Goal: Task Accomplishment & Management: Manage account settings

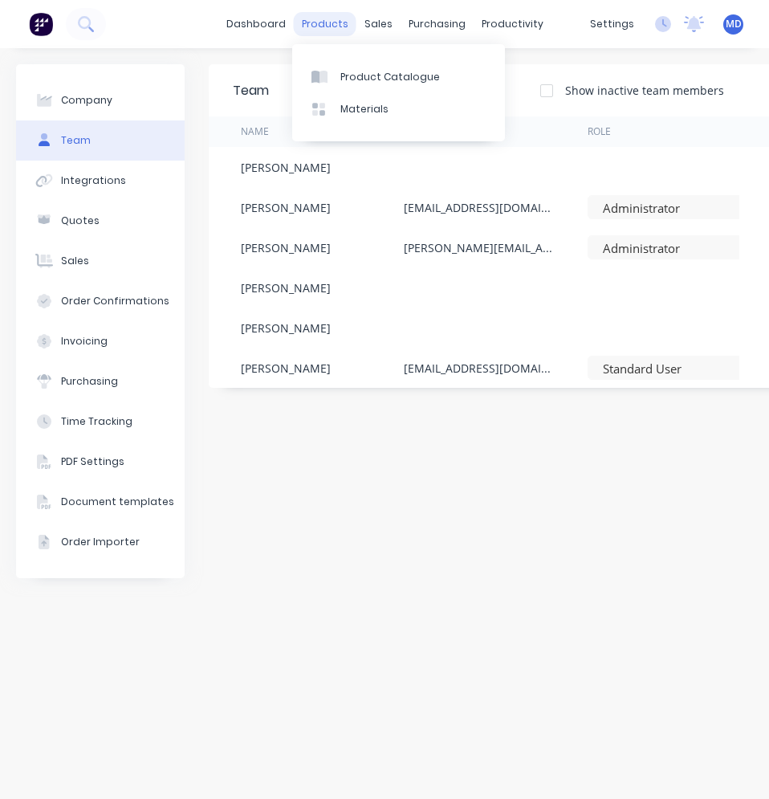
click at [324, 20] on div "products" at bounding box center [325, 24] width 63 height 24
click at [363, 86] on link "Product Catalogue" at bounding box center [398, 76] width 213 height 32
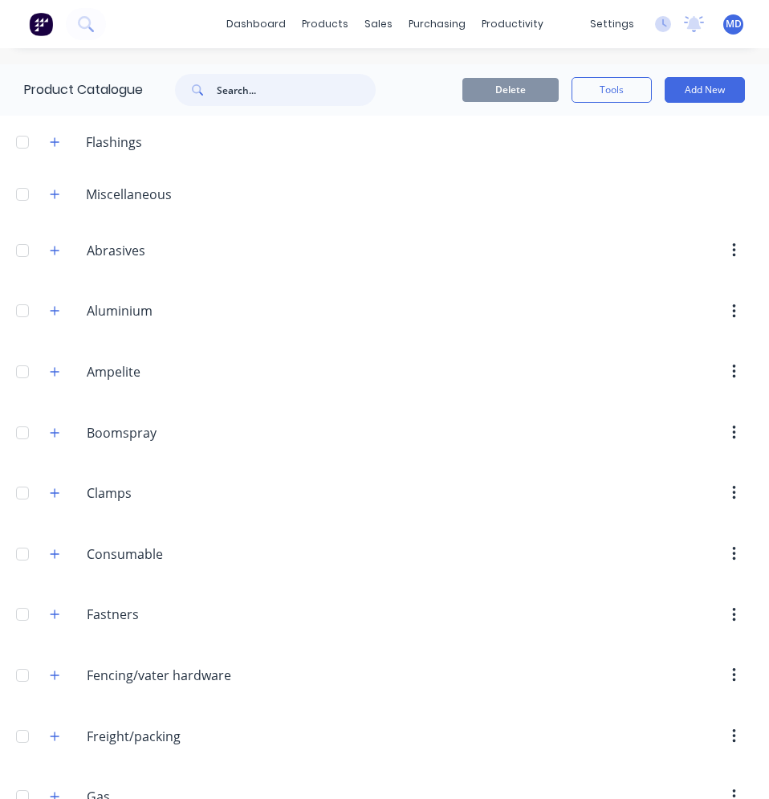
click at [242, 93] on input "text" at bounding box center [296, 90] width 159 height 32
type input "z"
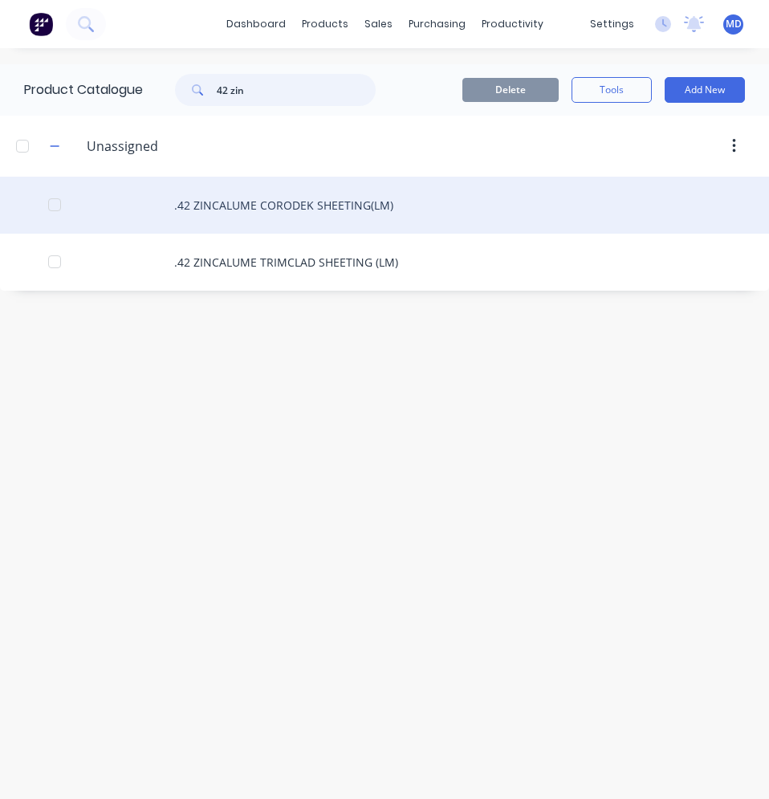
type input "42 zin"
click at [267, 202] on div ".42 ZINCALUME CORODEK SHEETING(LM)" at bounding box center [384, 205] width 769 height 57
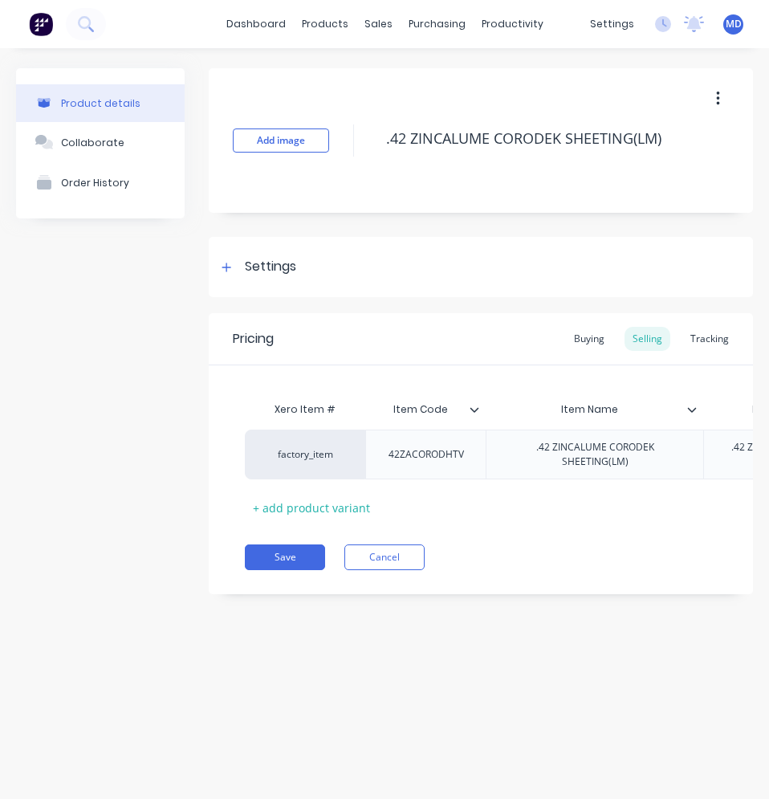
type textarea "x"
click at [282, 258] on div "Settings" at bounding box center [270, 267] width 51 height 20
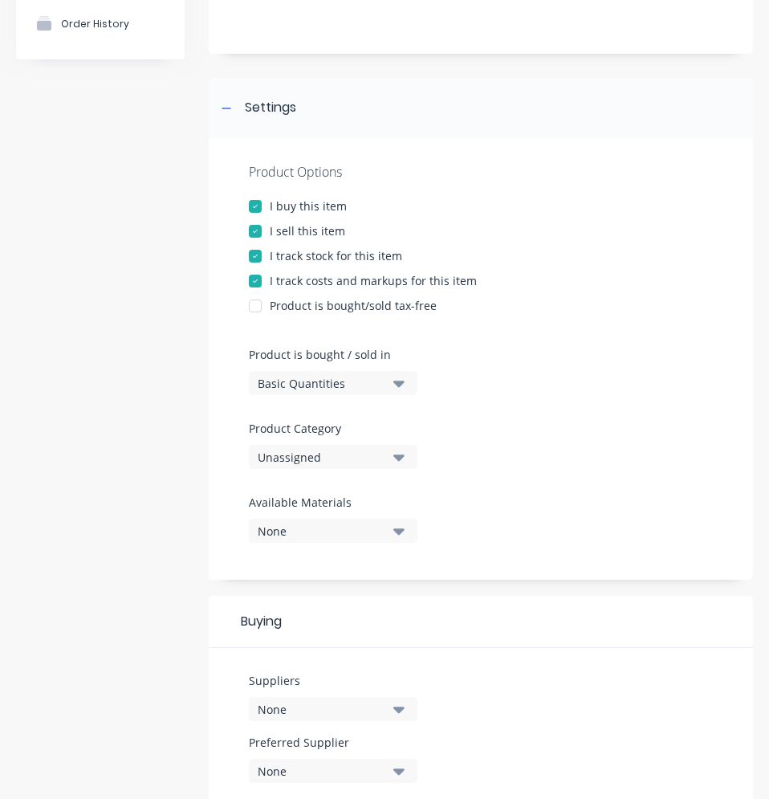
scroll to position [161, 0]
click at [306, 452] on div "Unassigned" at bounding box center [322, 455] width 128 height 17
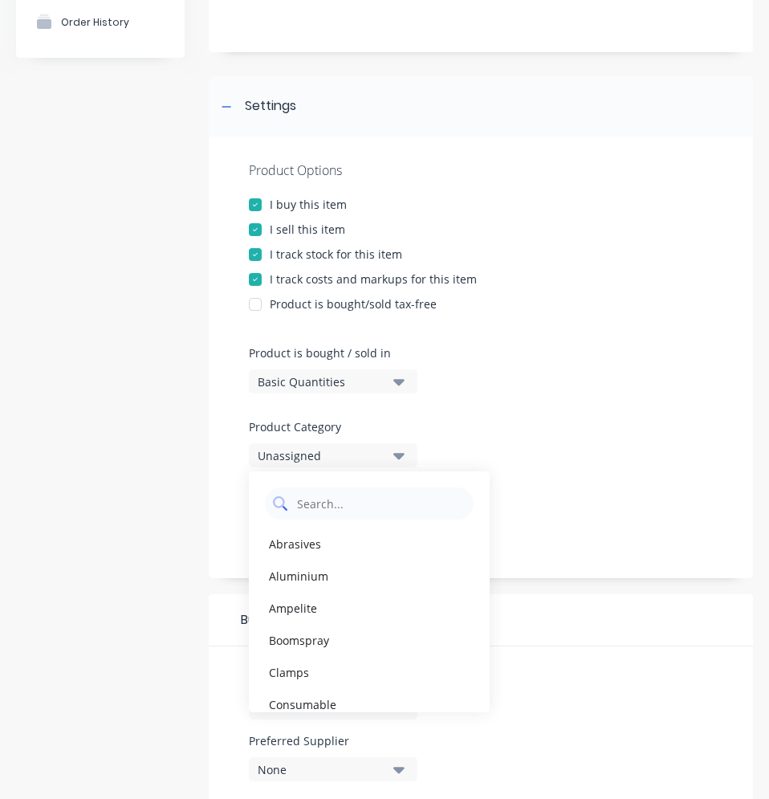
click at [301, 510] on Category "text" at bounding box center [380, 503] width 170 height 32
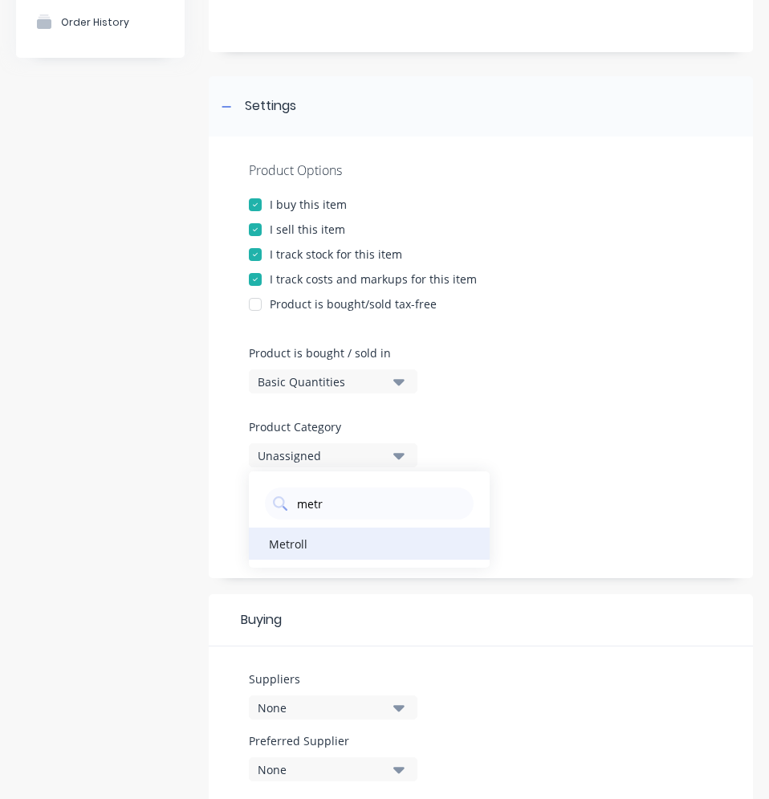
type Category "metr"
click at [304, 535] on div "Metroll" at bounding box center [369, 543] width 241 height 32
type textarea "x"
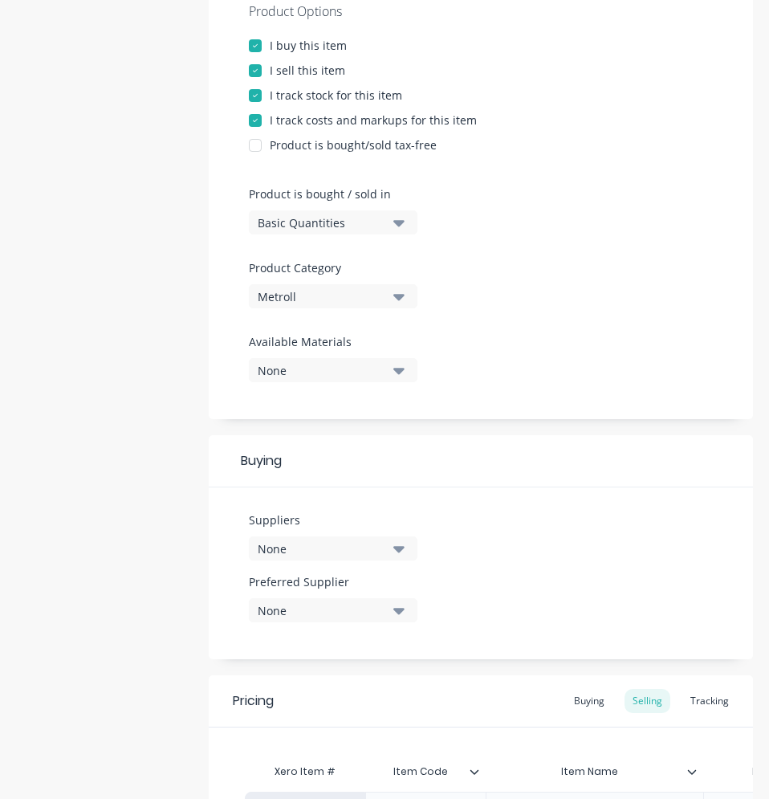
scroll to position [321, 0]
click at [324, 539] on div "None" at bounding box center [322, 547] width 128 height 17
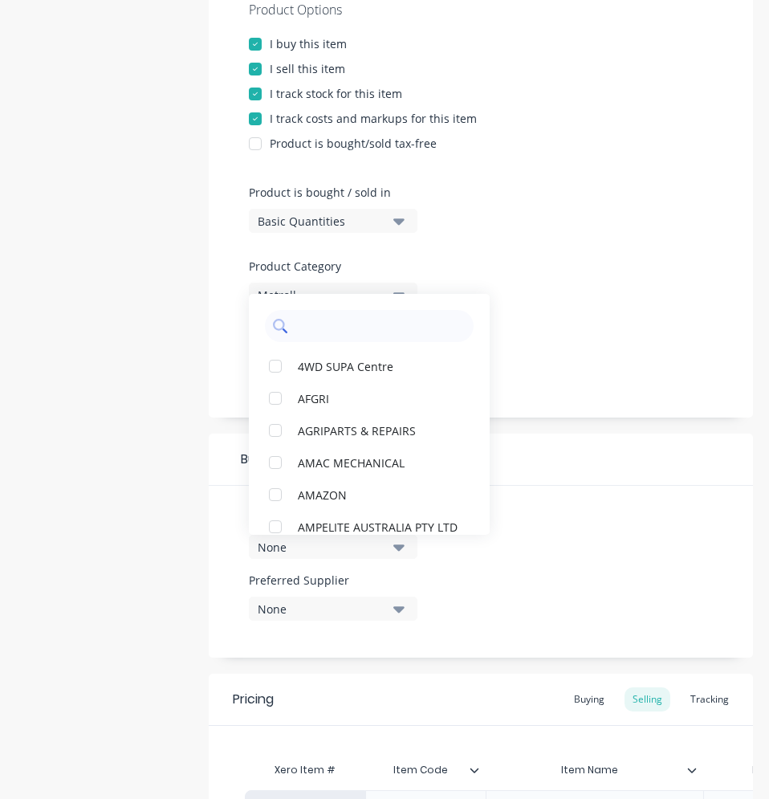
click at [344, 328] on input "text" at bounding box center [380, 326] width 170 height 32
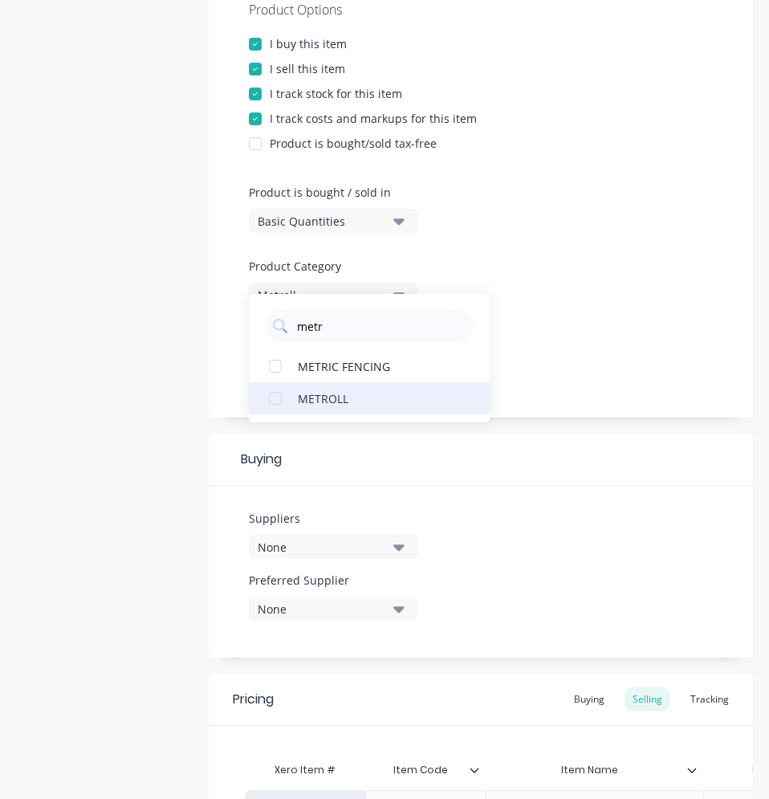
type input "metr"
click at [364, 396] on div "METROLL" at bounding box center [378, 397] width 161 height 17
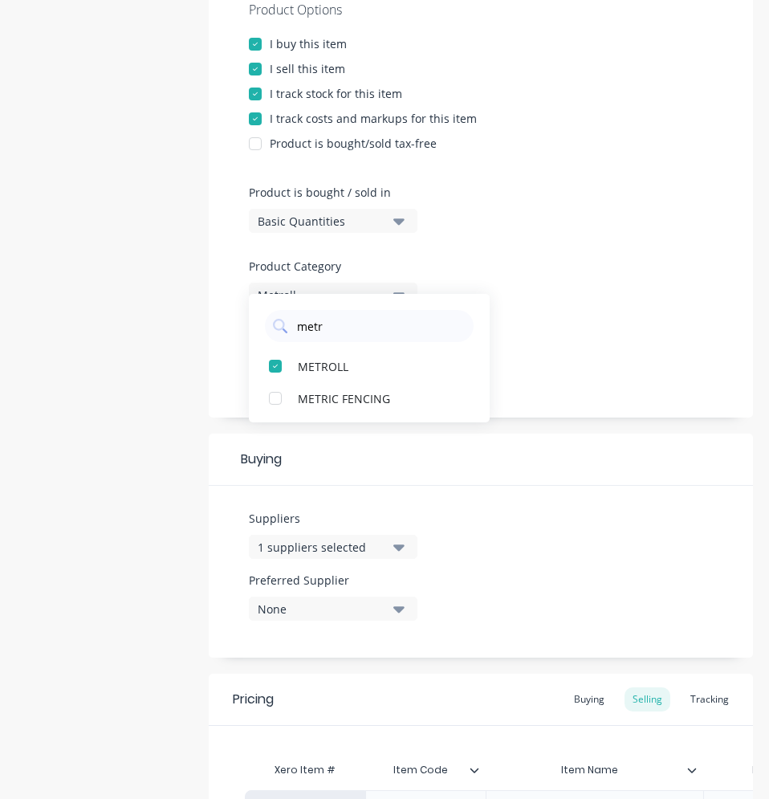
click at [547, 370] on div "Product Options I buy this item I sell this item I track stock for this item I …" at bounding box center [481, 196] width 544 height 441
click at [393, 605] on icon "button" at bounding box center [398, 609] width 11 height 18
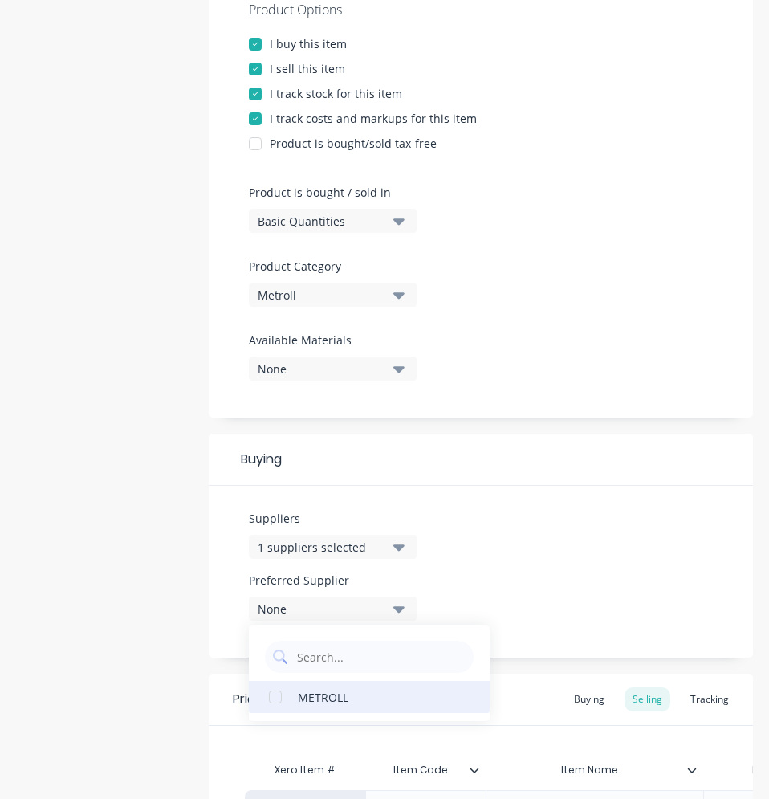
click at [335, 697] on div "METROLL" at bounding box center [378, 696] width 161 height 17
click at [605, 439] on div "Buying" at bounding box center [481, 459] width 544 height 52
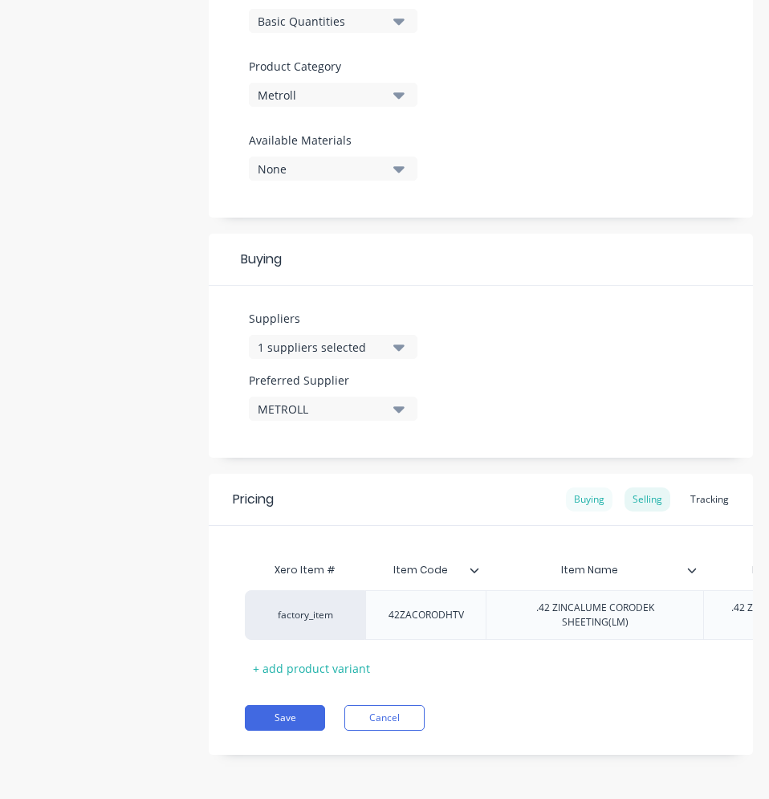
click at [579, 494] on div "Buying" at bounding box center [589, 499] width 47 height 24
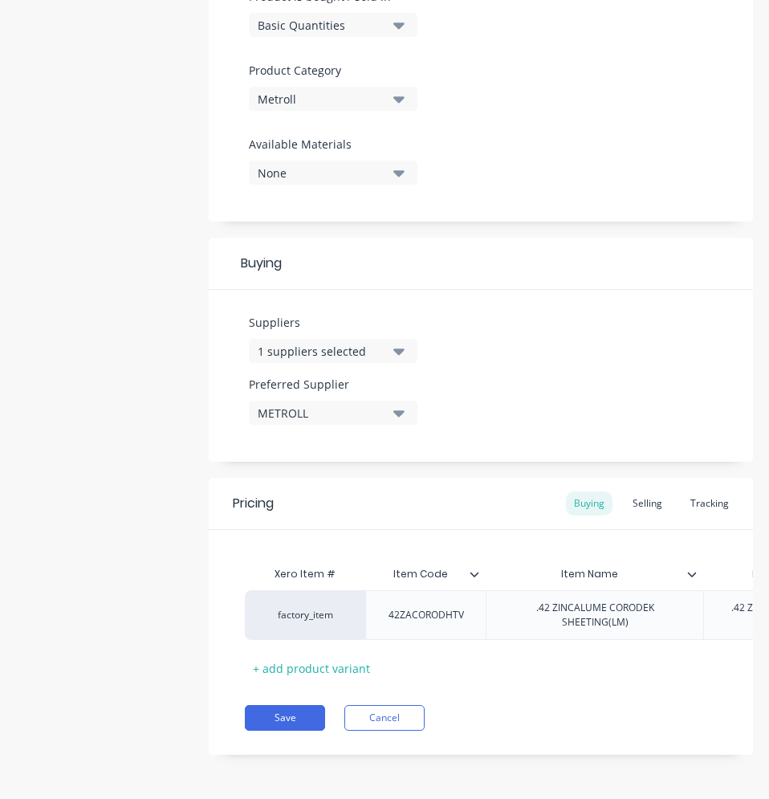
scroll to position [0, 172]
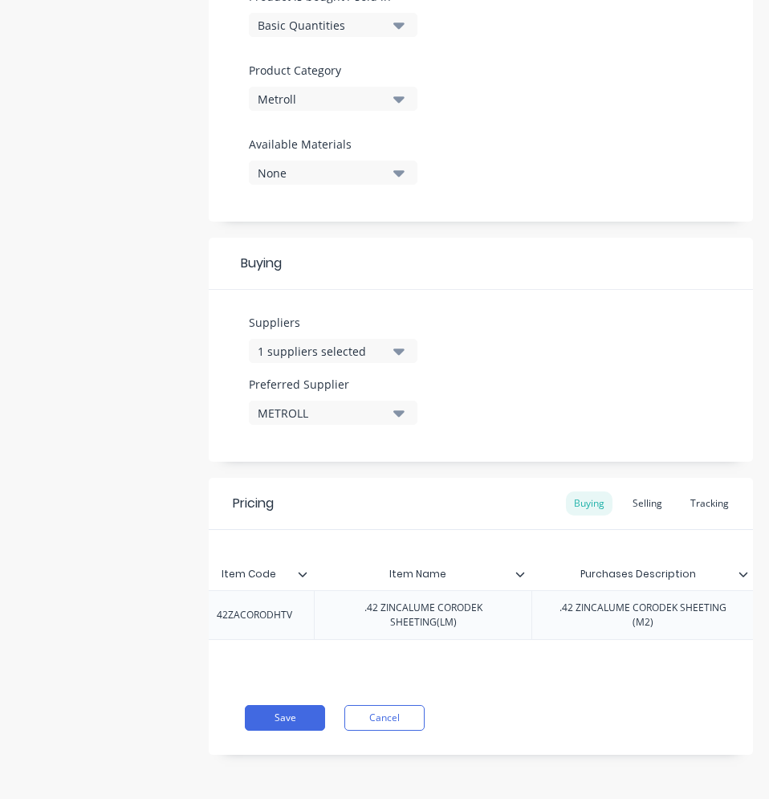
click at [521, 569] on icon at bounding box center [520, 574] width 10 height 10
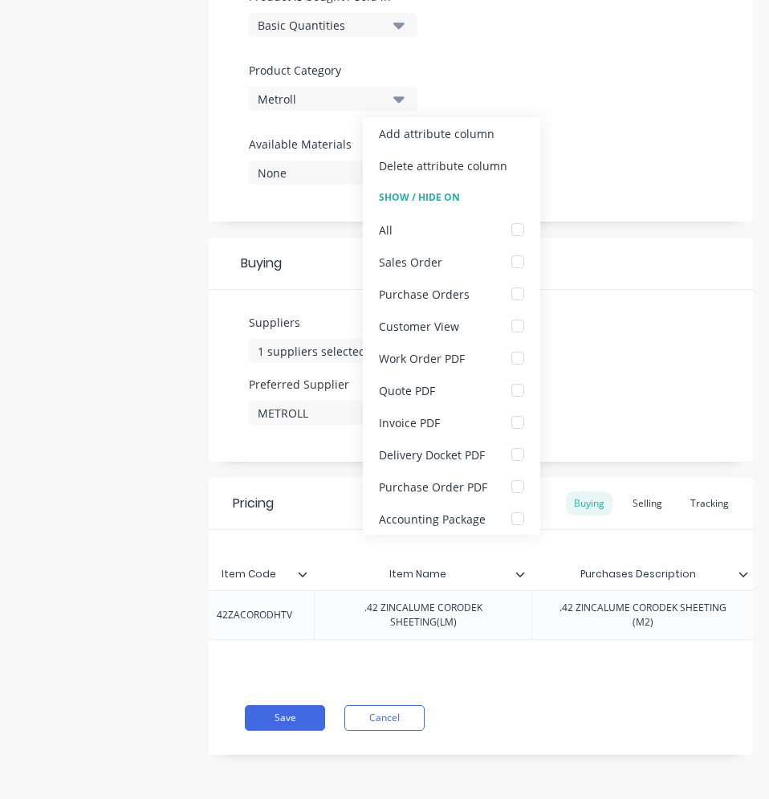
click at [448, 161] on div "Delete attribute column" at bounding box center [443, 165] width 128 height 17
type textarea "x"
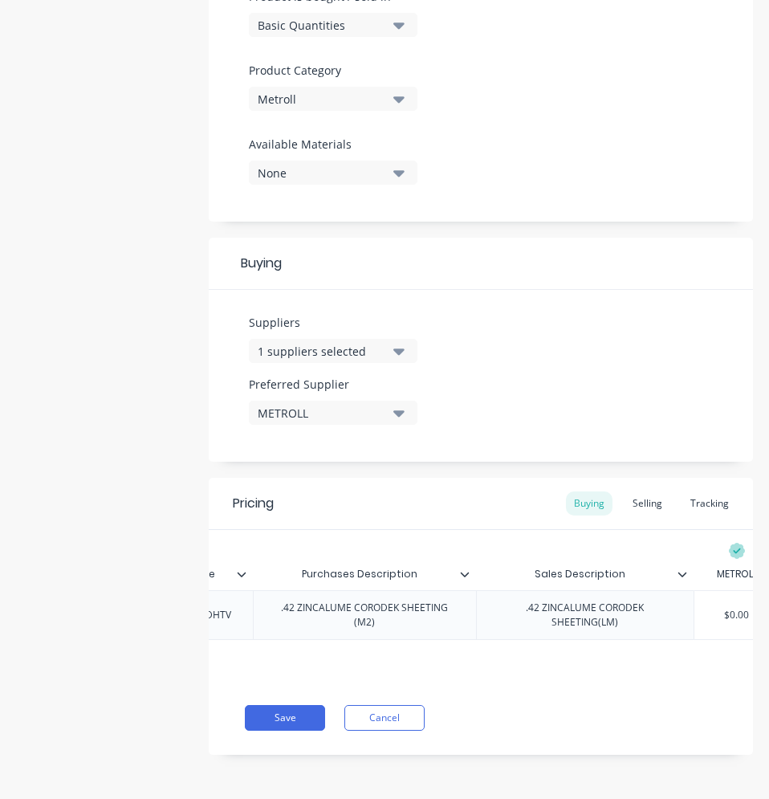
scroll to position [0, 272]
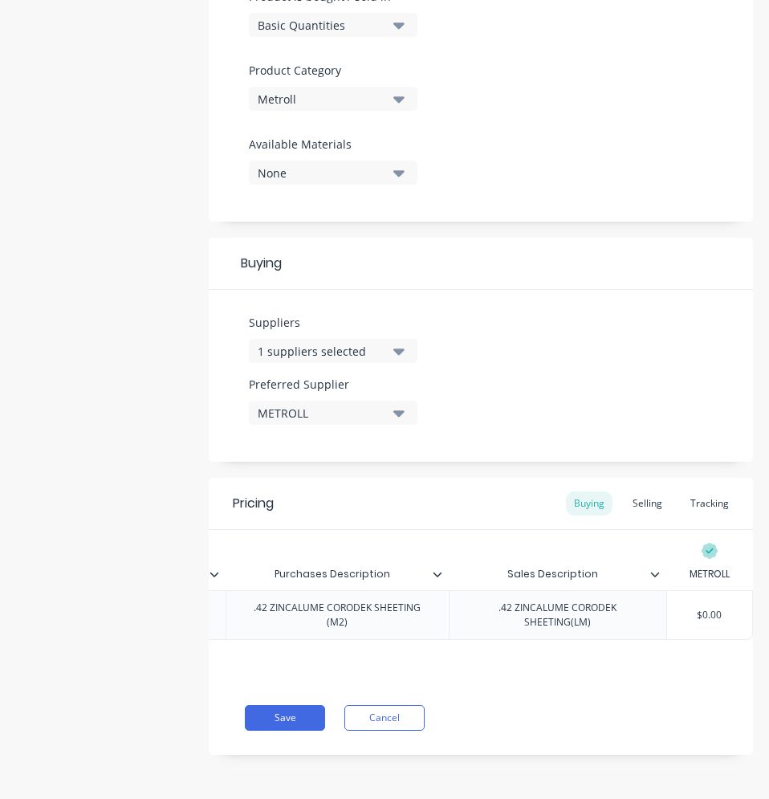
type input "$0.00"
drag, startPoint x: 716, startPoint y: 607, endPoint x: 681, endPoint y: 608, distance: 34.5
click at [681, 608] on input "$0.00" at bounding box center [710, 615] width 86 height 14
type textarea "x"
type input "1"
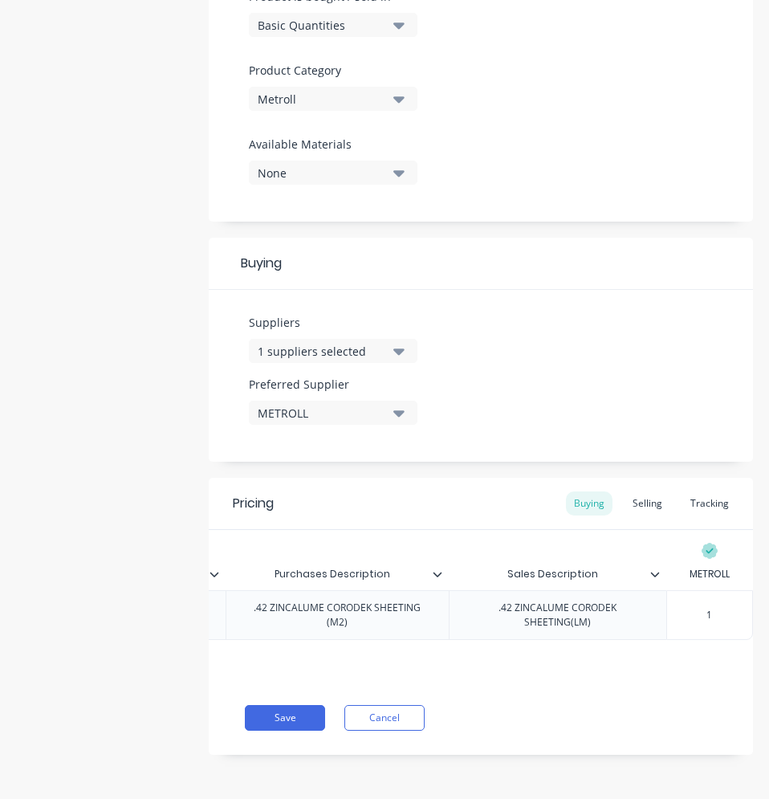
type textarea "x"
type input "13"
type textarea "x"
type input "13."
type textarea "x"
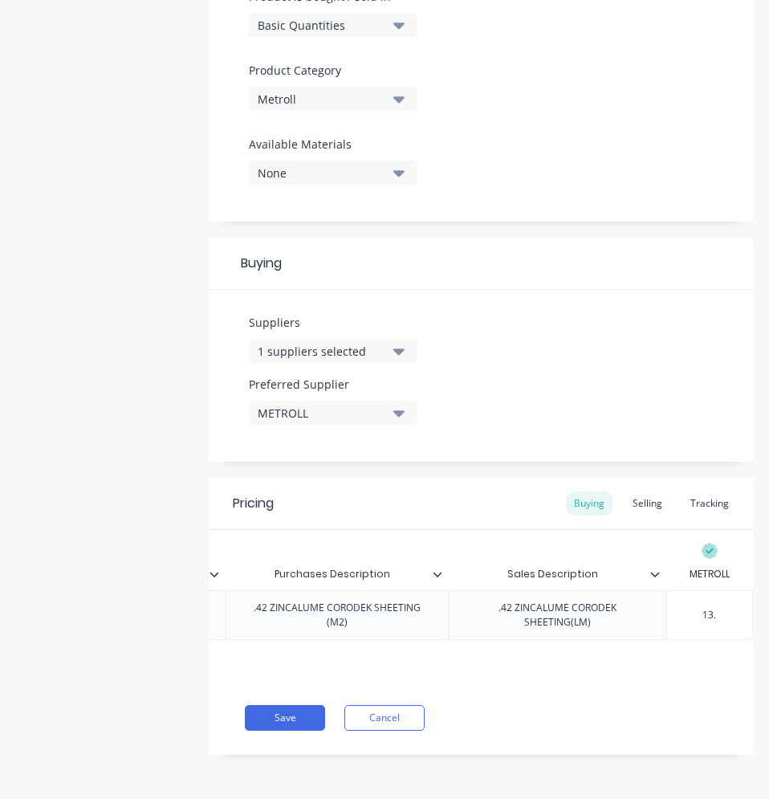
type input "13.2"
type textarea "x"
type input "13.22"
type textarea "x"
type input "13.221"
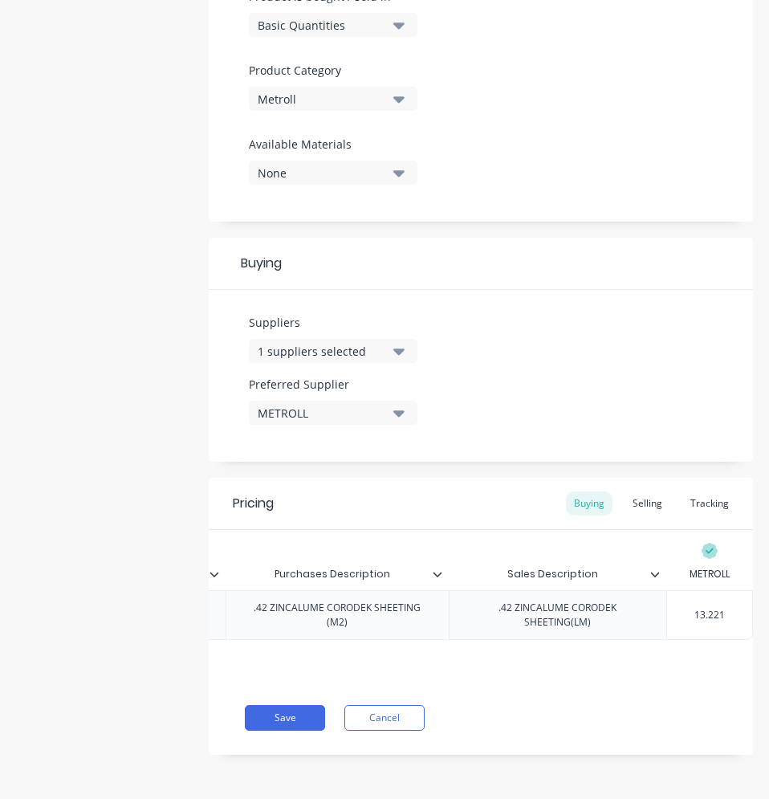
type textarea "x"
type input "13.2216"
click at [642, 493] on div "Selling" at bounding box center [647, 503] width 46 height 24
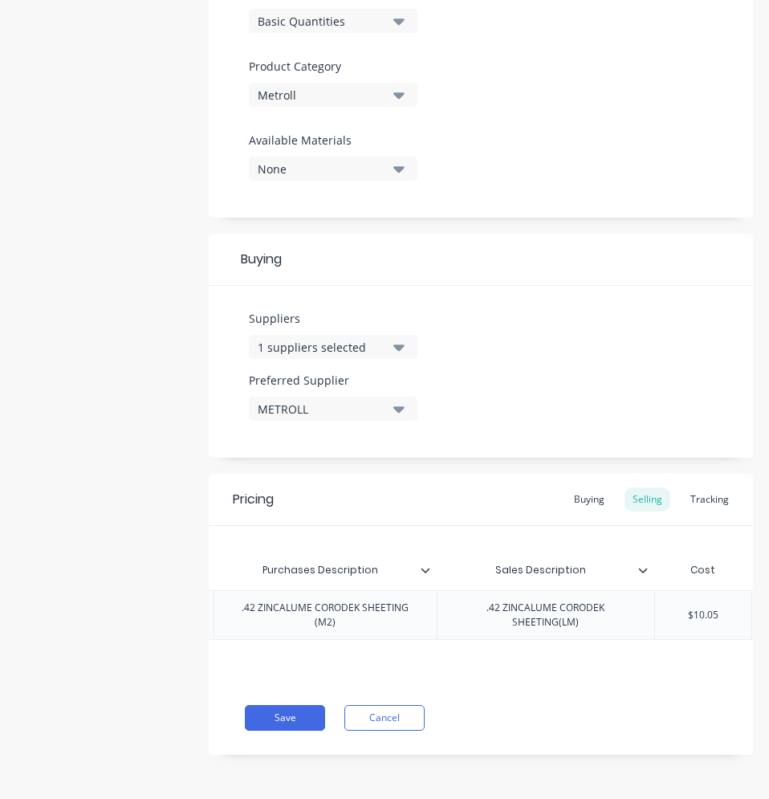
type input "$10.05"
click at [672, 608] on input "$10.05" at bounding box center [703, 615] width 97 height 14
drag, startPoint x: 673, startPoint y: 601, endPoint x: 721, endPoint y: 597, distance: 47.5
click at [721, 597] on div "$10.05 $10.05" at bounding box center [703, 615] width 97 height 40
click at [719, 608] on input "$10.05" at bounding box center [703, 615] width 97 height 14
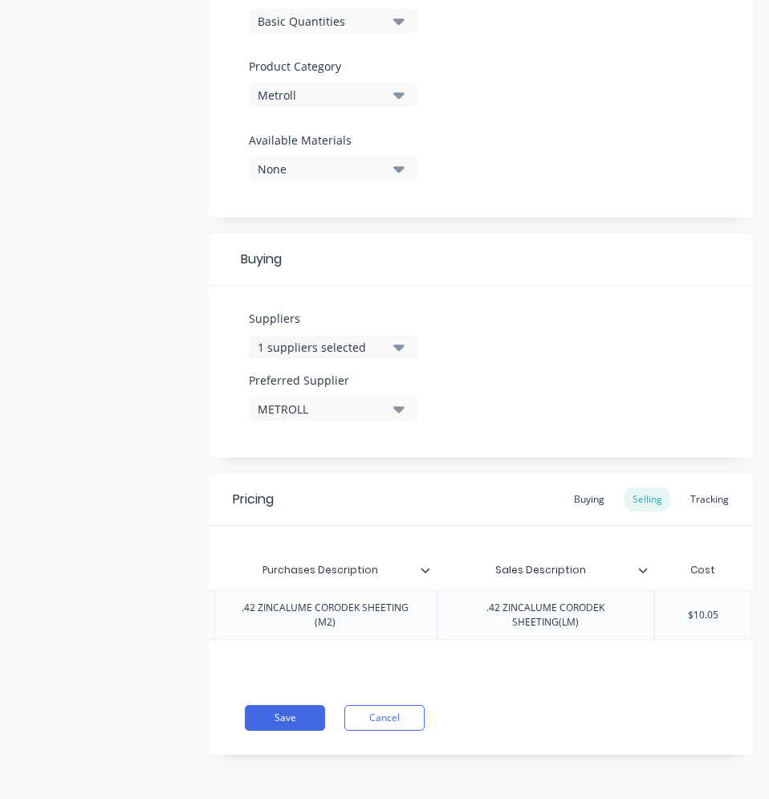
drag, startPoint x: 719, startPoint y: 601, endPoint x: 678, endPoint y: 602, distance: 40.9
click at [678, 608] on input "$10.05" at bounding box center [703, 615] width 97 height 14
type textarea "x"
type input "1"
type textarea "x"
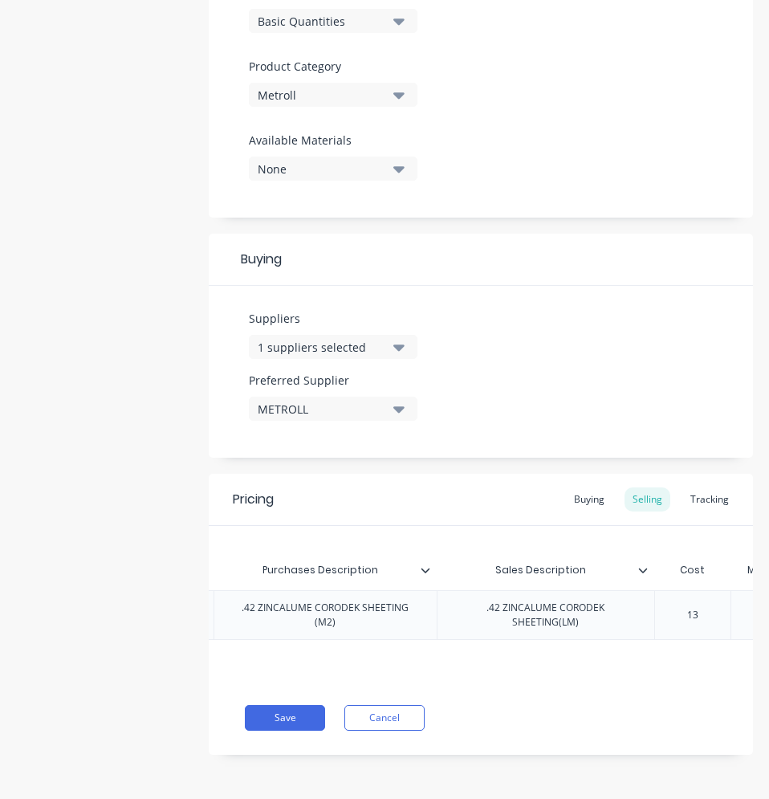
type input "13."
type textarea "x"
type input "13.22"
type textarea "x"
type input "13.221"
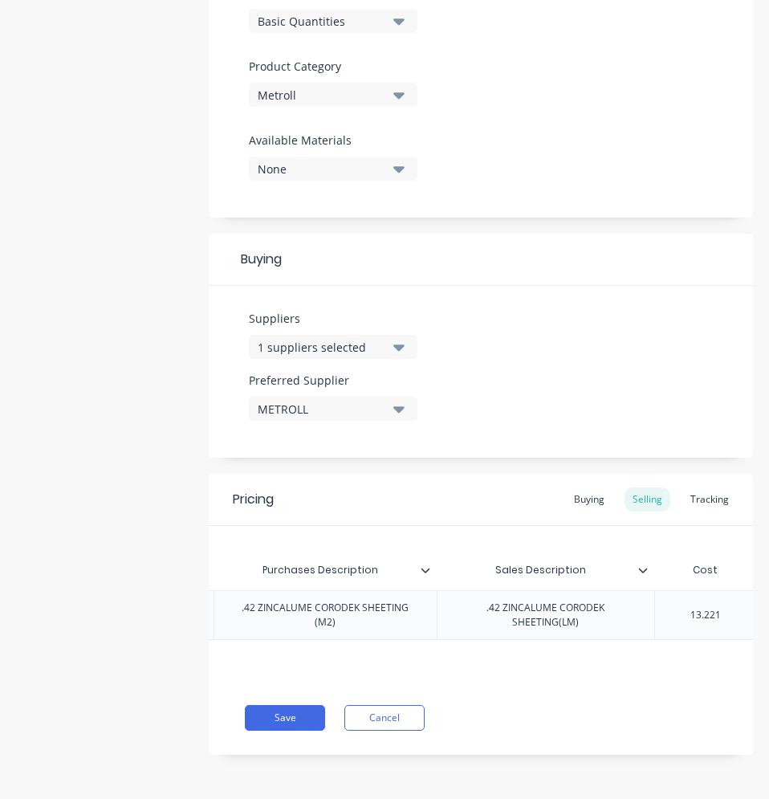
type textarea "x"
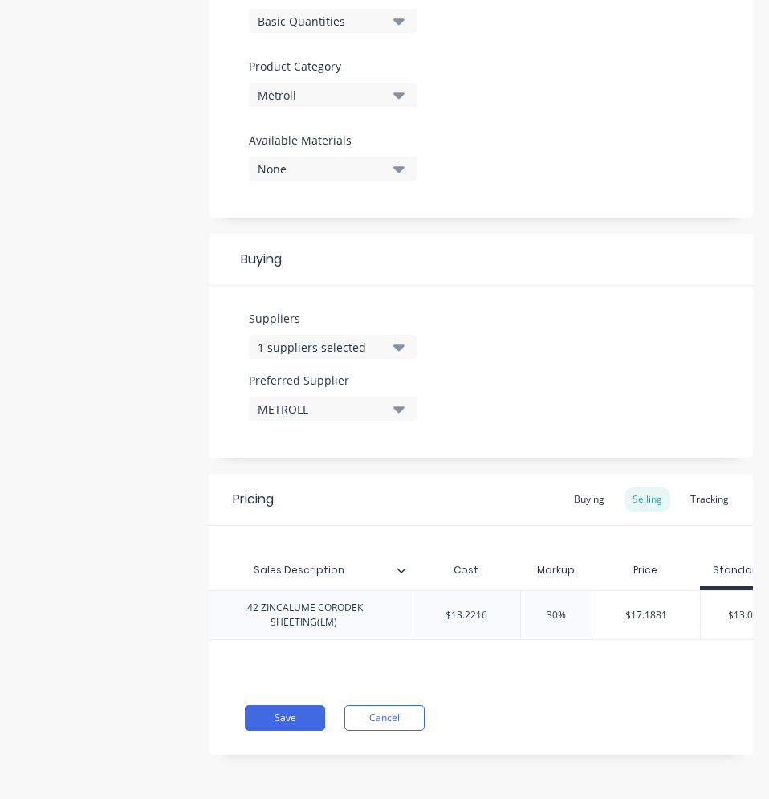
scroll to position [0, 565]
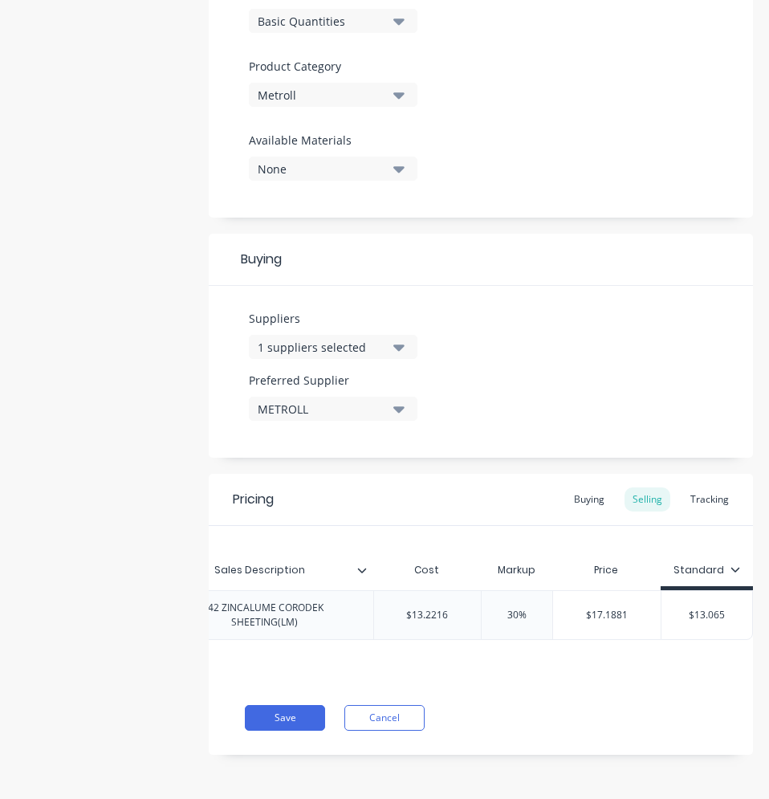
type input "13.2216"
type input "30%"
drag, startPoint x: 506, startPoint y: 605, endPoint x: 494, endPoint y: 606, distance: 11.3
click at [494, 608] on input "30%" at bounding box center [517, 615] width 80 height 14
type textarea "x"
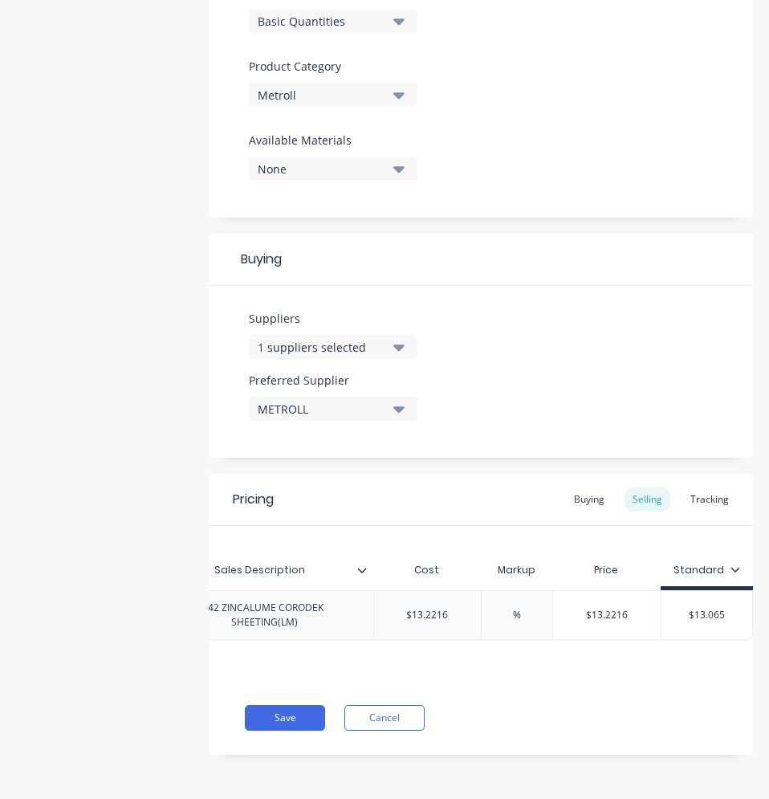
type input "%"
type input "$13.2216"
drag, startPoint x: 441, startPoint y: 605, endPoint x: 362, endPoint y: 608, distance: 78.7
click at [374, 608] on input "$13.2216" at bounding box center [428, 615] width 108 height 14
type textarea "x"
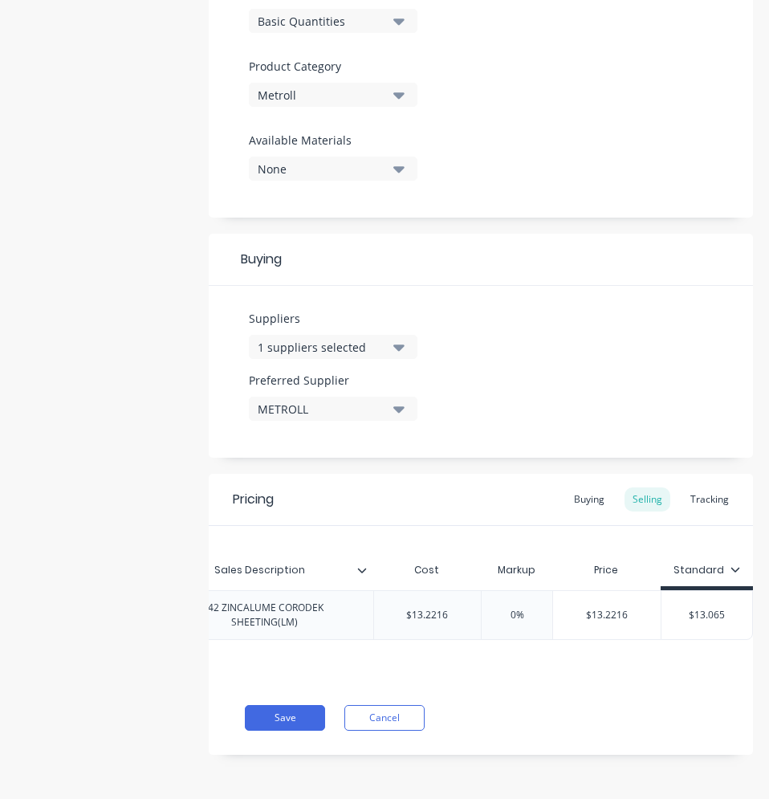
type input "1"
type textarea "x"
type input "10.0"
type textarea "x"
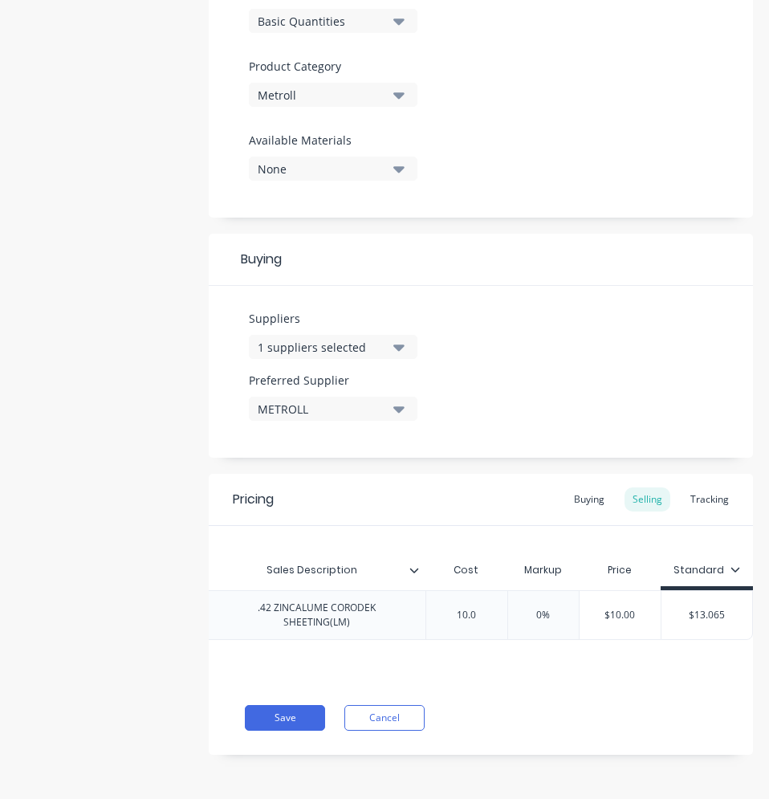
type input "10.04"
type textarea "x"
type input "10.048"
type textarea "x"
type input "10.0484"
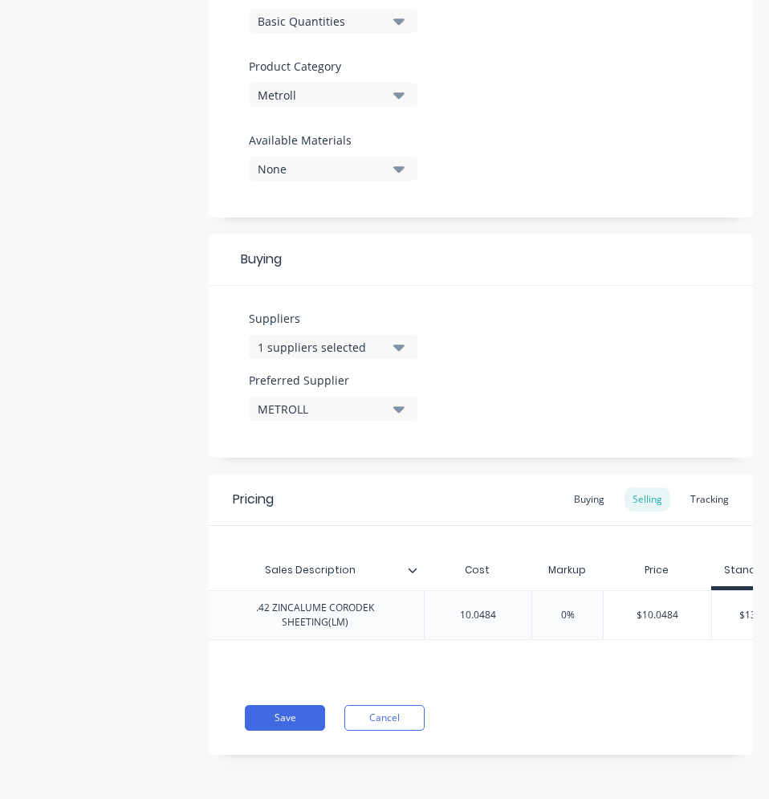
type textarea "x"
type input "10.048"
type textarea "x"
type input "10.04"
type textarea "x"
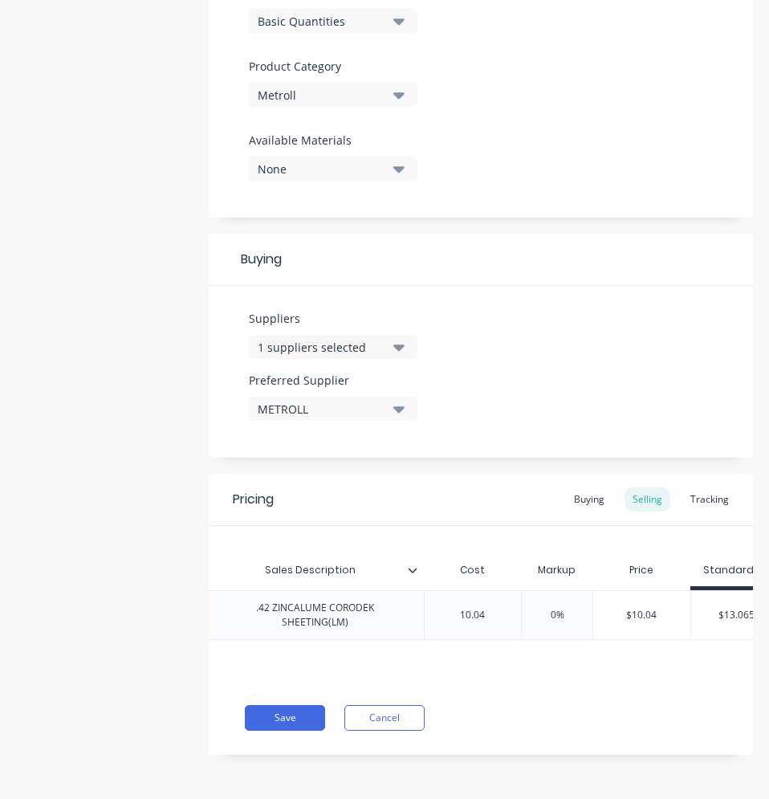
type input "10.0"
type textarea "x"
type input "10.05"
type input "0%"
click at [532, 608] on input "0%" at bounding box center [557, 615] width 80 height 14
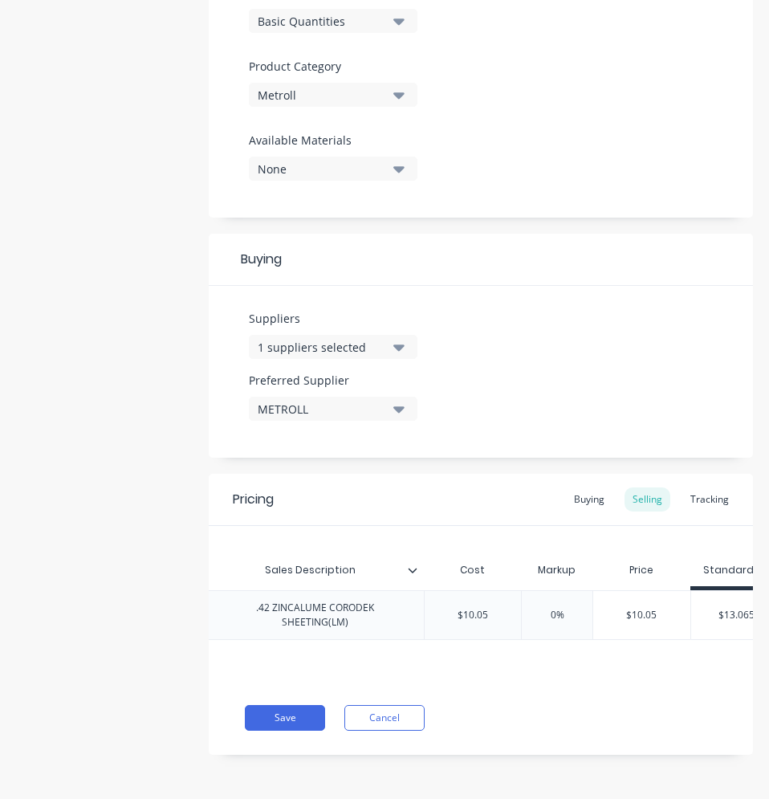
type textarea "x"
type input "30%"
click at [418, 645] on div "Xero Item # Item Code Purchases Description Sales Description Cost Markup Price…" at bounding box center [481, 603] width 544 height 155
type input "$10.05"
drag, startPoint x: 489, startPoint y: 608, endPoint x: 498, endPoint y: 605, distance: 10.2
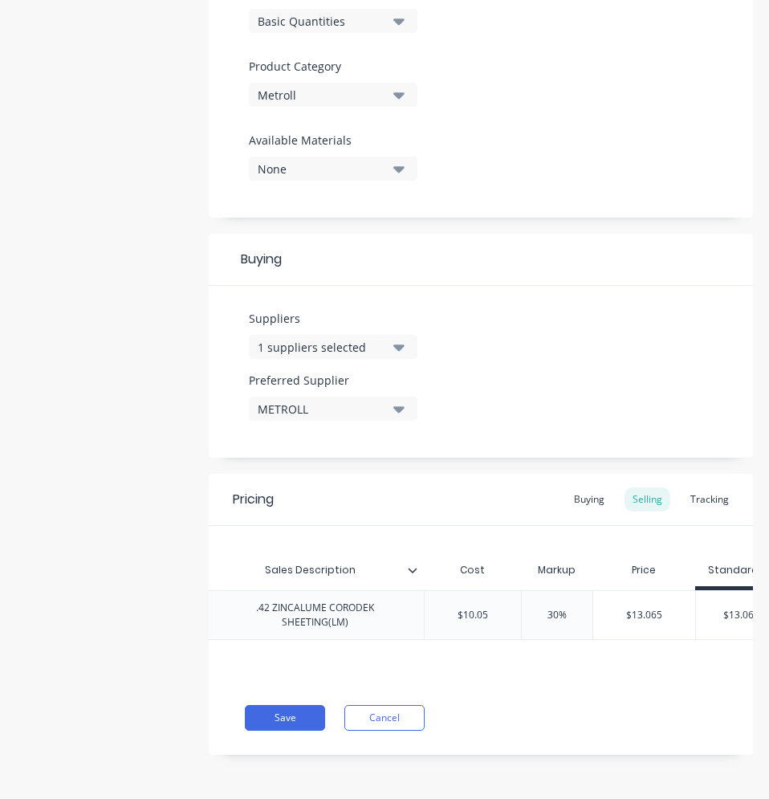
click at [489, 608] on input "$10.05" at bounding box center [473, 615] width 97 height 14
type textarea "x"
type input "$10.054"
type textarea "x"
type input "$10.05"
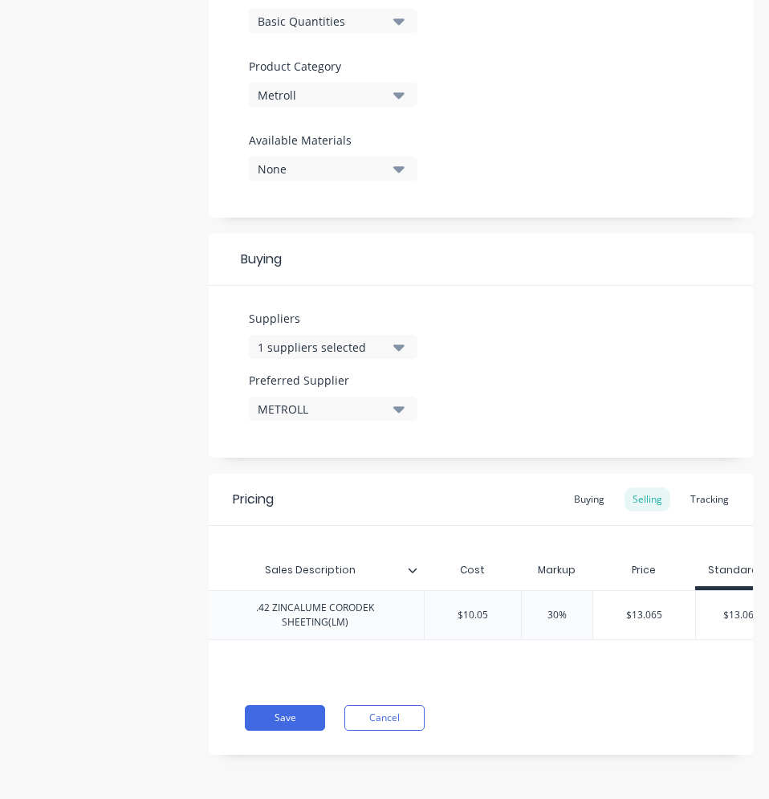
scroll to position [0, 549]
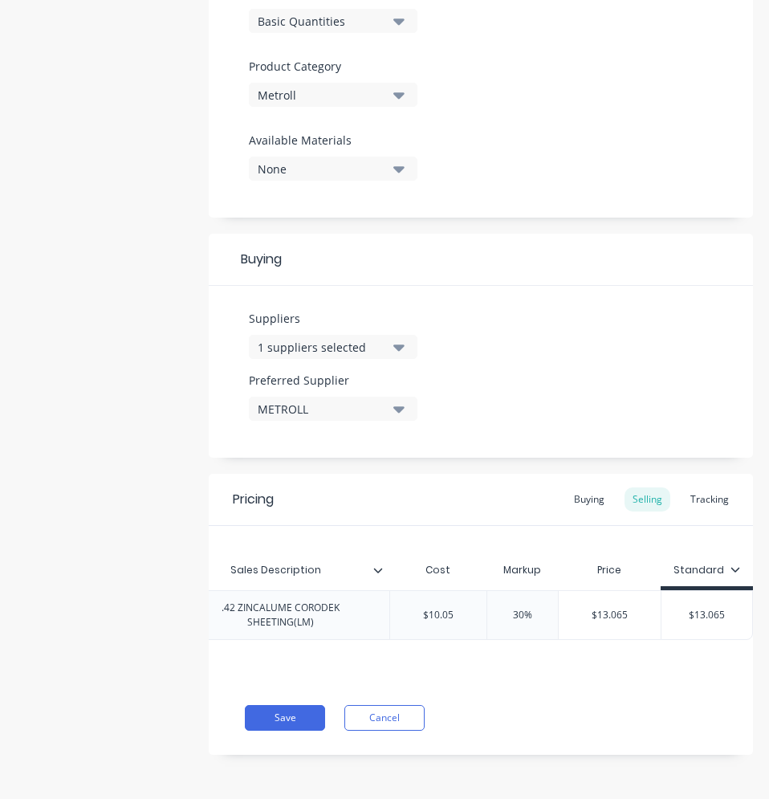
type input "$13.065"
drag, startPoint x: 718, startPoint y: 607, endPoint x: 657, endPoint y: 611, distance: 60.3
click at [664, 611] on input "$13.065" at bounding box center [706, 615] width 91 height 14
type textarea "x"
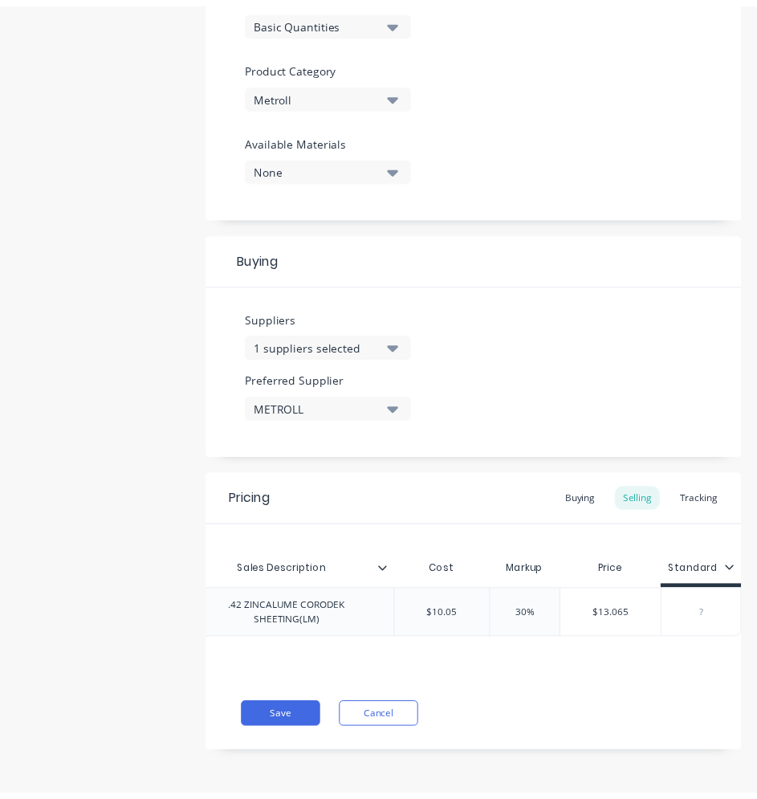
scroll to position [0, 539]
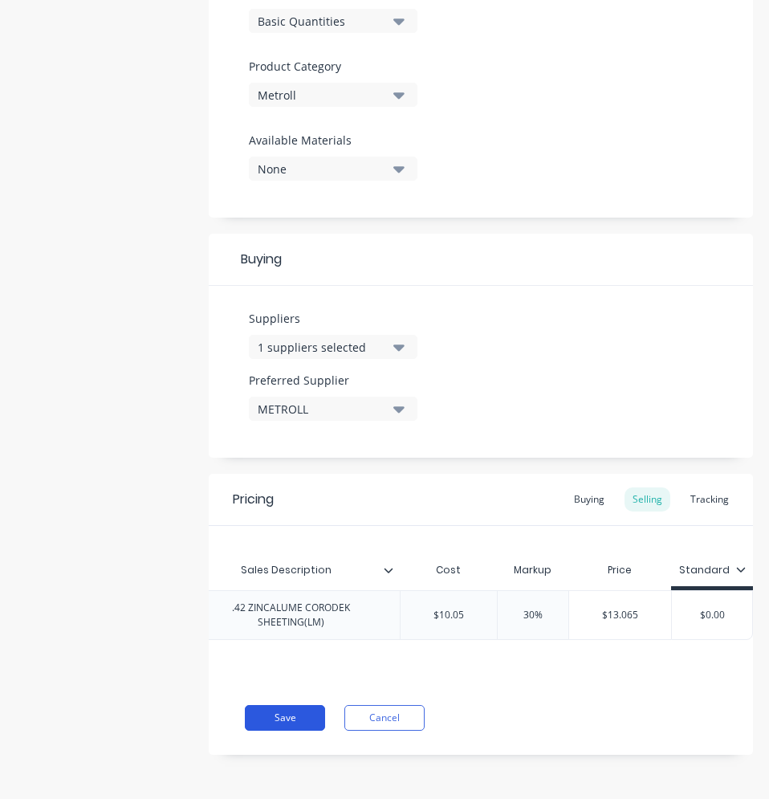
click at [295, 713] on button "Save" at bounding box center [285, 718] width 80 height 26
type textarea "x"
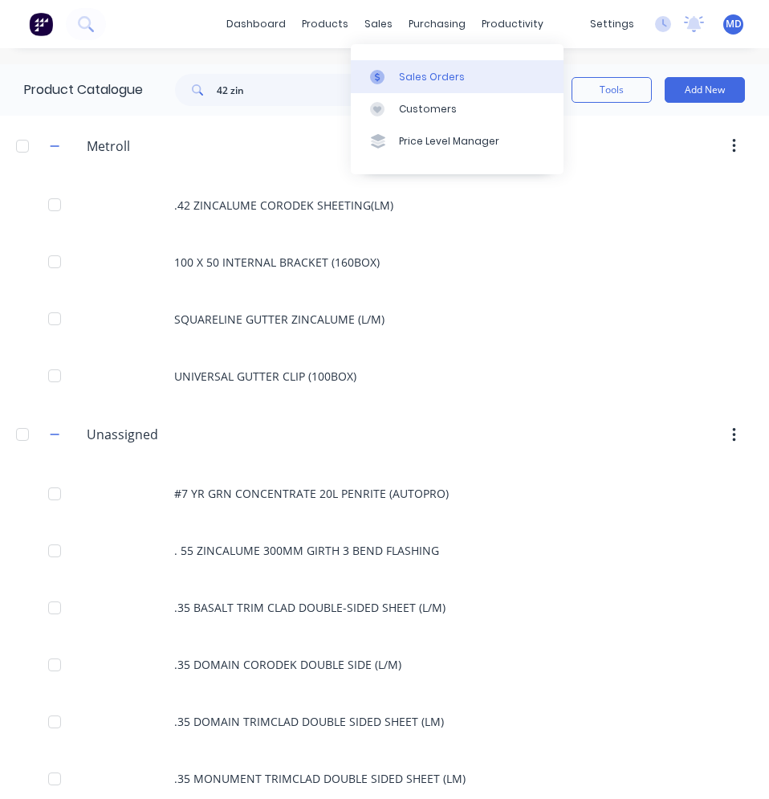
click at [403, 70] on div "Sales Orders" at bounding box center [432, 77] width 66 height 14
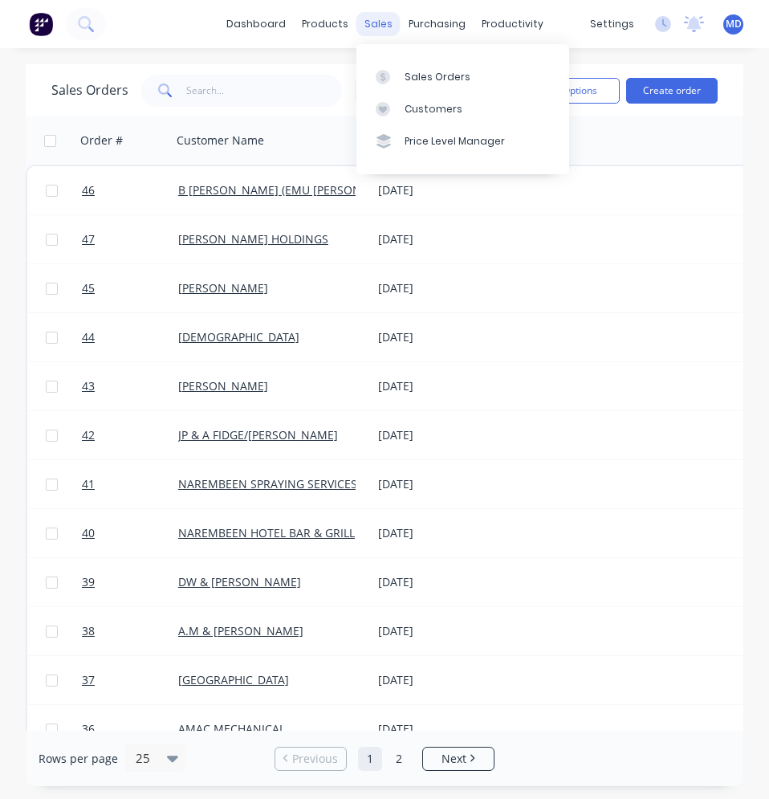
click at [388, 26] on div "sales" at bounding box center [378, 24] width 44 height 24
click at [409, 74] on div "Sales Orders" at bounding box center [438, 77] width 66 height 14
click at [457, 79] on div "Sales Orders" at bounding box center [438, 77] width 66 height 14
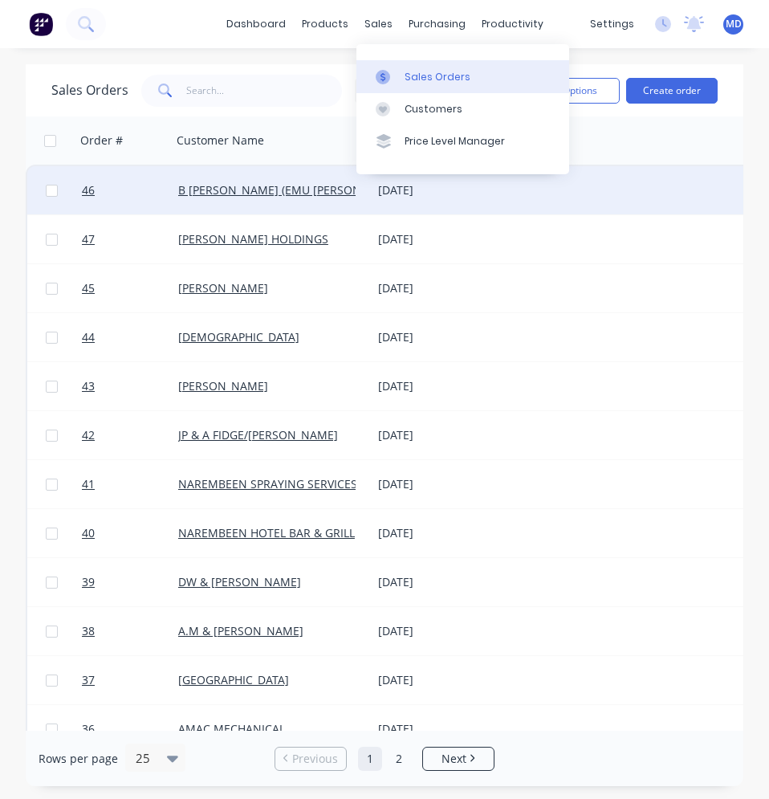
click at [609, 172] on div at bounding box center [664, 190] width 320 height 48
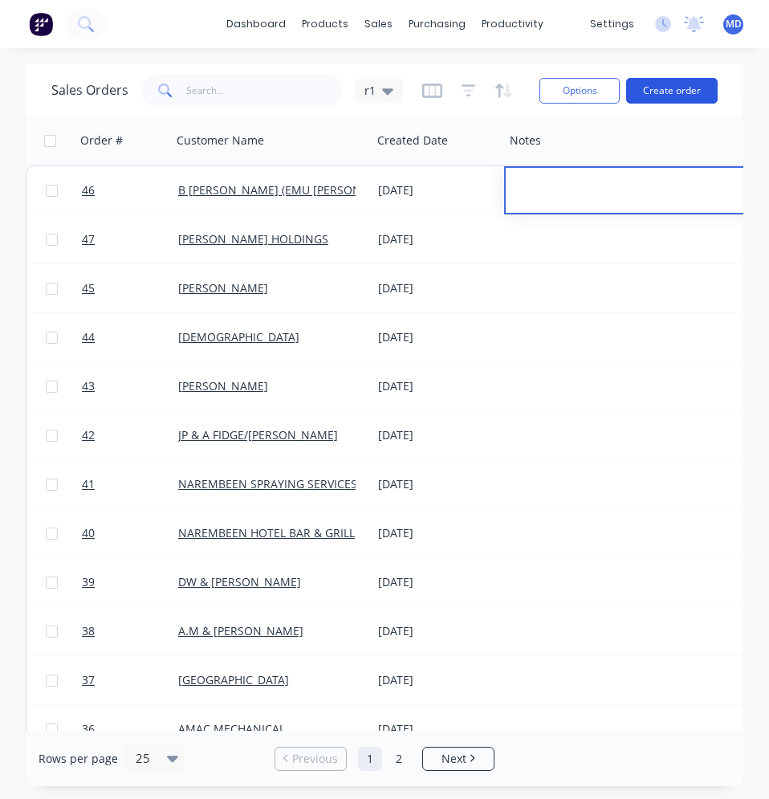
click at [649, 95] on button "Create order" at bounding box center [671, 91] width 91 height 26
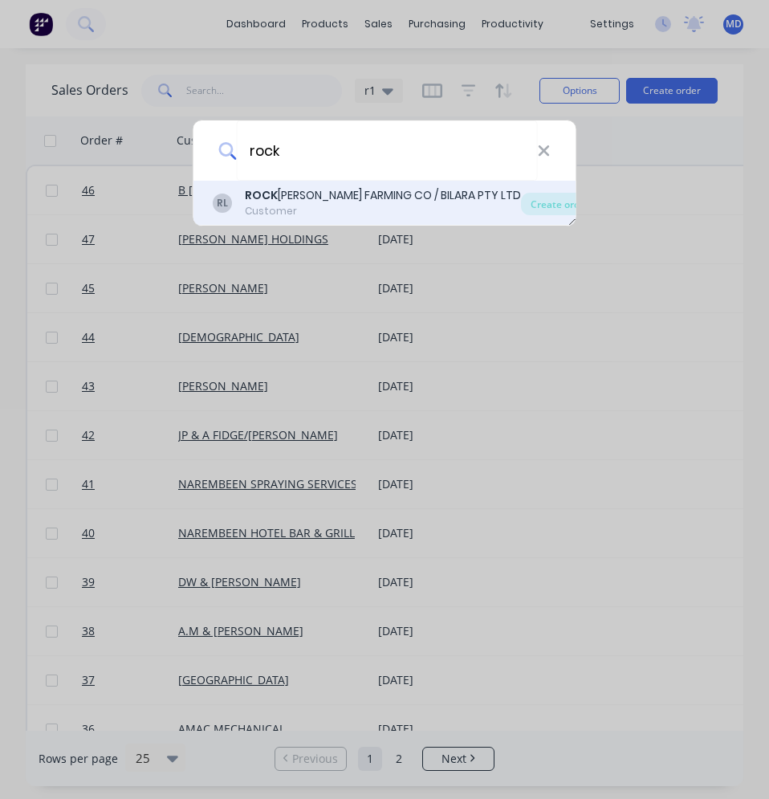
type input "rock"
click at [334, 198] on div "ROCK [PERSON_NAME] FARMING CO / BILARA PTY LTD" at bounding box center [383, 195] width 276 height 17
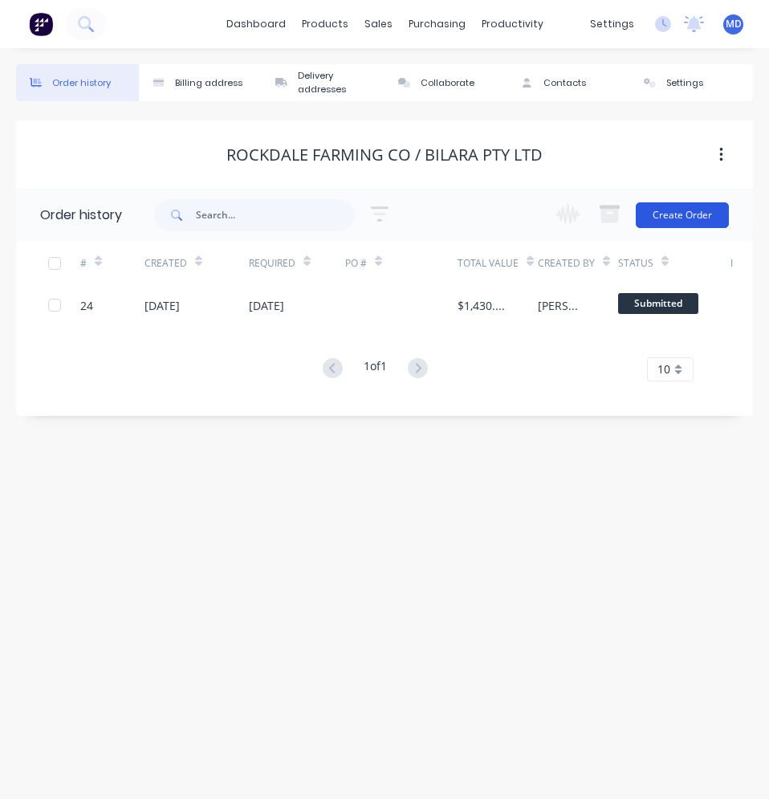
click at [680, 215] on button "Create Order" at bounding box center [682, 215] width 93 height 26
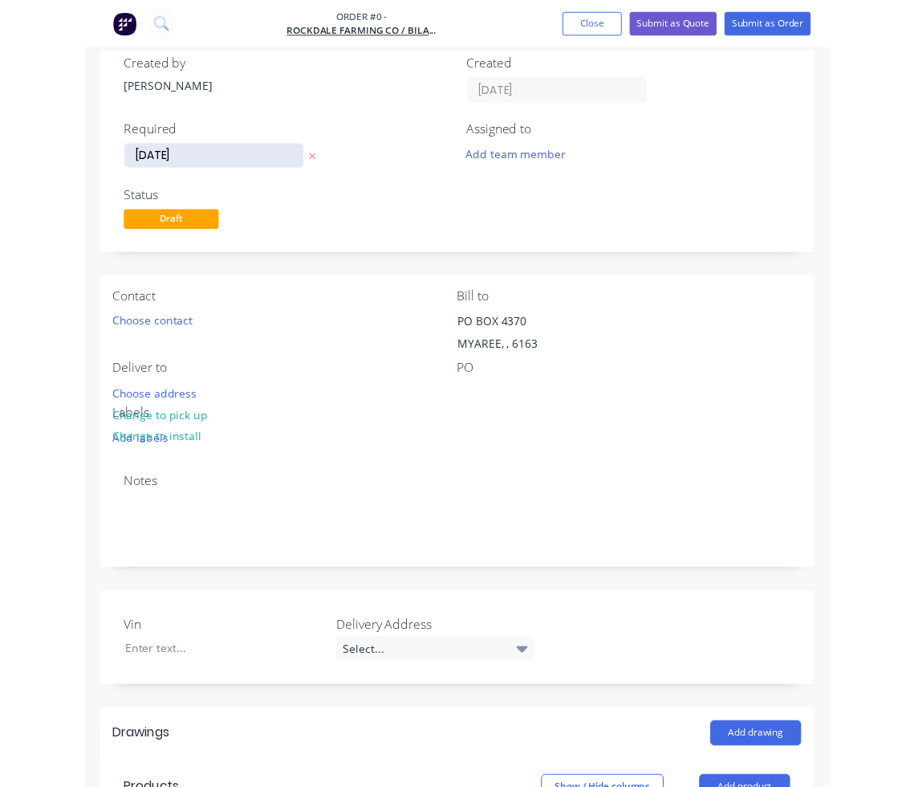
scroll to position [80, 0]
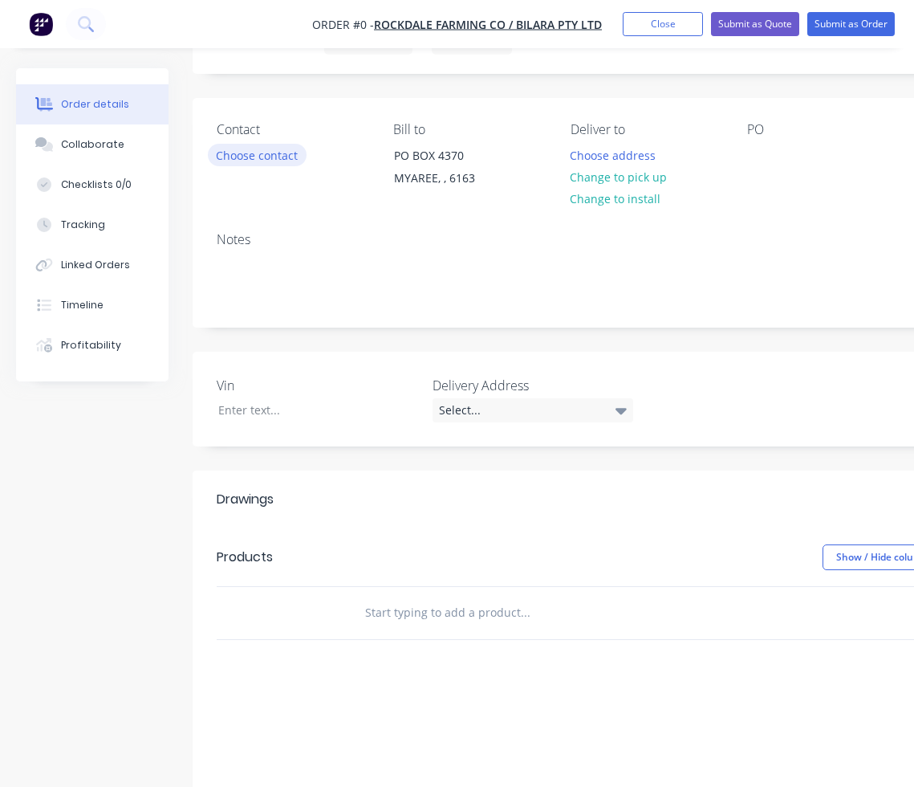
click at [273, 160] on button "Choose contact" at bounding box center [257, 155] width 99 height 22
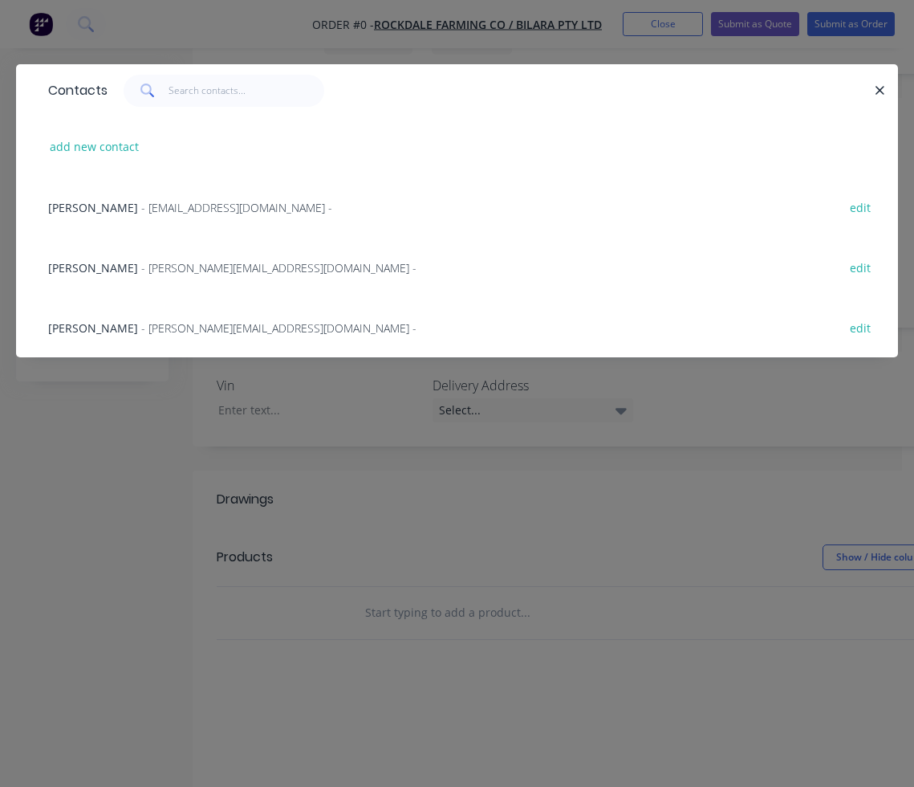
click at [159, 208] on span "- [EMAIL_ADDRESS][DOMAIN_NAME] -" at bounding box center [236, 207] width 191 height 15
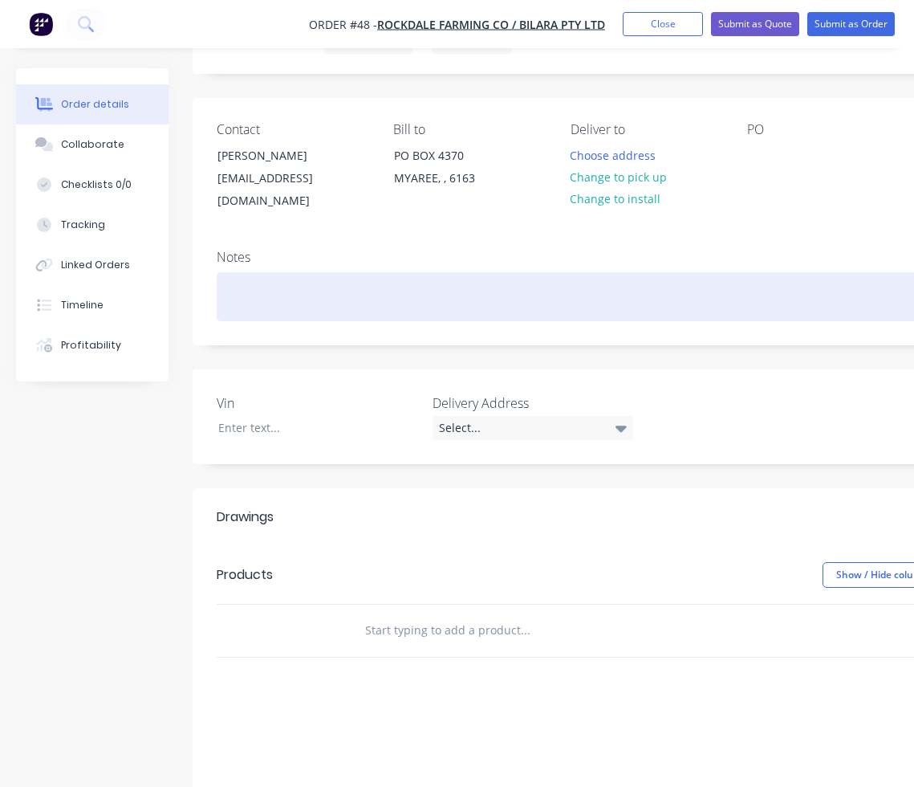
click at [287, 272] on div at bounding box center [646, 296] width 859 height 49
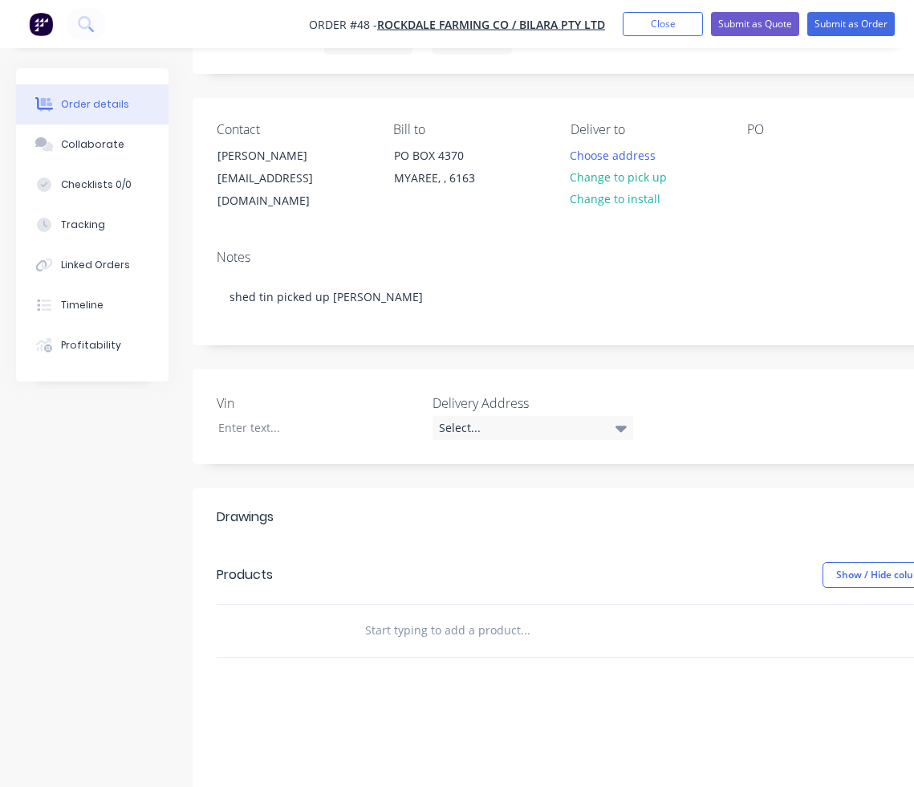
click at [376, 614] on input "text" at bounding box center [524, 630] width 321 height 32
type input "2"
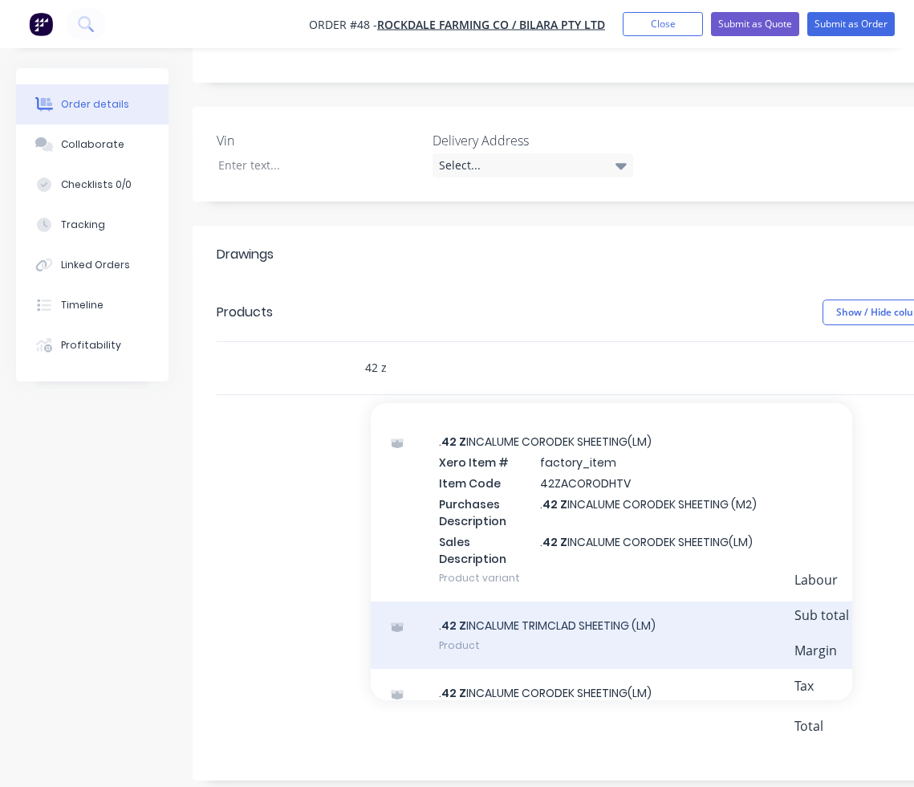
scroll to position [277, 0]
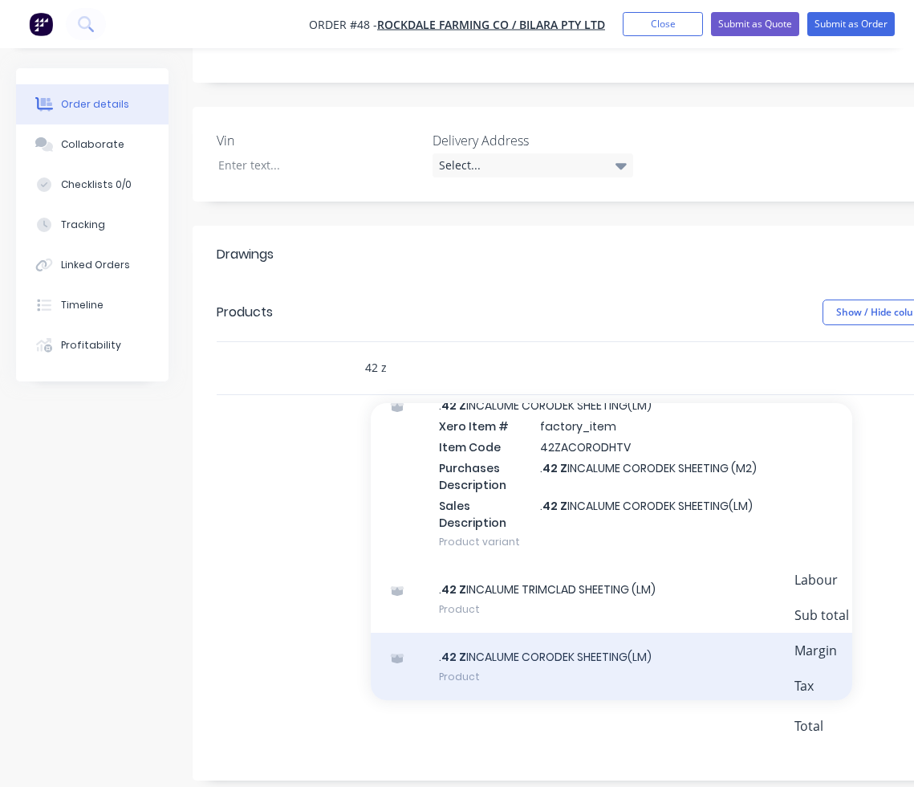
type input "42 z"
click at [581, 632] on div ". 42 Z INCALUME CORODEK SHEETING(LM) Product" at bounding box center [612, 665] width 482 height 67
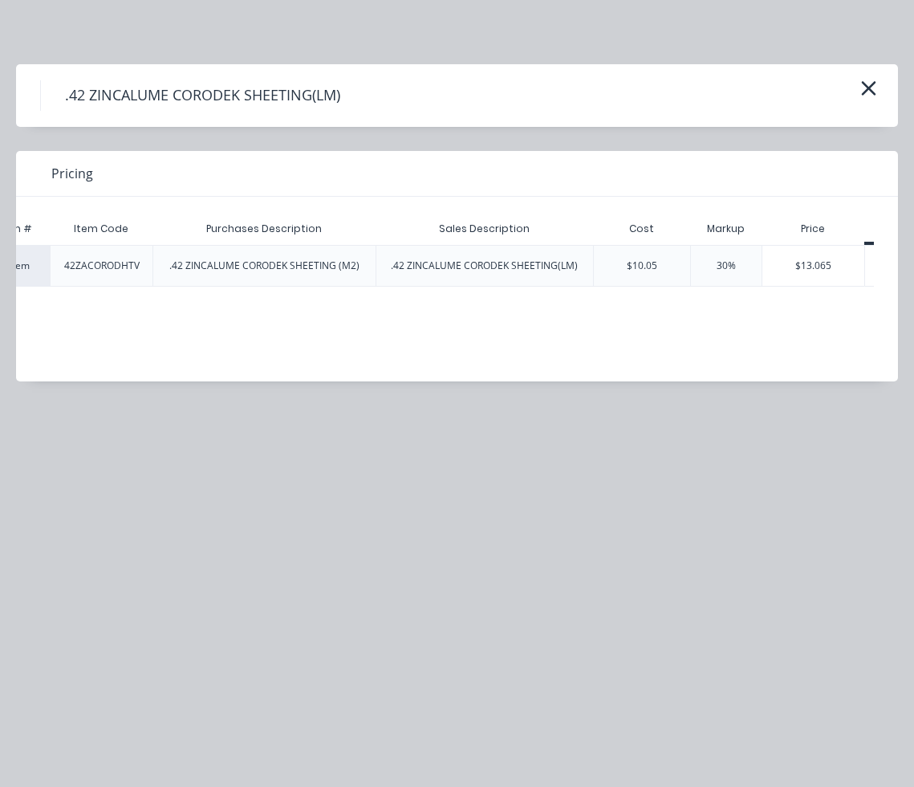
scroll to position [0, 117]
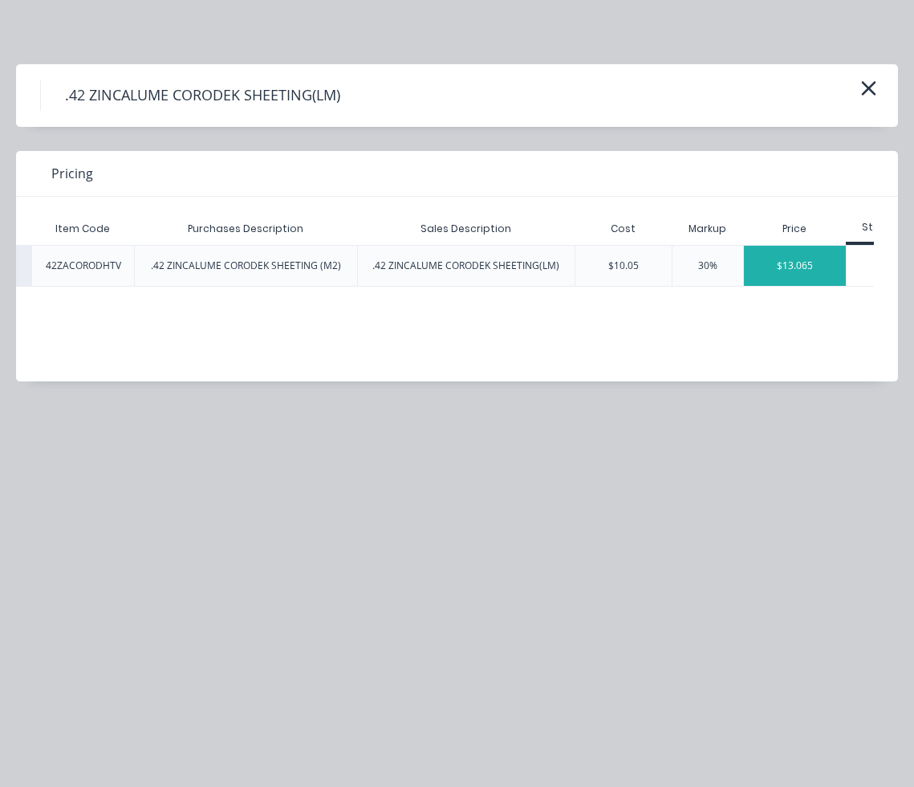
click at [768, 266] on div "$13.065" at bounding box center [795, 266] width 102 height 40
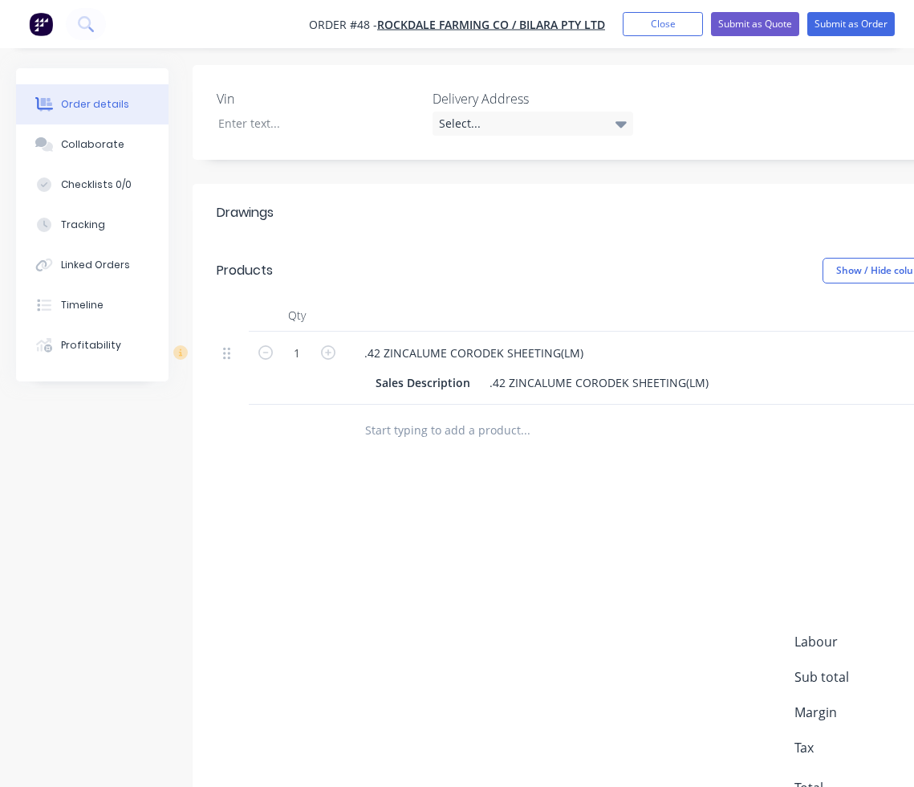
scroll to position [423, 0]
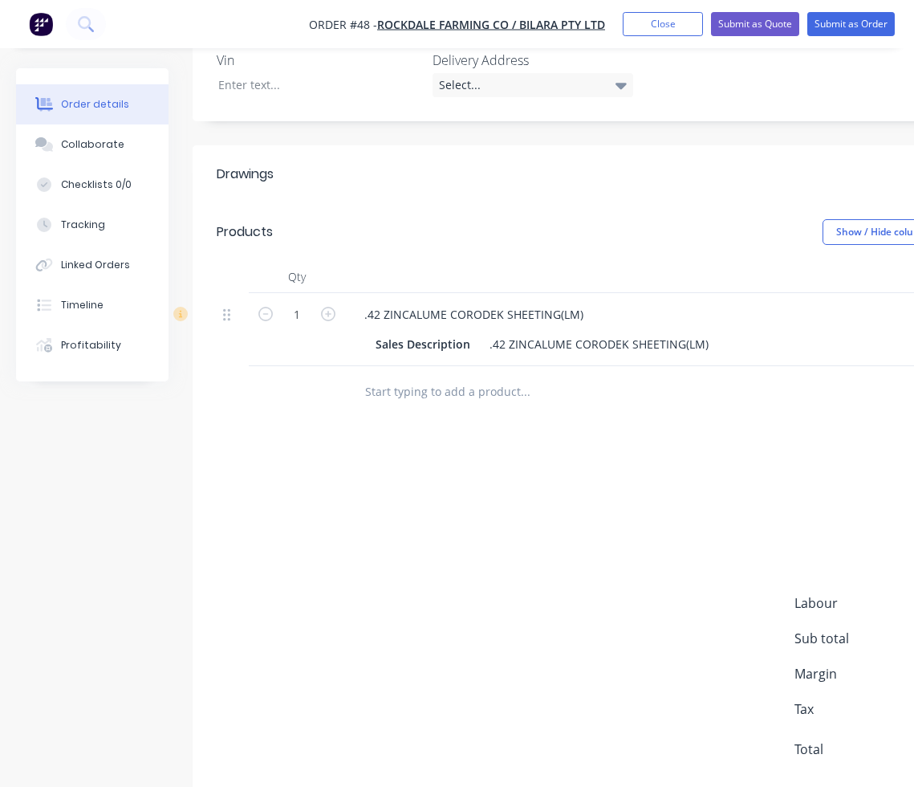
drag, startPoint x: 426, startPoint y: 786, endPoint x: 599, endPoint y: 787, distance: 172.6
click at [599, 787] on html "Order #48 - ROCKDALE FARMING CO / BILARA PTY LTD Add product Close Submit as Qu…" at bounding box center [457, 202] width 914 height 1250
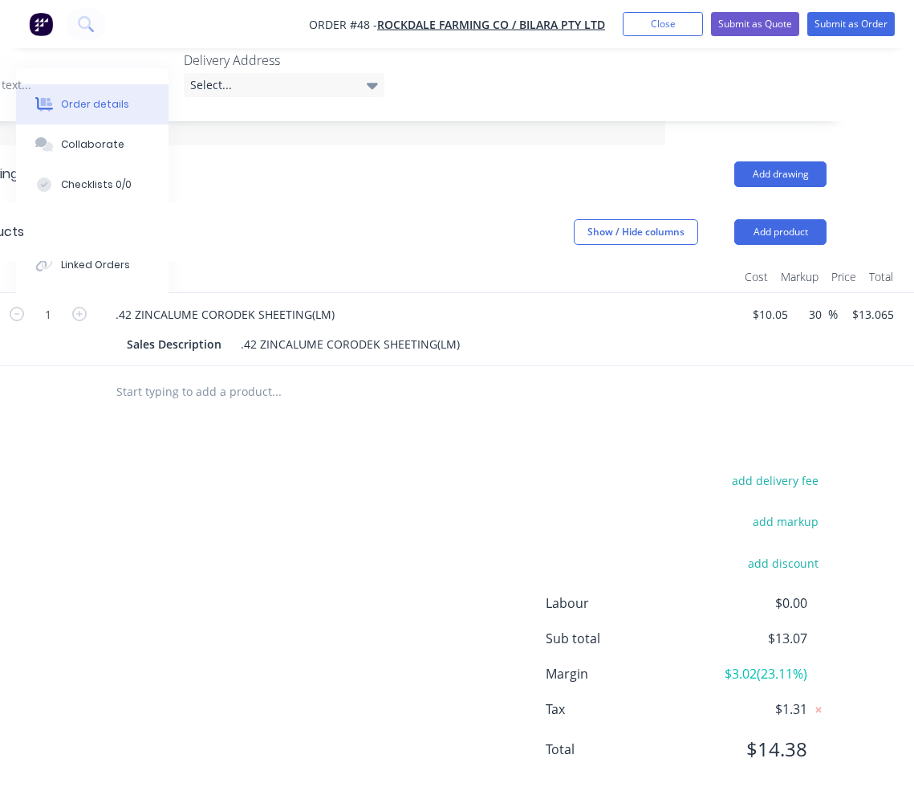
scroll to position [423, 9]
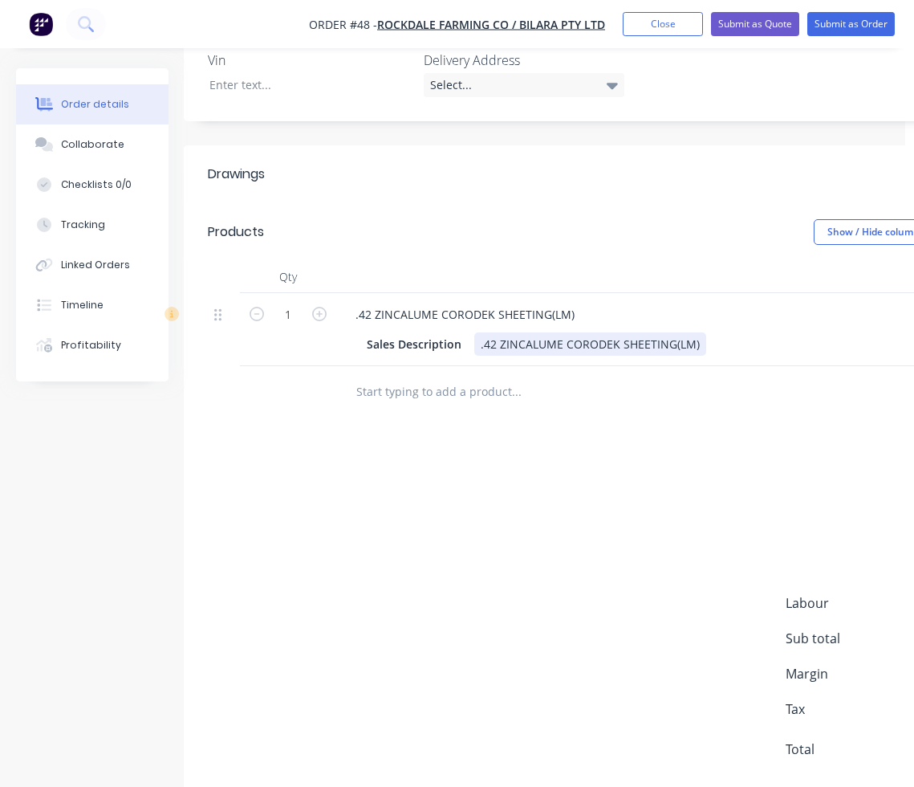
click at [711, 332] on div "Sales Description .42 ZINCALUME CORODEK SHEETING(LM)" at bounding box center [653, 343] width 587 height 23
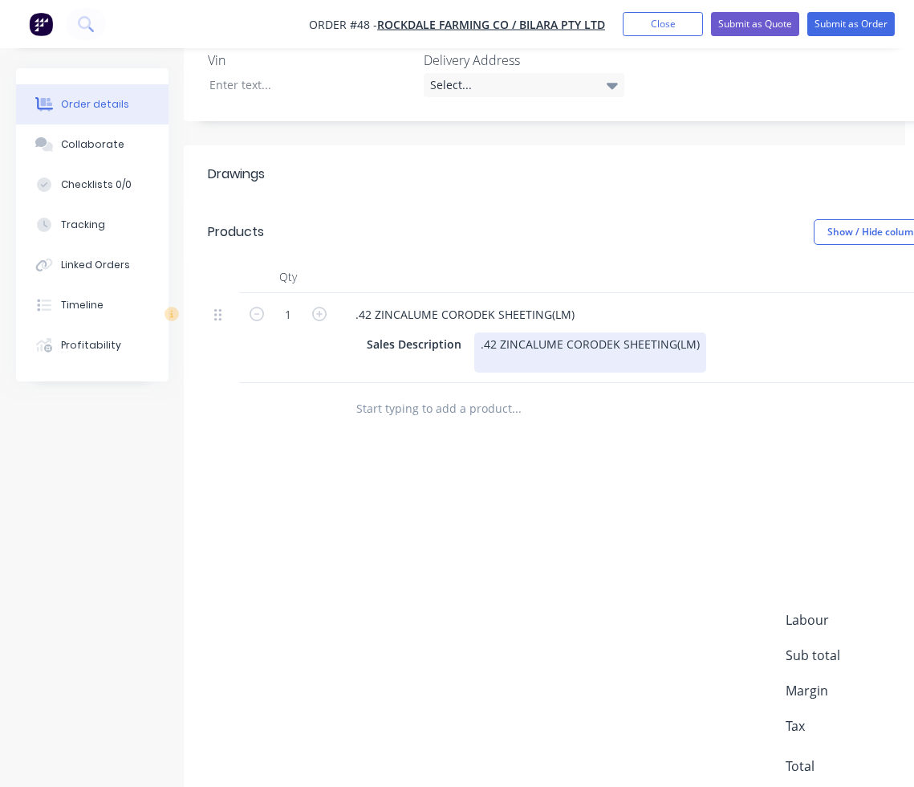
click at [503, 345] on div ".42 ZINCALUME CORODEK SHEETING(LM)" at bounding box center [590, 352] width 232 height 40
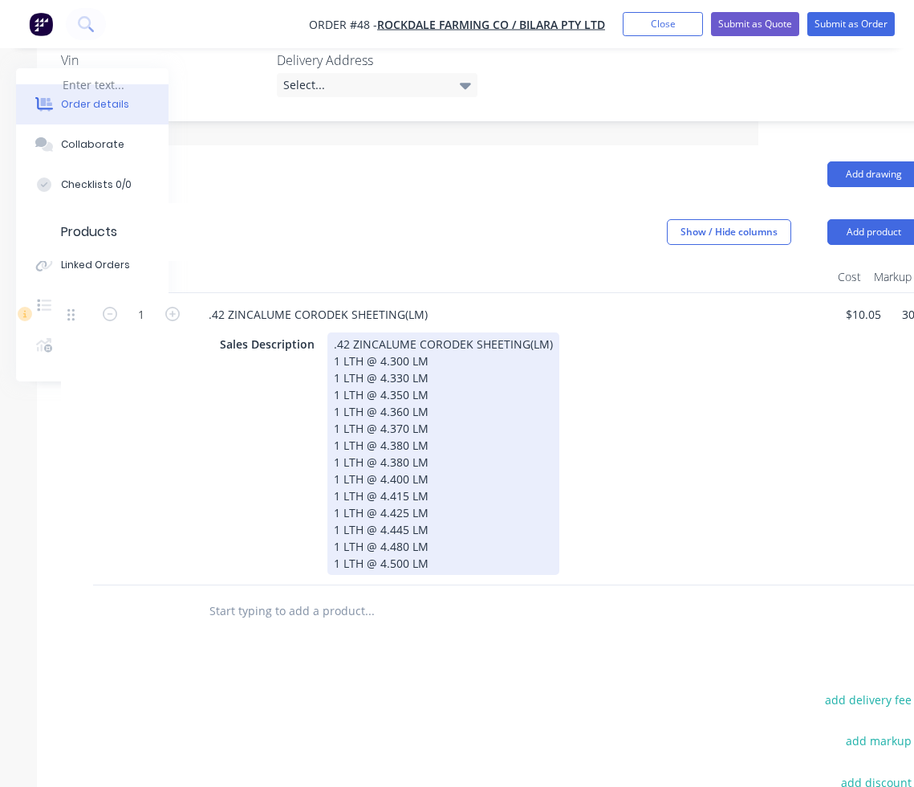
scroll to position [423, 128]
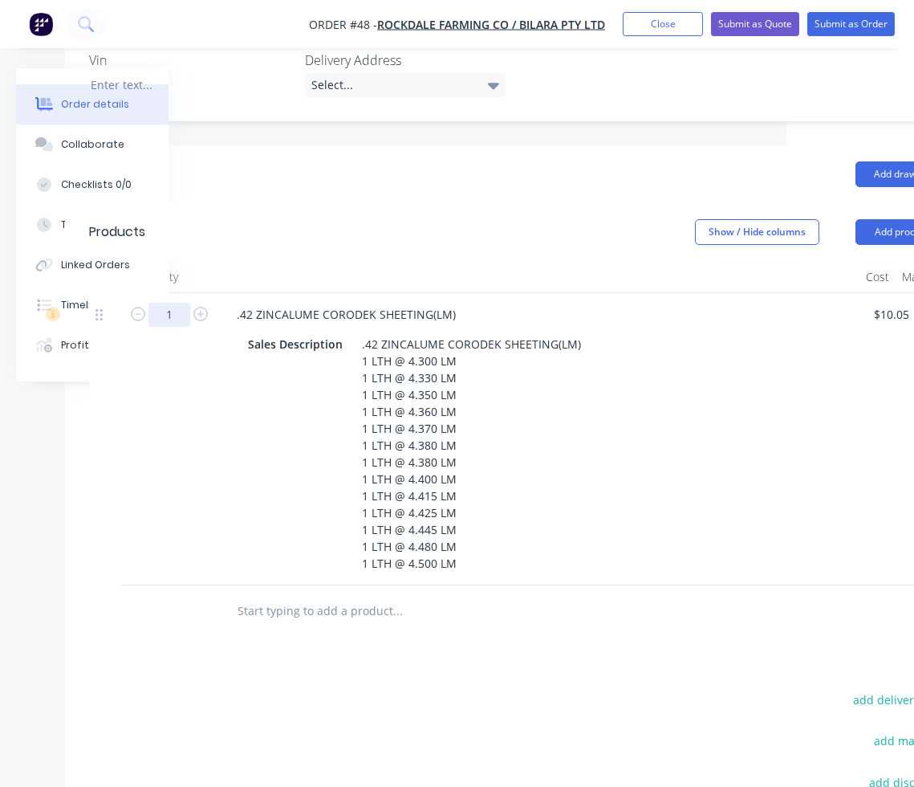
click at [172, 303] on input "1" at bounding box center [169, 315] width 42 height 24
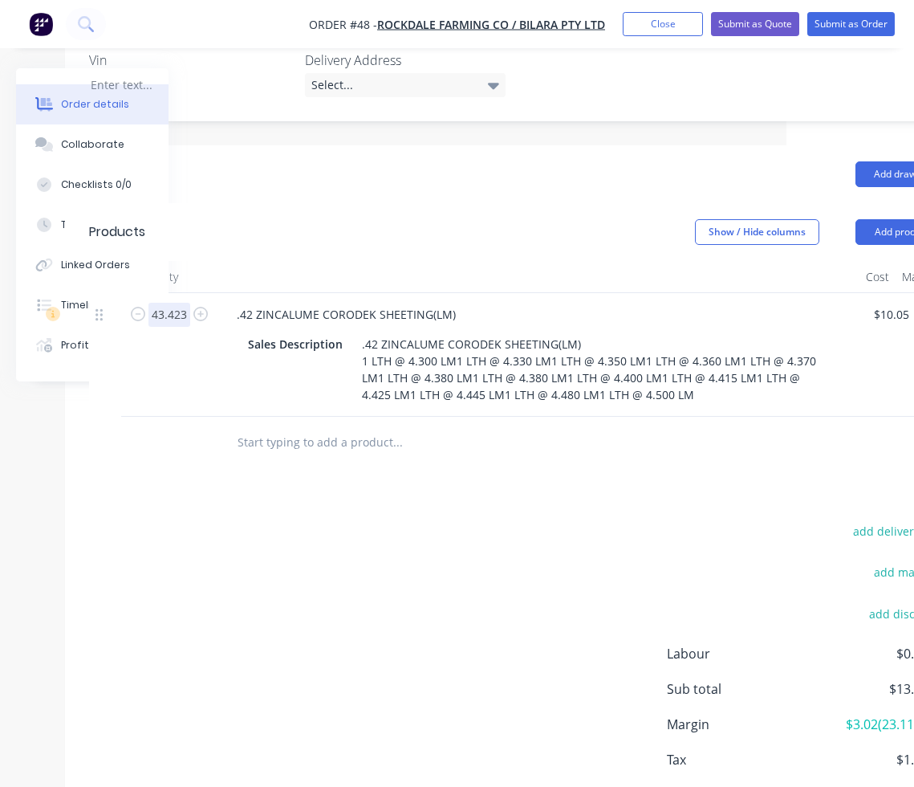
type input "43.423"
type input "$567.32"
click at [207, 533] on div "add delivery fee add markup add discount Labour $0.00 Sub total $13.07 Margin $…" at bounding box center [518, 675] width 859 height 310
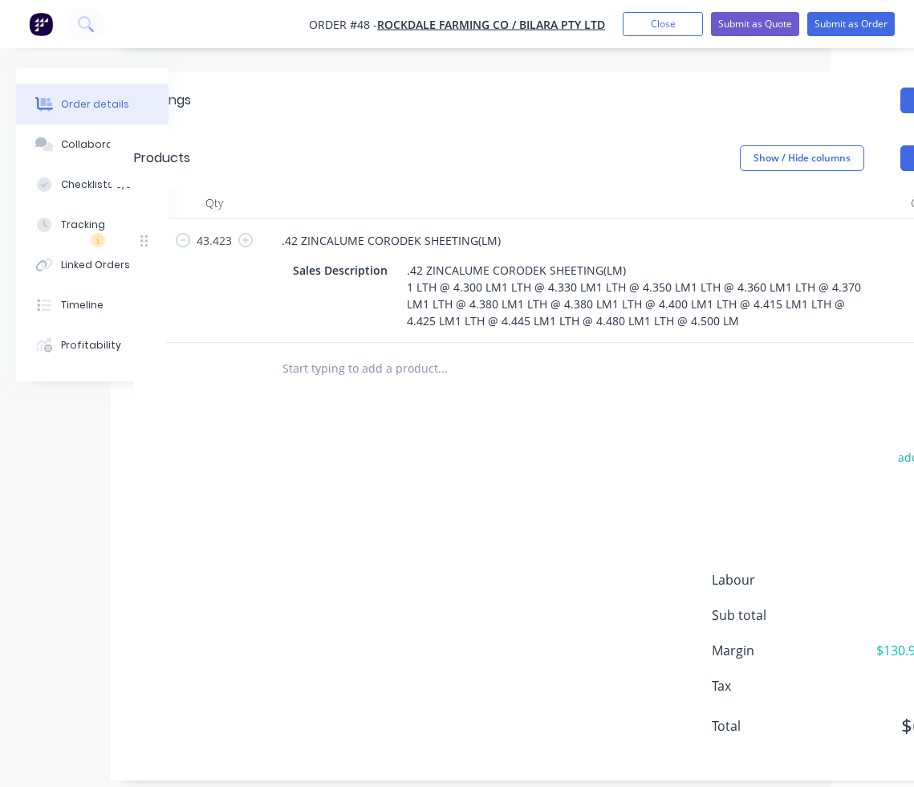
scroll to position [497, 80]
type input "57.14"
type input "$746.53"
click at [331, 476] on div "add delivery fee add markup add discount Labour $0.00 Sub total $567.32 Margin …" at bounding box center [565, 601] width 859 height 310
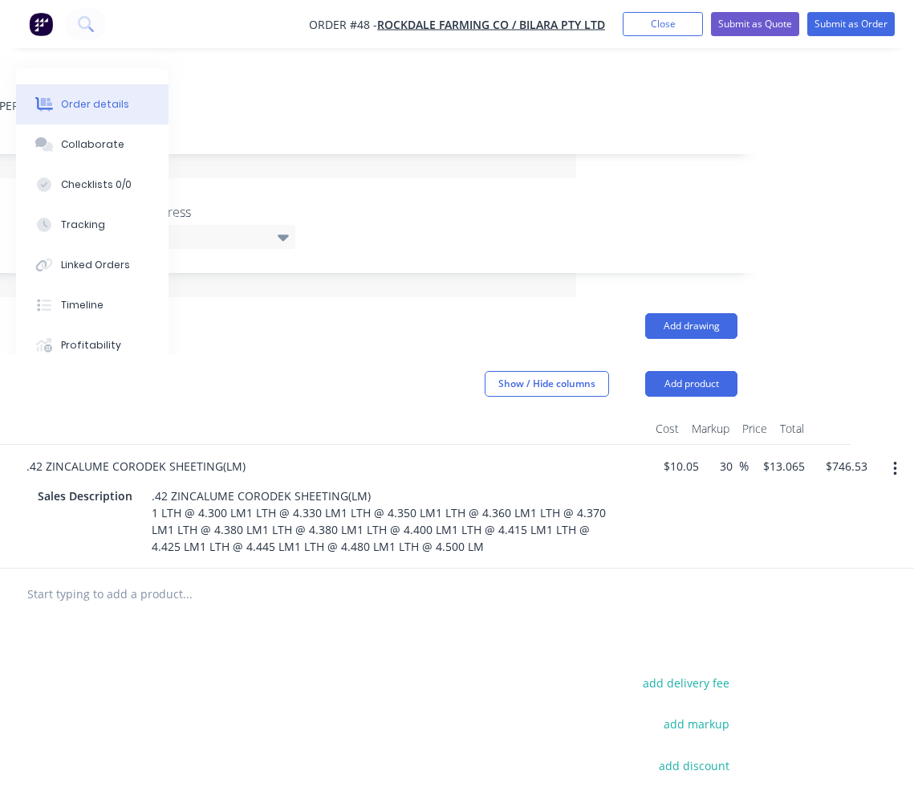
scroll to position [0, 338]
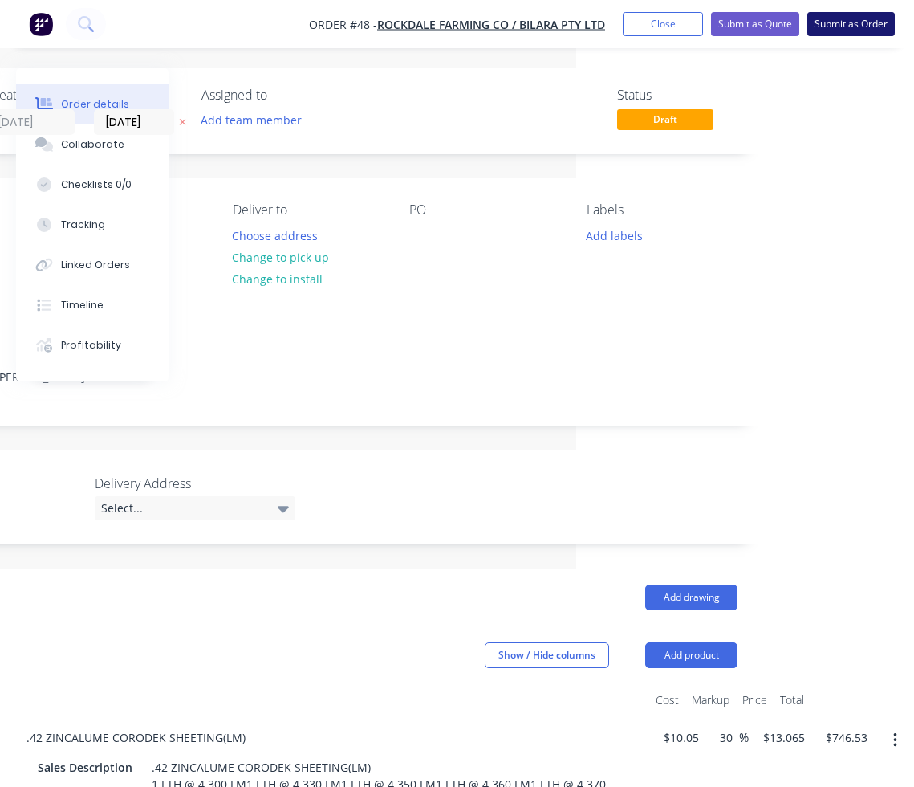
click at [768, 29] on button "Submit as Order" at bounding box center [850, 24] width 87 height 24
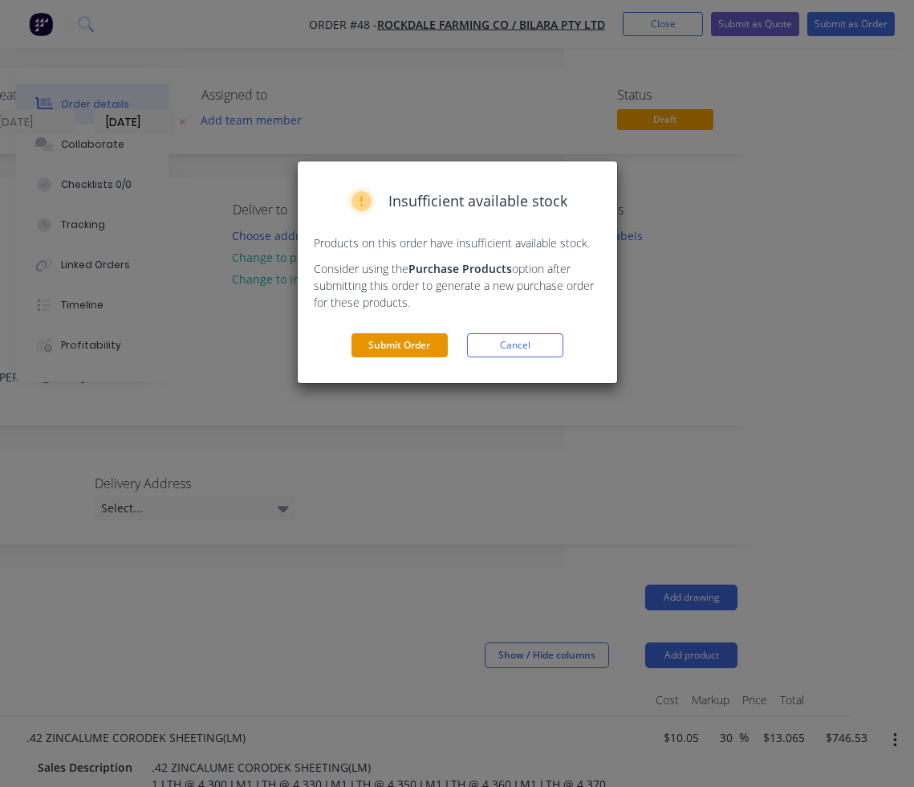
click at [435, 343] on button "Submit Order" at bounding box center [400, 345] width 96 height 24
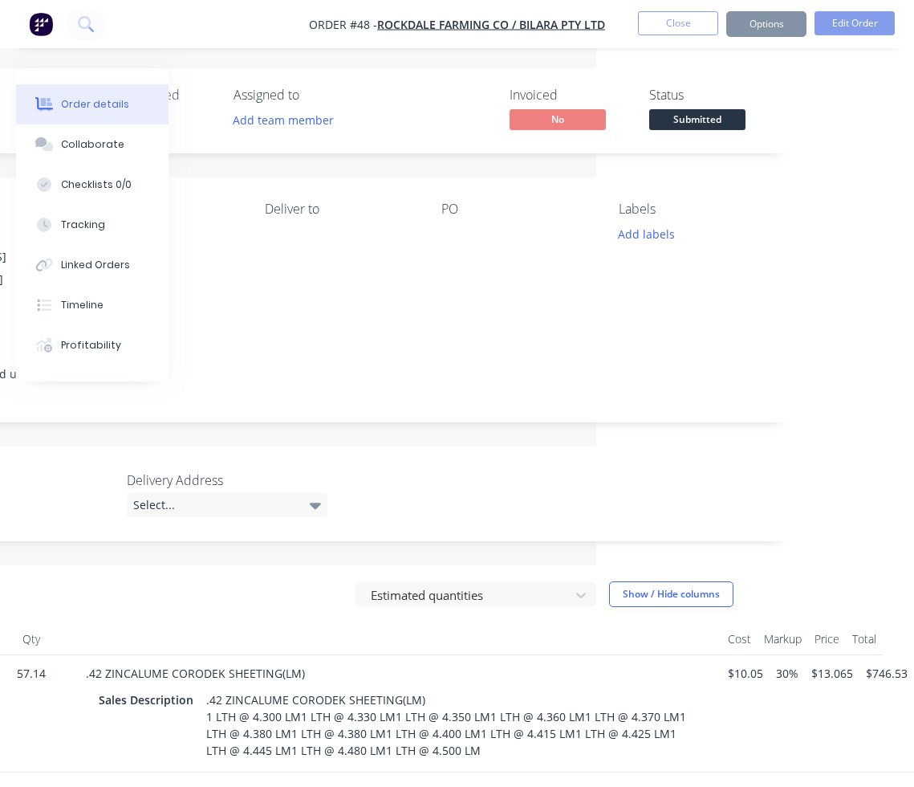
scroll to position [0, 305]
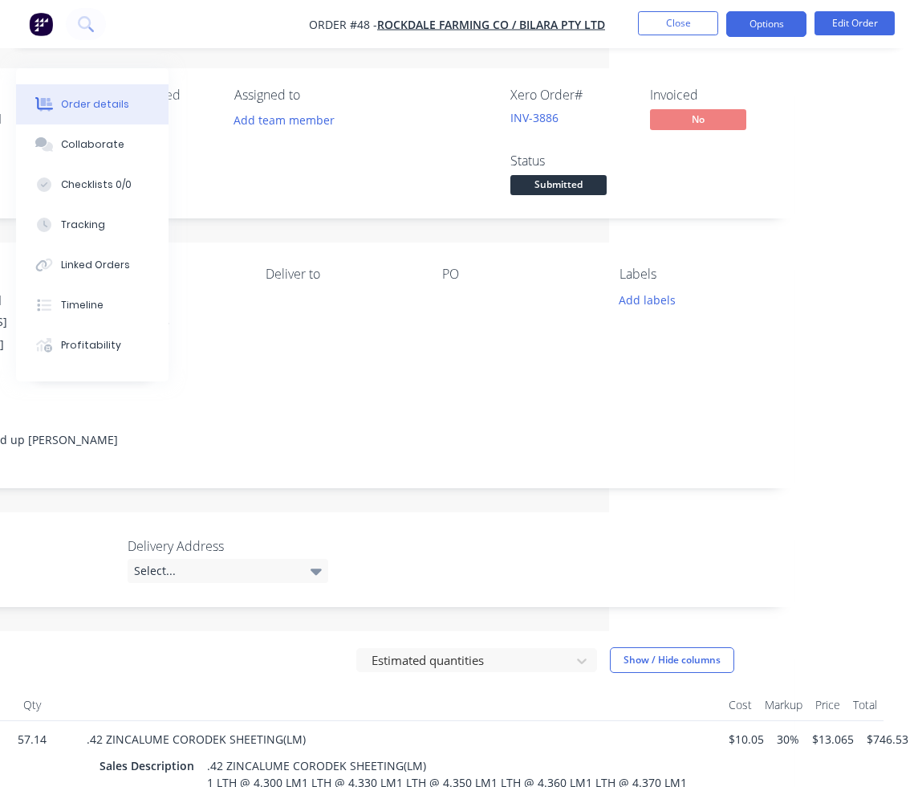
click at [768, 23] on button "Options" at bounding box center [766, 24] width 80 height 26
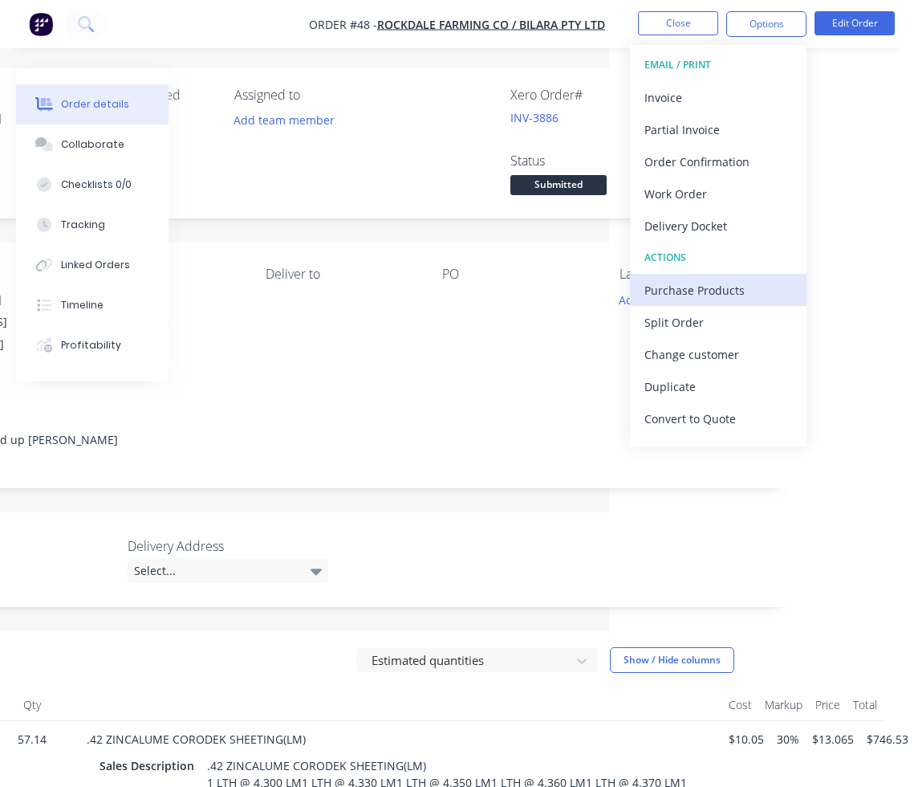
click at [711, 287] on div "Purchase Products" at bounding box center [718, 289] width 148 height 23
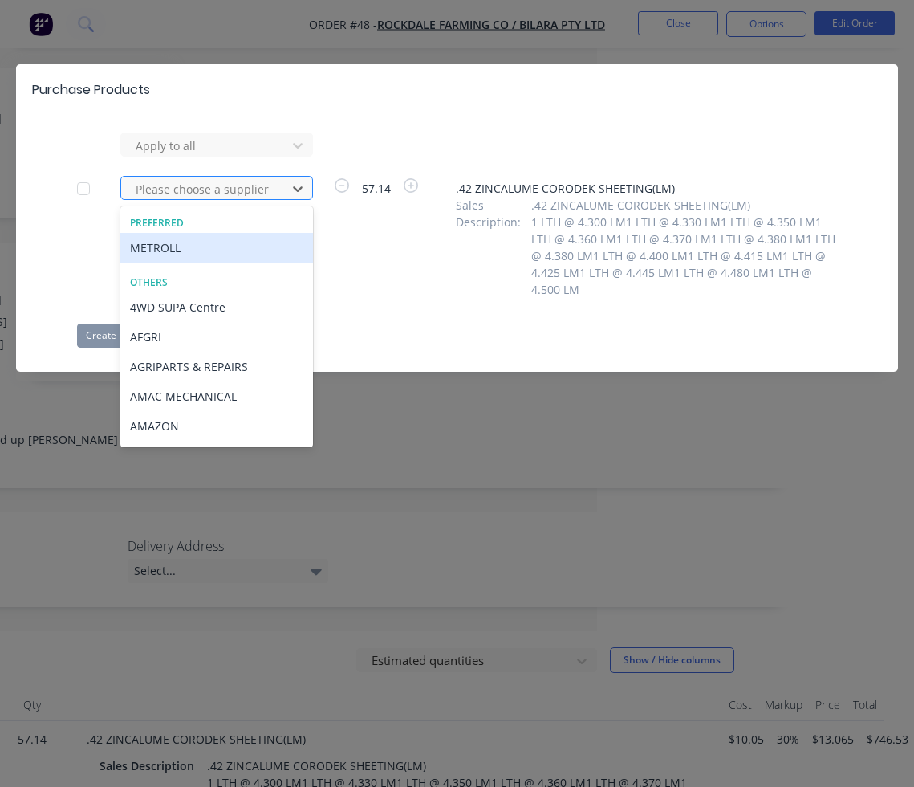
click at [193, 193] on div at bounding box center [206, 189] width 144 height 20
click at [181, 257] on div "METROLL" at bounding box center [216, 248] width 193 height 30
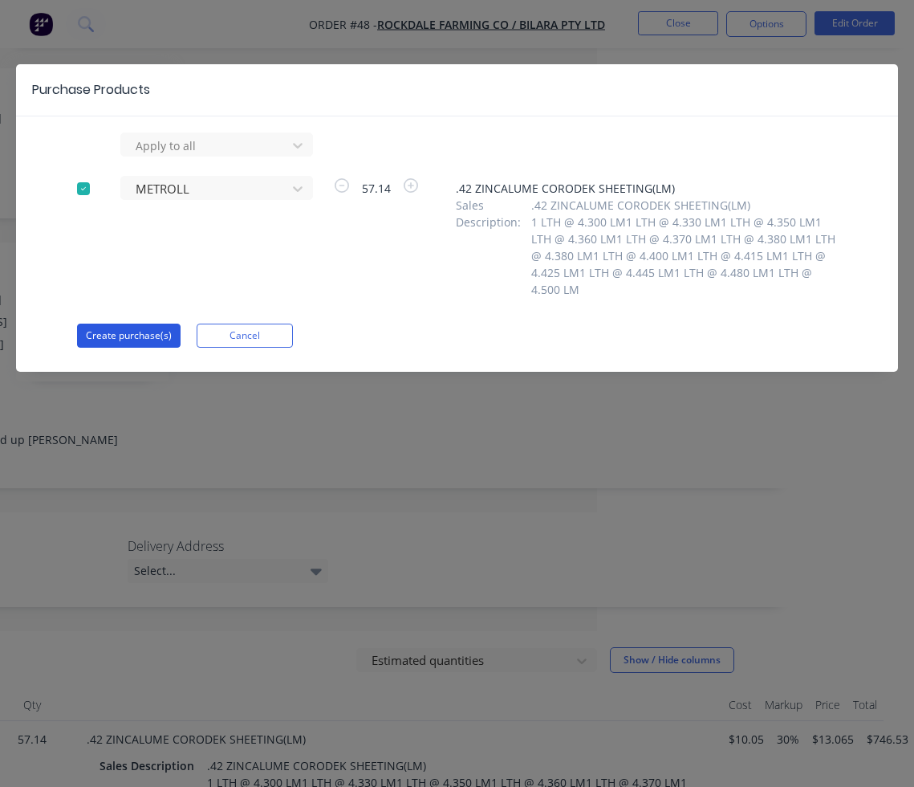
click at [129, 339] on button "Create purchase(s)" at bounding box center [129, 335] width 104 height 24
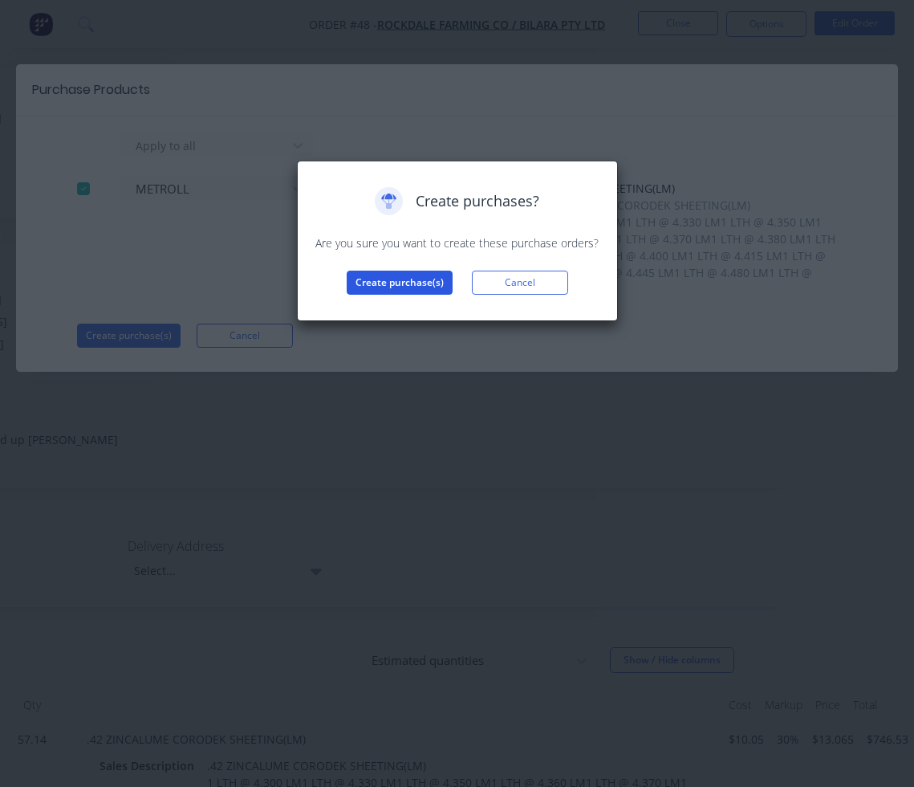
click at [395, 287] on button "Create purchase(s)" at bounding box center [400, 282] width 106 height 24
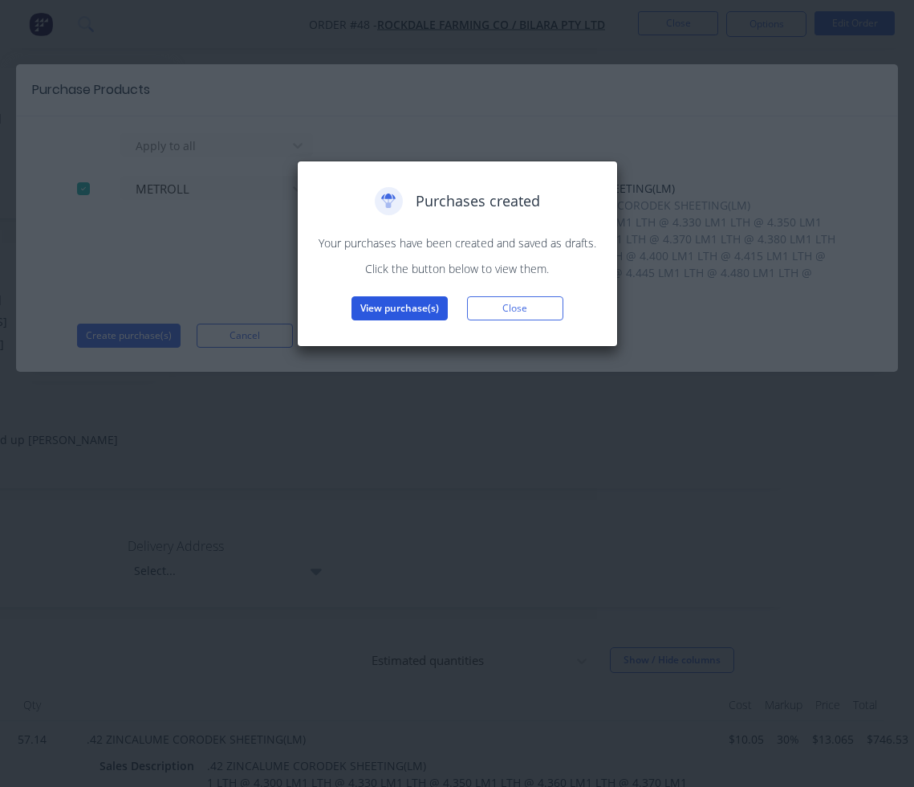
click at [413, 307] on button "View purchase(s)" at bounding box center [400, 308] width 96 height 24
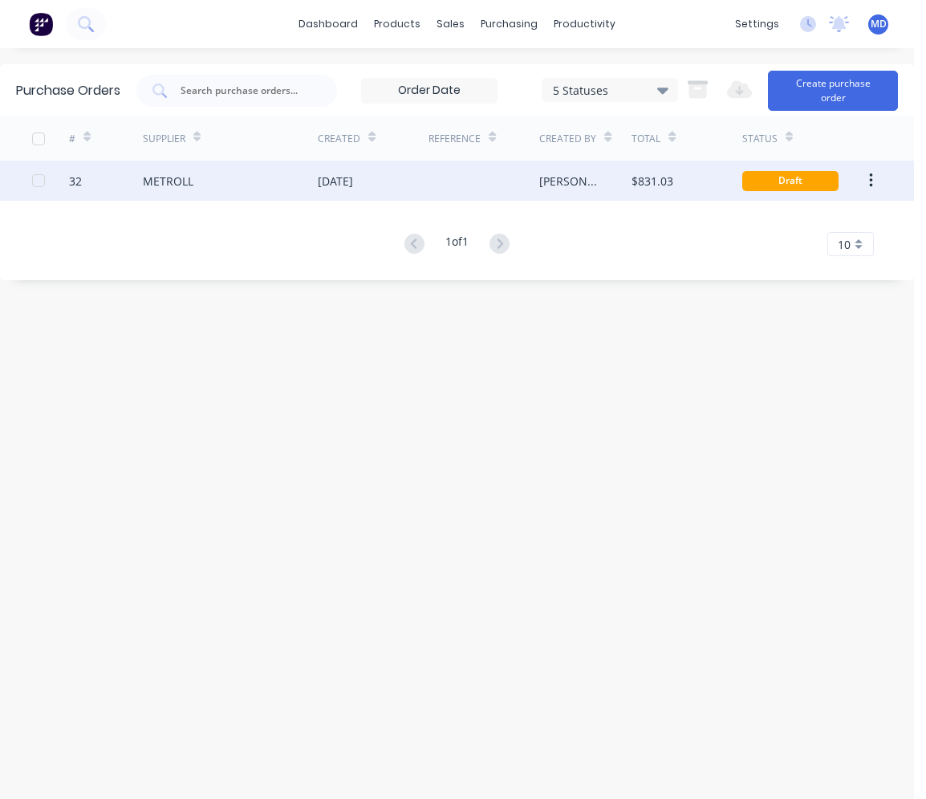
click at [285, 183] on div "METROLL" at bounding box center [230, 181] width 175 height 40
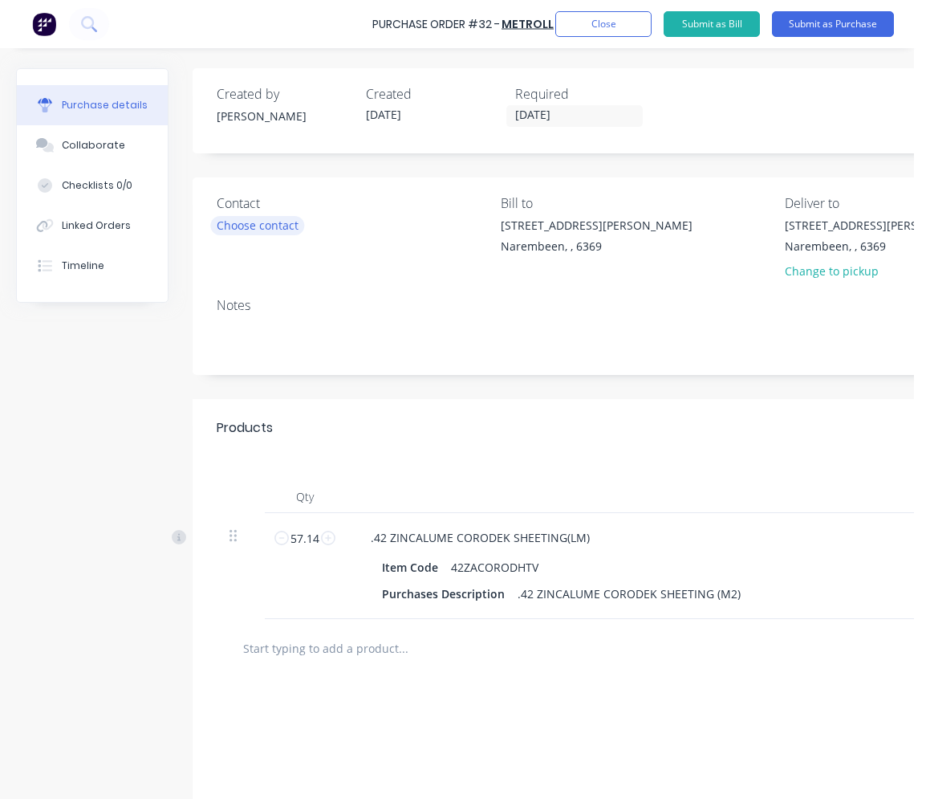
click at [280, 227] on div "Choose contact" at bounding box center [258, 225] width 82 height 17
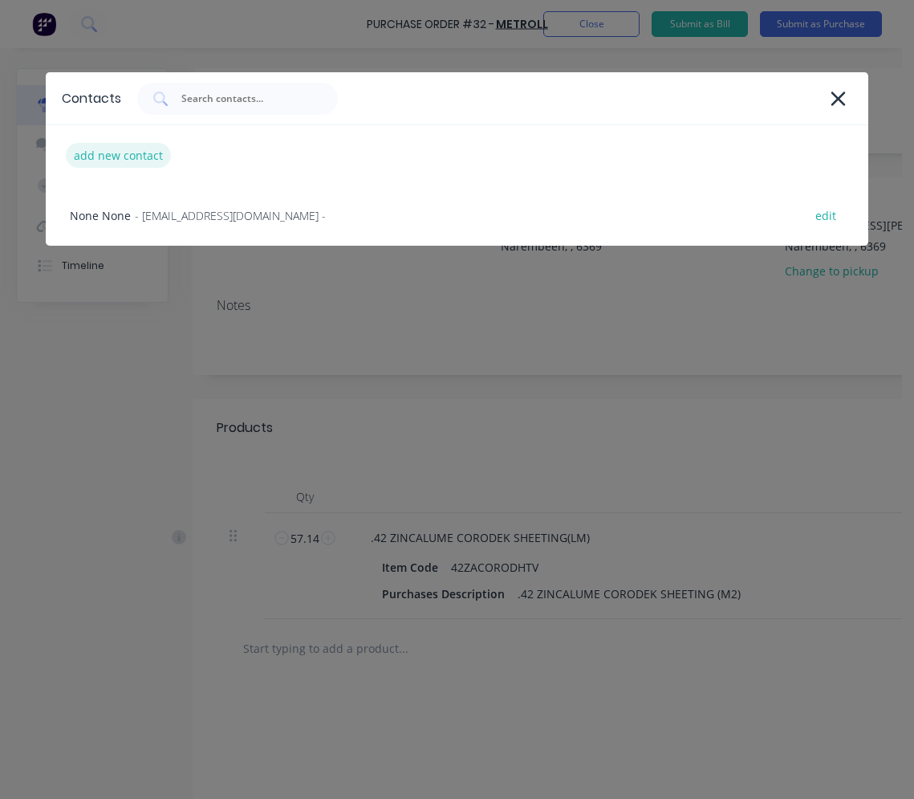
click at [157, 157] on div "add new contact" at bounding box center [118, 155] width 105 height 25
select select "AU"
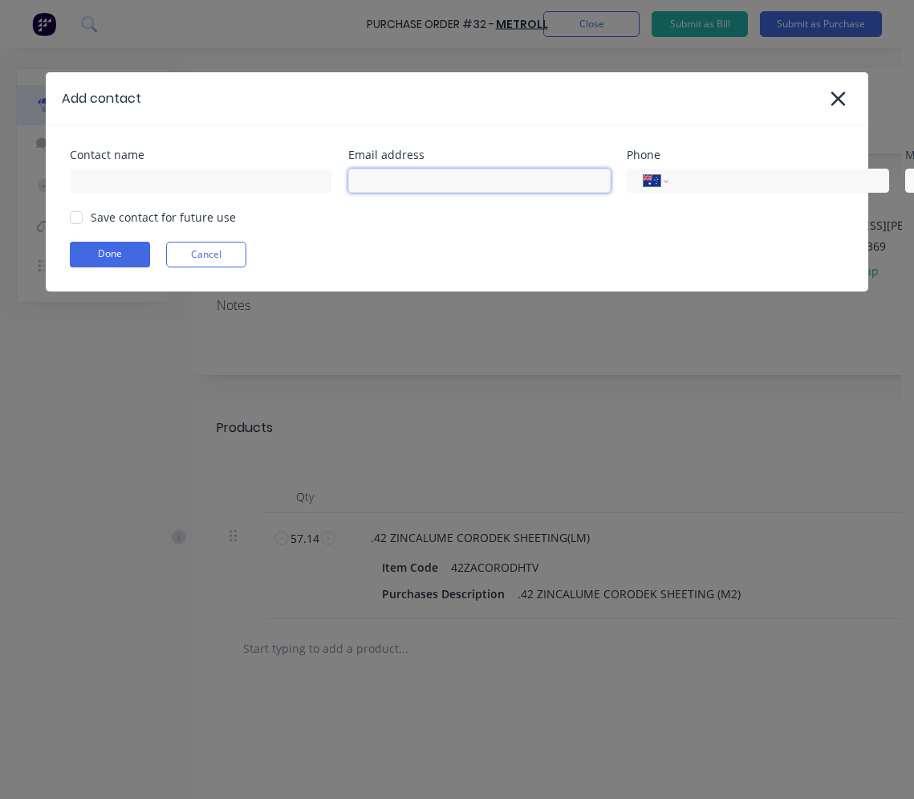
paste input "[EMAIL_ADDRESS][DOMAIN_NAME]"
type input "[EMAIL_ADDRESS][DOMAIN_NAME]"
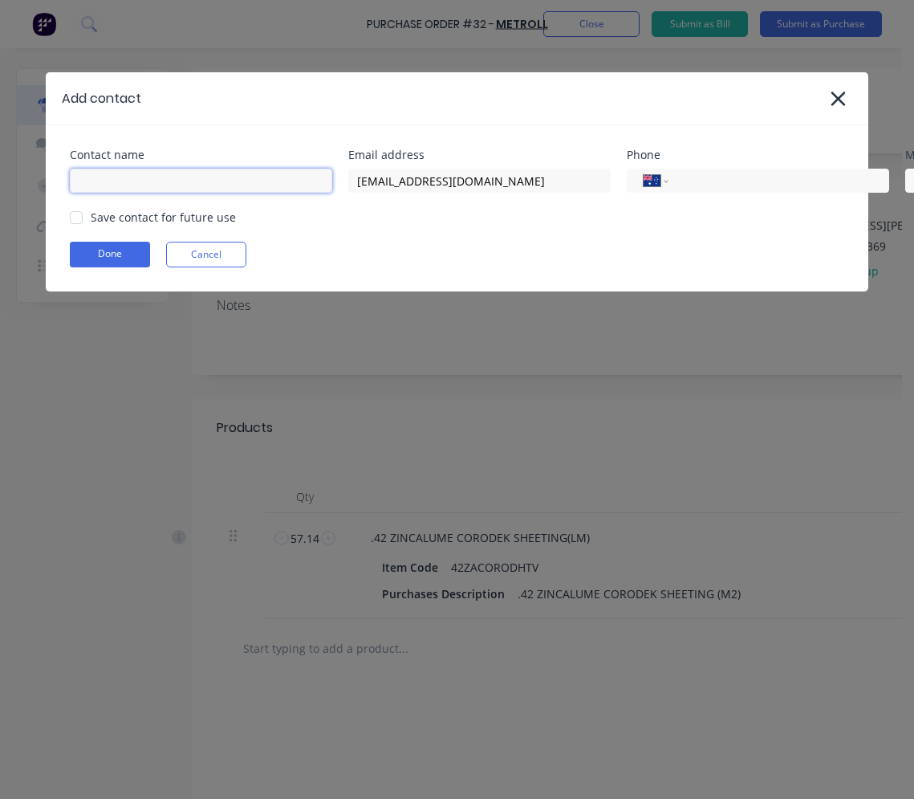
click at [187, 180] on input at bounding box center [201, 181] width 262 height 24
type input "sales"
click at [104, 219] on div "Save contact for future use" at bounding box center [163, 217] width 145 height 17
click at [68, 218] on div at bounding box center [76, 217] width 32 height 32
click at [87, 240] on div "Contact name sales Email address [EMAIL_ADDRESS][DOMAIN_NAME] Phone Internation…" at bounding box center [457, 208] width 823 height 166
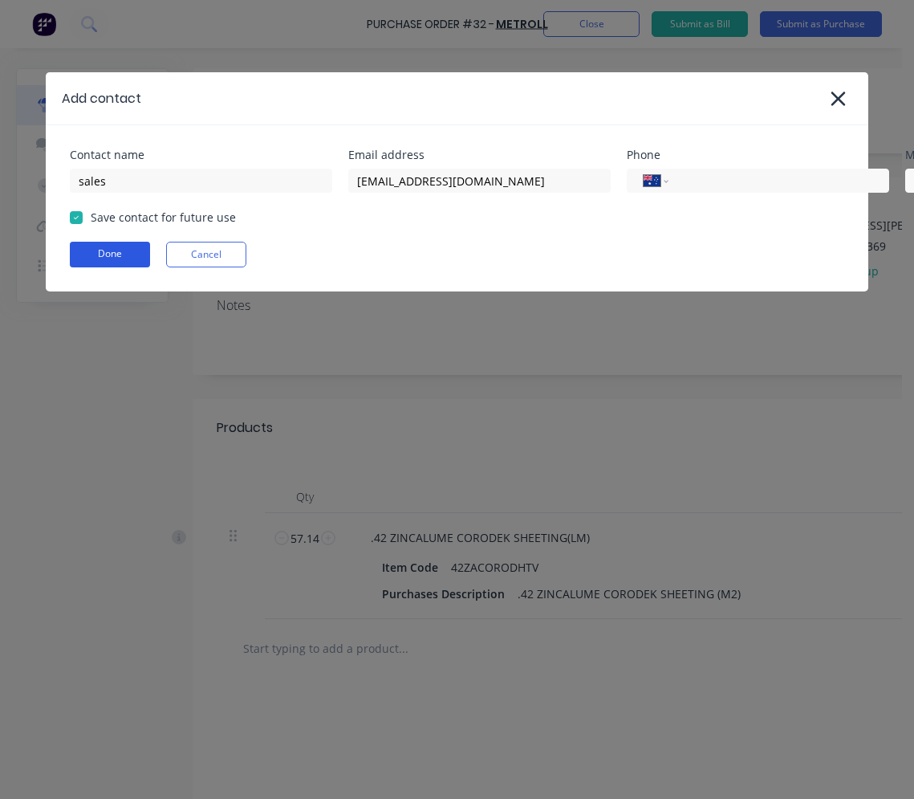
click at [95, 250] on button "Done" at bounding box center [110, 255] width 80 height 26
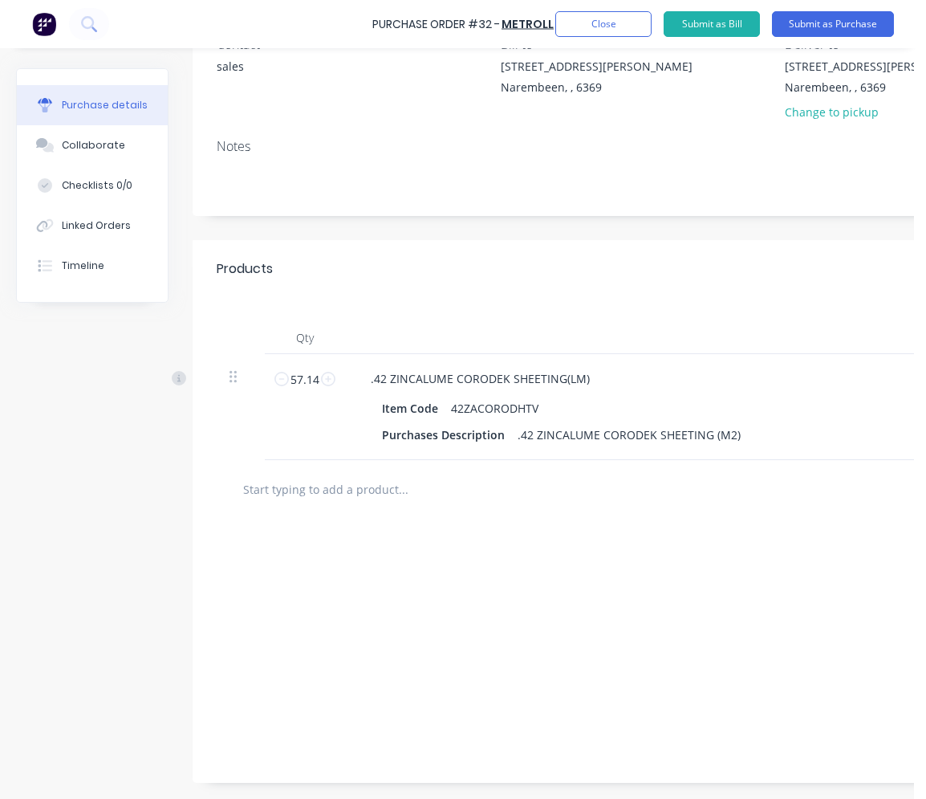
scroll to position [171, 0]
click at [318, 371] on input "57.14" at bounding box center [305, 379] width 32 height 24
click at [286, 371] on div "57.14 57.14" at bounding box center [305, 379] width 55 height 24
type input "457.14"
type input "$6,044.12"
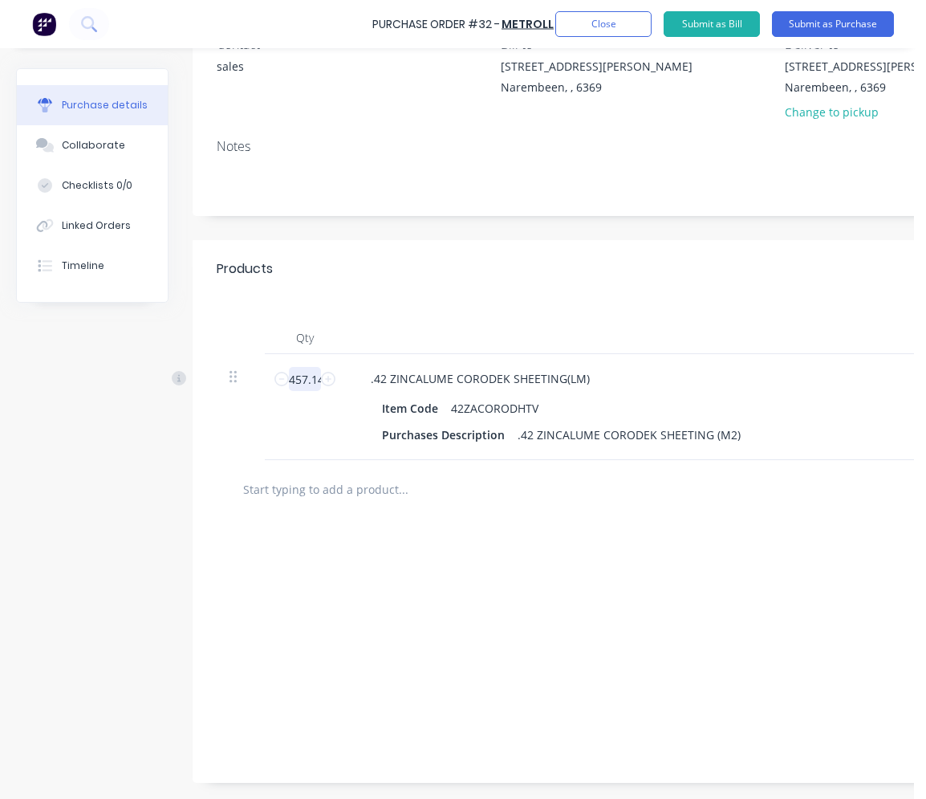
type input "4357.14"
type input "$57,608.36"
type input "43.57.14"
type input "$576.07"
type input "43.574"
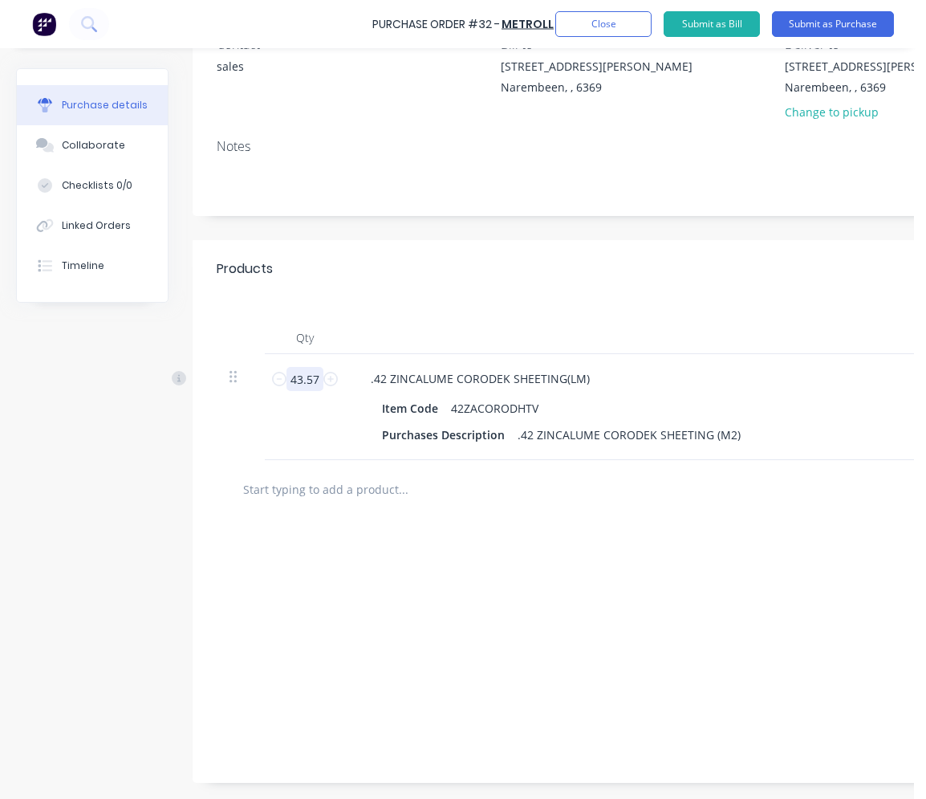
type input "$576.12"
type input "43.5742"
click at [751, 427] on div "Purchases Description .42 ZINCALUME CORODEK SHEETING (M2)" at bounding box center [743, 434] width 735 height 23
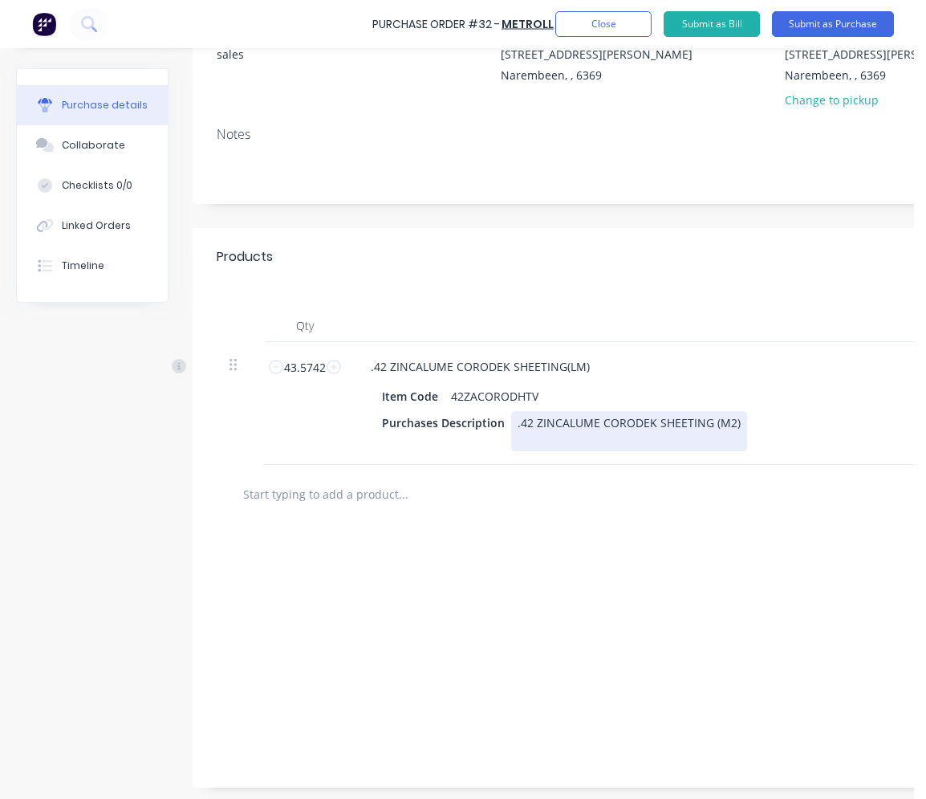
drag, startPoint x: 529, startPoint y: 452, endPoint x: 538, endPoint y: 441, distance: 13.7
click at [538, 441] on div ".42 ZINCALUME CORODEK SHEETING (M2)" at bounding box center [629, 431] width 236 height 40
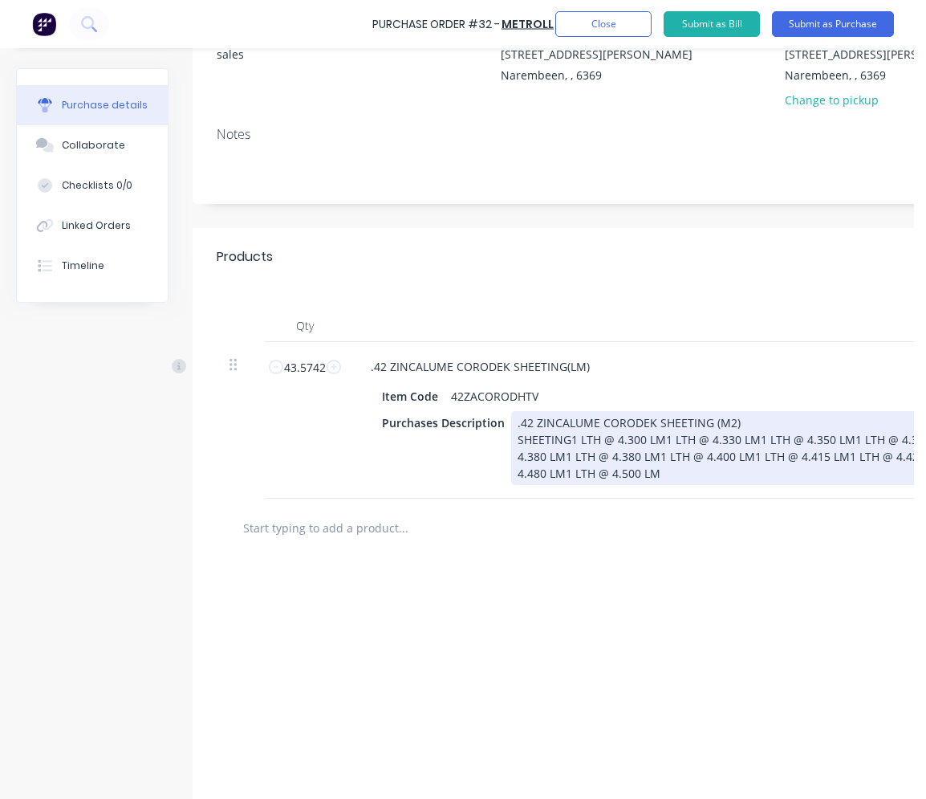
click at [567, 440] on div ".42 ZINCALUME CORODEK SHEETING (M2) SHEETING1 LTH @ 4.300 LM1 LTH @ 4.330 LM1 L…" at bounding box center [811, 448] width 600 height 74
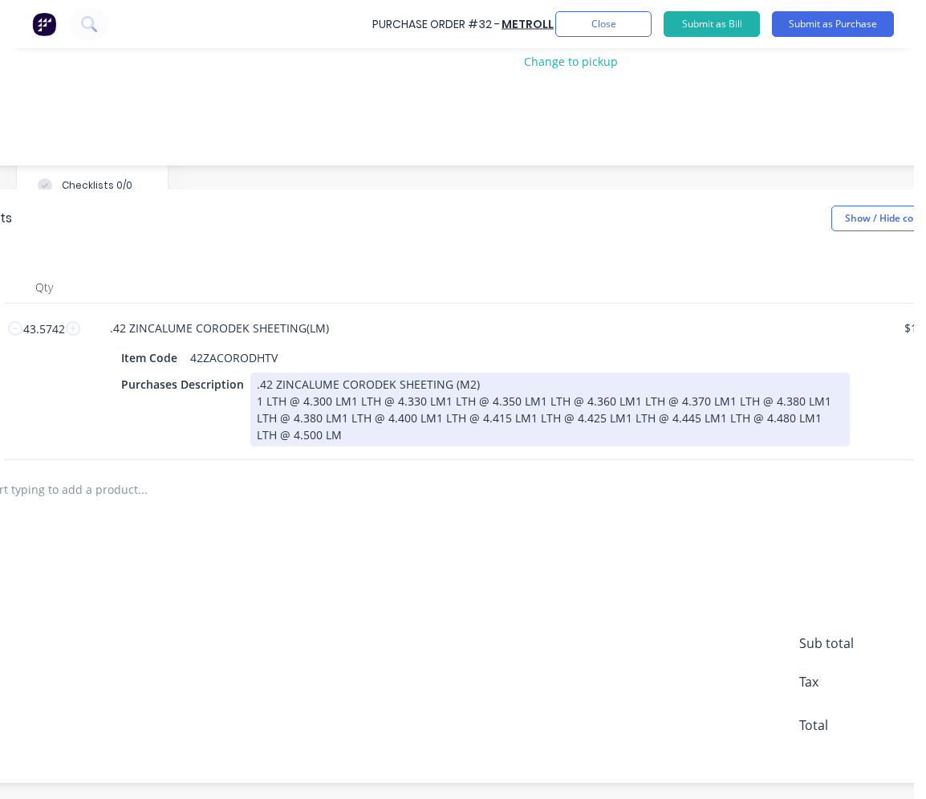
scroll to position [222, 250]
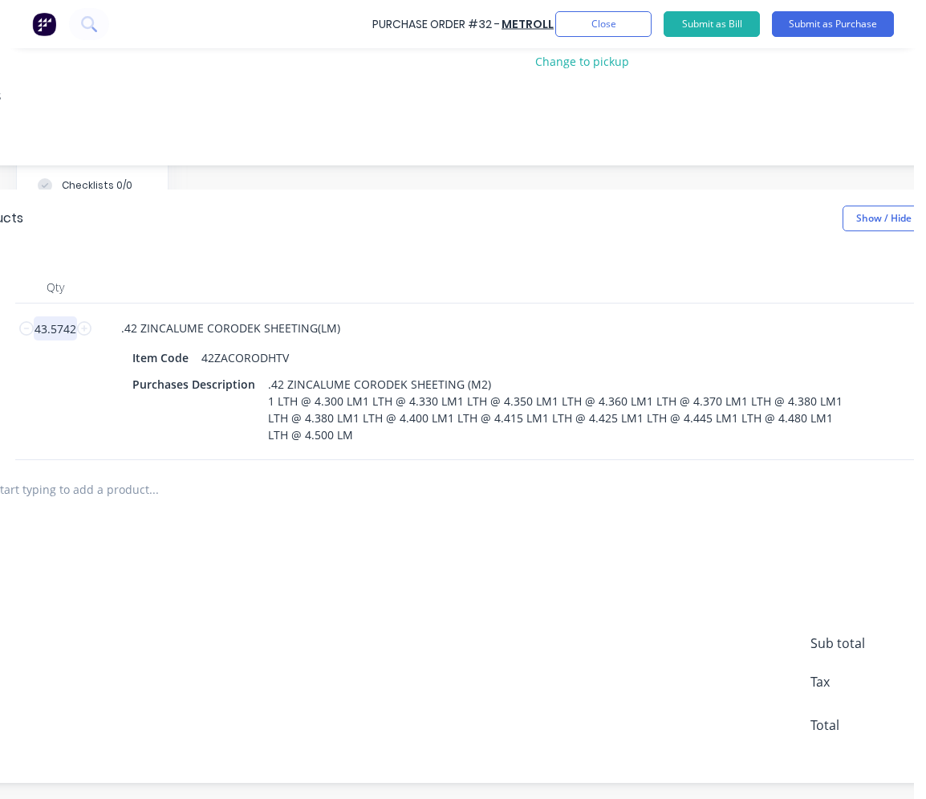
drag, startPoint x: 74, startPoint y: 315, endPoint x: 49, endPoint y: 312, distance: 25.0
click at [49, 316] on input "43.5742" at bounding box center [55, 328] width 43 height 24
type input "4"
type input "$52.89"
type input "42"
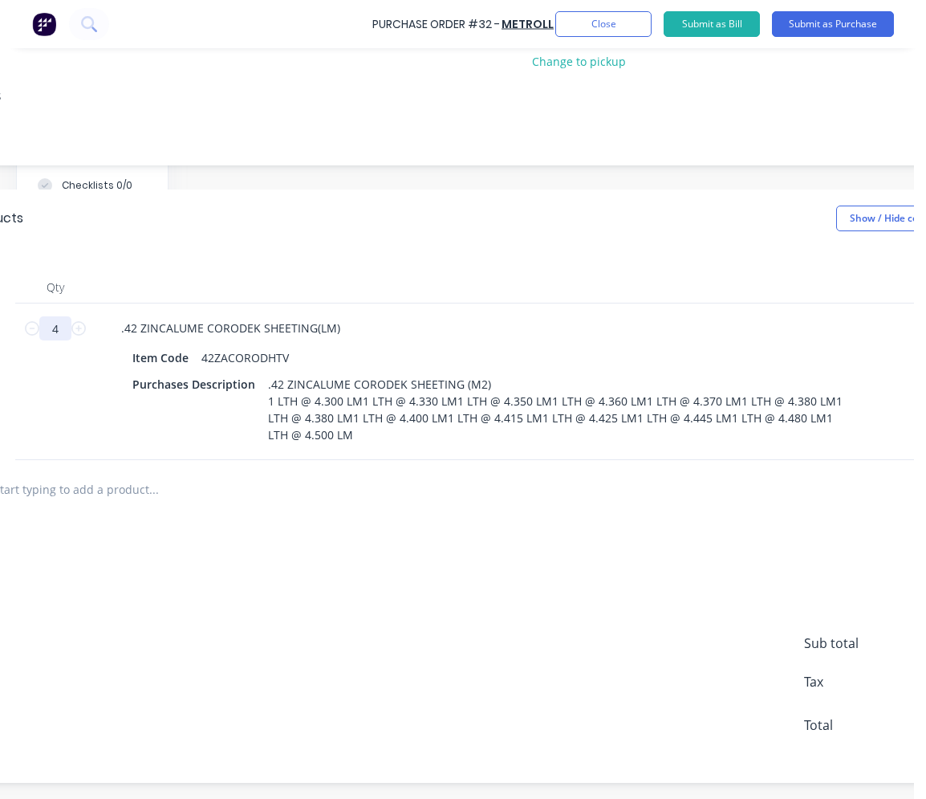
type input "$555.31"
type input "423"
type input "$5,592.74"
type input "42"
type input "$555.31"
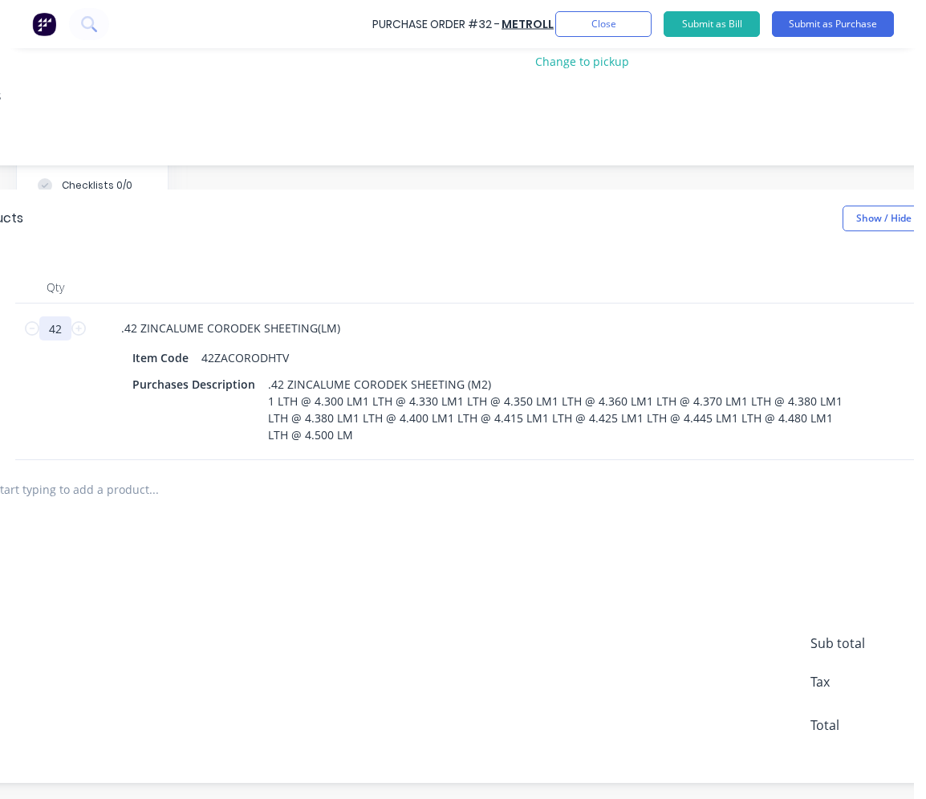
type input "4"
type input "$52.89"
type input "43"
type input "$568.53"
type input "43.4"
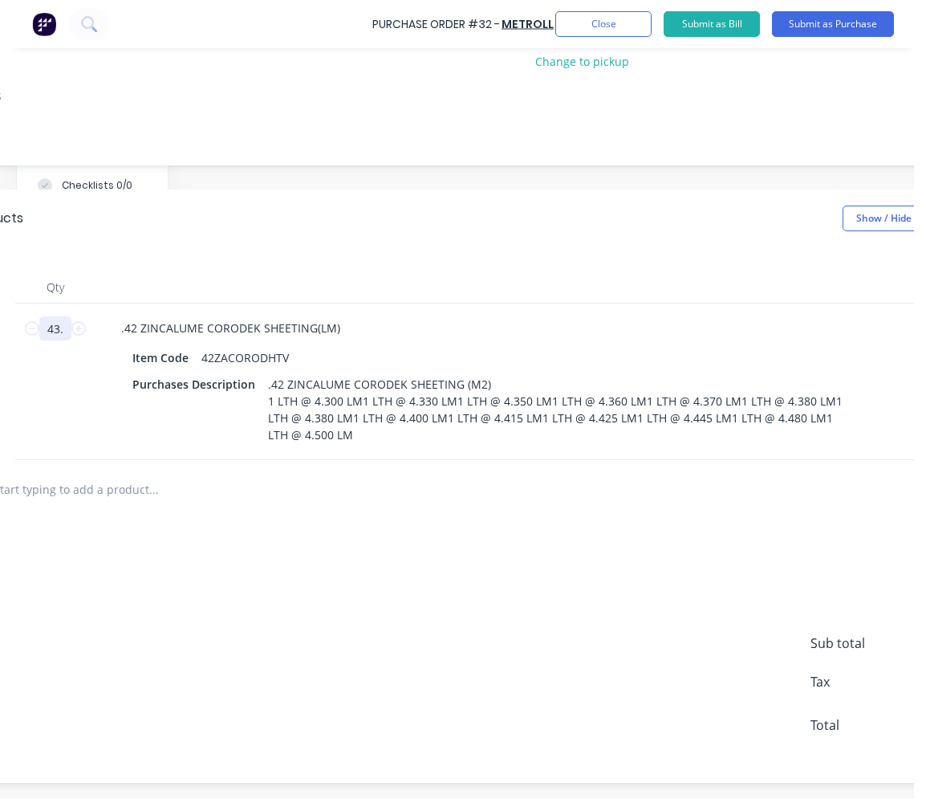
type input "$573.82"
type input "43.42"
type input "$574.08"
type input "43.423"
type input "$574.12"
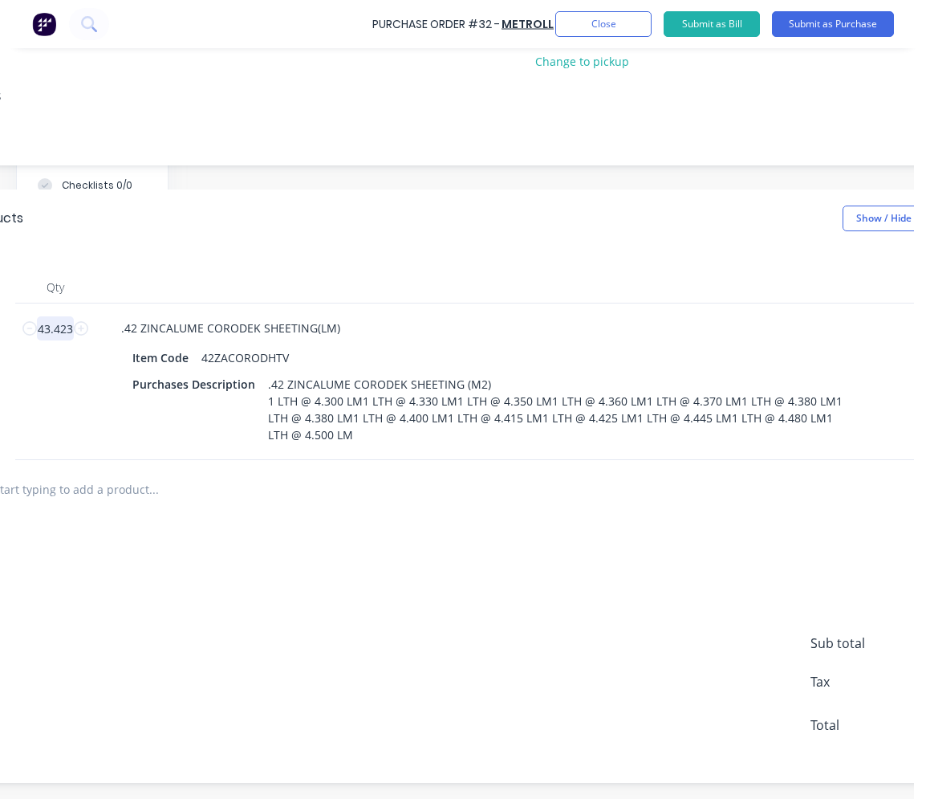
type input "43.423"
click at [396, 694] on div "add delivery fee add discount Sub total $574.12 Tax $57.41 Total $631.53" at bounding box center [529, 650] width 1173 height 264
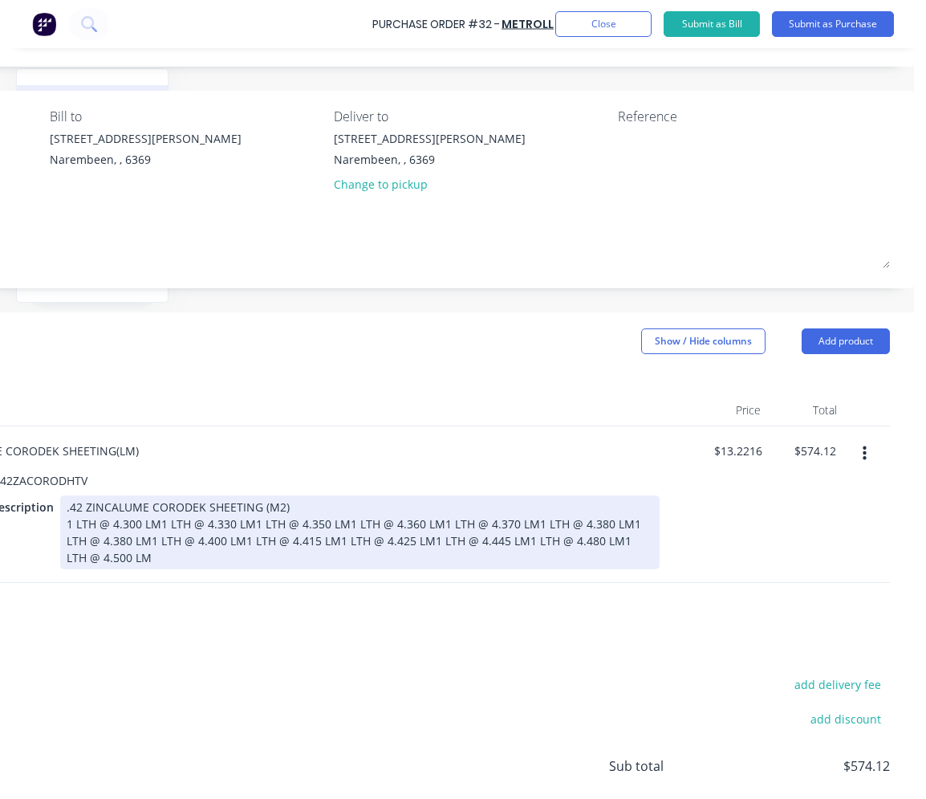
scroll to position [0, 463]
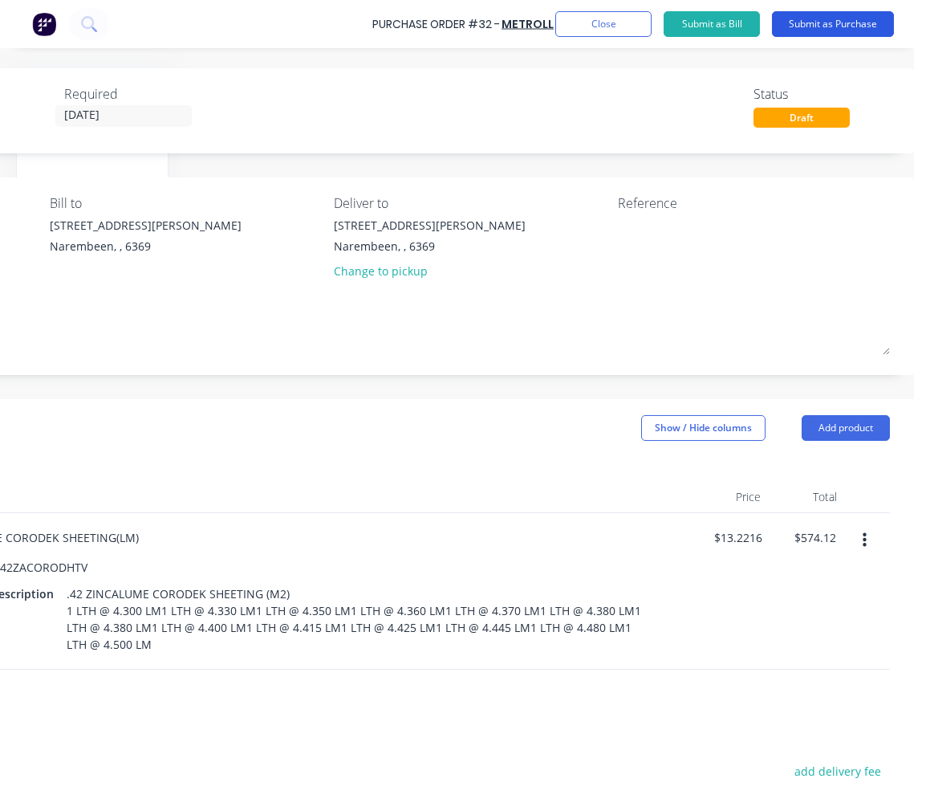
click at [768, 24] on button "Submit as Purchase" at bounding box center [833, 24] width 122 height 26
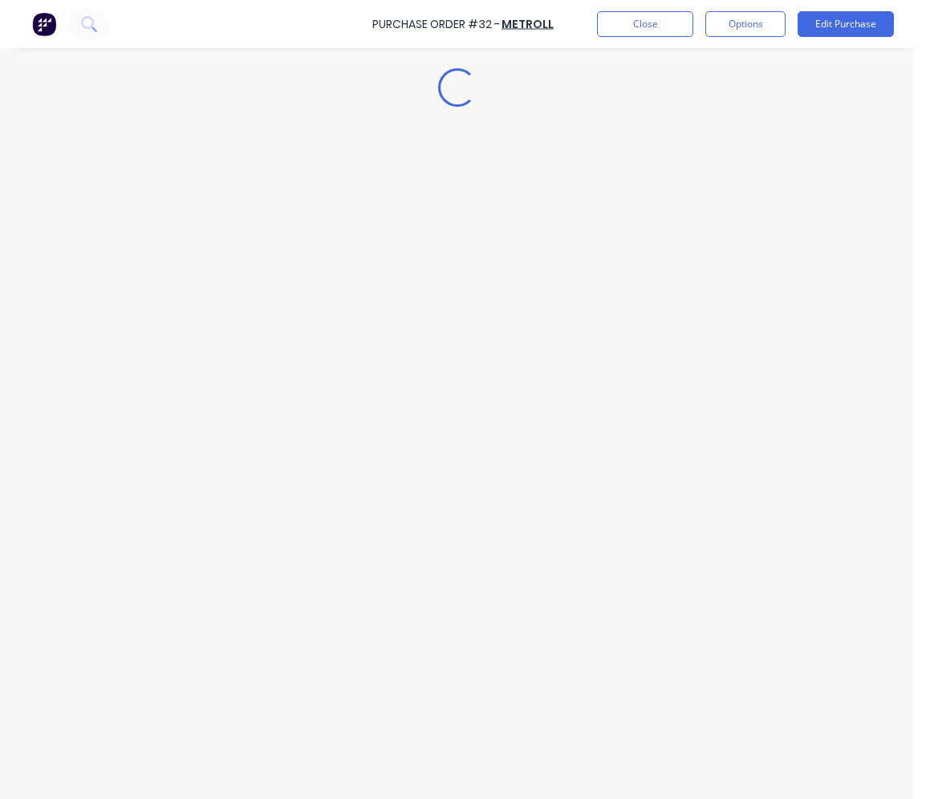
scroll to position [0, 0]
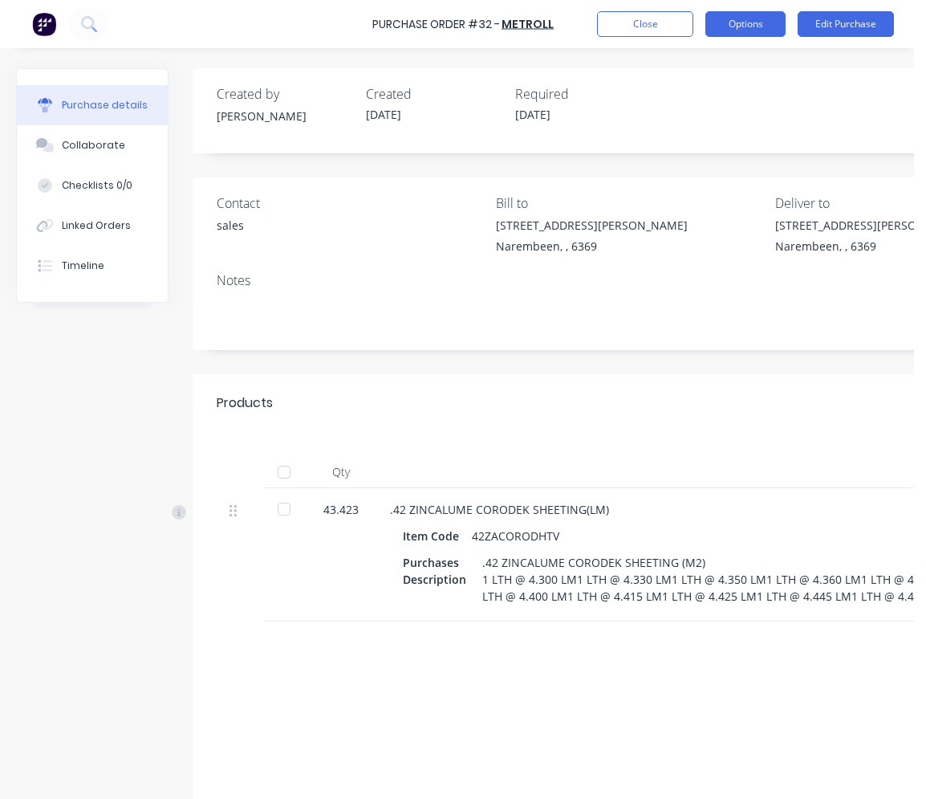
click at [760, 33] on button "Options" at bounding box center [745, 24] width 80 height 26
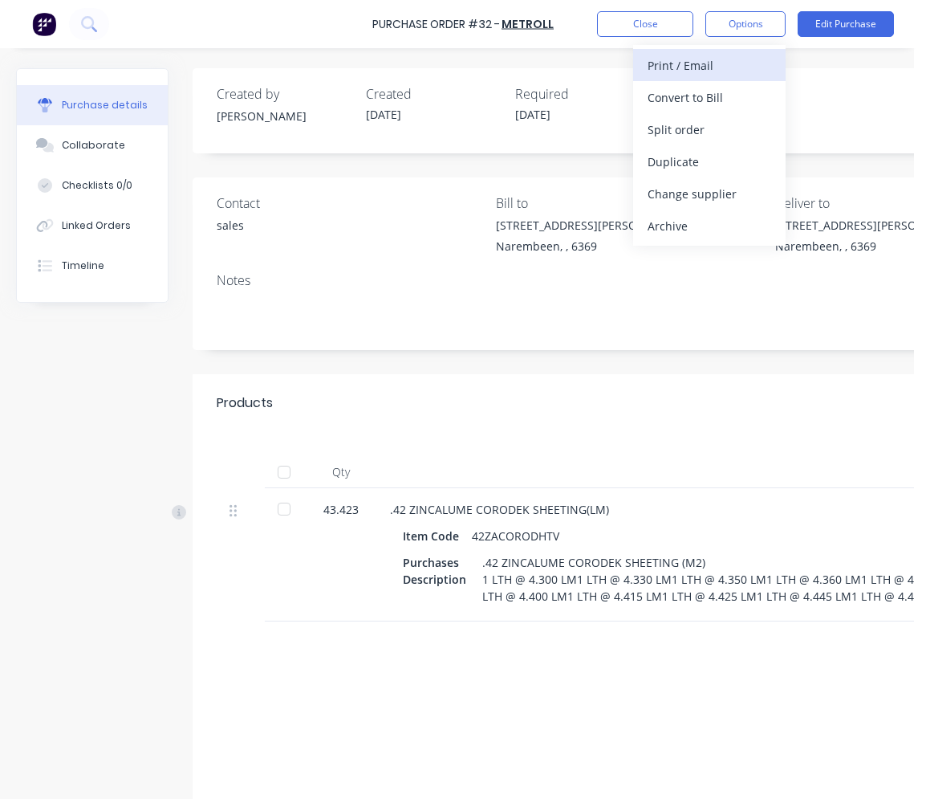
click at [742, 64] on div "Print / Email" at bounding box center [710, 65] width 124 height 23
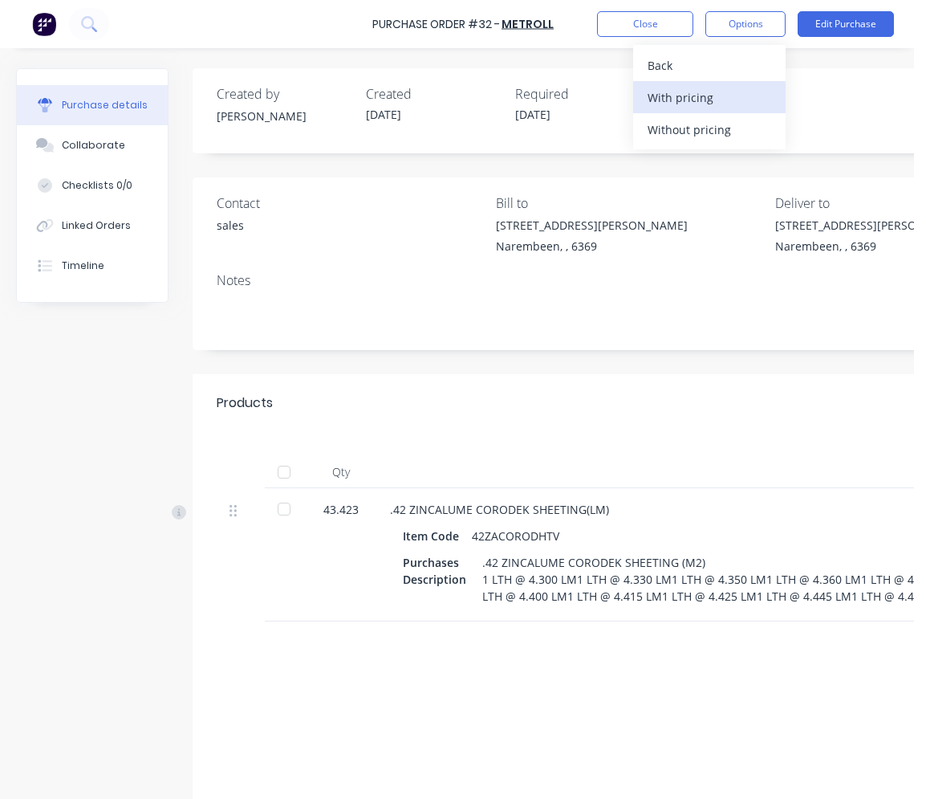
click at [705, 96] on div "With pricing" at bounding box center [710, 97] width 124 height 23
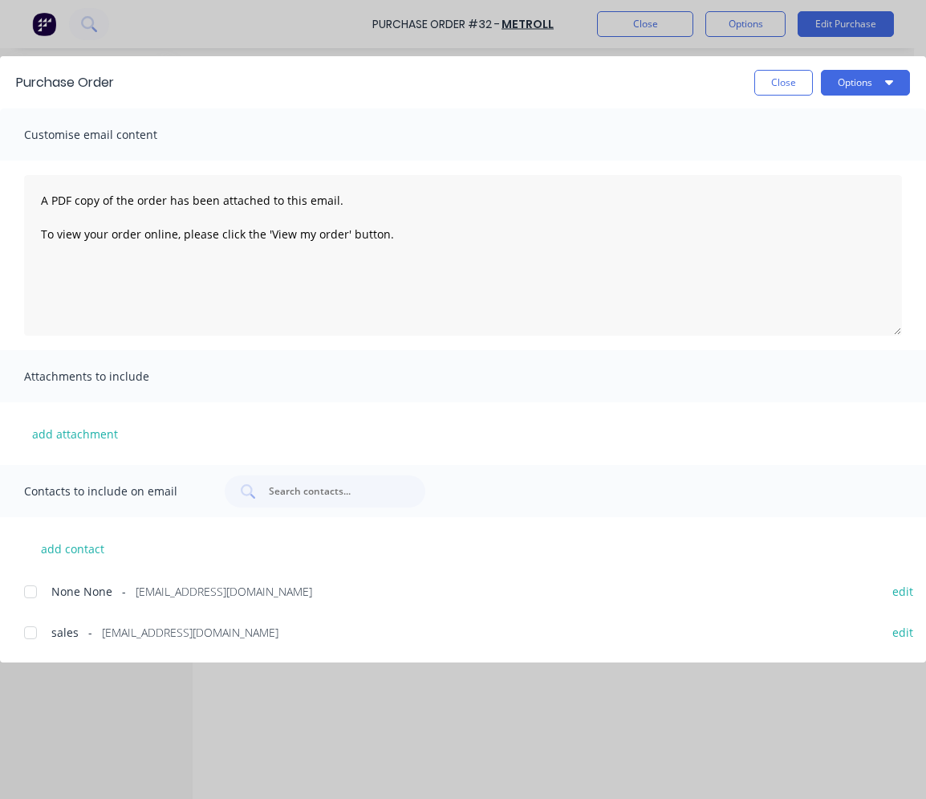
click at [71, 630] on span "sales" at bounding box center [64, 632] width 27 height 17
click at [768, 85] on button "Options" at bounding box center [865, 83] width 89 height 26
click at [768, 128] on div "Preview" at bounding box center [834, 123] width 124 height 23
click at [768, 79] on button "Close" at bounding box center [783, 83] width 59 height 26
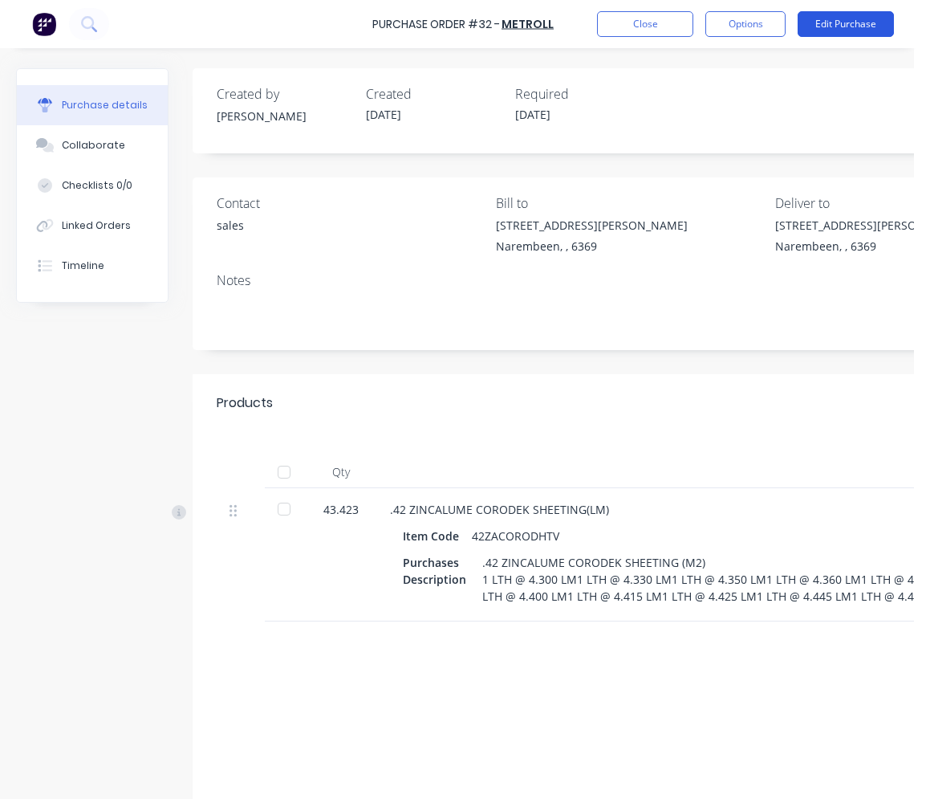
click at [768, 34] on button "Edit Purchase" at bounding box center [846, 24] width 96 height 26
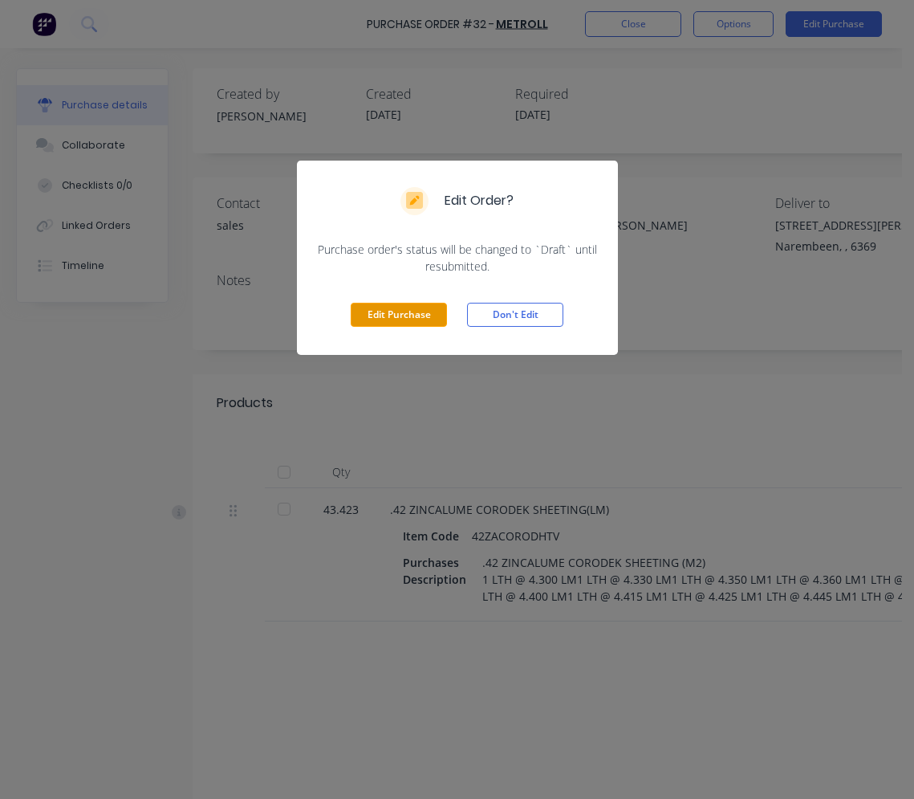
click at [408, 319] on button "Edit Purchase" at bounding box center [399, 315] width 96 height 24
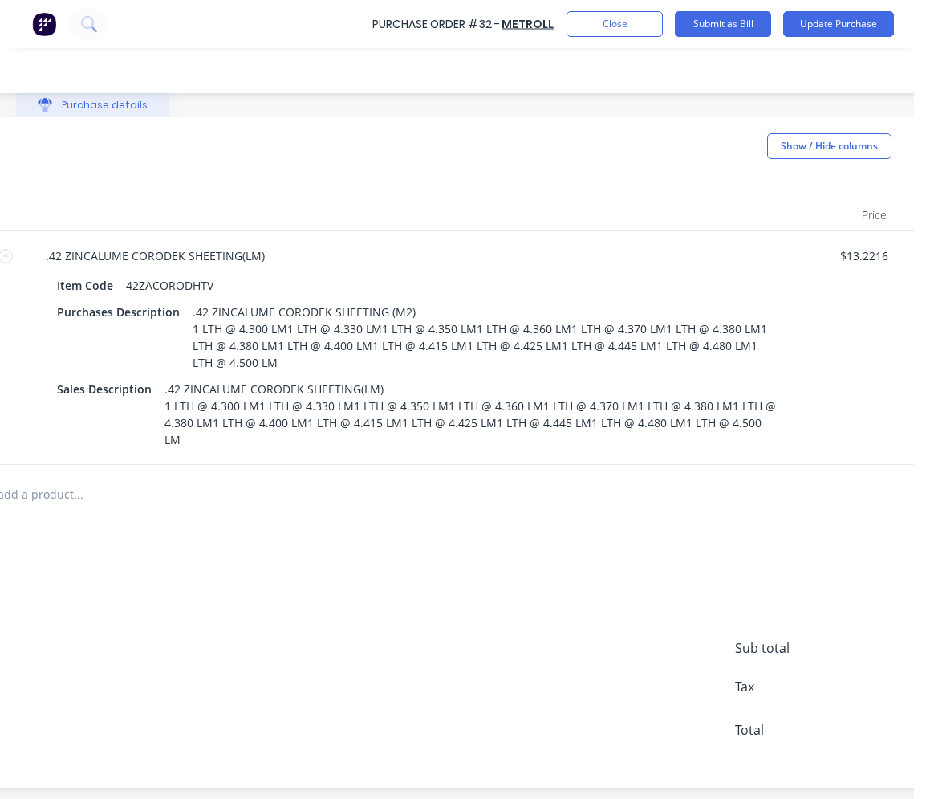
scroll to position [282, 463]
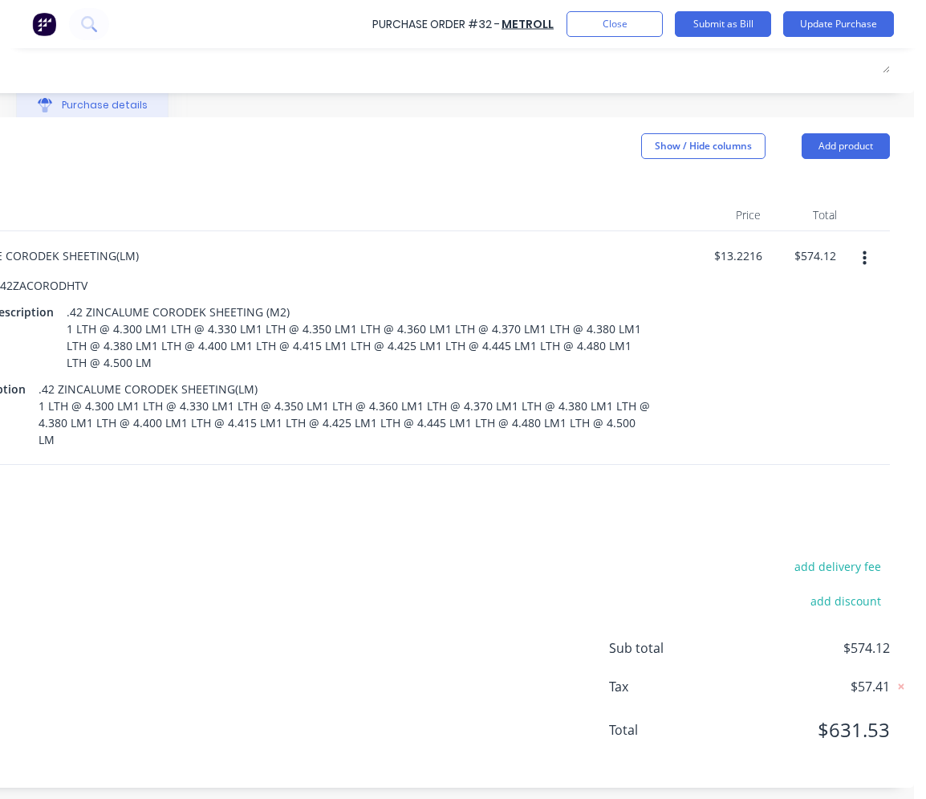
click at [768, 263] on icon "button" at bounding box center [865, 259] width 4 height 18
click at [768, 395] on button "Delete" at bounding box center [815, 397] width 136 height 32
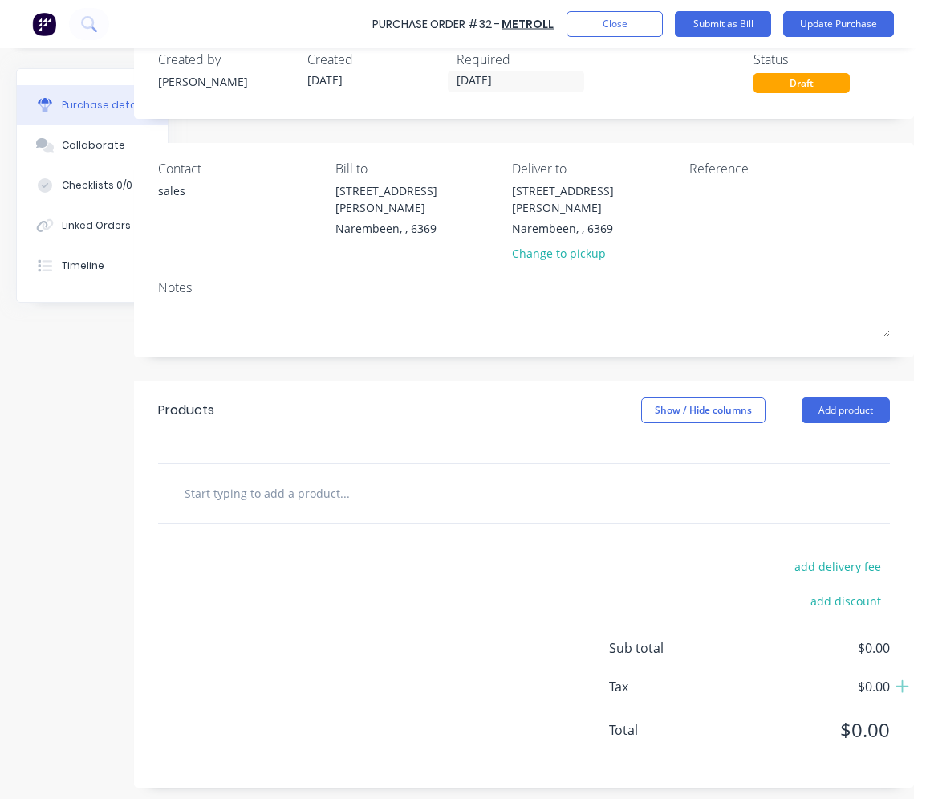
click at [278, 477] on input "text" at bounding box center [344, 493] width 321 height 32
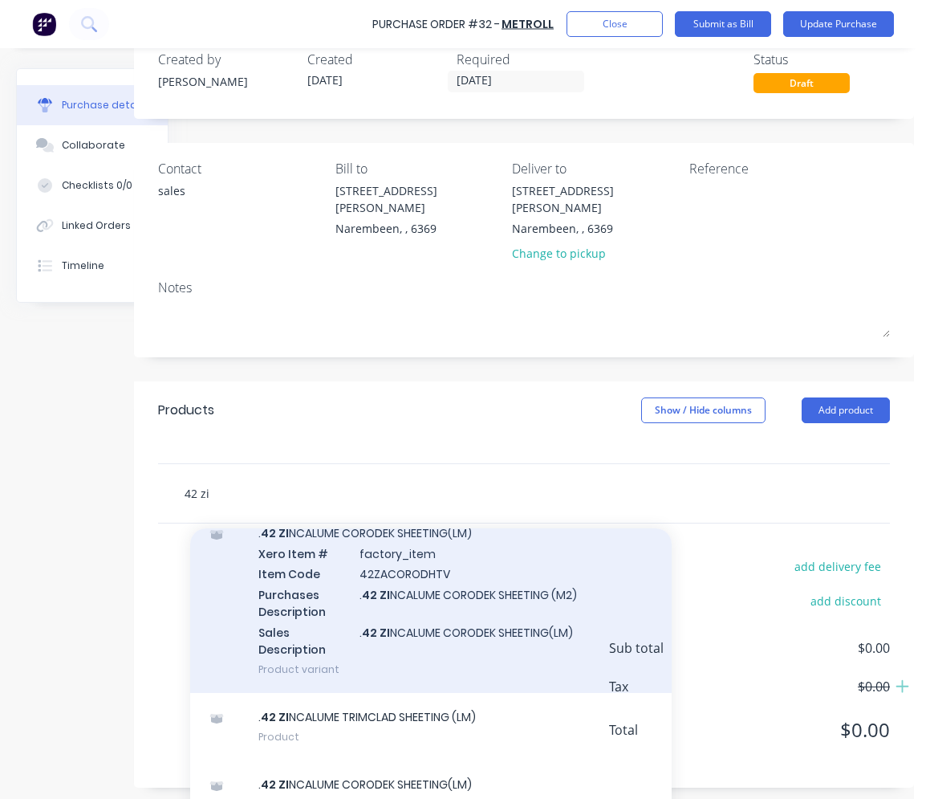
scroll to position [277, 0]
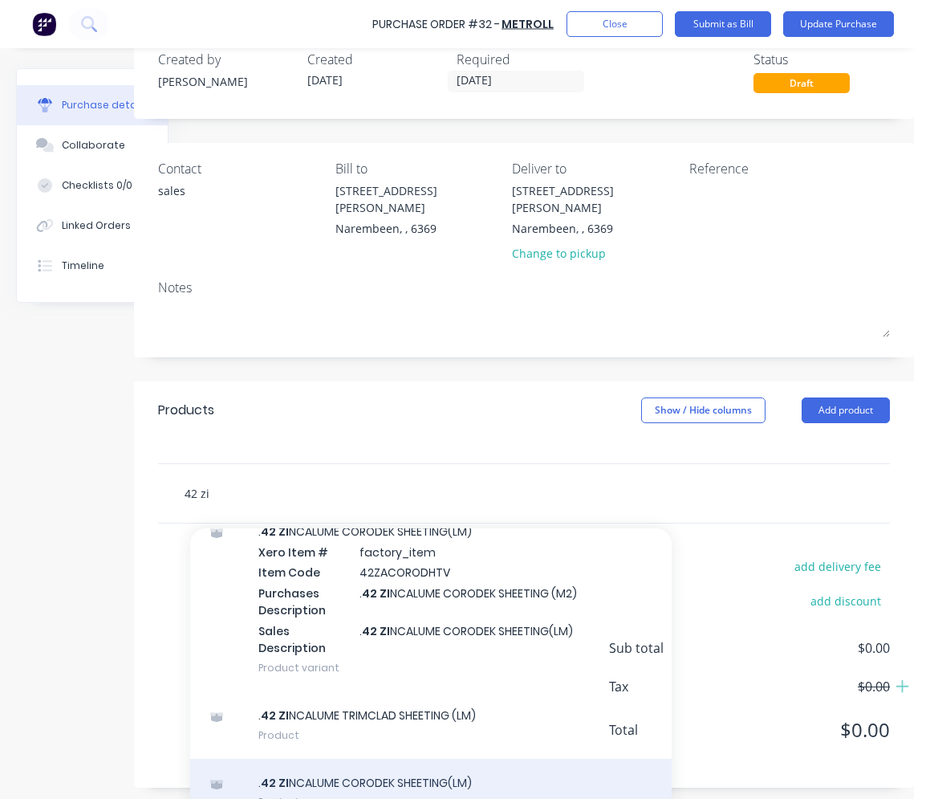
type input "42 zi"
click at [329, 758] on div ". 42 ZI NCALUME CORODEK SHEETING(LM) Product" at bounding box center [431, 791] width 482 height 67
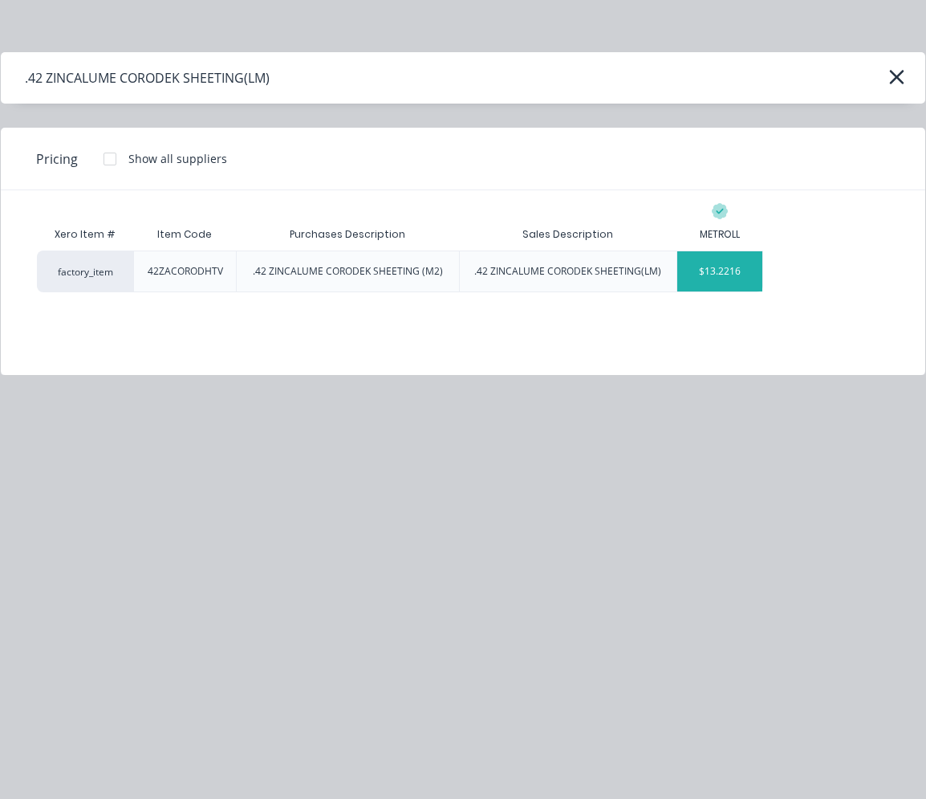
click at [726, 274] on div "$13.2216" at bounding box center [720, 271] width 86 height 40
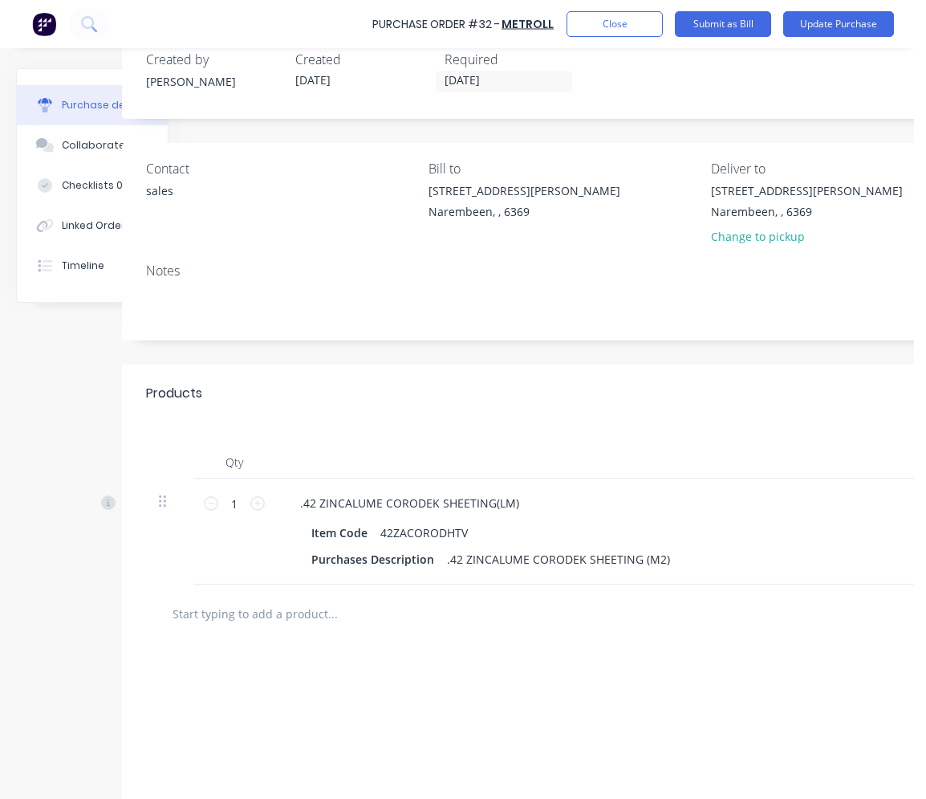
click at [372, 683] on div "add delivery fee add discount Sub total $13.22 Tax $1.32 Total $14.54" at bounding box center [705, 775] width 1166 height 264
click at [667, 559] on div ".42 ZINCALUME CORODEK SHEETING (M2)" at bounding box center [559, 558] width 236 height 23
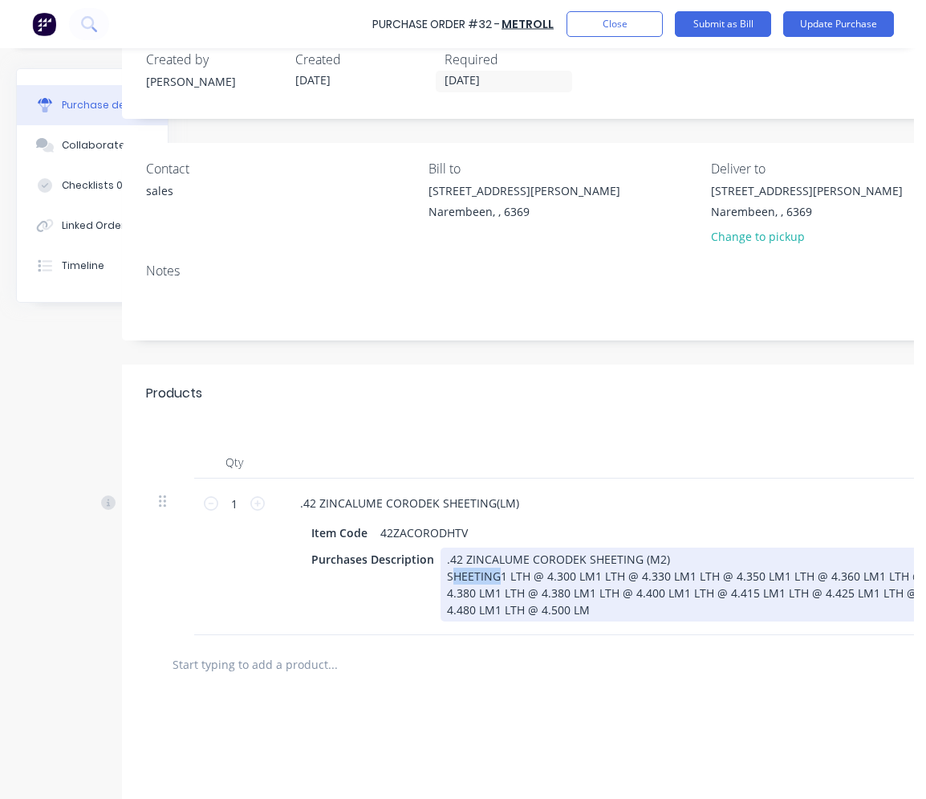
drag, startPoint x: 498, startPoint y: 577, endPoint x: 450, endPoint y: 577, distance: 47.4
click at [450, 577] on div ".42 ZINCALUME CORODEK SHEETING (M2) SHEETING1 LTH @ 4.300 LM1 LTH @ 4.330 LM1 L…" at bounding box center [741, 584] width 600 height 74
click at [539, 575] on div ".42 ZINCALUME CORODEK SHEETING (M2) 1 LTH @ 4.300 LM1 LTH @ 4.330 LM1 LTH @ 4.3…" at bounding box center [741, 584] width 600 height 74
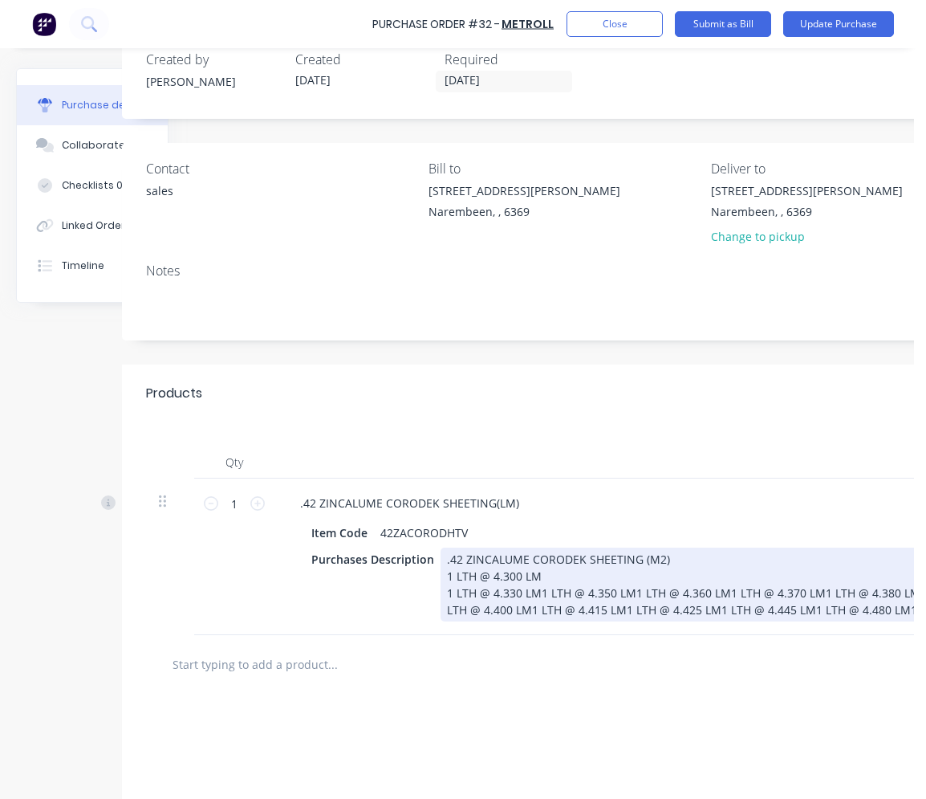
click at [538, 593] on div ".42 ZINCALUME CORODEK SHEETING (M2) 1 LTH @ 4.300 LM 1 LTH @ 4.330 LM1 LTH @ 4.…" at bounding box center [741, 584] width 600 height 74
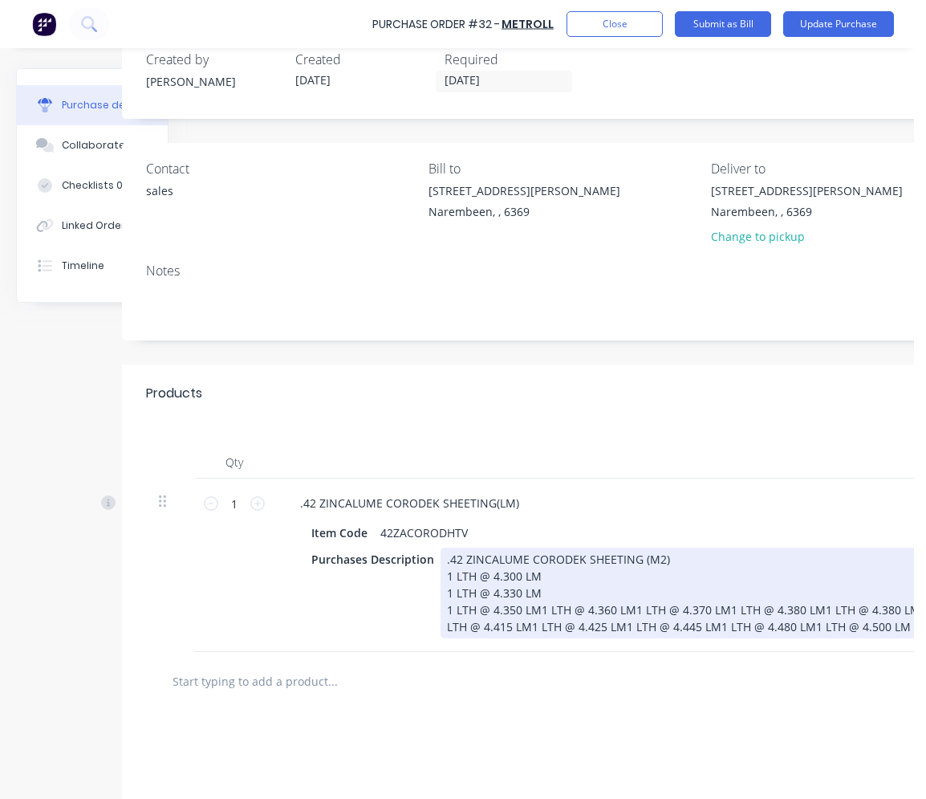
click at [537, 608] on div ".42 ZINCALUME CORODEK SHEETING (M2) 1 LTH @ 4.300 LM 1 LTH @ 4.330 LM 1 LTH @ 4…" at bounding box center [741, 592] width 600 height 91
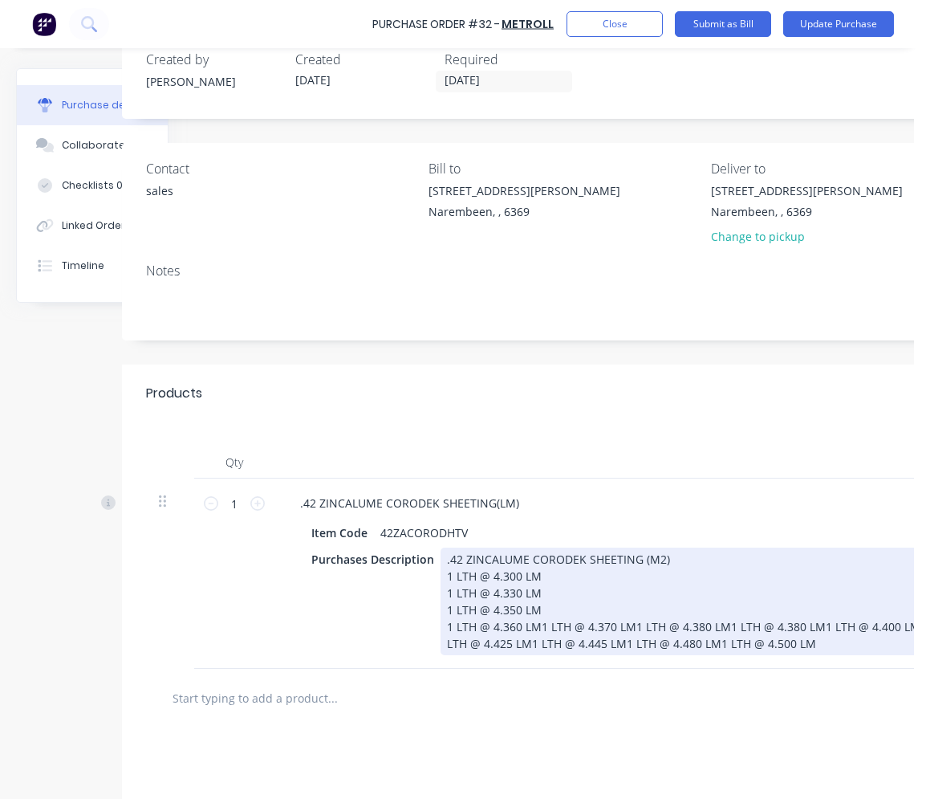
click at [539, 626] on div ".42 ZINCALUME CORODEK SHEETING (M2) 1 LTH @ 4.300 LM 1 LTH @ 4.330 LM 1 LTH @ 4…" at bounding box center [741, 601] width 600 height 108
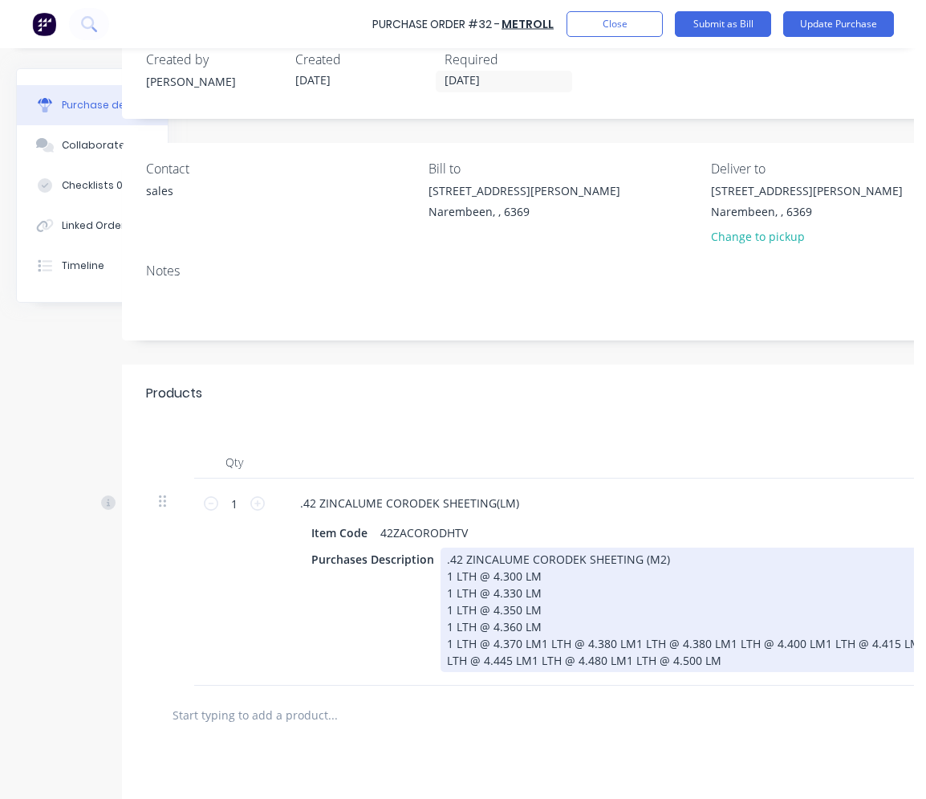
click at [539, 641] on div ".42 ZINCALUME CORODEK SHEETING (M2) 1 LTH @ 4.300 LM 1 LTH @ 4.330 LM 1 LTH @ 4…" at bounding box center [741, 609] width 600 height 124
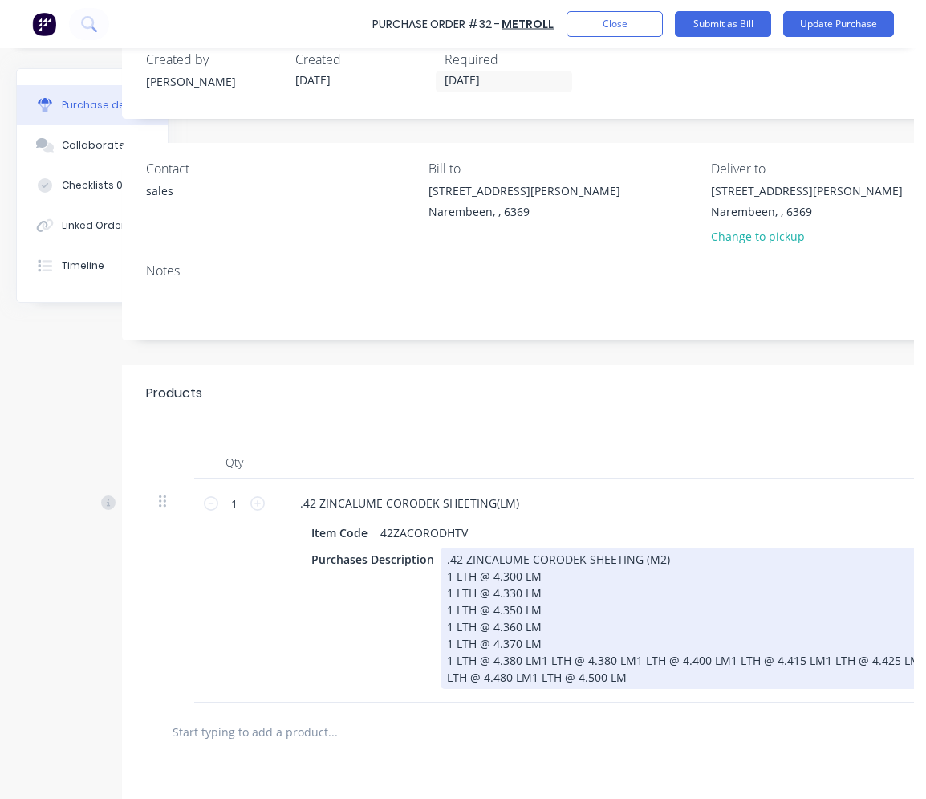
click at [537, 658] on div ".42 ZINCALUME CORODEK SHEETING (M2) 1 LTH @ 4.300 LM 1 LTH @ 4.330 LM 1 LTH @ 4…" at bounding box center [741, 617] width 600 height 141
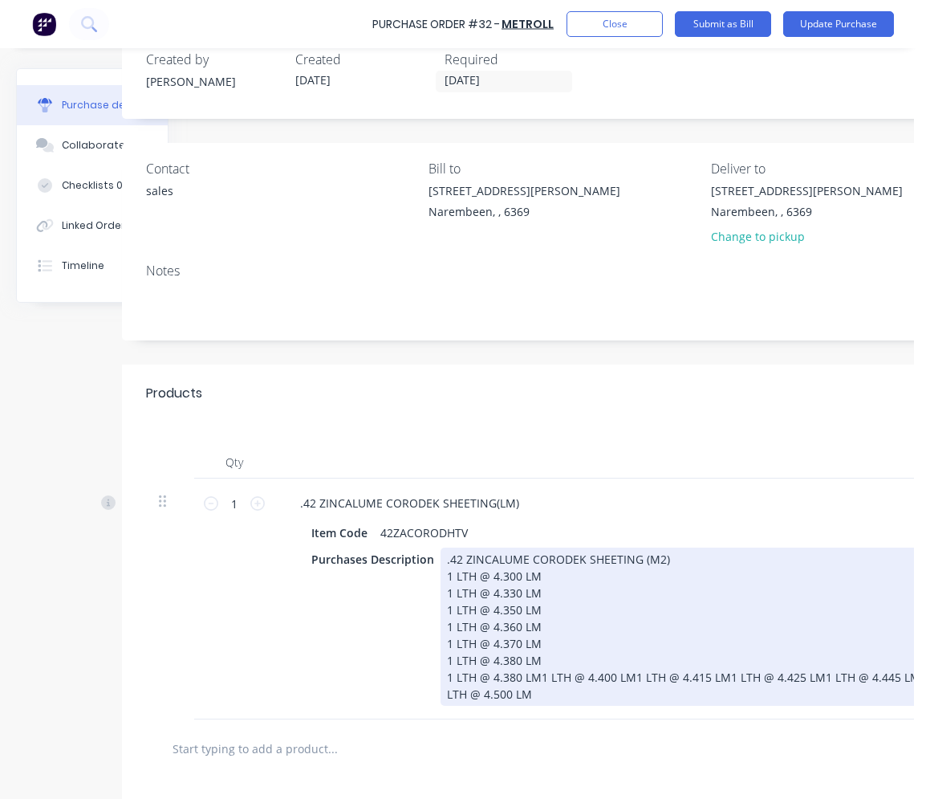
click at [536, 676] on div ".42 ZINCALUME CORODEK SHEETING (M2) 1 LTH @ 4.300 LM 1 LTH @ 4.330 LM 1 LTH @ 4…" at bounding box center [741, 626] width 600 height 158
click at [536, 693] on div ".42 ZINCALUME CORODEK SHEETING (M2) 1 LTH @ 4.300 LM 1 LTH @ 4.330 LM 1 LTH @ 4…" at bounding box center [731, 626] width 581 height 158
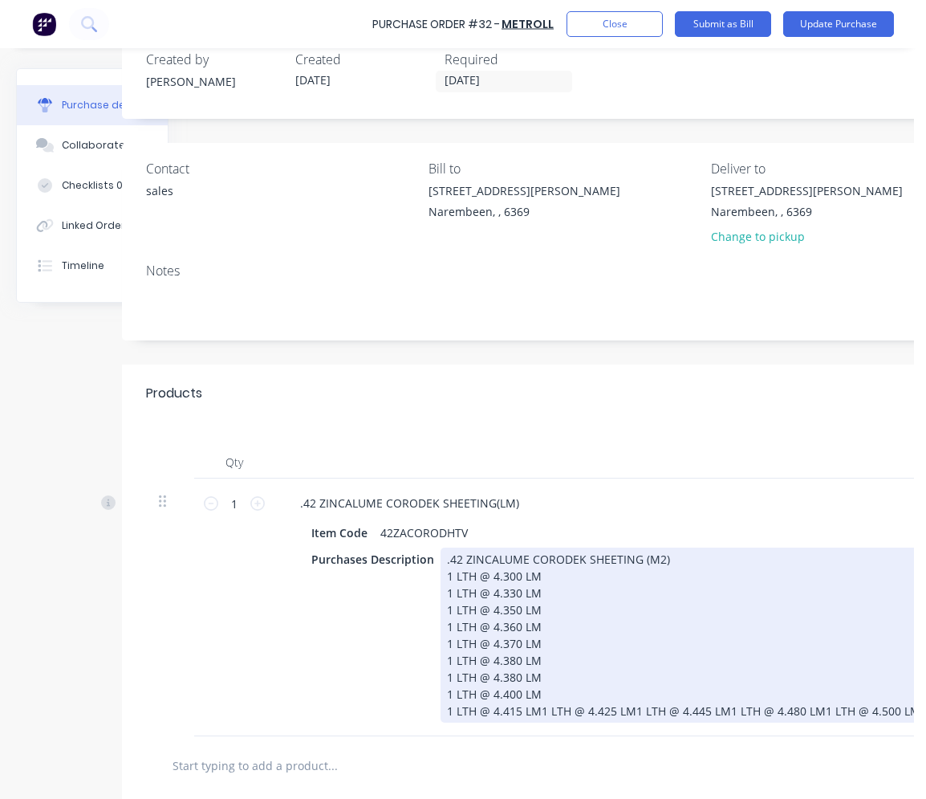
click at [538, 709] on div ".42 ZINCALUME CORODEK SHEETING (M2) 1 LTH @ 4.300 LM 1 LTH @ 4.330 LM 1 LTH @ 4…" at bounding box center [684, 634] width 486 height 175
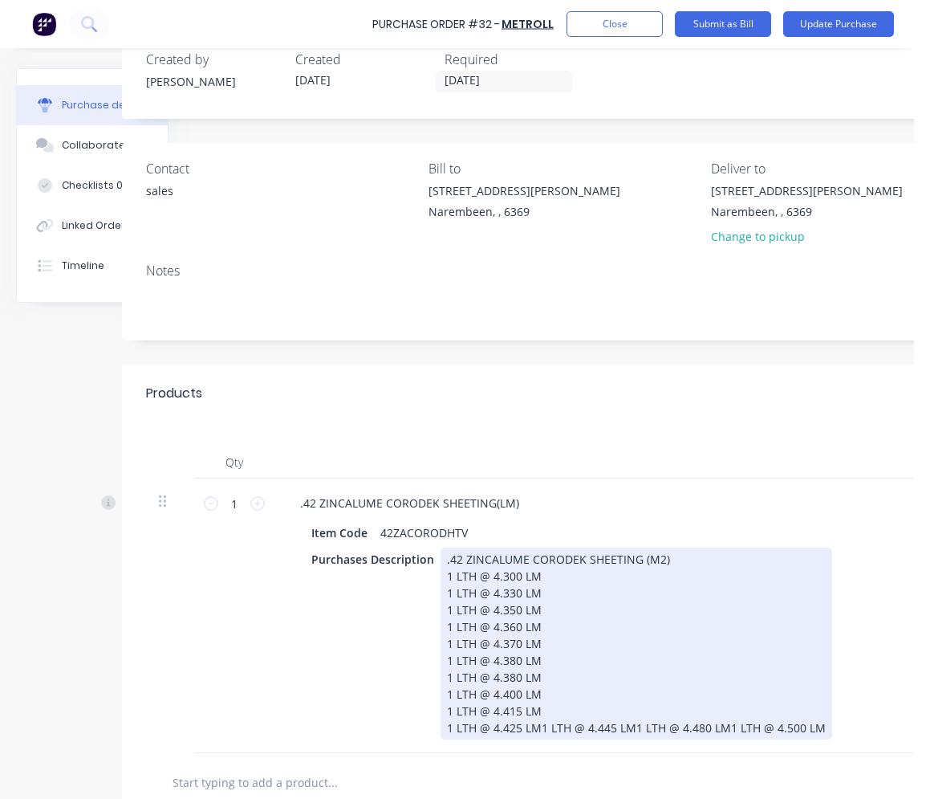
click at [539, 726] on div ".42 ZINCALUME CORODEK SHEETING (M2) 1 LTH @ 4.300 LM 1 LTH @ 4.330 LM 1 LTH @ 4…" at bounding box center [637, 643] width 392 height 192
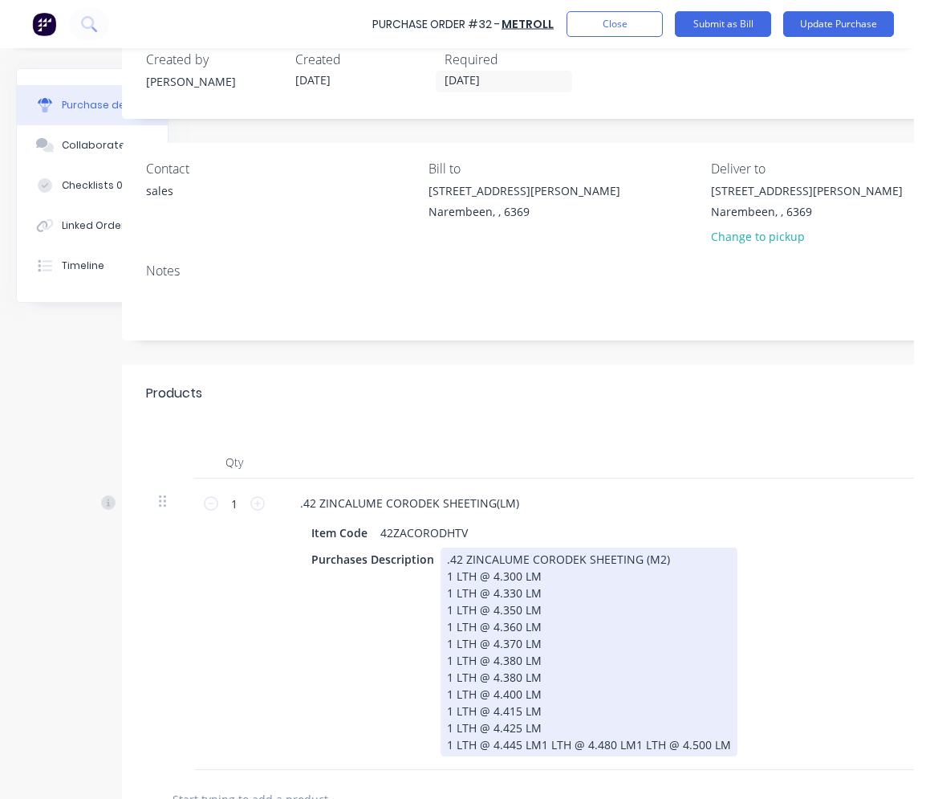
click at [536, 743] on div ".42 ZINCALUME CORODEK SHEETING (M2) 1 LTH @ 4.300 LM 1 LTH @ 4.330 LM 1 LTH @ 4…" at bounding box center [589, 651] width 297 height 209
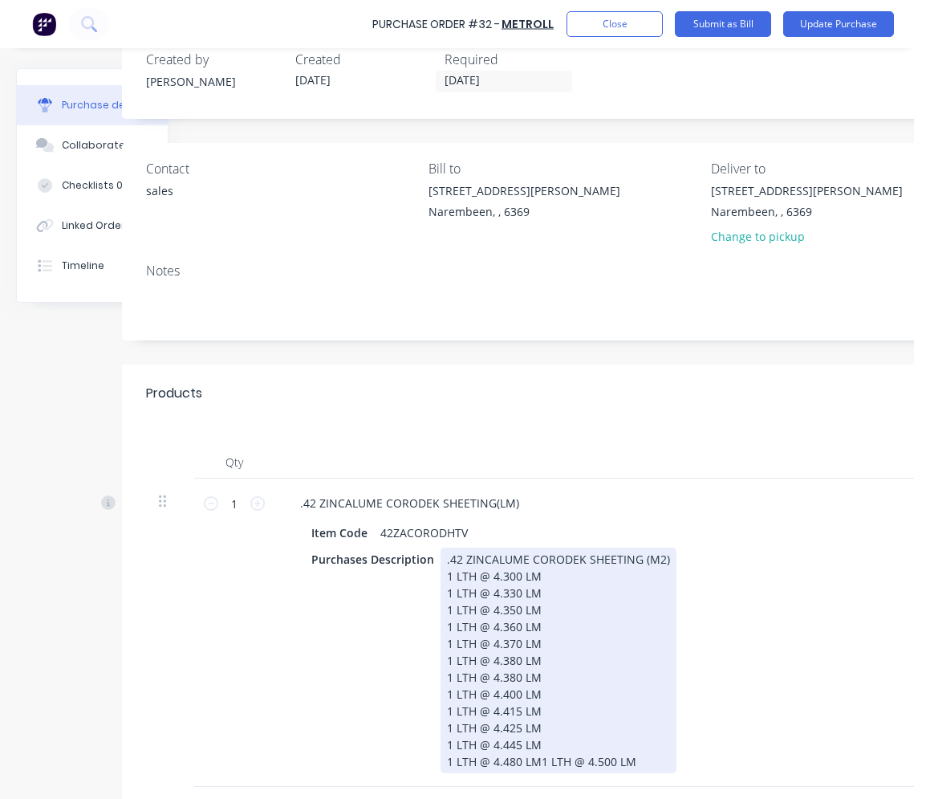
click at [538, 759] on div ".42 ZINCALUME CORODEK SHEETING (M2) 1 LTH @ 4.300 LM 1 LTH @ 4.330 LM 1 LTH @ 4…" at bounding box center [559, 660] width 236 height 226
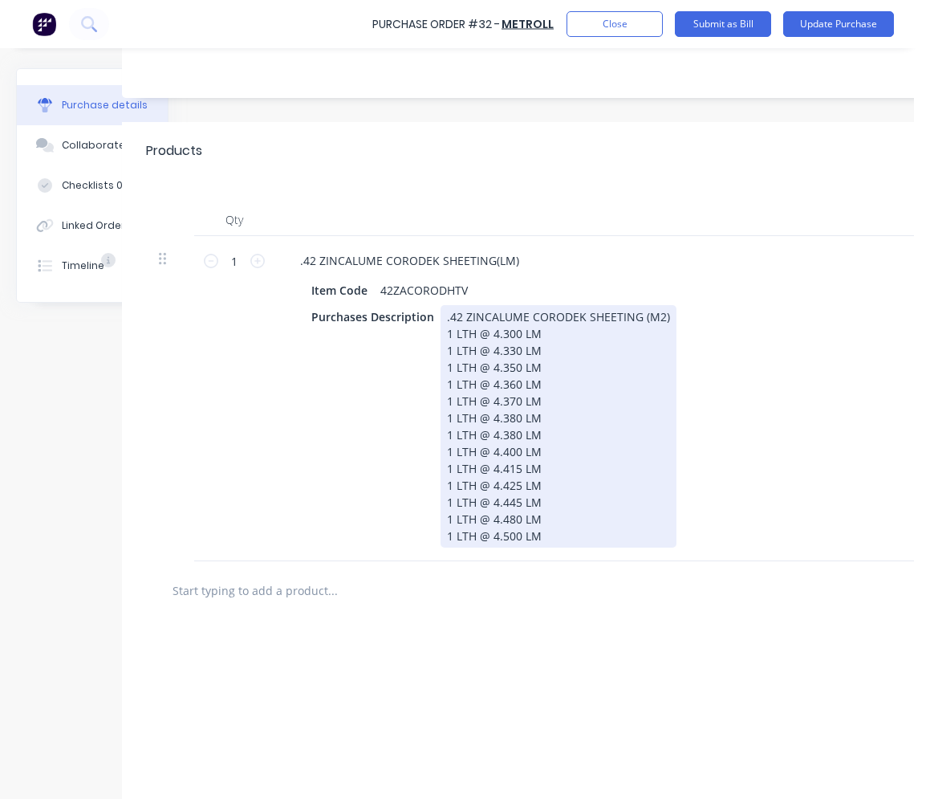
scroll to position [0, 71]
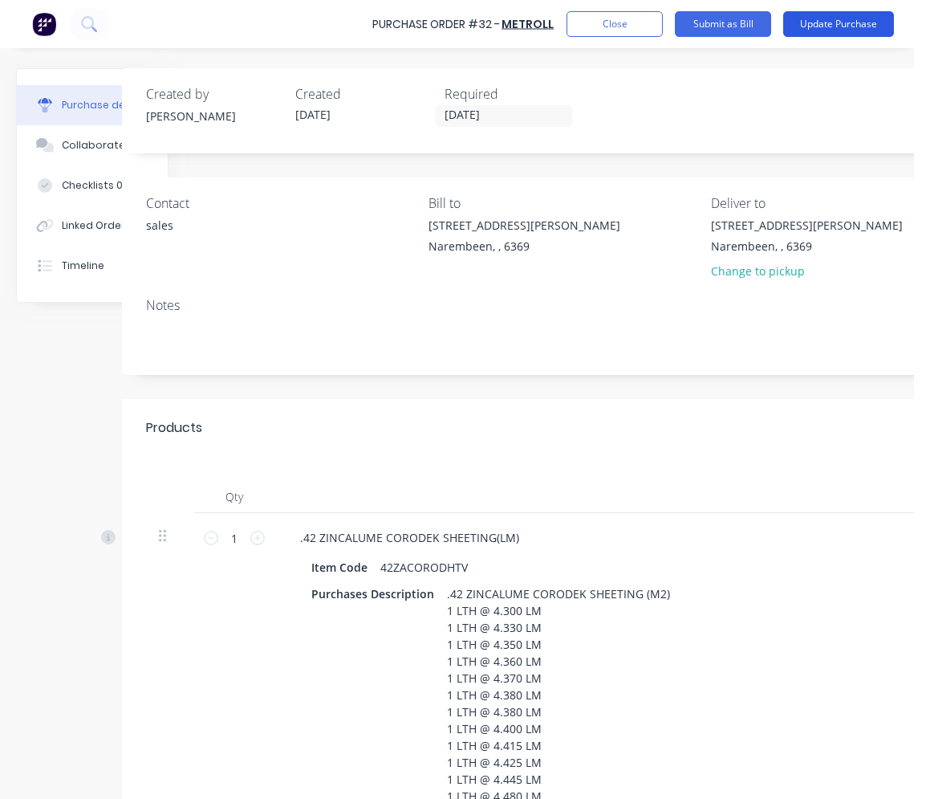
click at [768, 31] on button "Update Purchase" at bounding box center [838, 24] width 111 height 26
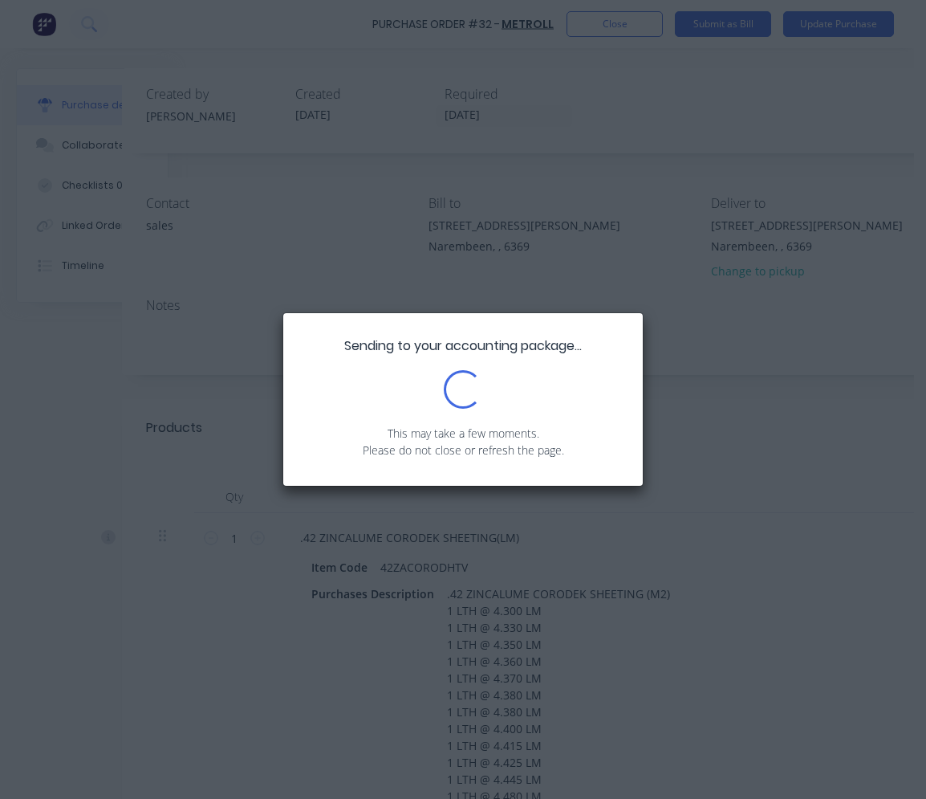
scroll to position [0, 0]
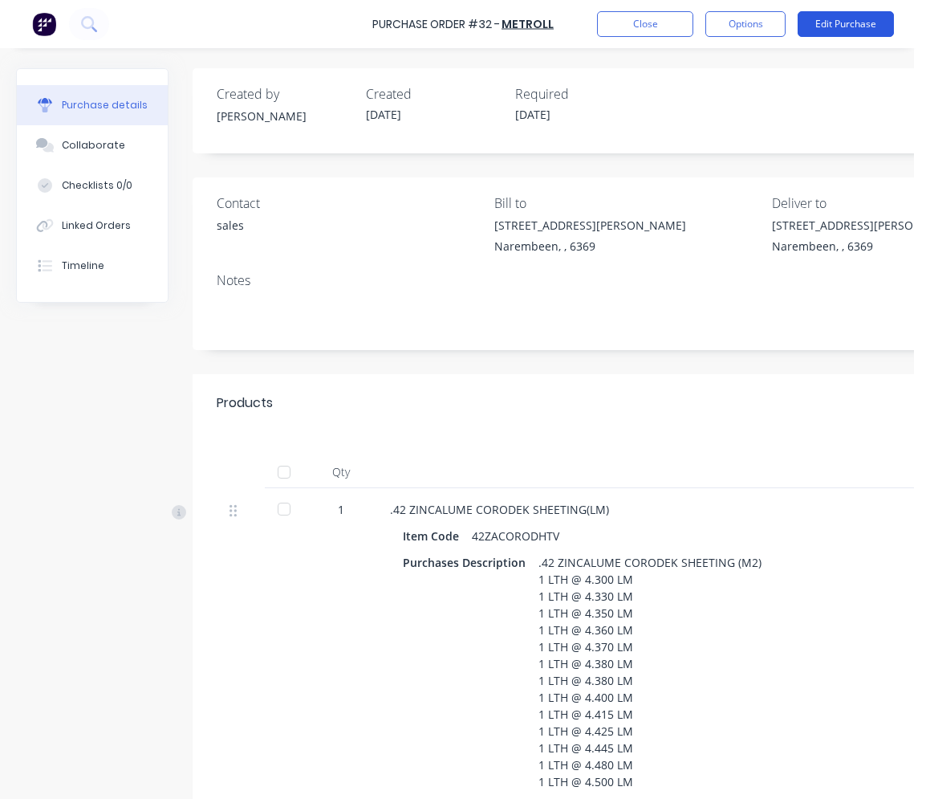
click at [768, 29] on button "Edit Purchase" at bounding box center [846, 24] width 96 height 26
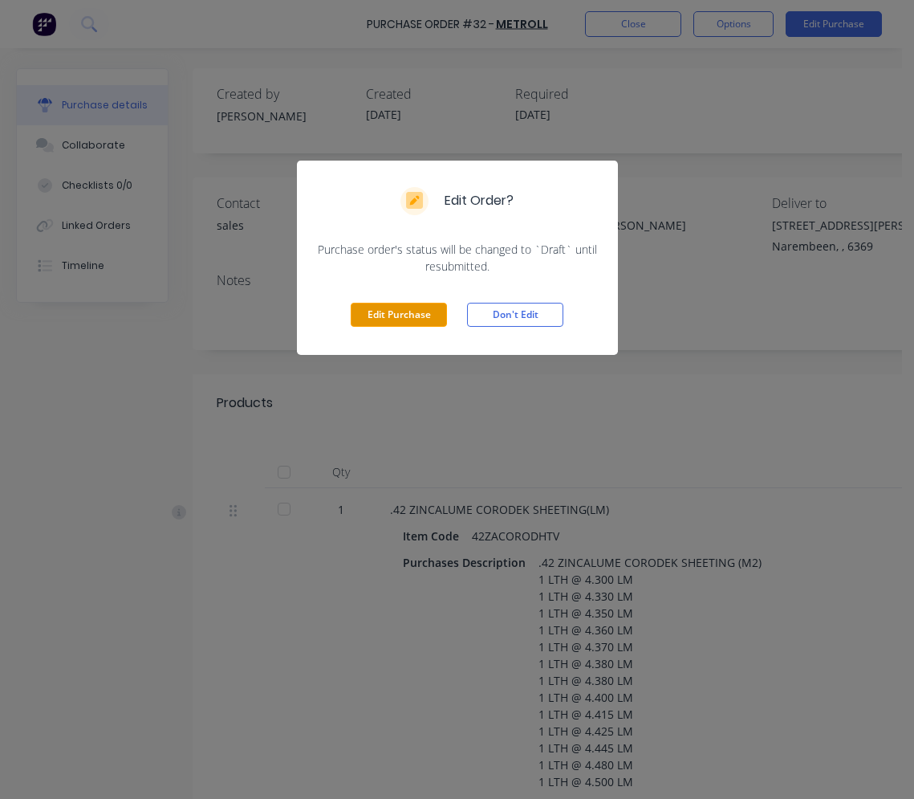
click at [412, 319] on button "Edit Purchase" at bounding box center [399, 315] width 96 height 24
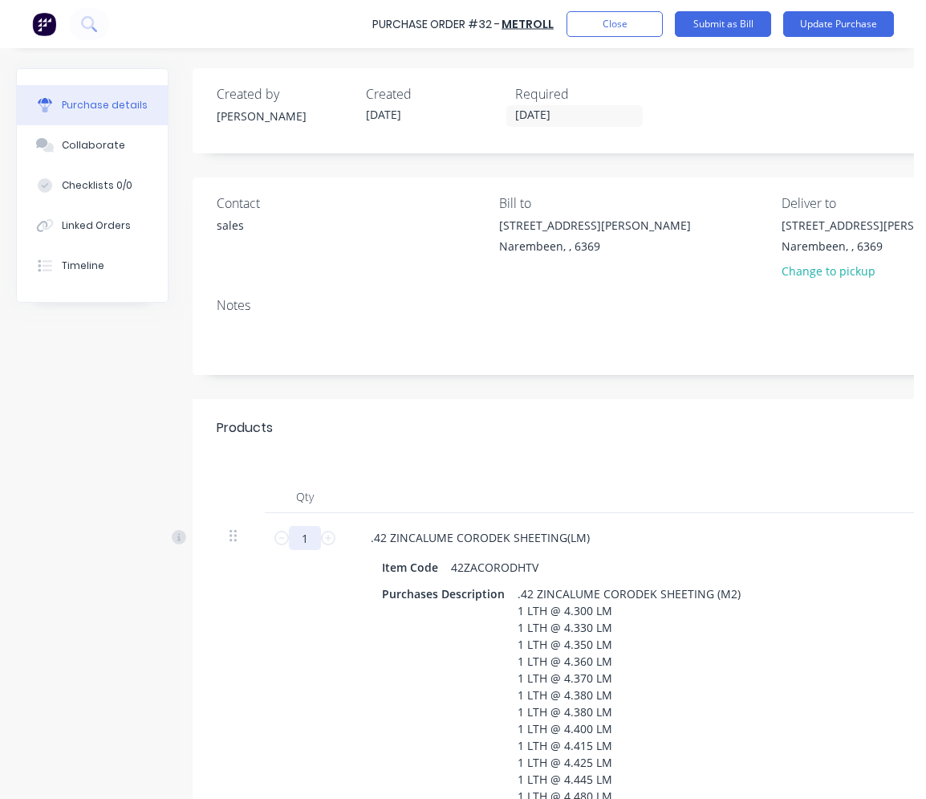
click at [315, 537] on input "1" at bounding box center [305, 538] width 32 height 24
type input "4"
type input "$52.89"
type input "43"
type input "$568.53"
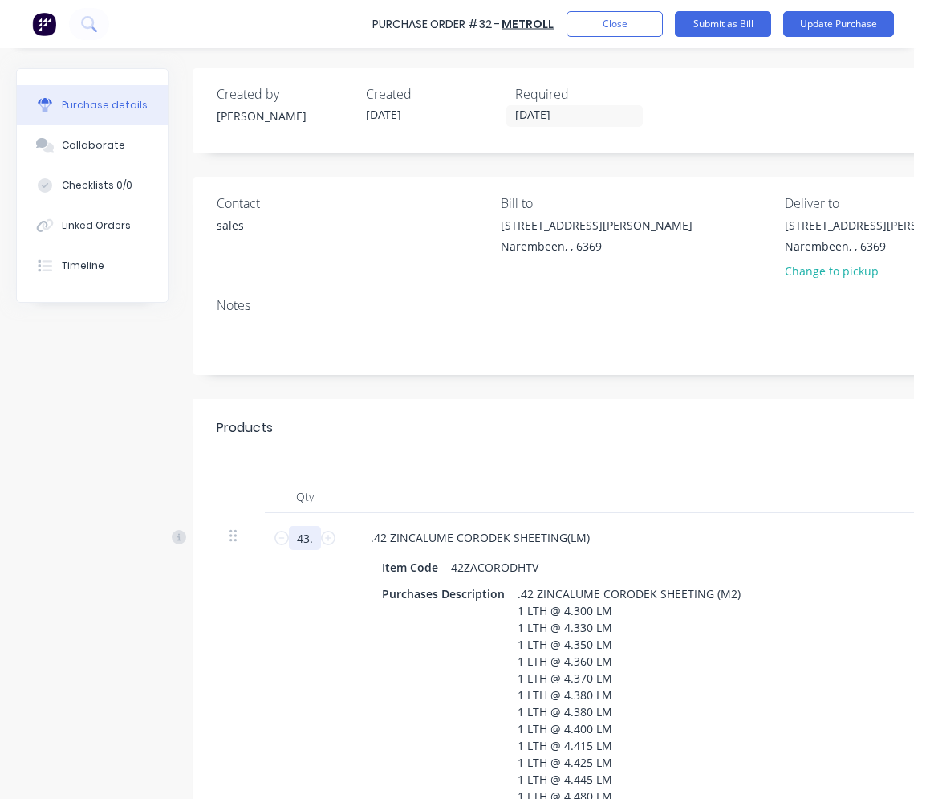
type input "43.2"
type input "$571.17"
type input "43."
type input "$568.53"
type input "434"
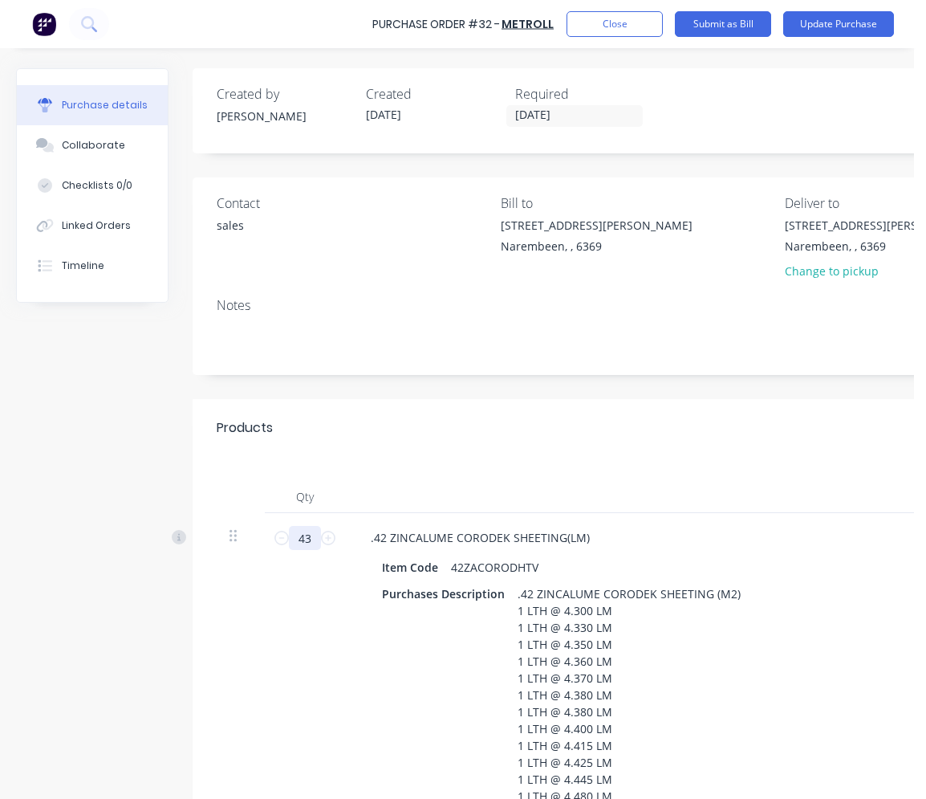
type input "$5,738.17"
type input "4342"
type input "$57,408.19"
type input "43423"
type input "$574,121.54"
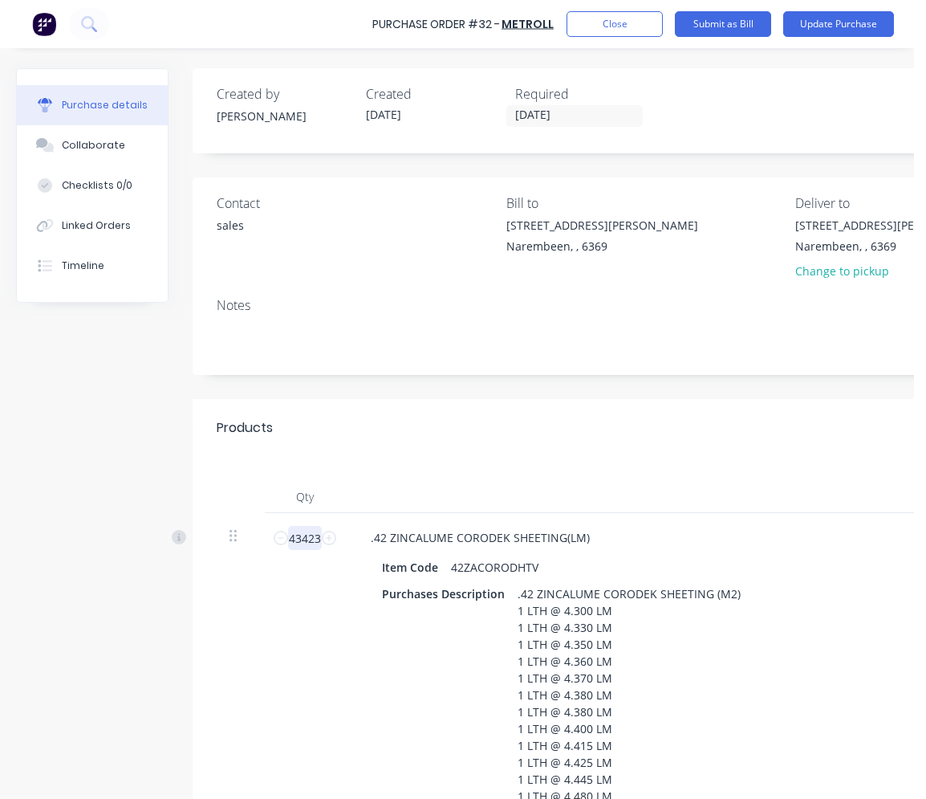
drag, startPoint x: 302, startPoint y: 540, endPoint x: 314, endPoint y: 537, distance: 12.5
click at [303, 539] on input "43423" at bounding box center [305, 538] width 34 height 24
type input "4"
type input "$52.89"
type input "43"
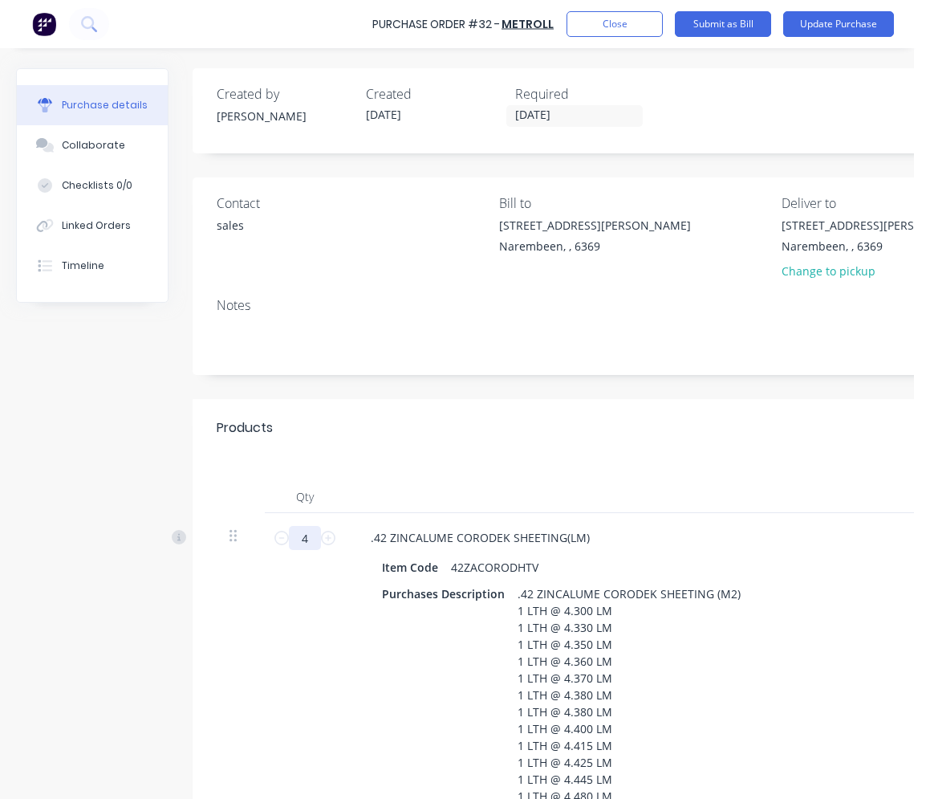
type input "$568.53"
type input "43.4"
type input "$573.82"
type input "43.42"
type input "$574.08"
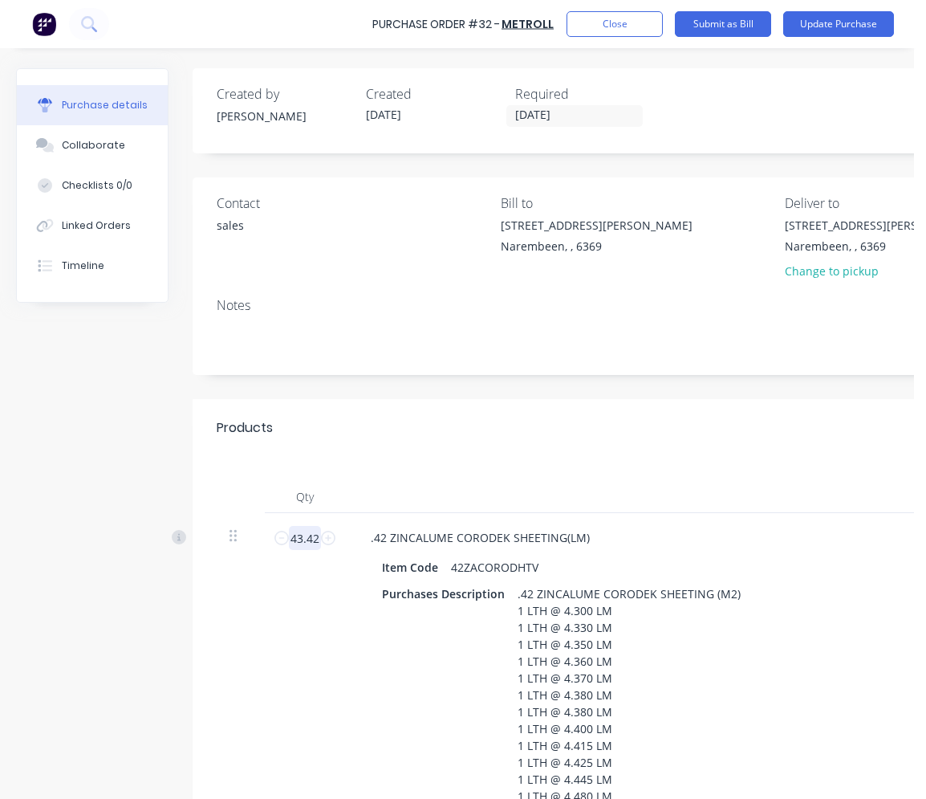
type input "43.423"
type input "$574.12"
type input "43.423"
click at [315, 630] on div "43.423 43.423" at bounding box center [305, 689] width 80 height 352
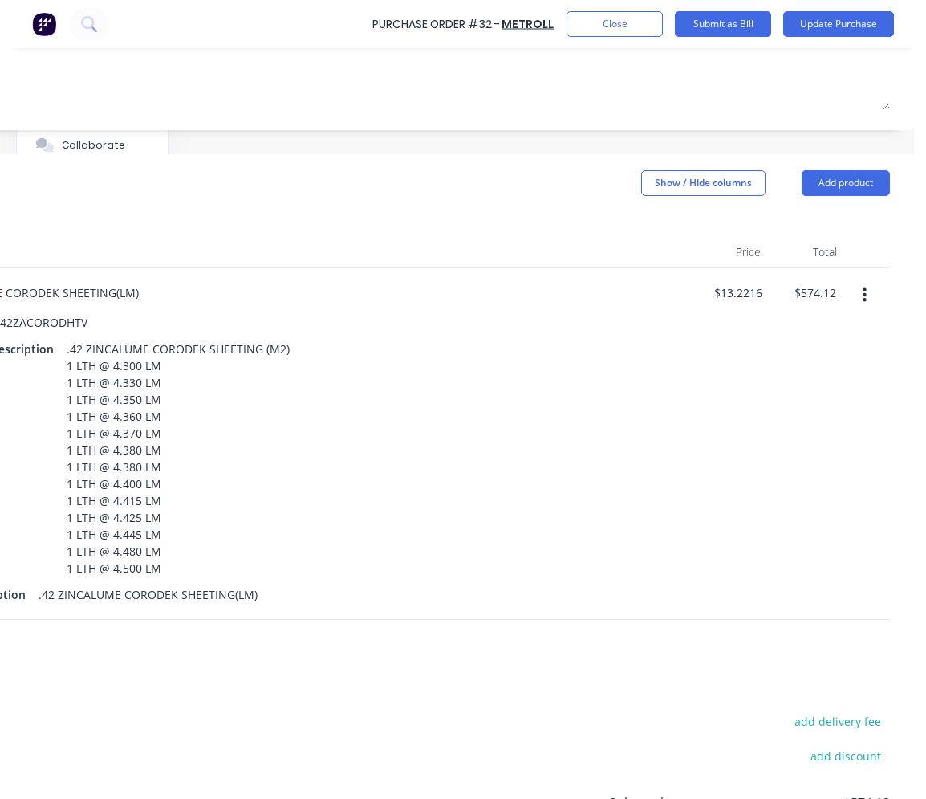
scroll to position [0, 463]
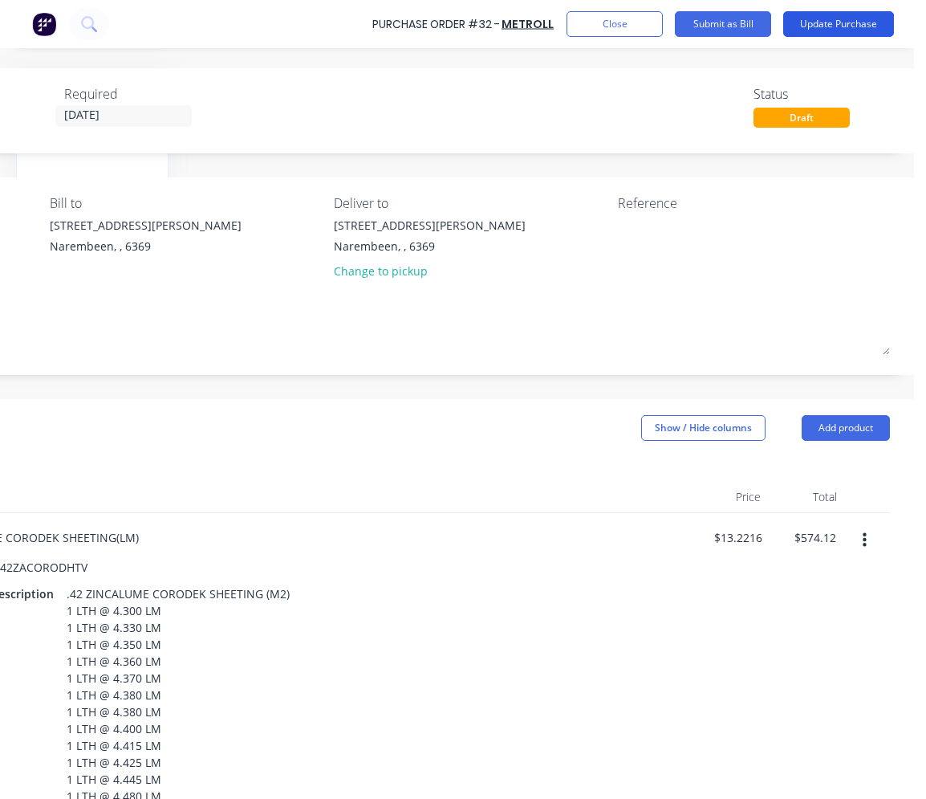
click at [768, 28] on button "Update Purchase" at bounding box center [838, 24] width 111 height 26
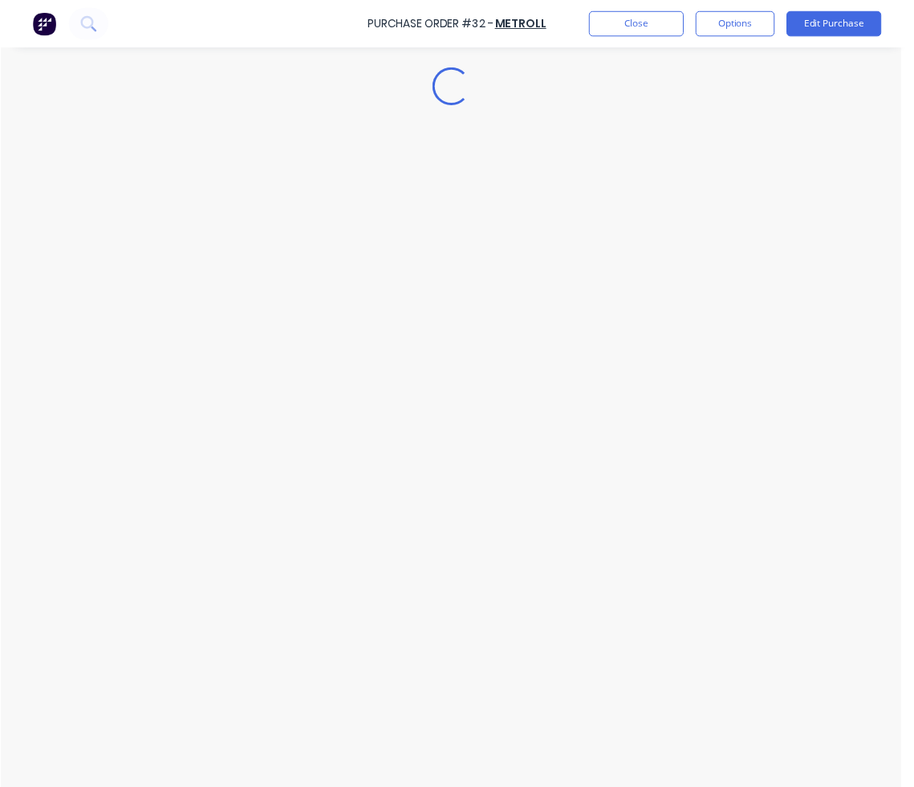
scroll to position [0, 0]
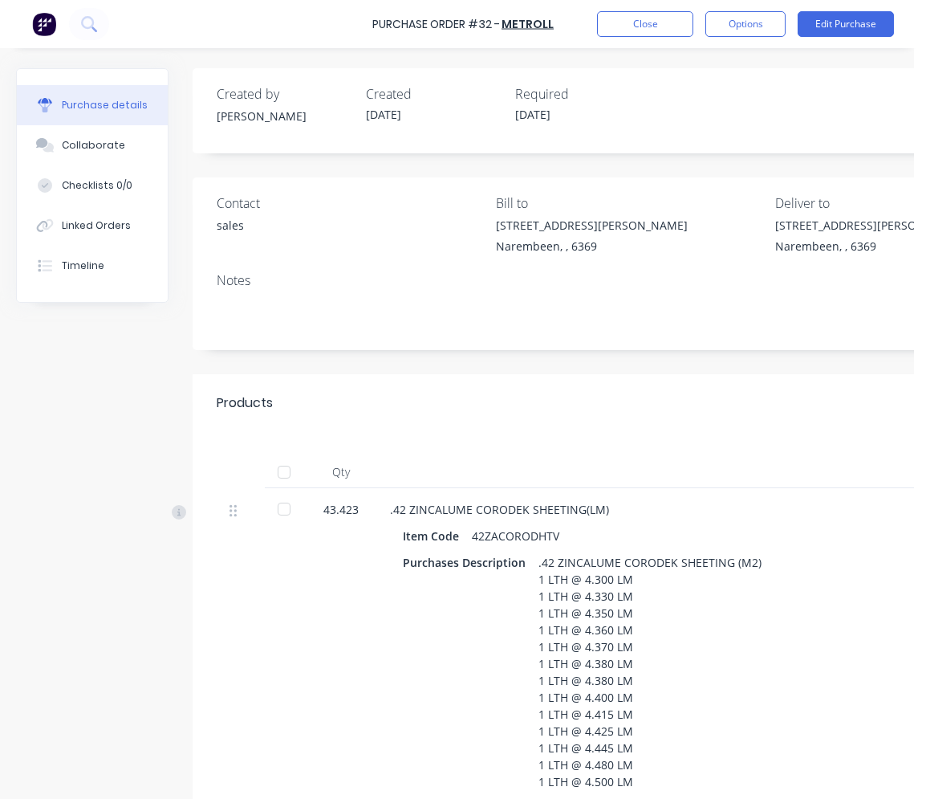
click at [768, 18] on div "Close Options Edit Purchase" at bounding box center [745, 24] width 297 height 26
click at [768, 19] on button "Options" at bounding box center [745, 24] width 80 height 26
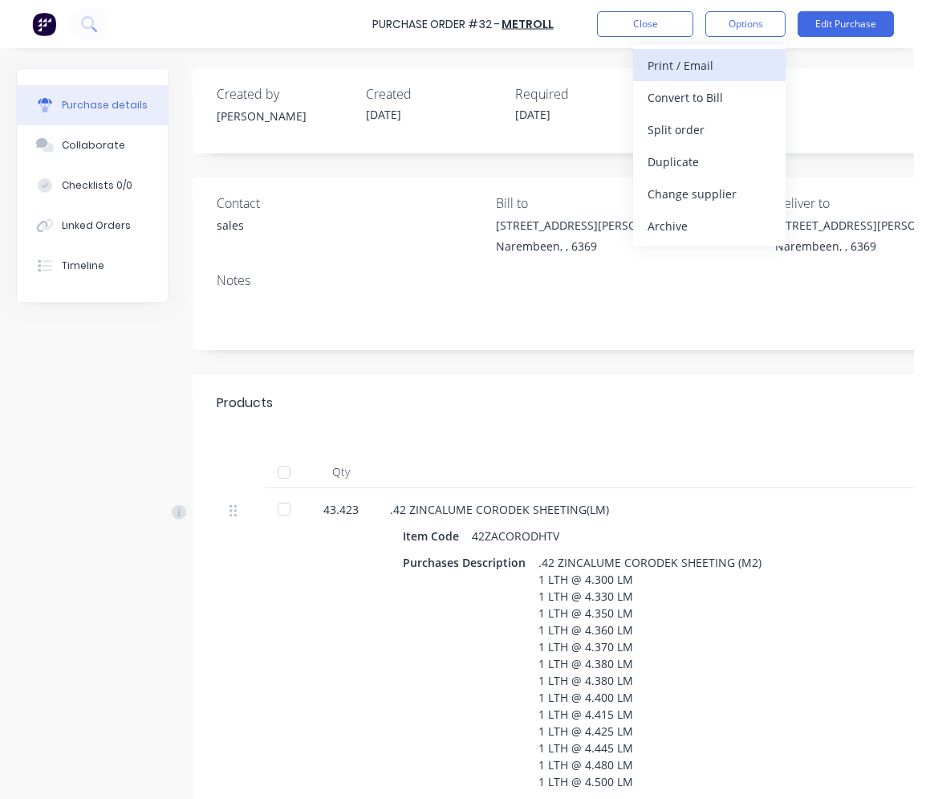
click at [744, 70] on div "Print / Email" at bounding box center [710, 65] width 124 height 23
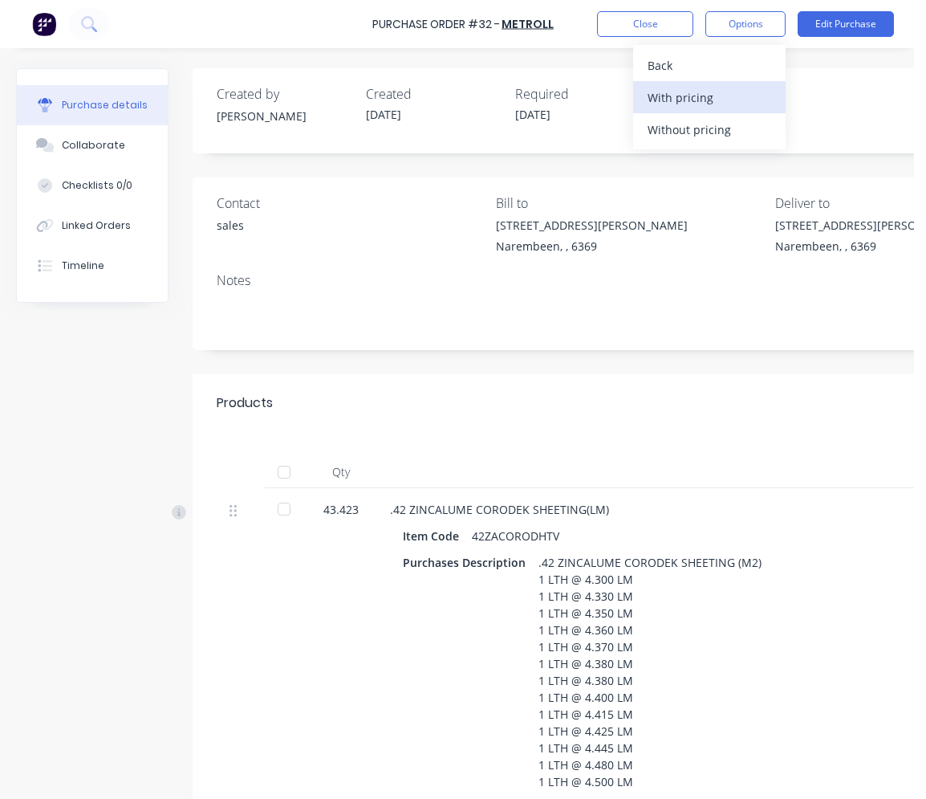
click at [662, 94] on div "With pricing" at bounding box center [710, 97] width 124 height 23
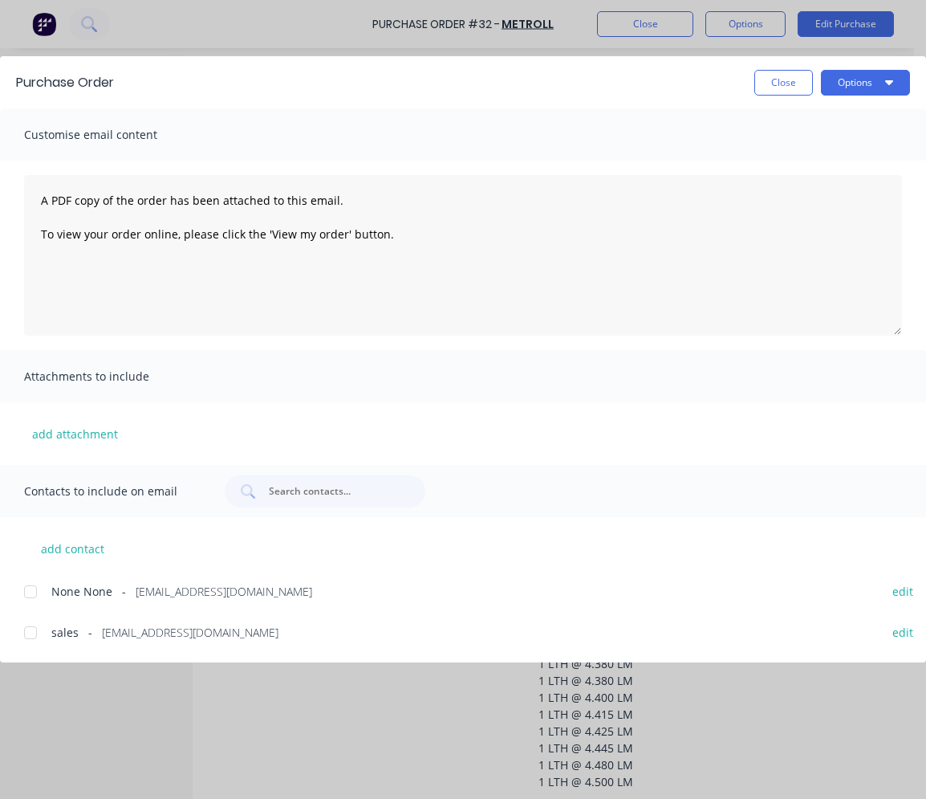
click at [111, 635] on span "[EMAIL_ADDRESS][DOMAIN_NAME]" at bounding box center [190, 632] width 177 height 17
click at [768, 89] on button "Options" at bounding box center [865, 83] width 89 height 26
click at [768, 147] on div "Print" at bounding box center [834, 155] width 124 height 23
click at [768, 88] on button "Close" at bounding box center [783, 83] width 59 height 26
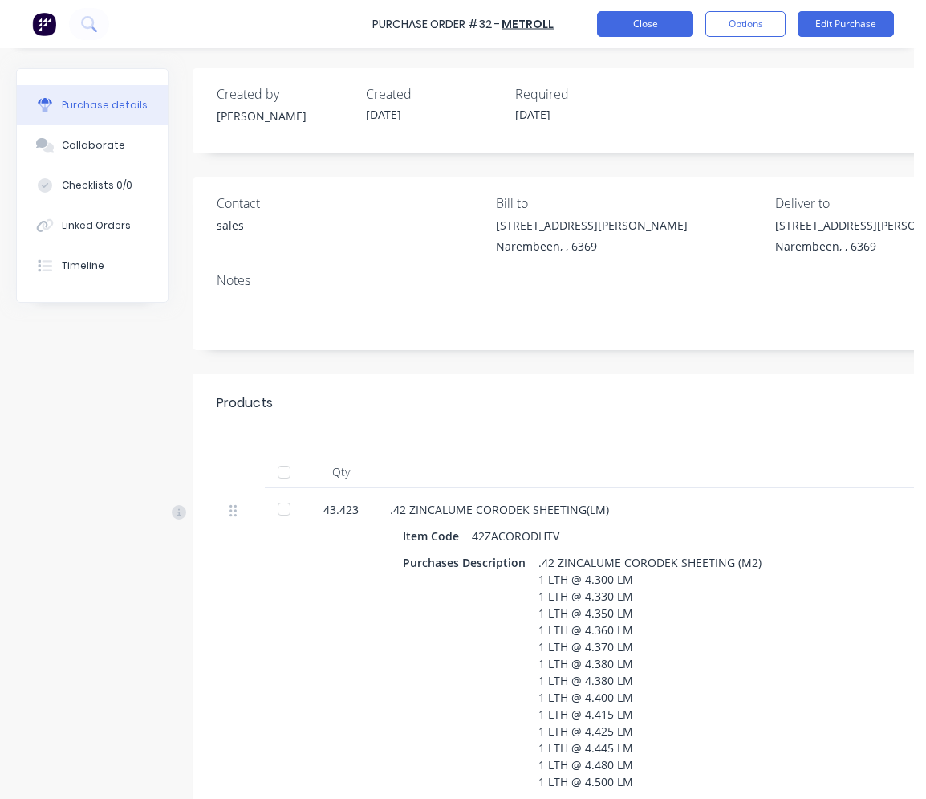
click at [629, 28] on button "Close" at bounding box center [645, 24] width 96 height 26
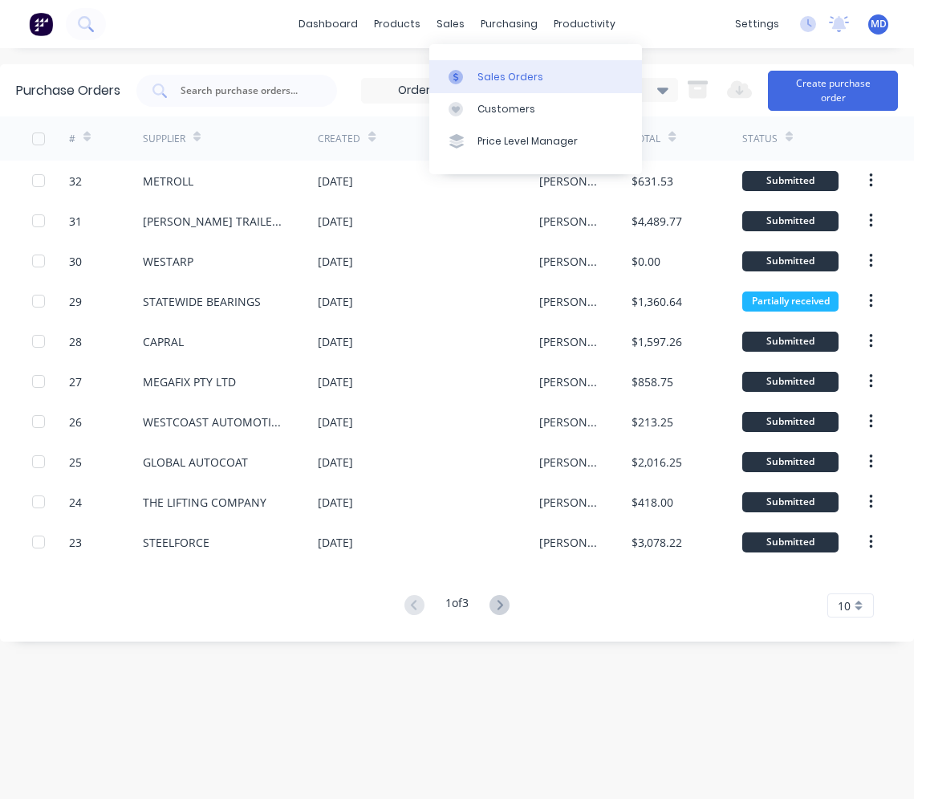
click at [482, 77] on div "Sales Orders" at bounding box center [511, 77] width 66 height 14
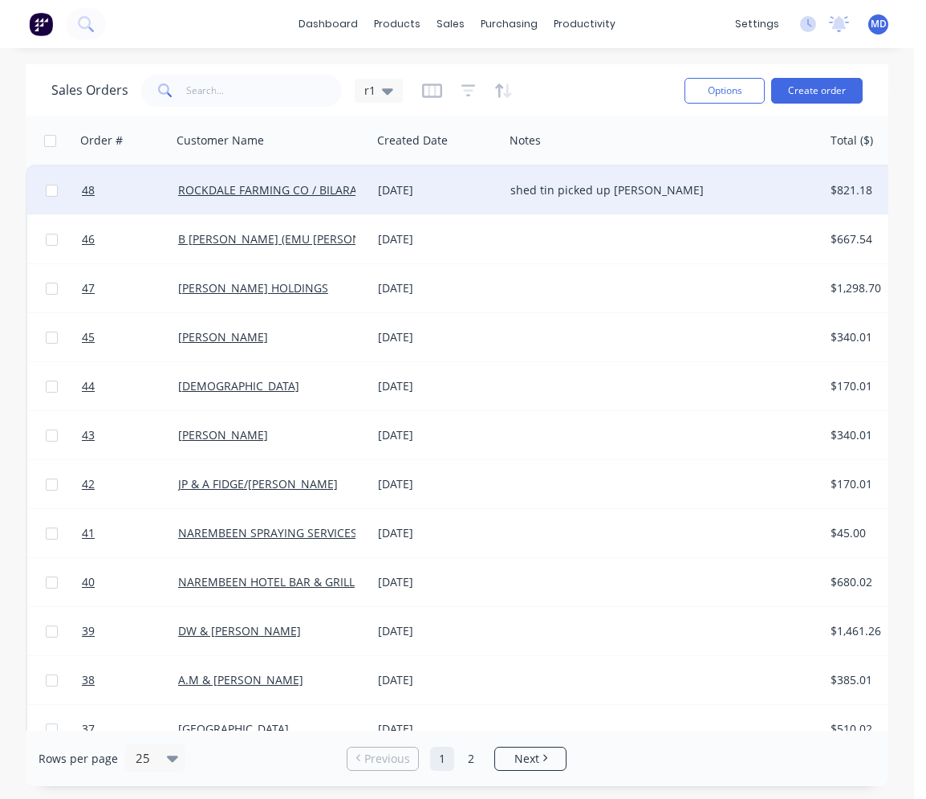
click at [306, 198] on div "ROCKDALE FARMING CO / BILARA PTY LTD" at bounding box center [272, 190] width 200 height 48
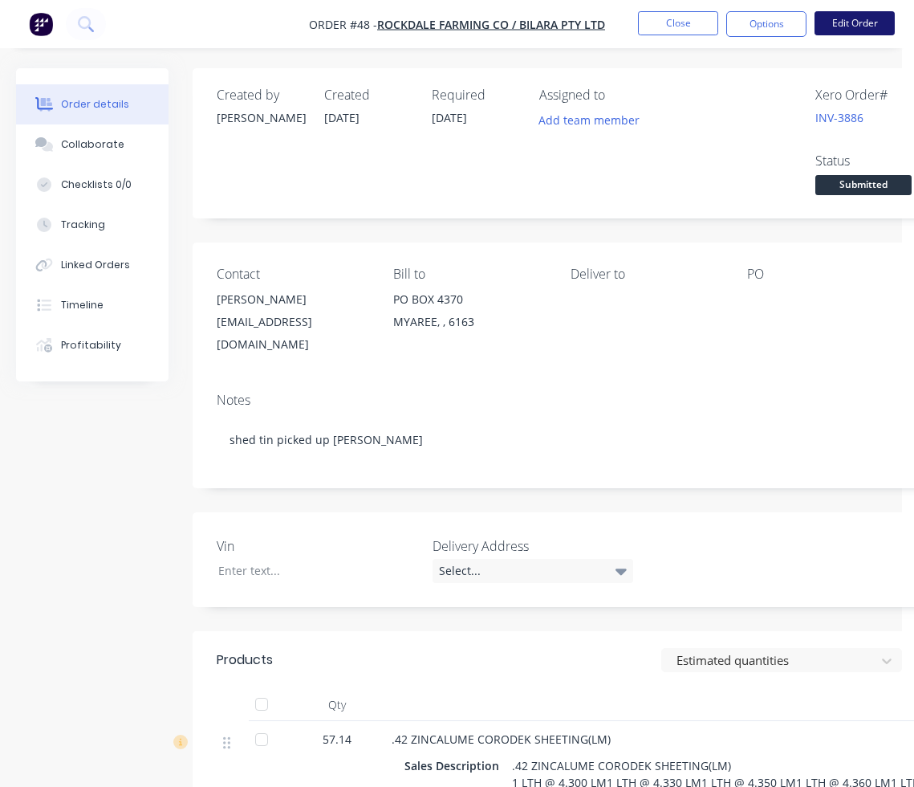
click at [768, 22] on button "Edit Order" at bounding box center [855, 23] width 80 height 24
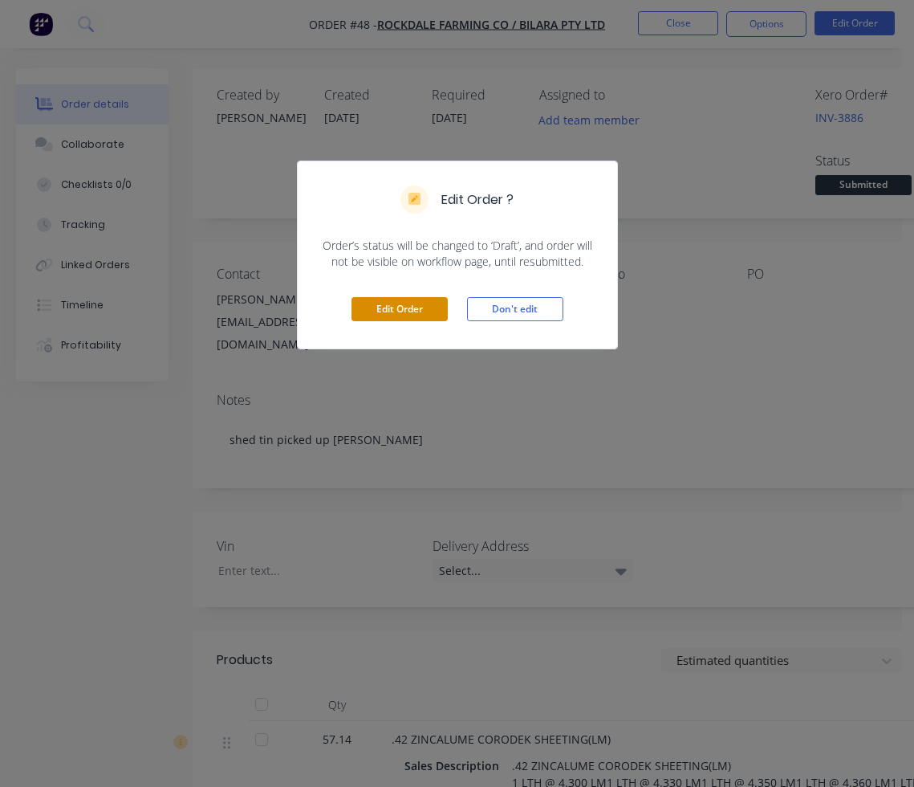
click at [424, 313] on button "Edit Order" at bounding box center [400, 309] width 96 height 24
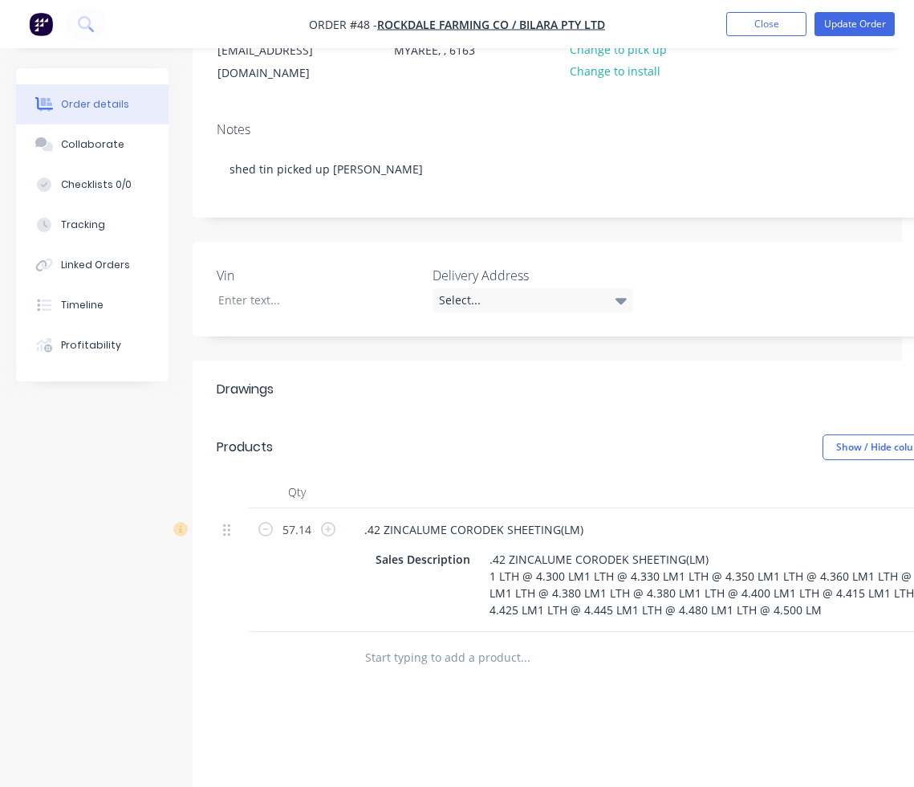
scroll to position [401, 0]
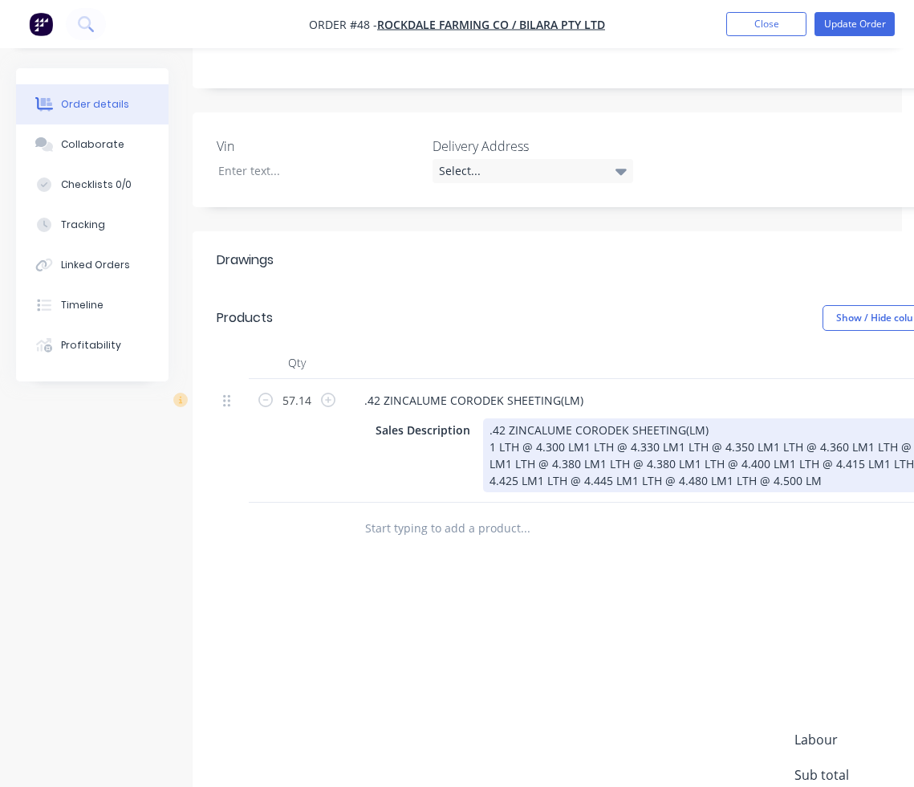
click at [580, 429] on div ".42 ZINCALUME CORODEK SHEETING(LM) 1 LTH @ 4.300 LM1 LTH @ 4.330 LM1 LTH @ 4.35…" at bounding box center [720, 455] width 474 height 74
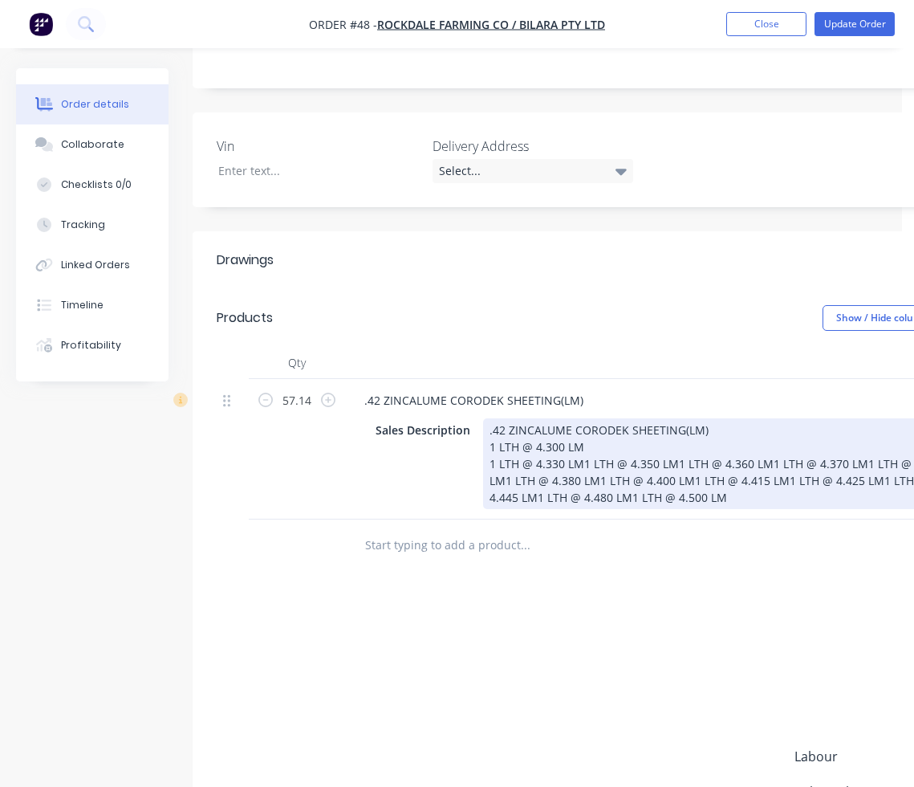
click at [579, 444] on div ".42 ZINCALUME CORODEK SHEETING(LM) 1 LTH @ 4.300 LM 1 LTH @ 4.330 LM1 LTH @ 4.3…" at bounding box center [720, 463] width 474 height 91
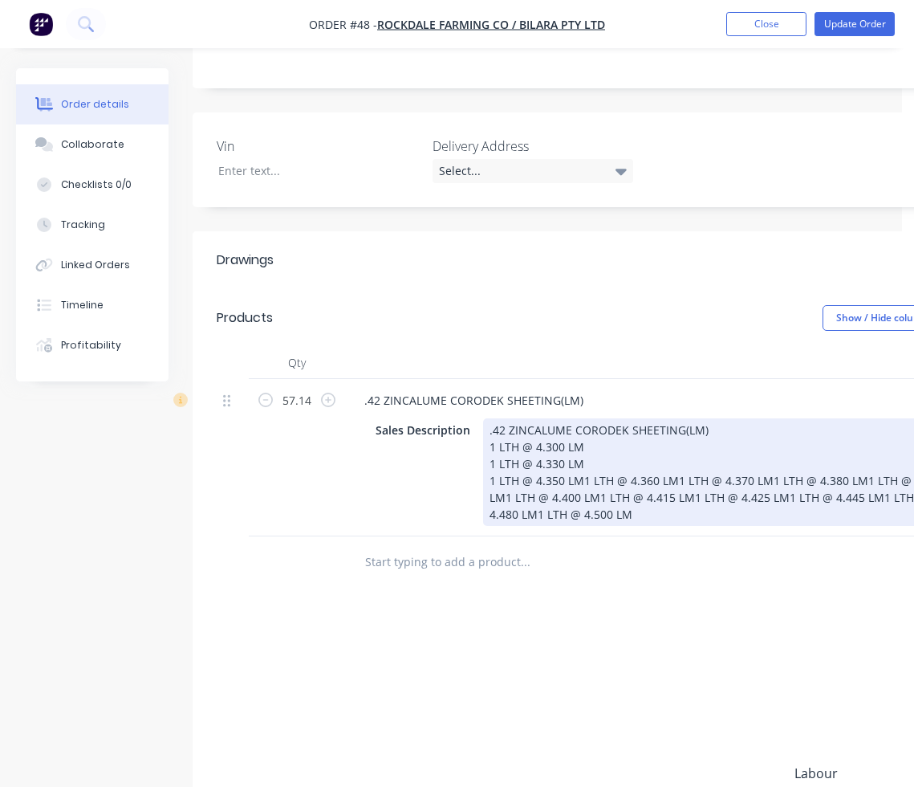
click at [579, 461] on div ".42 ZINCALUME CORODEK SHEETING(LM) 1 LTH @ 4.300 LM 1 LTH @ 4.330 LM 1 LTH @ 4.…" at bounding box center [720, 472] width 474 height 108
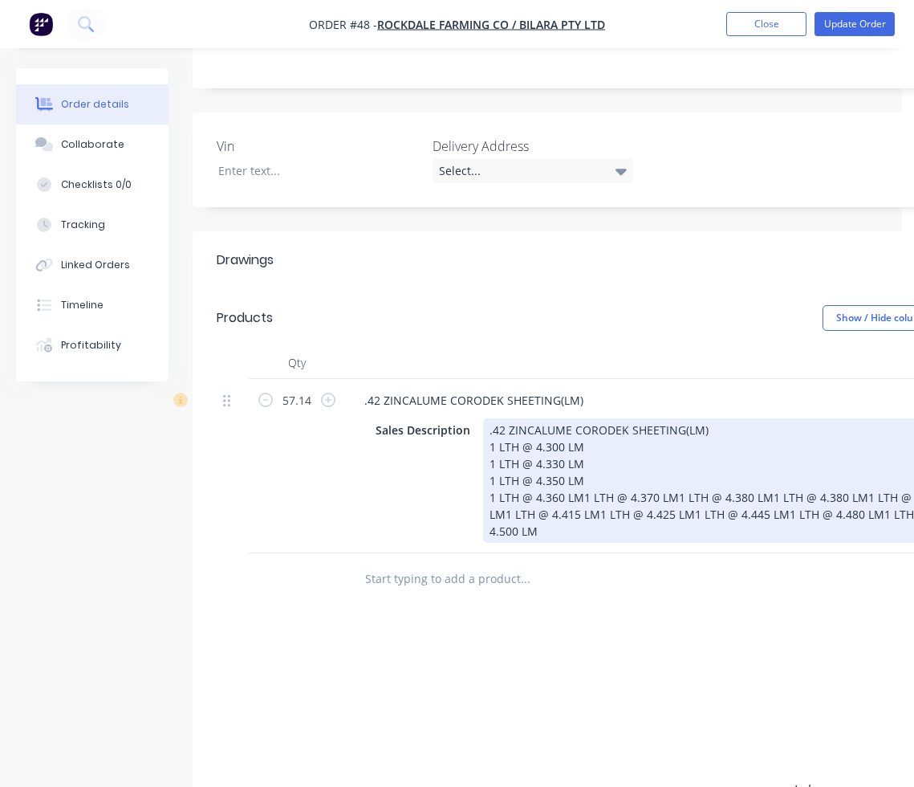
click at [577, 479] on div ".42 ZINCALUME CORODEK SHEETING(LM) 1 LTH @ 4.300 LM 1 LTH @ 4.330 LM 1 LTH @ 4.…" at bounding box center [720, 480] width 474 height 124
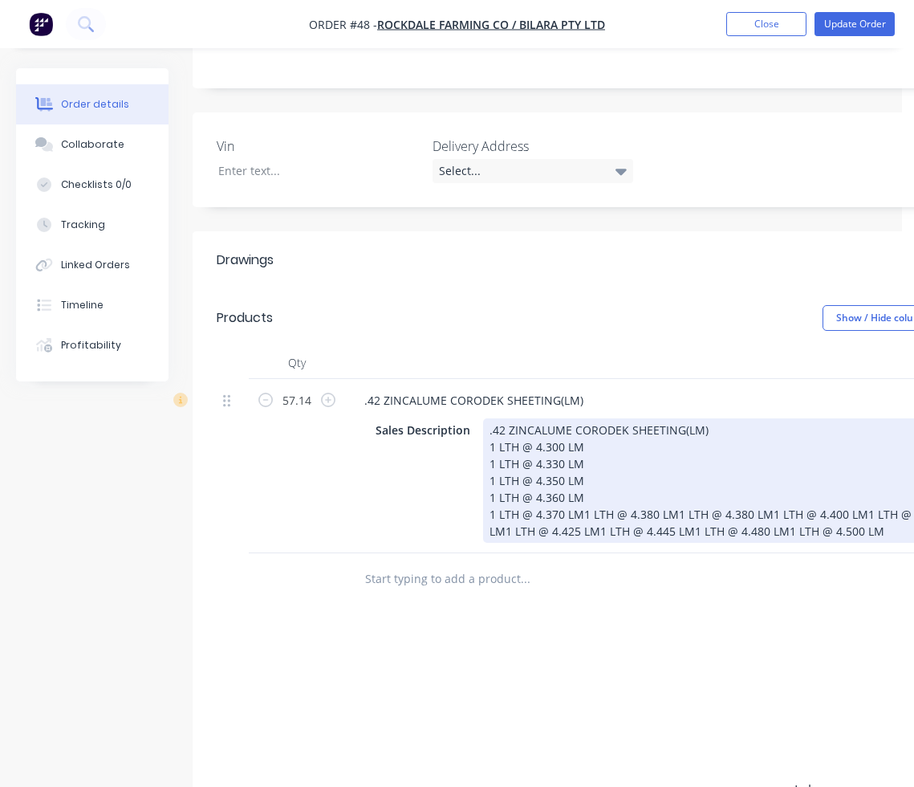
click at [579, 500] on div ".42 ZINCALUME CORODEK SHEETING(LM) 1 LTH @ 4.300 LM 1 LTH @ 4.330 LM 1 LTH @ 4.…" at bounding box center [720, 480] width 474 height 124
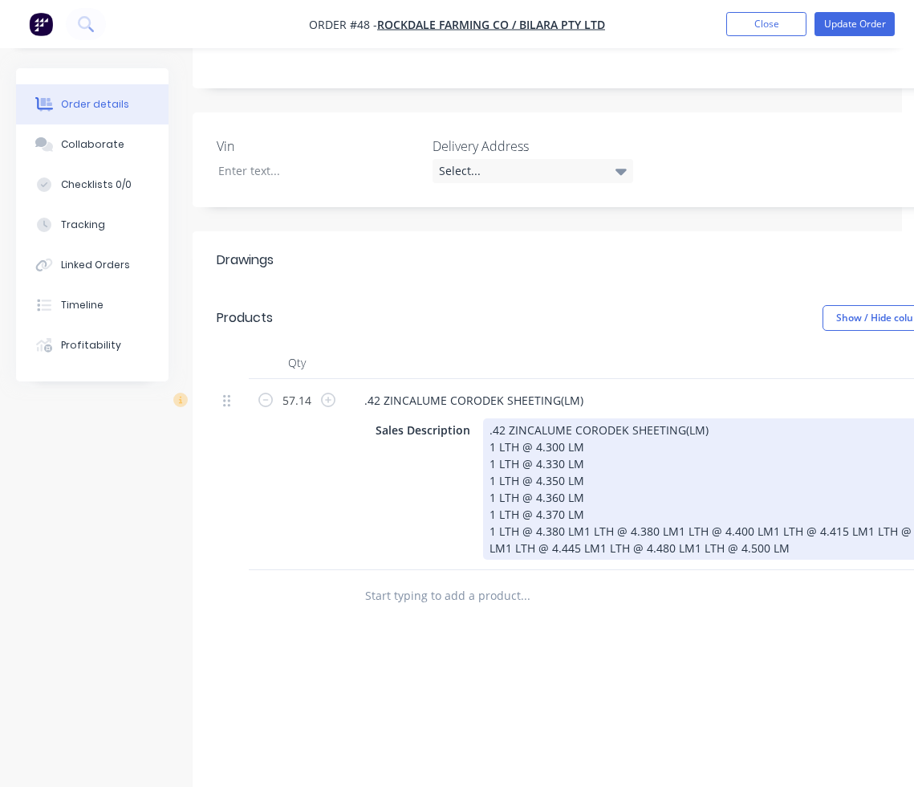
click at [580, 514] on div ".42 ZINCALUME CORODEK SHEETING(LM) 1 LTH @ 4.300 LM 1 LTH @ 4.330 LM 1 LTH @ 4.…" at bounding box center [720, 488] width 474 height 141
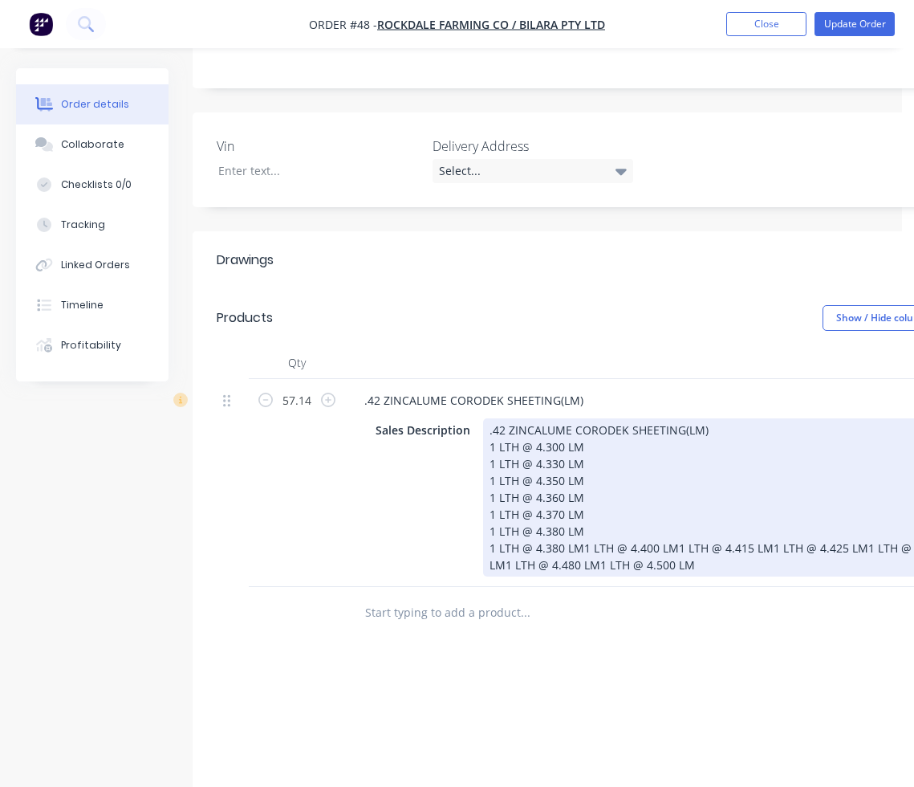
click at [579, 528] on div ".42 ZINCALUME CORODEK SHEETING(LM) 1 LTH @ 4.300 LM 1 LTH @ 4.330 LM 1 LTH @ 4.…" at bounding box center [720, 497] width 474 height 158
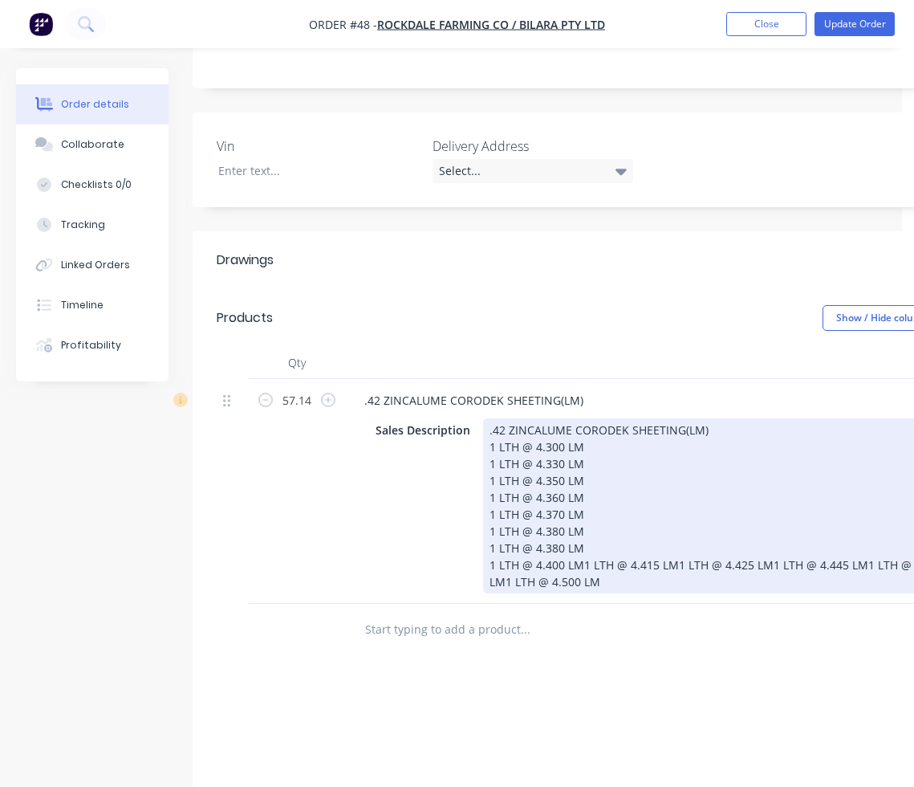
click at [583, 546] on div ".42 ZINCALUME CORODEK SHEETING(LM) 1 LTH @ 4.300 LM 1 LTH @ 4.330 LM 1 LTH @ 4.…" at bounding box center [720, 505] width 474 height 175
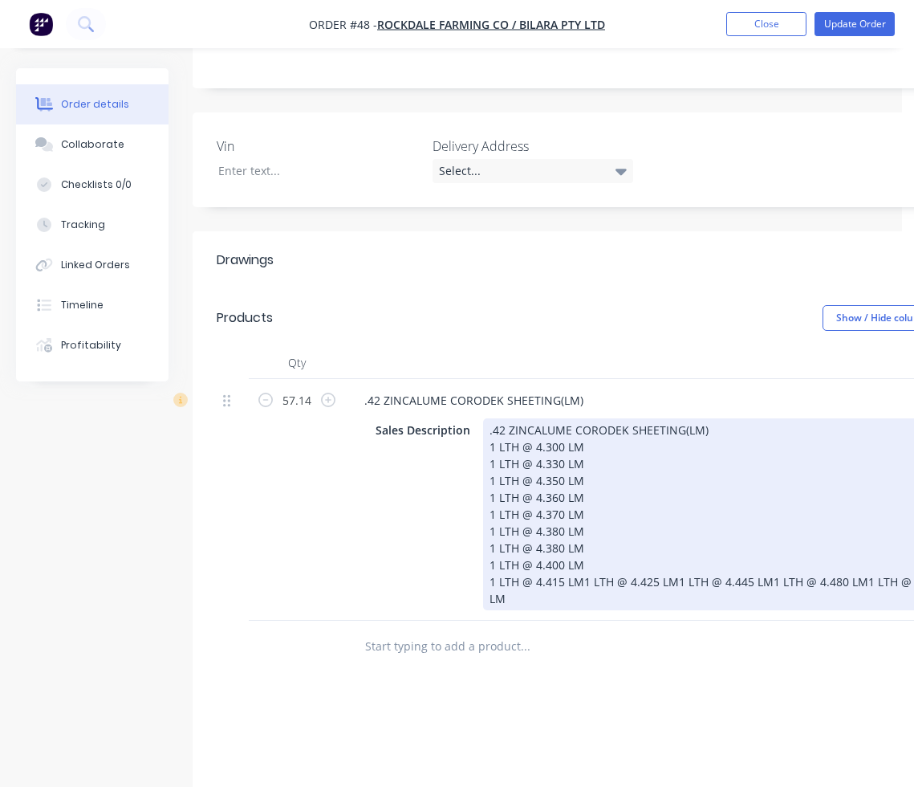
click at [582, 561] on div ".42 ZINCALUME CORODEK SHEETING(LM) 1 LTH @ 4.300 LM 1 LTH @ 4.330 LM 1 LTH @ 4.…" at bounding box center [720, 514] width 474 height 192
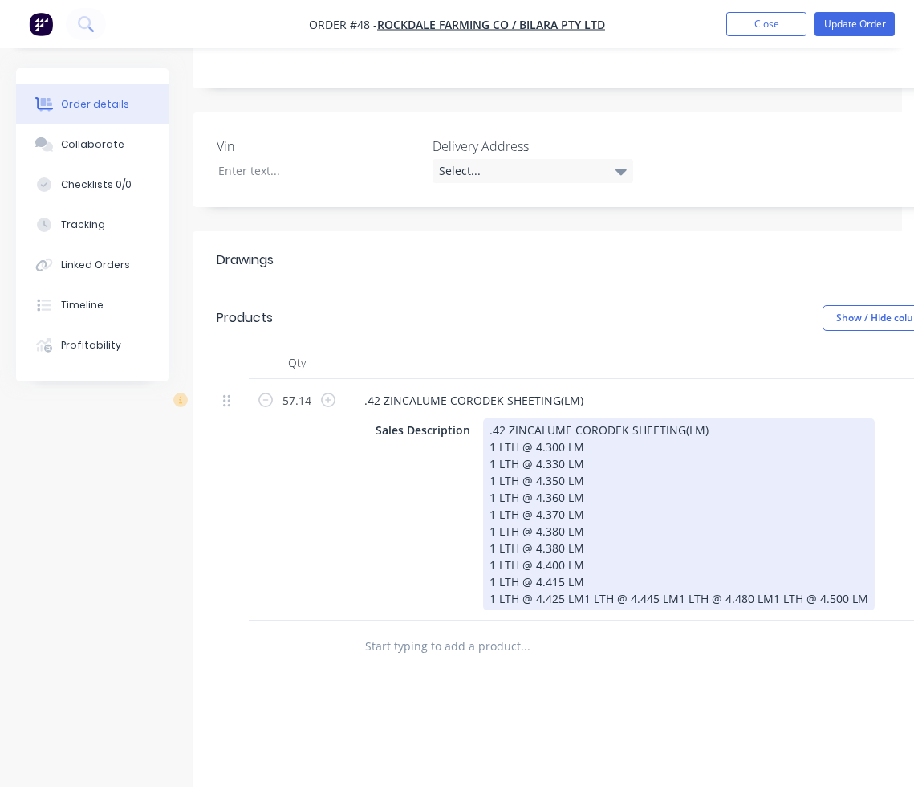
click at [580, 575] on div ".42 ZINCALUME CORODEK SHEETING(LM) 1 LTH @ 4.300 LM 1 LTH @ 4.330 LM 1 LTH @ 4.…" at bounding box center [679, 514] width 392 height 192
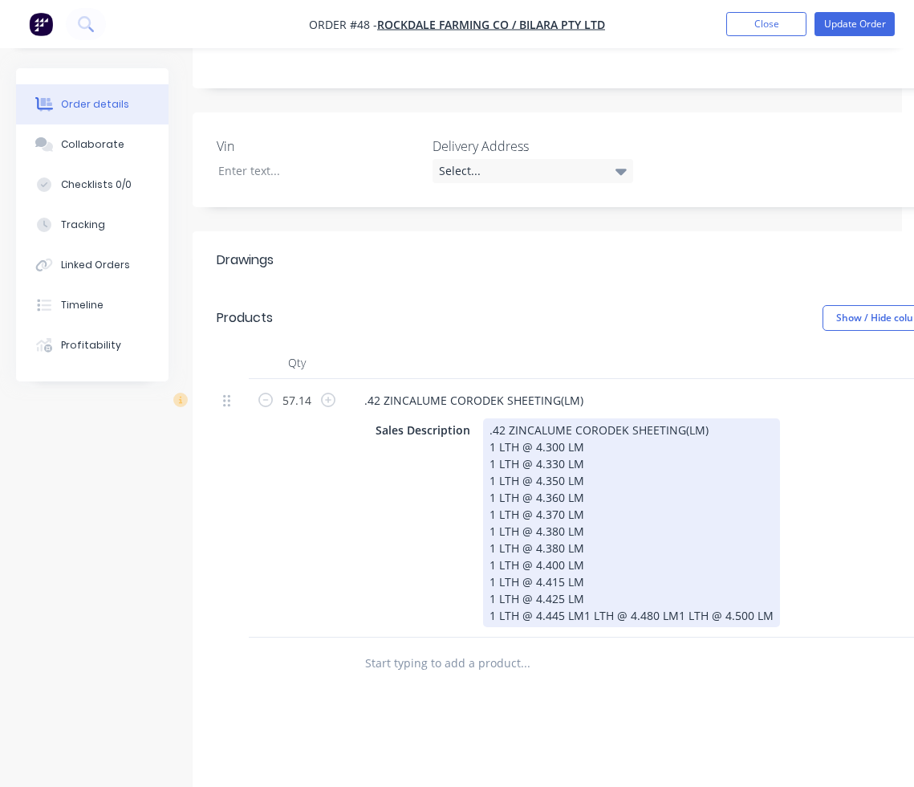
click at [579, 596] on div ".42 ZINCALUME CORODEK SHEETING(LM) 1 LTH @ 4.300 LM 1 LTH @ 4.330 LM 1 LTH @ 4.…" at bounding box center [631, 522] width 297 height 209
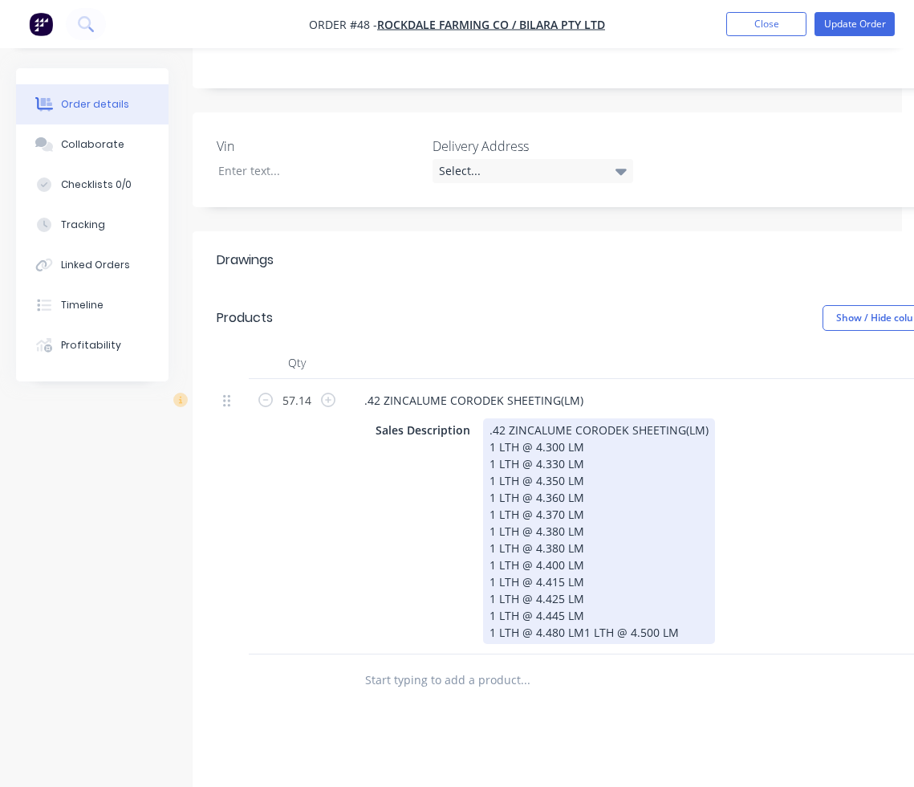
click at [582, 610] on div ".42 ZINCALUME CORODEK SHEETING(LM) 1 LTH @ 4.300 LM 1 LTH @ 4.330 LM 1 LTH @ 4.…" at bounding box center [599, 531] width 232 height 226
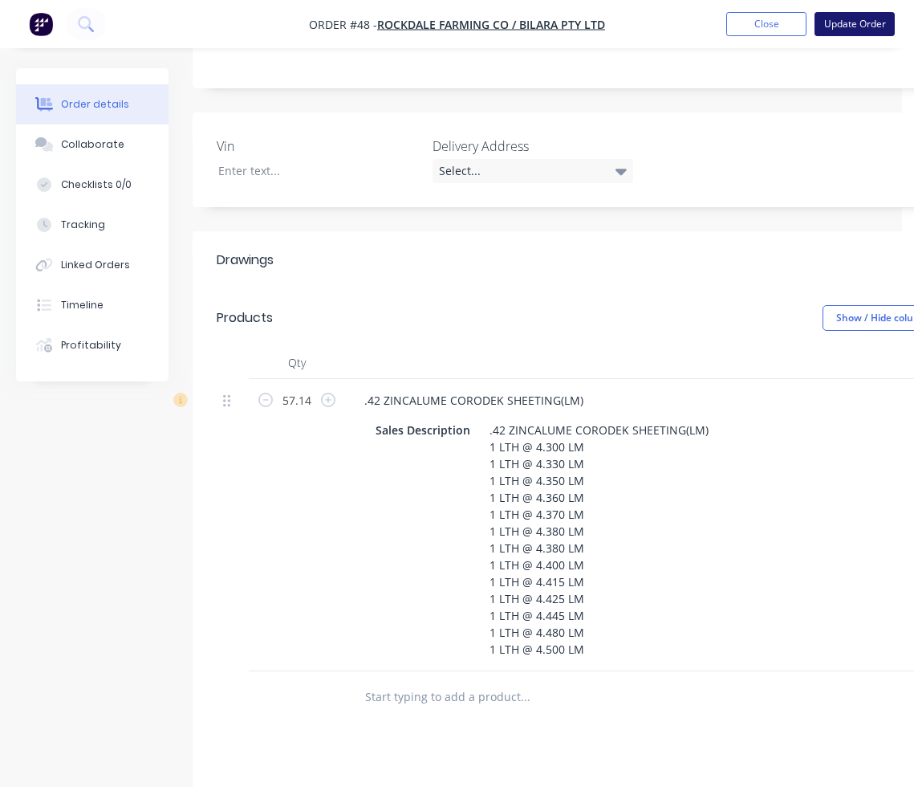
click at [768, 27] on button "Update Order" at bounding box center [855, 24] width 80 height 24
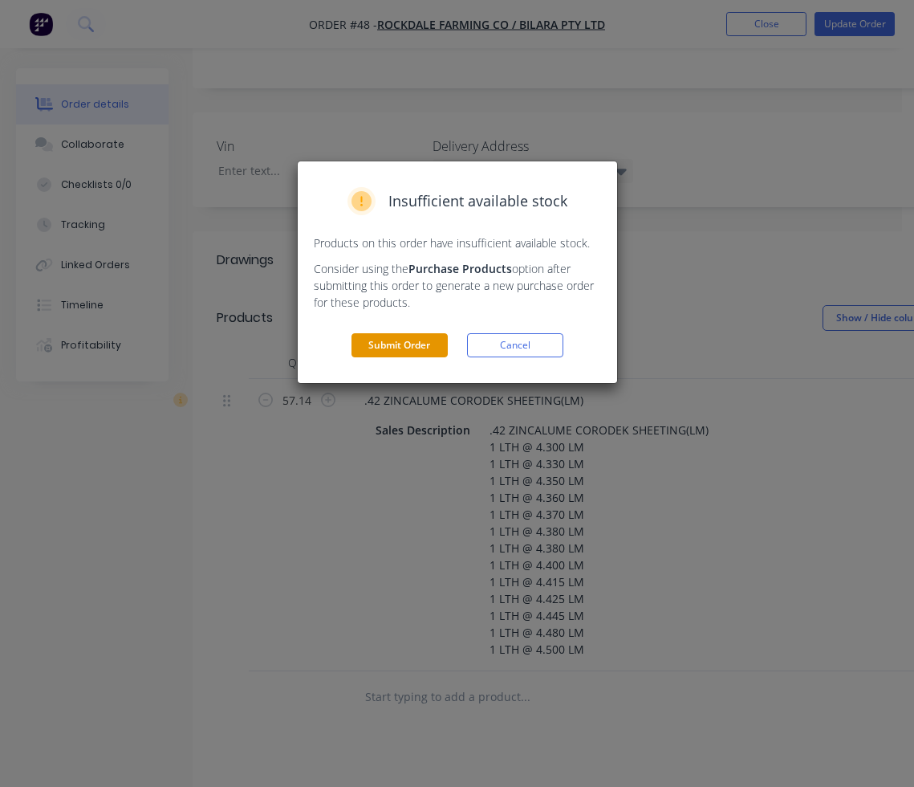
click at [429, 347] on button "Submit Order" at bounding box center [400, 345] width 96 height 24
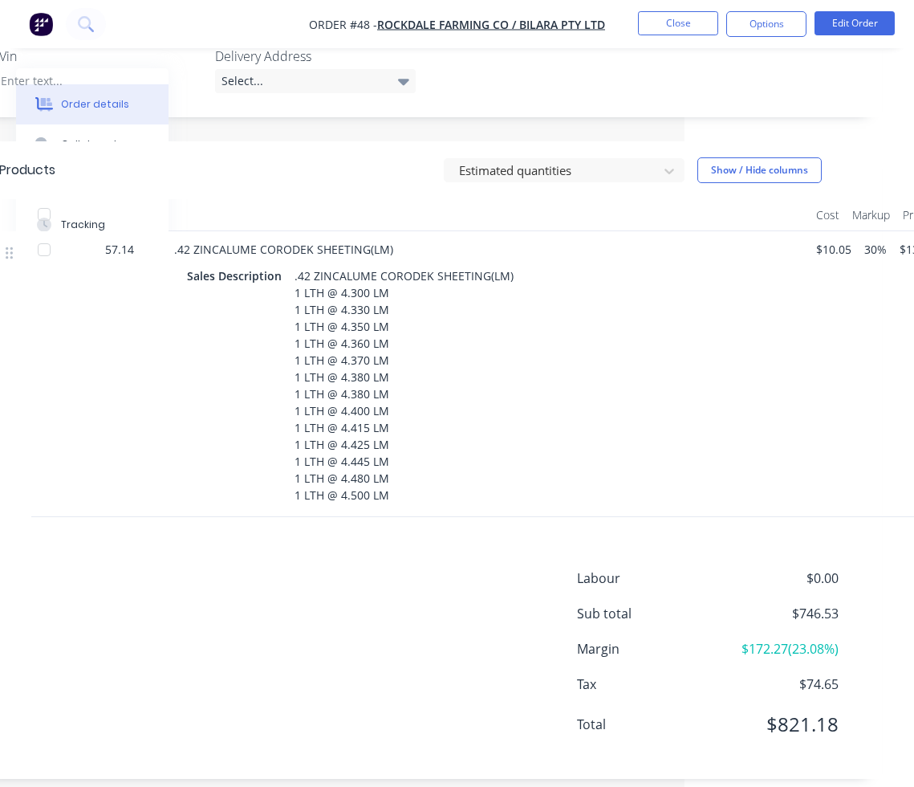
scroll to position [490, 0]
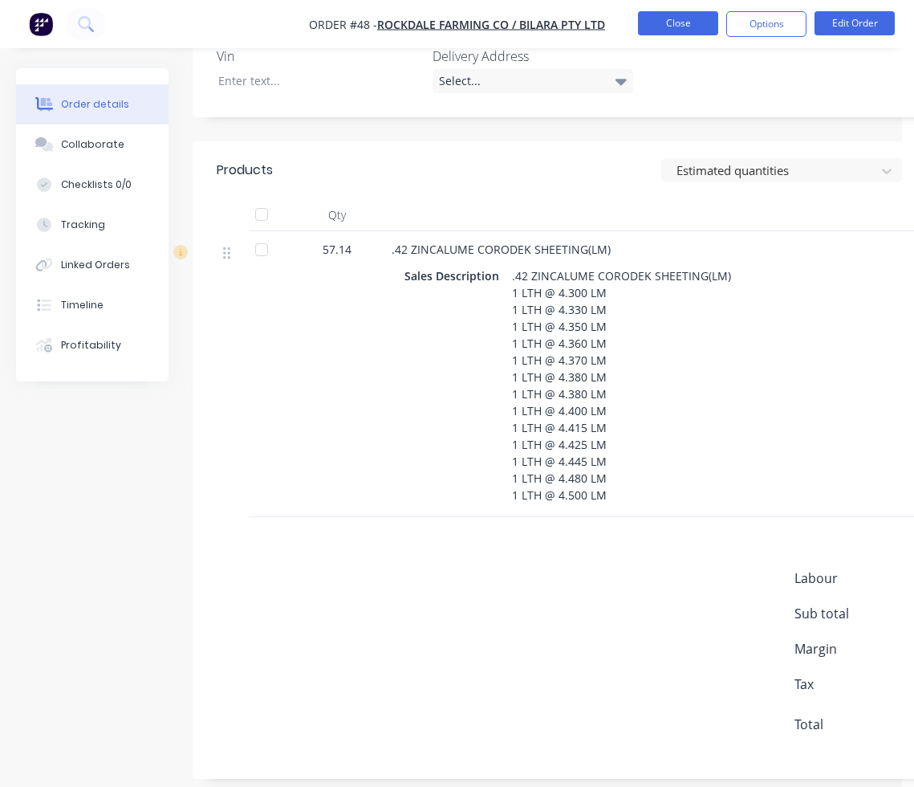
click at [681, 26] on button "Close" at bounding box center [678, 23] width 80 height 24
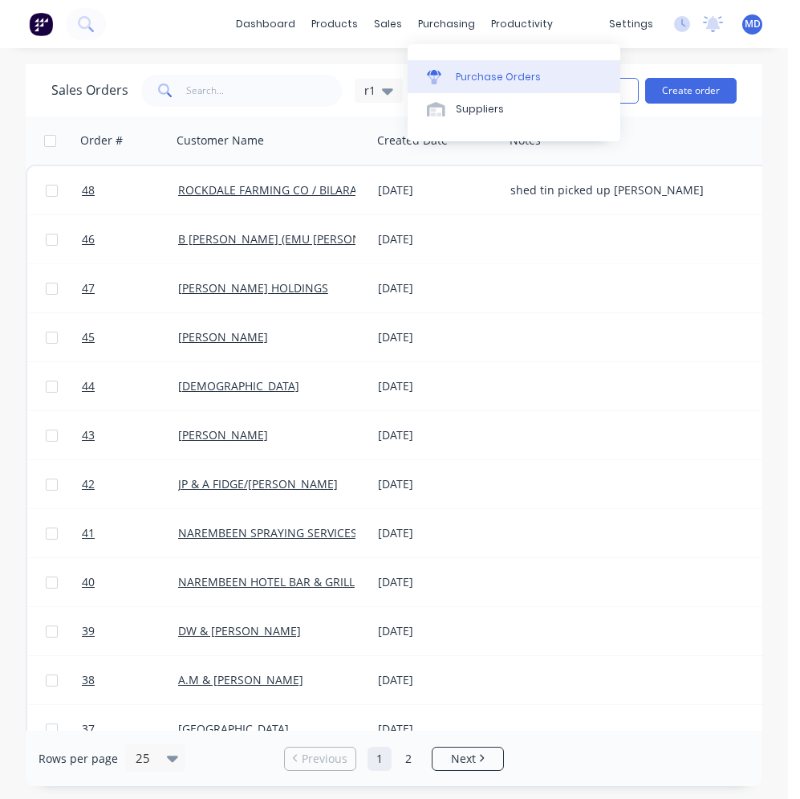
click at [462, 75] on div "Purchase Orders" at bounding box center [498, 77] width 85 height 14
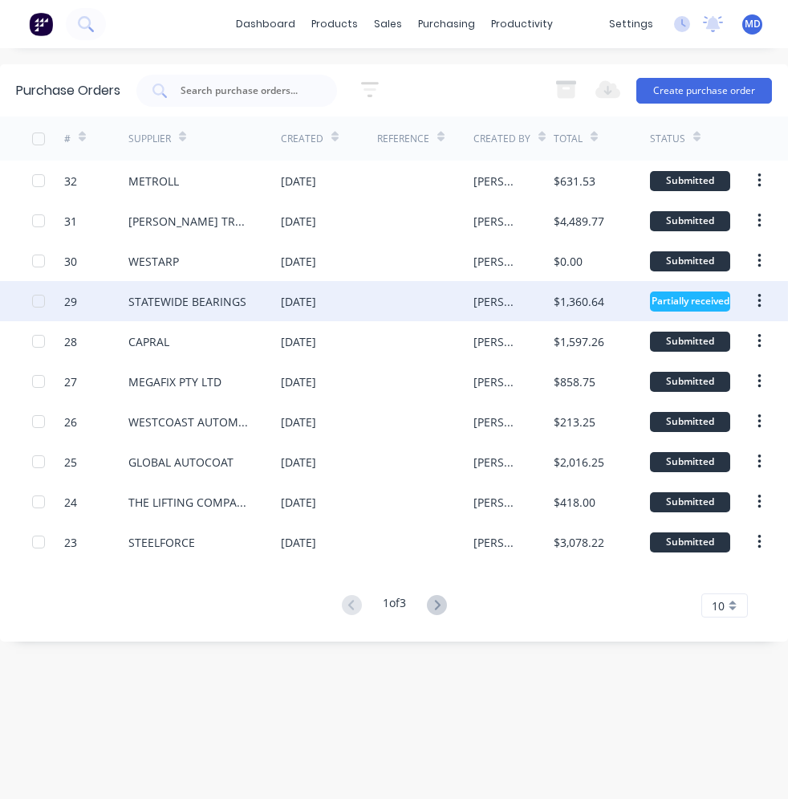
click at [230, 299] on div "STATEWIDE BEARINGS" at bounding box center [187, 301] width 118 height 17
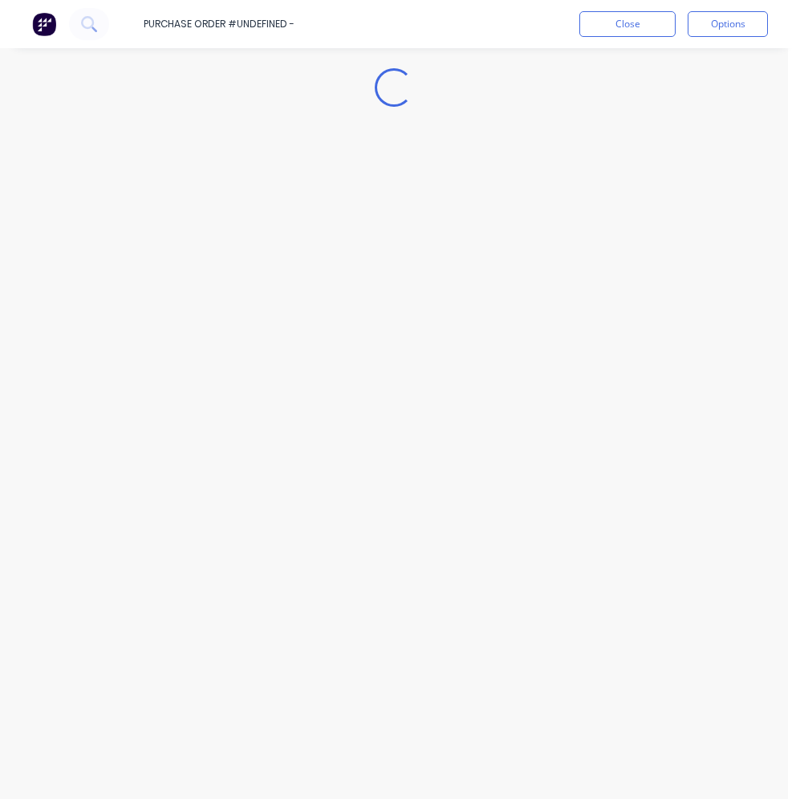
type textarea "x"
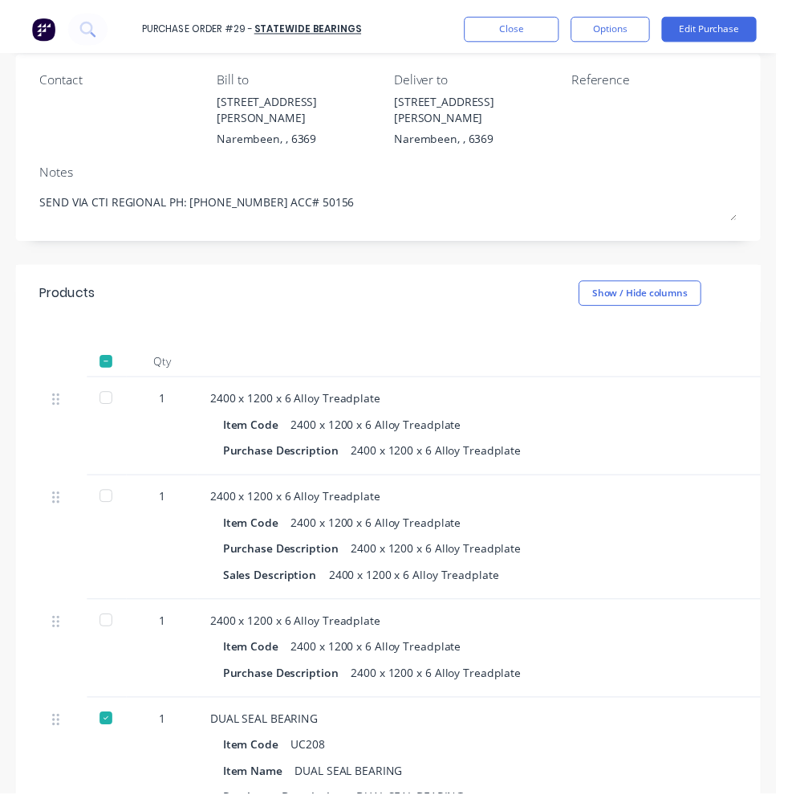
scroll to position [80, 0]
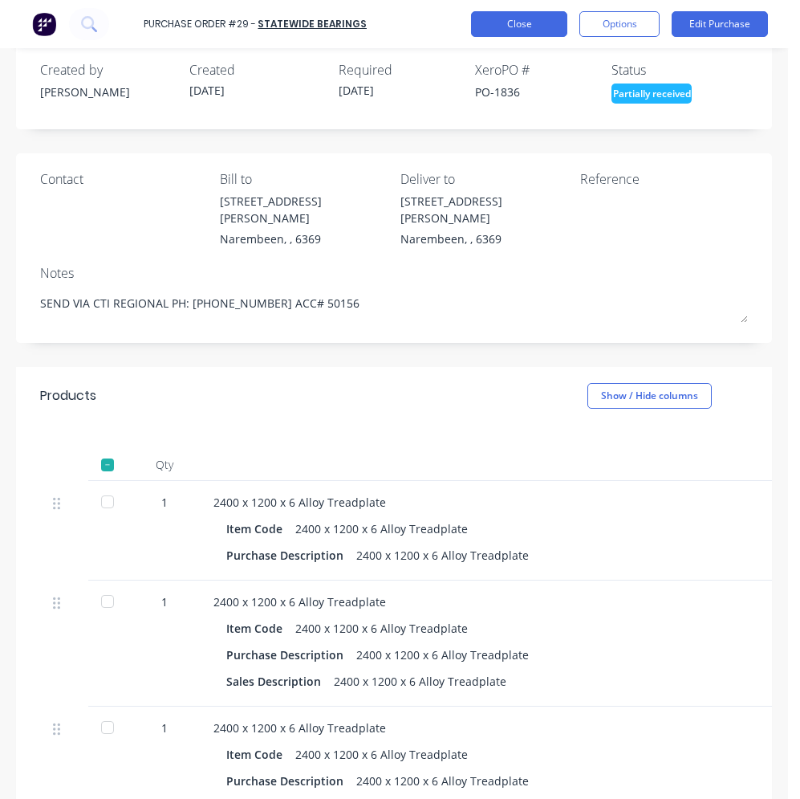
click at [535, 30] on button "Close" at bounding box center [519, 24] width 96 height 26
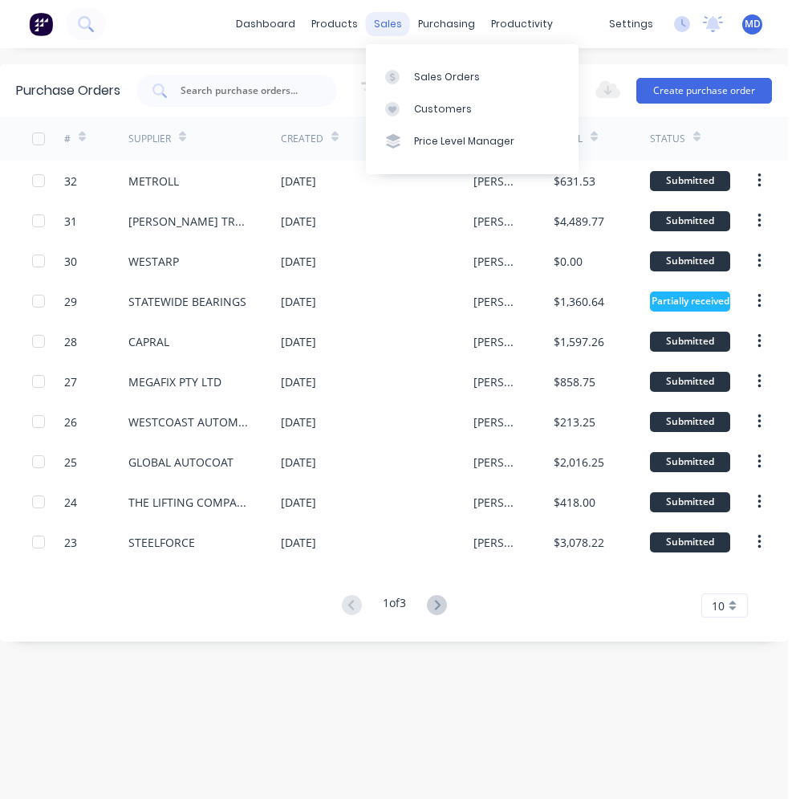
click at [398, 23] on div "sales" at bounding box center [388, 24] width 44 height 24
click at [421, 71] on div "Sales Orders" at bounding box center [447, 77] width 66 height 14
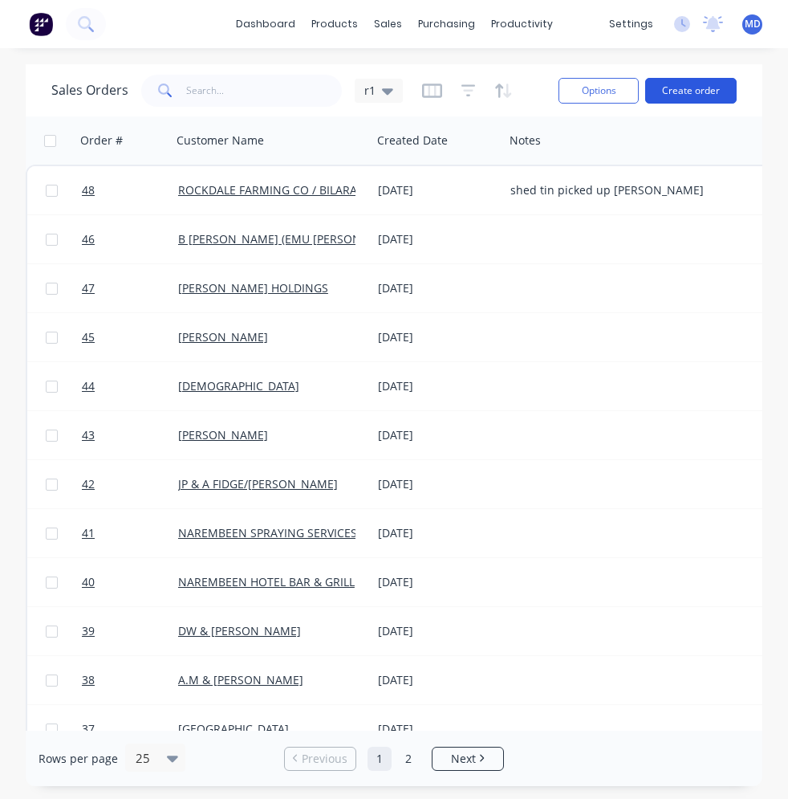
click at [679, 94] on button "Create order" at bounding box center [690, 91] width 91 height 26
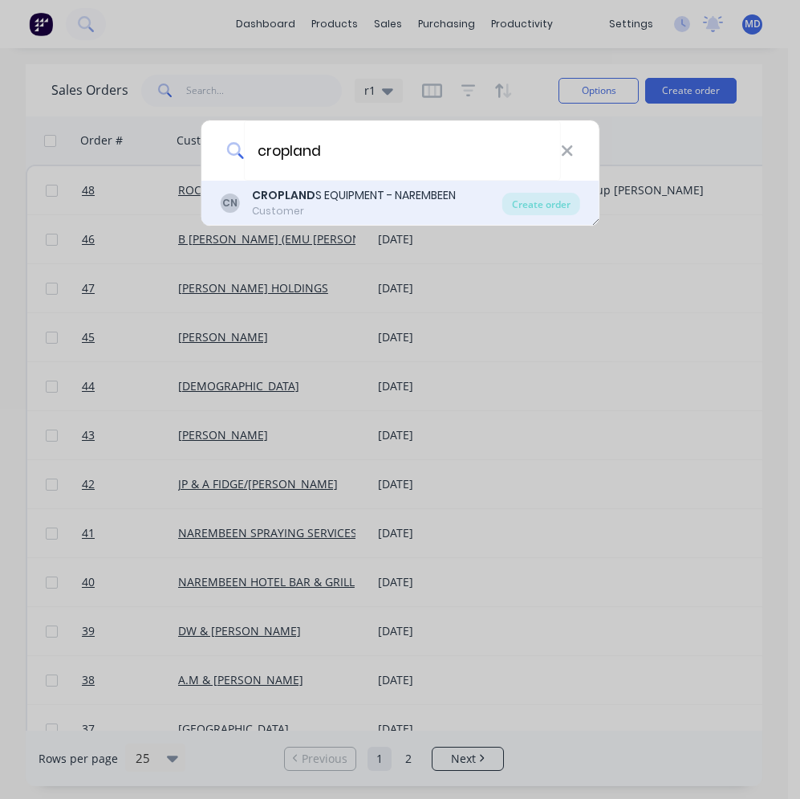
type input "cropland"
click at [348, 193] on div "CROPLAND S EQUIPMENT - NAREMBEEN" at bounding box center [354, 195] width 204 height 17
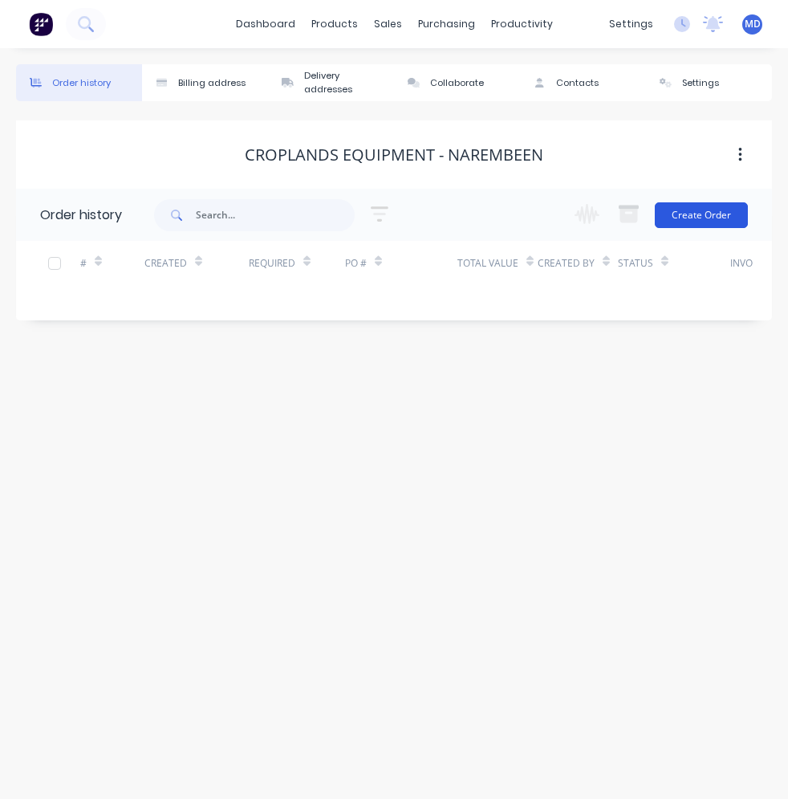
click at [690, 210] on button "Create Order" at bounding box center [701, 215] width 93 height 26
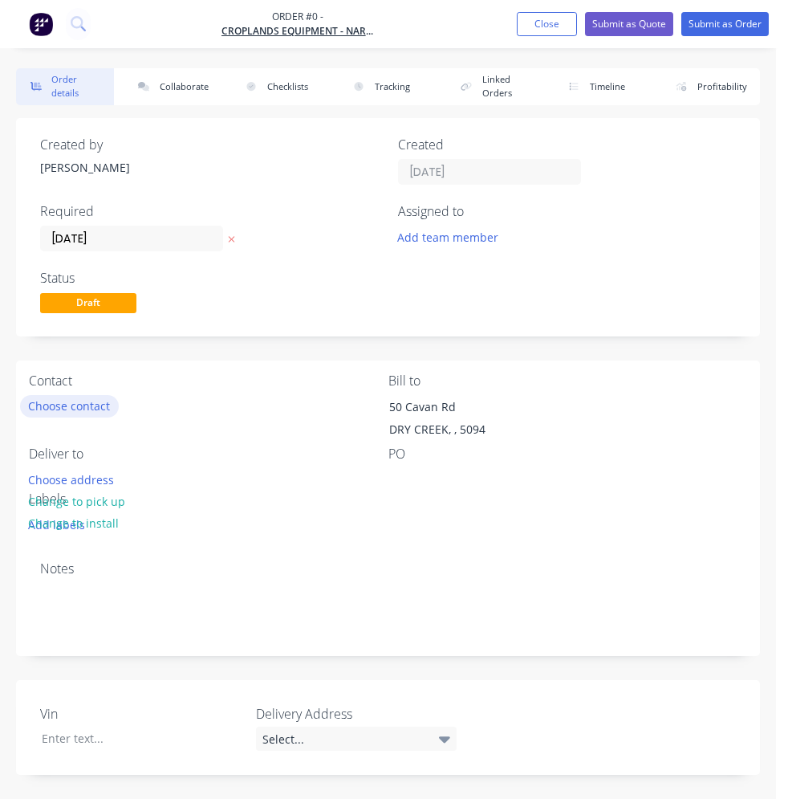
click at [91, 395] on button "Choose contact" at bounding box center [69, 406] width 99 height 22
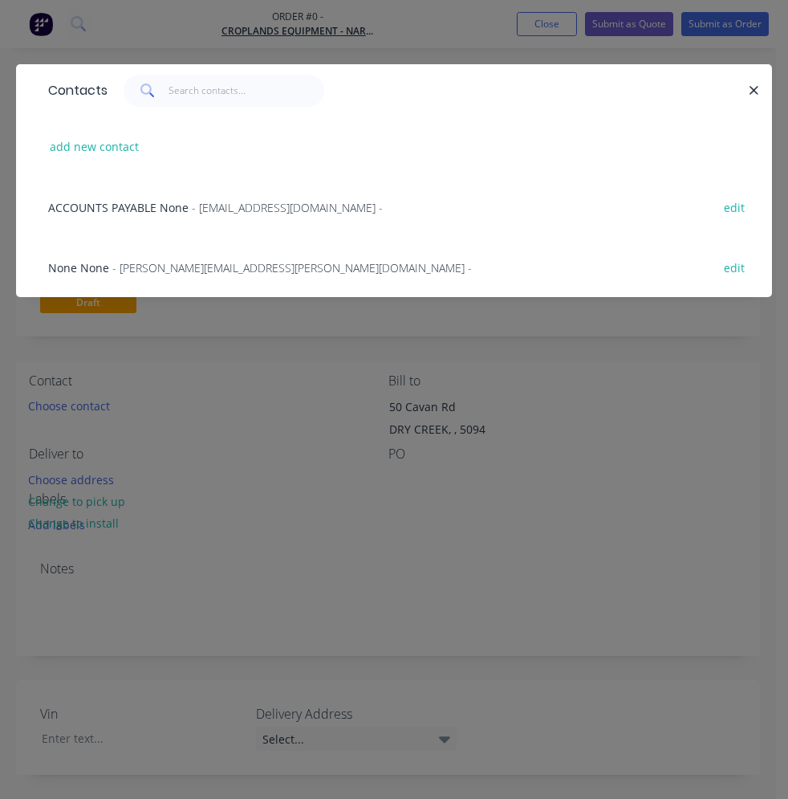
click at [202, 266] on span "- [PERSON_NAME][EMAIL_ADDRESS][PERSON_NAME][DOMAIN_NAME] -" at bounding box center [292, 267] width 360 height 15
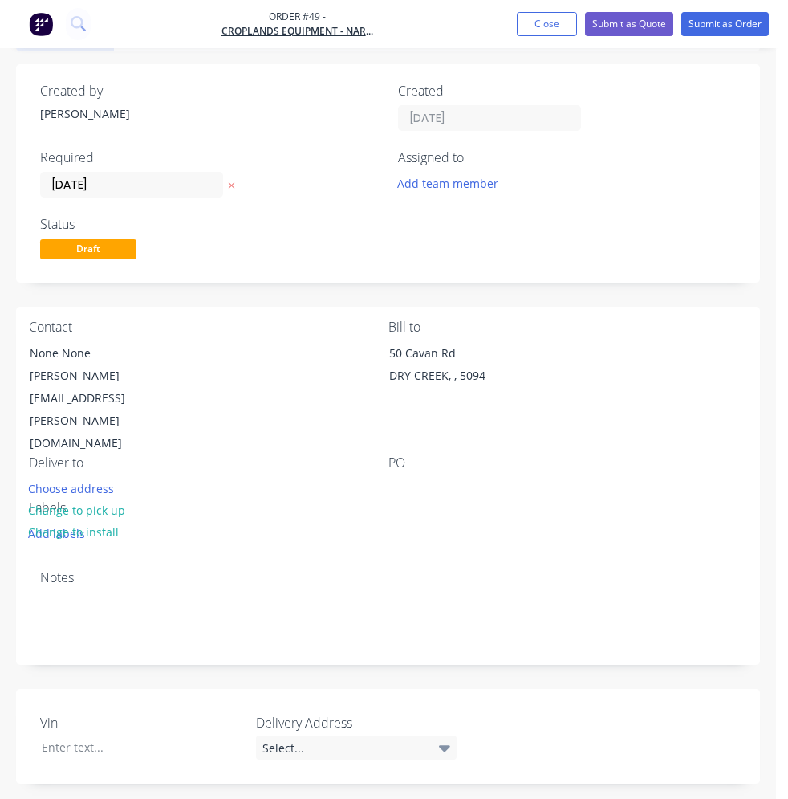
scroll to position [241, 0]
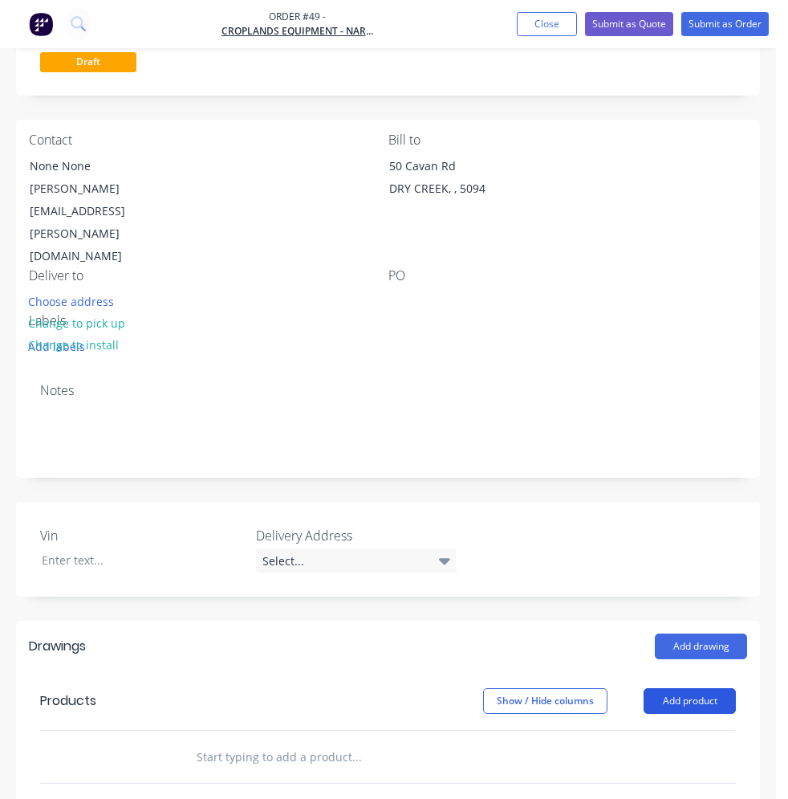
click at [673, 688] on button "Add product" at bounding box center [690, 701] width 92 height 26
click at [658, 762] on div "Basic product" at bounding box center [660, 773] width 124 height 23
click at [228, 798] on div at bounding box center [270, 809] width 164 height 23
paste div
click at [662, 688] on button "Add product" at bounding box center [690, 701] width 92 height 26
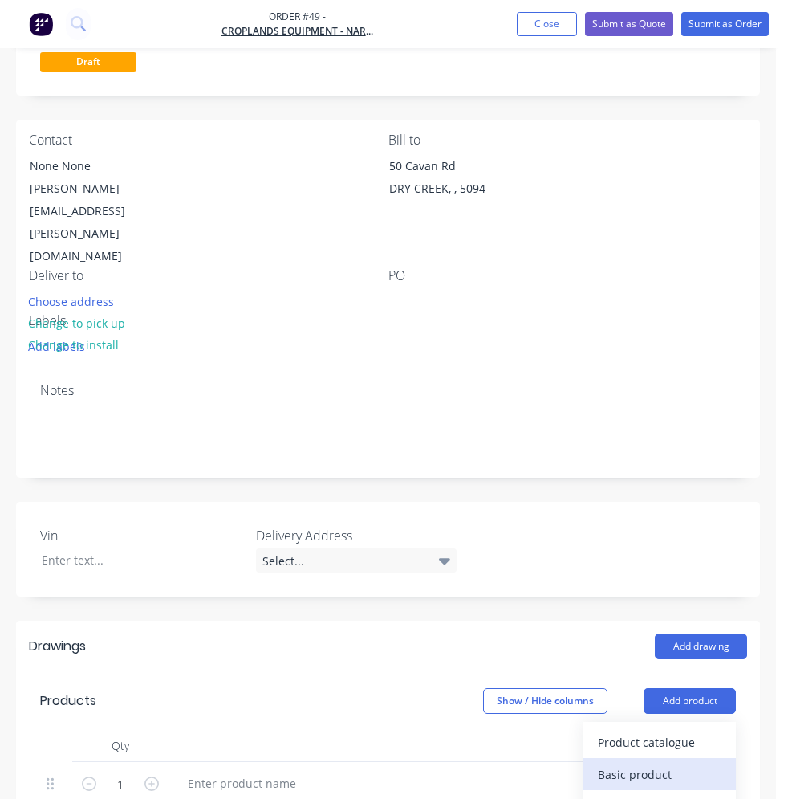
click at [640, 762] on div "Basic product" at bounding box center [660, 773] width 124 height 23
paste div
click at [151, 776] on icon "button" at bounding box center [151, 783] width 14 height 14
type input "2"
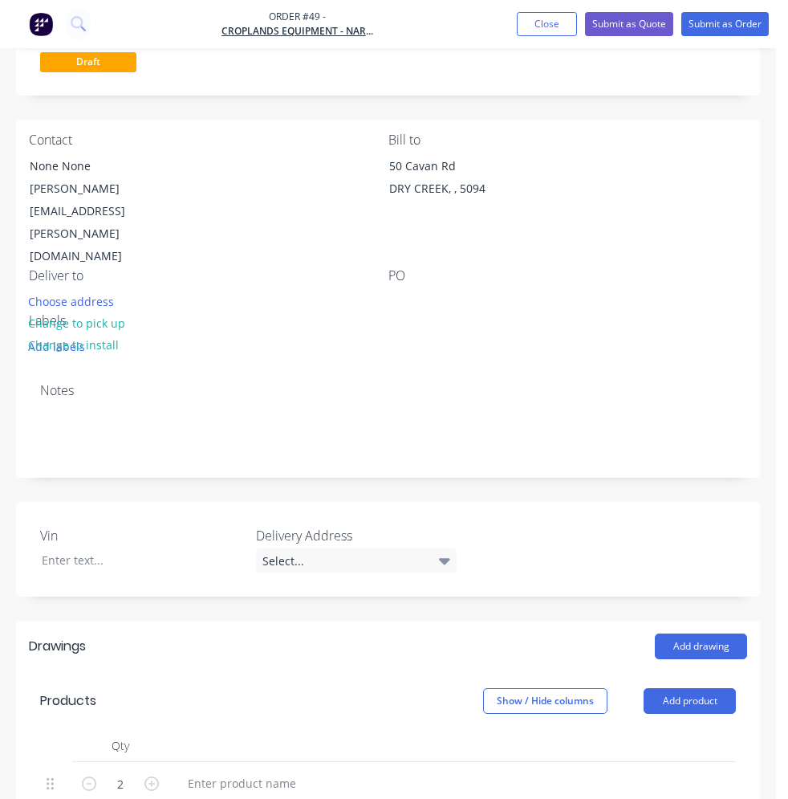
type input "4"
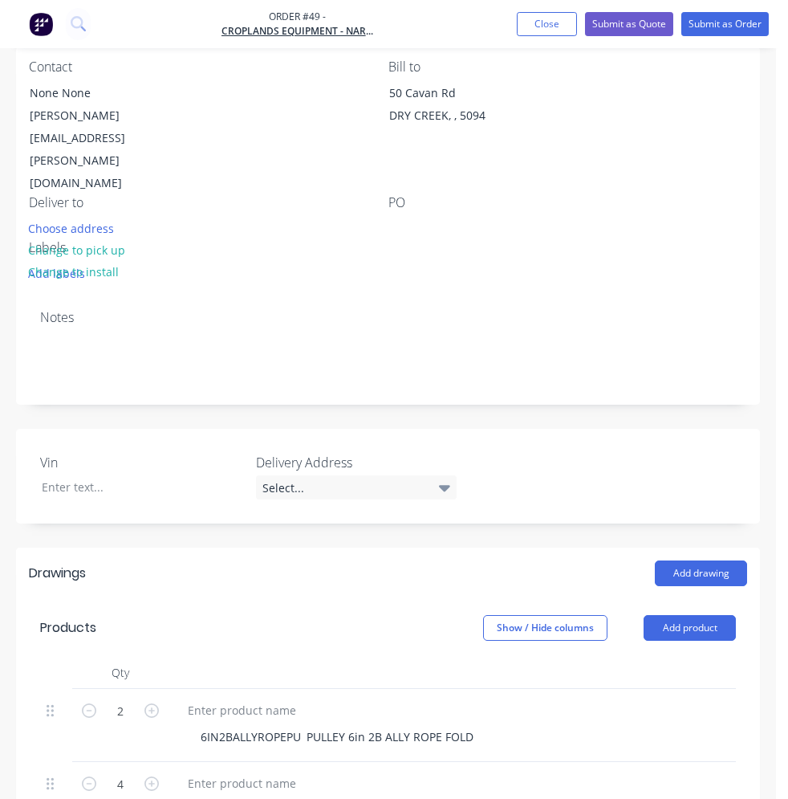
scroll to position [0, 0]
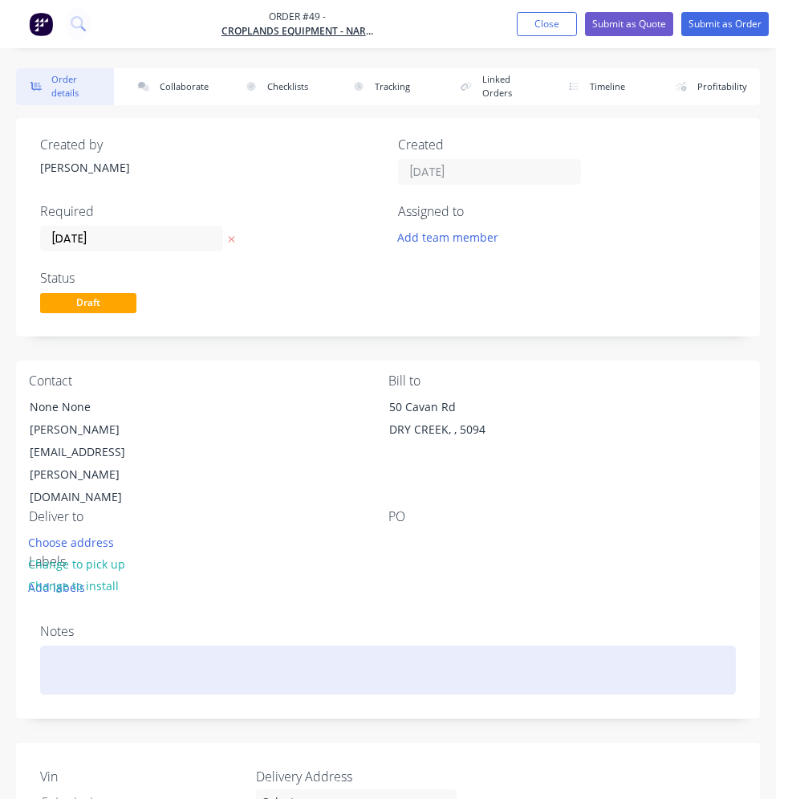
click at [51, 645] on div at bounding box center [388, 669] width 696 height 49
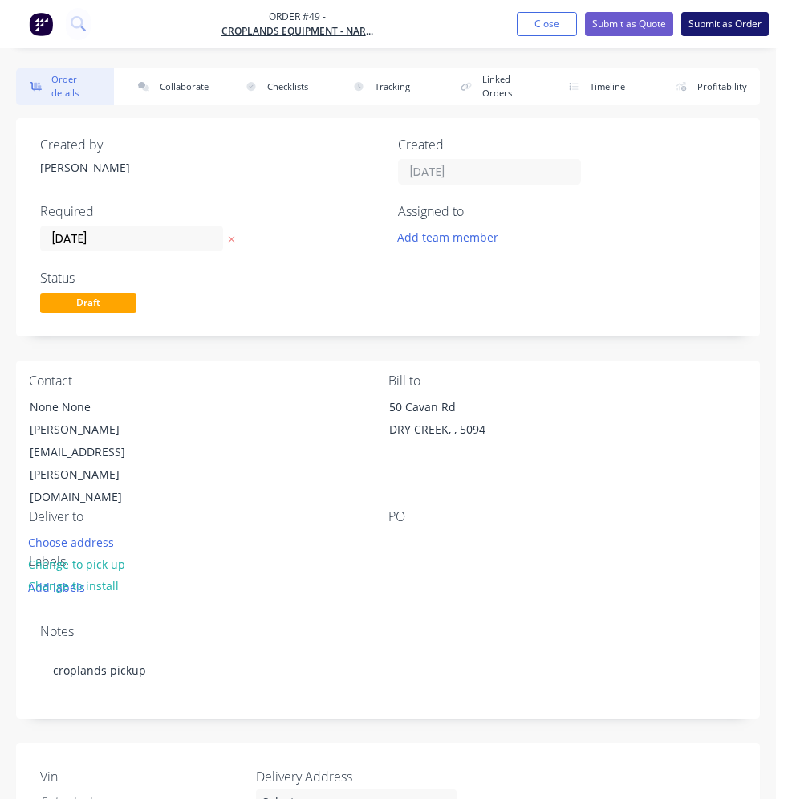
click at [728, 18] on button "Submit as Order" at bounding box center [724, 24] width 87 height 24
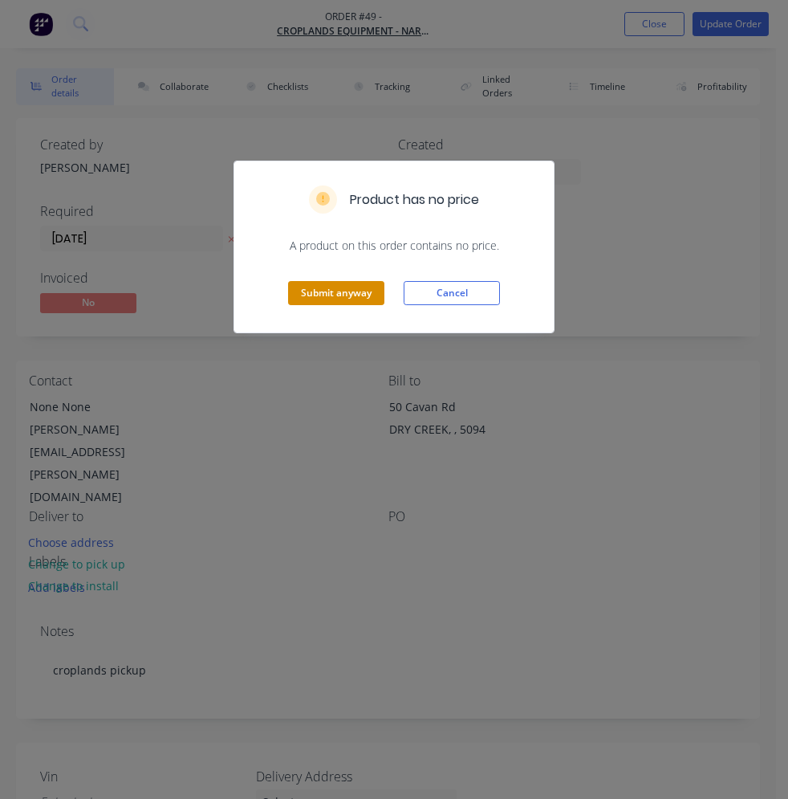
click at [358, 293] on button "Submit anyway" at bounding box center [336, 293] width 96 height 24
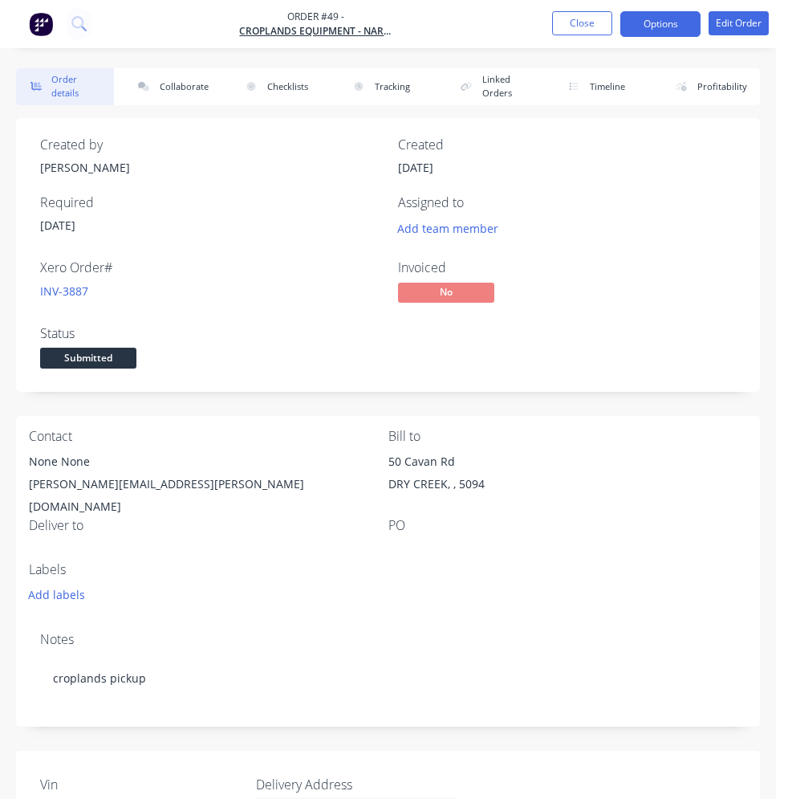
click at [645, 32] on button "Options" at bounding box center [660, 24] width 80 height 26
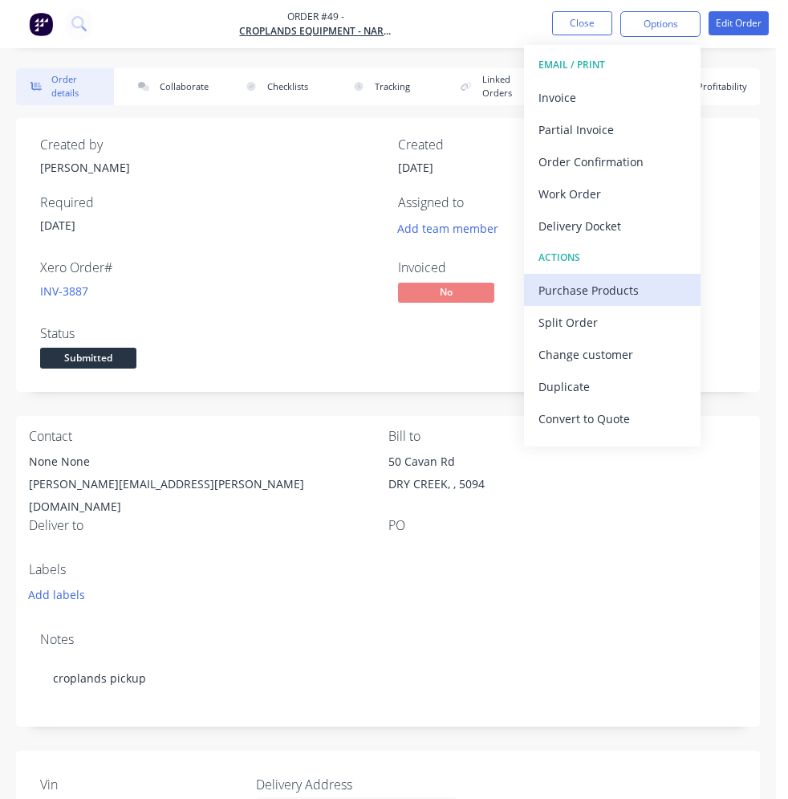
click at [590, 284] on div "Purchase Products" at bounding box center [613, 289] width 148 height 23
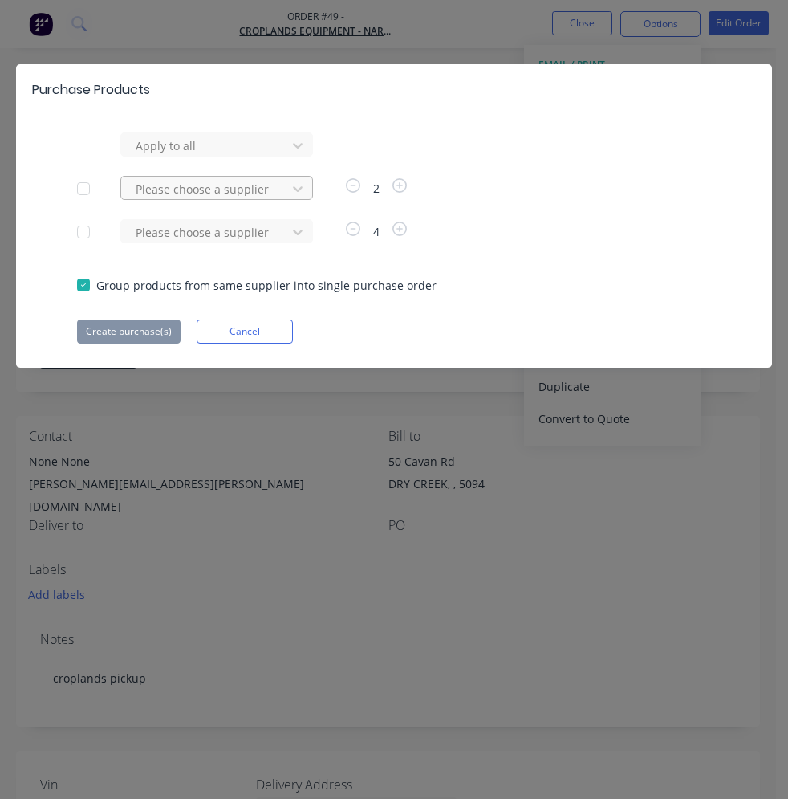
click at [278, 182] on div "Please choose a supplier" at bounding box center [206, 189] width 154 height 24
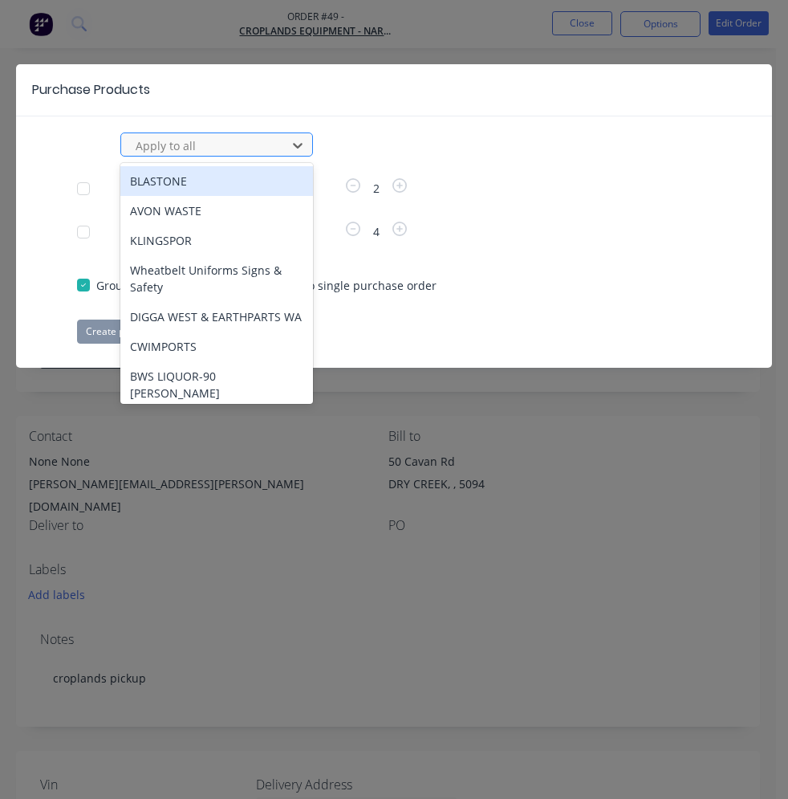
click at [282, 144] on div "Apply to all" at bounding box center [206, 145] width 154 height 24
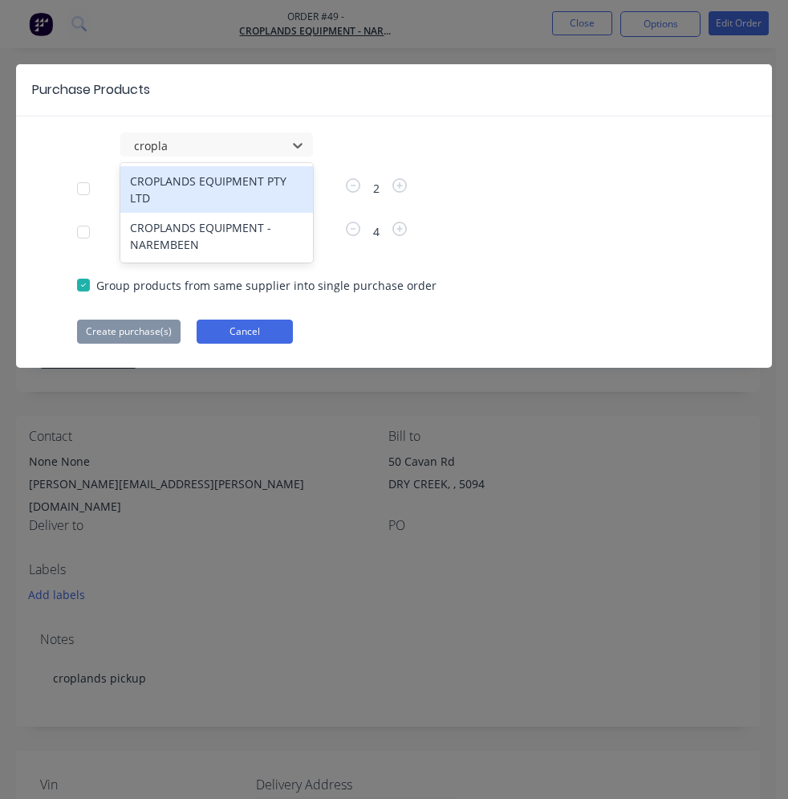
type input "cropla"
click at [275, 335] on button "Cancel" at bounding box center [245, 331] width 96 height 24
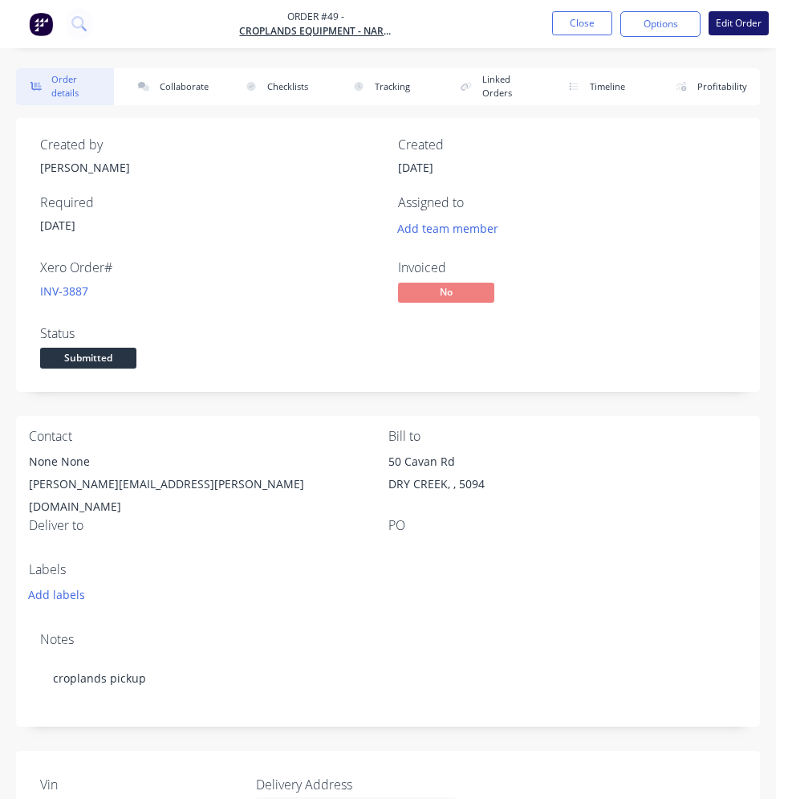
click at [728, 30] on button "Edit Order" at bounding box center [739, 23] width 60 height 24
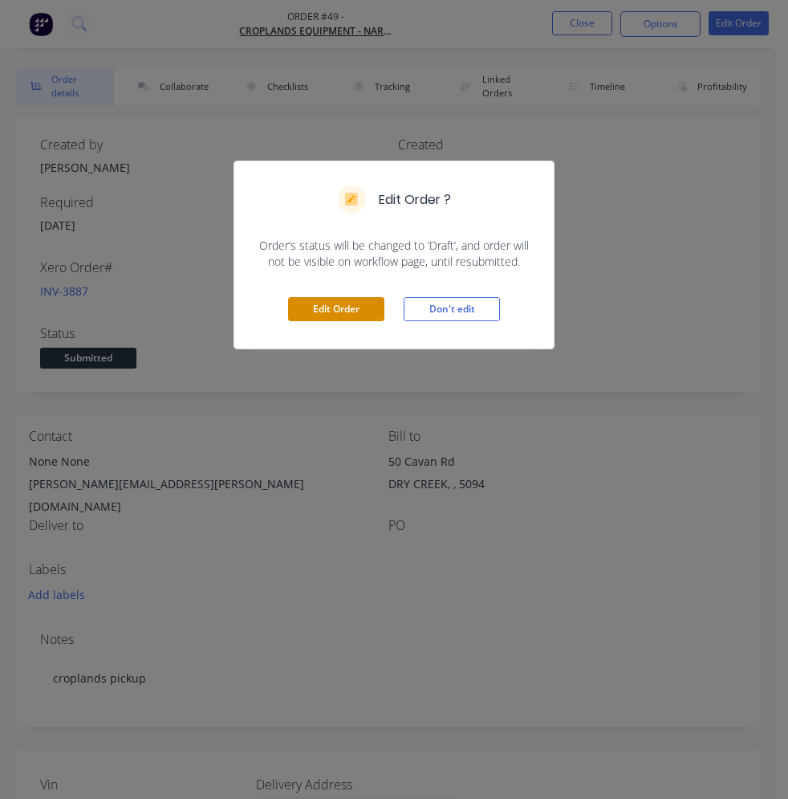
click at [370, 316] on button "Edit Order" at bounding box center [336, 309] width 96 height 24
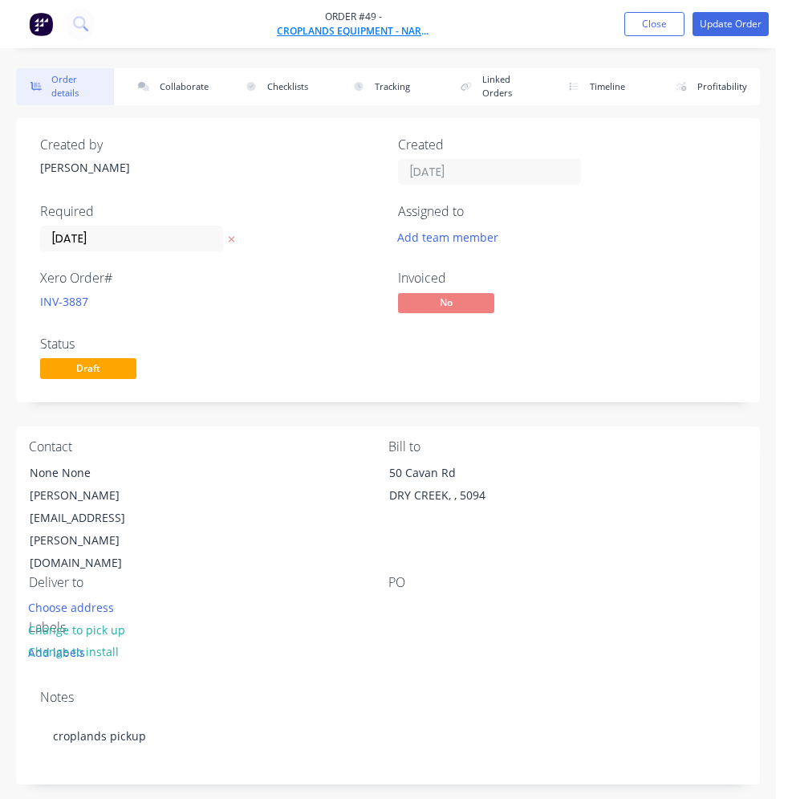
click at [394, 27] on span "CROPLANDS EQUIPMENT - NAREMBEEN" at bounding box center [353, 31] width 152 height 14
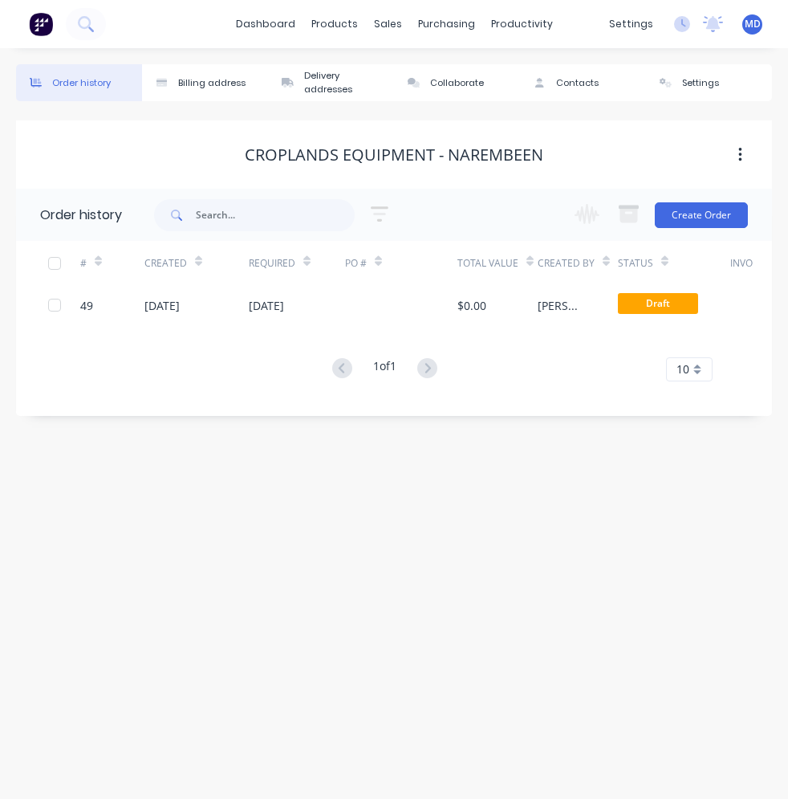
click at [742, 149] on button "button" at bounding box center [741, 154] width 38 height 29
click at [673, 152] on div "CROPLANDS EQUIPMENT - NAREMBEEN" at bounding box center [394, 154] width 756 height 19
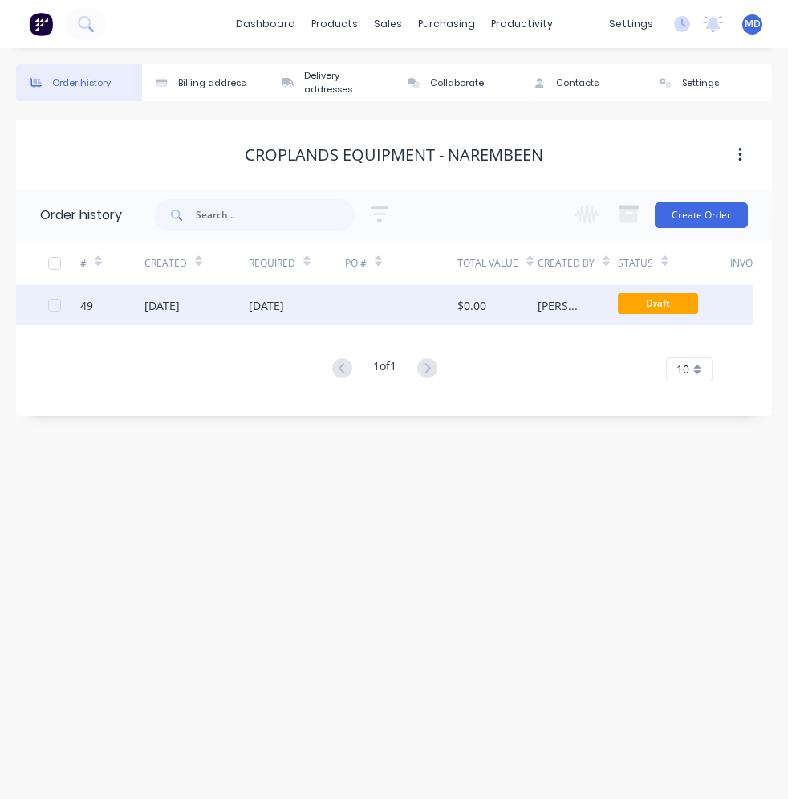
click at [380, 307] on div at bounding box center [401, 305] width 112 height 40
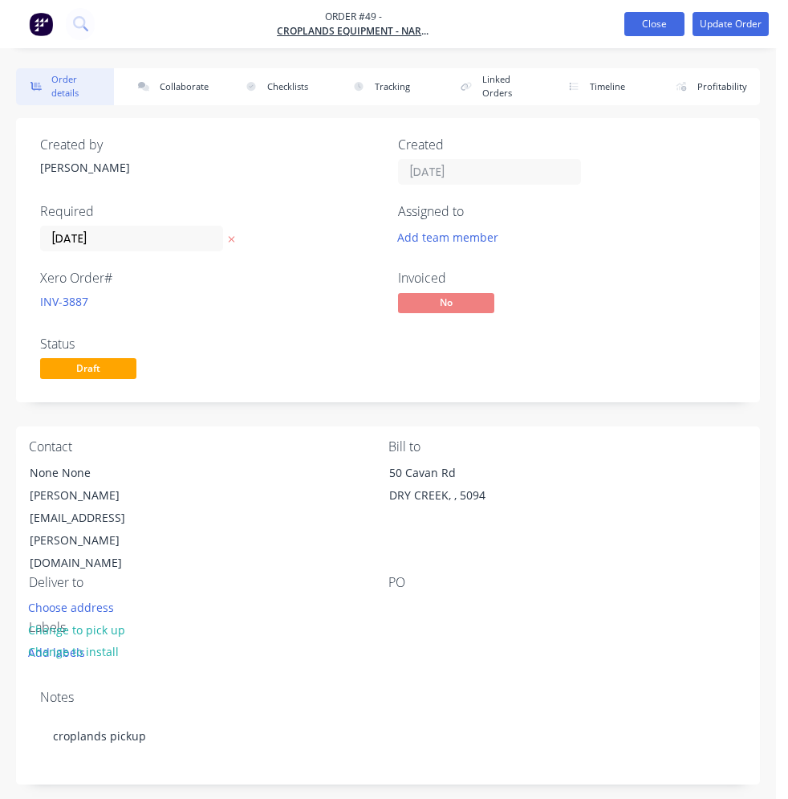
click at [669, 23] on button "Close" at bounding box center [654, 24] width 60 height 24
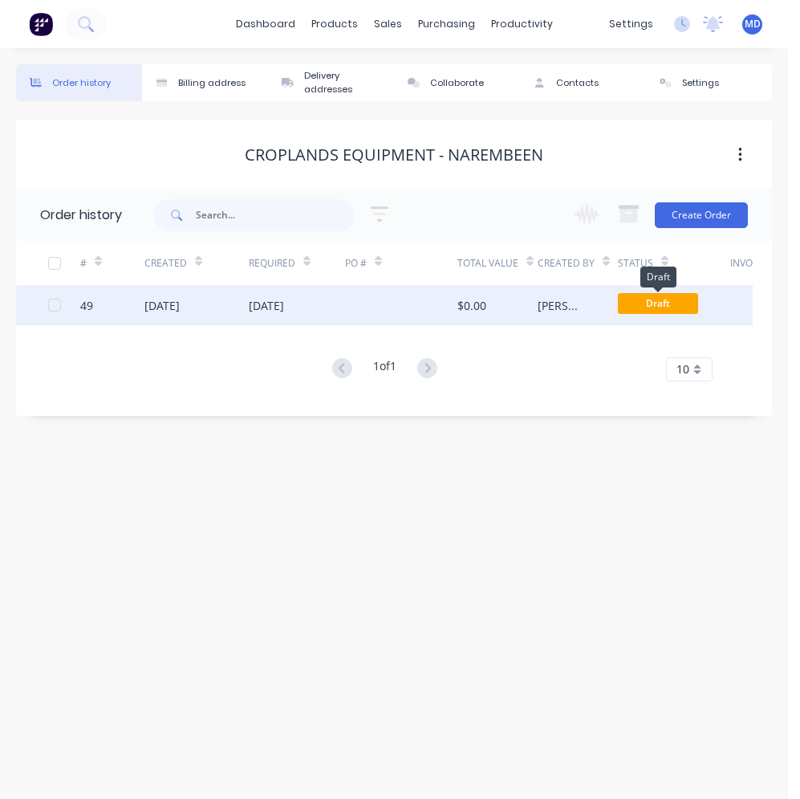
drag, startPoint x: 677, startPoint y: 306, endPoint x: 418, endPoint y: 308, distance: 258.4
click at [418, 308] on div at bounding box center [401, 305] width 112 height 40
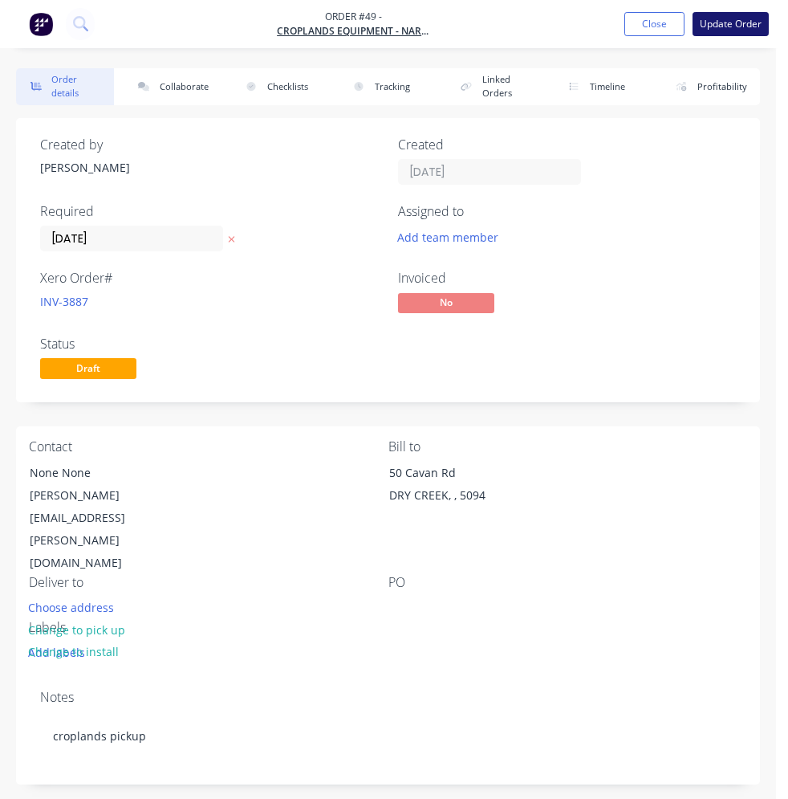
click at [736, 31] on button "Update Order" at bounding box center [731, 24] width 76 height 24
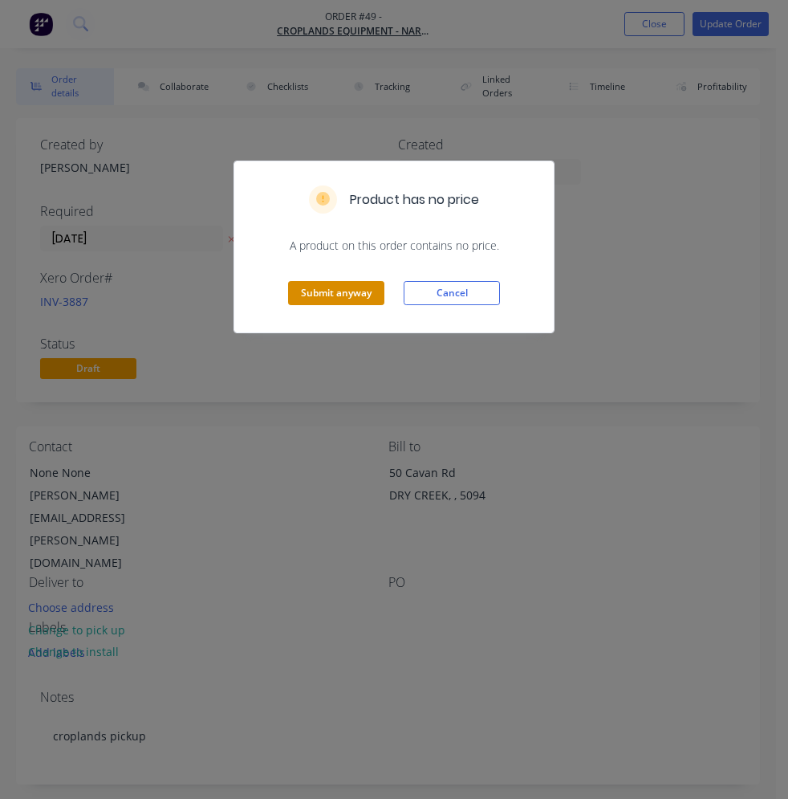
click at [347, 295] on button "Submit anyway" at bounding box center [336, 293] width 96 height 24
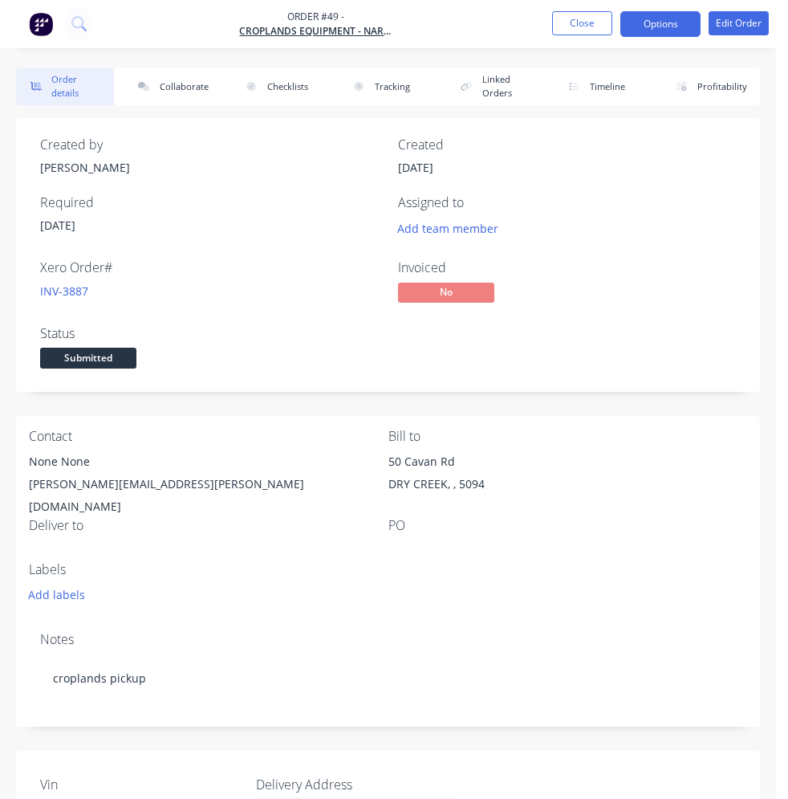
click at [677, 22] on button "Options" at bounding box center [660, 24] width 80 height 26
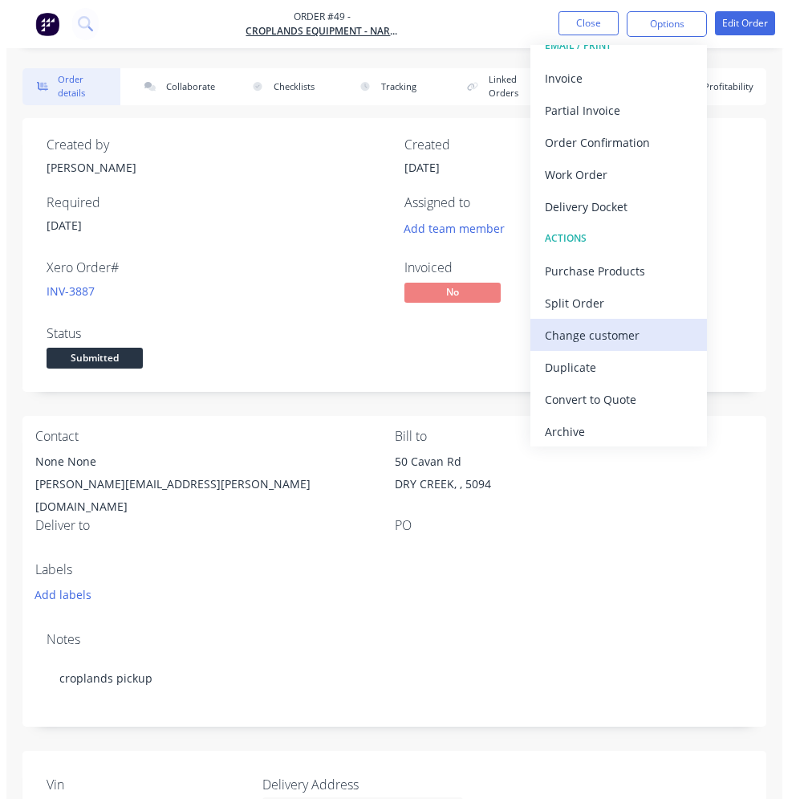
scroll to position [24, 0]
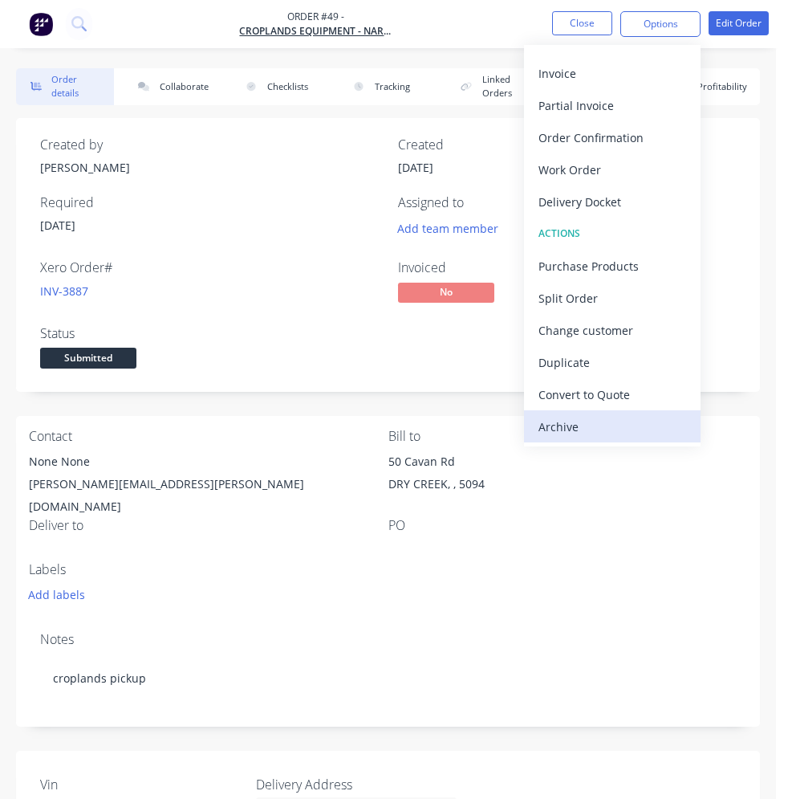
click at [565, 424] on div "Archive" at bounding box center [613, 426] width 148 height 23
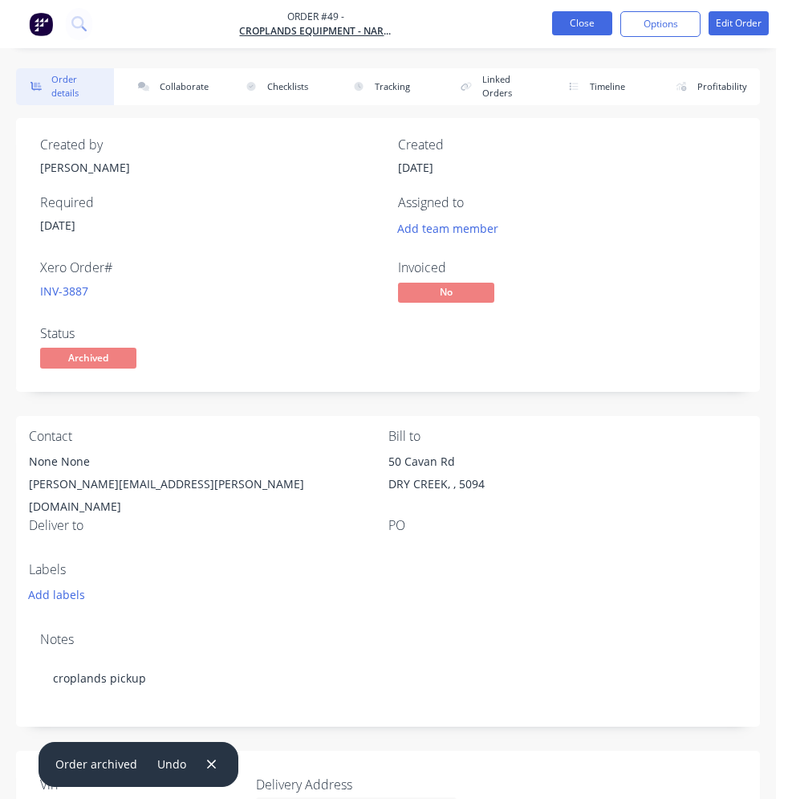
click at [565, 20] on button "Close" at bounding box center [582, 23] width 60 height 24
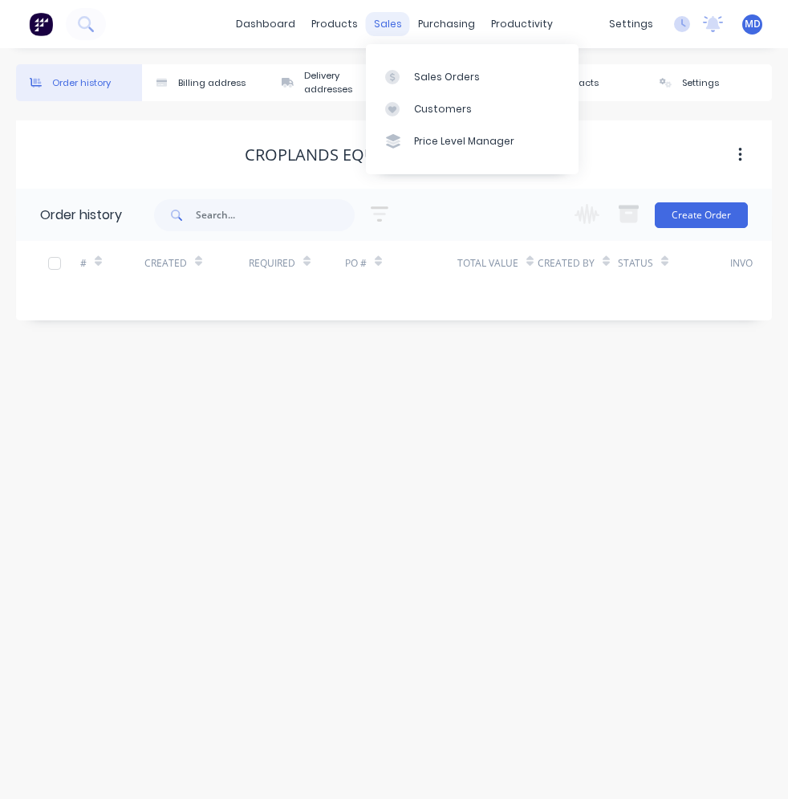
click at [395, 24] on div "sales" at bounding box center [388, 24] width 44 height 24
click at [422, 72] on div "Sales Orders" at bounding box center [447, 77] width 66 height 14
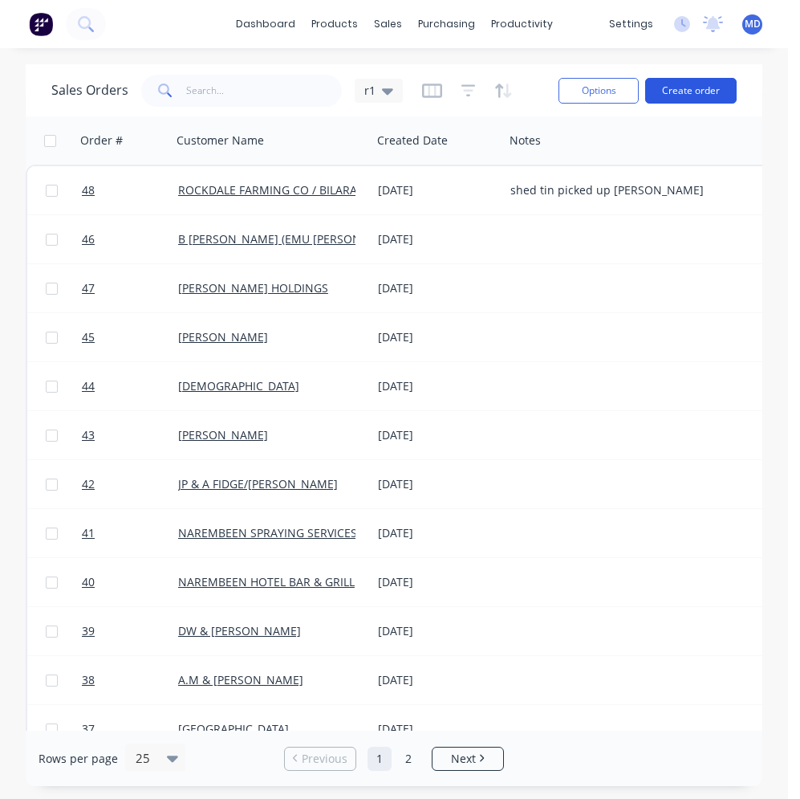
click at [693, 91] on button "Create order" at bounding box center [690, 91] width 91 height 26
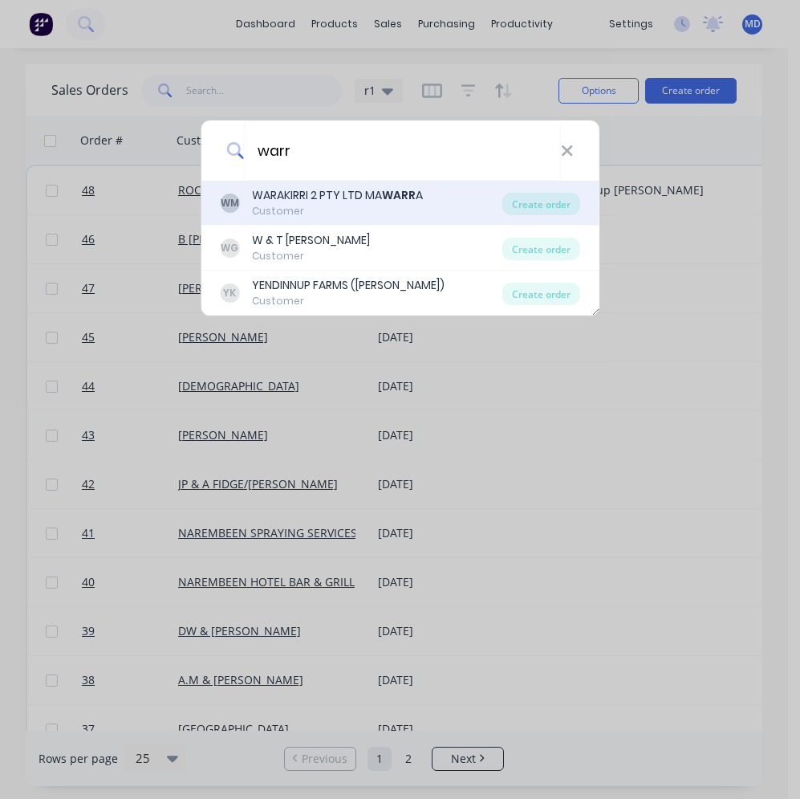
type input "warr"
click at [368, 200] on div "WARAKIRRI 2 PTY LTD MA WARR A" at bounding box center [337, 195] width 171 height 17
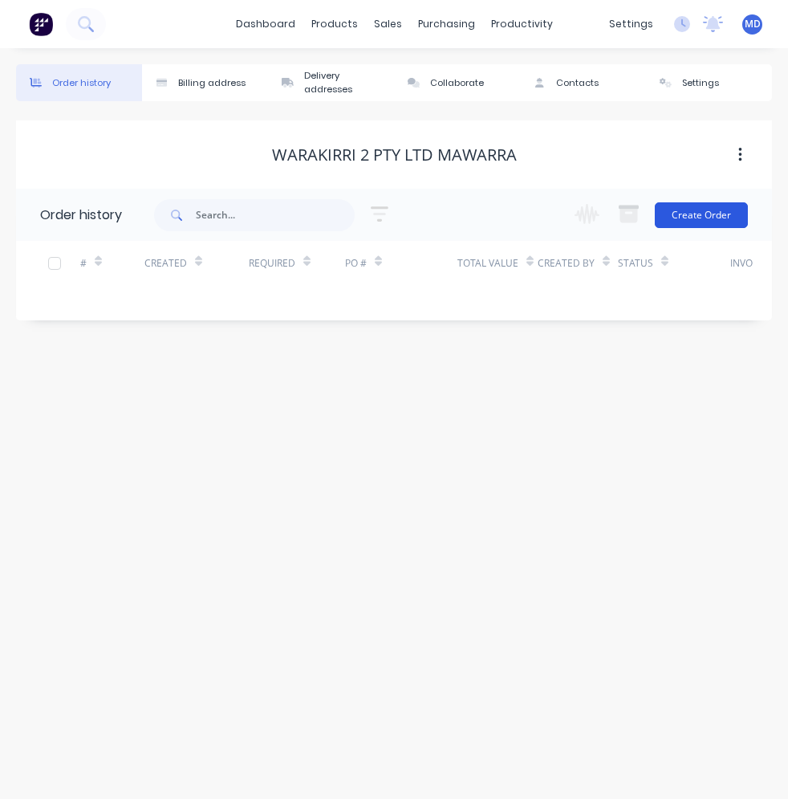
click at [708, 213] on button "Create Order" at bounding box center [701, 215] width 93 height 26
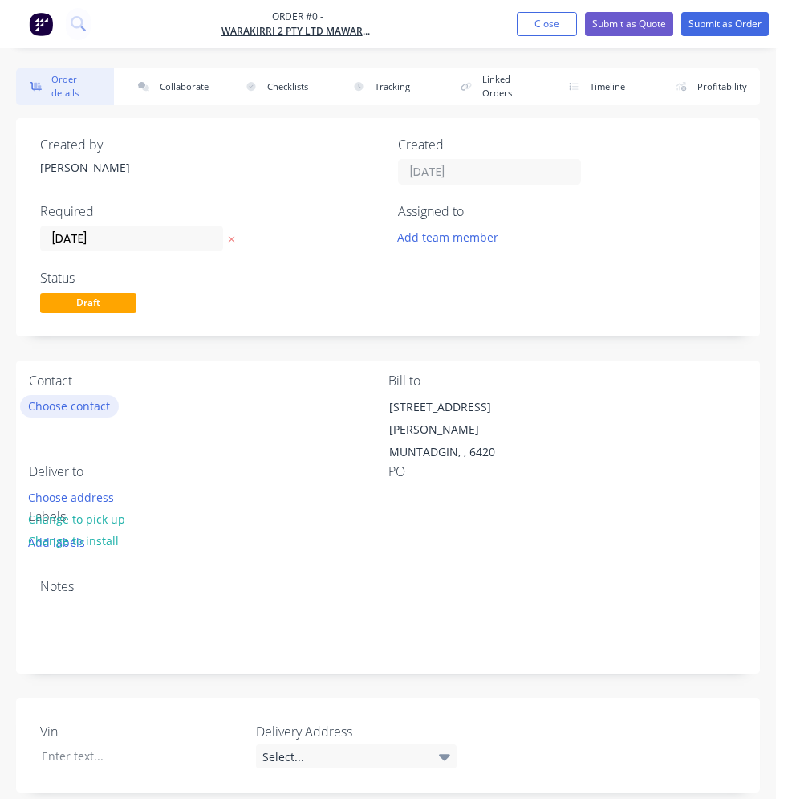
click at [95, 395] on button "Choose contact" at bounding box center [69, 406] width 99 height 22
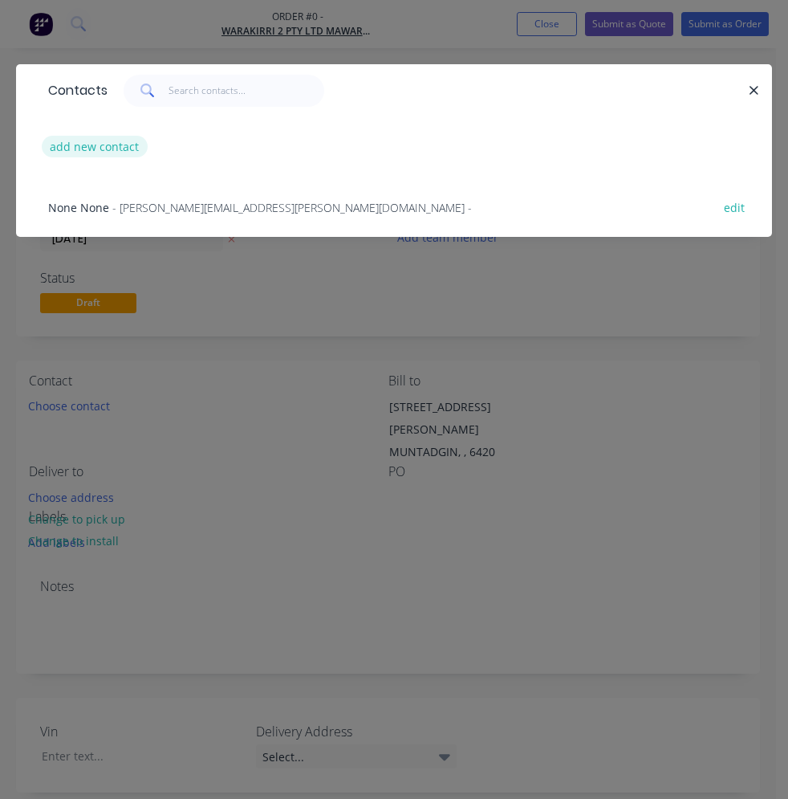
click at [111, 144] on button "add new contact" at bounding box center [95, 147] width 106 height 22
select select "AU"
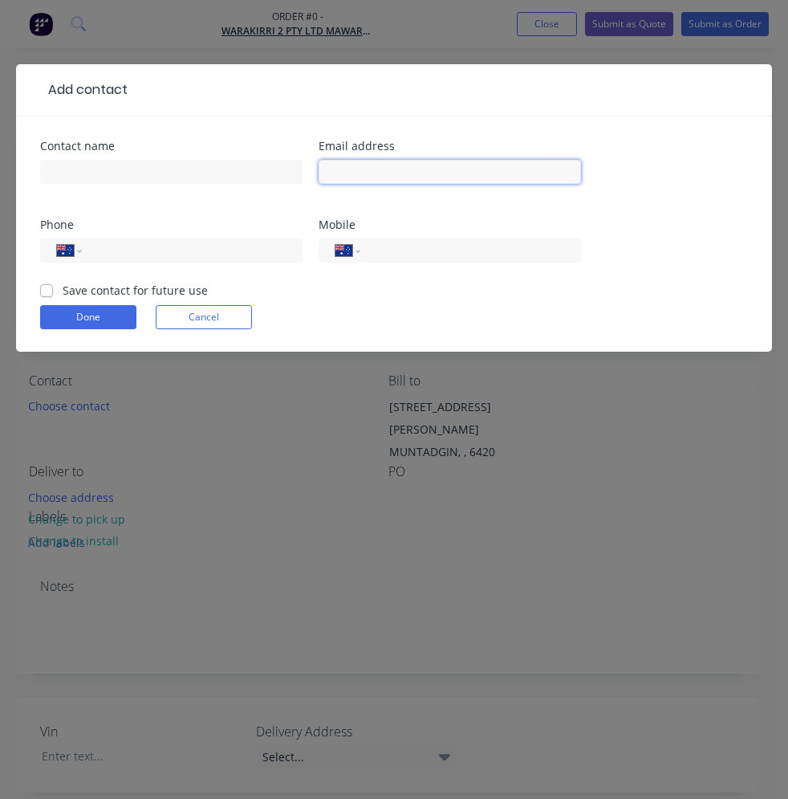
click at [386, 173] on input "text" at bounding box center [450, 172] width 262 height 24
paste input "[EMAIL_ADDRESS][DOMAIN_NAME]"
type input "[EMAIL_ADDRESS][DOMAIN_NAME]"
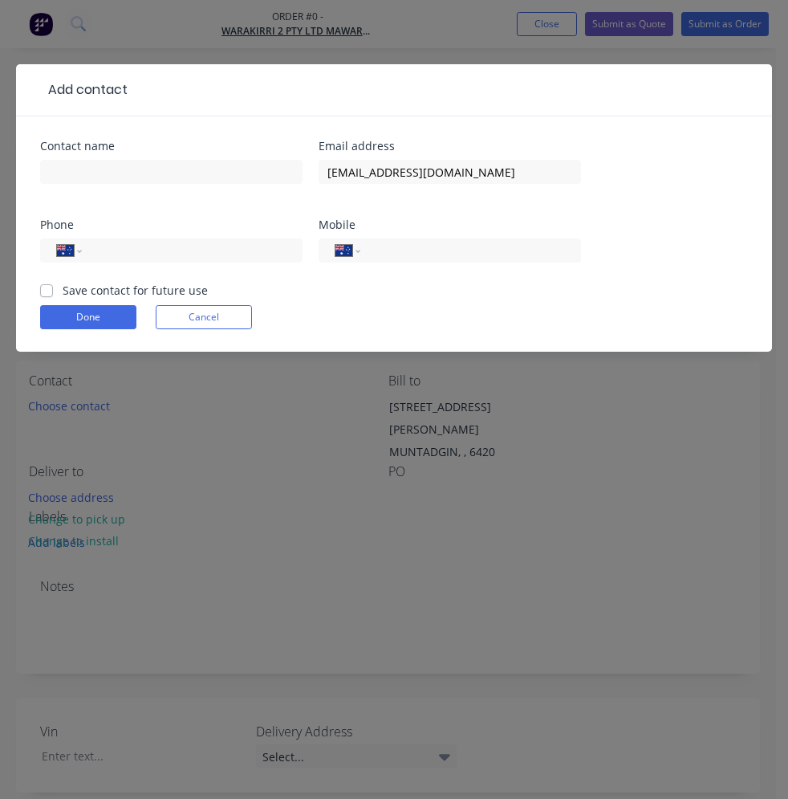
click at [63, 292] on label "Save contact for future use" at bounding box center [135, 290] width 145 height 17
click at [47, 292] on input "Save contact for future use" at bounding box center [46, 289] width 13 height 15
checkbox input "true"
click at [75, 318] on button "Done" at bounding box center [88, 317] width 96 height 24
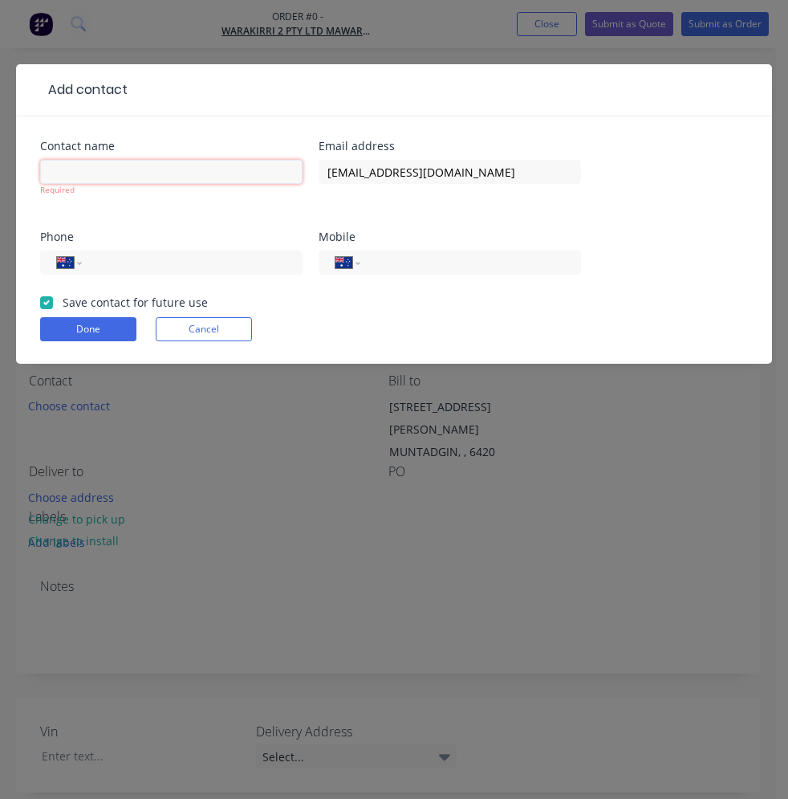
click at [100, 174] on input "text" at bounding box center [171, 172] width 262 height 24
click at [76, 176] on input "text" at bounding box center [171, 172] width 262 height 24
type input "i"
type input "mawarra"
click at [158, 201] on div "mawarra Required" at bounding box center [171, 185] width 262 height 59
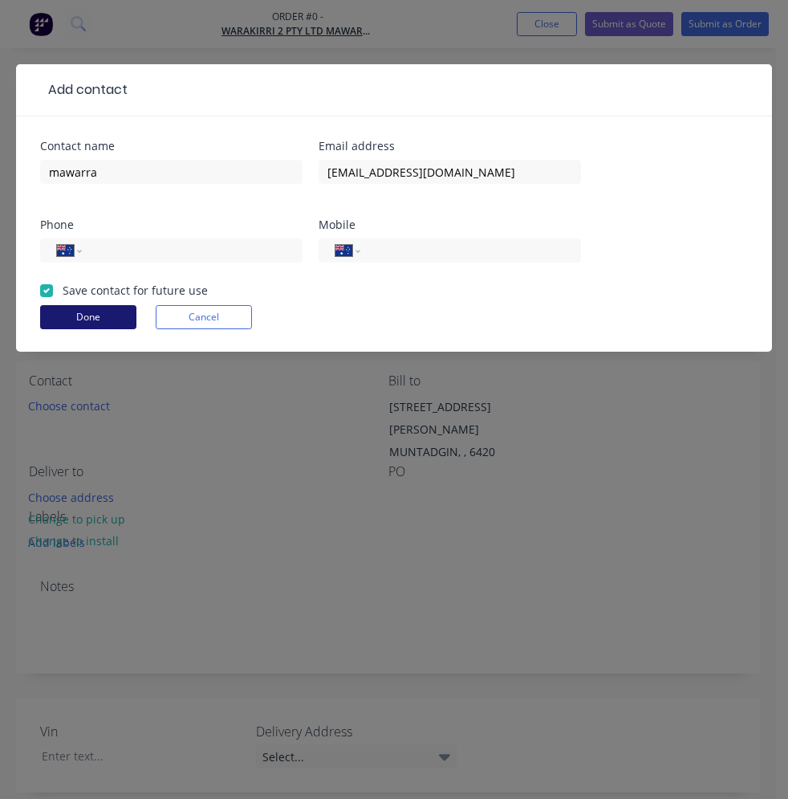
click at [96, 309] on button "Done" at bounding box center [88, 317] width 96 height 24
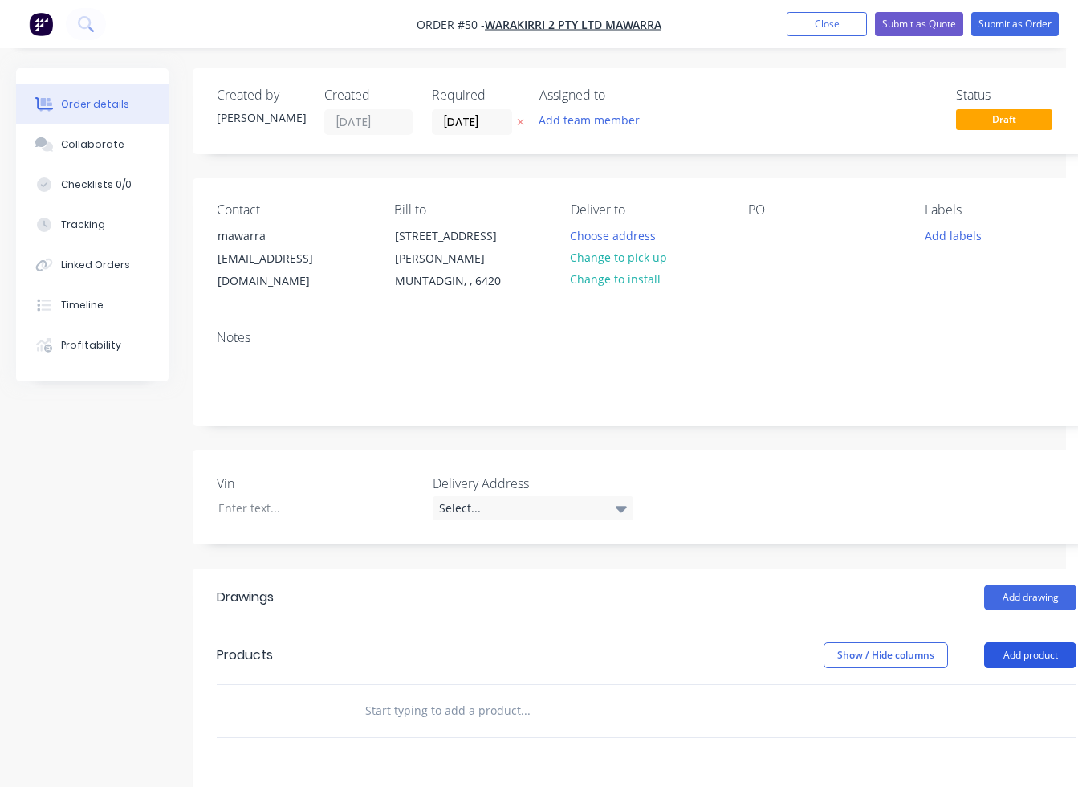
click at [768, 642] on button "Add product" at bounding box center [1030, 655] width 92 height 26
click at [768, 716] on div "Basic product" at bounding box center [1000, 727] width 124 height 23
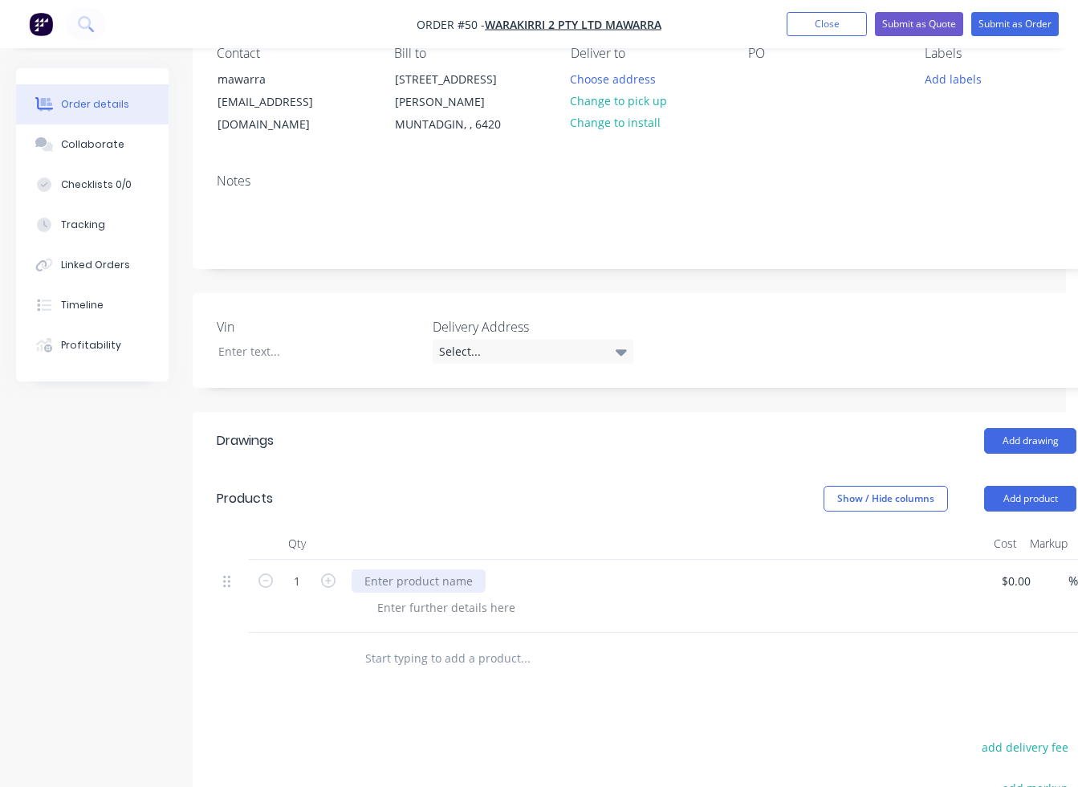
scroll to position [161, 0]
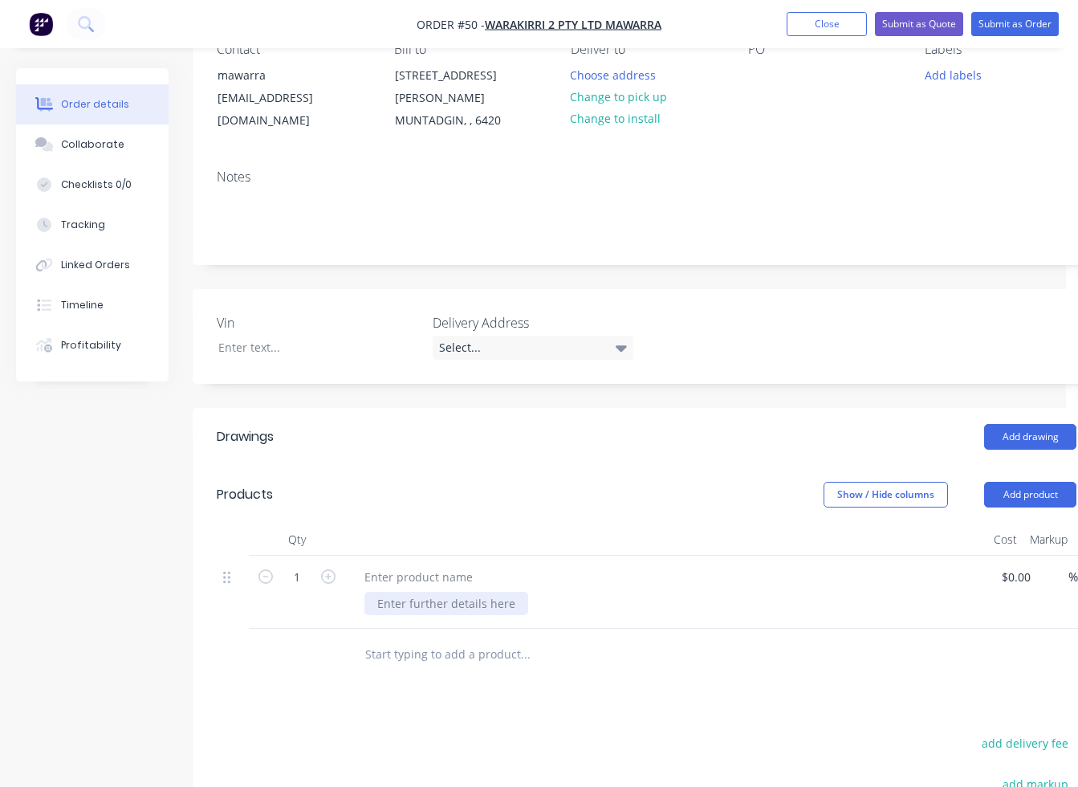
click at [404, 592] on div at bounding box center [446, 603] width 164 height 23
paste div
click at [335, 569] on icon "button" at bounding box center [328, 576] width 14 height 14
type input "2"
click at [768, 482] on button "Add product" at bounding box center [1030, 495] width 92 height 26
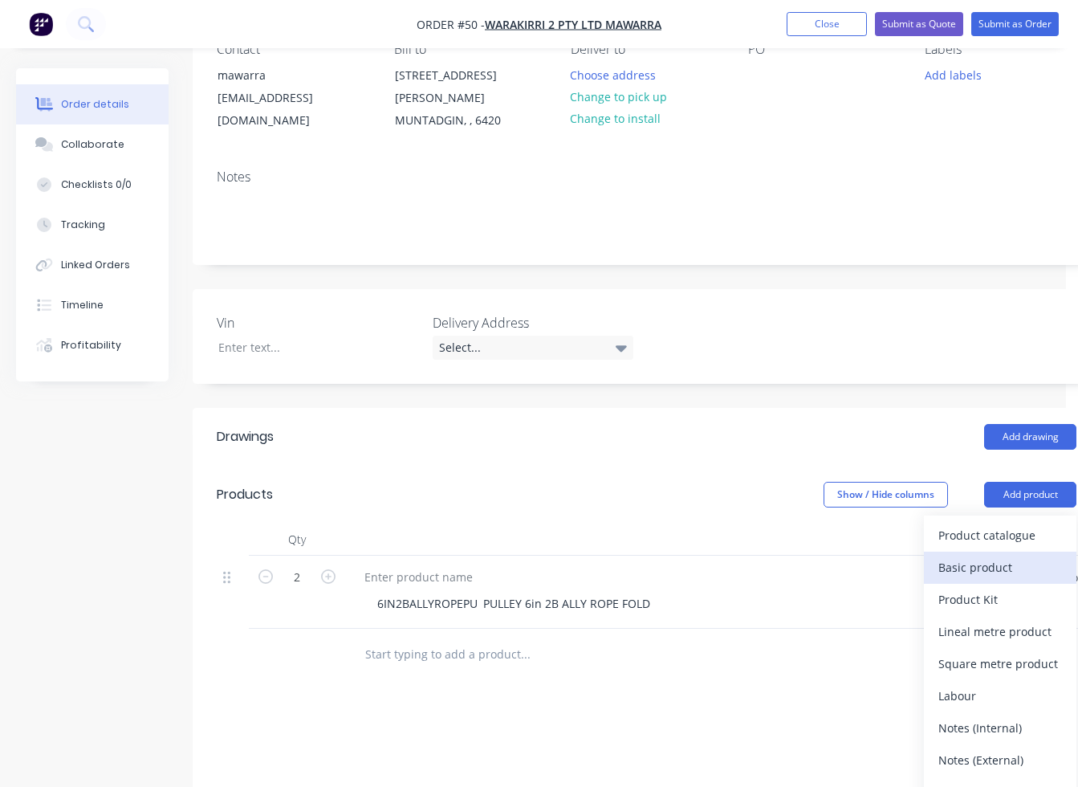
click at [768, 555] on div "Basic product" at bounding box center [1000, 566] width 124 height 23
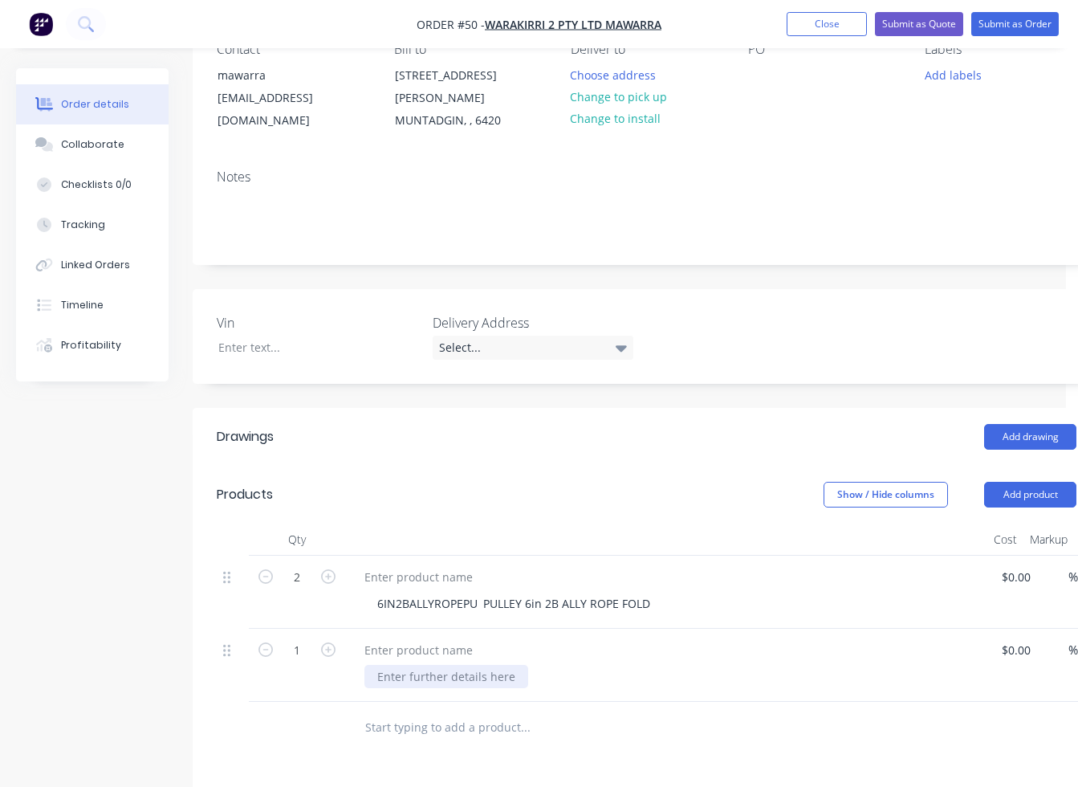
click at [433, 665] on div at bounding box center [446, 676] width 164 height 23
paste div
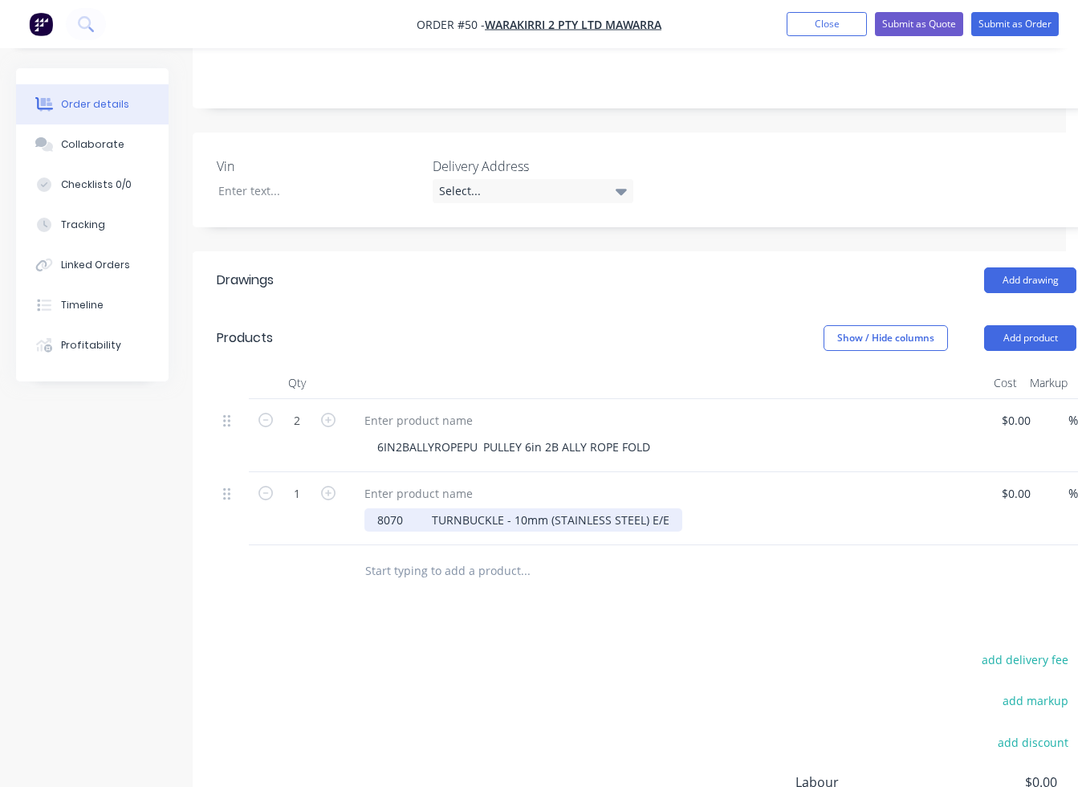
scroll to position [321, 0]
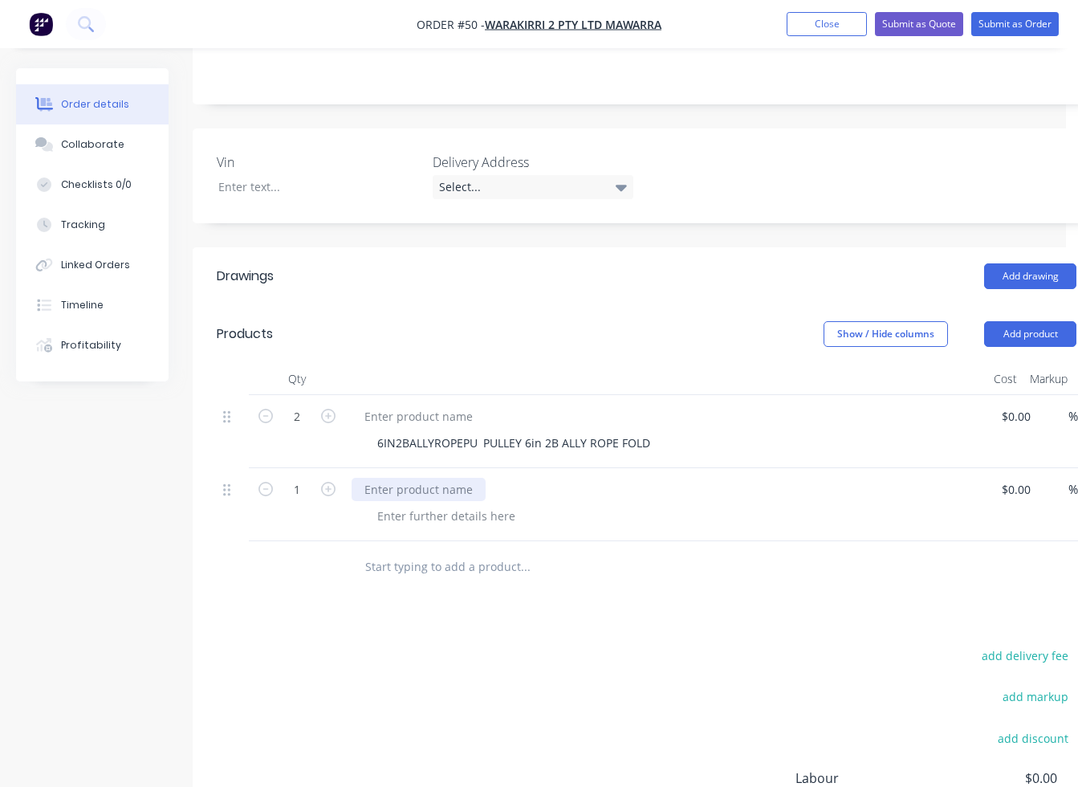
paste div
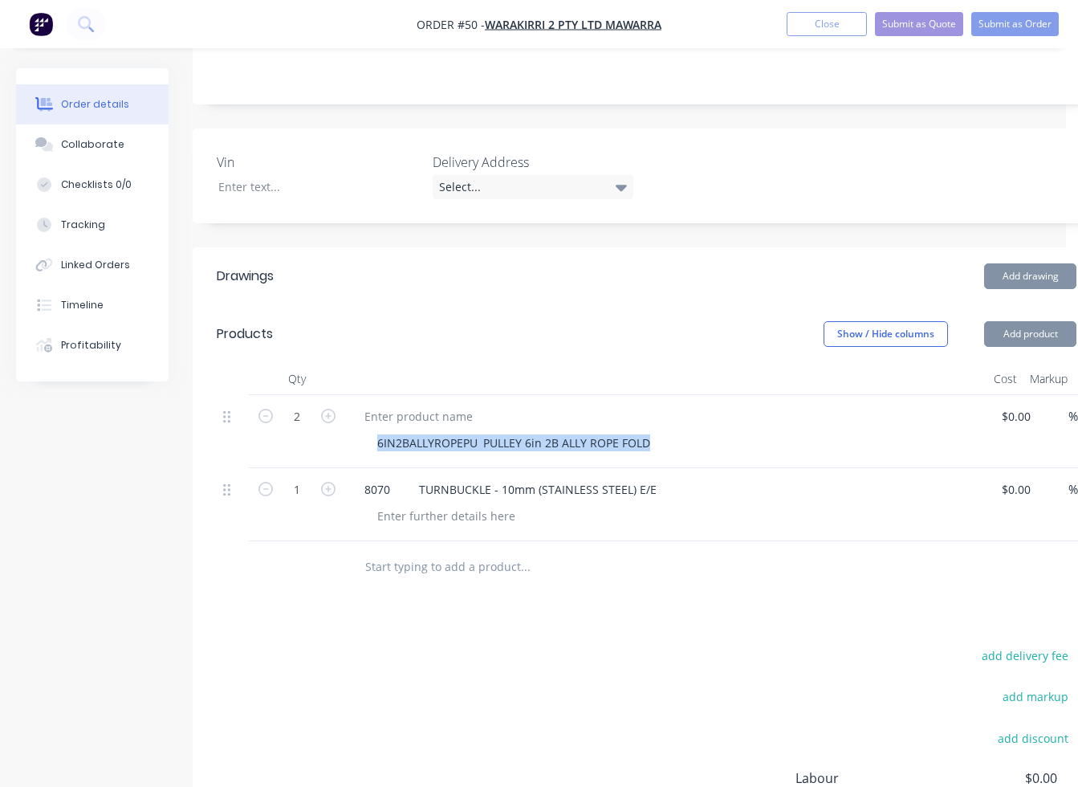
drag, startPoint x: 376, startPoint y: 428, endPoint x: 705, endPoint y: 426, distance: 329.1
click at [705, 431] on div "6IN2BALLYROPEPU PULLEY 6in 2B ALLY ROPE FOLD" at bounding box center [672, 442] width 616 height 23
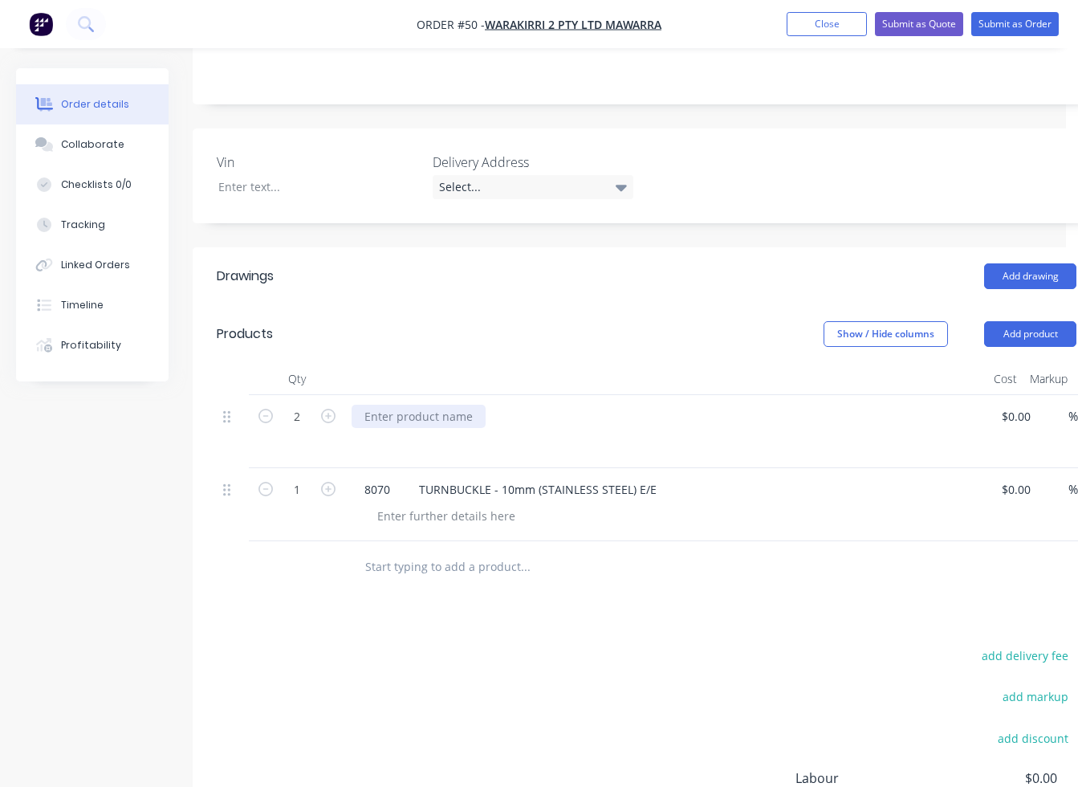
click at [427, 405] on div at bounding box center [419, 416] width 134 height 23
paste div
click at [329, 482] on icon "button" at bounding box center [328, 489] width 14 height 14
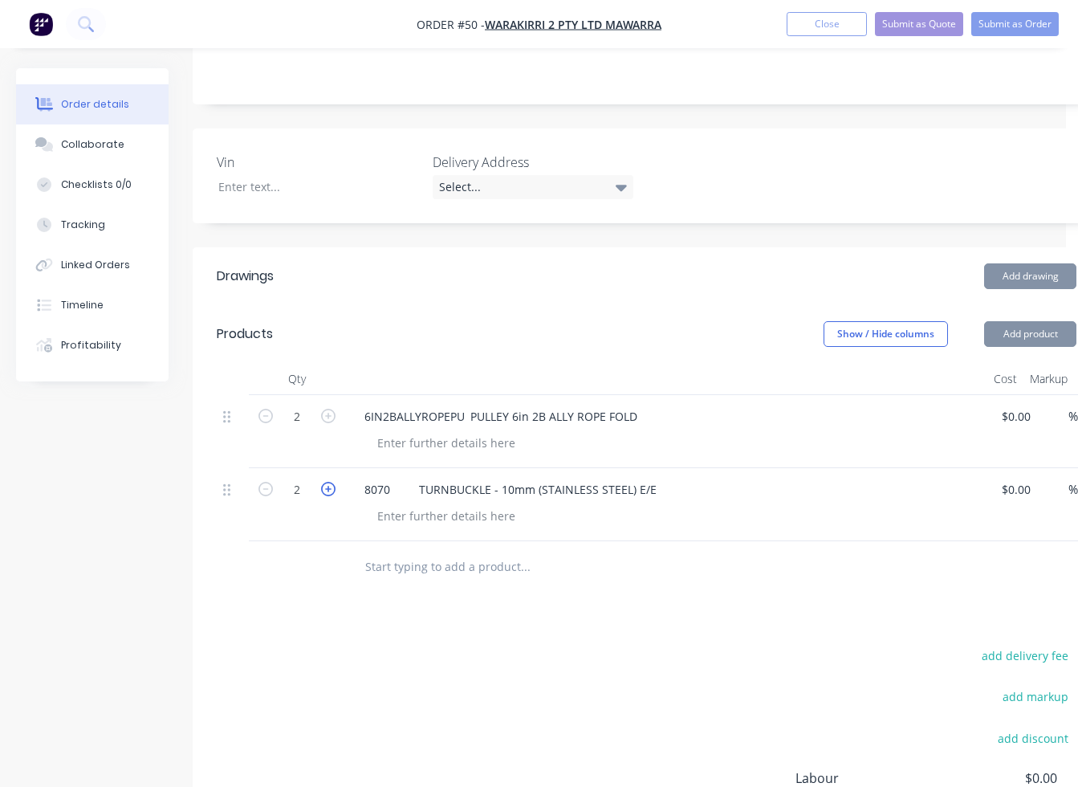
click at [329, 482] on icon "button" at bounding box center [328, 489] width 14 height 14
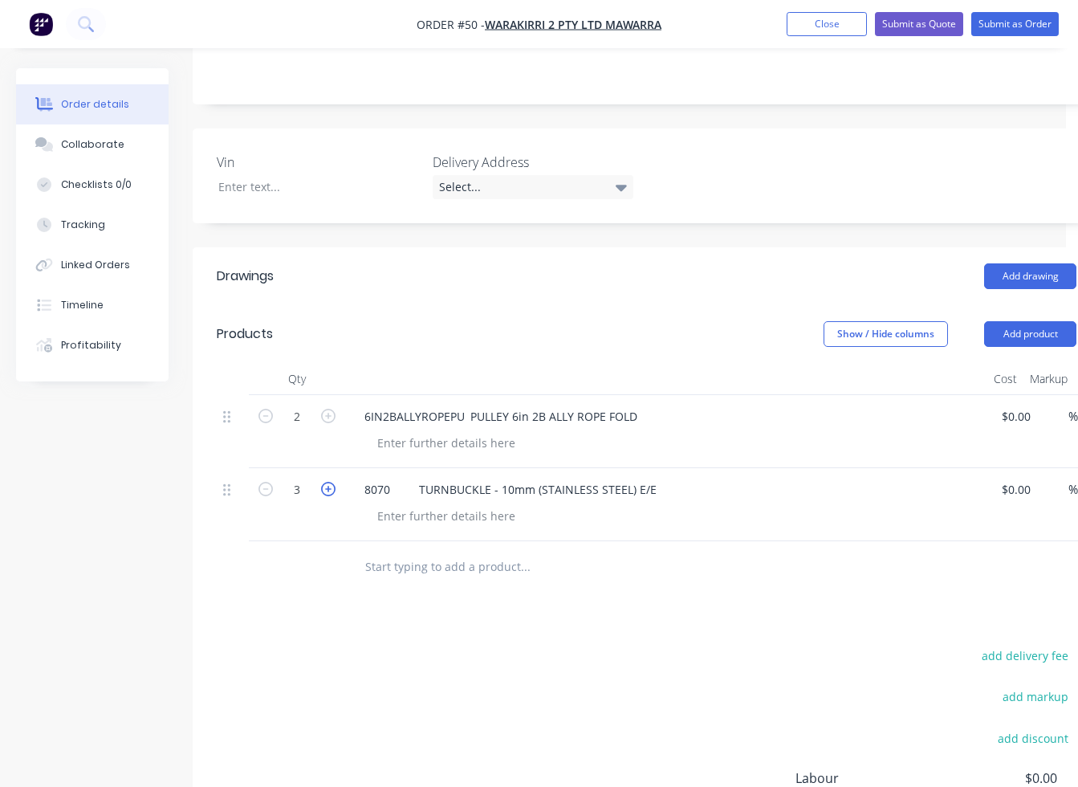
click at [329, 482] on icon "button" at bounding box center [328, 489] width 14 height 14
type input "4"
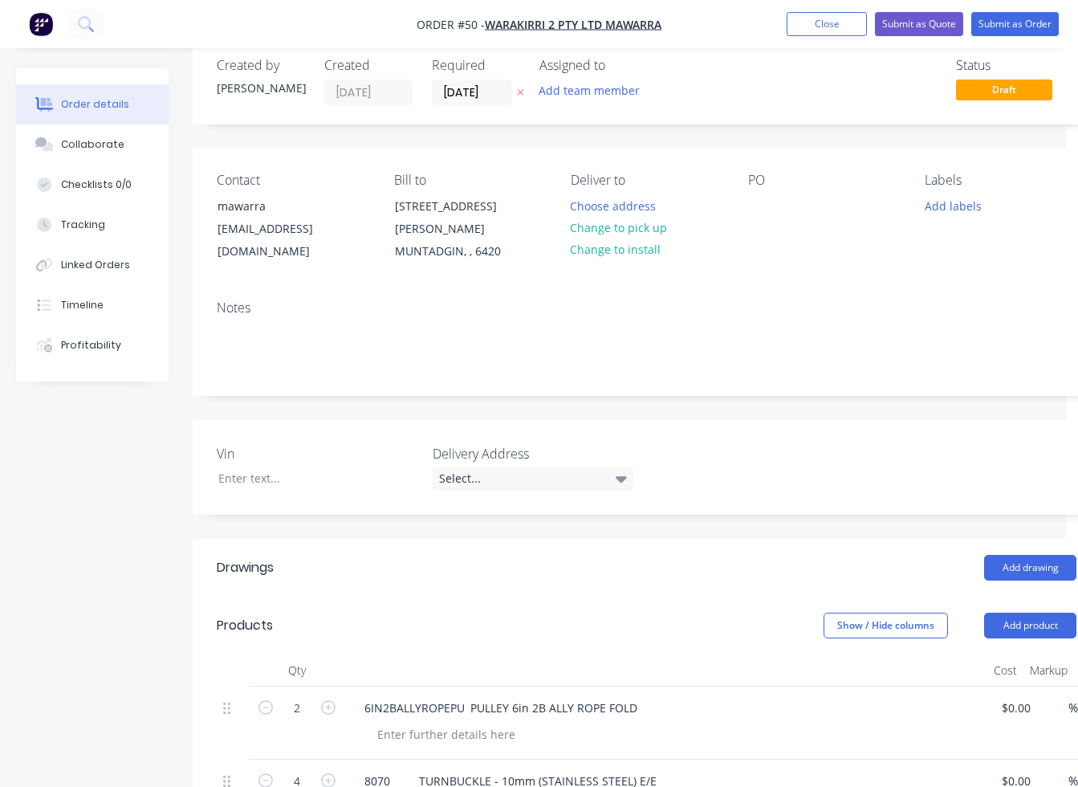
scroll to position [0, 0]
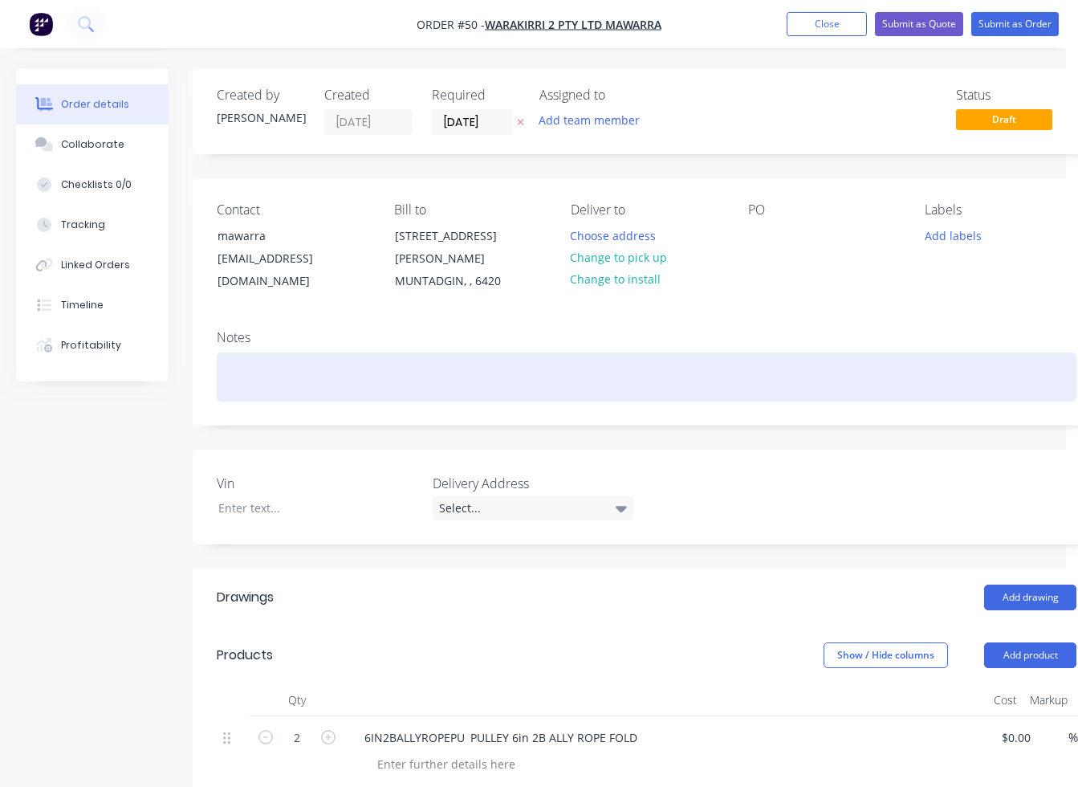
click at [286, 353] on div at bounding box center [647, 376] width 860 height 49
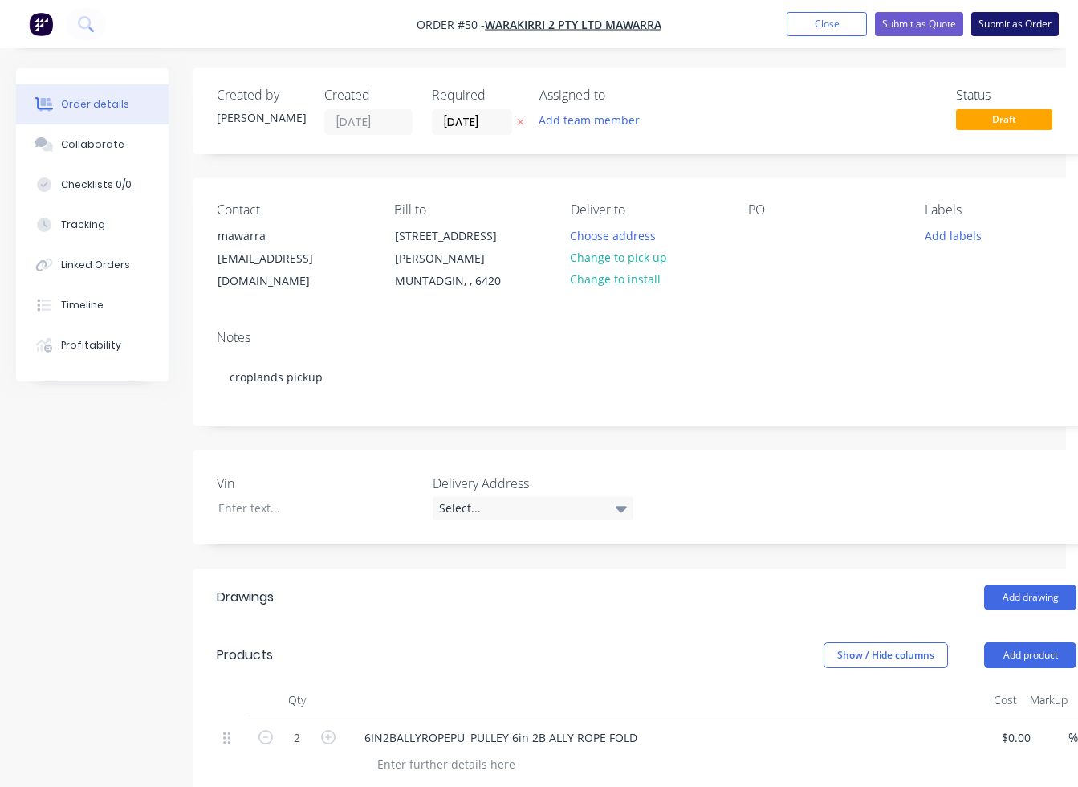
click at [768, 26] on button "Submit as Order" at bounding box center [1014, 24] width 87 height 24
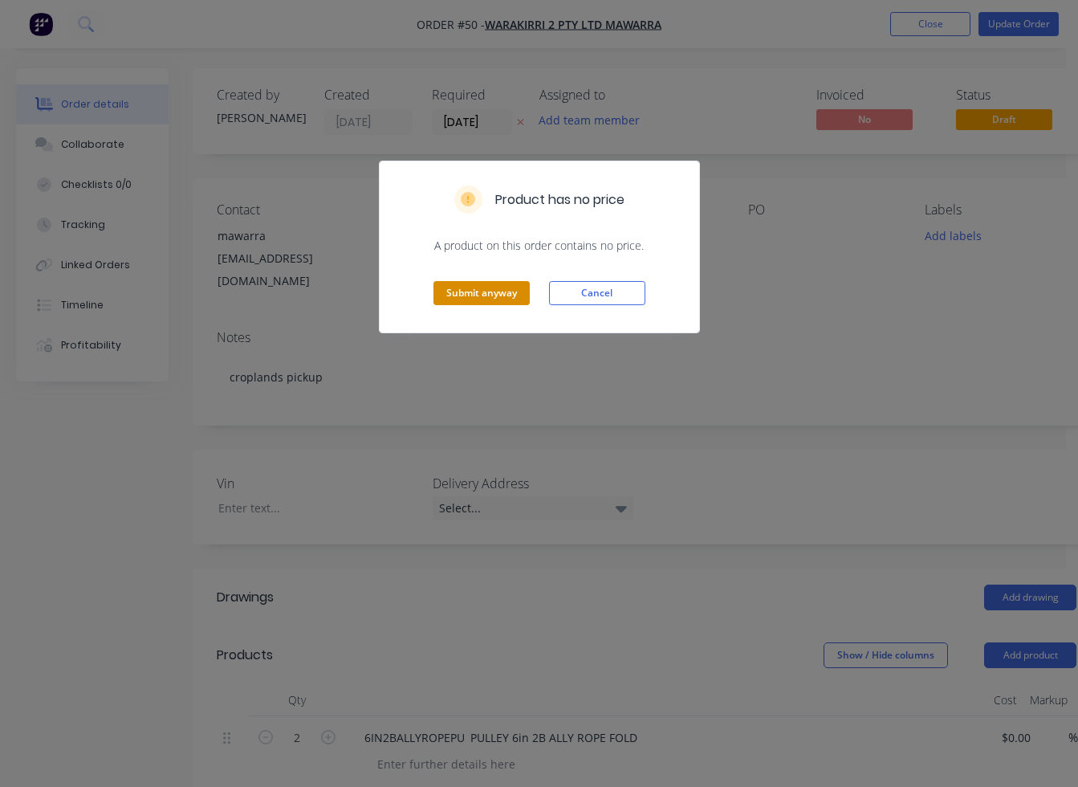
click at [502, 300] on button "Submit anyway" at bounding box center [481, 293] width 96 height 24
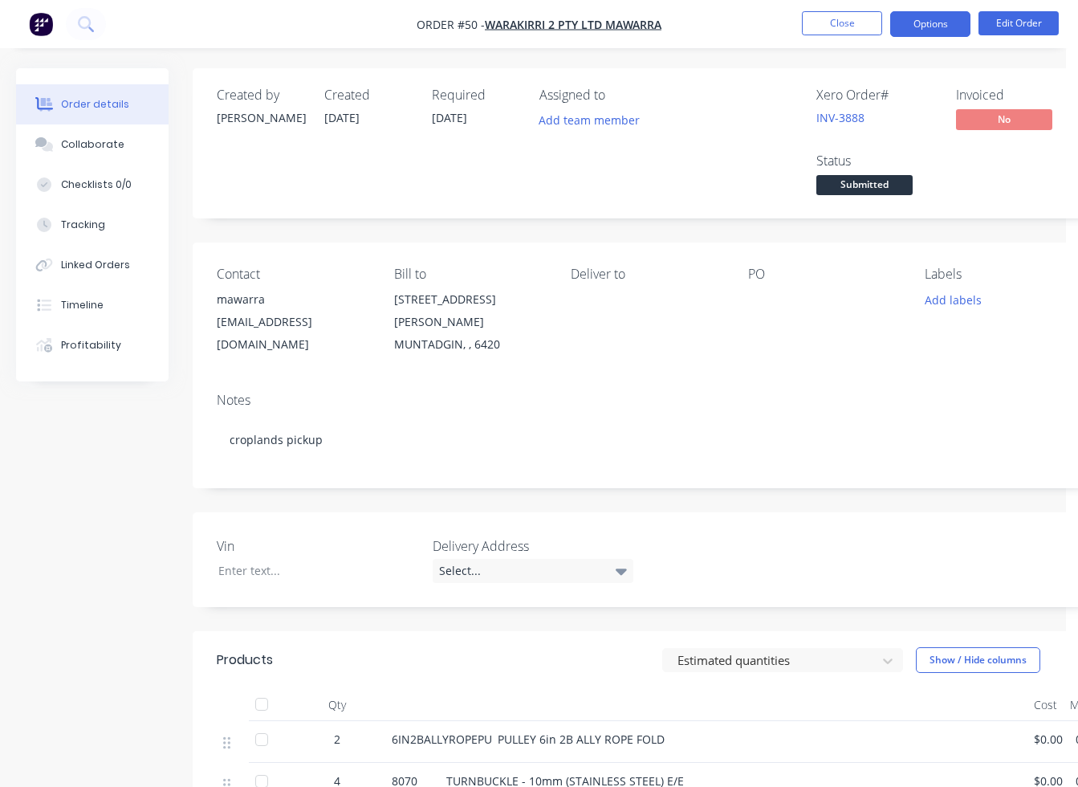
click at [768, 35] on button "Options" at bounding box center [930, 24] width 80 height 26
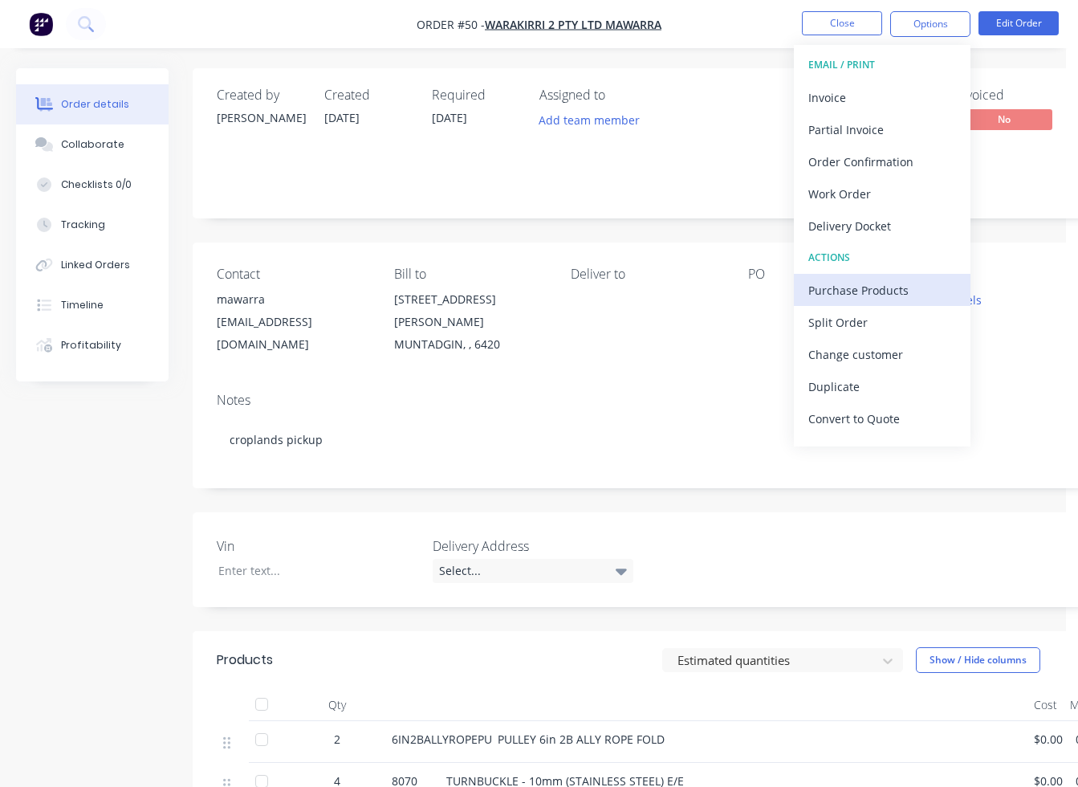
click at [768, 282] on div "Purchase Products" at bounding box center [882, 289] width 148 height 23
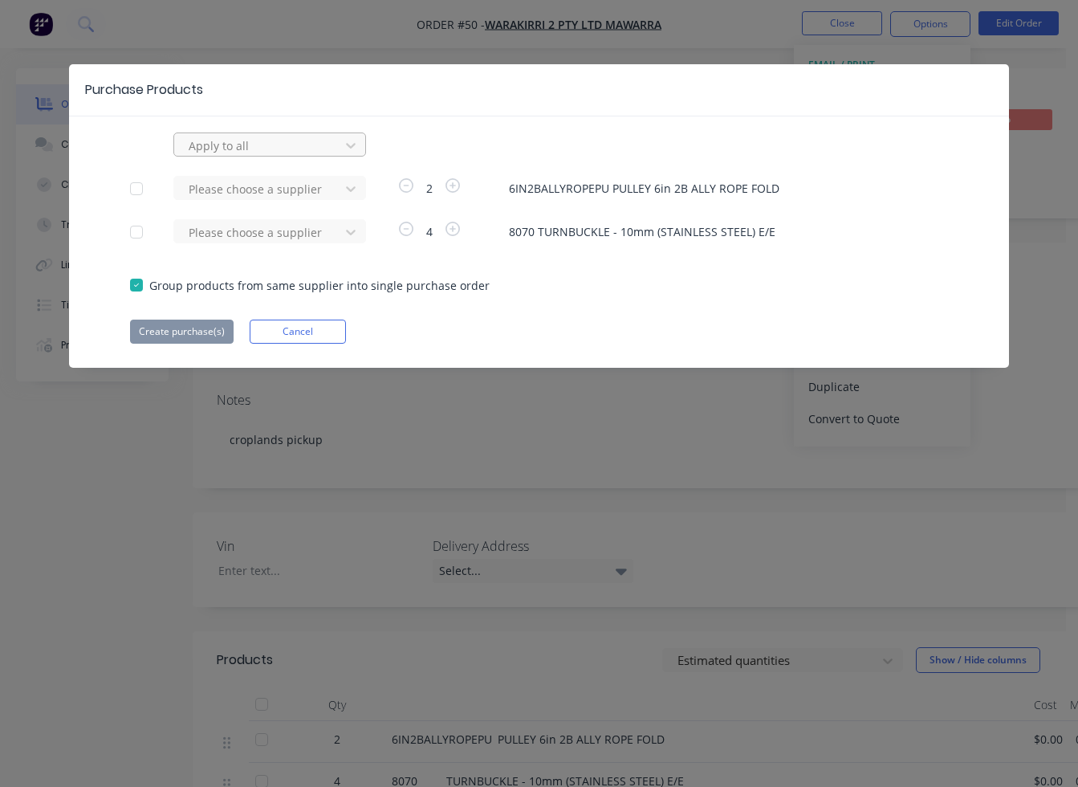
click at [333, 143] on div "Apply to all" at bounding box center [259, 145] width 154 height 24
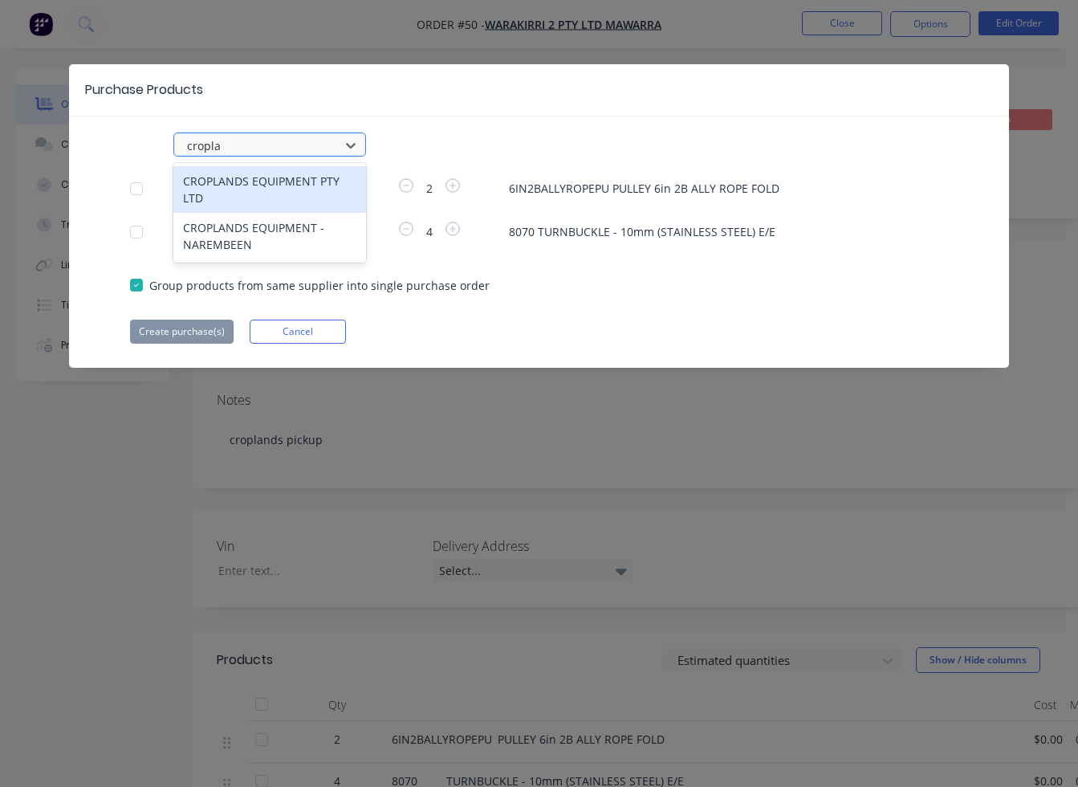
type input "croplan"
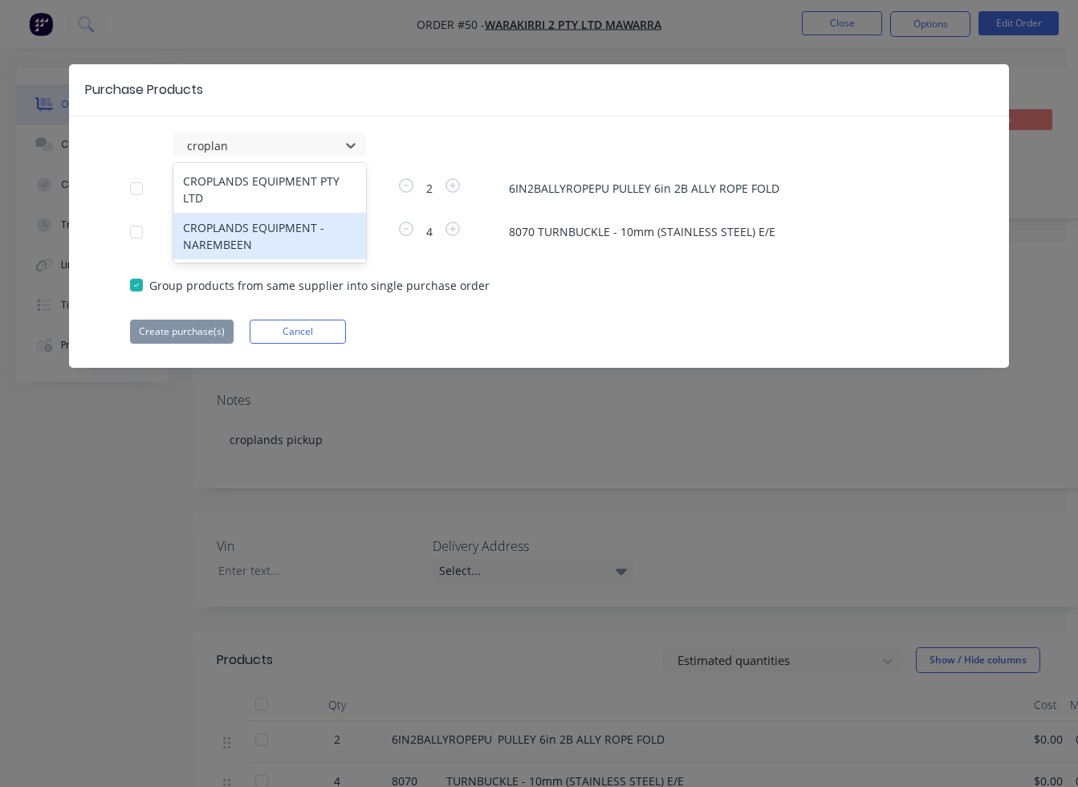
click at [273, 234] on div "CROPLANDS EQUIPMENT - NAREMBEEN" at bounding box center [269, 236] width 193 height 47
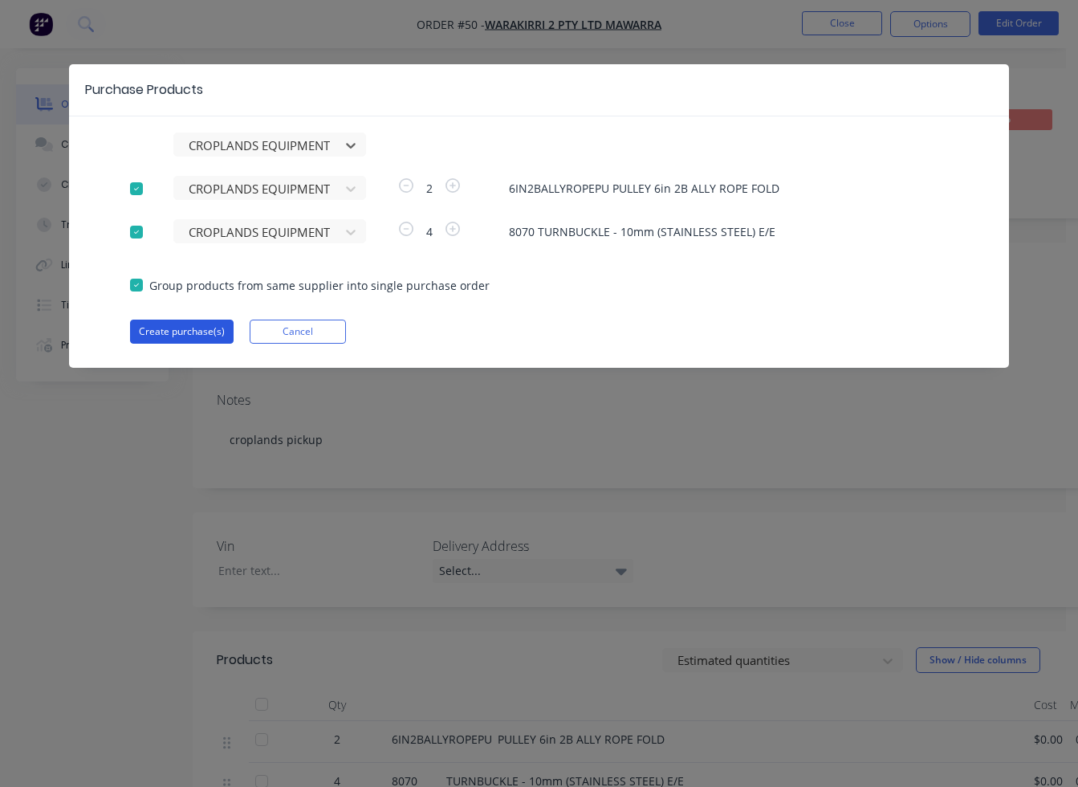
click at [189, 329] on button "Create purchase(s)" at bounding box center [182, 331] width 104 height 24
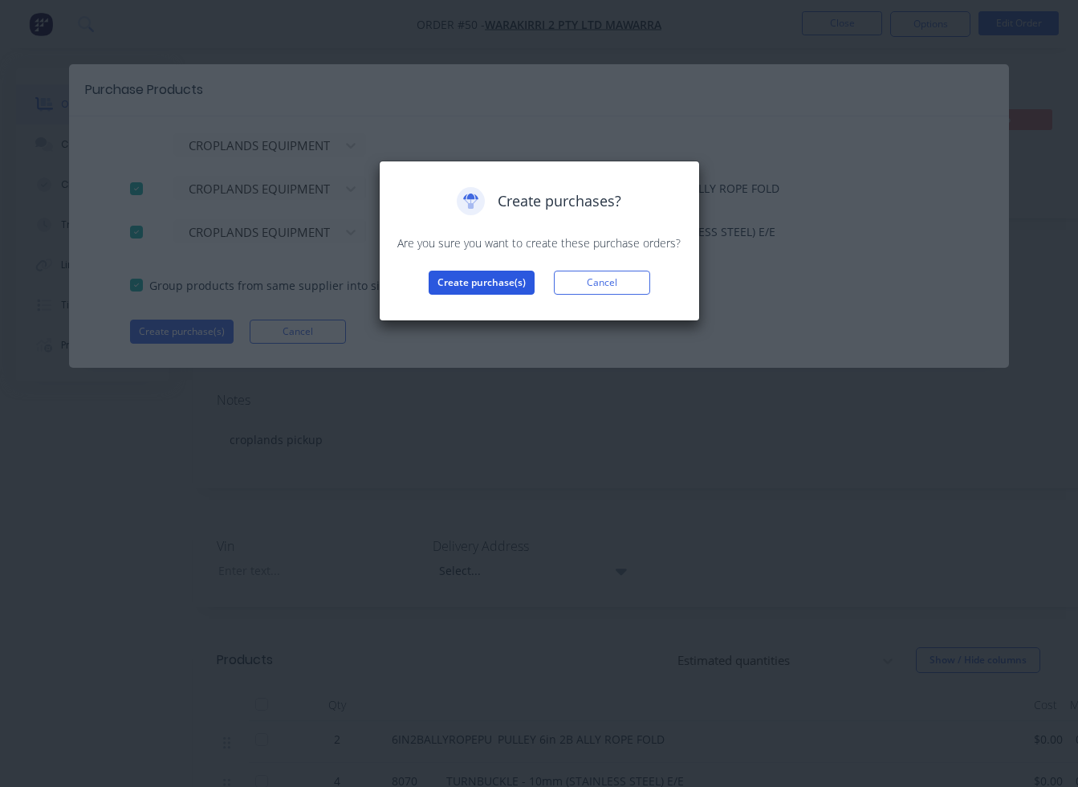
click at [457, 288] on button "Create purchase(s)" at bounding box center [482, 282] width 106 height 24
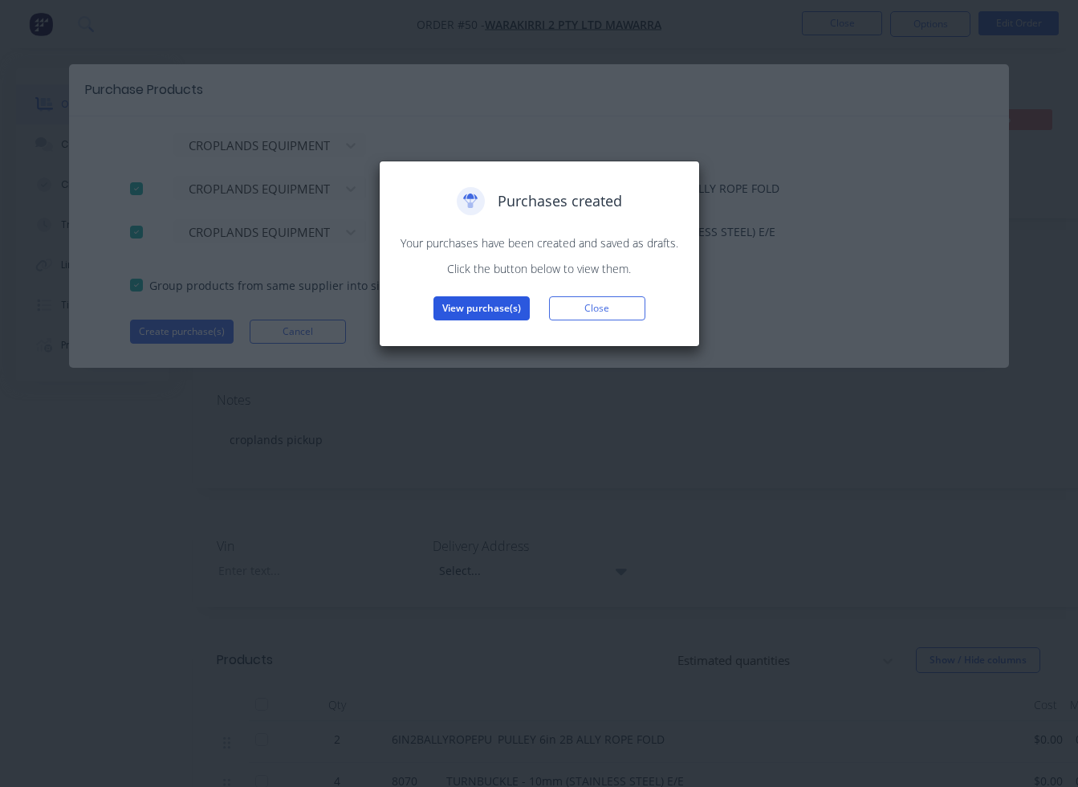
click at [476, 308] on button "View purchase(s)" at bounding box center [481, 308] width 96 height 24
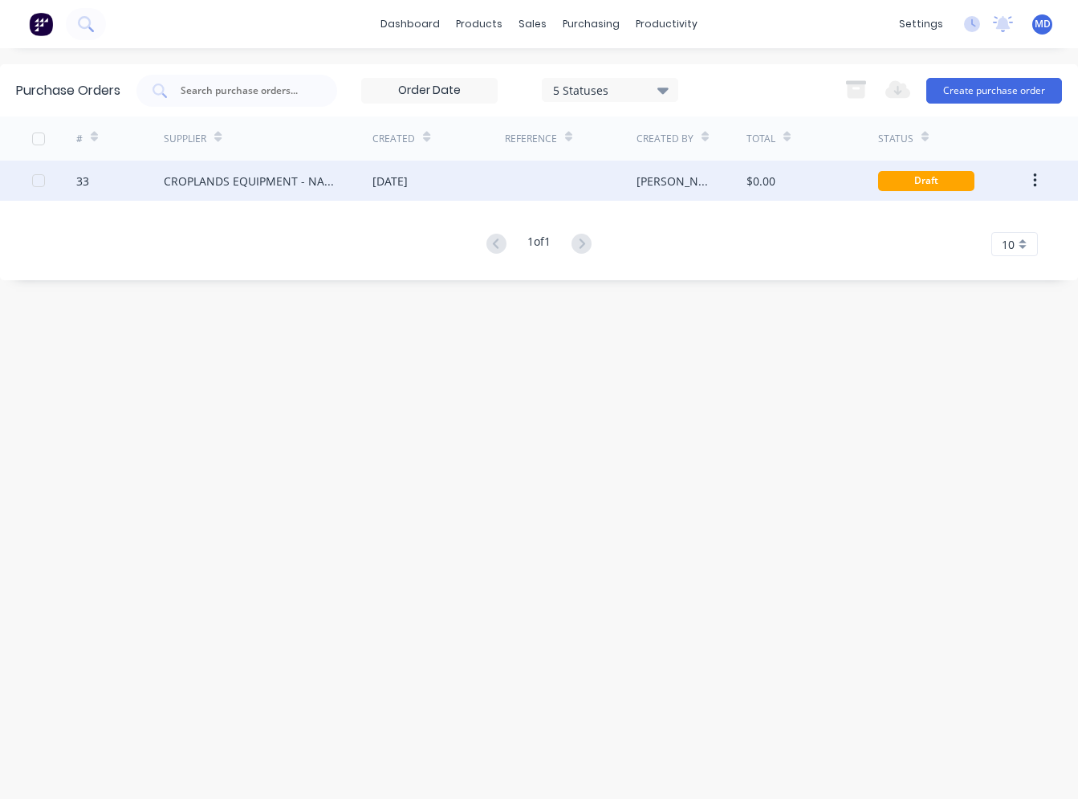
click at [498, 191] on div "[DATE]" at bounding box center [438, 181] width 132 height 40
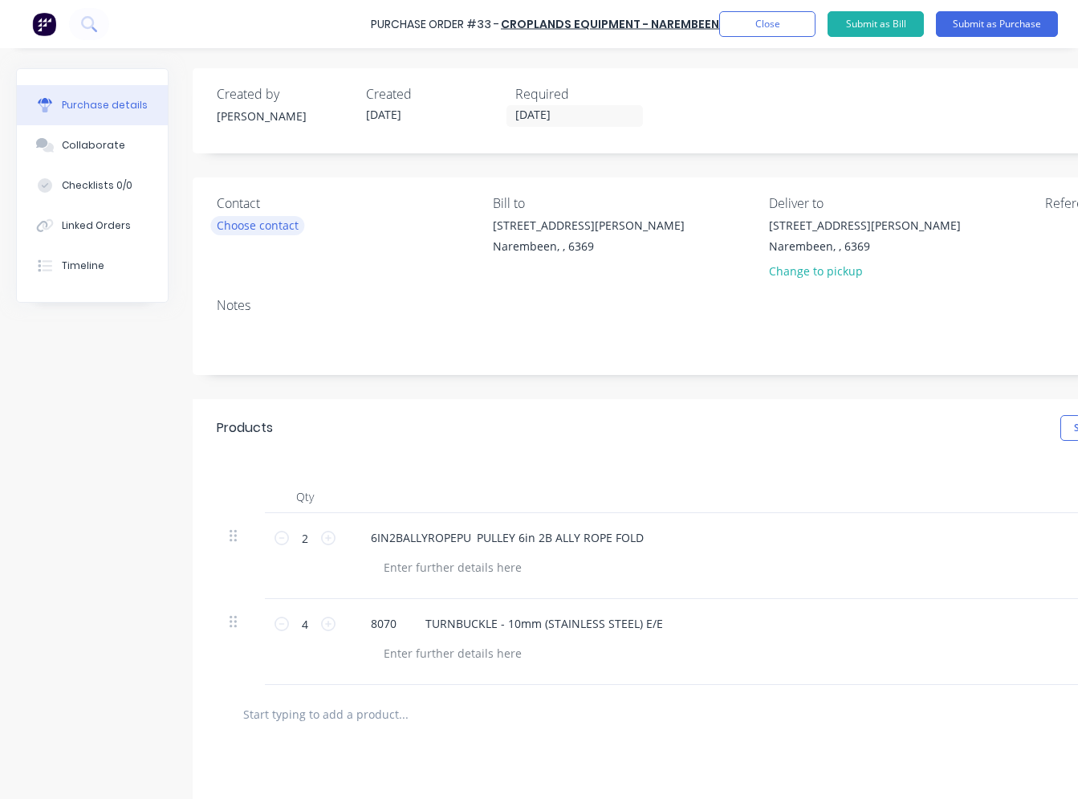
click at [273, 219] on div "Choose contact" at bounding box center [258, 225] width 82 height 17
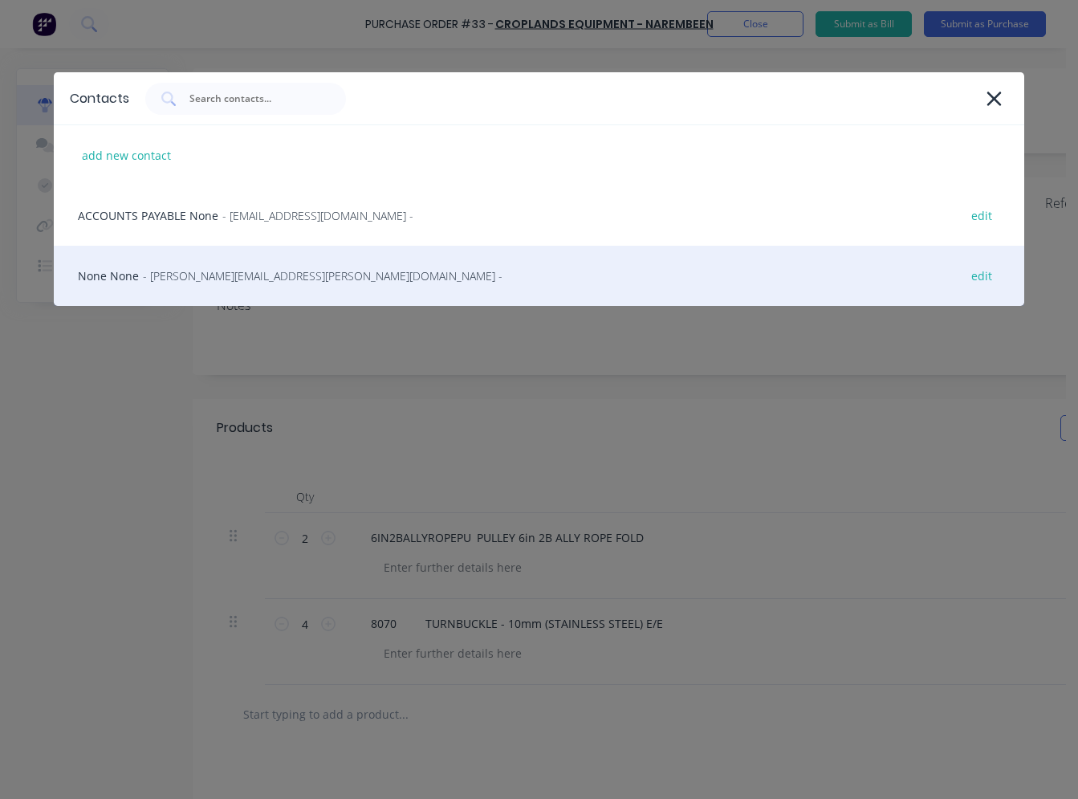
click at [266, 263] on div "None None - [PERSON_NAME][EMAIL_ADDRESS][PERSON_NAME][DOMAIN_NAME] - edit" at bounding box center [539, 276] width 970 height 60
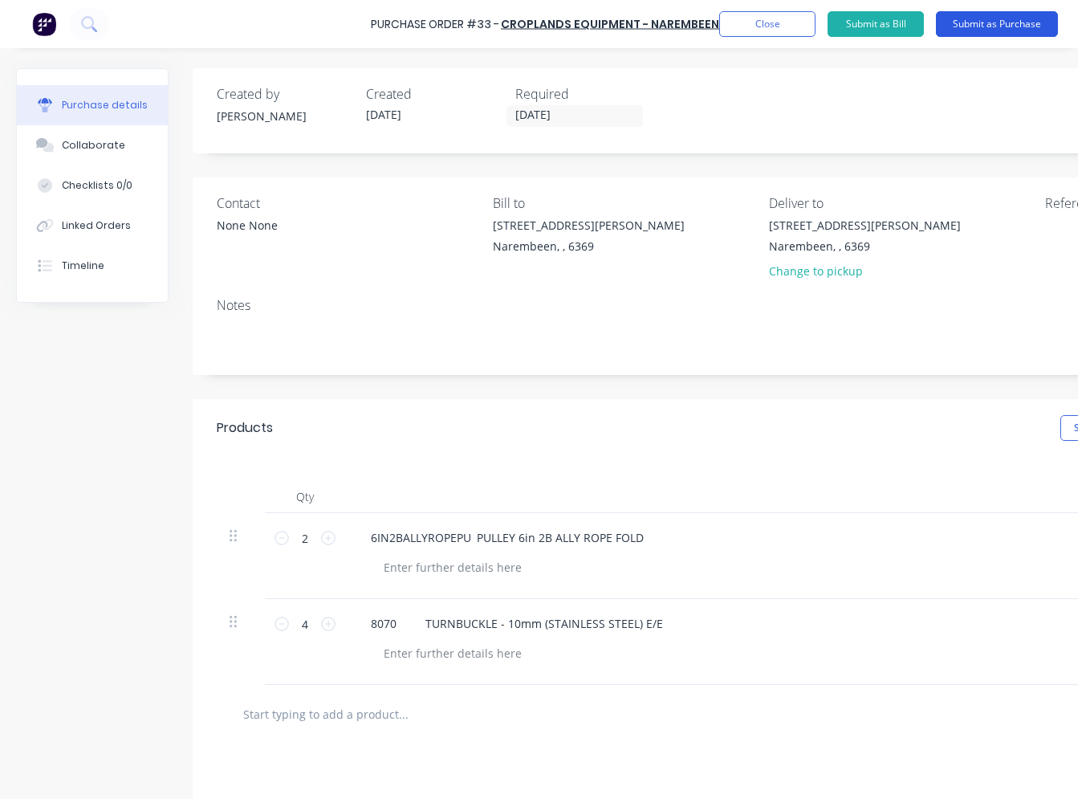
click at [768, 26] on button "Submit as Purchase" at bounding box center [997, 24] width 122 height 26
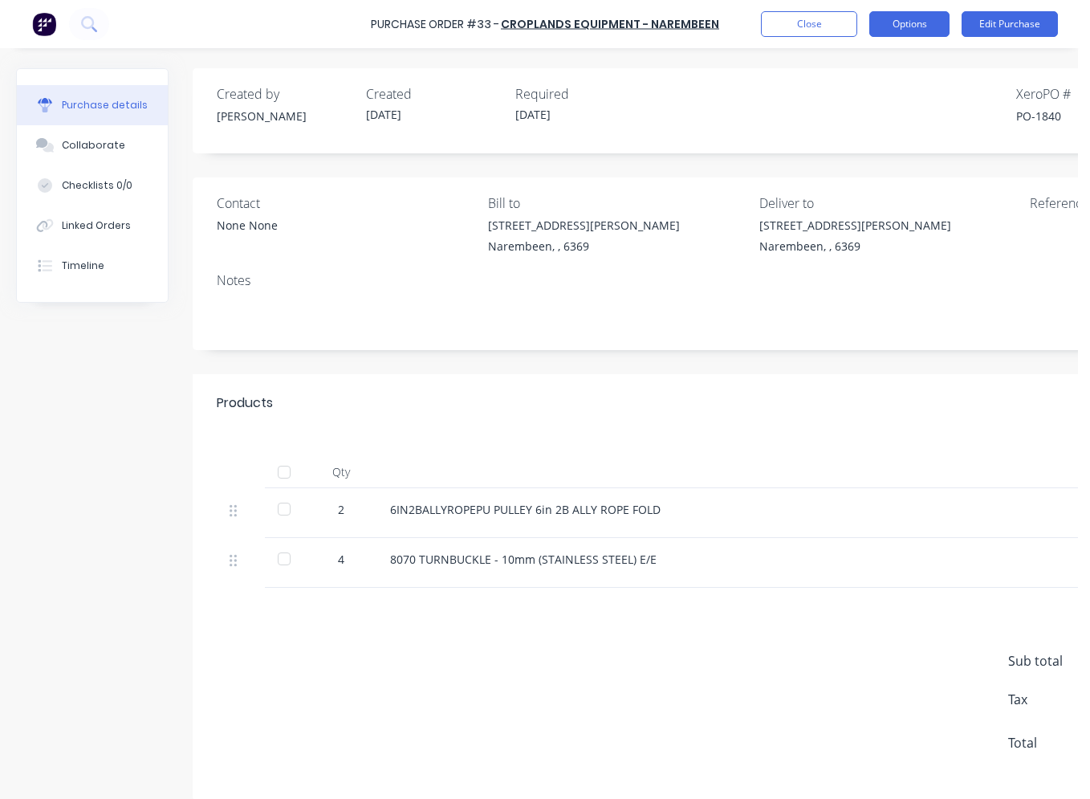
click at [768, 33] on button "Options" at bounding box center [909, 24] width 80 height 26
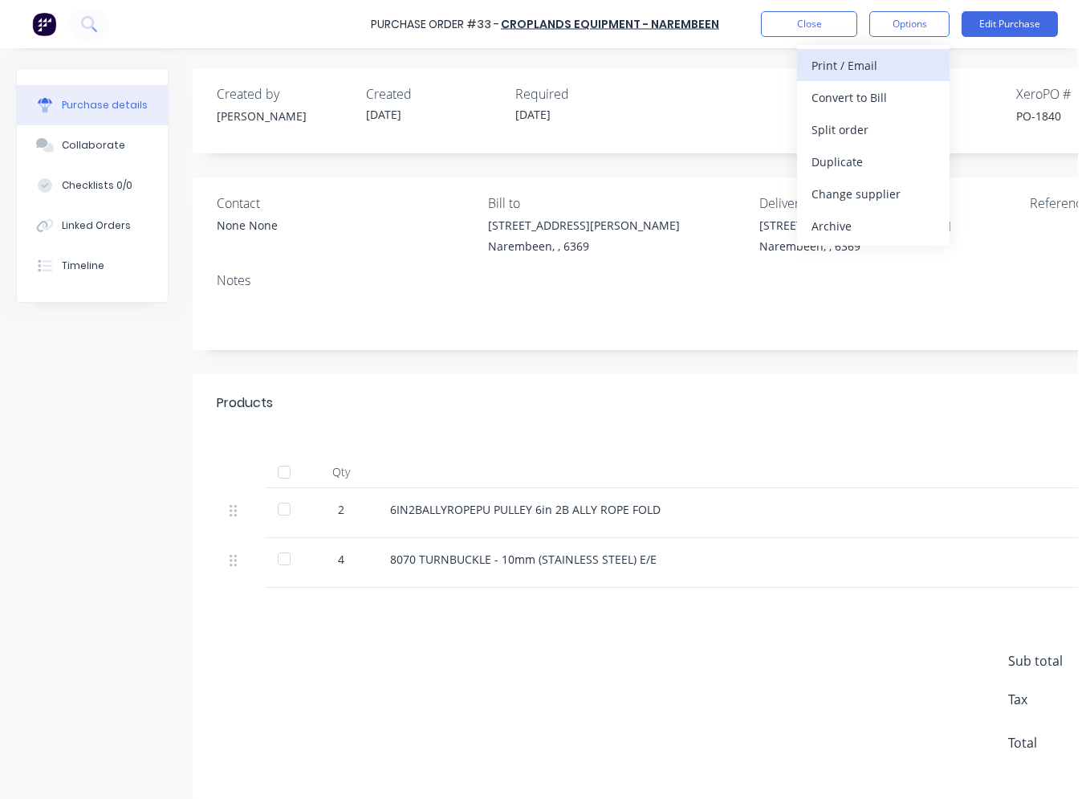
click at [768, 67] on div "Print / Email" at bounding box center [873, 65] width 124 height 23
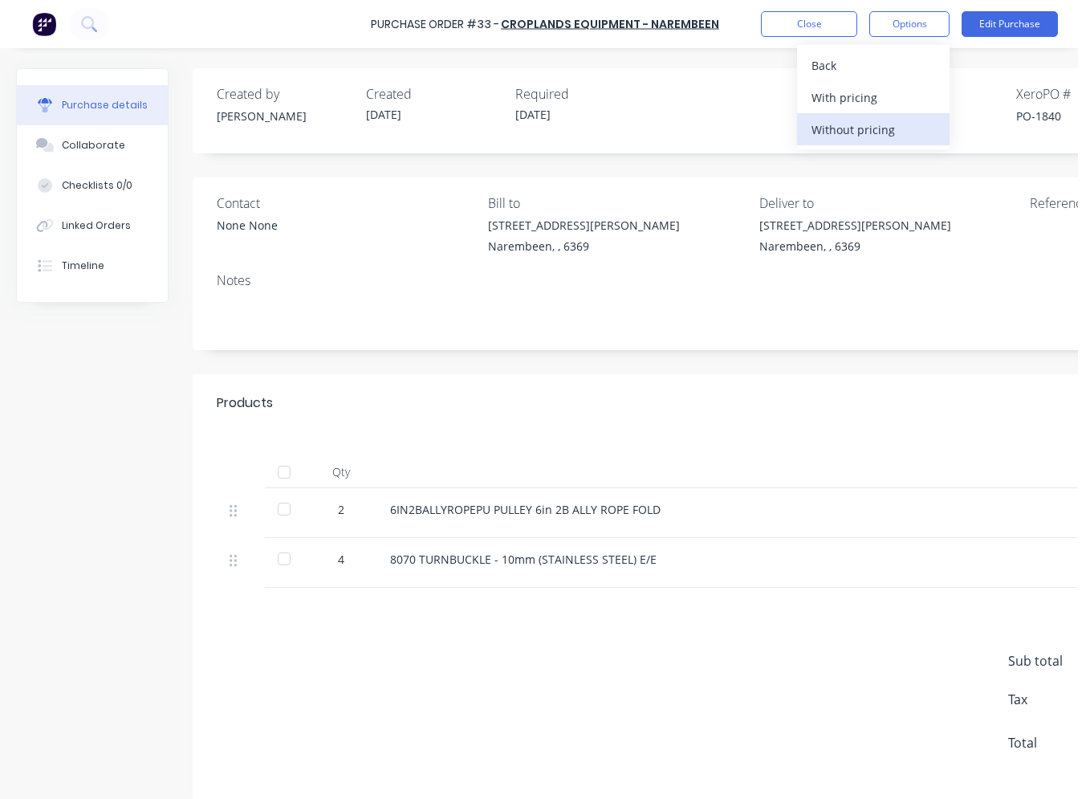
click at [768, 131] on div "Without pricing" at bounding box center [873, 129] width 124 height 23
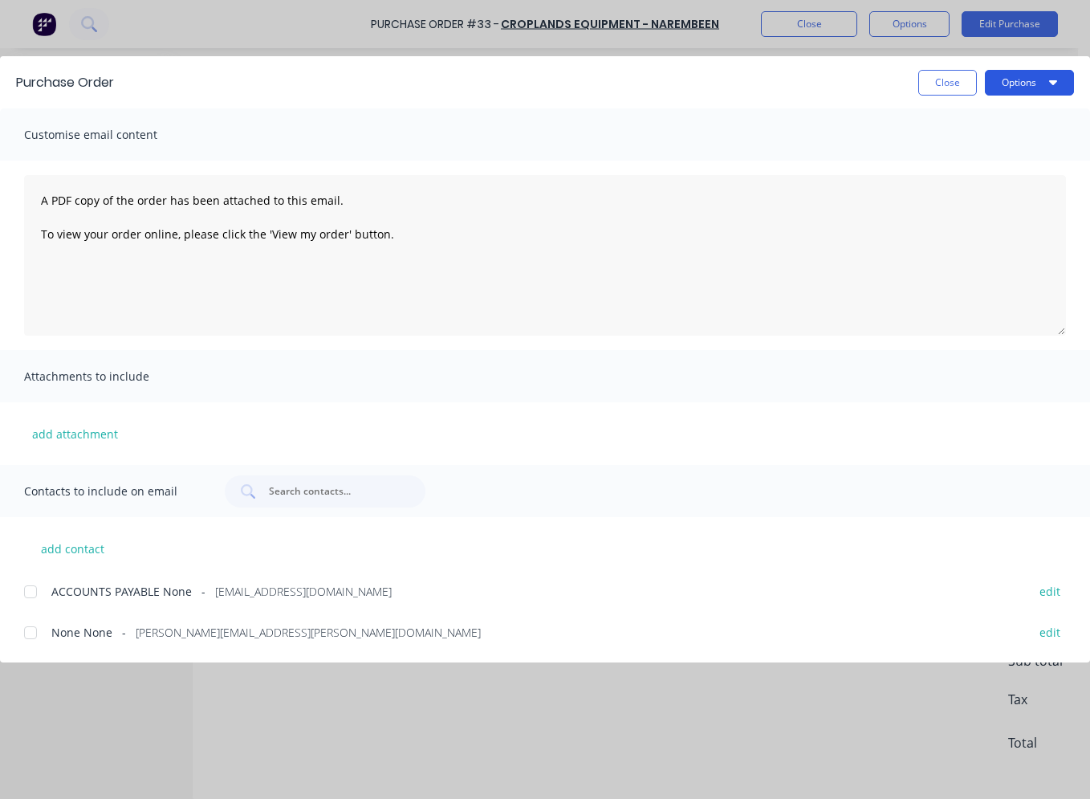
click at [768, 72] on button "Options" at bounding box center [1029, 83] width 89 height 26
click at [768, 149] on div "Print" at bounding box center [998, 155] width 124 height 23
click at [768, 78] on button "Close" at bounding box center [947, 83] width 59 height 26
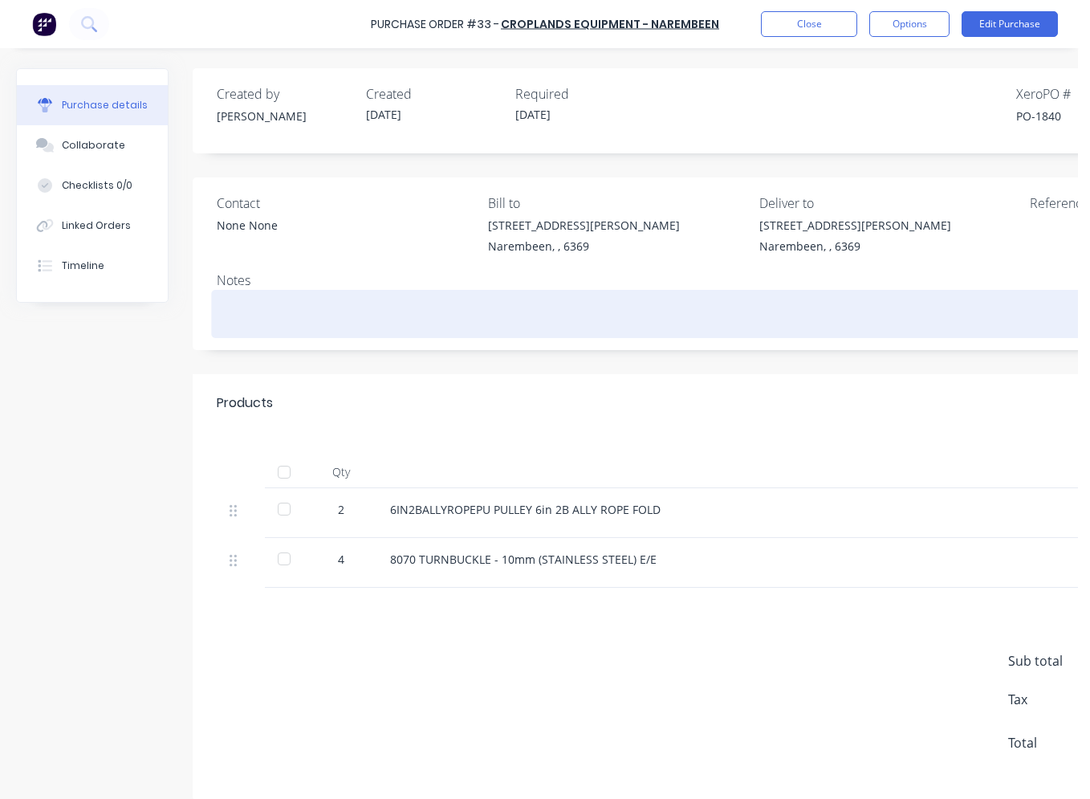
drag, startPoint x: 687, startPoint y: 355, endPoint x: 705, endPoint y: 319, distance: 40.6
click at [687, 355] on div "Created by [PERSON_NAME] Created [DATE] Required [DATE] Xero PO # PO-1840 Statu…" at bounding box center [753, 434] width 1120 height 732
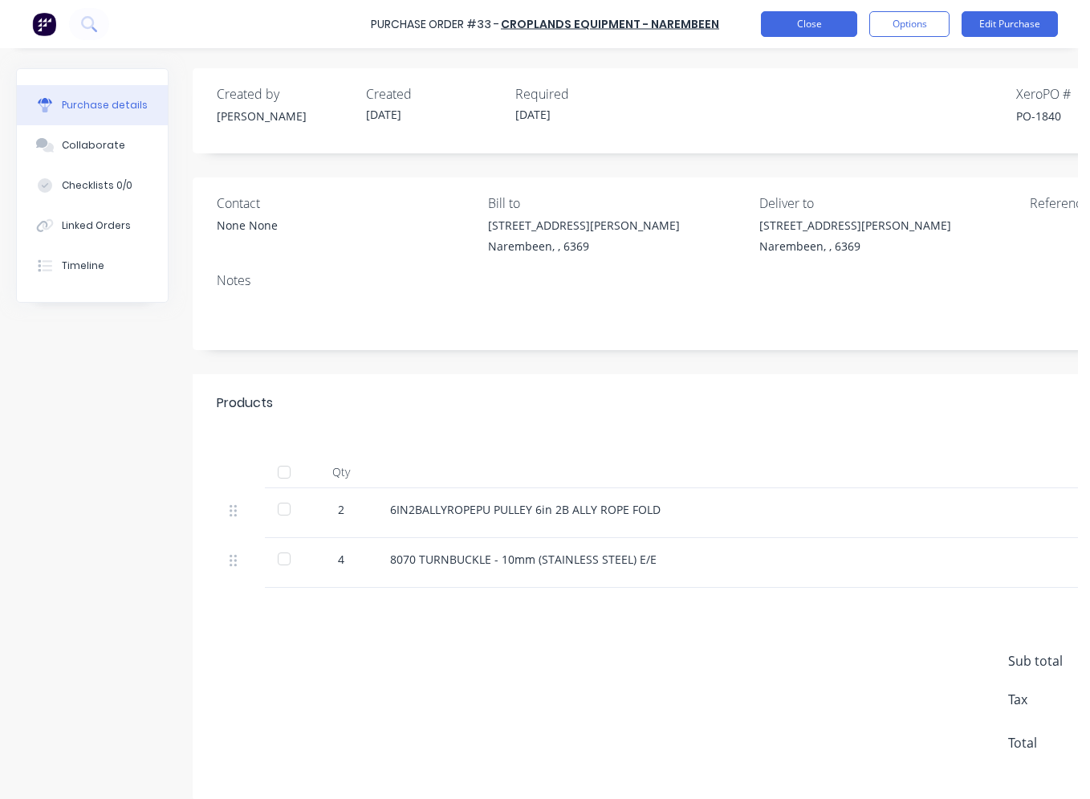
click at [768, 27] on button "Close" at bounding box center [809, 24] width 96 height 26
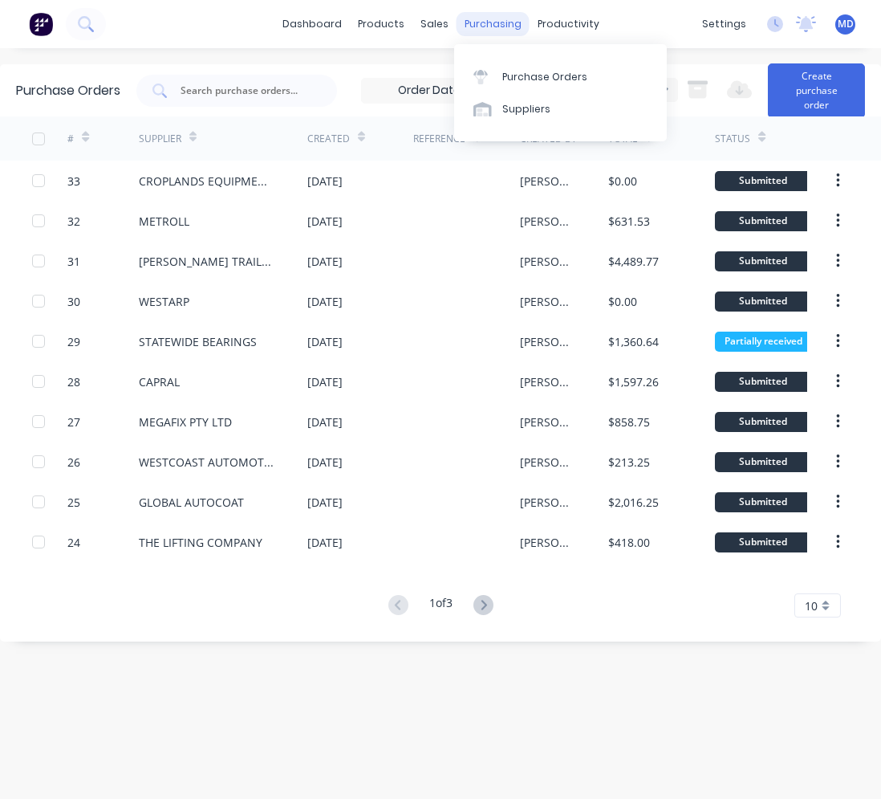
click at [502, 16] on div "purchasing" at bounding box center [493, 24] width 73 height 24
click at [518, 71] on div "Purchase Orders" at bounding box center [544, 77] width 85 height 14
click at [522, 78] on div "Purchase Orders" at bounding box center [544, 77] width 85 height 14
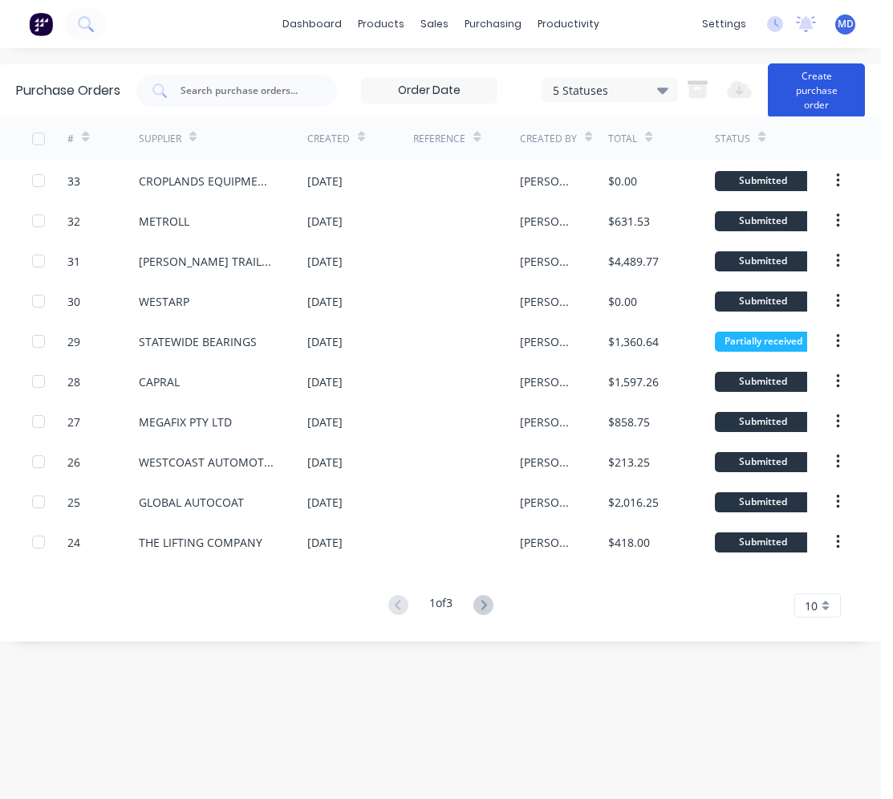
click at [768, 91] on button "Create purchase order" at bounding box center [816, 90] width 97 height 55
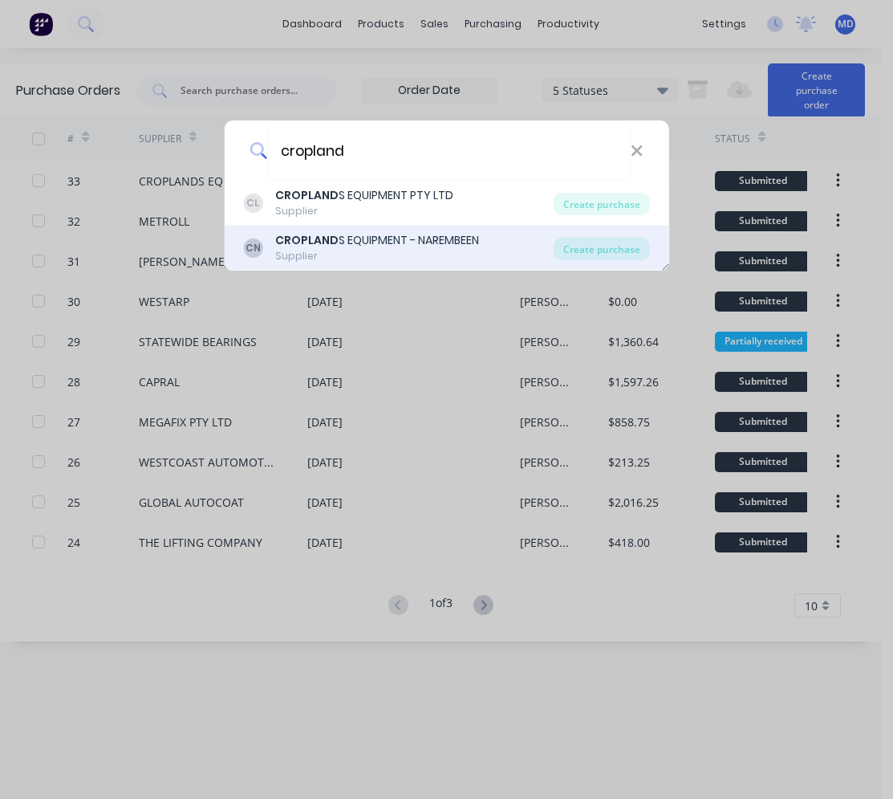
type input "cropland"
click at [418, 239] on div "CROPLAND S EQUIPMENT - NAREMBEEN" at bounding box center [377, 240] width 204 height 17
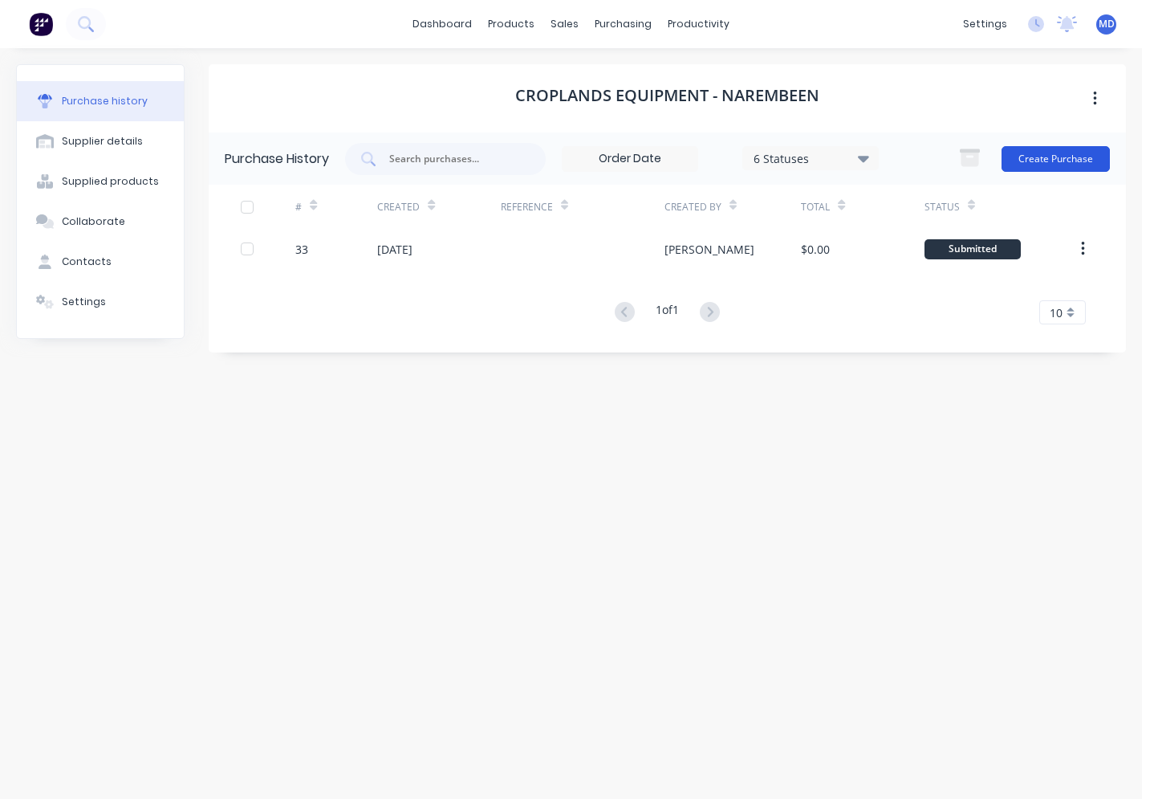
click at [768, 161] on button "Create Purchase" at bounding box center [1056, 159] width 108 height 26
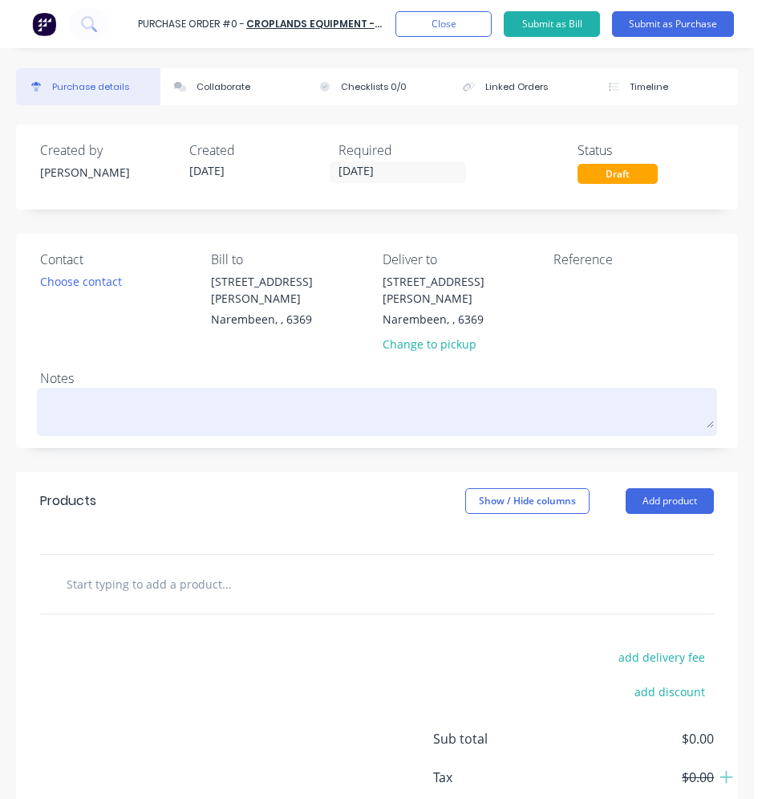
click at [102, 392] on textarea at bounding box center [377, 410] width 674 height 36
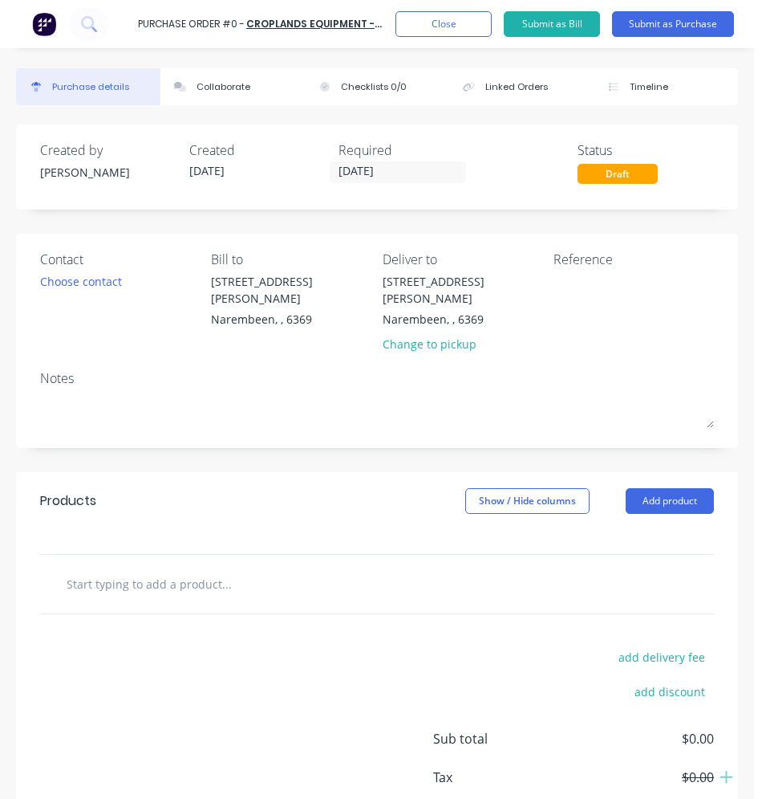
type textarea "x"
type textarea "s"
type textarea "x"
type textarea "st"
type textarea "x"
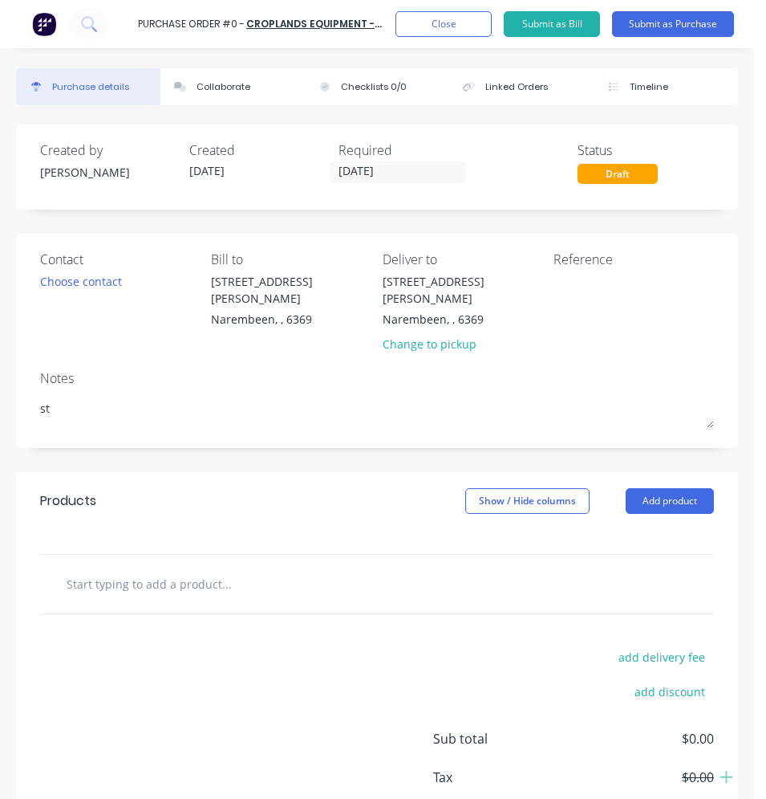
type textarea "ste"
type textarea "x"
type textarea "stee"
type textarea "x"
type textarea "steel"
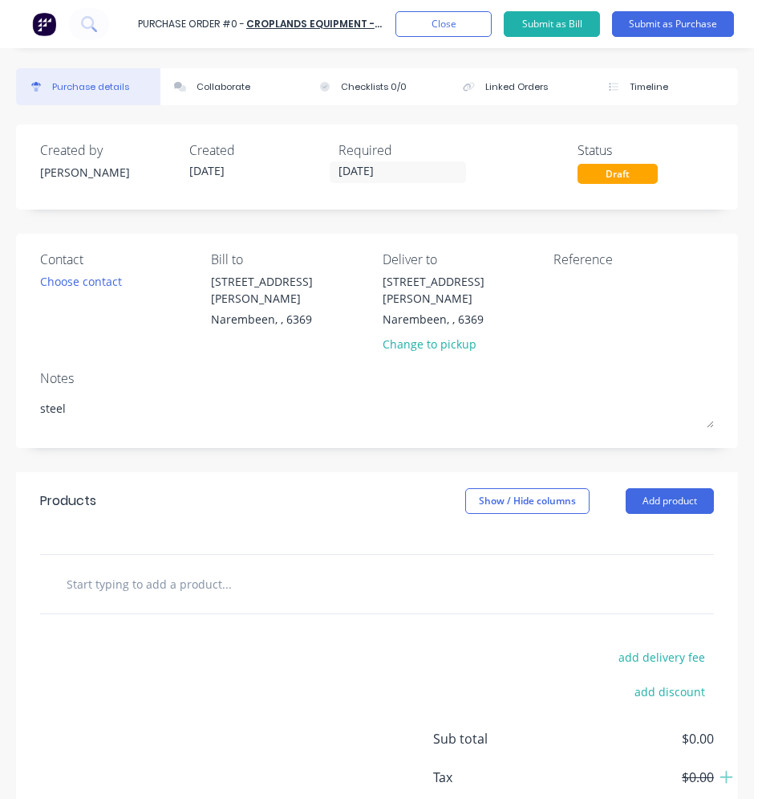
type textarea "x"
type textarea "steel"
type textarea "x"
type textarea "steel p"
type textarea "x"
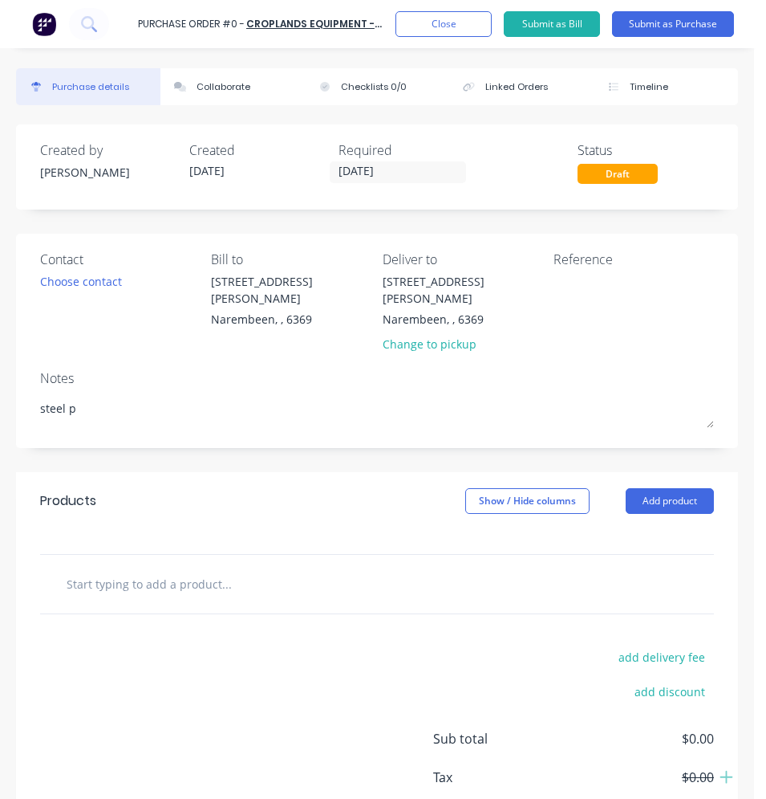
type textarea "steel pi"
type textarea "x"
type textarea "steel pic"
type textarea "x"
type textarea "steel pick"
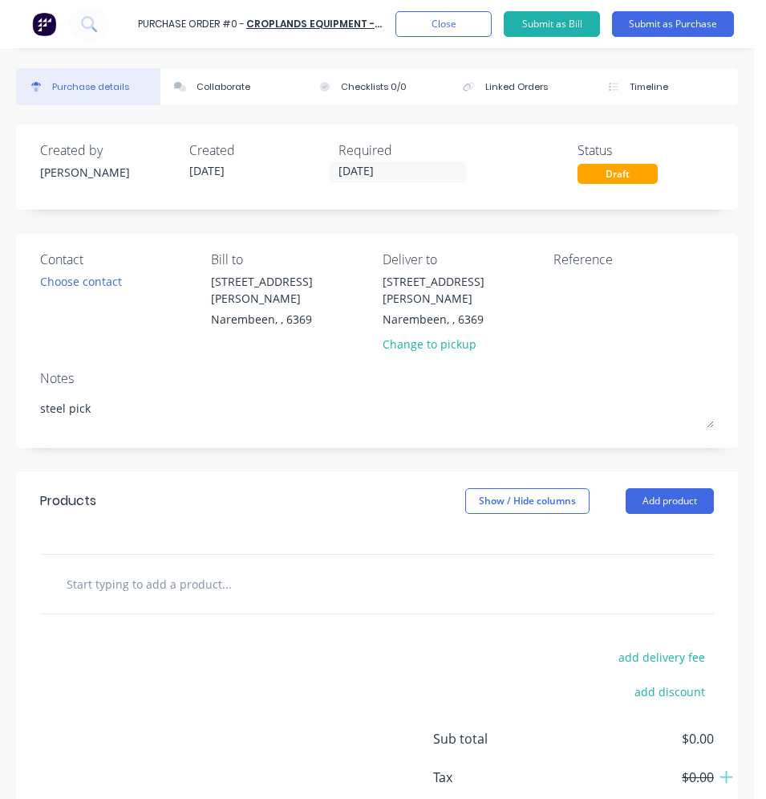
type textarea "x"
type textarea "steel picku"
type textarea "x"
type textarea "steel pickup"
type textarea "x"
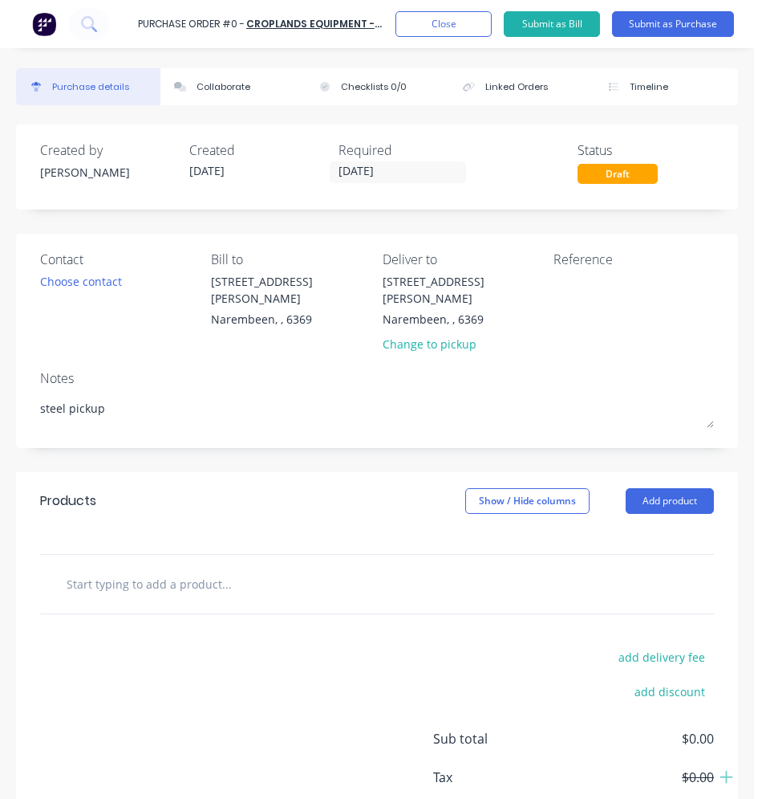
type textarea "steel pickup"
type textarea "x"
type textarea "steel pickup"
type textarea "x"
type textarea "steel pickup"
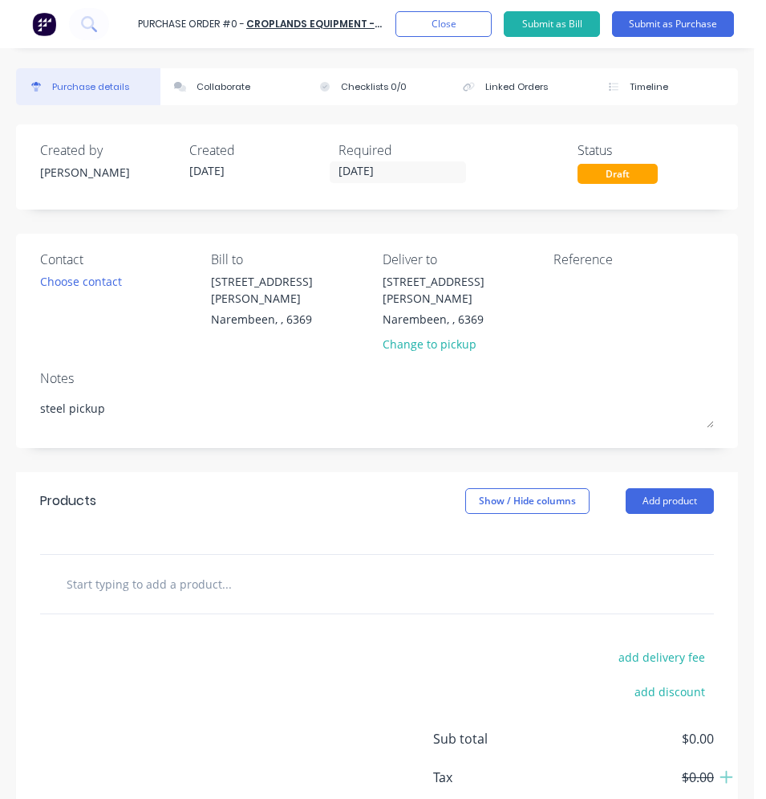
click at [173, 567] on input "text" at bounding box center [186, 583] width 241 height 32
type textarea "x"
type input "2"
type textarea "x"
type input "20"
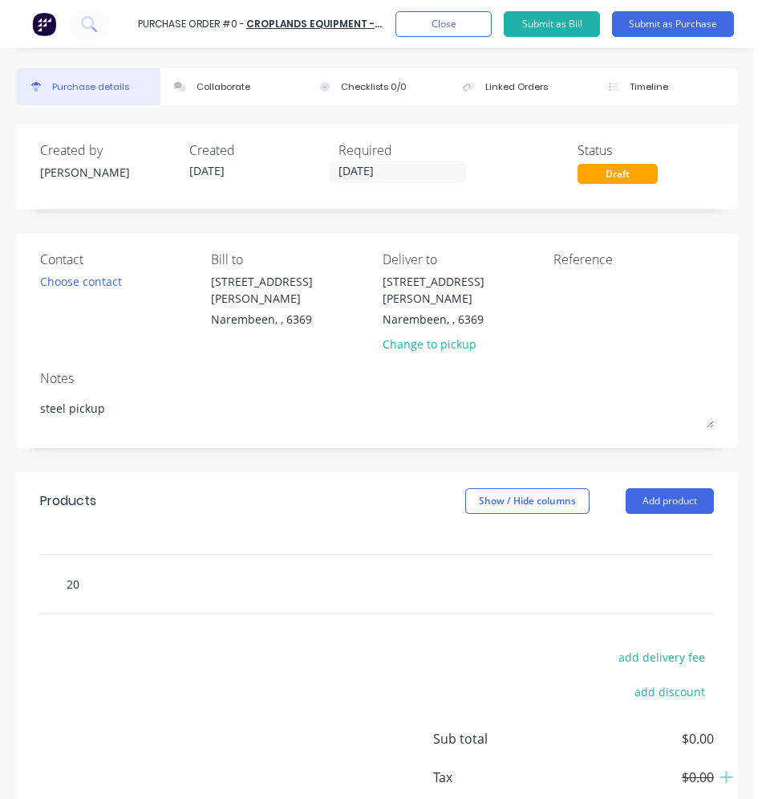
type textarea "x"
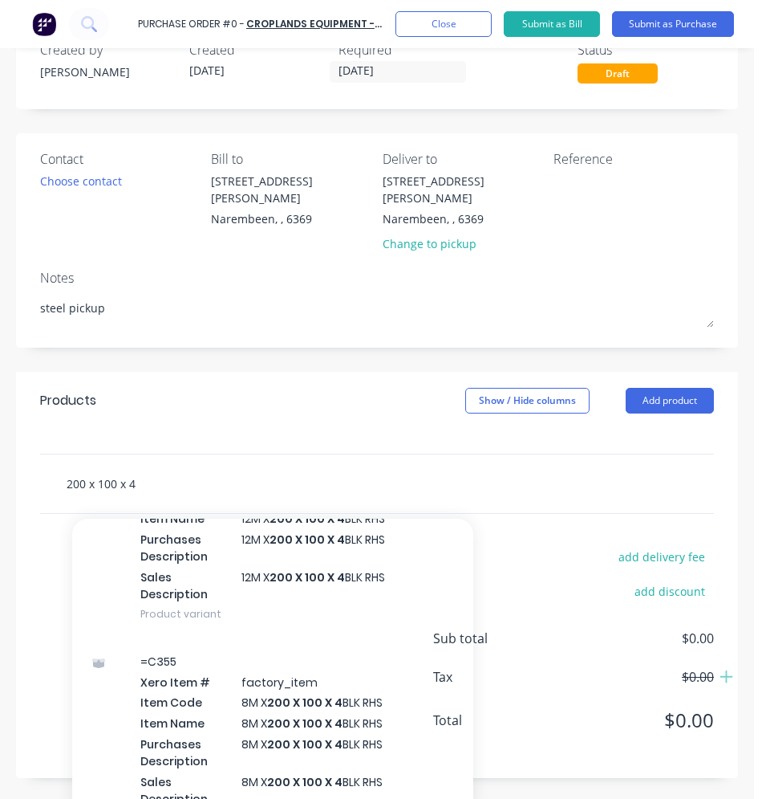
scroll to position [57, 0]
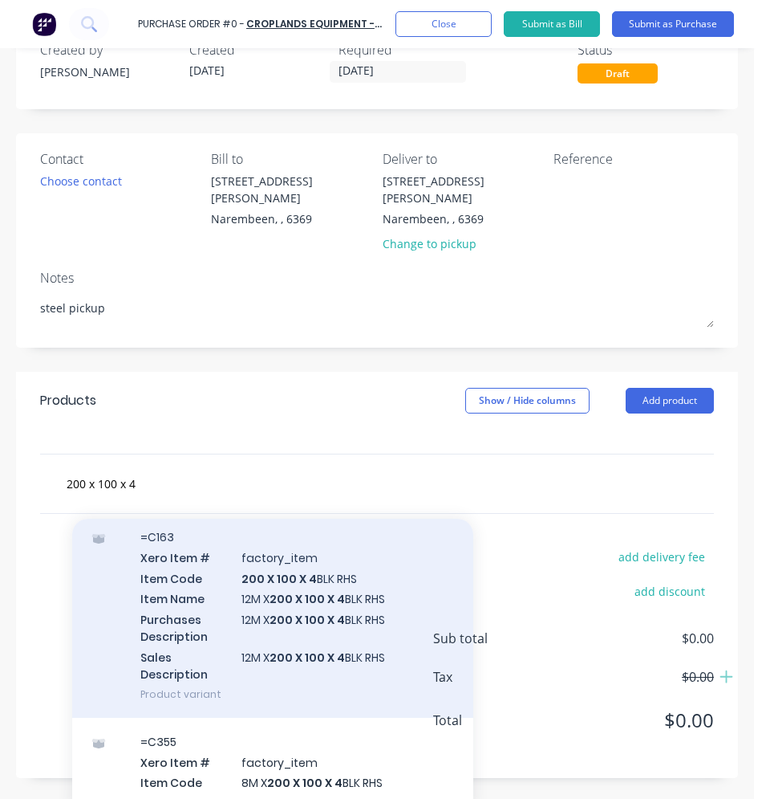
click at [271, 637] on div "=C163 Xero Item # factory_item Item Code 200 X 100 X 4 BLK RHS Item Name 12M X …" at bounding box center [272, 615] width 401 height 205
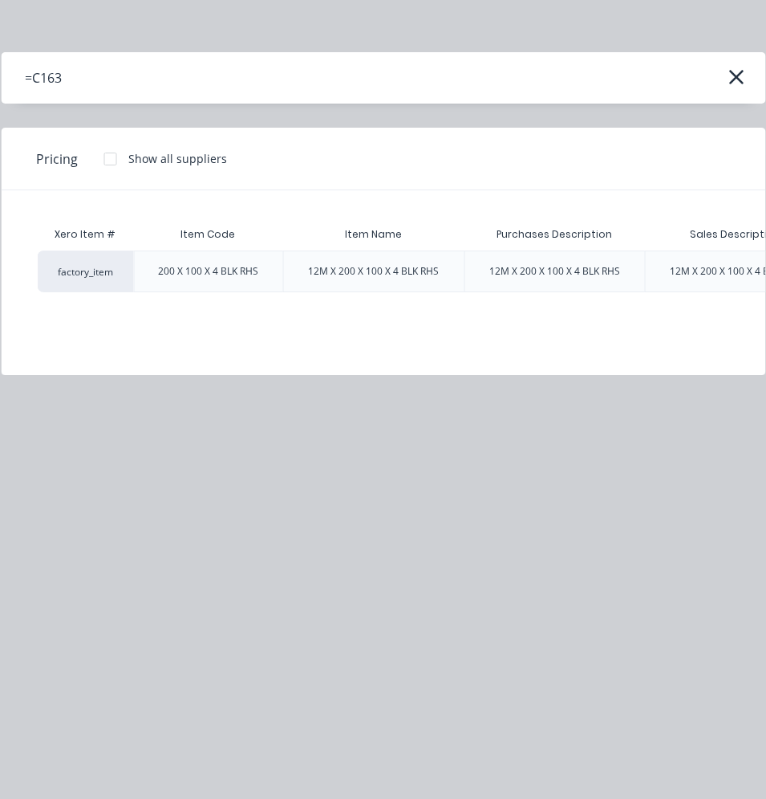
scroll to position [0, 181]
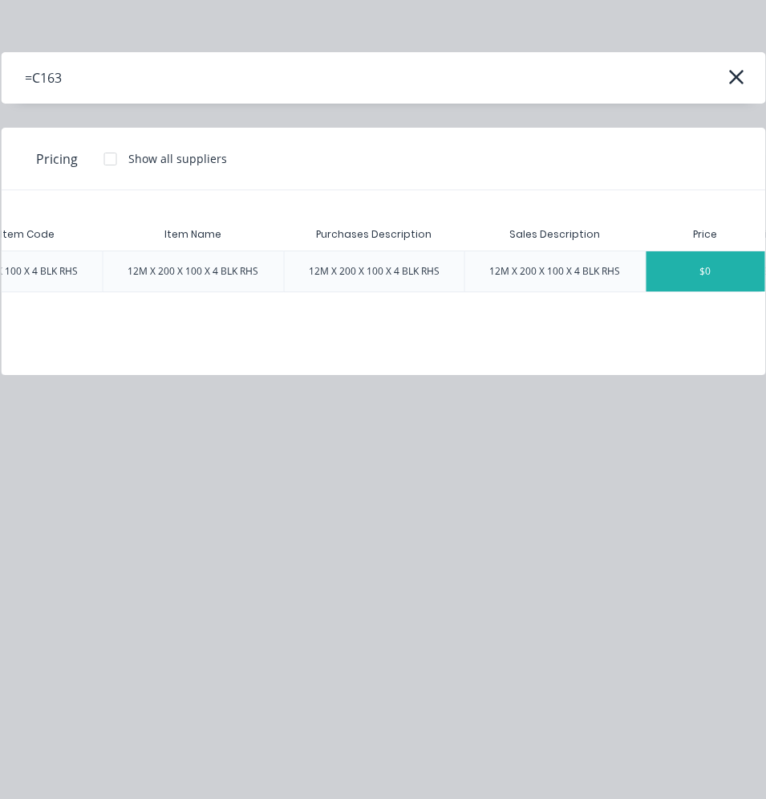
click at [703, 278] on div "$0" at bounding box center [705, 271] width 119 height 40
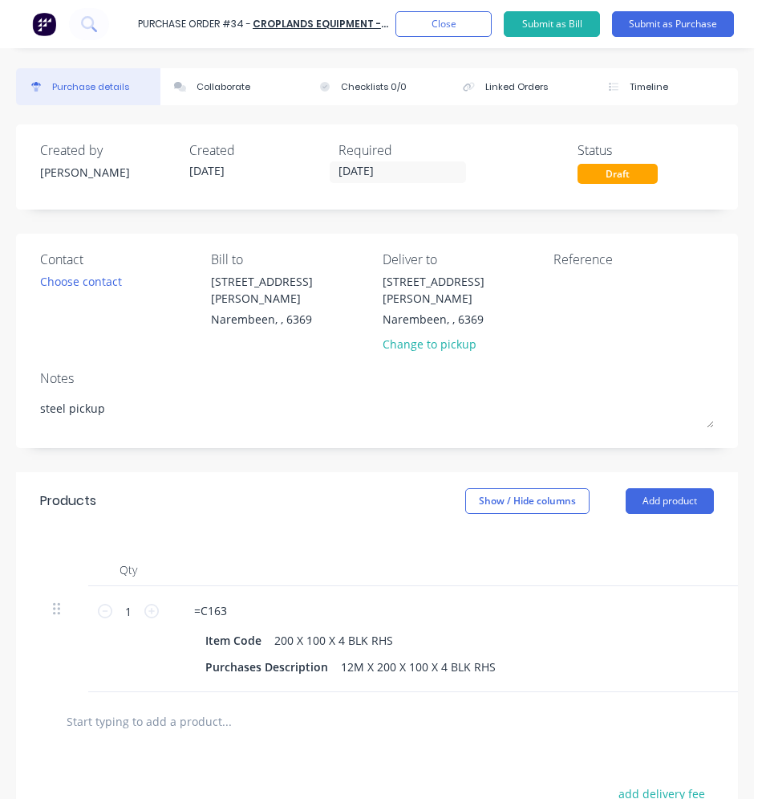
scroll to position [161, 0]
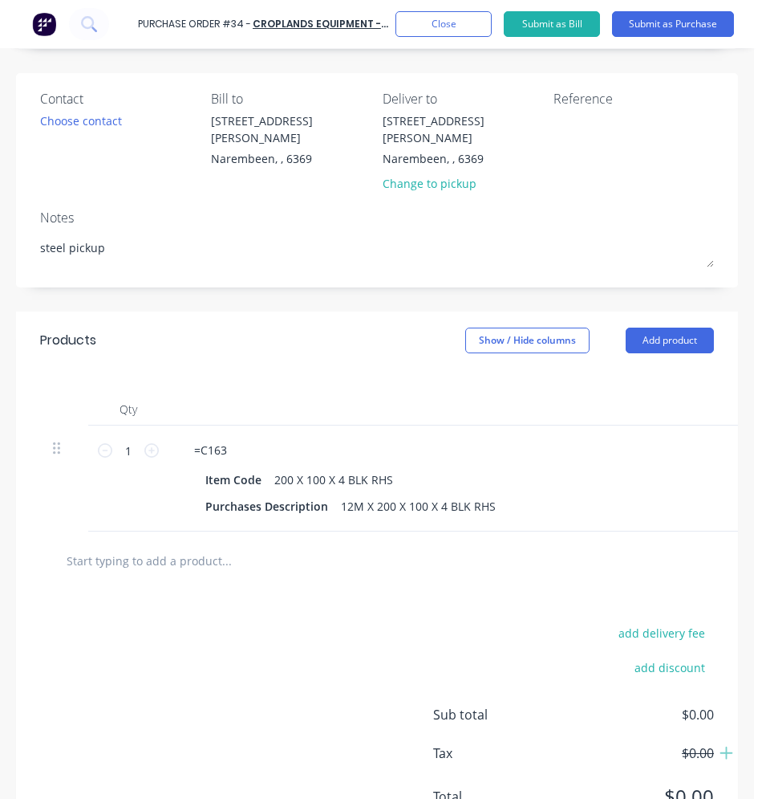
click at [166, 559] on input "text" at bounding box center [186, 560] width 241 height 32
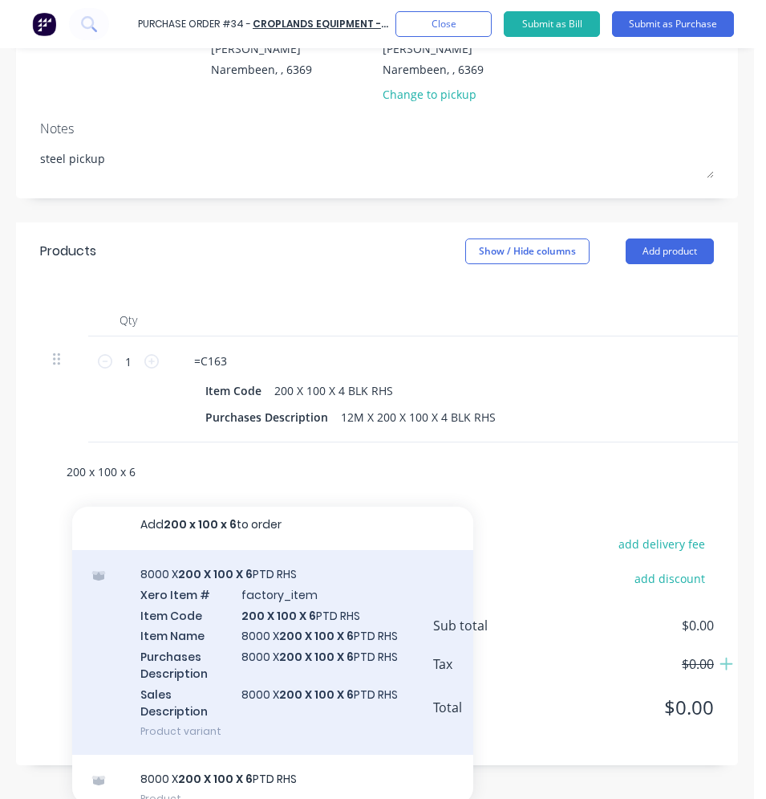
scroll to position [0, 0]
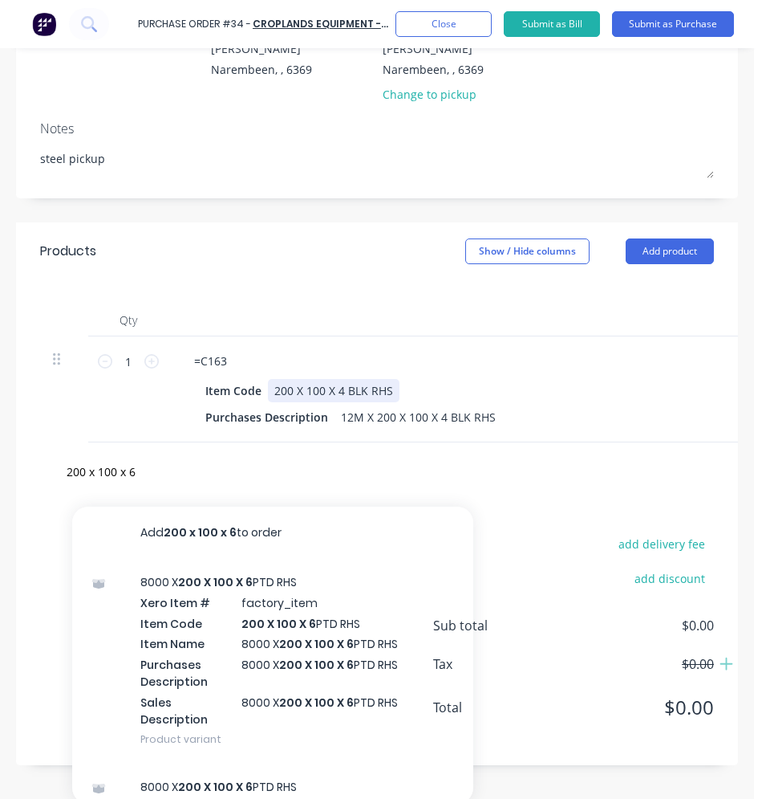
click at [579, 377] on div "=C163 Item Code 200 X 100 X 4 BLK RHS Purchases Description 12M X 200 X 100 X 4…" at bounding box center [570, 389] width 803 height 106
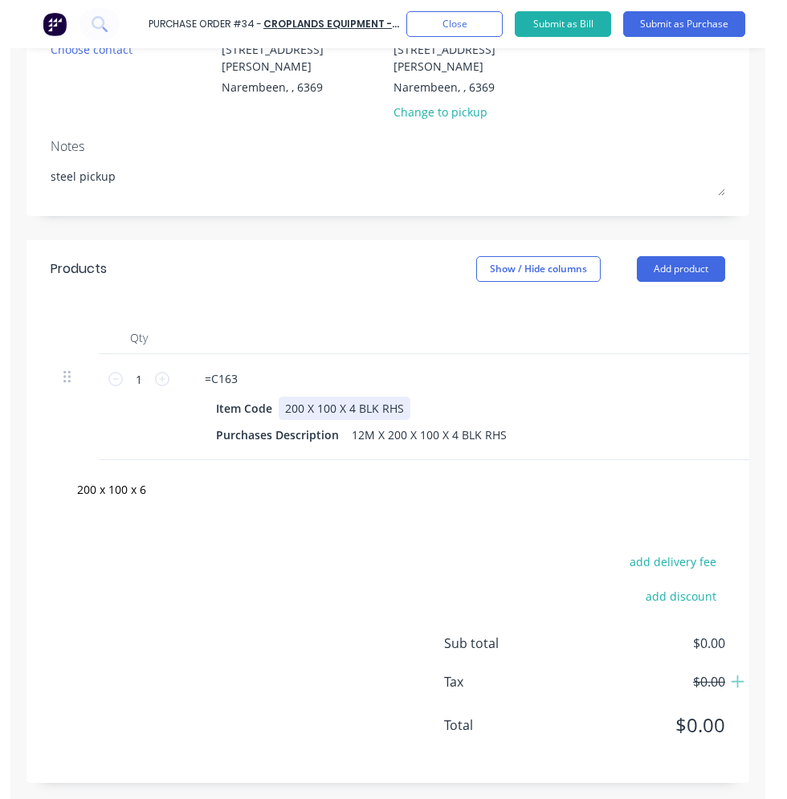
scroll to position [227, 0]
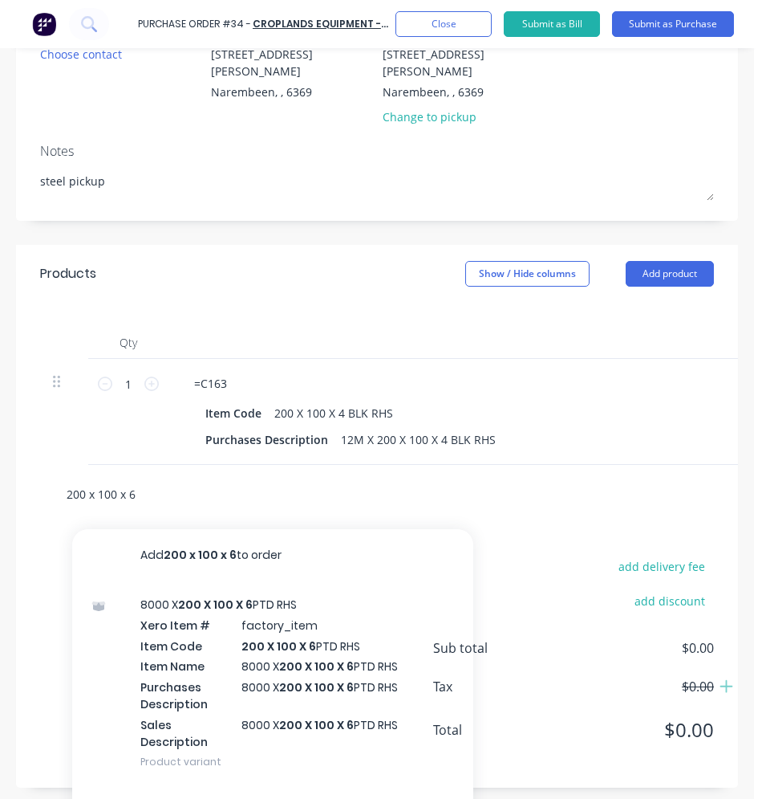
drag, startPoint x: 160, startPoint y: 480, endPoint x: 18, endPoint y: 483, distance: 141.3
click at [55, 483] on div "200 x 100 x 6 Add 200 x 100 x 6 to order 8000 X 200 X 100 X 6 PTD RHS Xero Item…" at bounding box center [253, 494] width 401 height 32
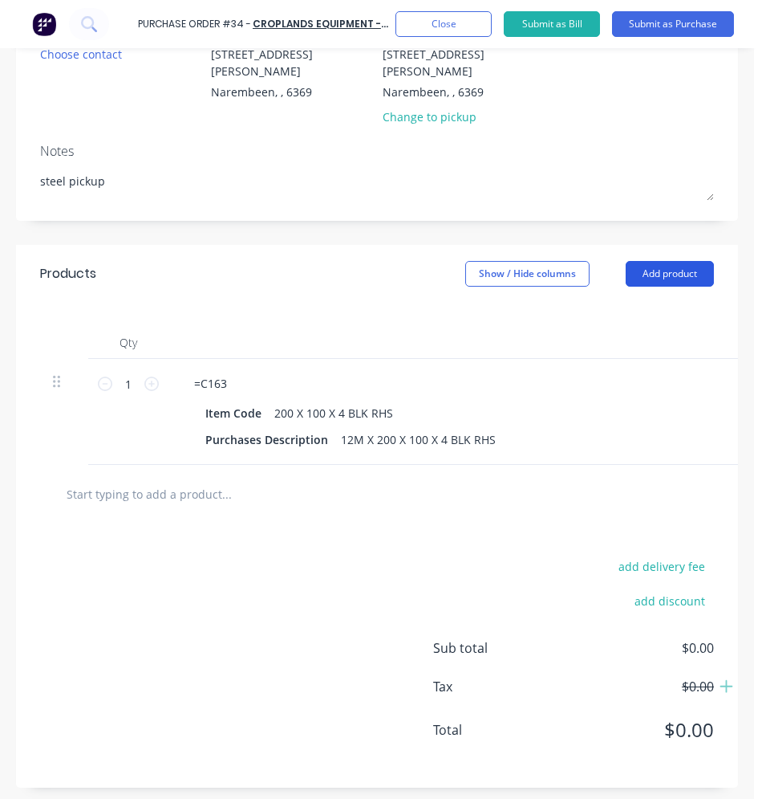
click at [631, 262] on button "Add product" at bounding box center [670, 274] width 88 height 26
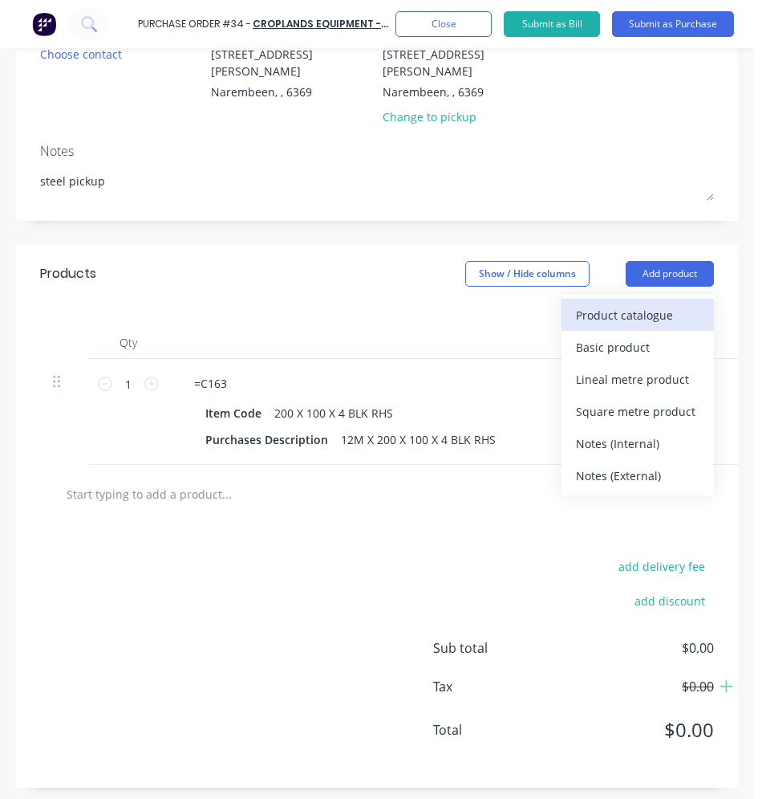
click at [626, 304] on div "Product catalogue" at bounding box center [638, 314] width 124 height 23
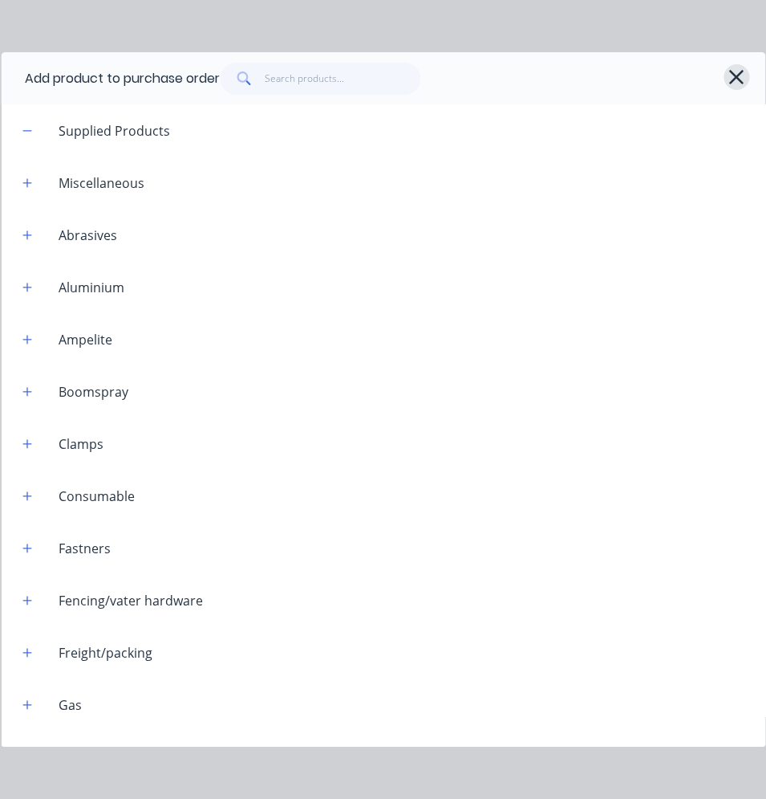
click at [735, 76] on icon "button" at bounding box center [737, 77] width 14 height 14
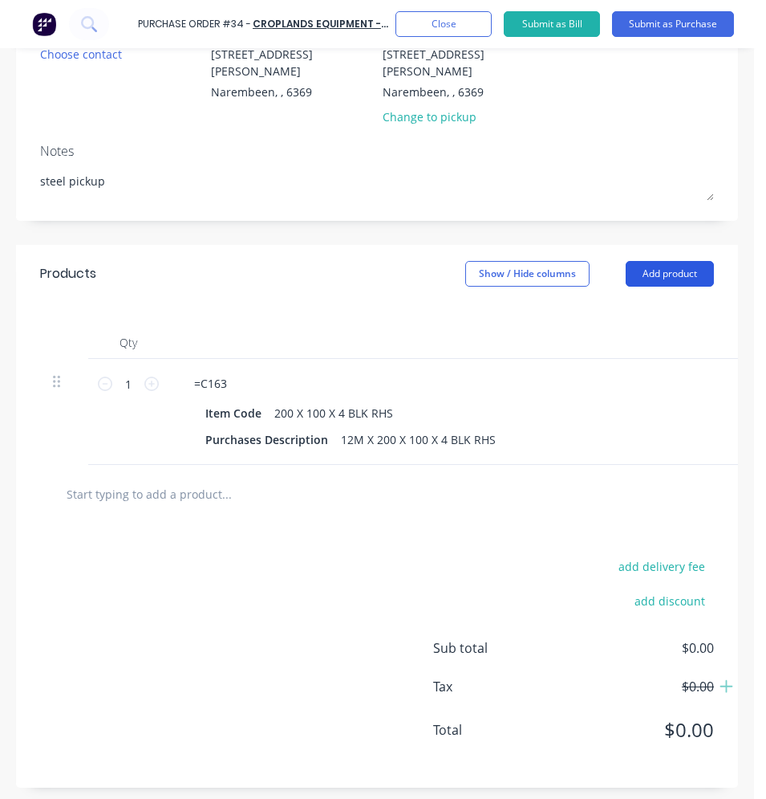
click at [646, 261] on button "Add product" at bounding box center [670, 274] width 88 height 26
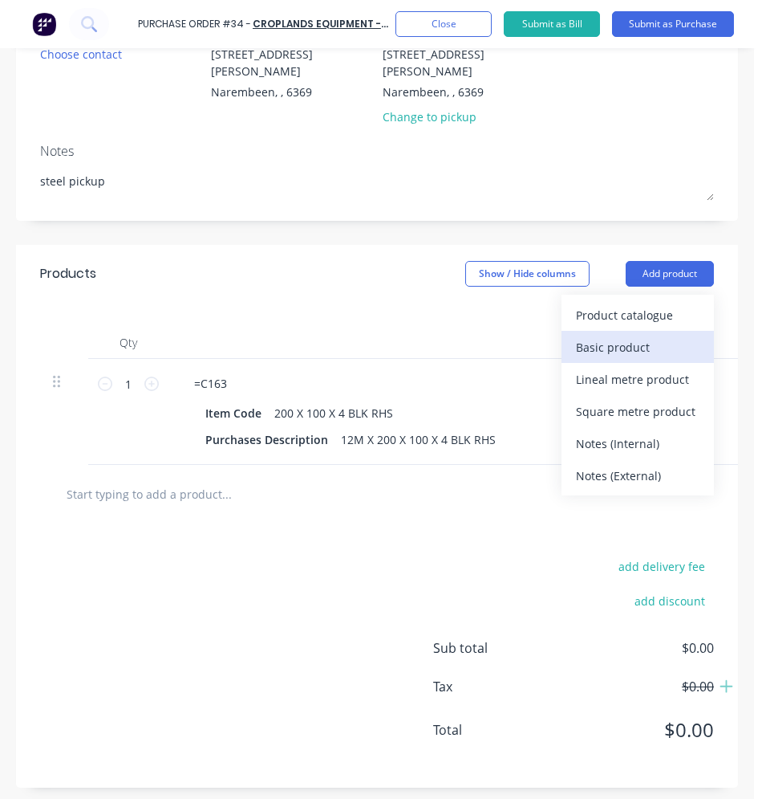
click at [583, 335] on div "Basic product" at bounding box center [638, 346] width 124 height 23
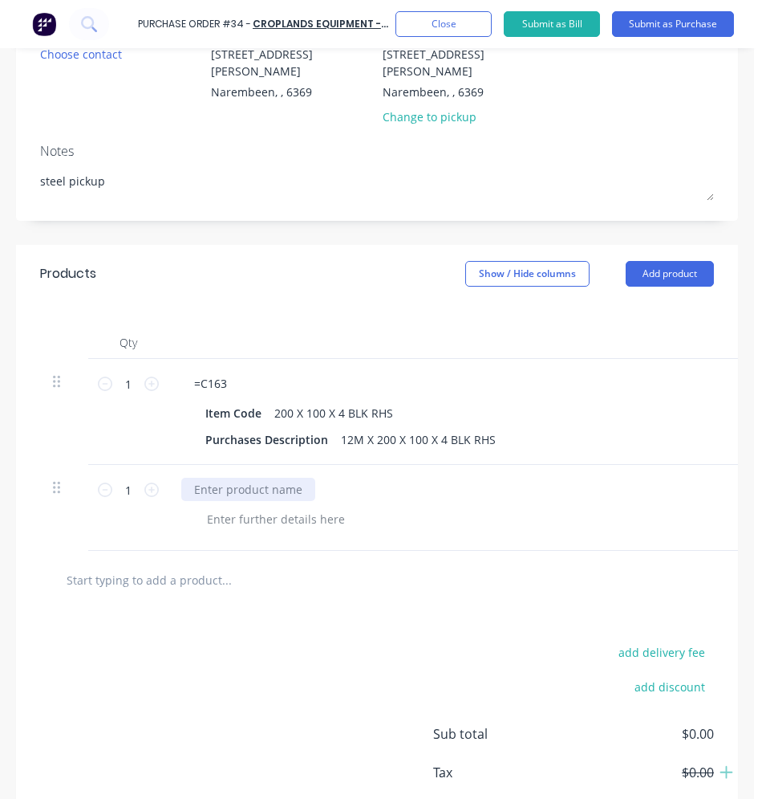
click at [299, 478] on div at bounding box center [248, 489] width 134 height 23
paste div
click at [644, 263] on button "Add product" at bounding box center [670, 274] width 88 height 26
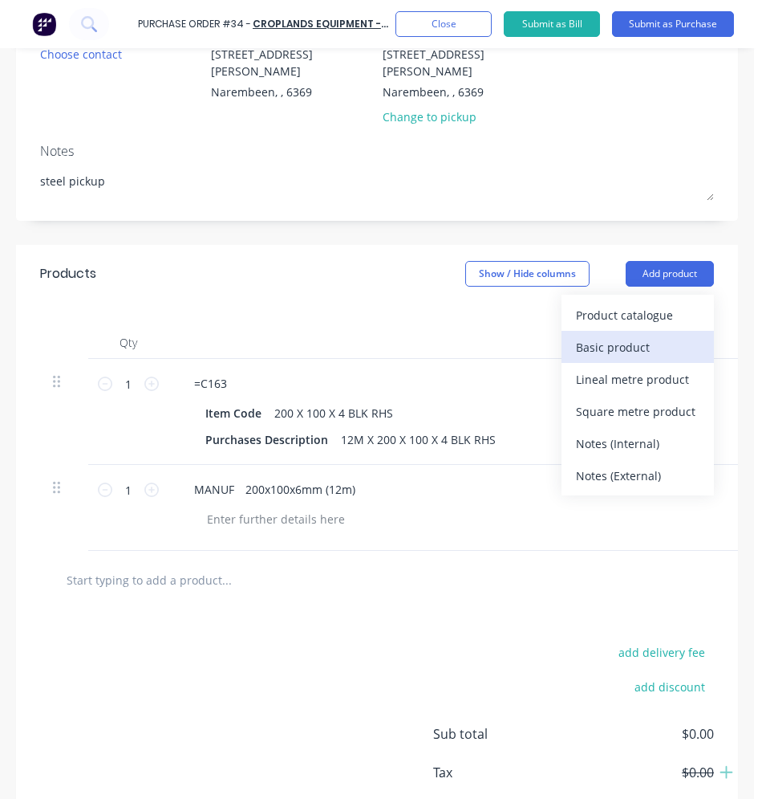
click at [619, 342] on button "Basic product" at bounding box center [638, 347] width 152 height 32
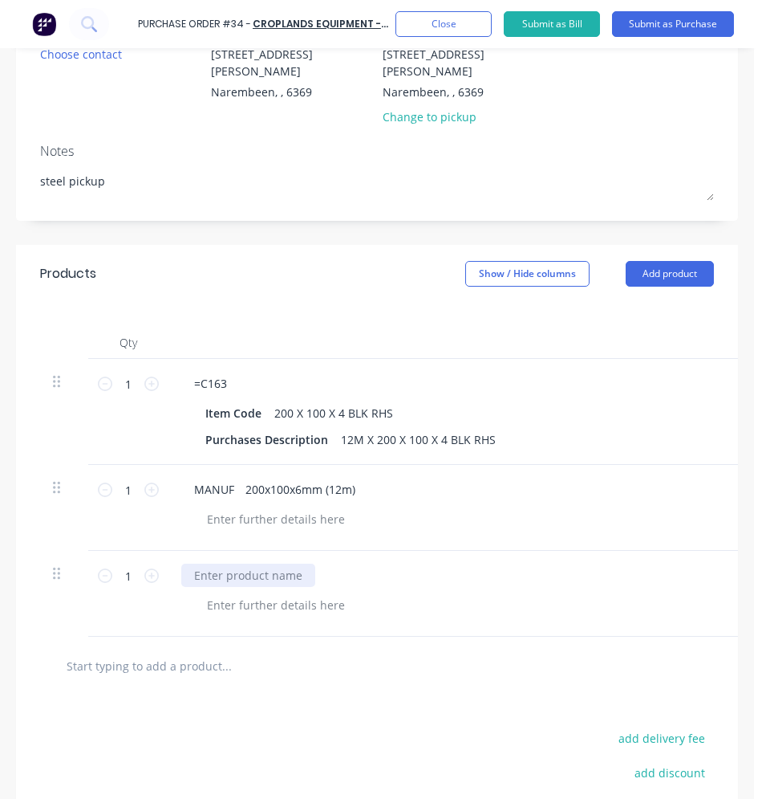
click at [305, 563] on div at bounding box center [248, 574] width 134 height 23
paste div
click at [57, 523] on div at bounding box center [64, 508] width 48 height 86
click at [457, 480] on div "MANUF 200x100x6mm (12m)" at bounding box center [569, 489] width 777 height 23
click at [148, 482] on icon at bounding box center [151, 489] width 14 height 14
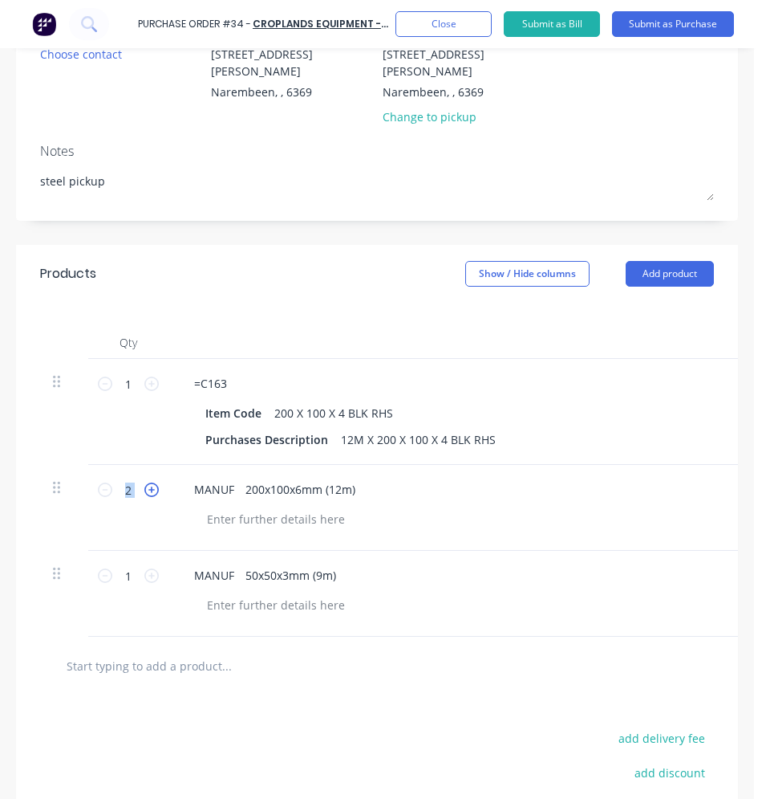
click at [148, 482] on icon at bounding box center [151, 489] width 14 height 14
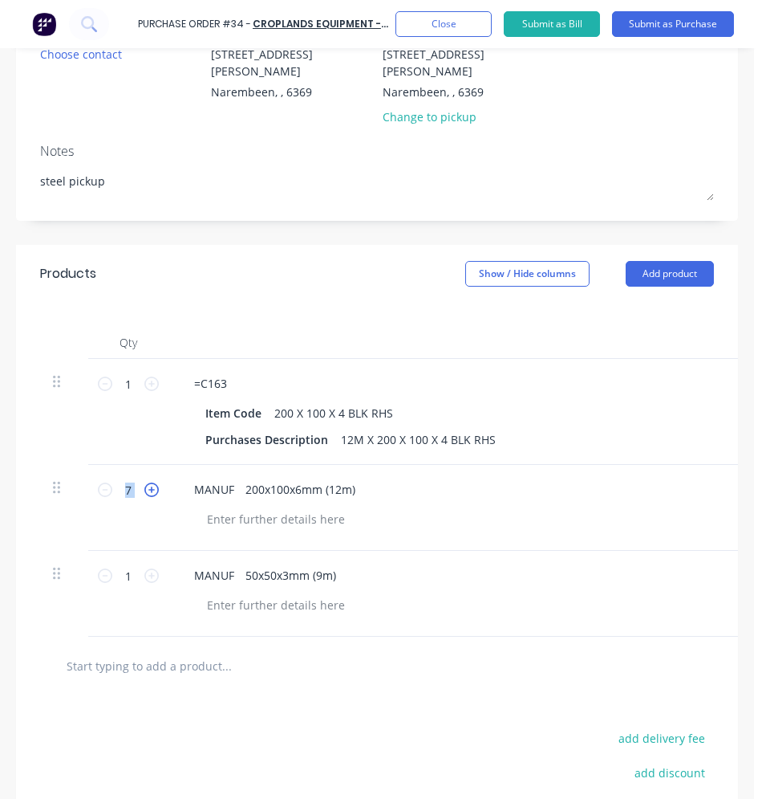
click at [148, 482] on icon at bounding box center [151, 489] width 14 height 14
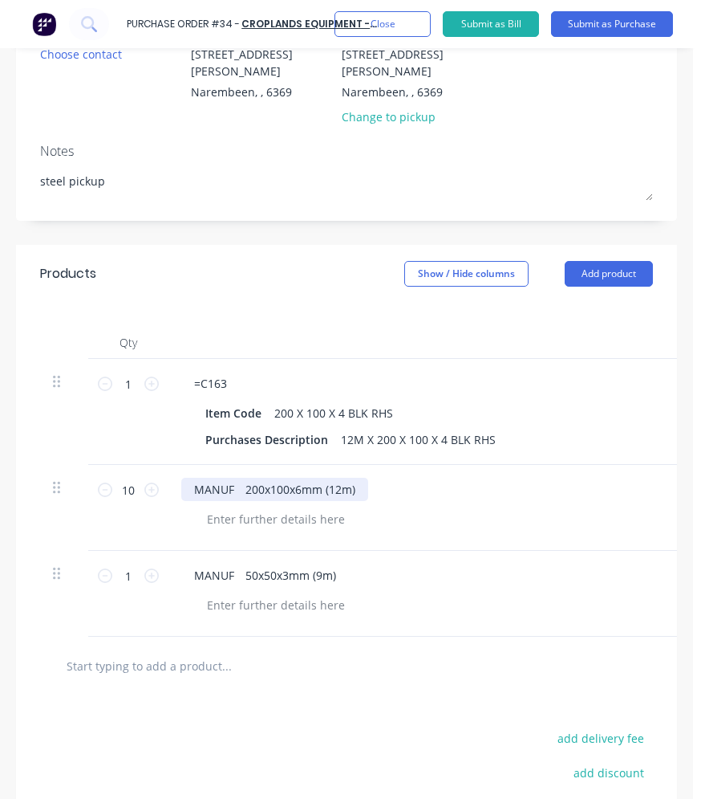
click at [319, 494] on div "MANUF 200x100x6mm (12m)" at bounding box center [274, 489] width 187 height 23
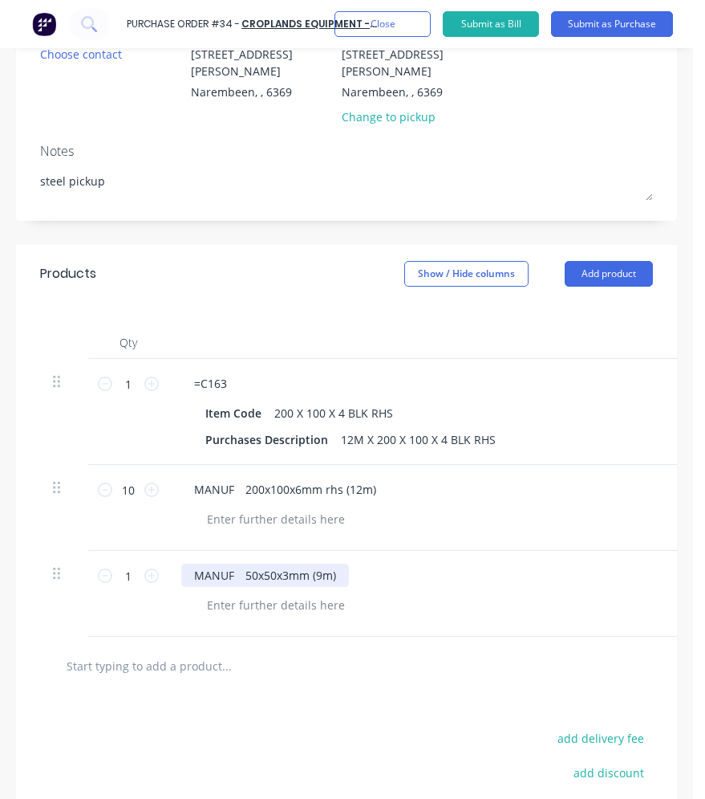
click at [308, 576] on div "MANUF 50x50x3mm (9m)" at bounding box center [265, 574] width 168 height 23
click at [154, 575] on icon at bounding box center [151, 575] width 14 height 14
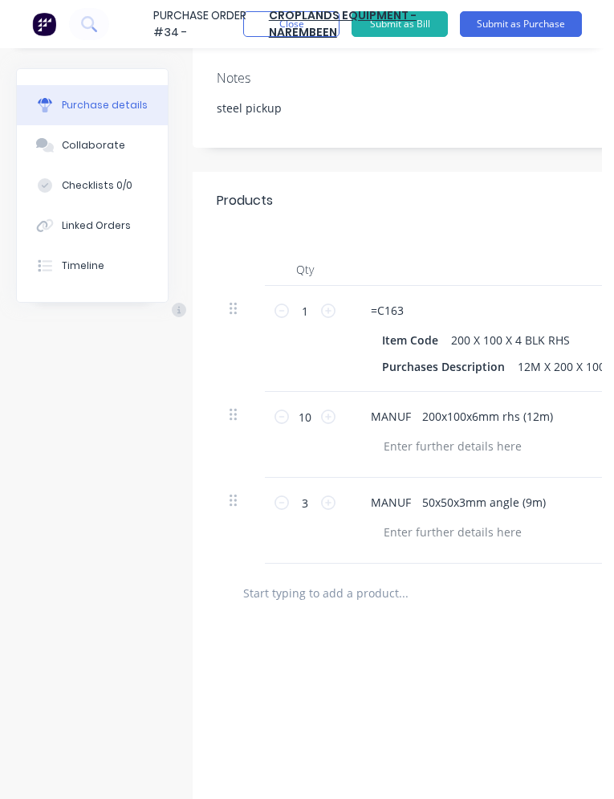
drag, startPoint x: 0, startPoint y: 522, endPoint x: -24, endPoint y: 522, distance: 24.1
click at [0, 522] on html "Purchase Order #34 - CROPLANDS EQUIPMENT - NAREMBEEN Add product Close Submit a…" at bounding box center [307, 399] width 614 height 799
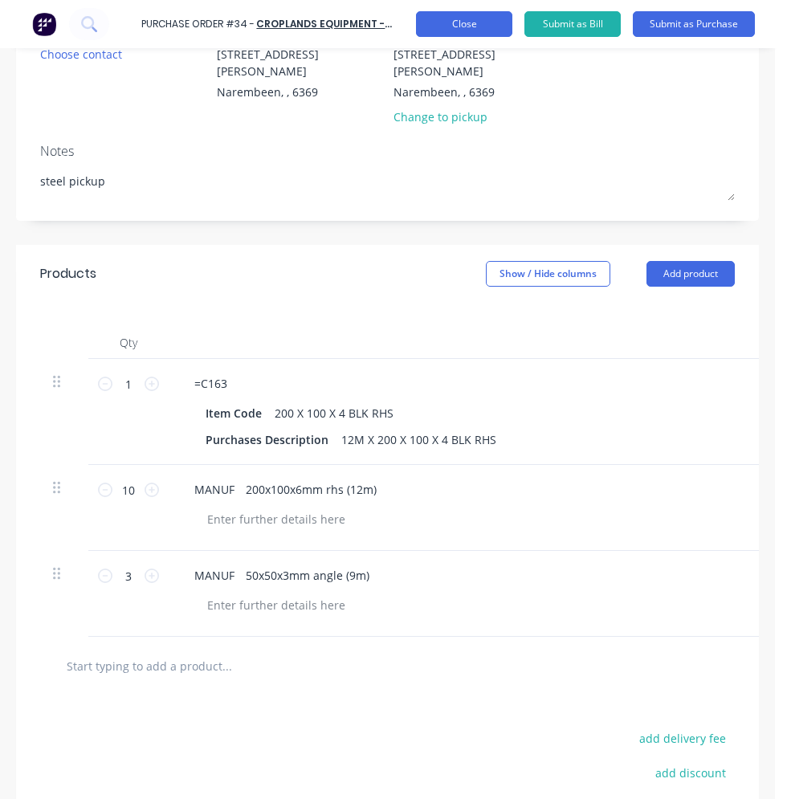
click at [483, 29] on button "Close" at bounding box center [464, 24] width 96 height 26
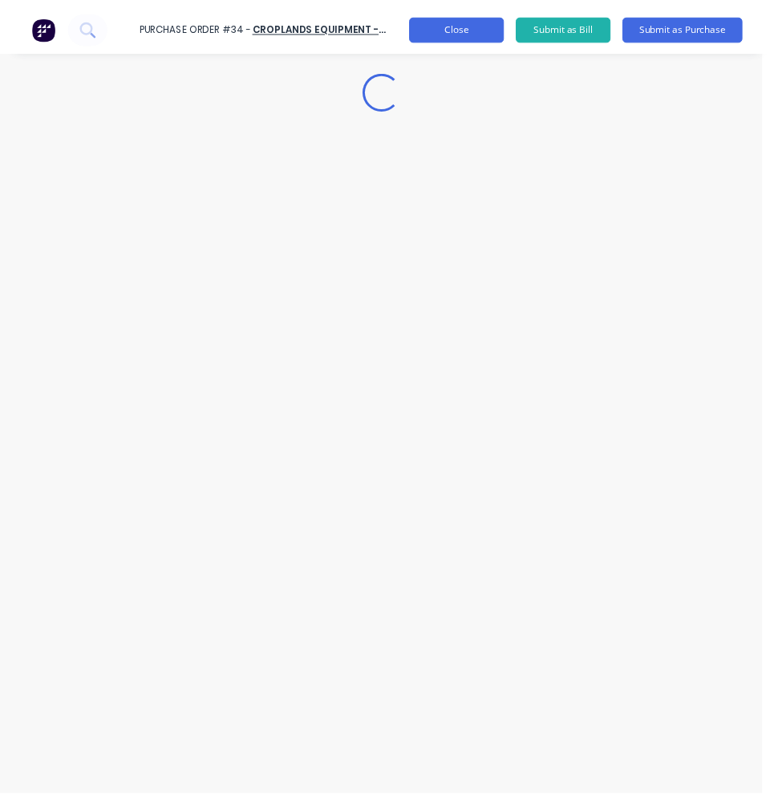
scroll to position [0, 0]
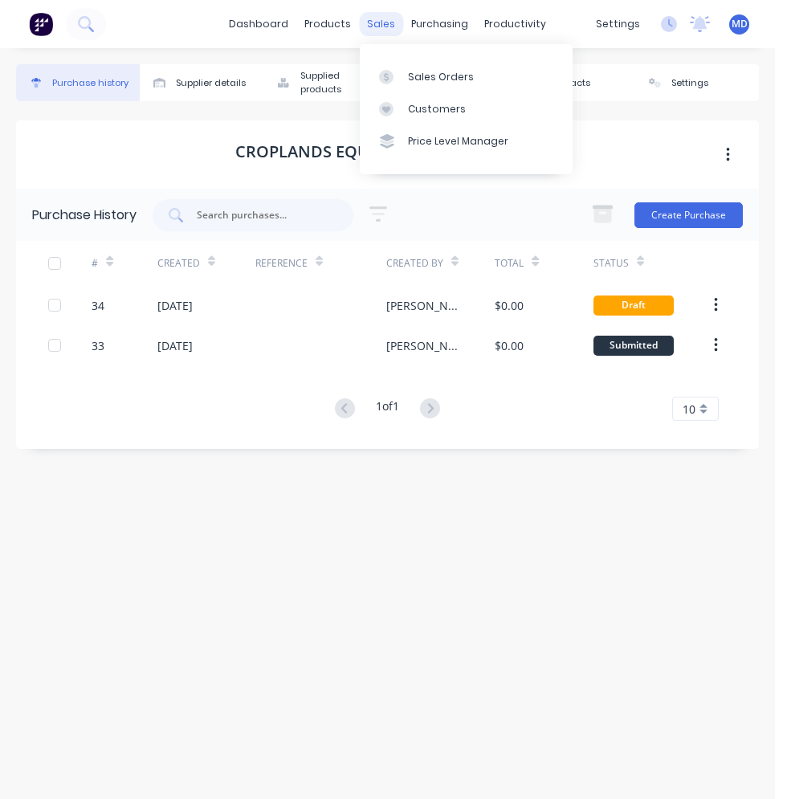
click at [388, 26] on div "sales" at bounding box center [381, 24] width 44 height 24
click at [423, 67] on link "Sales Orders" at bounding box center [466, 76] width 213 height 32
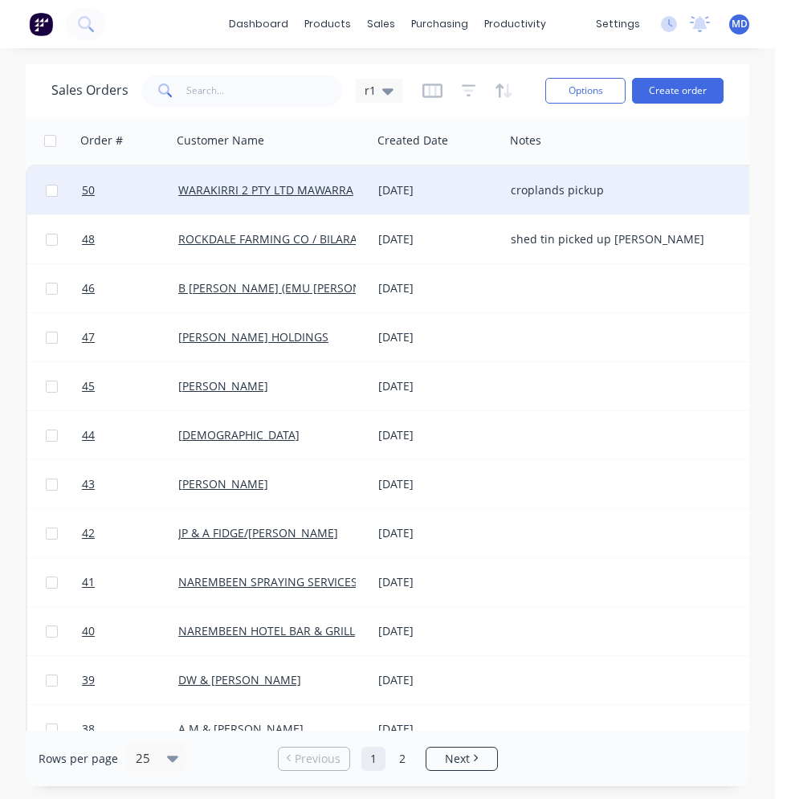
click at [368, 191] on div "WARAKIRRI 2 PTY LTD MAWARRA" at bounding box center [272, 190] width 200 height 48
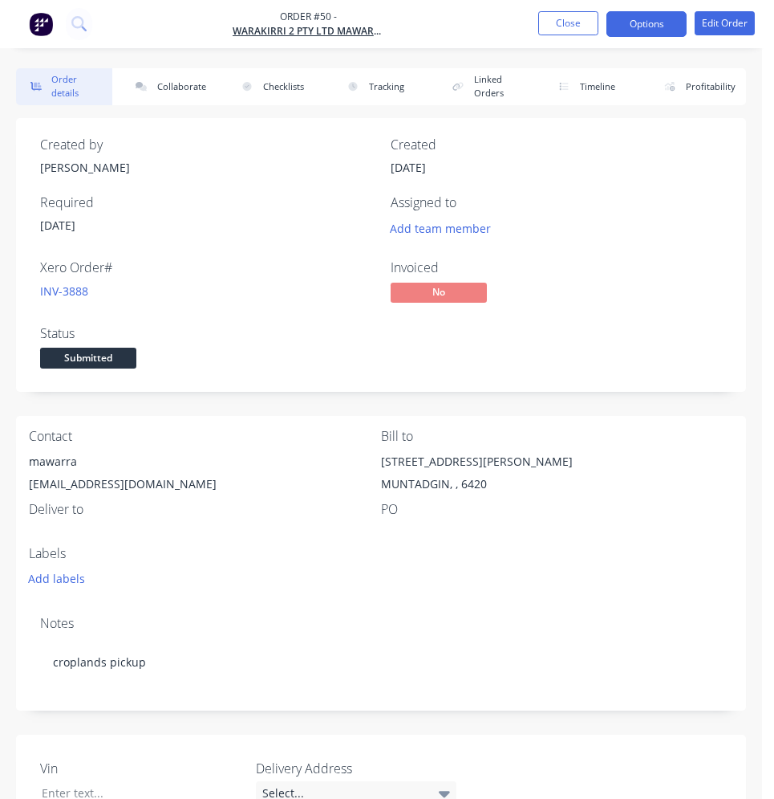
click at [663, 26] on button "Options" at bounding box center [647, 24] width 80 height 26
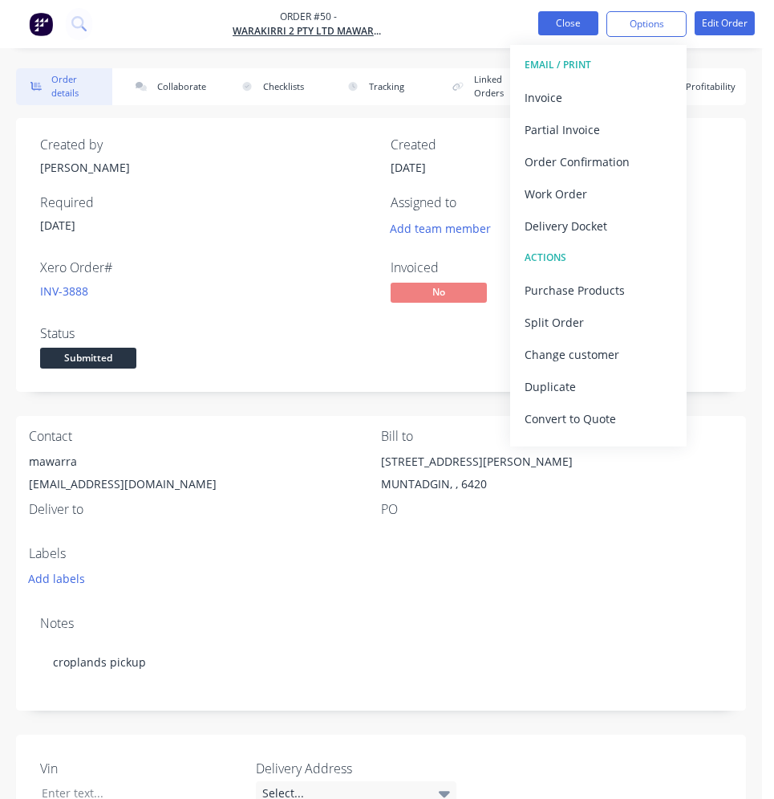
click at [585, 28] on button "Close" at bounding box center [569, 23] width 60 height 24
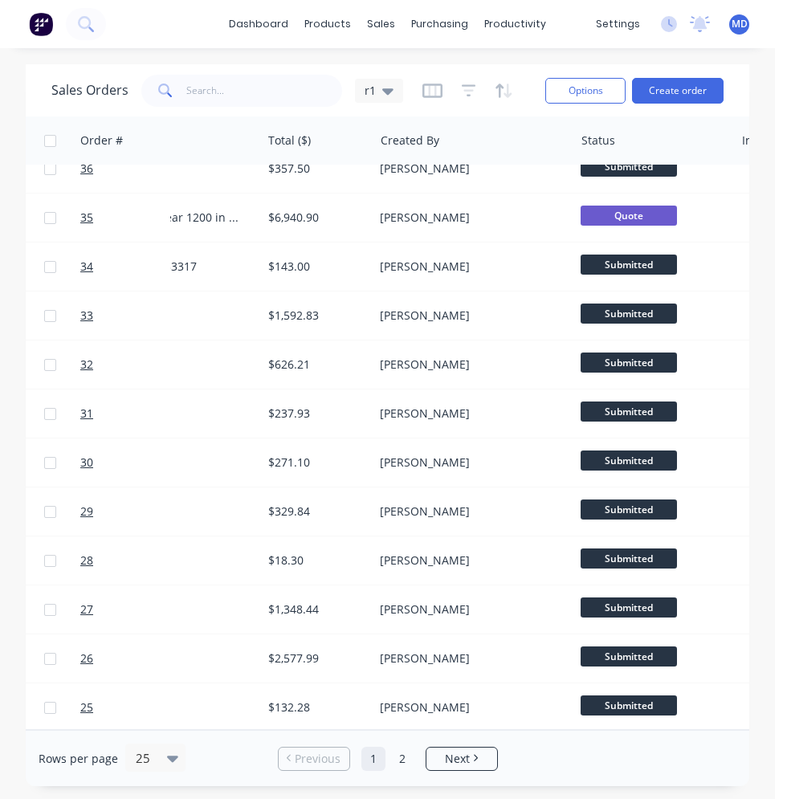
scroll to position [666, 709]
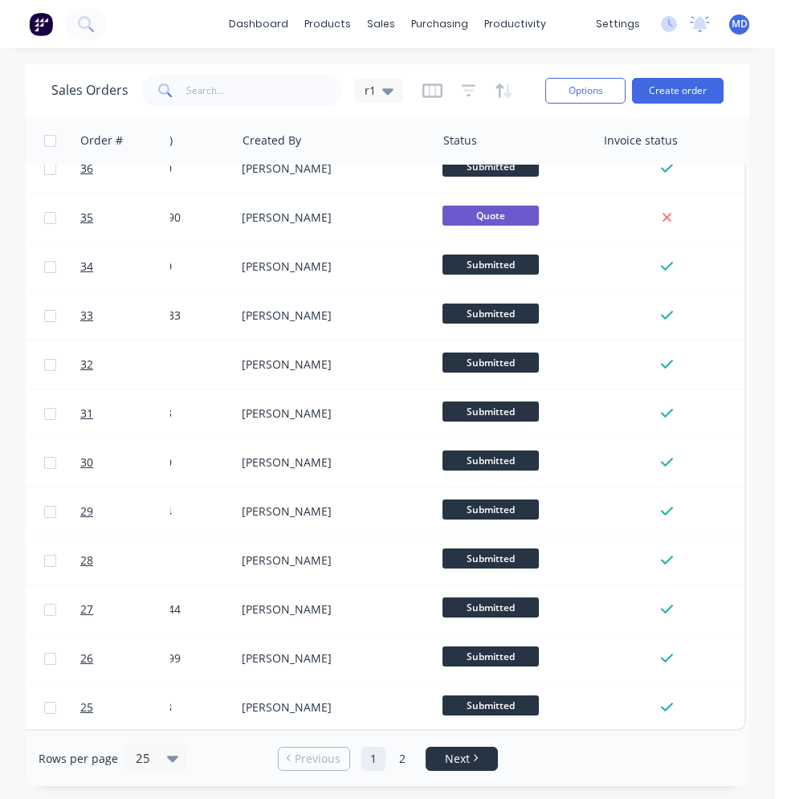
click at [465, 756] on span "Next" at bounding box center [457, 758] width 25 height 16
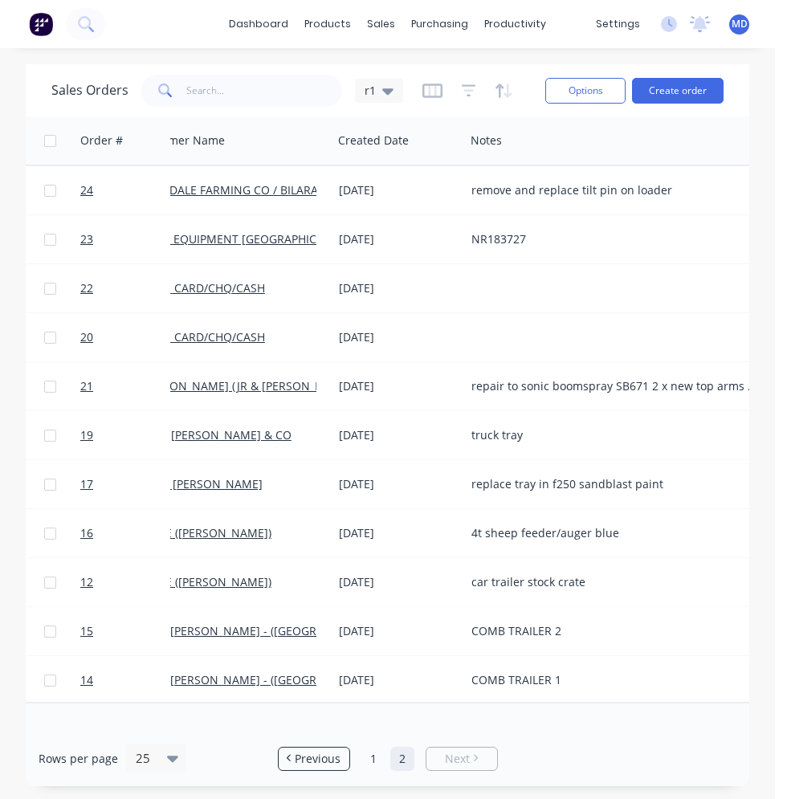
scroll to position [0, 0]
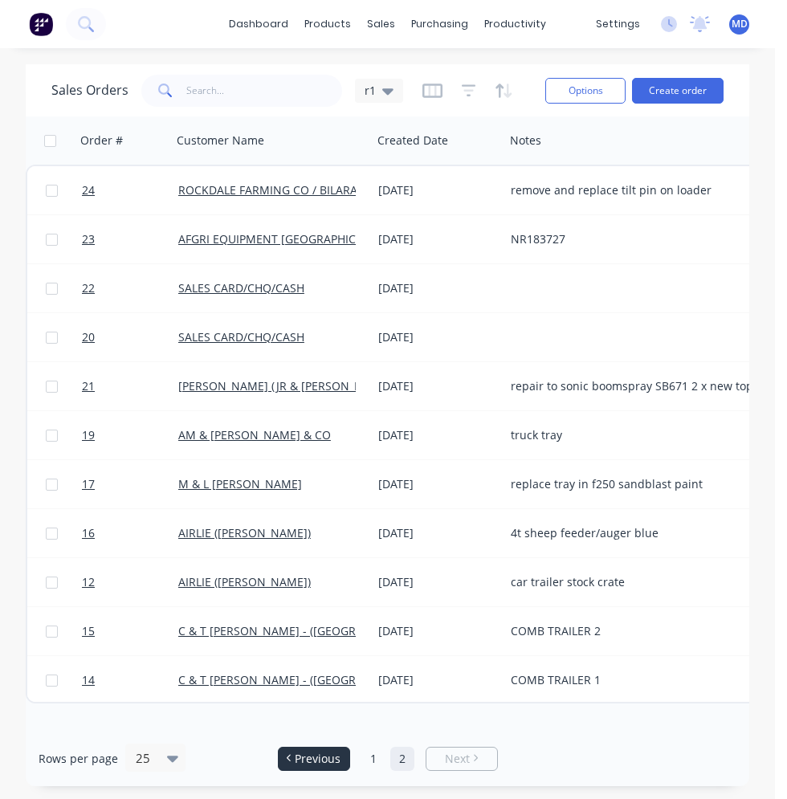
click at [337, 753] on span "Previous" at bounding box center [318, 758] width 46 height 16
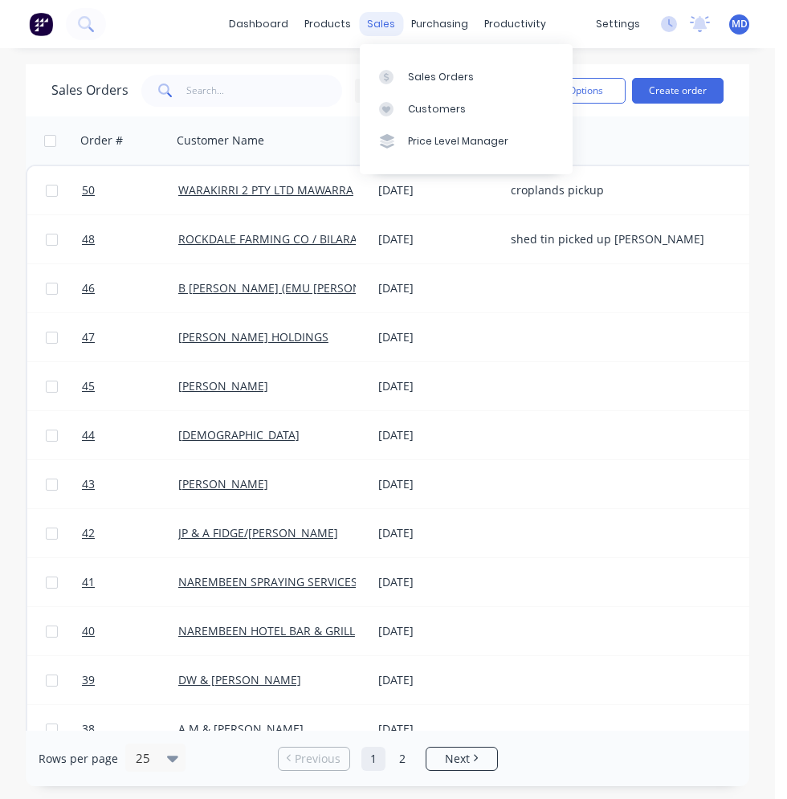
click at [380, 23] on div "sales" at bounding box center [381, 24] width 44 height 24
click at [417, 74] on div "Sales Orders" at bounding box center [441, 77] width 66 height 14
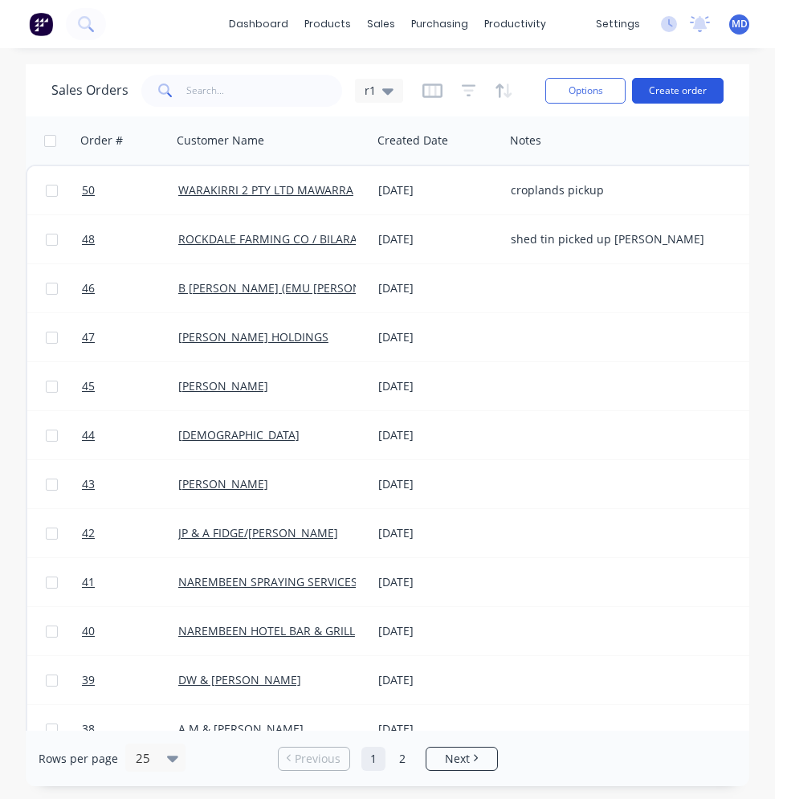
click at [674, 91] on button "Create order" at bounding box center [677, 91] width 91 height 26
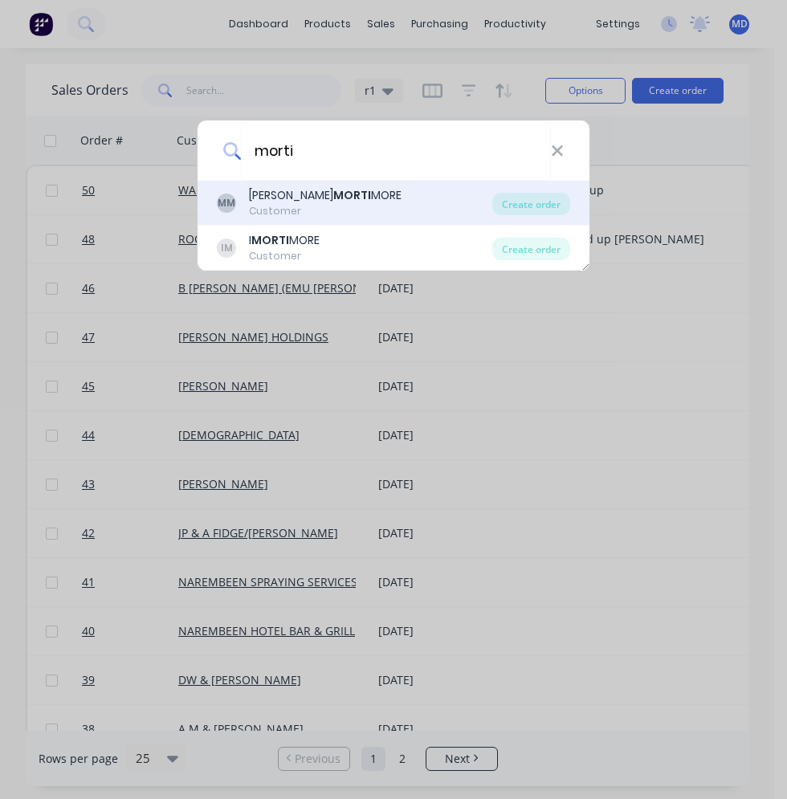
click at [360, 201] on div "[PERSON_NAME]" at bounding box center [325, 195] width 152 height 17
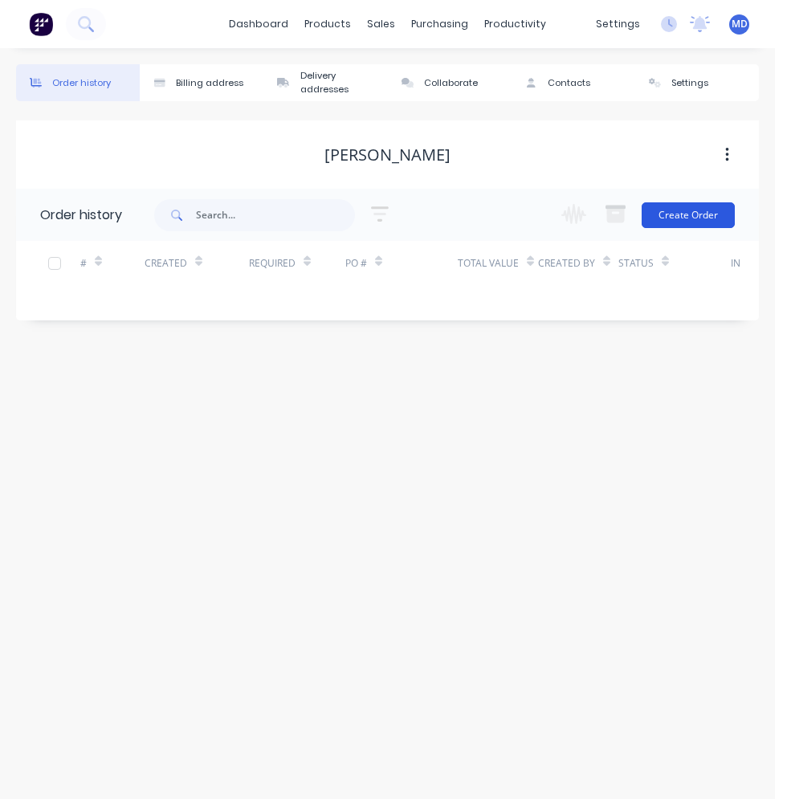
click at [666, 208] on button "Create Order" at bounding box center [687, 215] width 93 height 26
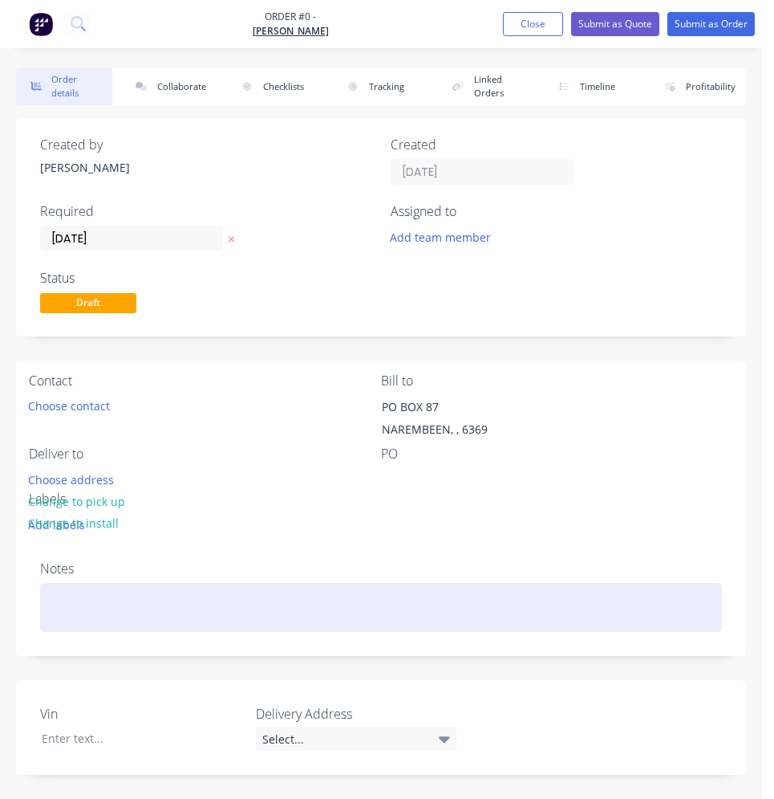
click at [57, 591] on div at bounding box center [381, 607] width 682 height 49
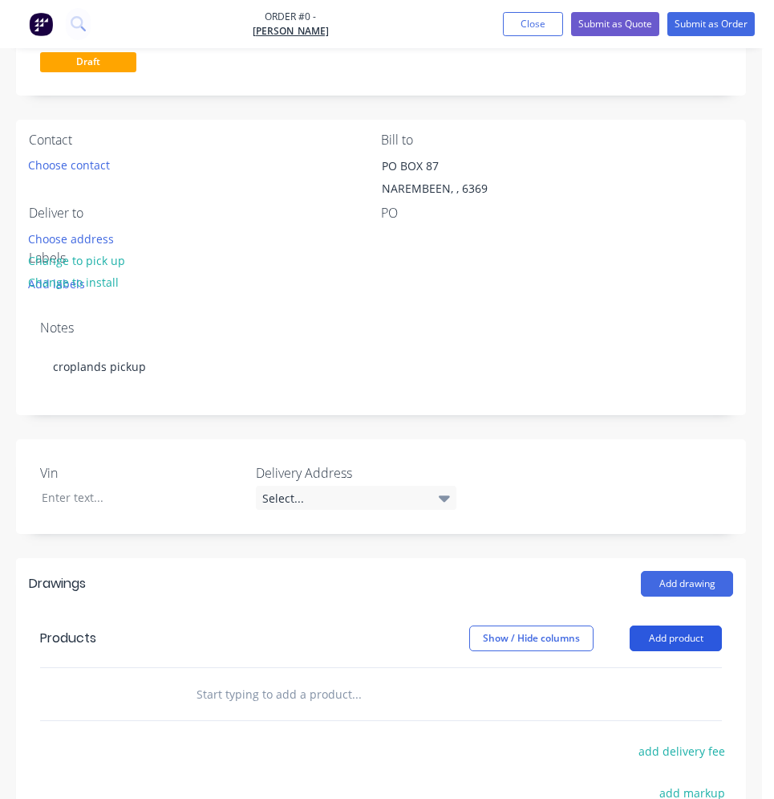
click at [662, 640] on div "Order details Collaborate Checklists 0/0 Tracking Linked Orders Timeline Profit…" at bounding box center [381, 444] width 762 height 1235
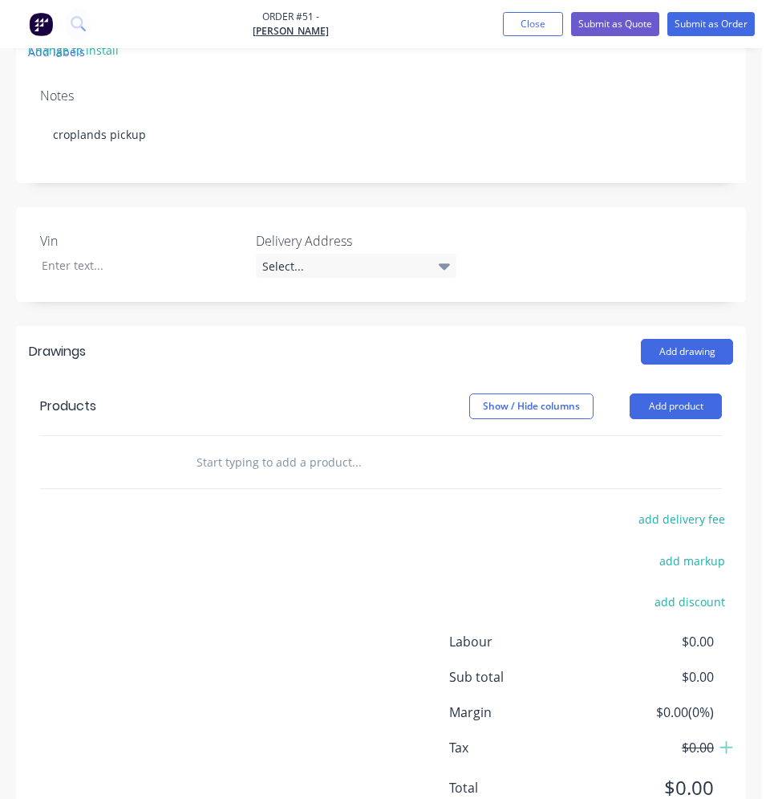
scroll to position [482, 0]
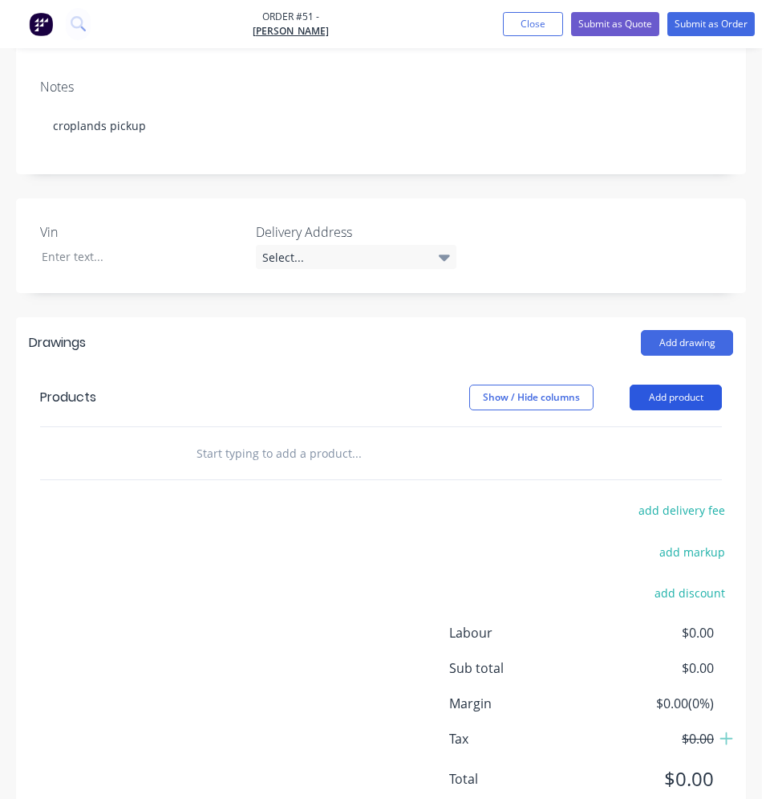
click at [680, 399] on button "Add product" at bounding box center [676, 397] width 92 height 26
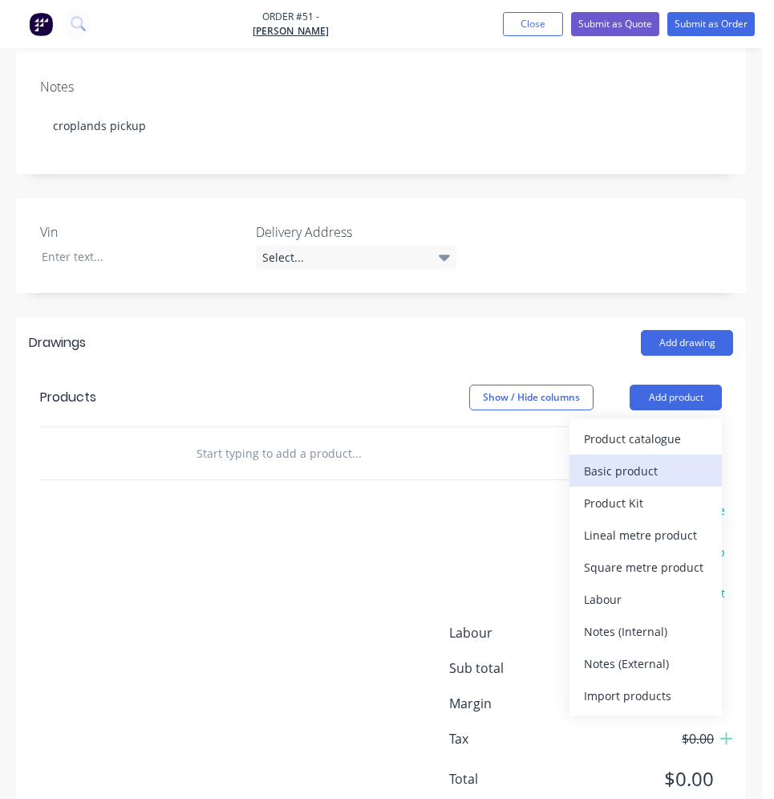
click at [644, 467] on div "Basic product" at bounding box center [646, 470] width 124 height 23
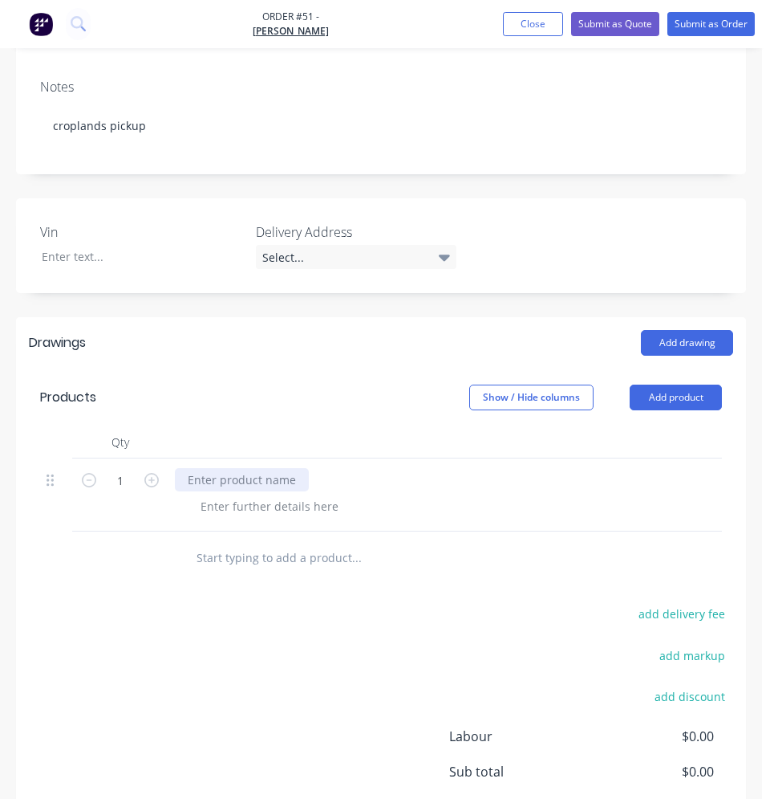
click at [248, 482] on div at bounding box center [242, 479] width 134 height 23
paste div
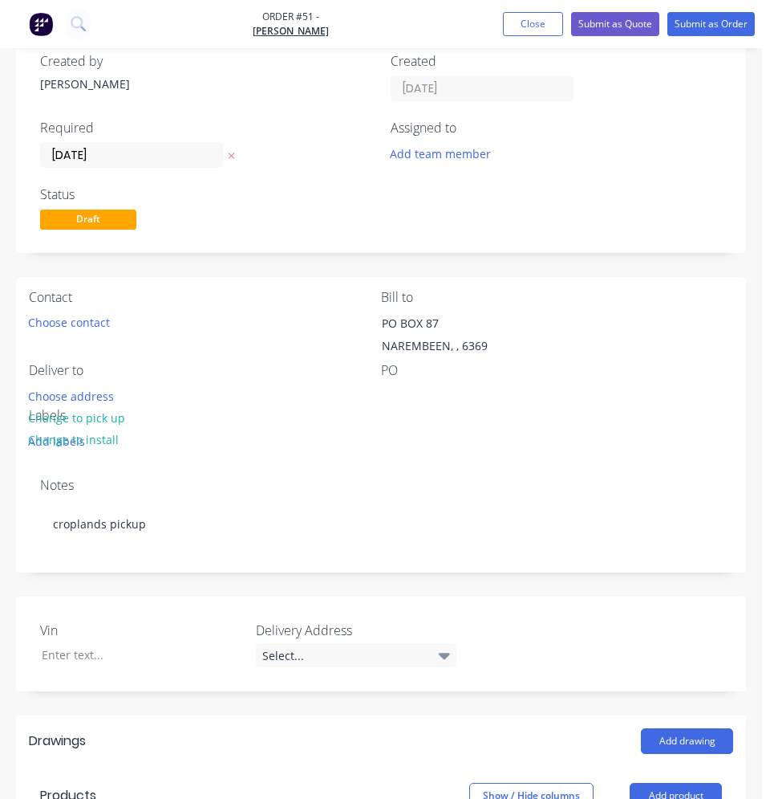
scroll to position [83, 0]
click at [718, 22] on button "Submit as Order" at bounding box center [711, 24] width 87 height 24
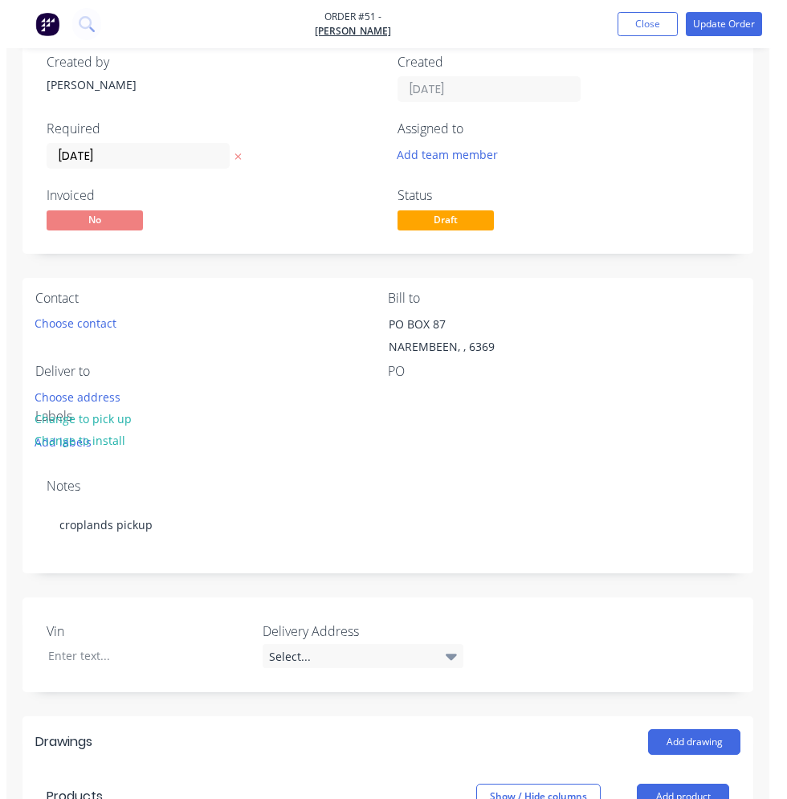
scroll to position [0, 0]
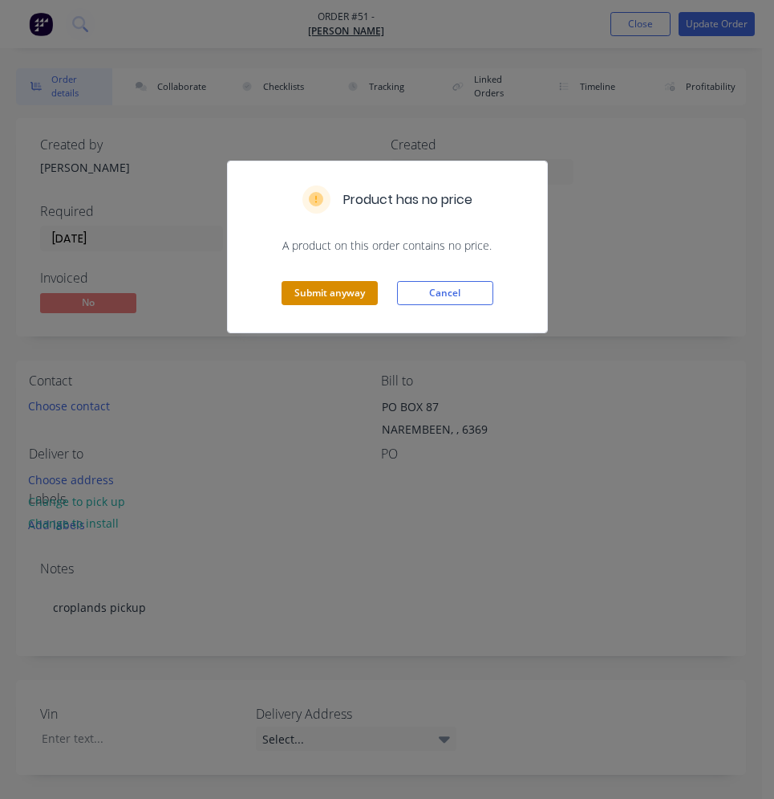
click at [348, 299] on button "Submit anyway" at bounding box center [330, 293] width 96 height 24
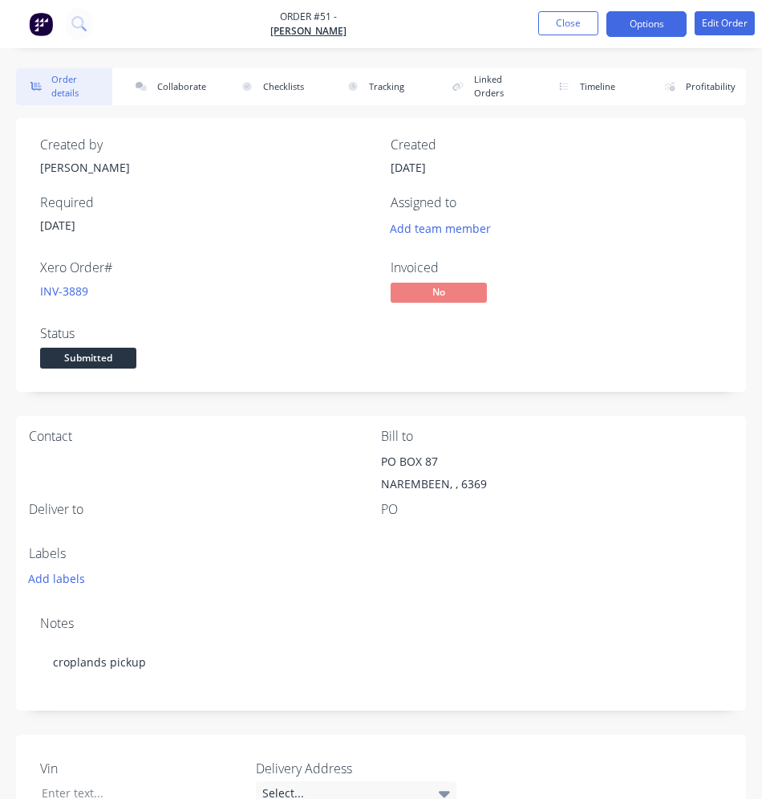
click at [632, 29] on button "Options" at bounding box center [647, 24] width 80 height 26
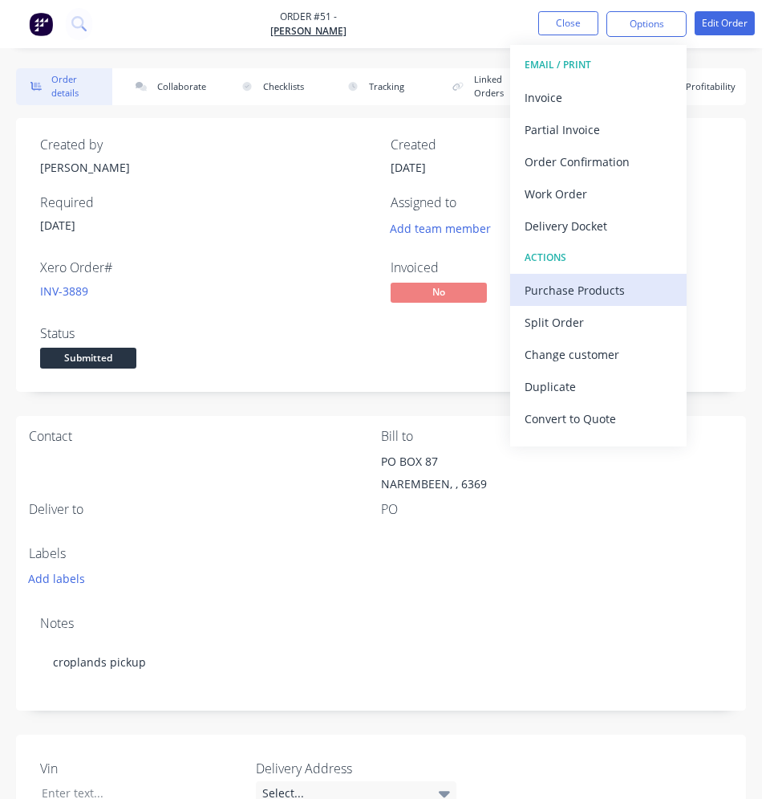
click at [610, 290] on div "Purchase Products" at bounding box center [599, 289] width 148 height 23
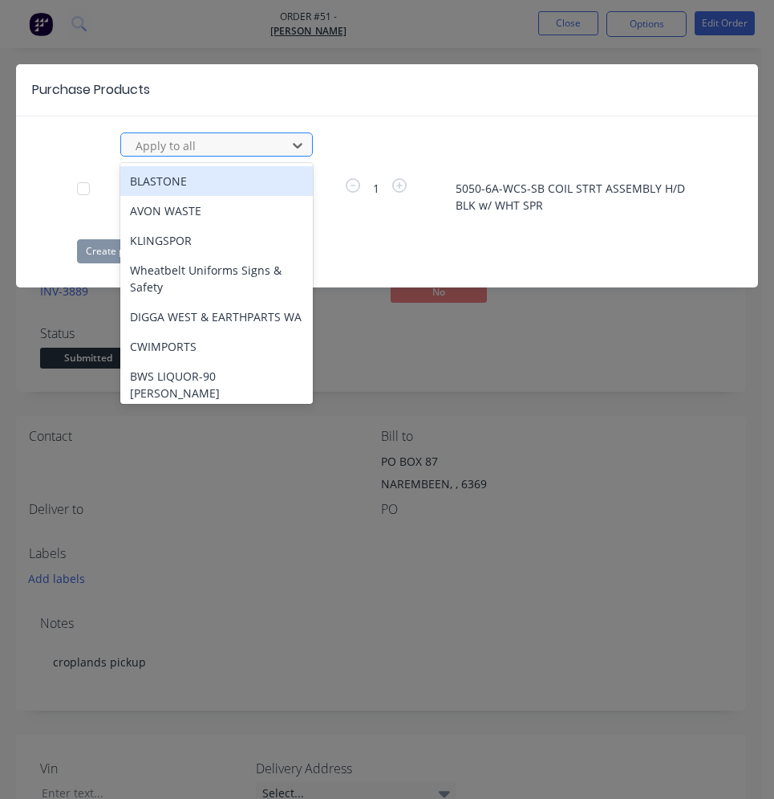
click at [214, 144] on div at bounding box center [206, 146] width 144 height 20
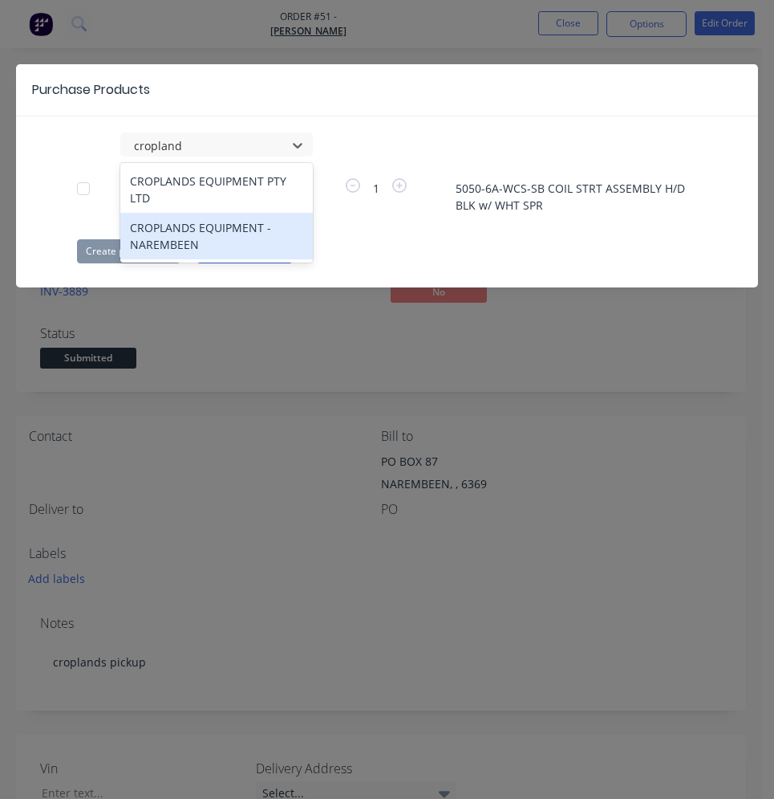
click at [220, 225] on div "CROPLANDS EQUIPMENT - NAREMBEEN" at bounding box center [216, 236] width 193 height 47
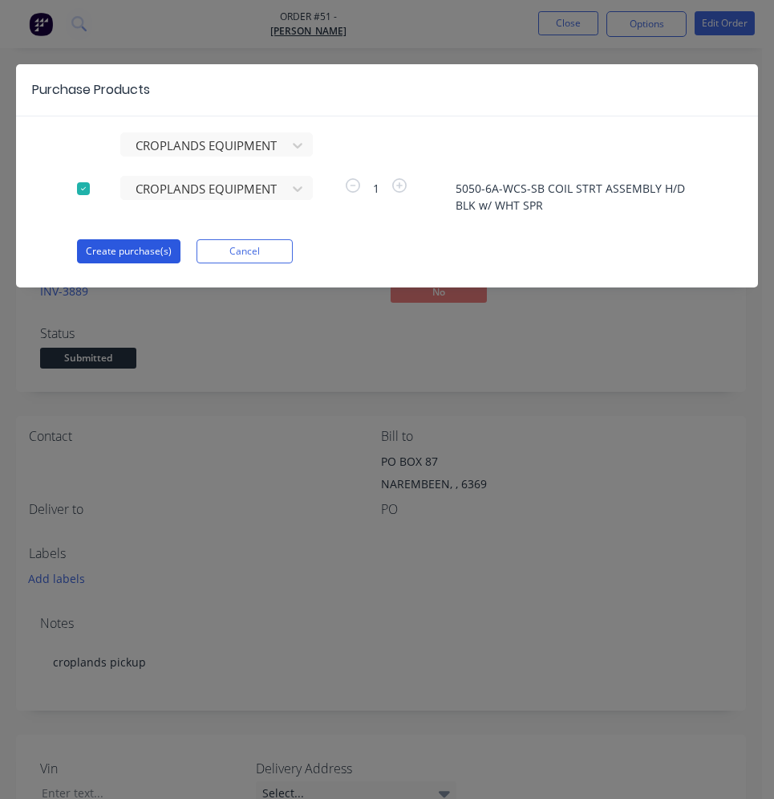
click at [143, 258] on button "Create purchase(s)" at bounding box center [129, 251] width 104 height 24
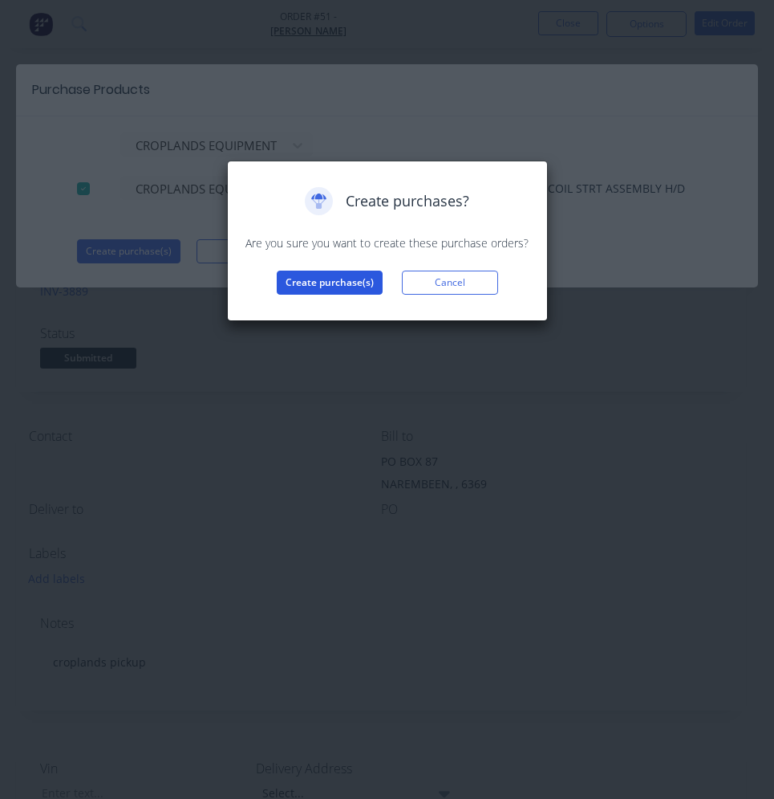
click at [312, 290] on button "Create purchase(s)" at bounding box center [330, 282] width 106 height 24
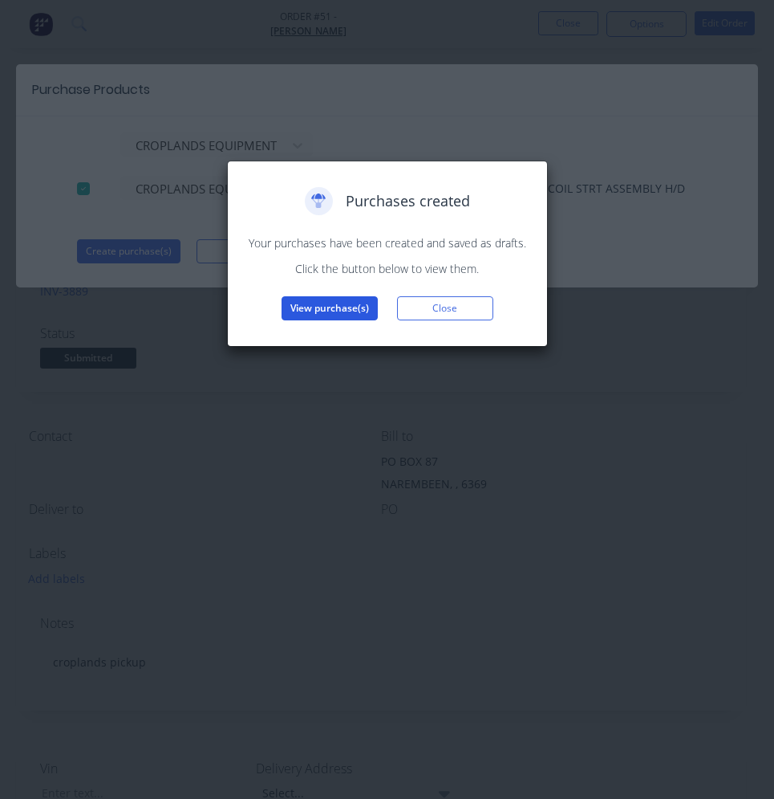
click at [319, 307] on button "View purchase(s)" at bounding box center [330, 308] width 96 height 24
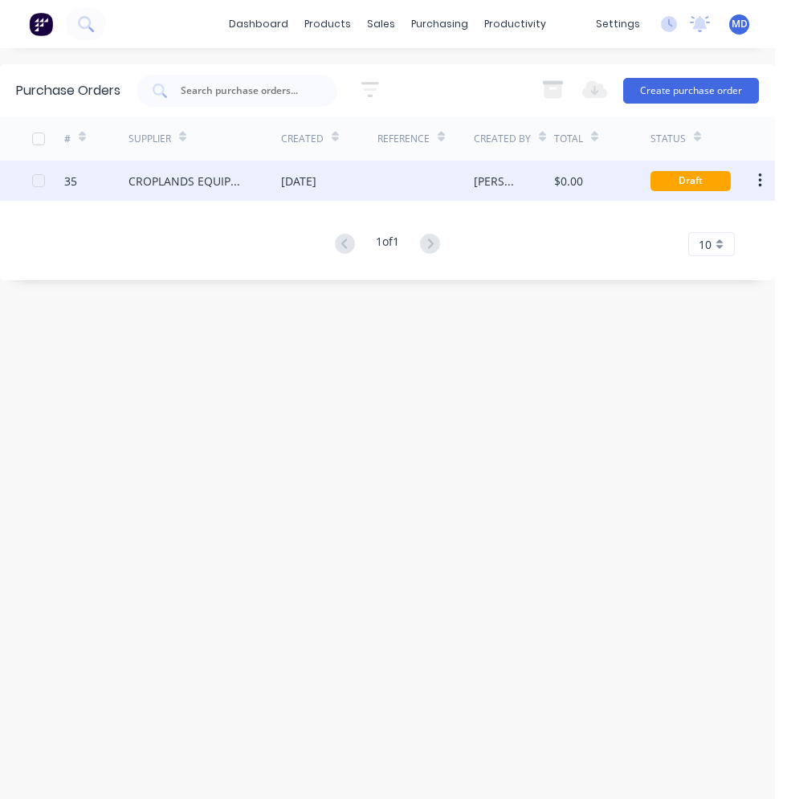
click at [413, 188] on div at bounding box center [425, 181] width 96 height 40
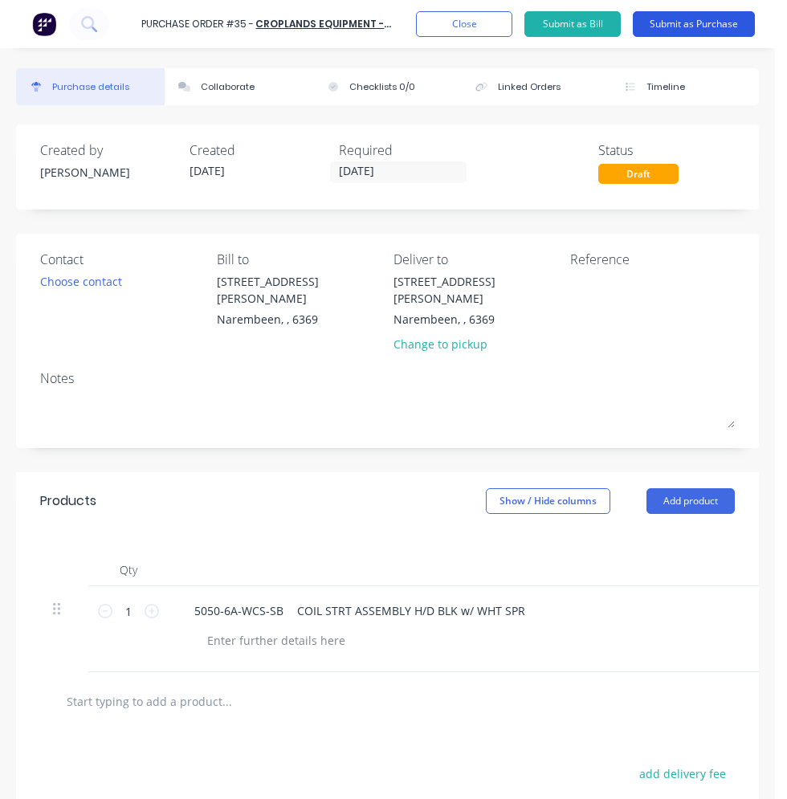
click at [676, 27] on button "Submit as Purchase" at bounding box center [693, 24] width 122 height 26
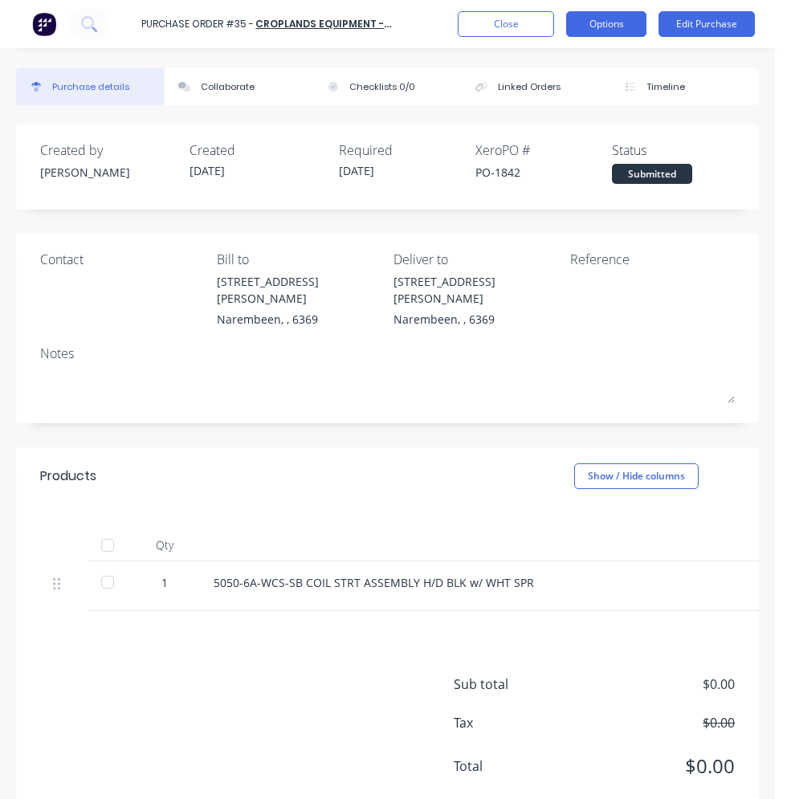
click at [616, 30] on button "Options" at bounding box center [606, 24] width 80 height 26
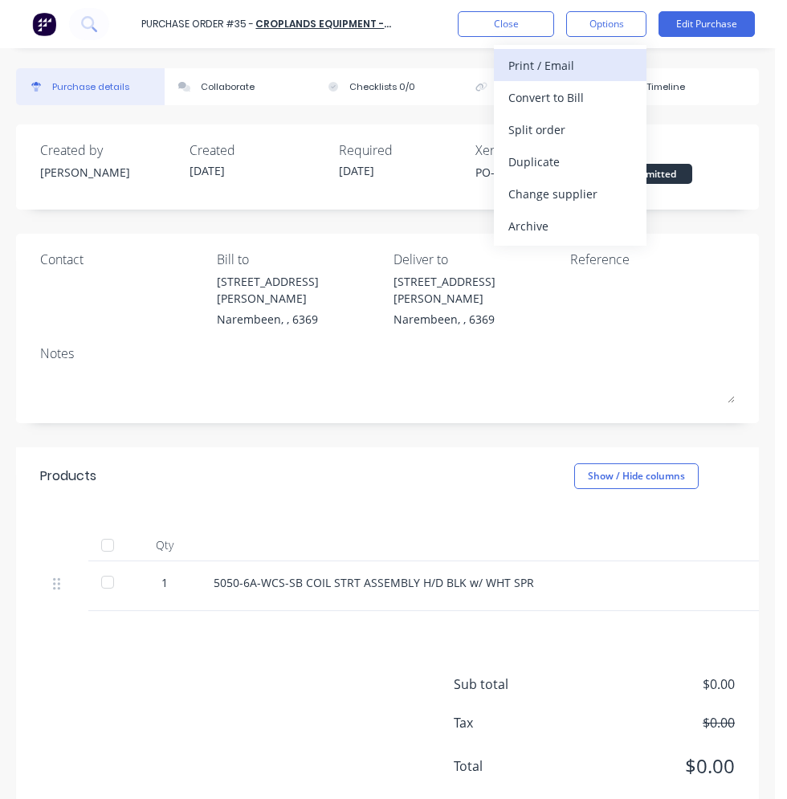
click at [566, 67] on div "Print / Email" at bounding box center [570, 65] width 124 height 23
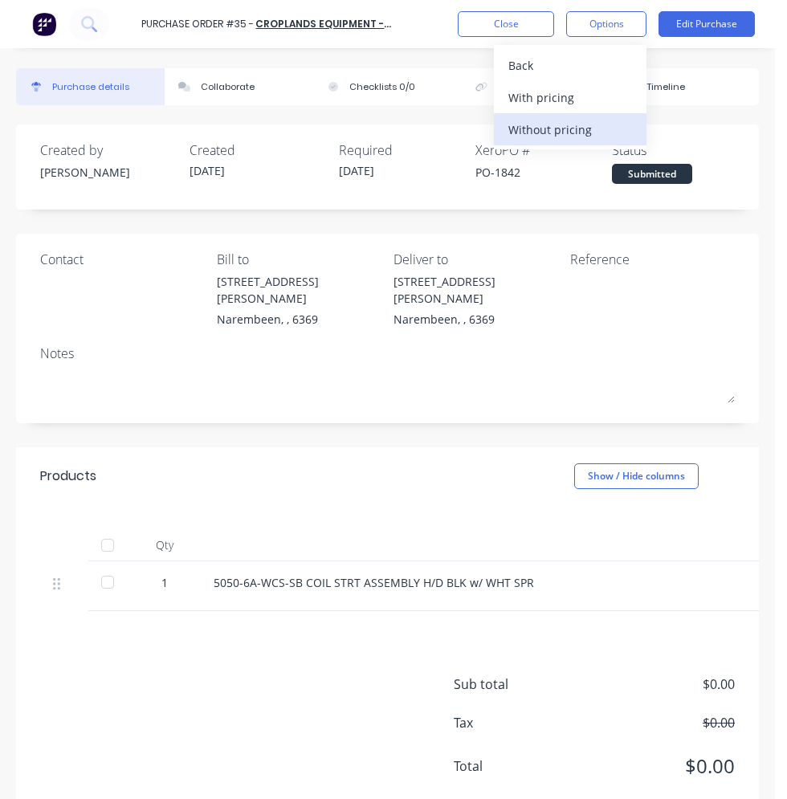
click at [559, 121] on div "Without pricing" at bounding box center [570, 129] width 124 height 23
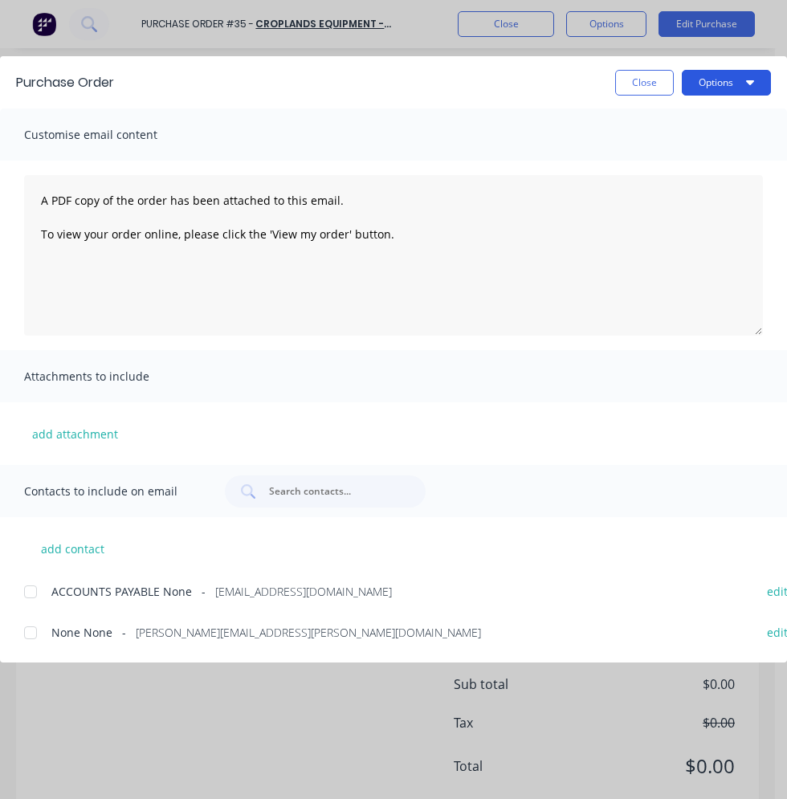
click at [705, 74] on button "Options" at bounding box center [725, 83] width 89 height 26
click at [688, 150] on div "Print" at bounding box center [694, 155] width 124 height 23
click at [626, 87] on button "Close" at bounding box center [644, 83] width 59 height 26
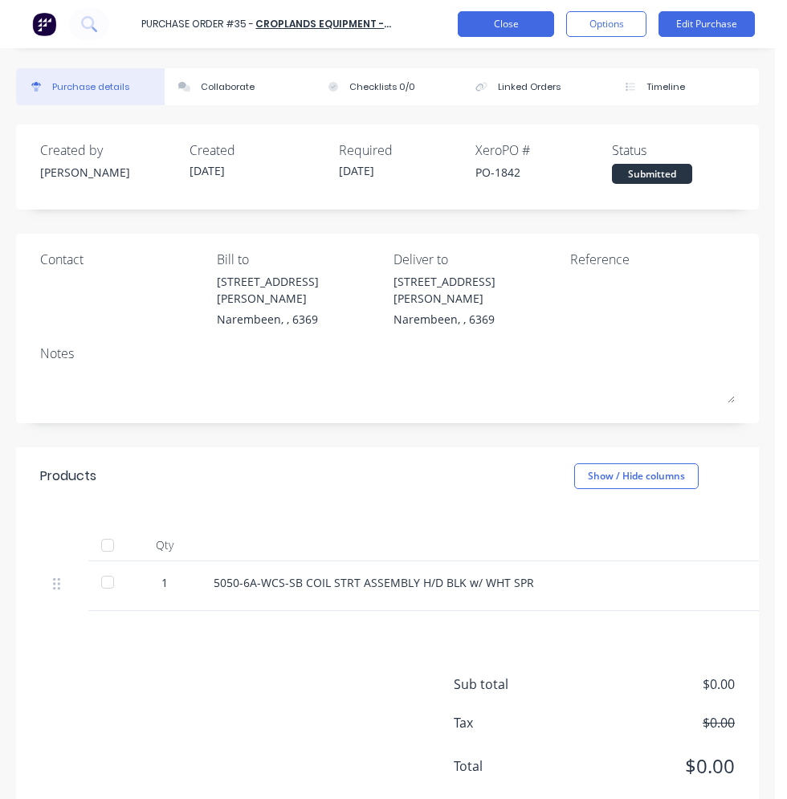
click at [512, 27] on button "Close" at bounding box center [505, 24] width 96 height 26
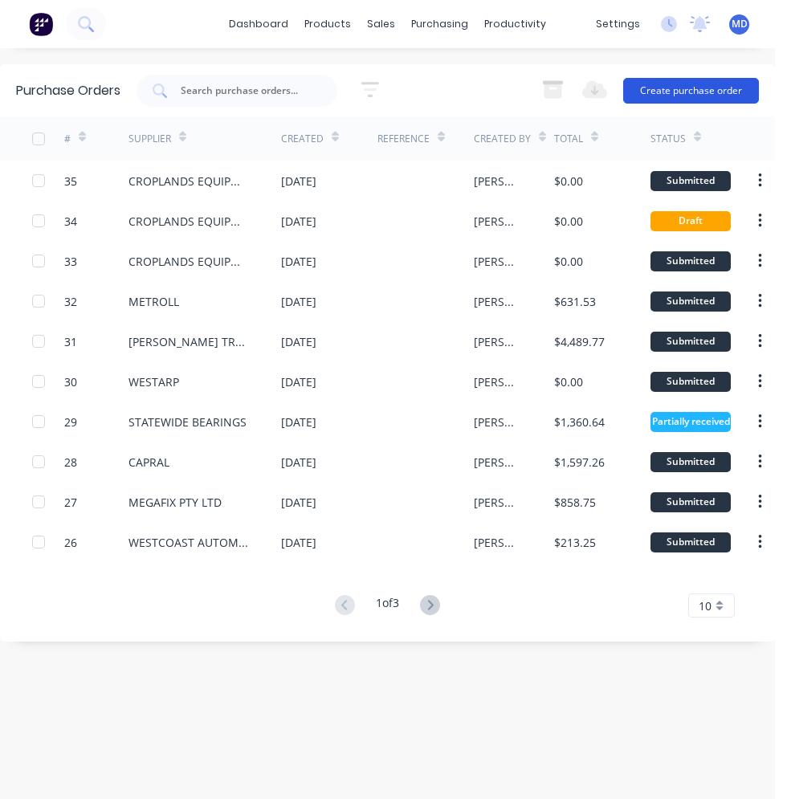
click at [698, 96] on button "Create purchase order" at bounding box center [691, 91] width 136 height 26
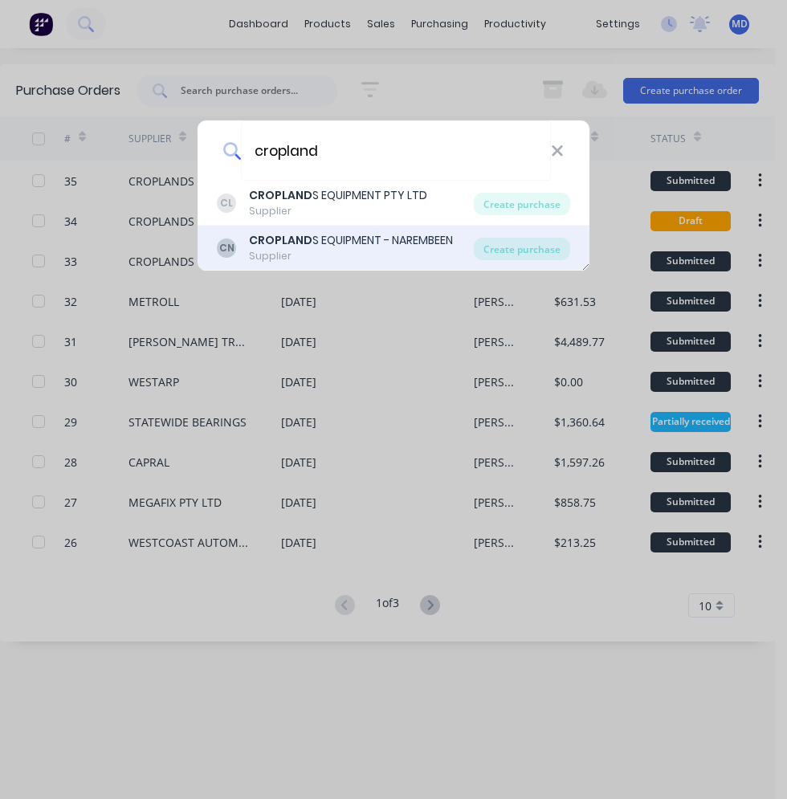
click at [388, 238] on div "CROPLAND S EQUIPMENT - NAREMBEEN" at bounding box center [351, 240] width 204 height 17
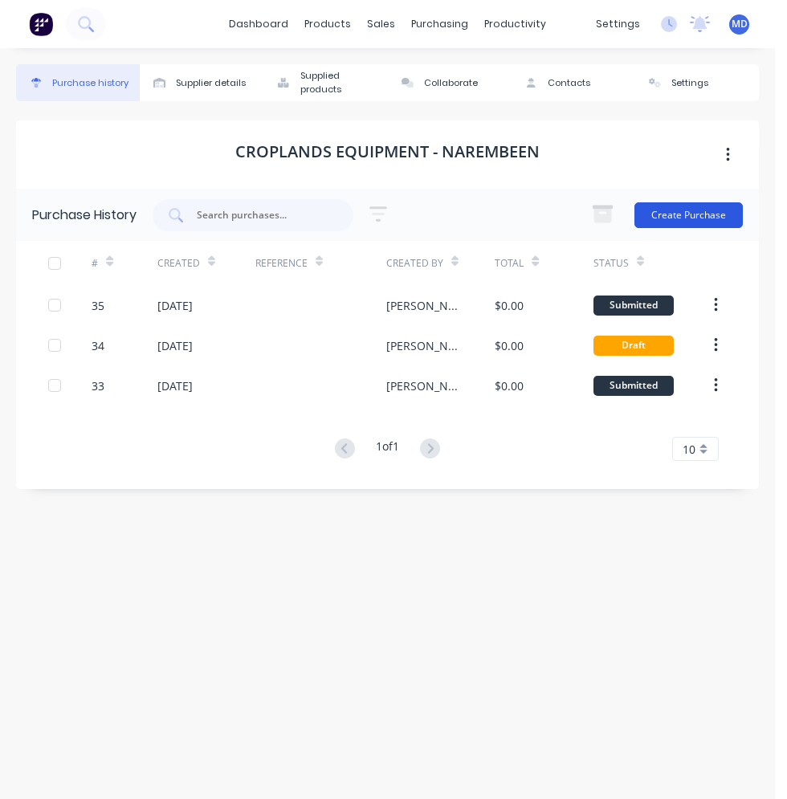
click at [662, 219] on button "Create Purchase" at bounding box center [688, 215] width 108 height 26
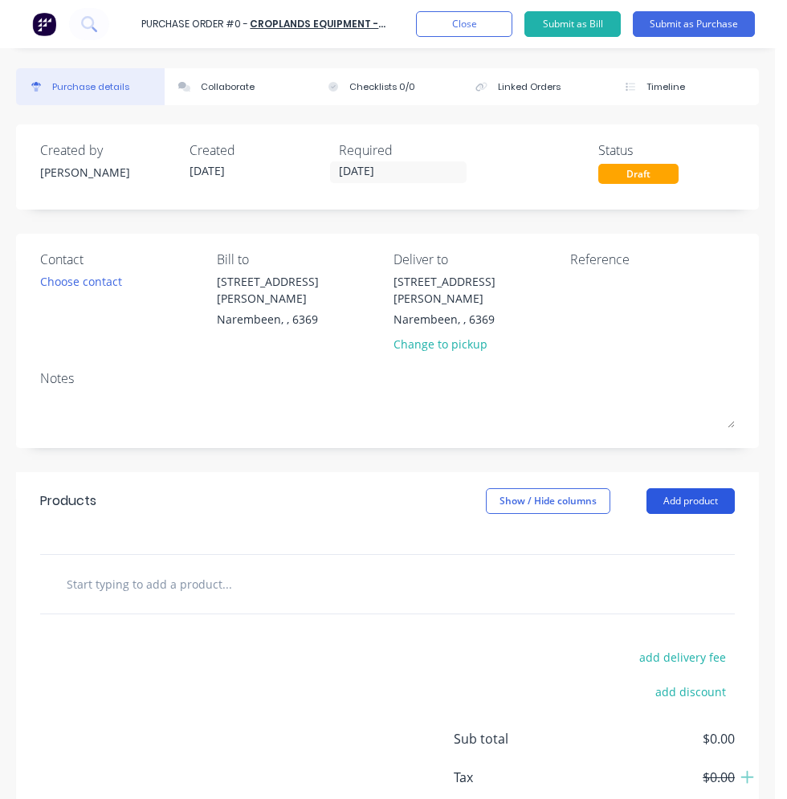
click at [651, 488] on button "Add product" at bounding box center [690, 501] width 88 height 26
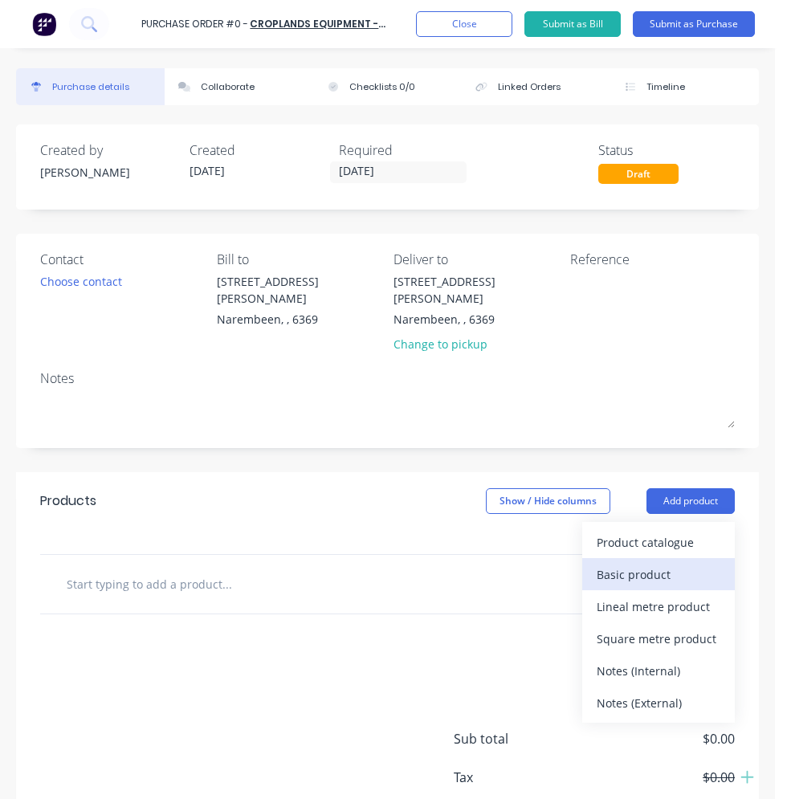
click at [638, 563] on div "Basic product" at bounding box center [658, 574] width 124 height 23
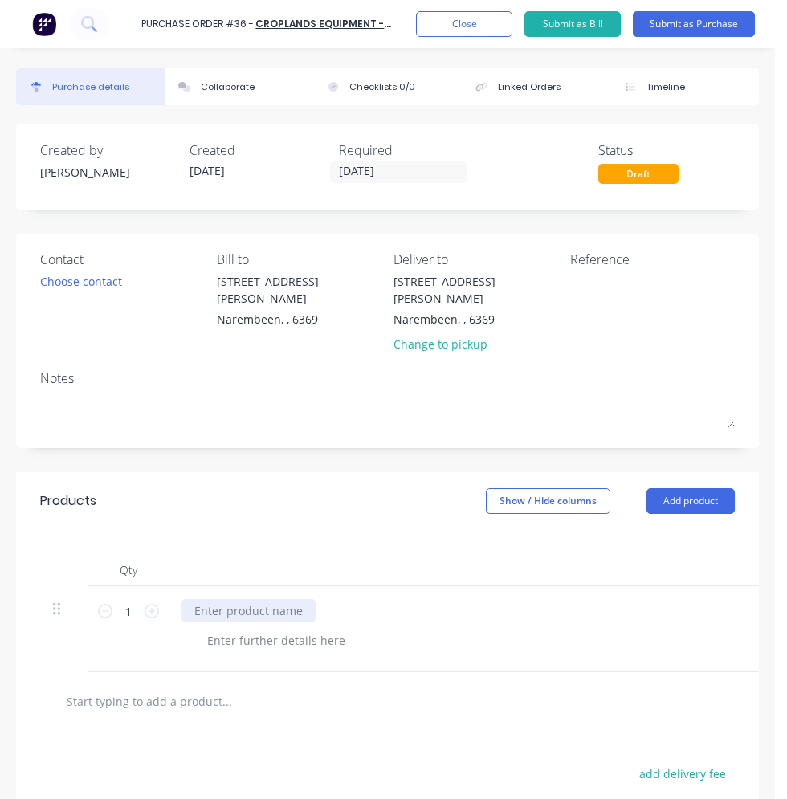
click at [290, 599] on div at bounding box center [248, 610] width 134 height 23
paste div
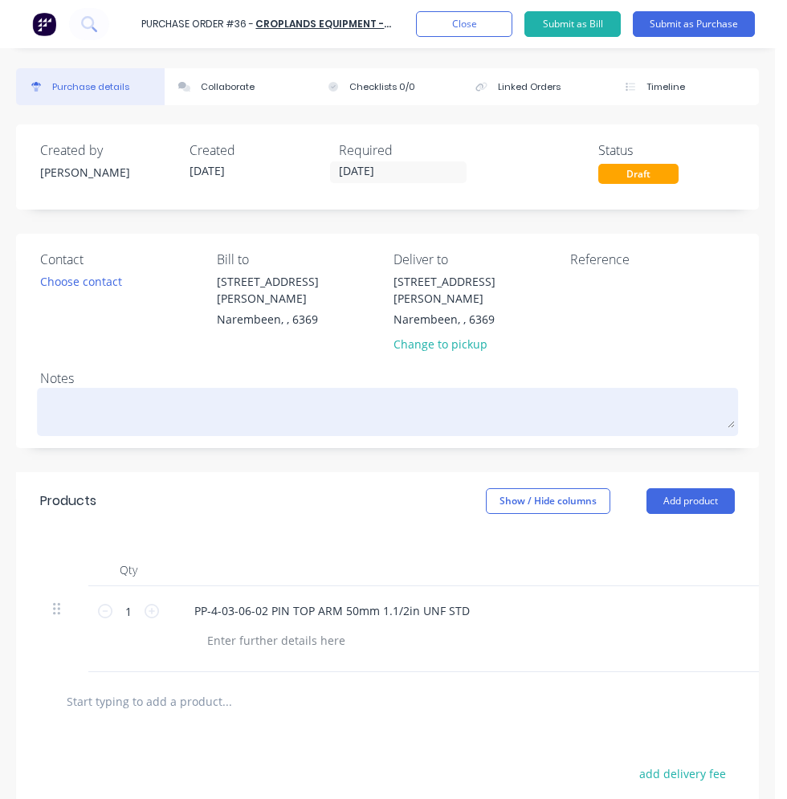
click at [85, 392] on textarea at bounding box center [387, 410] width 694 height 36
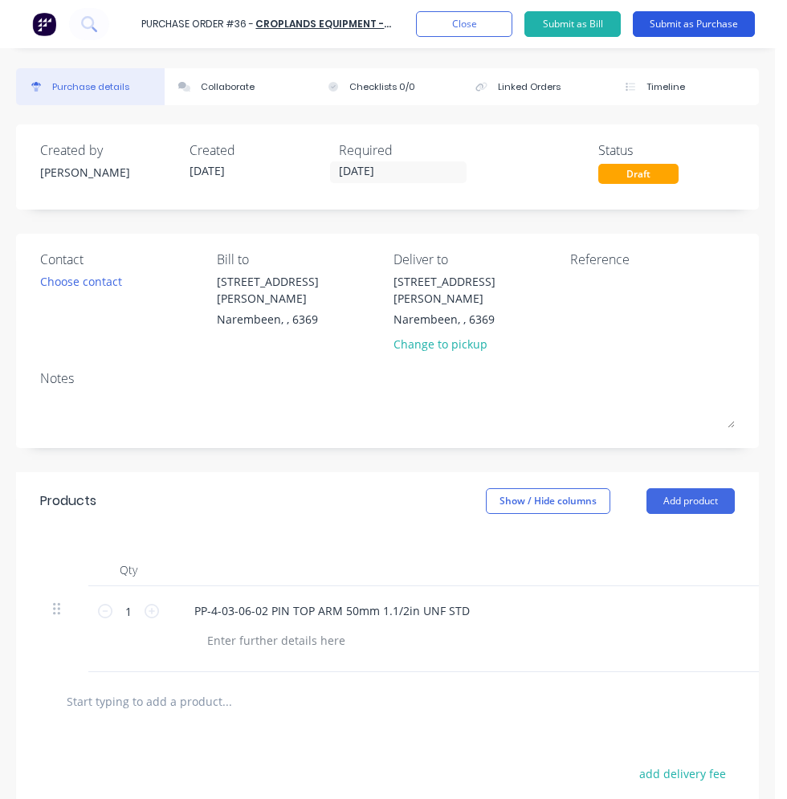
click at [669, 30] on button "Submit as Purchase" at bounding box center [693, 24] width 122 height 26
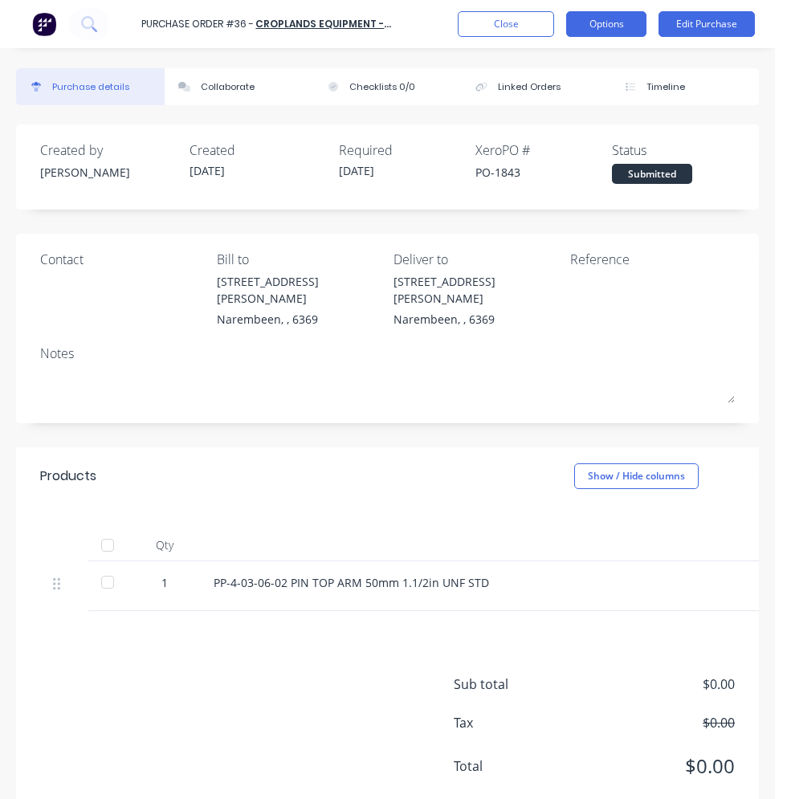
click at [604, 30] on button "Options" at bounding box center [606, 24] width 80 height 26
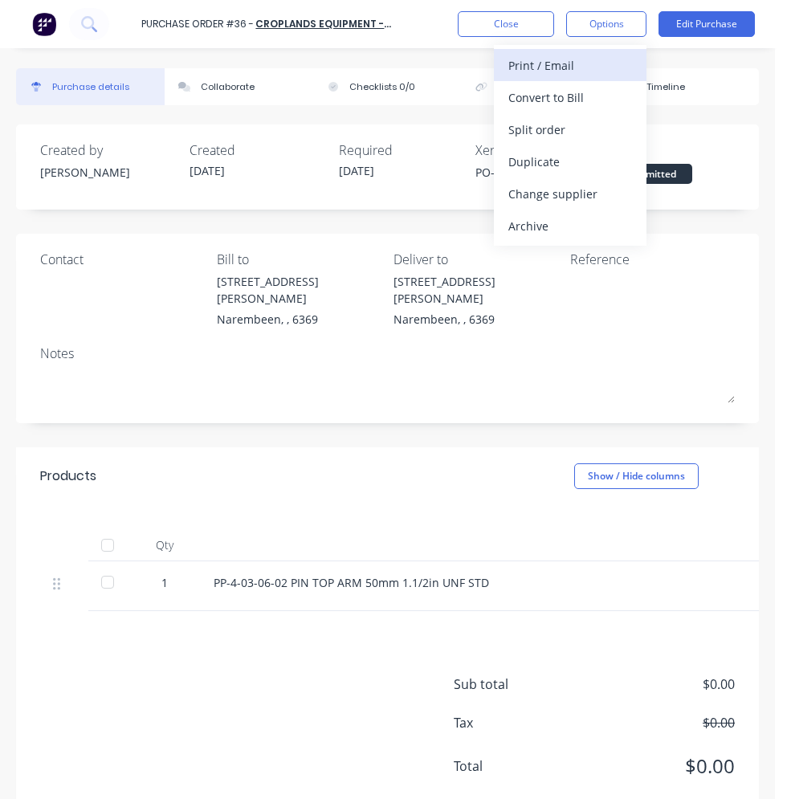
click at [592, 70] on div "Print / Email" at bounding box center [570, 65] width 124 height 23
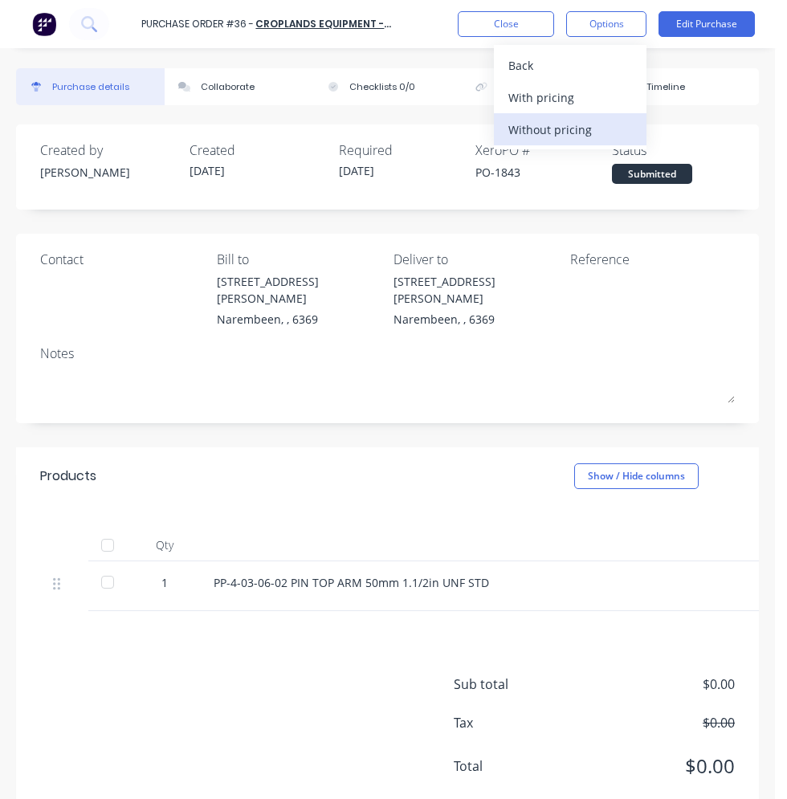
click at [562, 123] on div "Without pricing" at bounding box center [570, 129] width 124 height 23
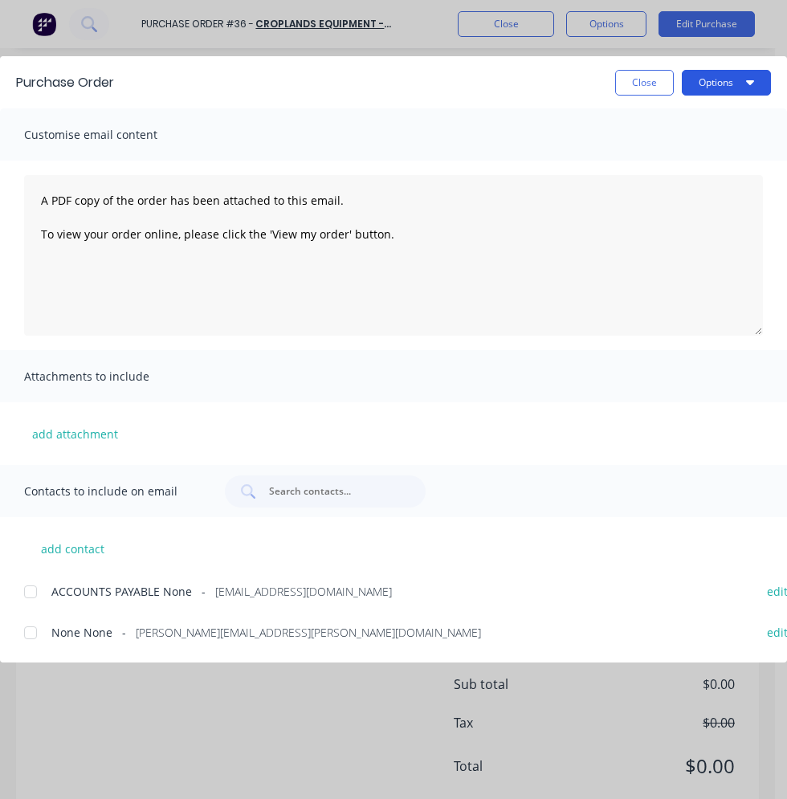
click at [725, 89] on button "Options" at bounding box center [725, 83] width 89 height 26
click at [669, 148] on div "Print" at bounding box center [694, 155] width 124 height 23
click at [653, 72] on button "Close" at bounding box center [644, 83] width 59 height 26
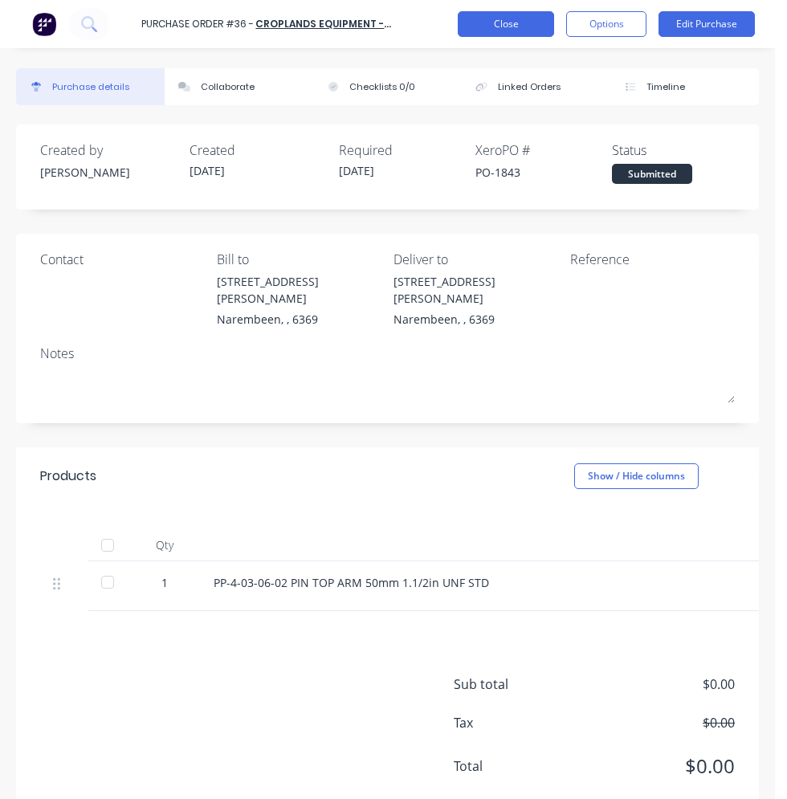
click at [540, 30] on button "Close" at bounding box center [505, 24] width 96 height 26
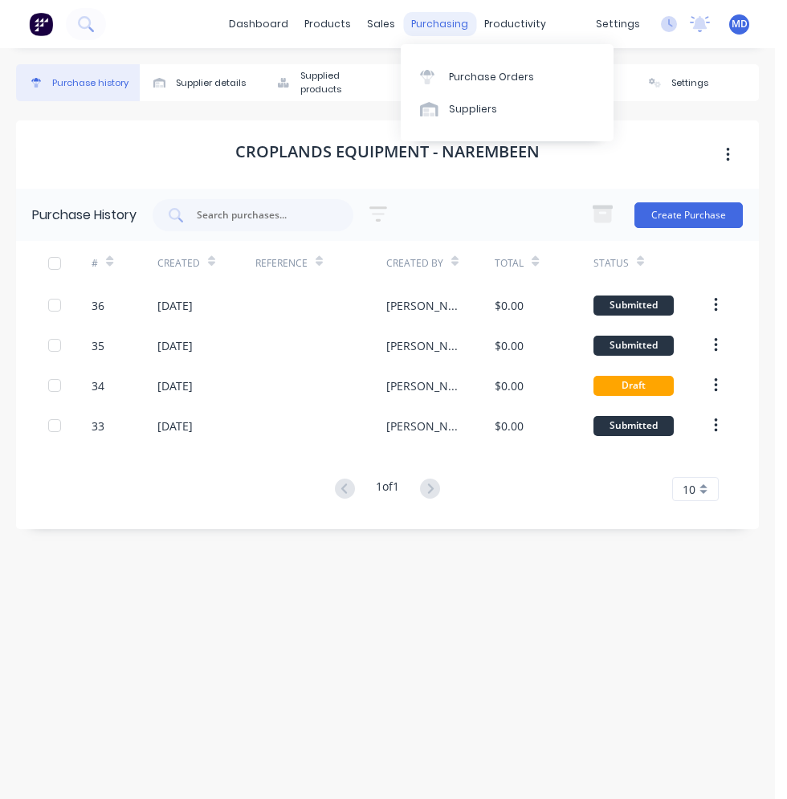
click at [445, 32] on div "purchasing" at bounding box center [439, 24] width 73 height 24
click at [470, 71] on div "Purchase Orders" at bounding box center [491, 77] width 85 height 14
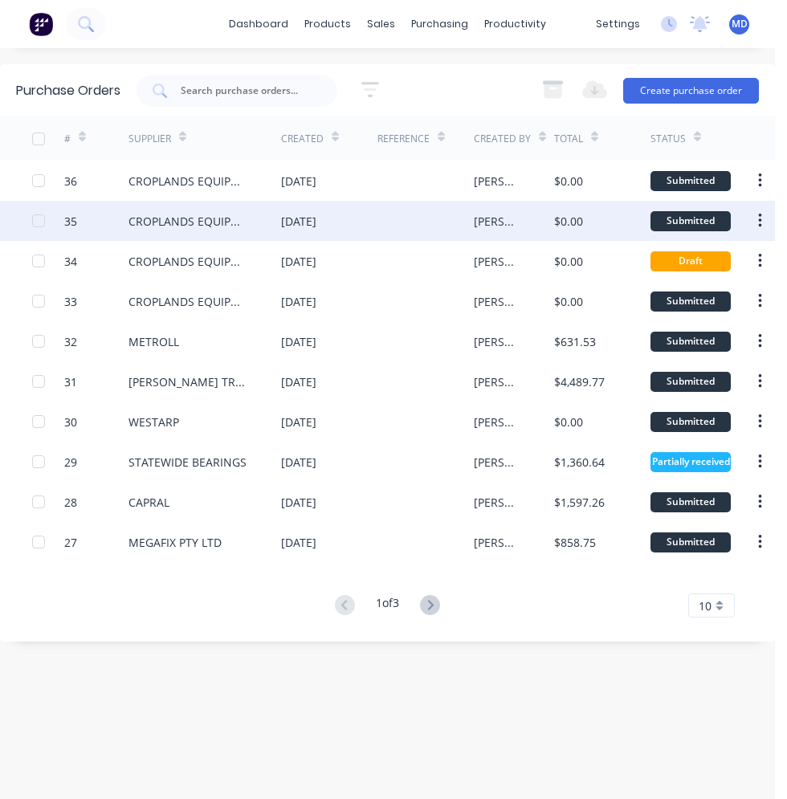
click at [352, 218] on div "[DATE]" at bounding box center [329, 221] width 96 height 40
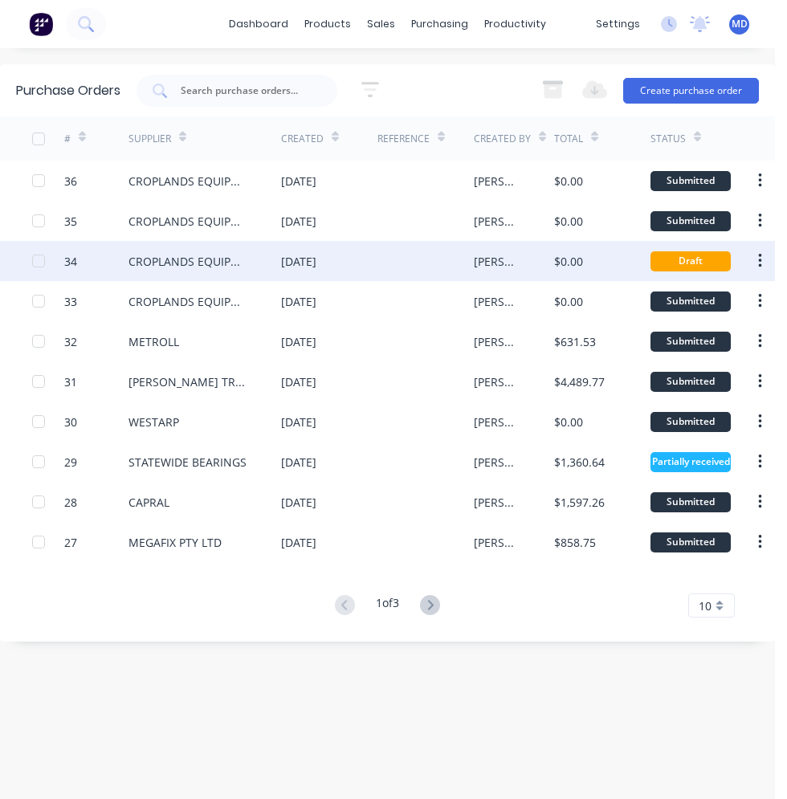
click at [360, 270] on div "[DATE]" at bounding box center [329, 261] width 96 height 40
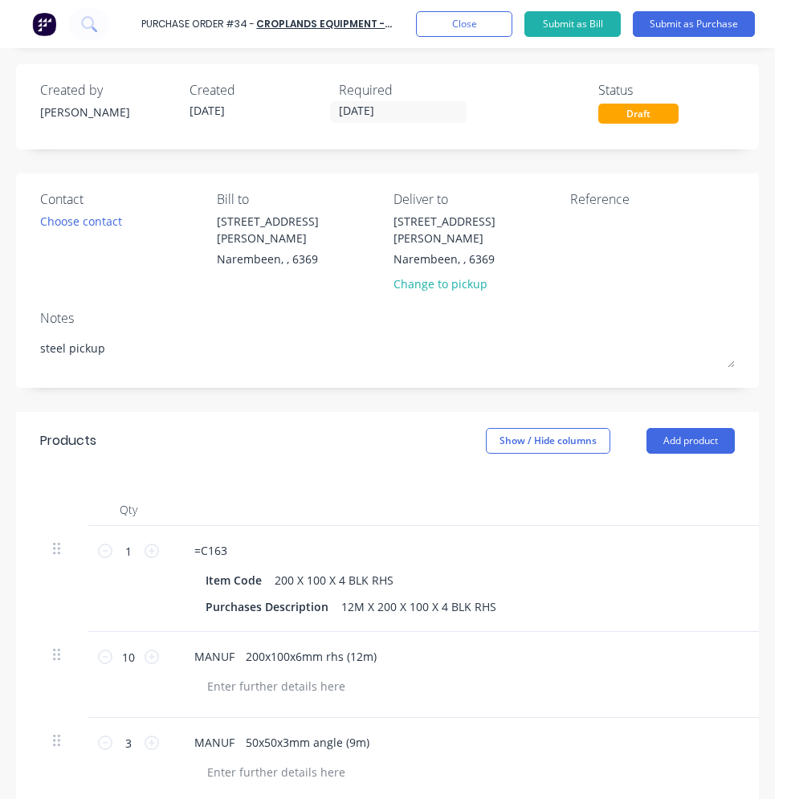
scroll to position [241, 0]
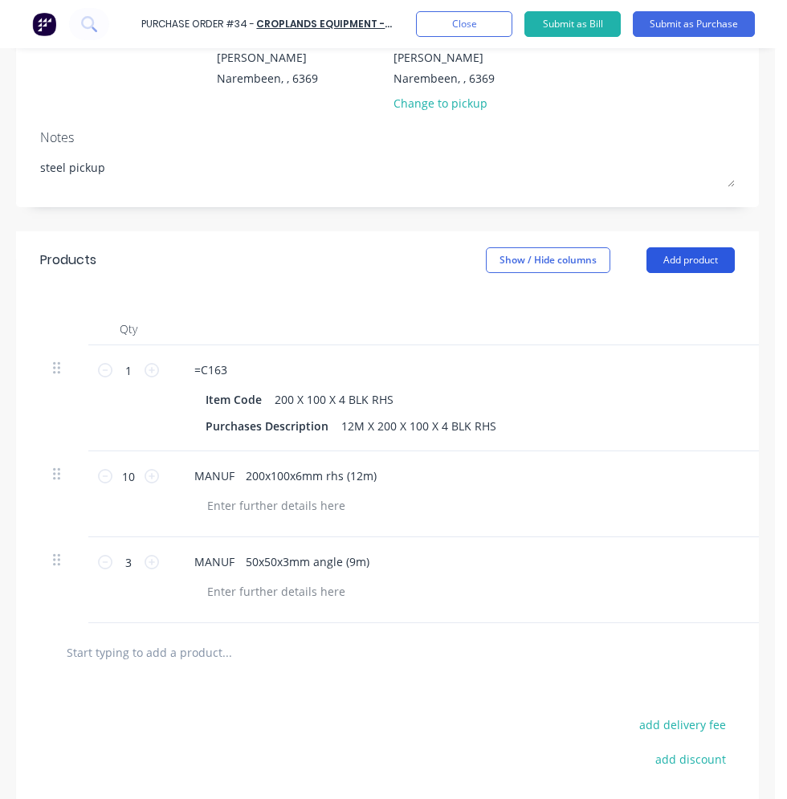
click at [669, 247] on button "Add product" at bounding box center [690, 260] width 88 height 26
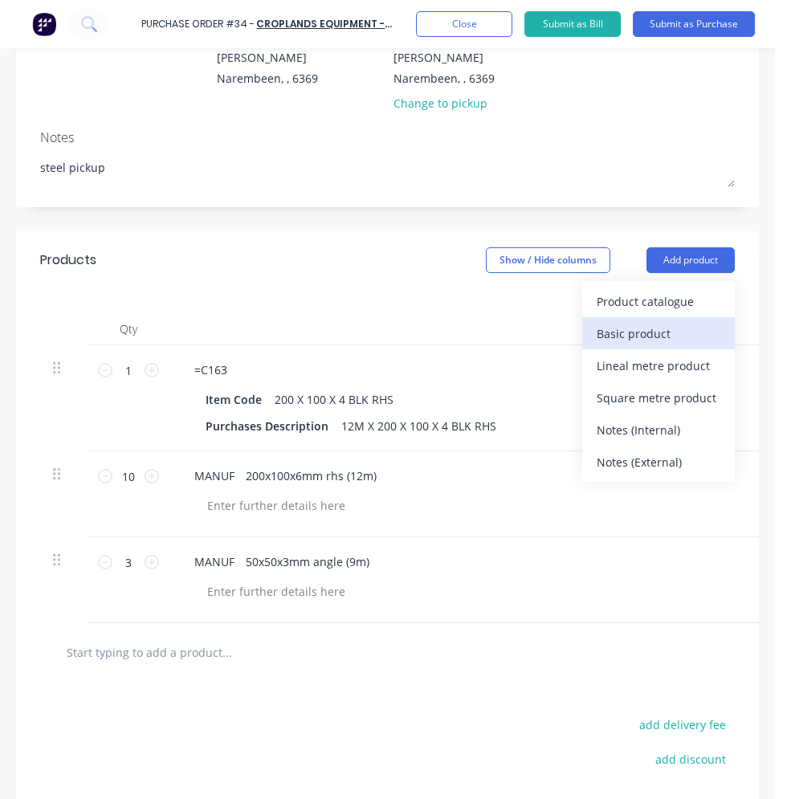
click at [644, 322] on div "Basic product" at bounding box center [658, 333] width 124 height 23
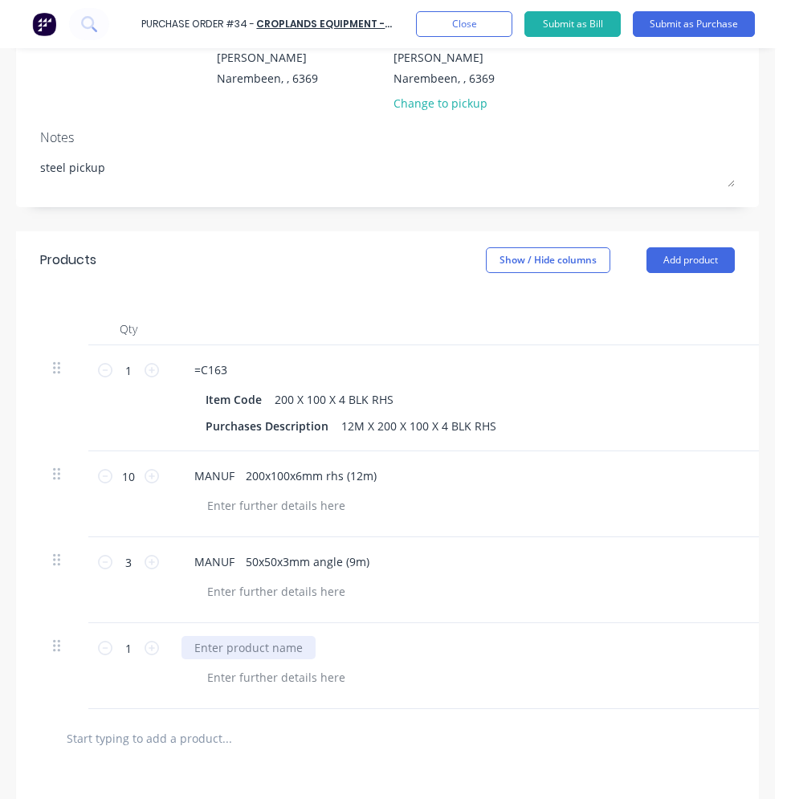
click at [283, 636] on div at bounding box center [248, 647] width 134 height 23
paste div
click at [309, 636] on div "MANUF 75x75x3mm (8m)" at bounding box center [265, 647] width 168 height 23
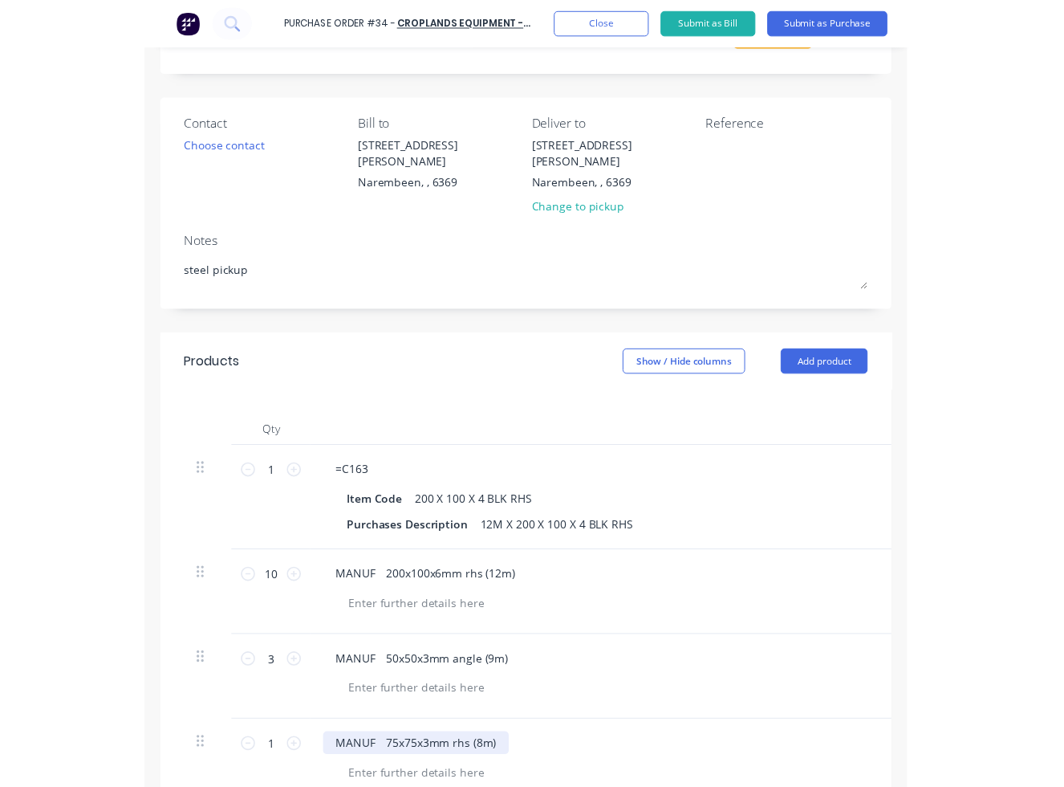
scroll to position [0, 0]
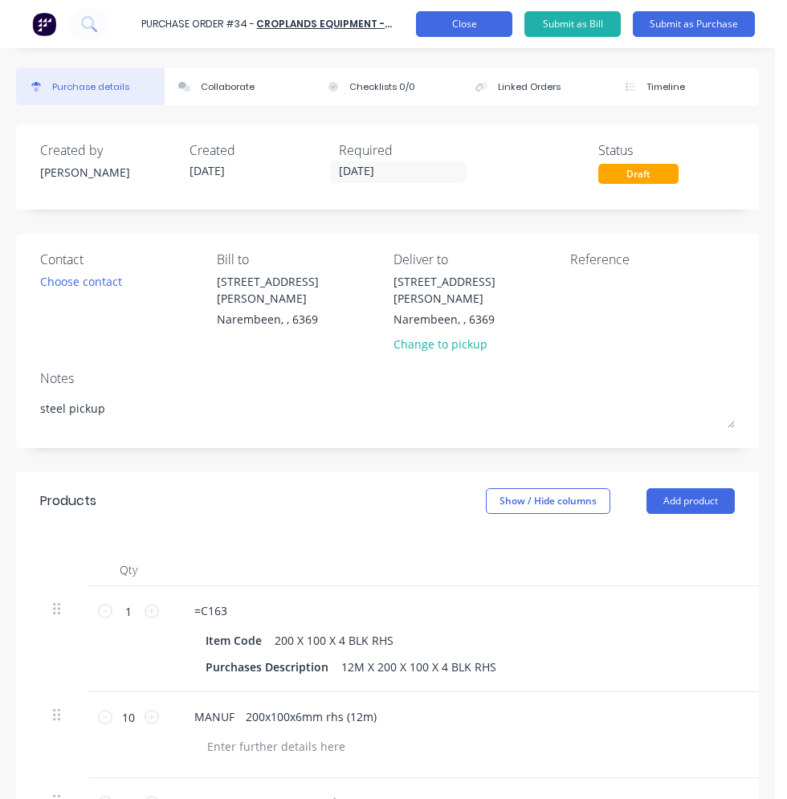
click at [500, 23] on button "Close" at bounding box center [464, 24] width 96 height 26
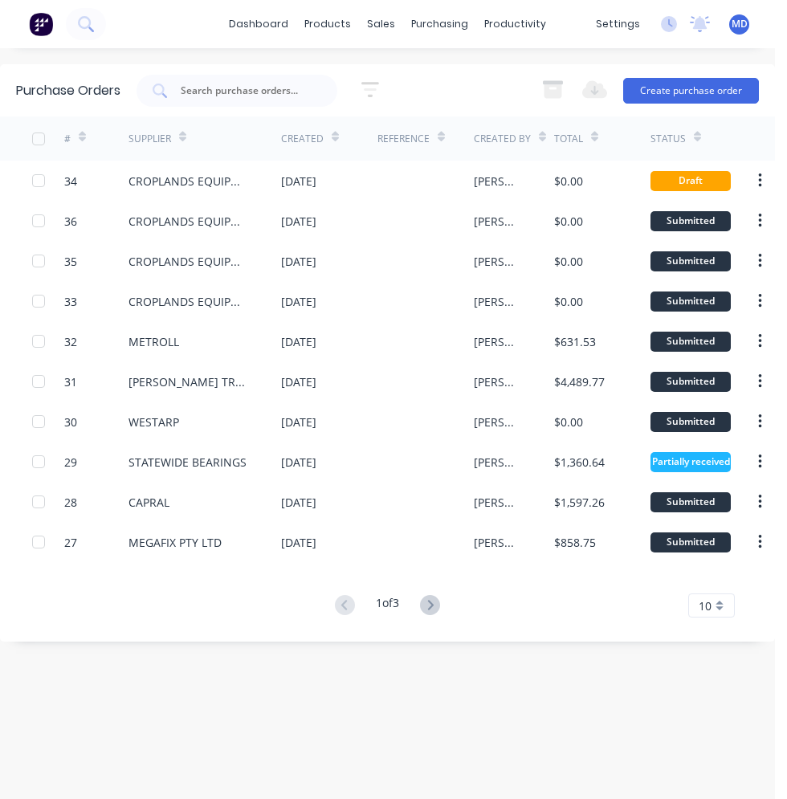
click at [185, 14] on div "dashboard products sales purchasing productivity dashboard products Product Cat…" at bounding box center [387, 24] width 774 height 48
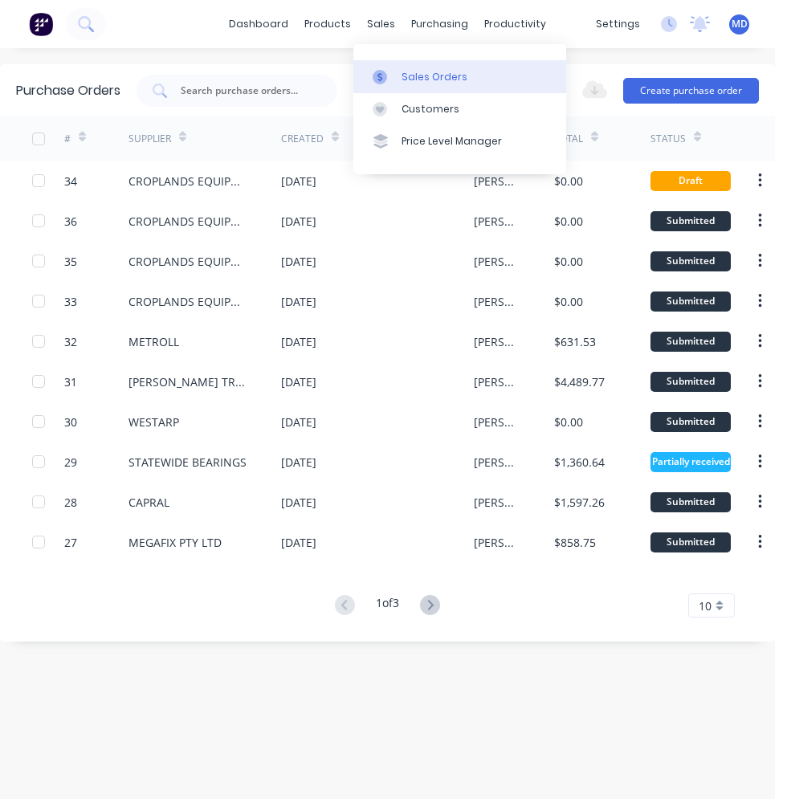
click at [405, 72] on div "Sales Orders" at bounding box center [434, 77] width 66 height 14
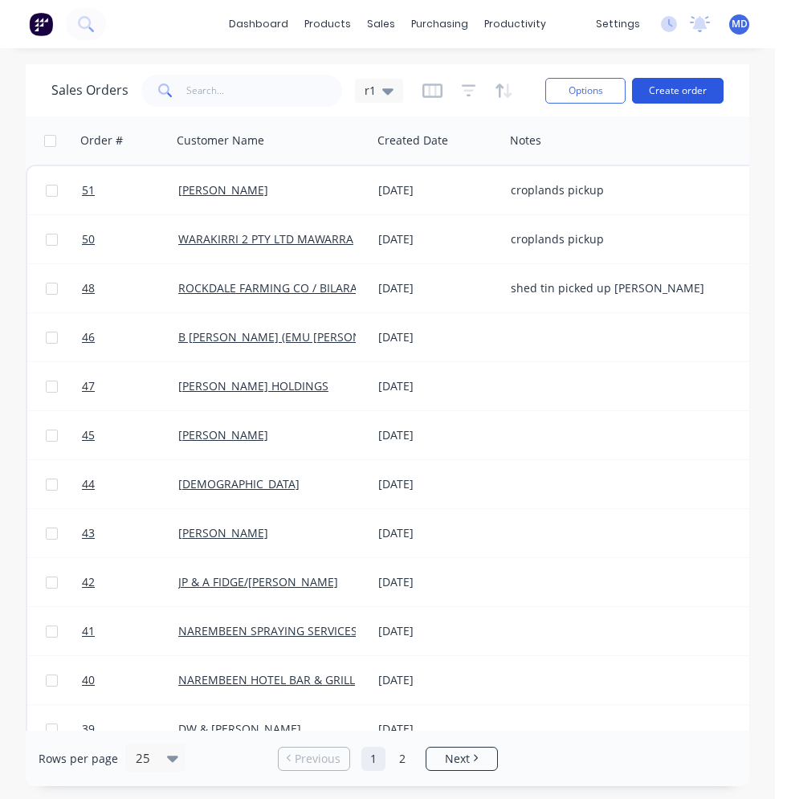
click at [677, 93] on button "Create order" at bounding box center [677, 91] width 91 height 26
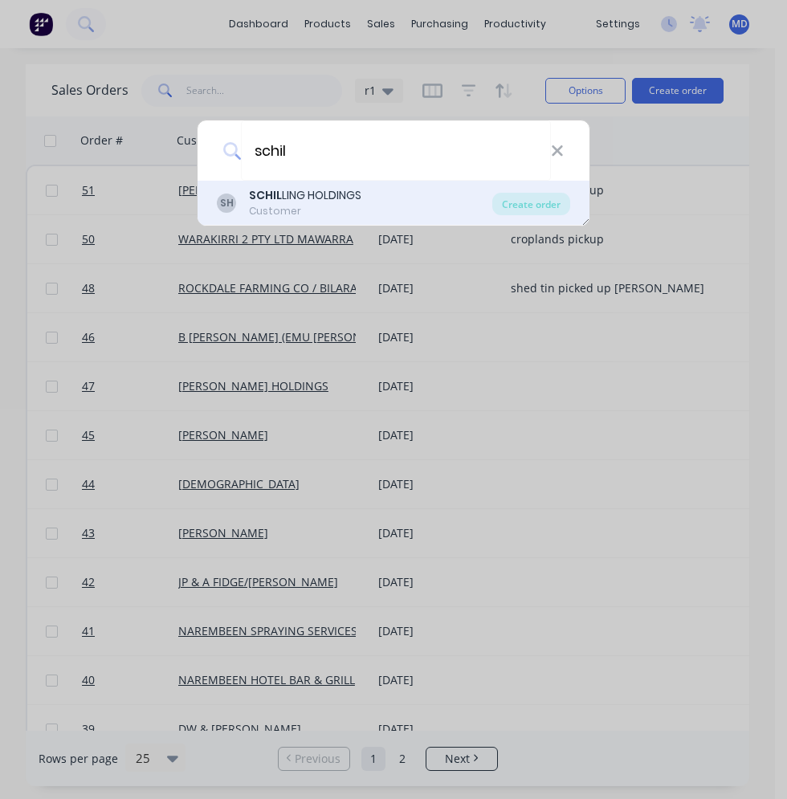
click at [349, 199] on div "SCHIL LING HOLDINGS" at bounding box center [305, 195] width 112 height 17
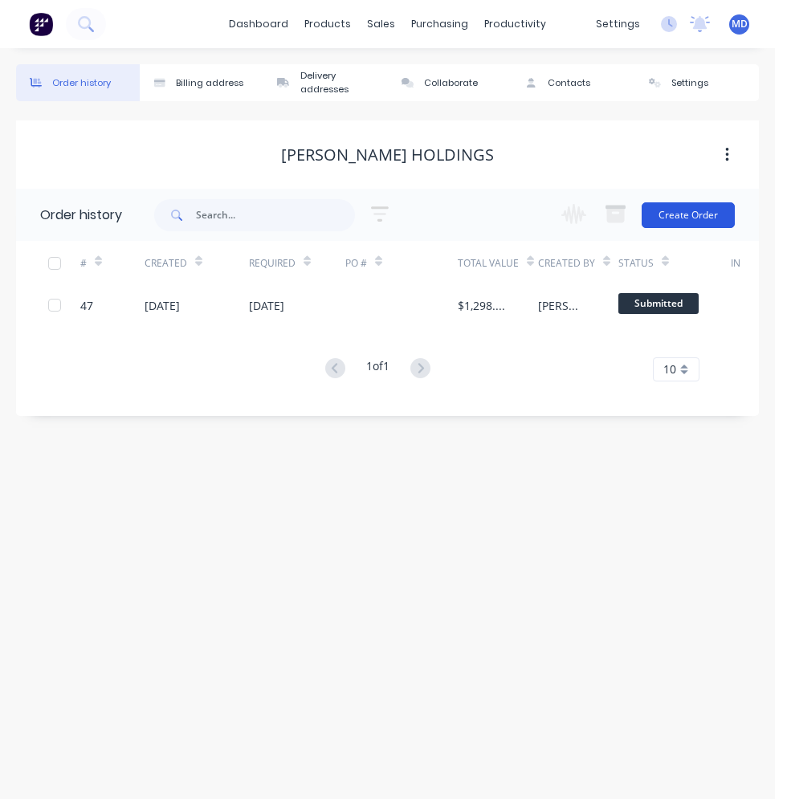
click at [673, 218] on button "Create Order" at bounding box center [687, 215] width 93 height 26
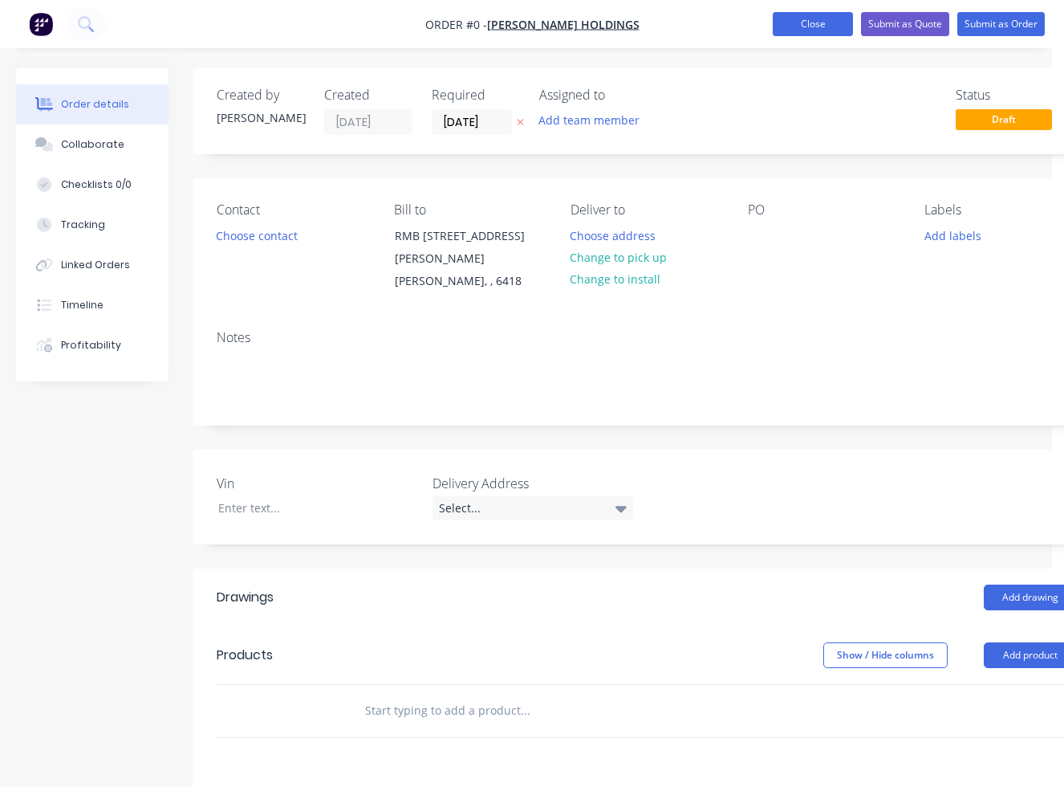
click at [768, 32] on button "Close" at bounding box center [813, 24] width 80 height 24
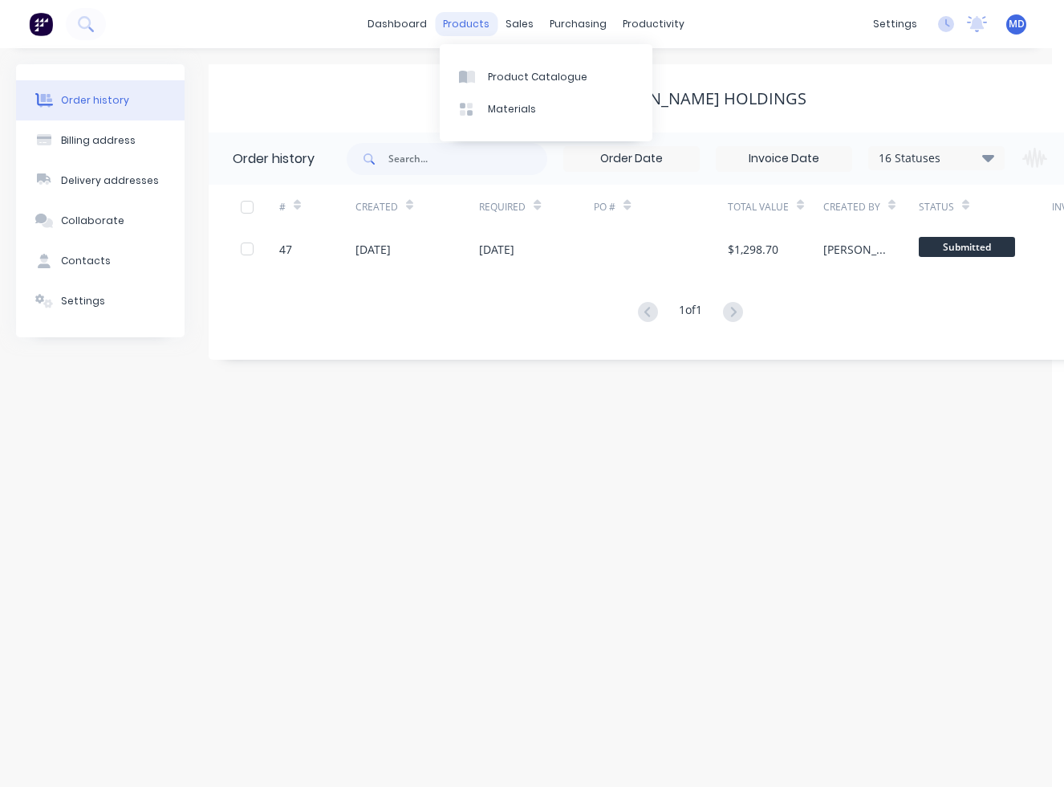
click at [476, 22] on div "products" at bounding box center [466, 24] width 63 height 24
click at [509, 70] on div "Product Catalogue" at bounding box center [538, 77] width 100 height 14
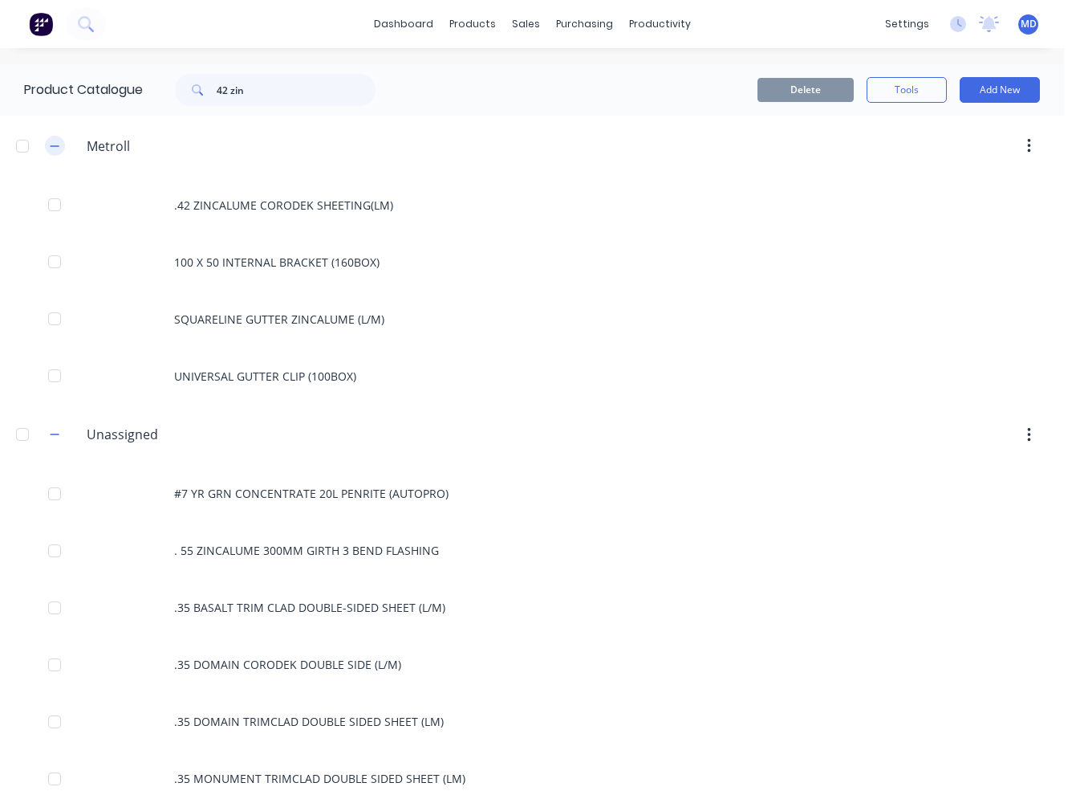
click at [60, 153] on button "button" at bounding box center [55, 146] width 20 height 20
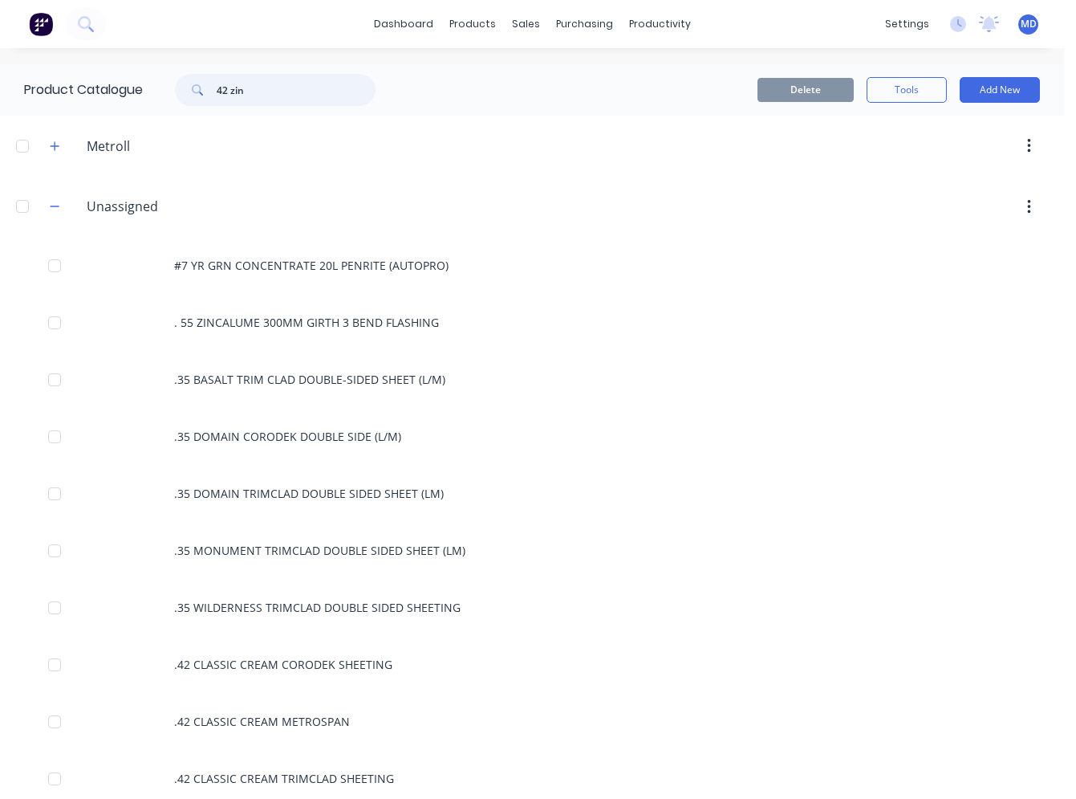
drag, startPoint x: 255, startPoint y: 93, endPoint x: 195, endPoint y: 94, distance: 60.2
click at [195, 94] on div "42 zin" at bounding box center [275, 90] width 201 height 32
click at [63, 212] on button "button" at bounding box center [55, 207] width 20 height 20
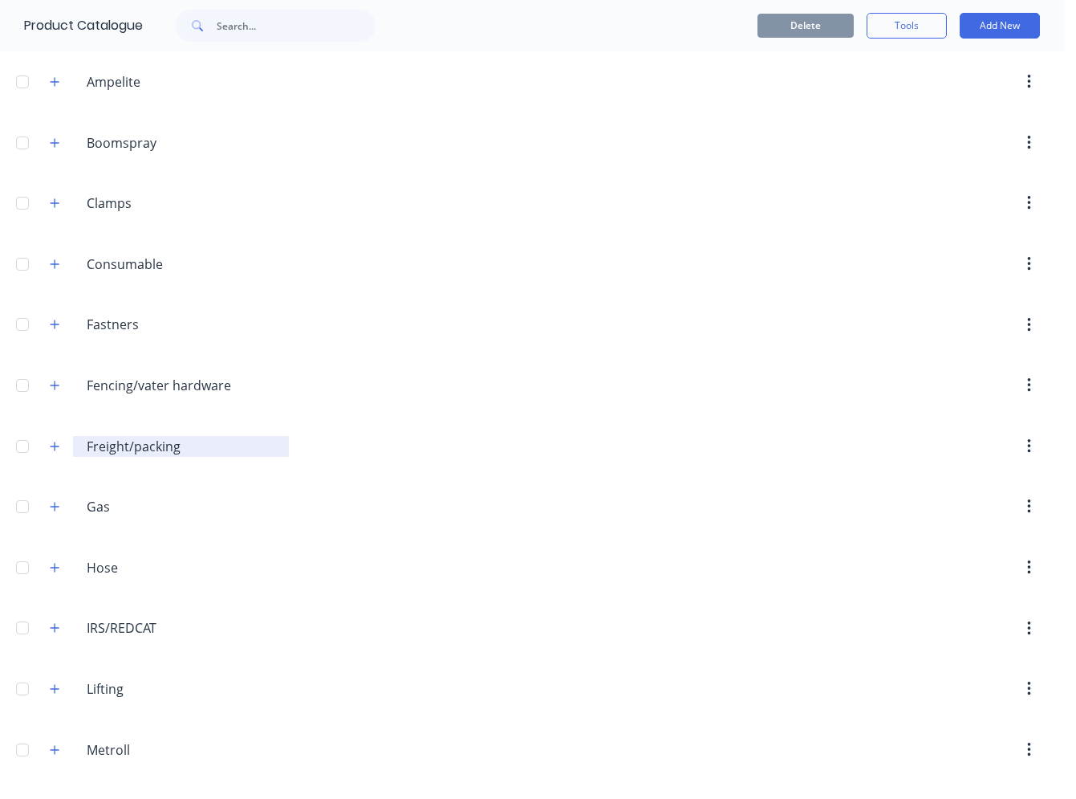
scroll to position [321, 0]
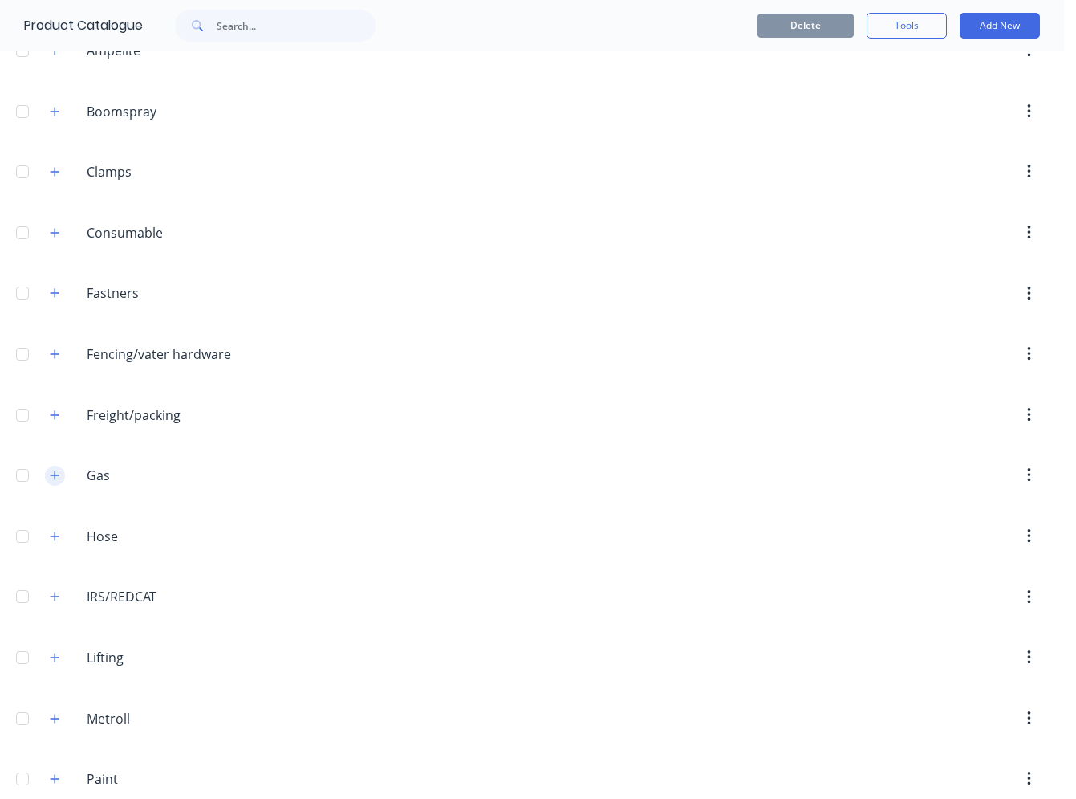
click at [61, 473] on button "button" at bounding box center [55, 476] width 20 height 20
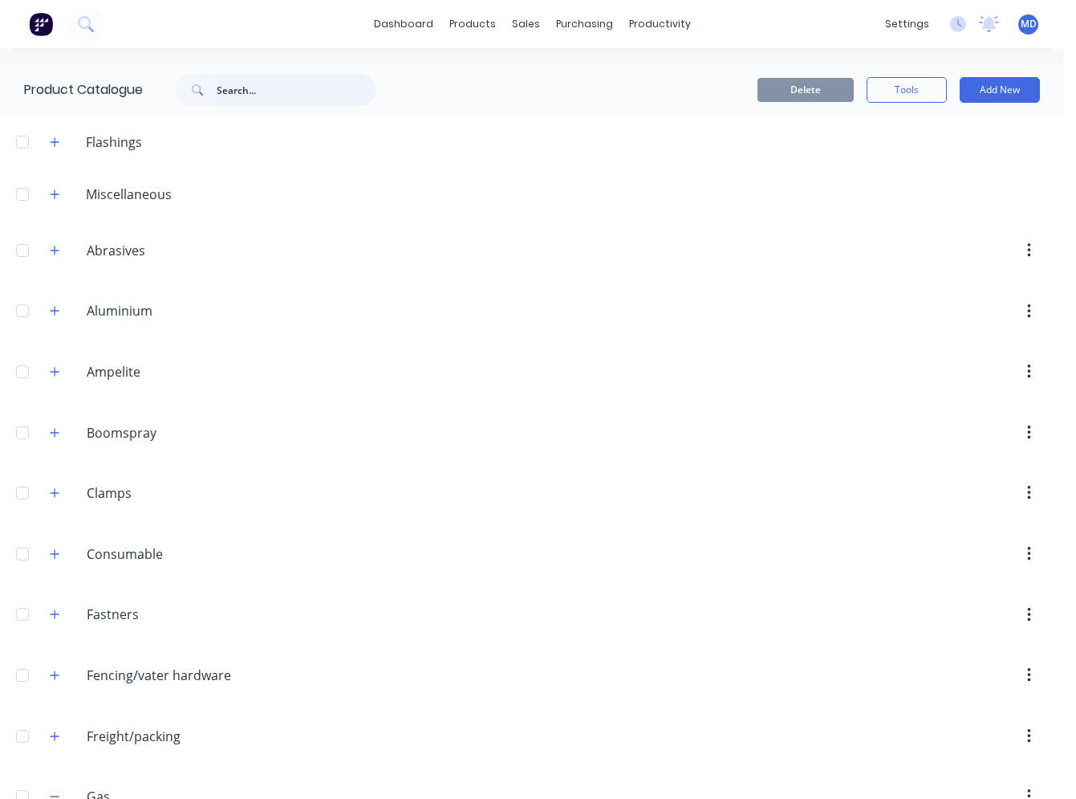
click at [250, 99] on input "text" at bounding box center [296, 90] width 159 height 32
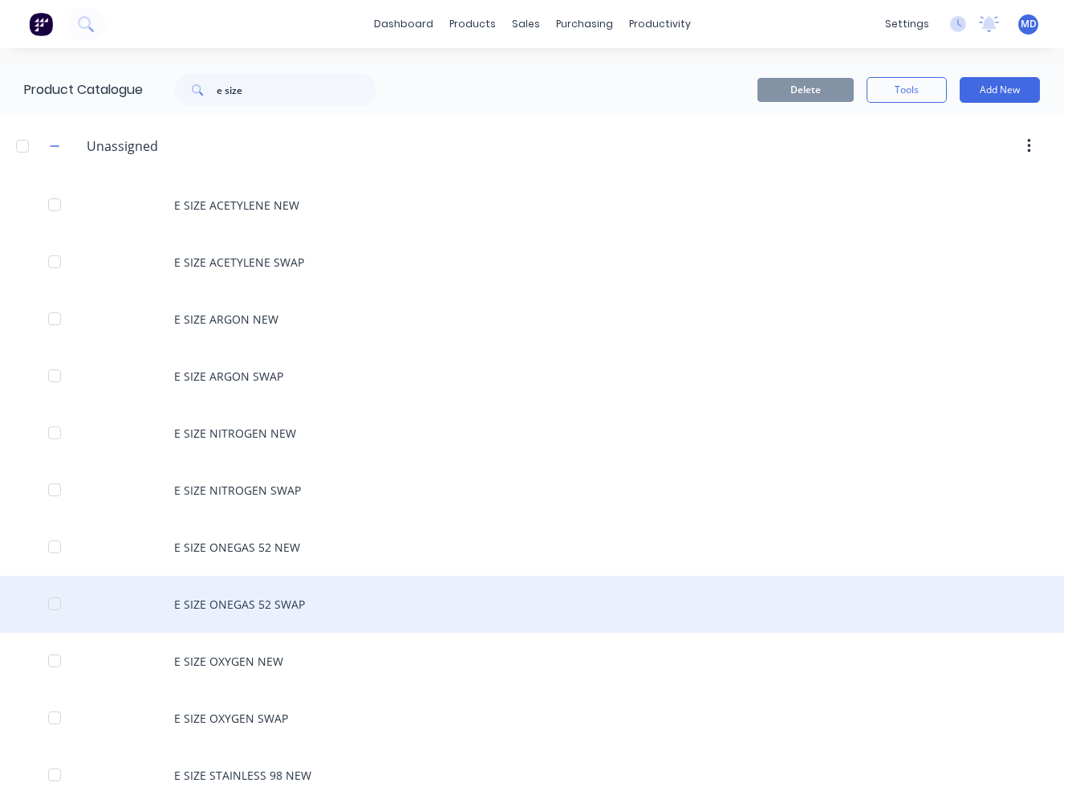
click at [251, 596] on div "E SIZE ONEGAS 52 SWAP" at bounding box center [532, 603] width 1064 height 57
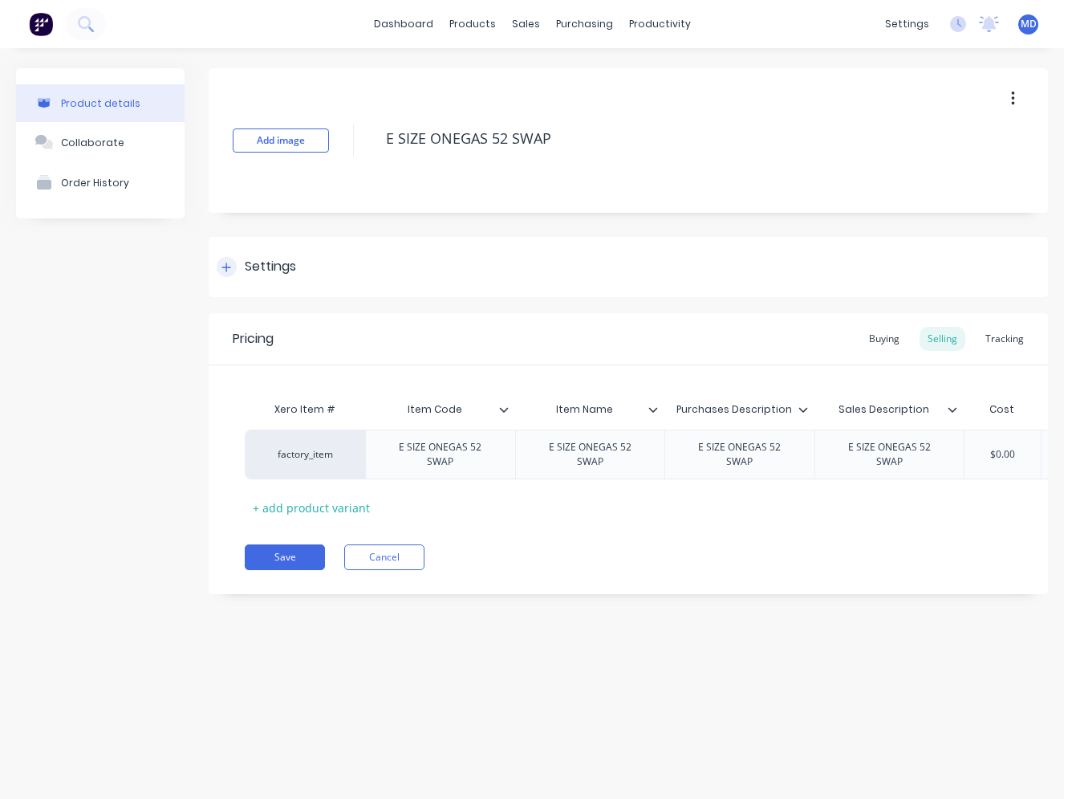
click at [260, 270] on div "Settings" at bounding box center [270, 267] width 51 height 20
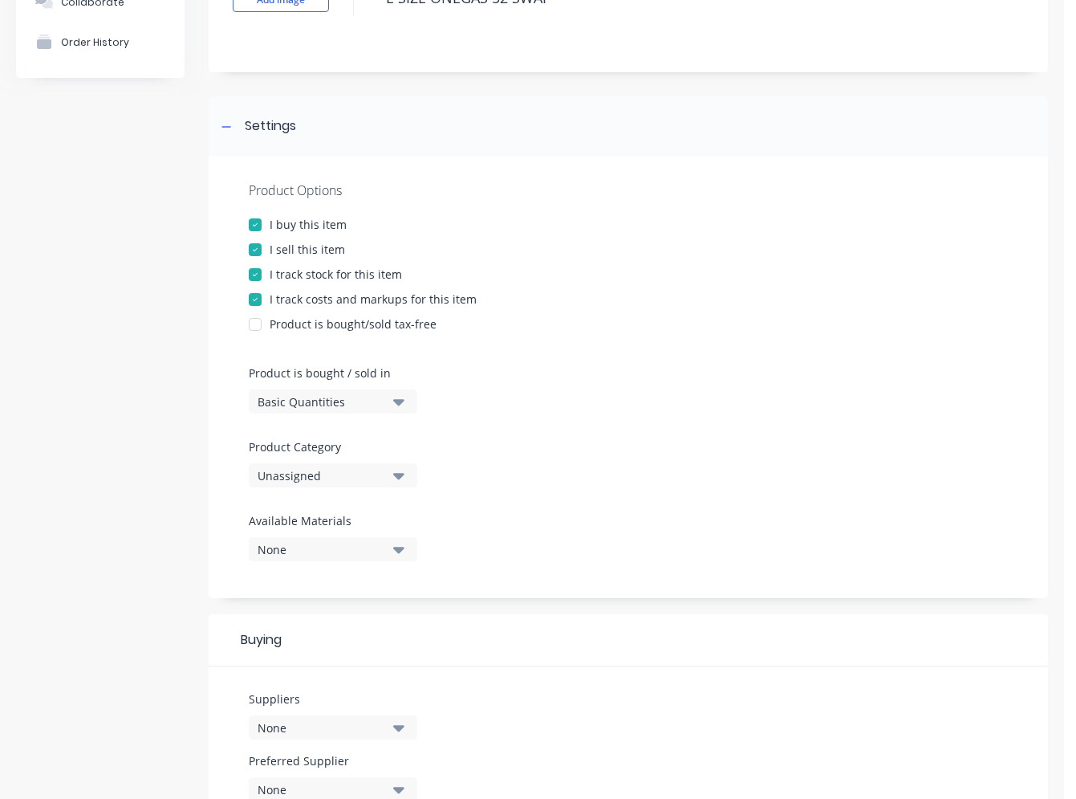
scroll to position [161, 0]
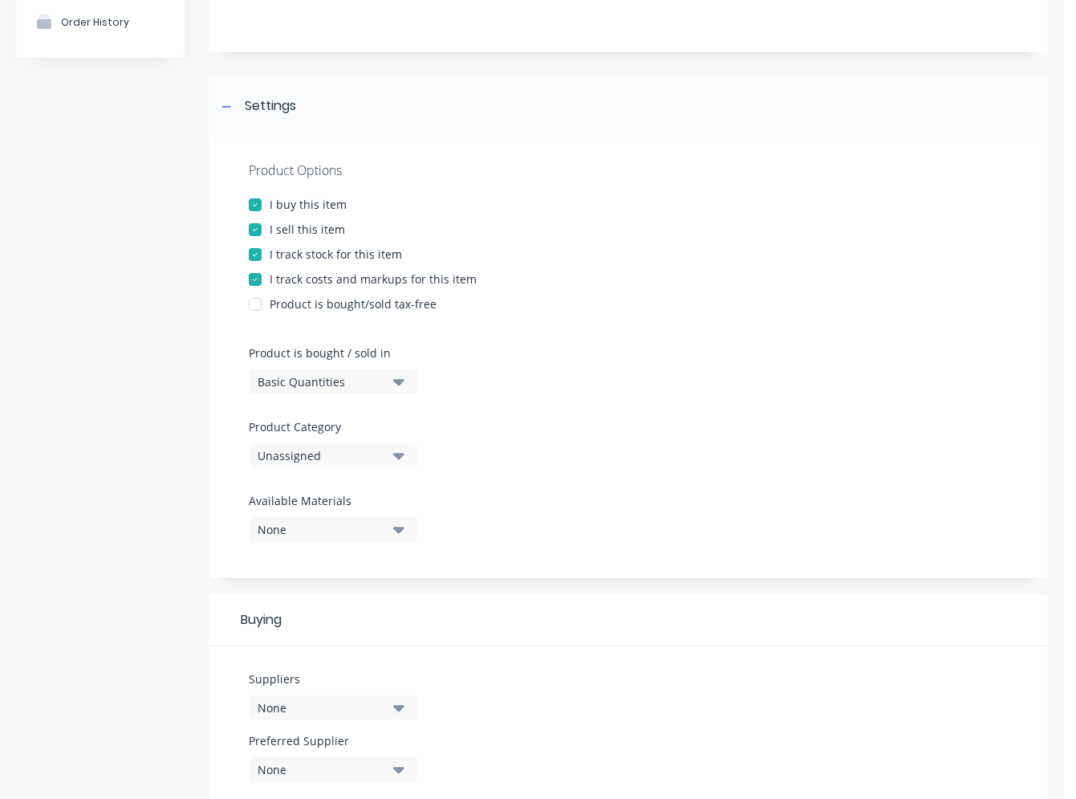
click at [295, 459] on div "Unassigned" at bounding box center [322, 455] width 128 height 17
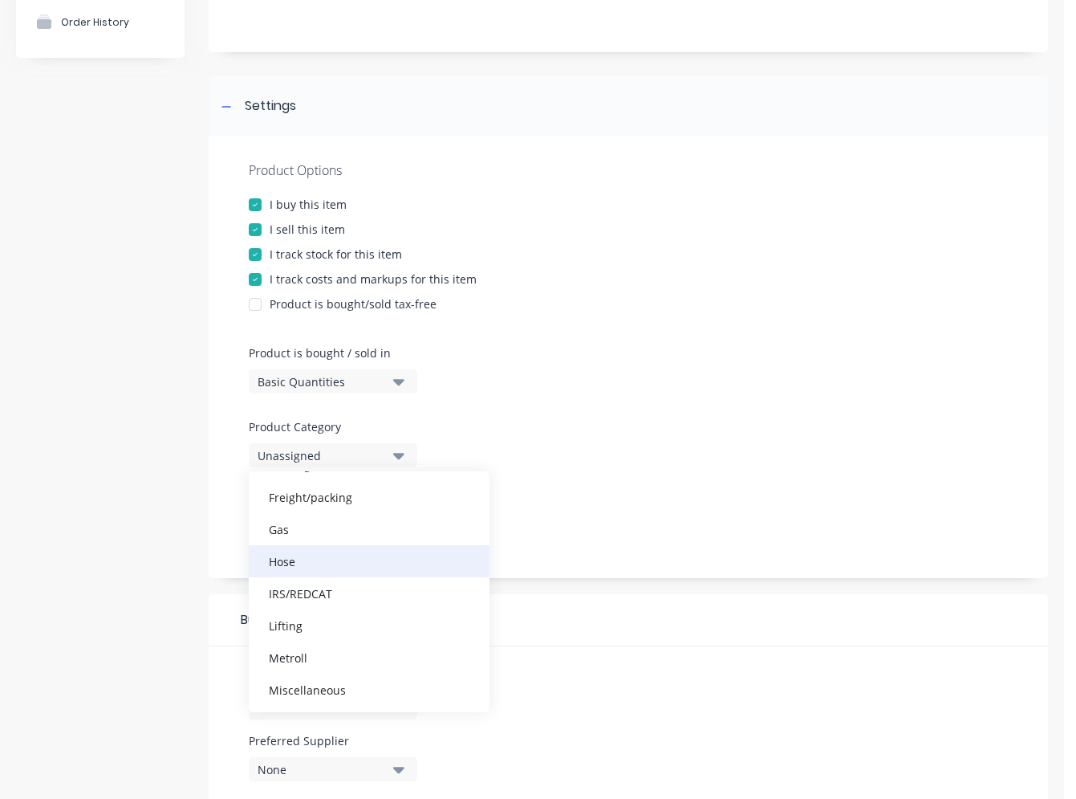
scroll to position [321, 0]
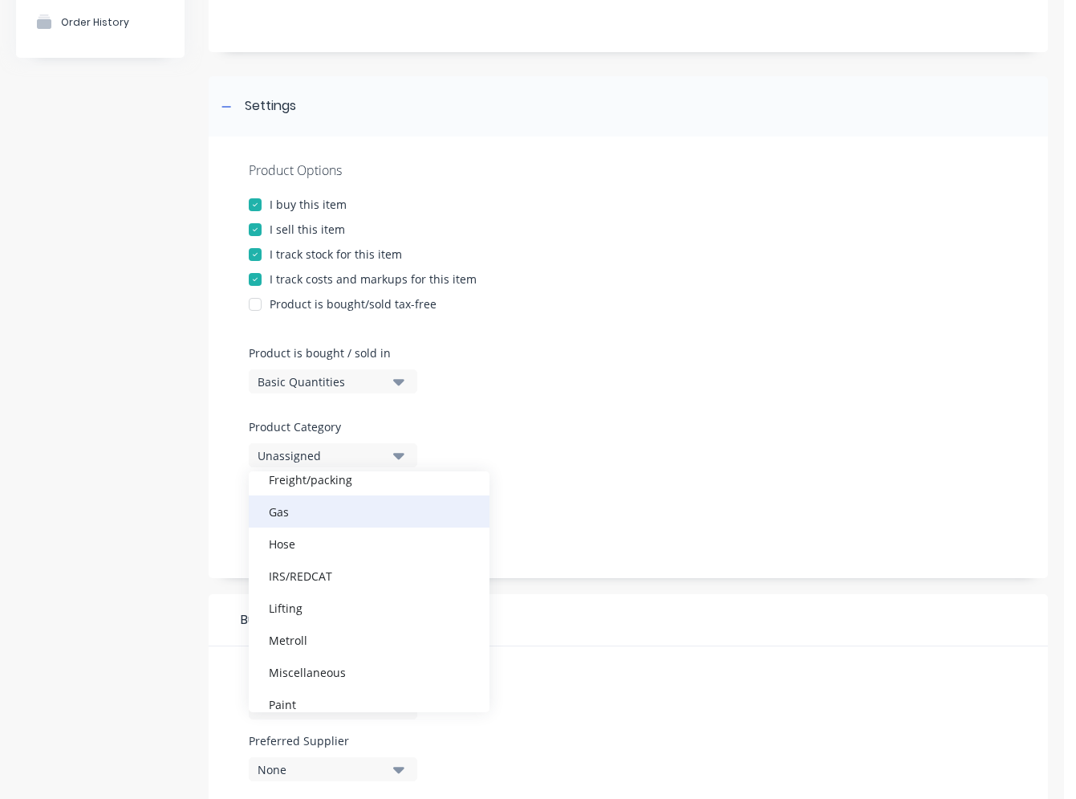
click at [293, 515] on div "Gas" at bounding box center [369, 511] width 241 height 32
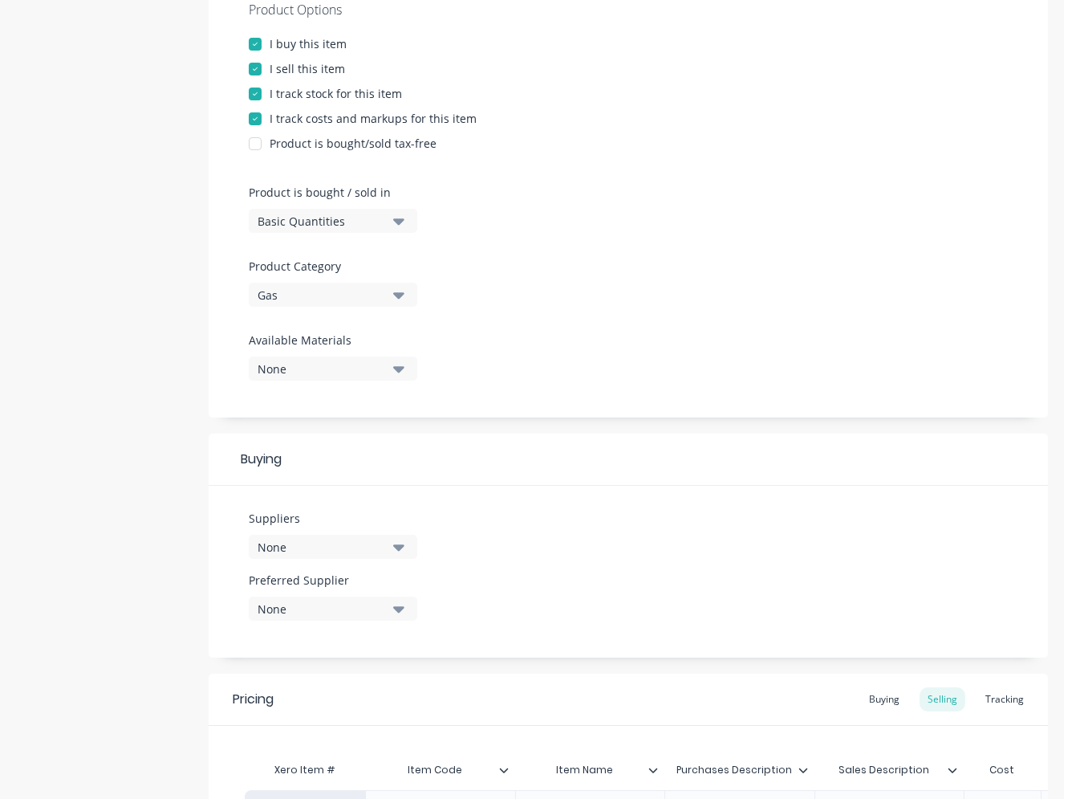
click at [327, 541] on div "None" at bounding box center [322, 547] width 128 height 17
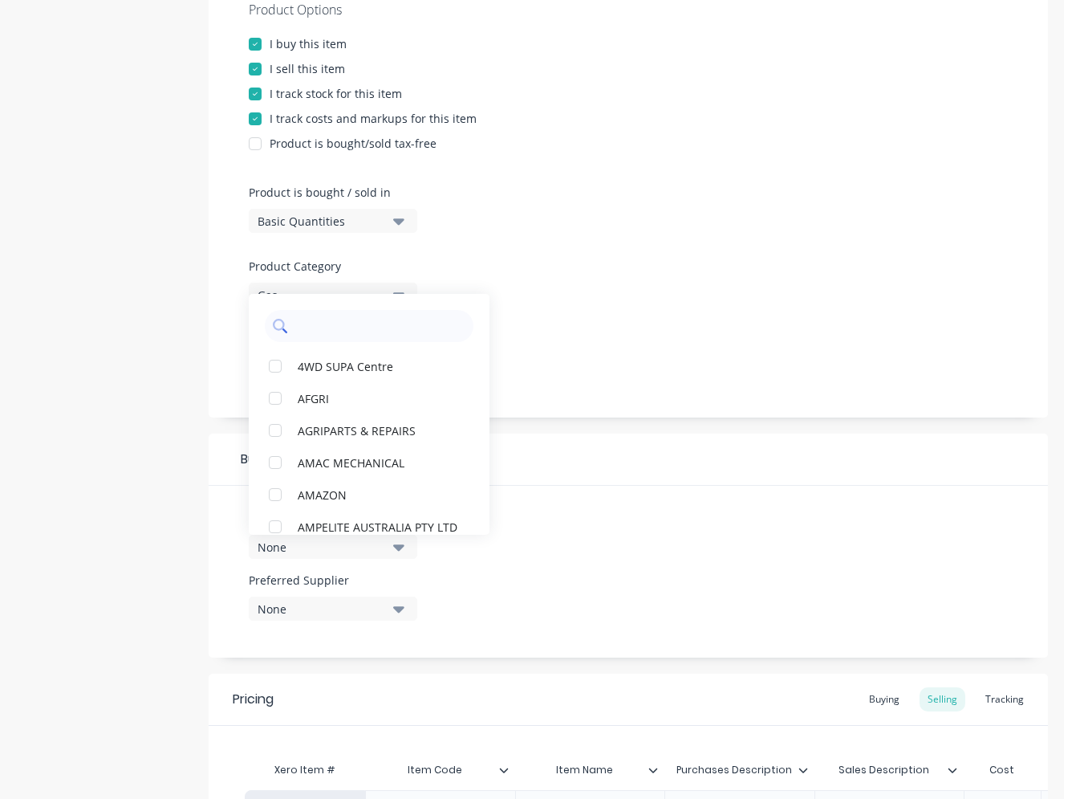
click at [330, 333] on input "text" at bounding box center [380, 326] width 170 height 32
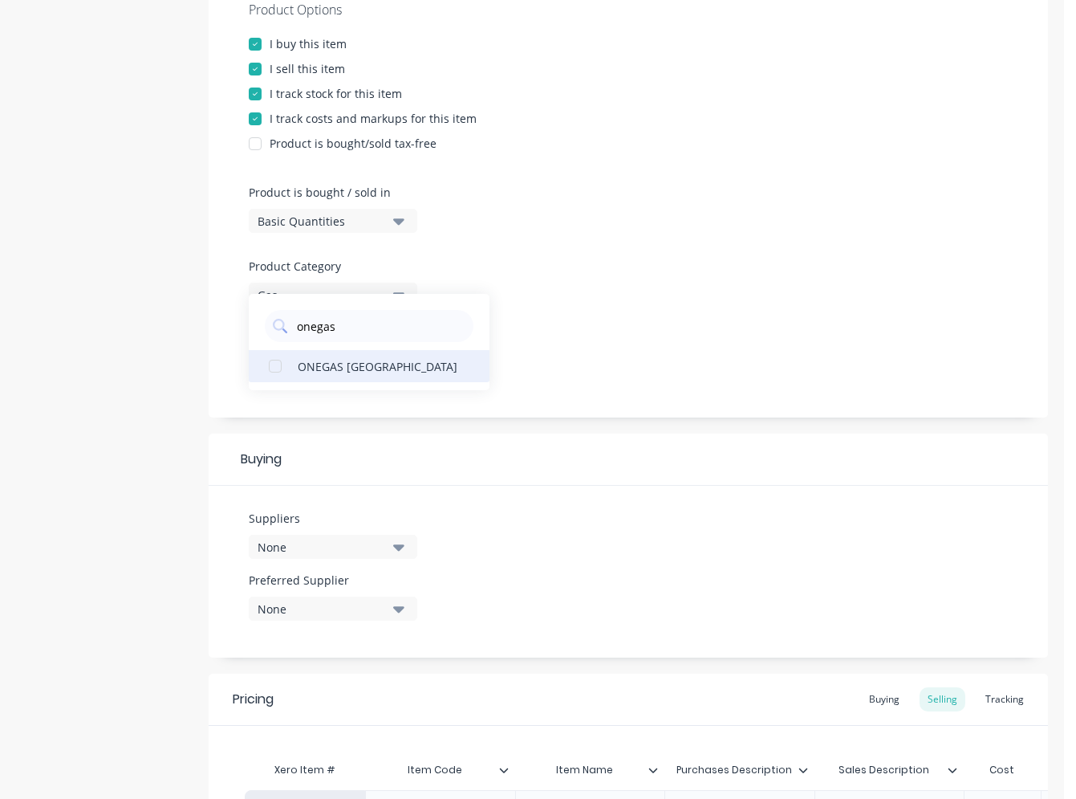
click at [342, 370] on div "ONEGAS [GEOGRAPHIC_DATA]" at bounding box center [378, 365] width 161 height 17
click at [394, 611] on icon "button" at bounding box center [398, 609] width 11 height 18
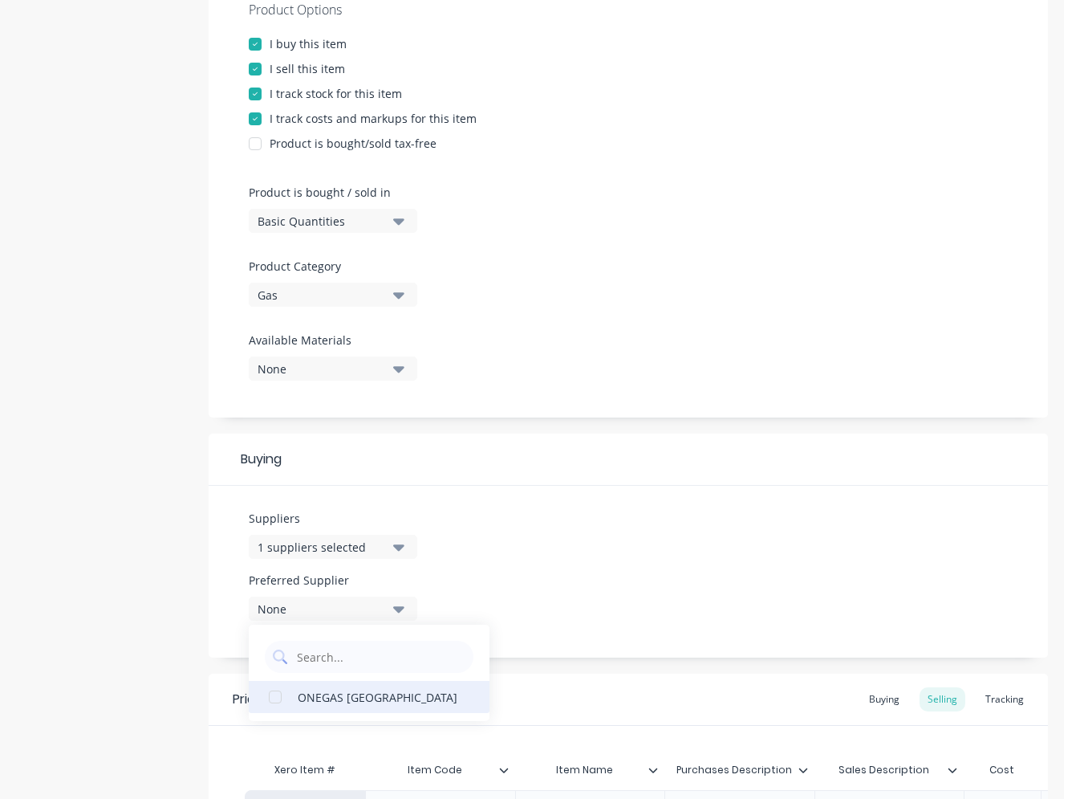
click at [362, 689] on div "ONEGAS [GEOGRAPHIC_DATA]" at bounding box center [378, 696] width 161 height 17
click at [567, 547] on div "Suppliers 1 suppliers selected onegas Preferred Supplier [GEOGRAPHIC_DATA]" at bounding box center [629, 572] width 840 height 172
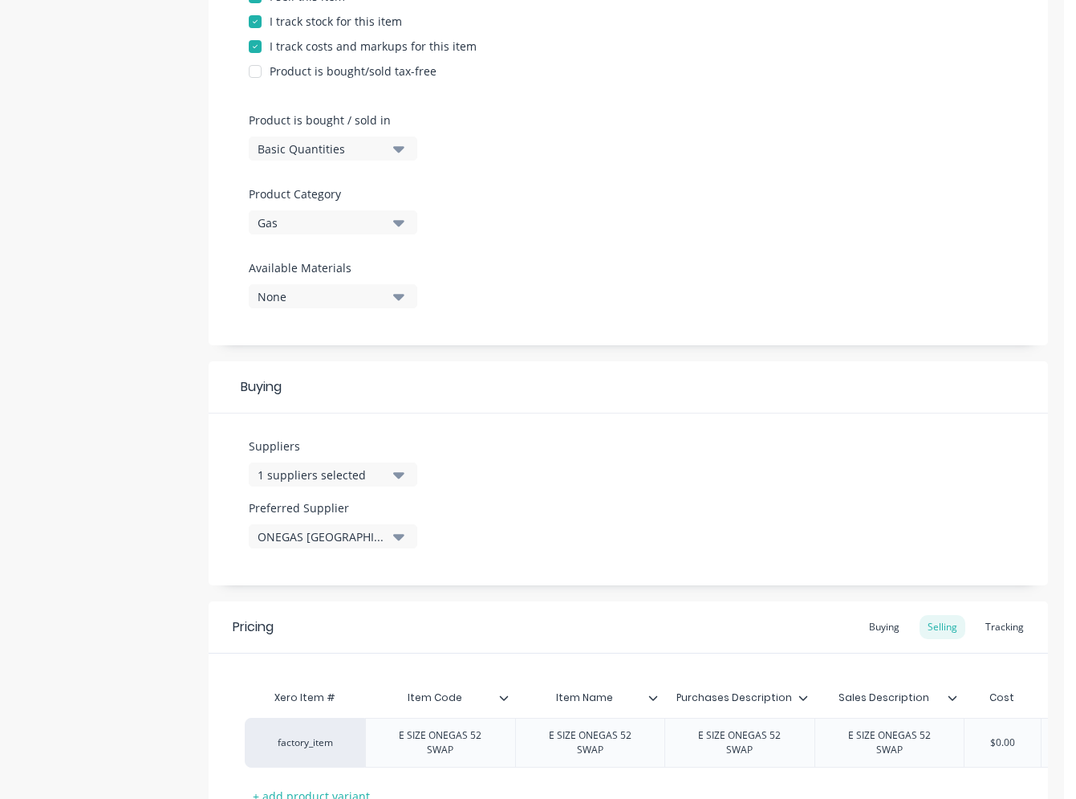
scroll to position [525, 0]
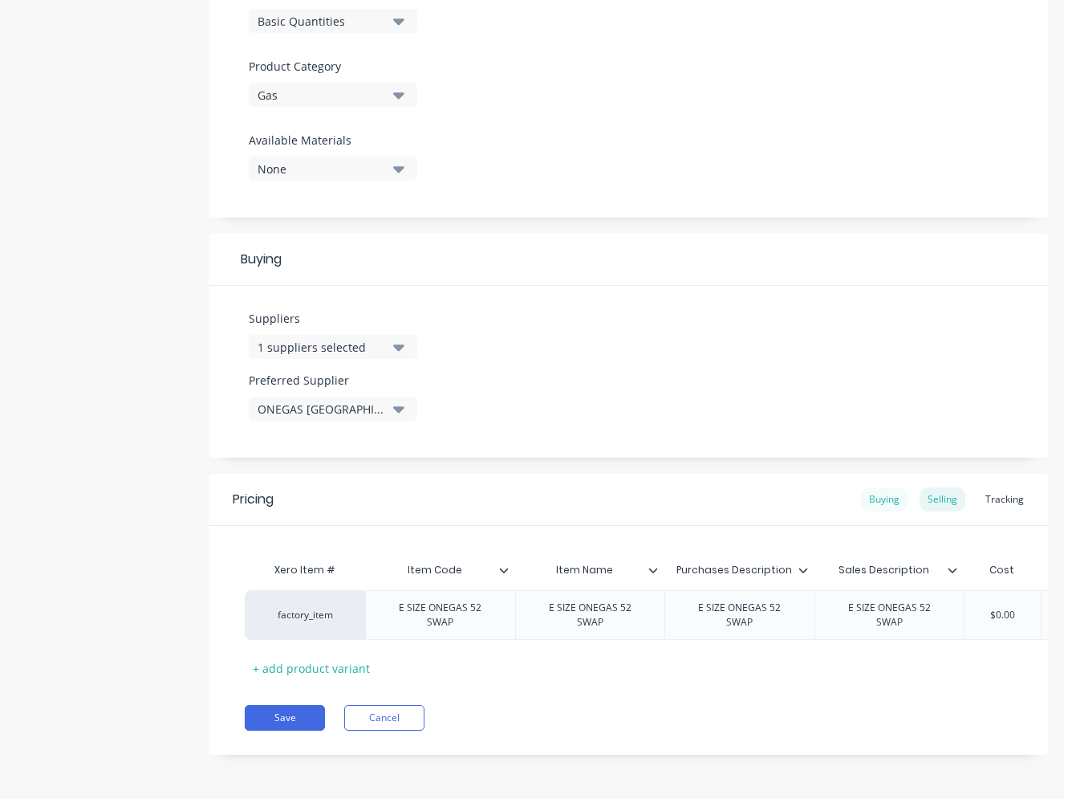
click at [768, 498] on div "Buying" at bounding box center [884, 499] width 47 height 24
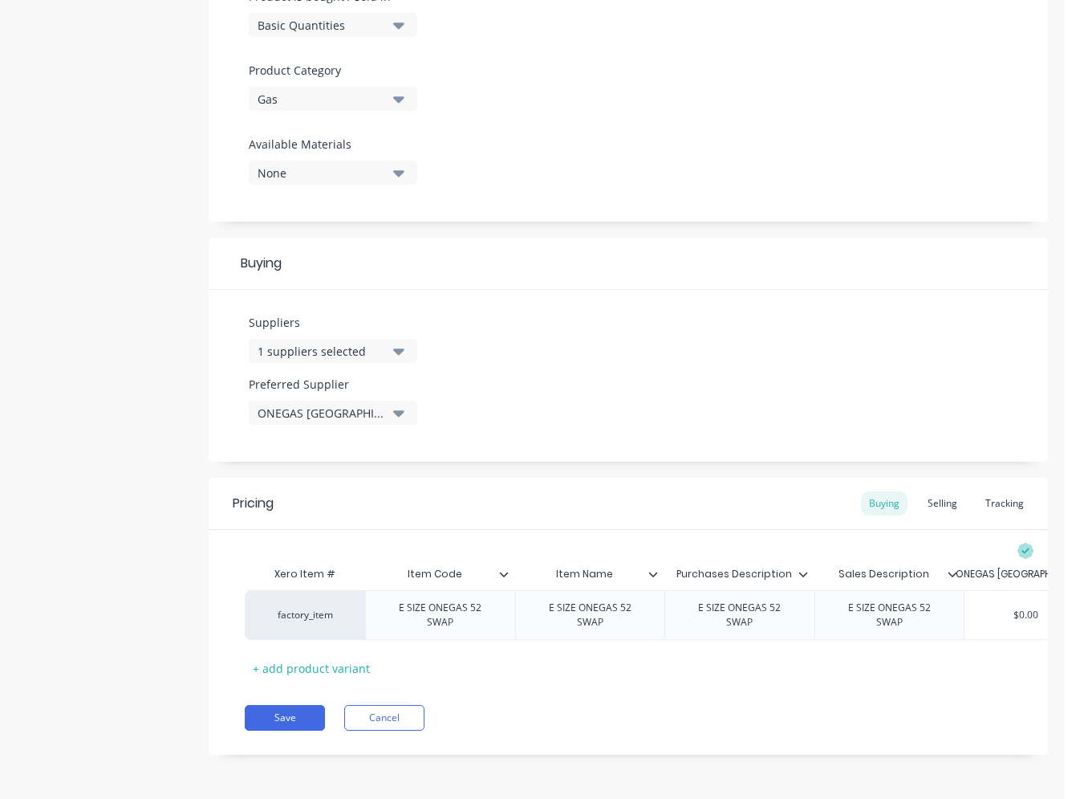
scroll to position [0, 51]
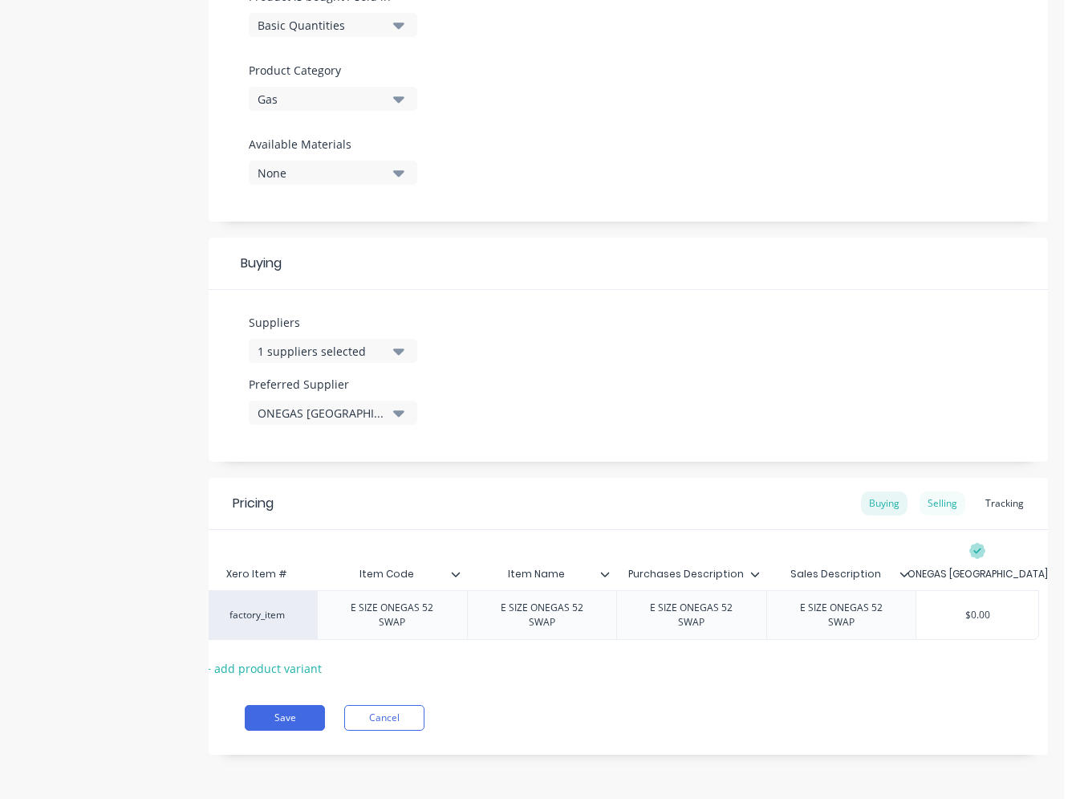
click at [768, 506] on div "Selling" at bounding box center [943, 503] width 46 height 24
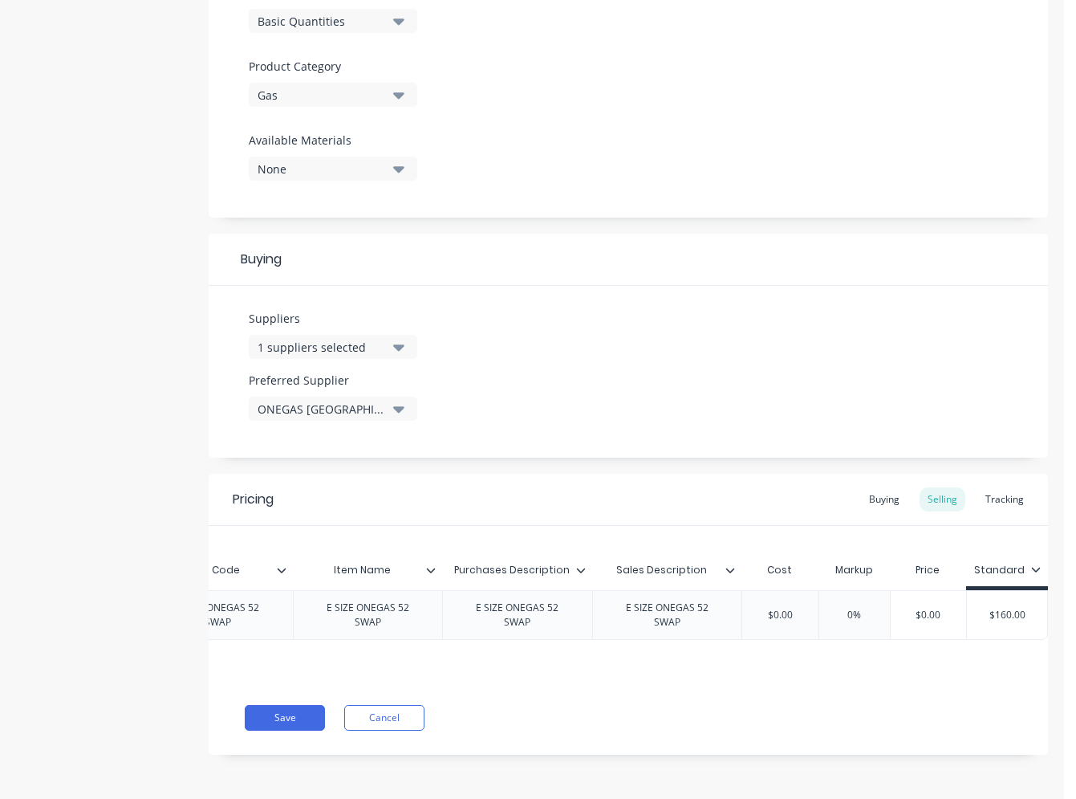
scroll to position [0, 234]
click at [768, 500] on div "Buying" at bounding box center [884, 499] width 47 height 24
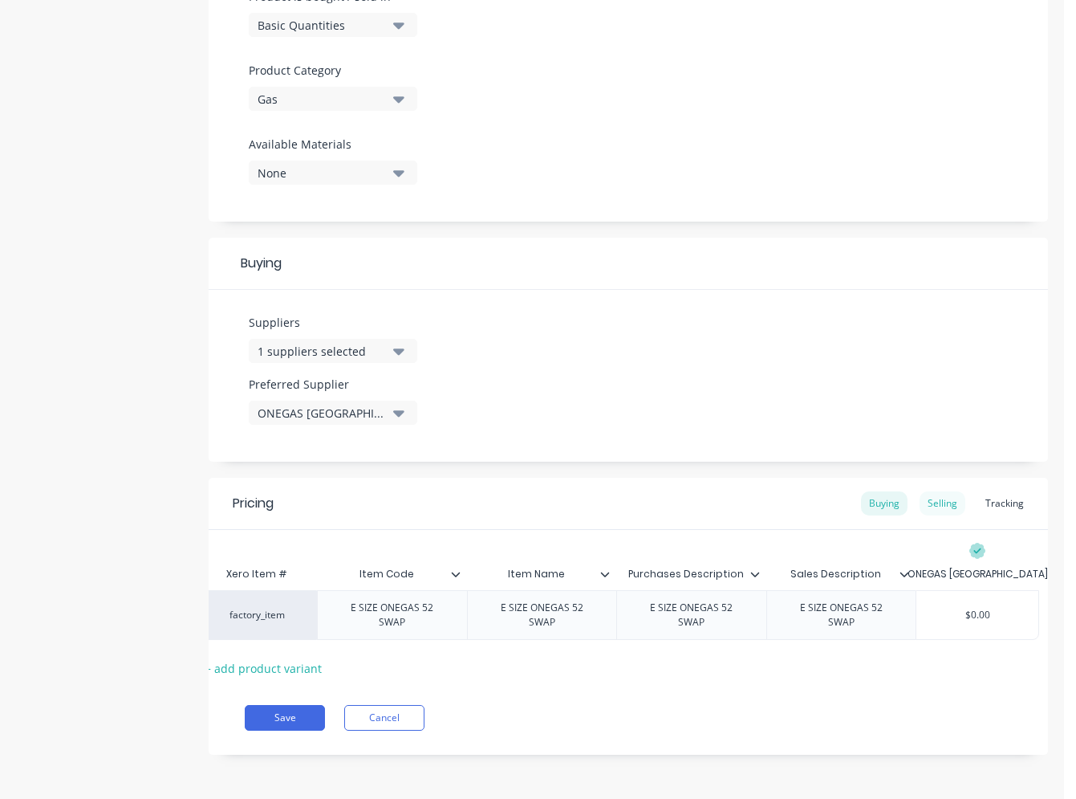
click at [768, 505] on div "Selling" at bounding box center [943, 503] width 46 height 24
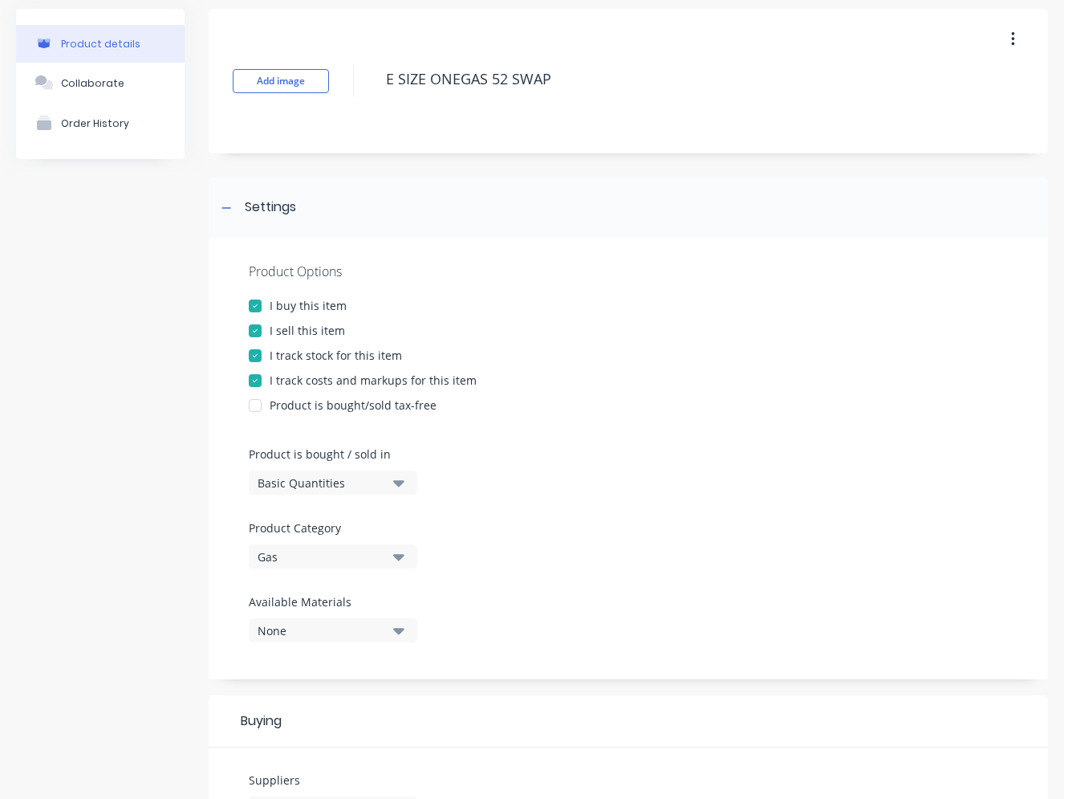
scroll to position [0, 0]
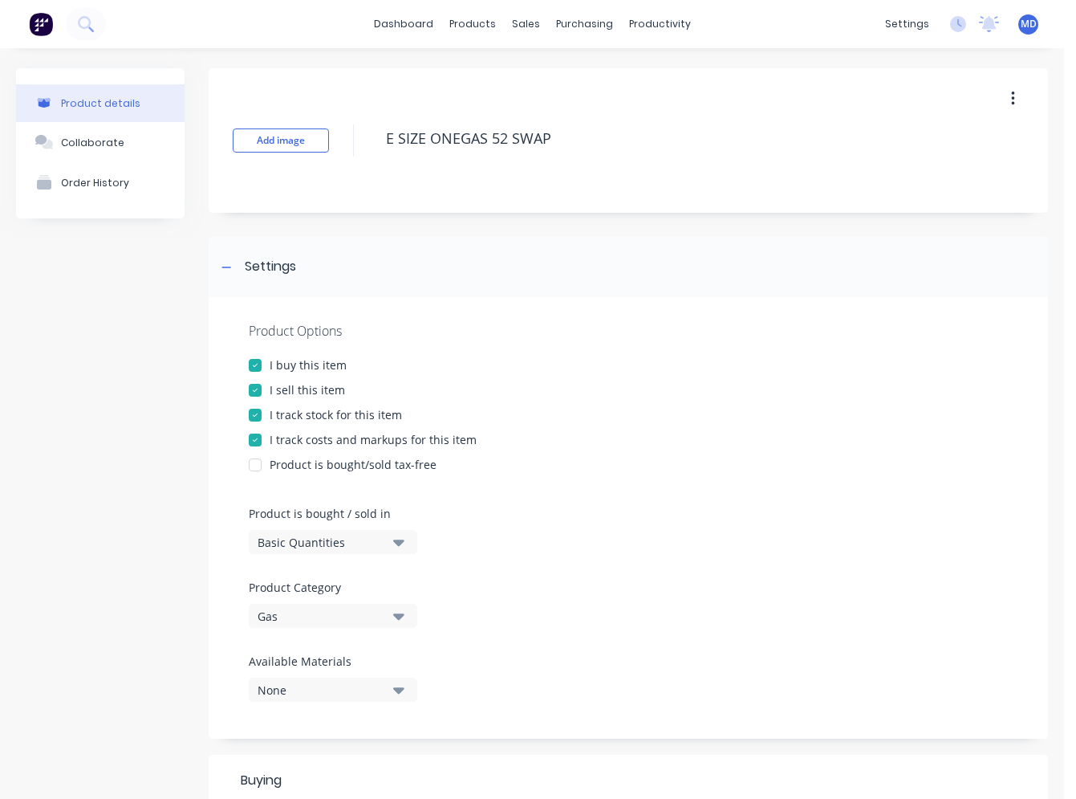
click at [303, 360] on div "I buy this item" at bounding box center [308, 364] width 77 height 17
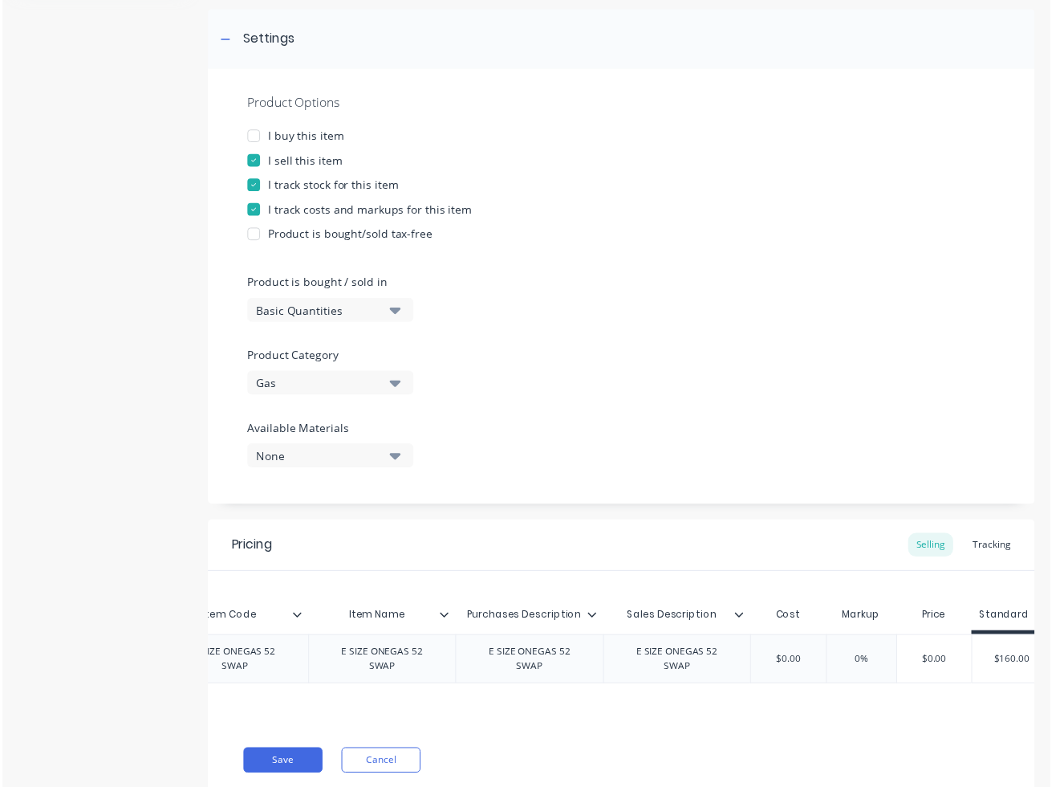
scroll to position [285, 0]
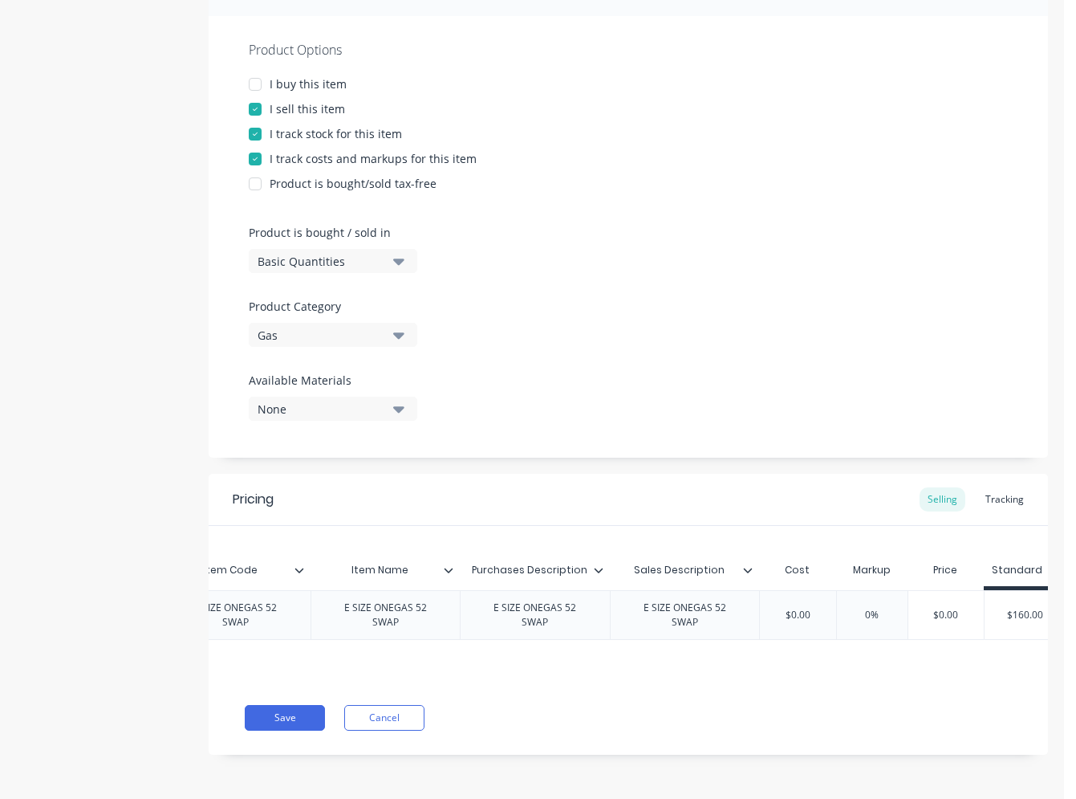
drag, startPoint x: 958, startPoint y: 606, endPoint x: 895, endPoint y: 606, distance: 63.4
click at [768, 606] on div "factory_item E SIZE ONEGAS 52 SWAP E SIZE ONEGAS 52 SWAP E SIZE ONEGAS 52 SWAP …" at bounding box center [553, 615] width 1026 height 50
drag, startPoint x: 813, startPoint y: 608, endPoint x: 777, endPoint y: 608, distance: 36.1
click at [768, 608] on input "$1.00" at bounding box center [798, 615] width 80 height 14
drag, startPoint x: 871, startPoint y: 609, endPoint x: 933, endPoint y: 610, distance: 61.8
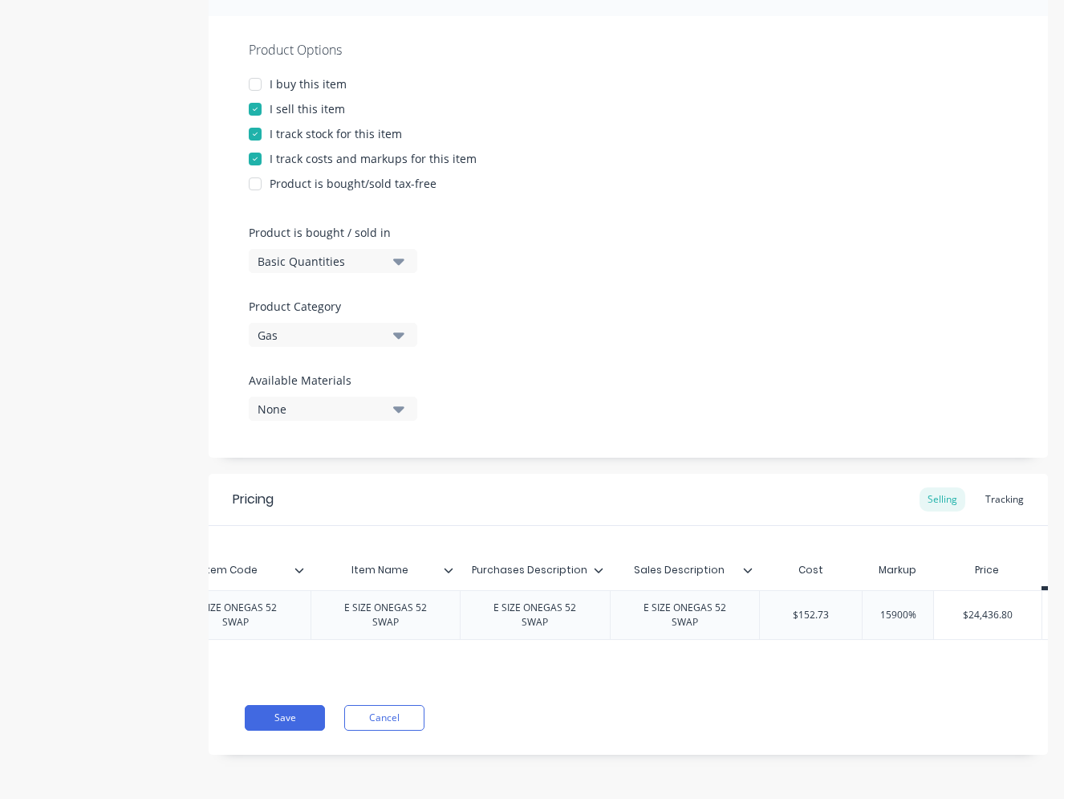
click at [768, 610] on input "15900%" at bounding box center [898, 615] width 80 height 14
click at [281, 713] on button "Save" at bounding box center [285, 718] width 80 height 26
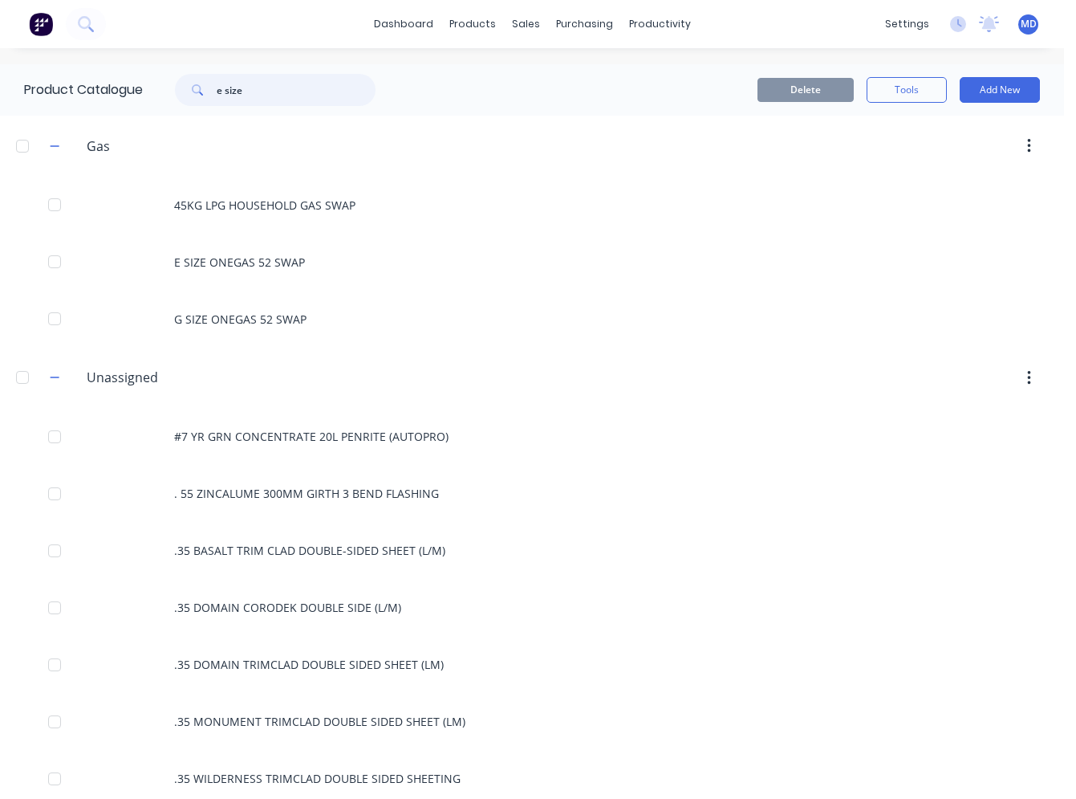
drag, startPoint x: 258, startPoint y: 91, endPoint x: 222, endPoint y: 91, distance: 36.1
click at [222, 91] on input "e size" at bounding box center [296, 90] width 159 height 32
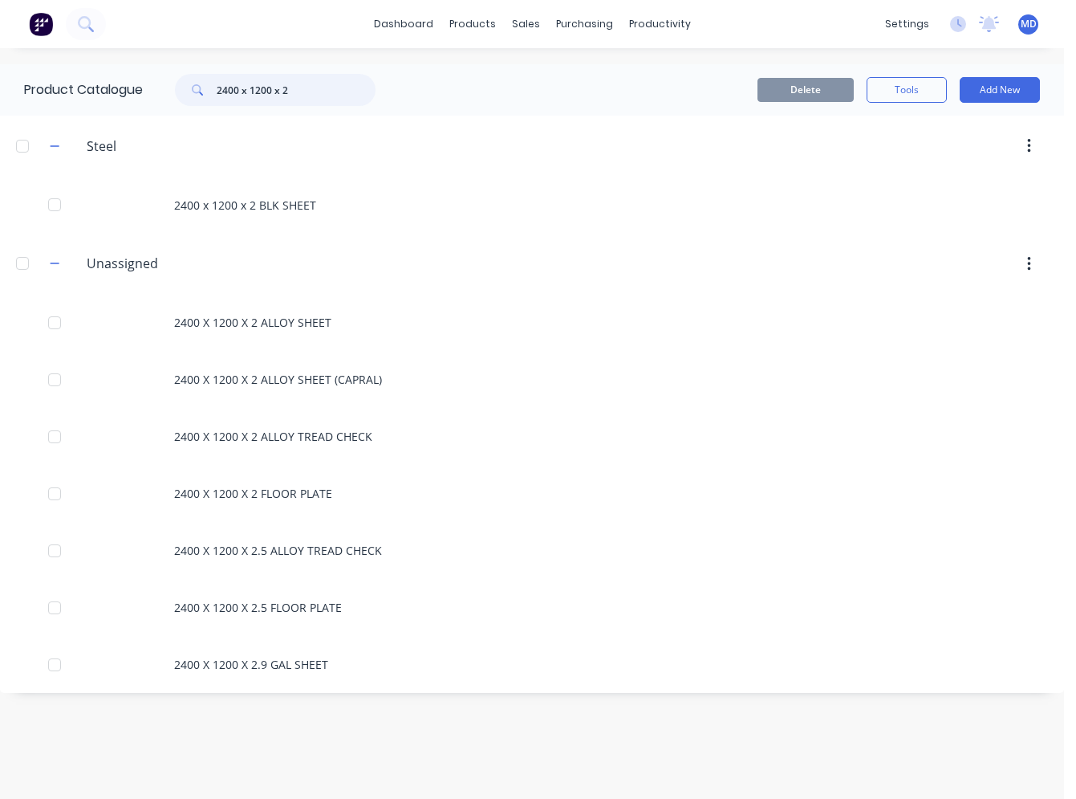
drag, startPoint x: 308, startPoint y: 94, endPoint x: 189, endPoint y: 90, distance: 119.7
click at [189, 90] on div "2400 x 1200 x 2" at bounding box center [275, 90] width 201 height 32
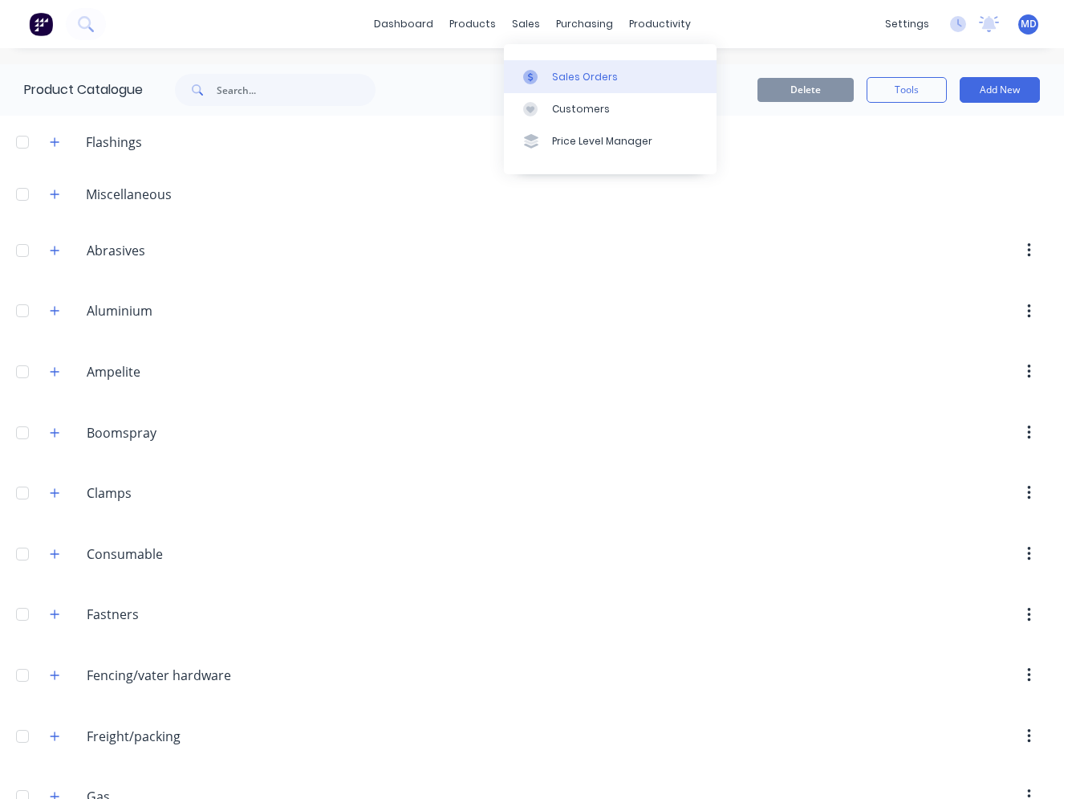
click at [562, 68] on link "Sales Orders" at bounding box center [610, 76] width 213 height 32
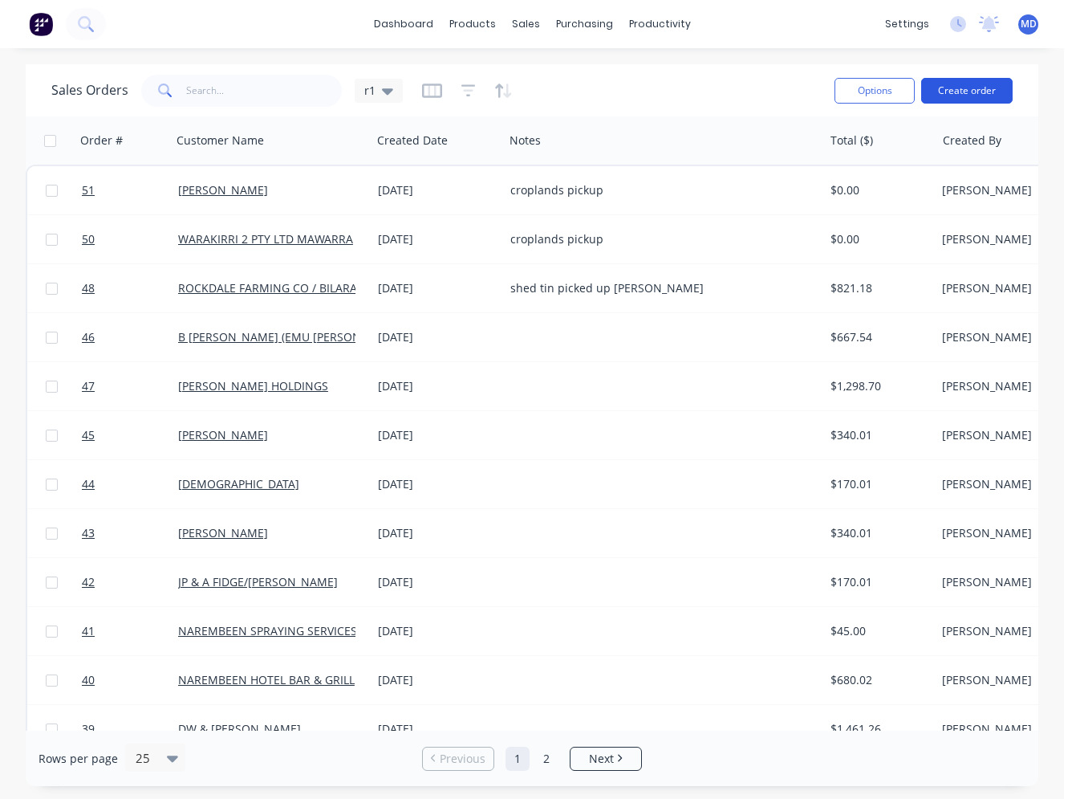
click at [768, 95] on button "Create order" at bounding box center [966, 91] width 91 height 26
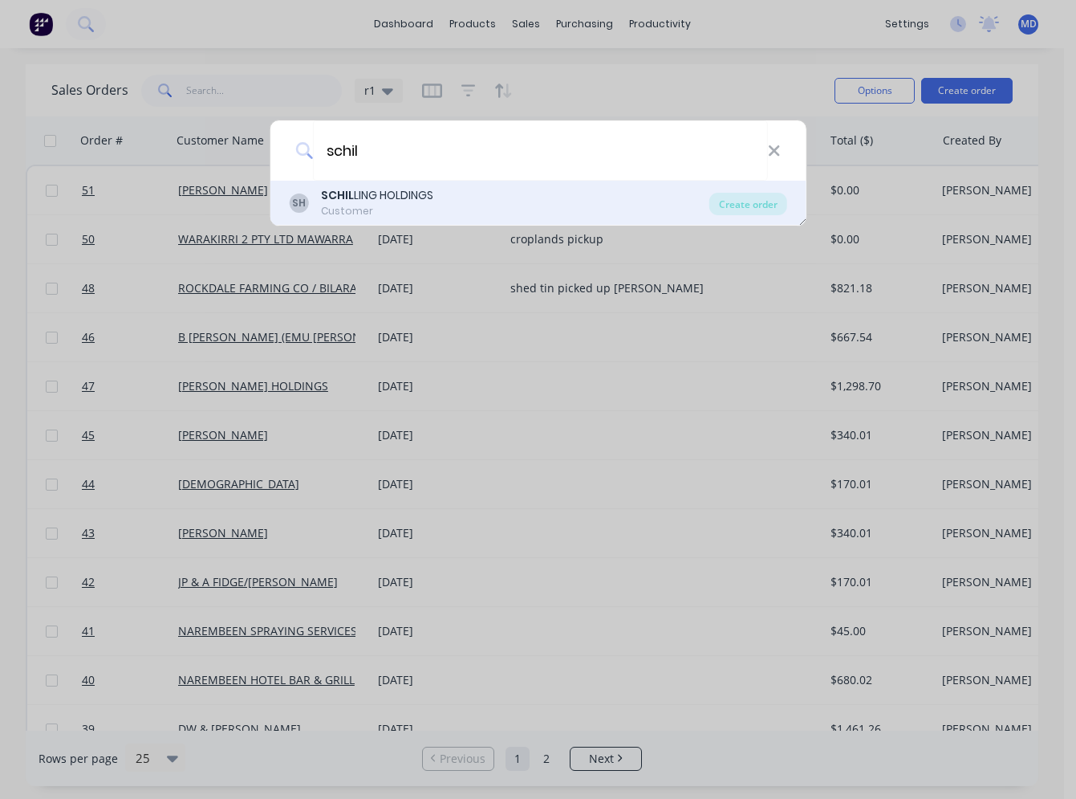
click at [425, 196] on div "SCHIL LING HOLDINGS" at bounding box center [377, 195] width 112 height 17
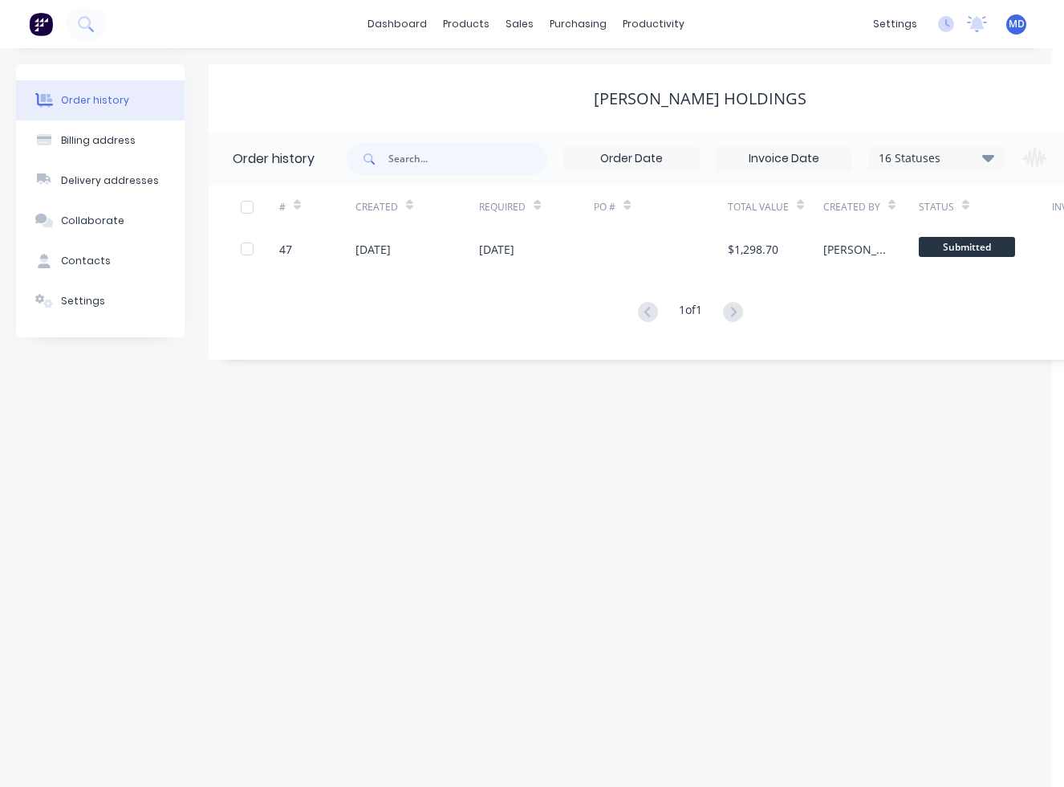
scroll to position [0, 127]
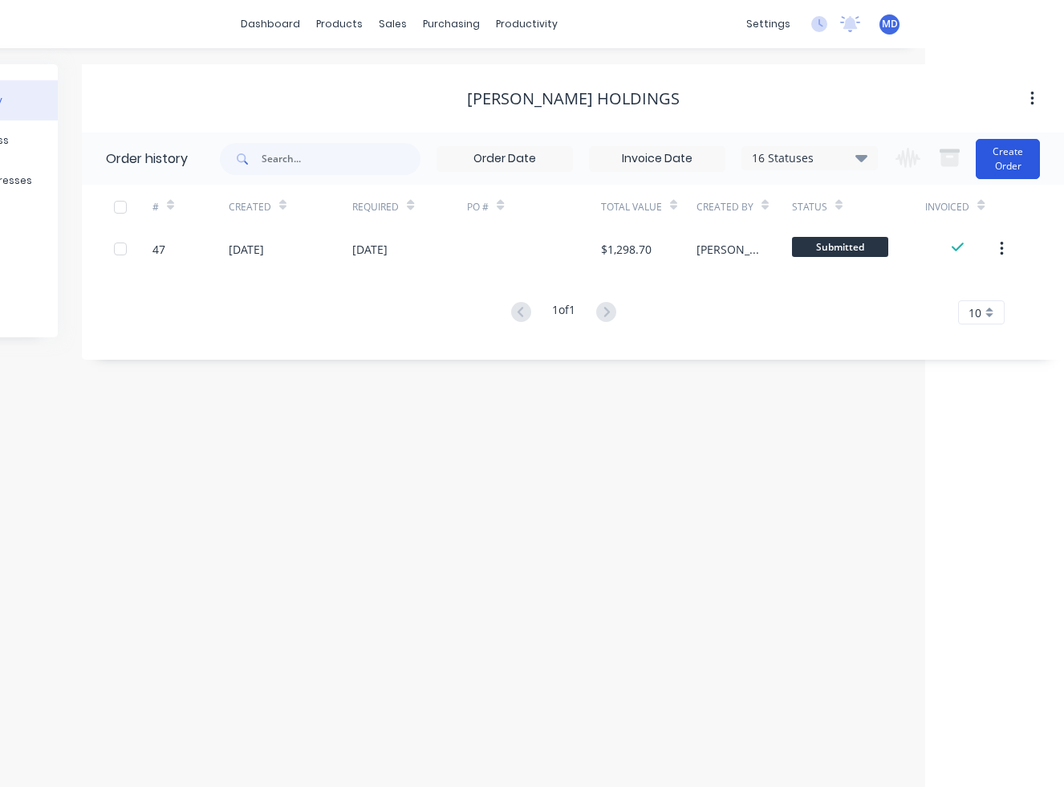
click at [768, 146] on button "Create Order" at bounding box center [1008, 159] width 64 height 40
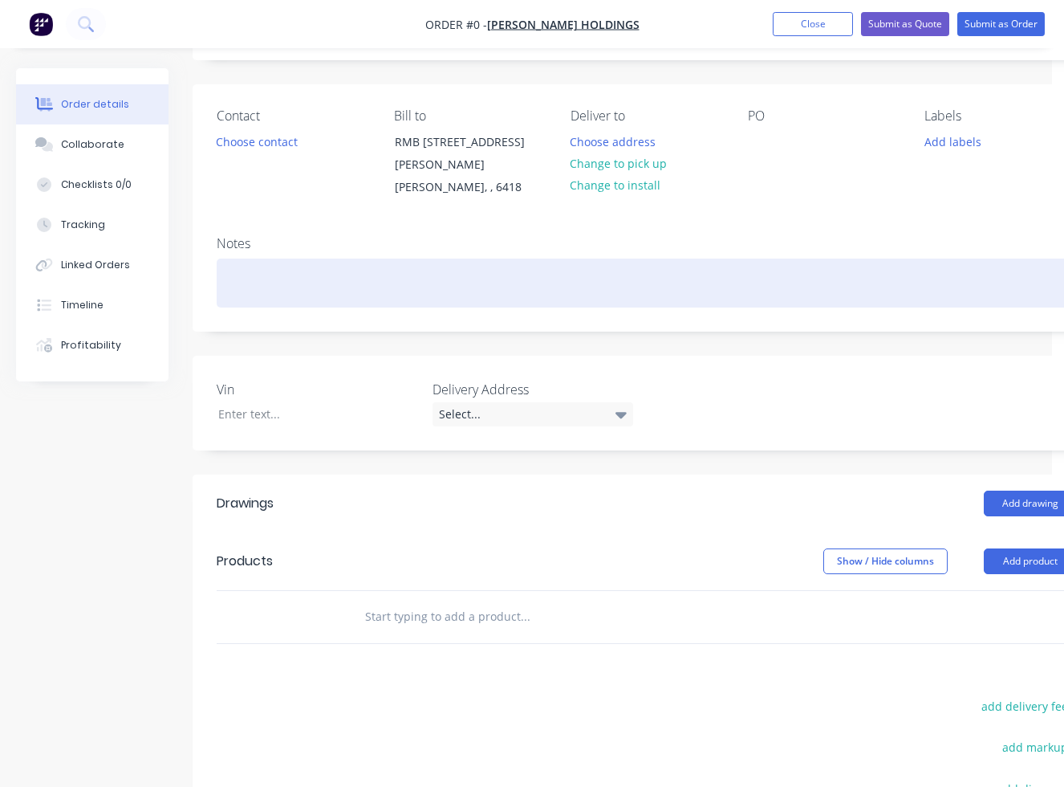
scroll to position [241, 0]
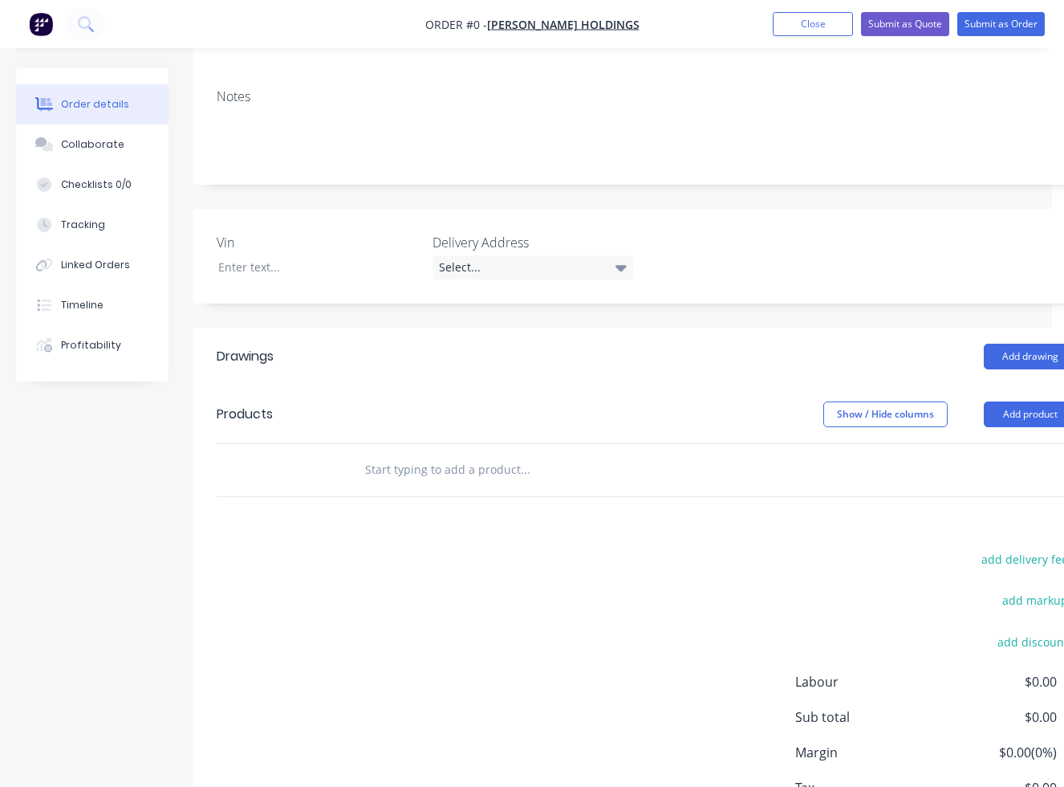
click at [388, 466] on input "text" at bounding box center [524, 469] width 321 height 32
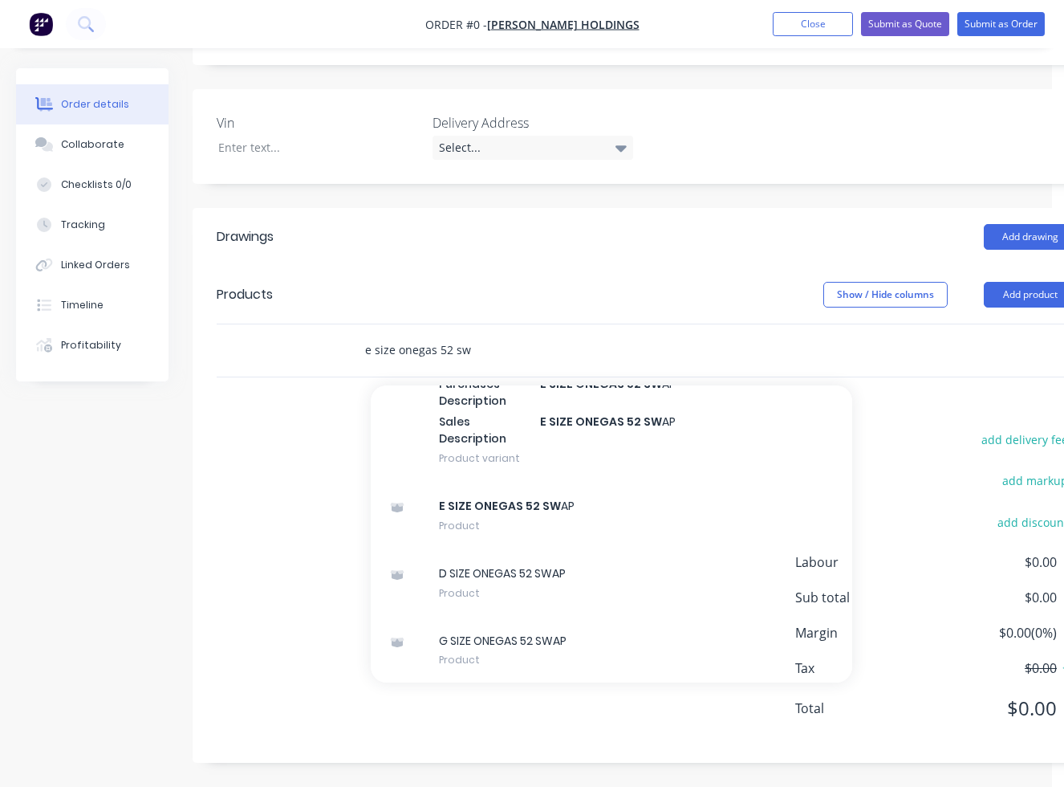
scroll to position [569, 0]
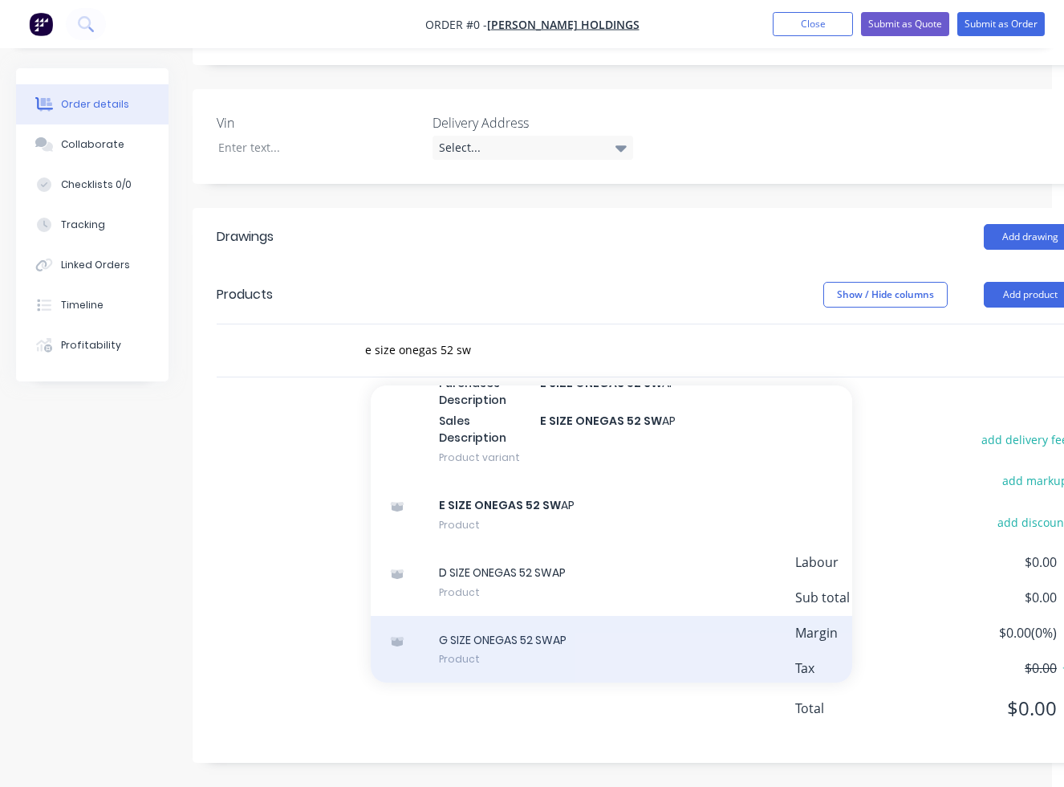
click at [573, 647] on div "G SIZE ONEGAS 52 SWAP Product" at bounding box center [612, 649] width 482 height 67
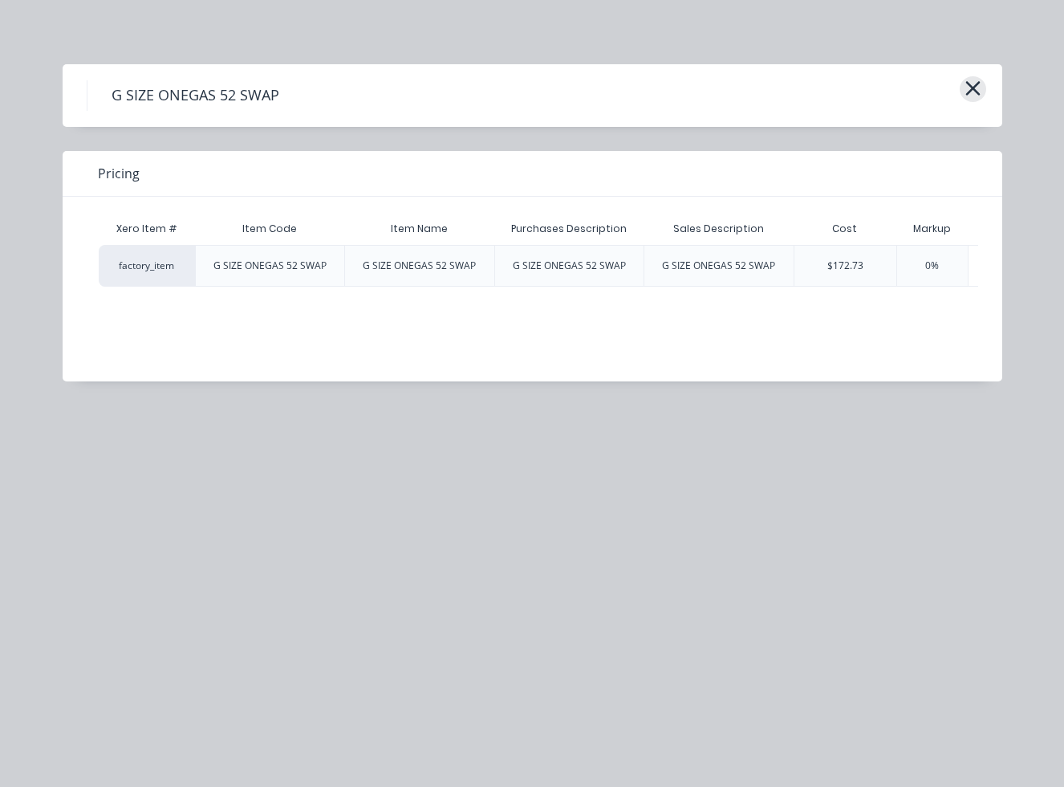
click at [768, 82] on icon "button" at bounding box center [973, 88] width 17 height 22
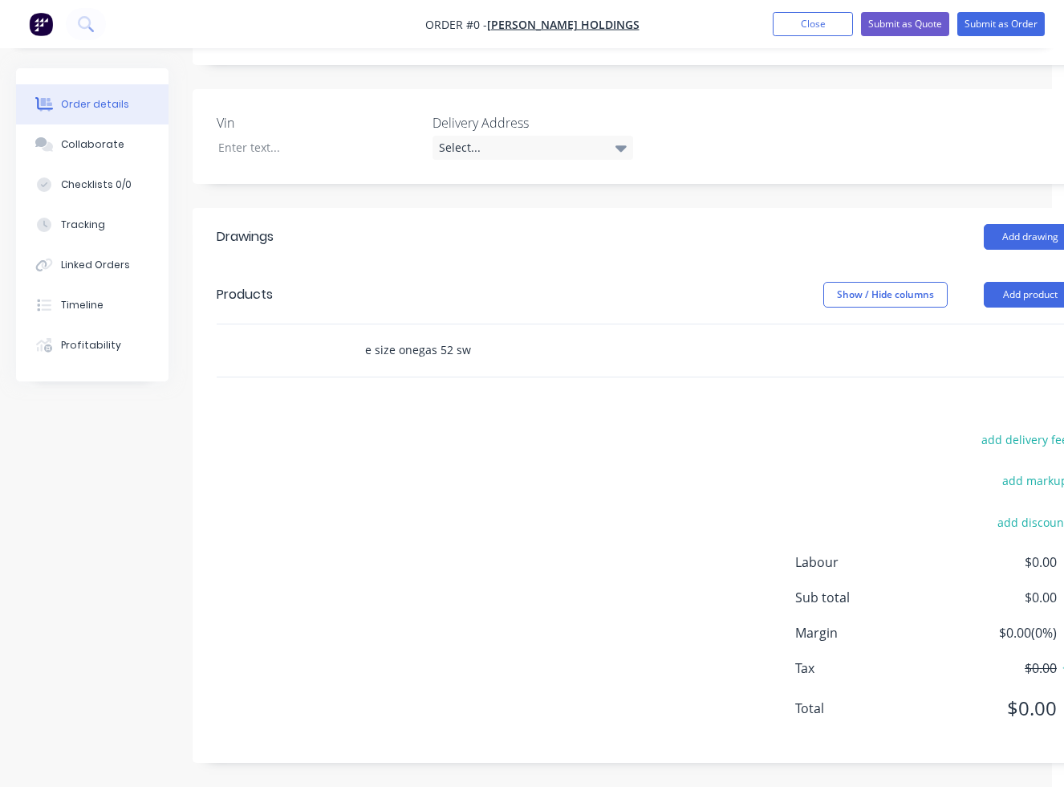
click at [495, 356] on input "e size onegas 52 sw" at bounding box center [524, 350] width 321 height 32
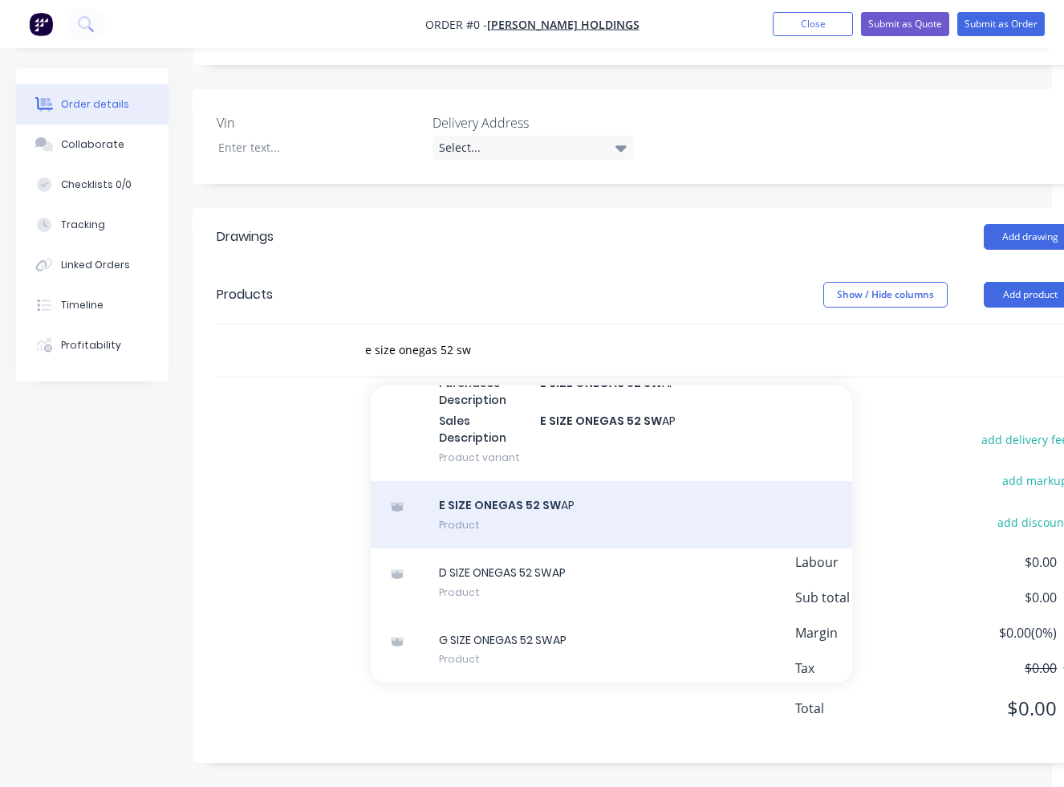
click at [531, 526] on div "E SIZE ONEGAS 52 SW AP Product" at bounding box center [612, 514] width 482 height 67
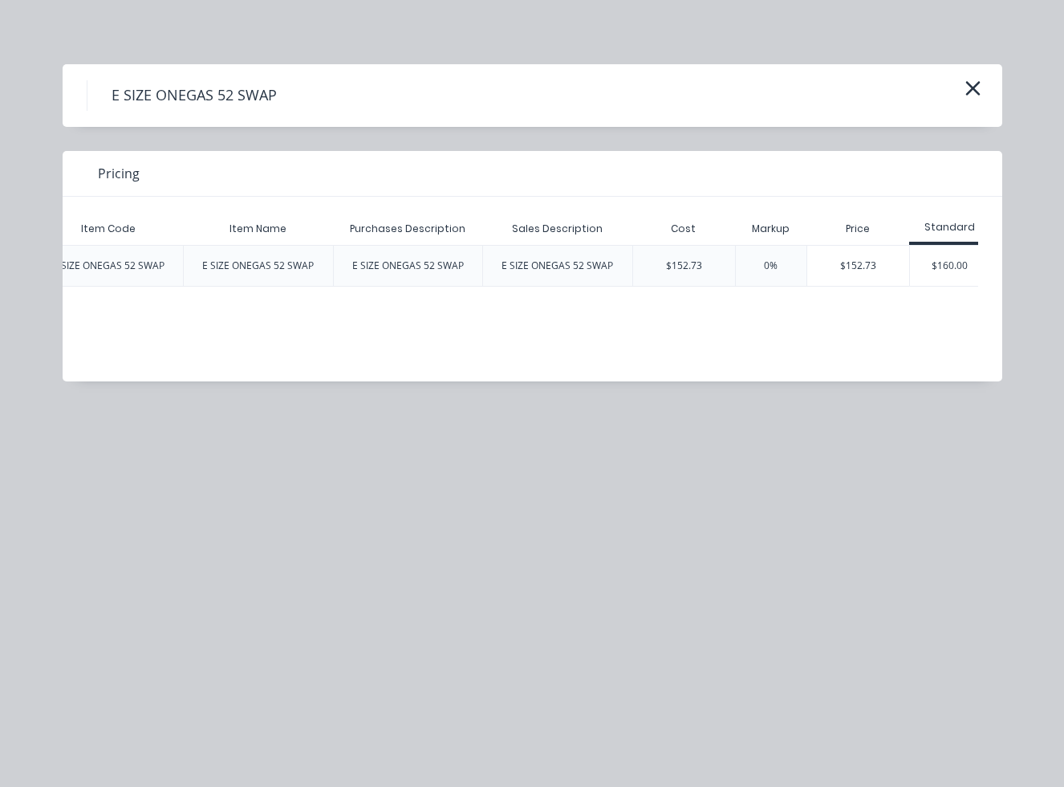
scroll to position [0, 174]
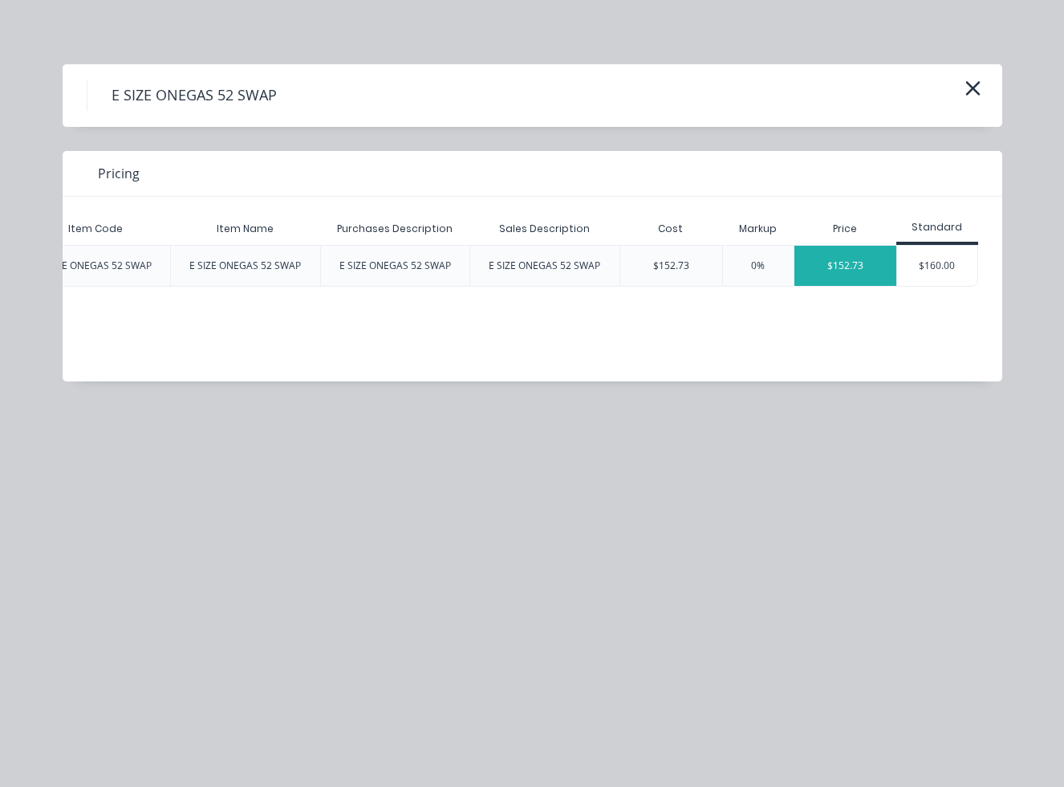
click at [768, 260] on div "$152.73" at bounding box center [846, 266] width 102 height 40
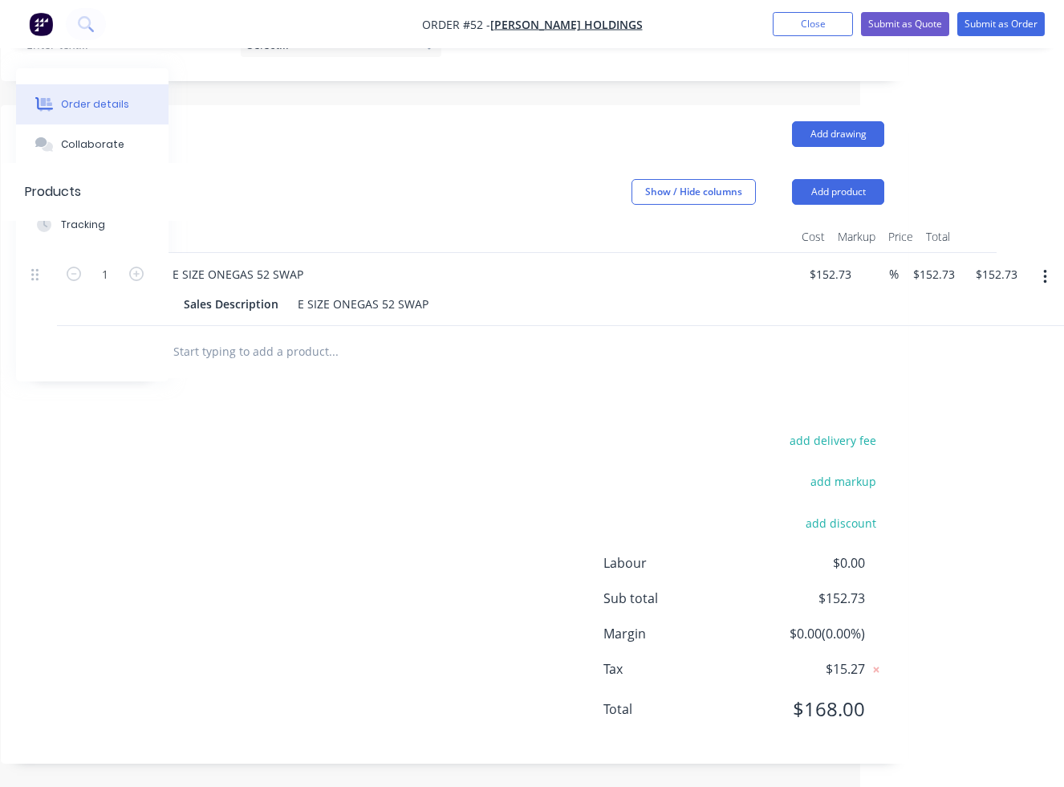
scroll to position [464, 192]
click at [768, 25] on button "Close" at bounding box center [813, 24] width 80 height 24
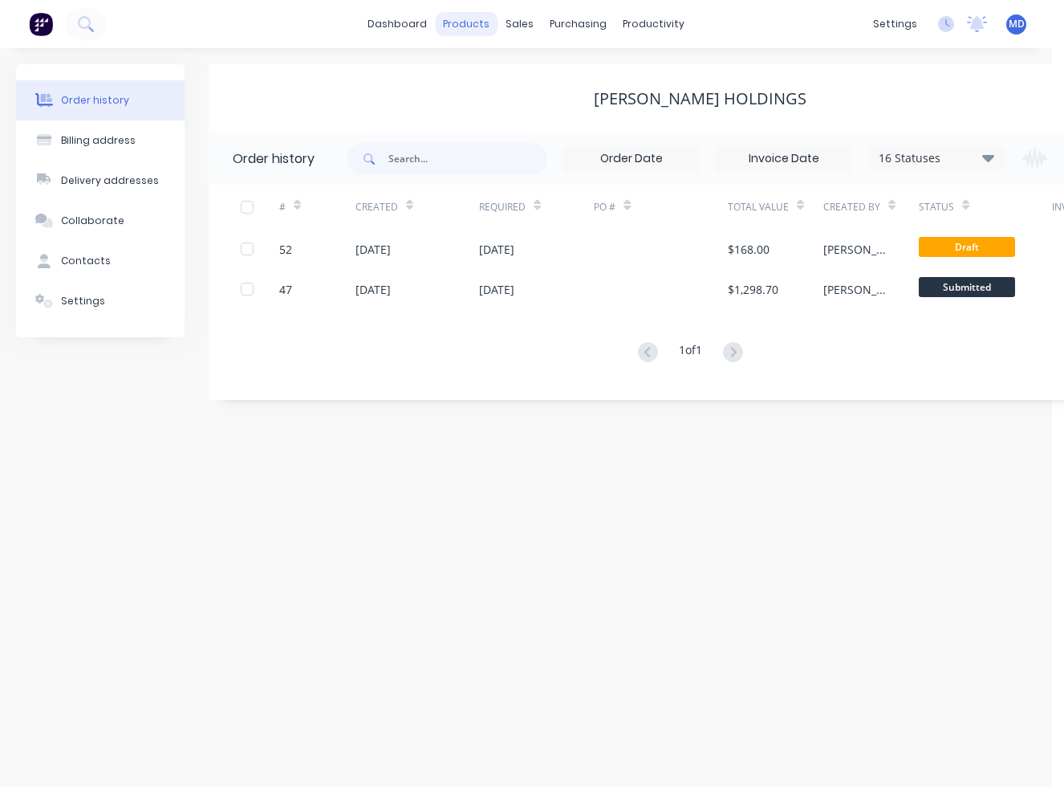
click at [457, 30] on div "products" at bounding box center [466, 24] width 63 height 24
click at [501, 76] on div "Product Catalogue" at bounding box center [538, 77] width 100 height 14
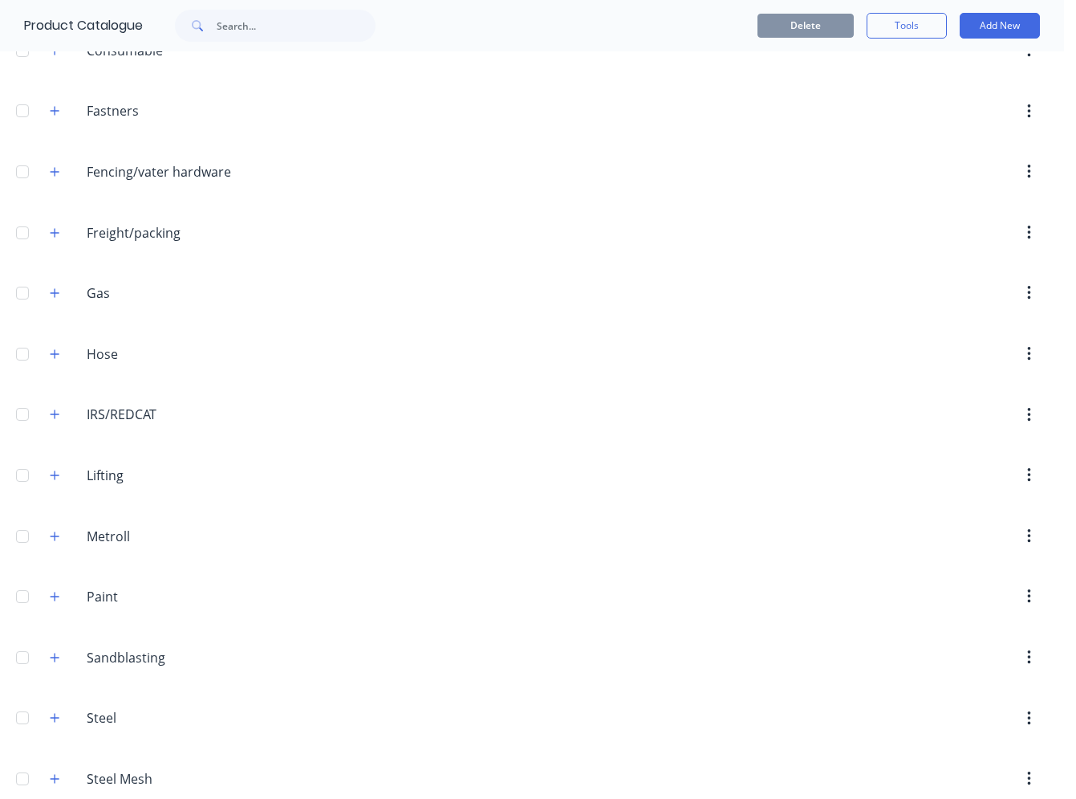
scroll to position [482, 0]
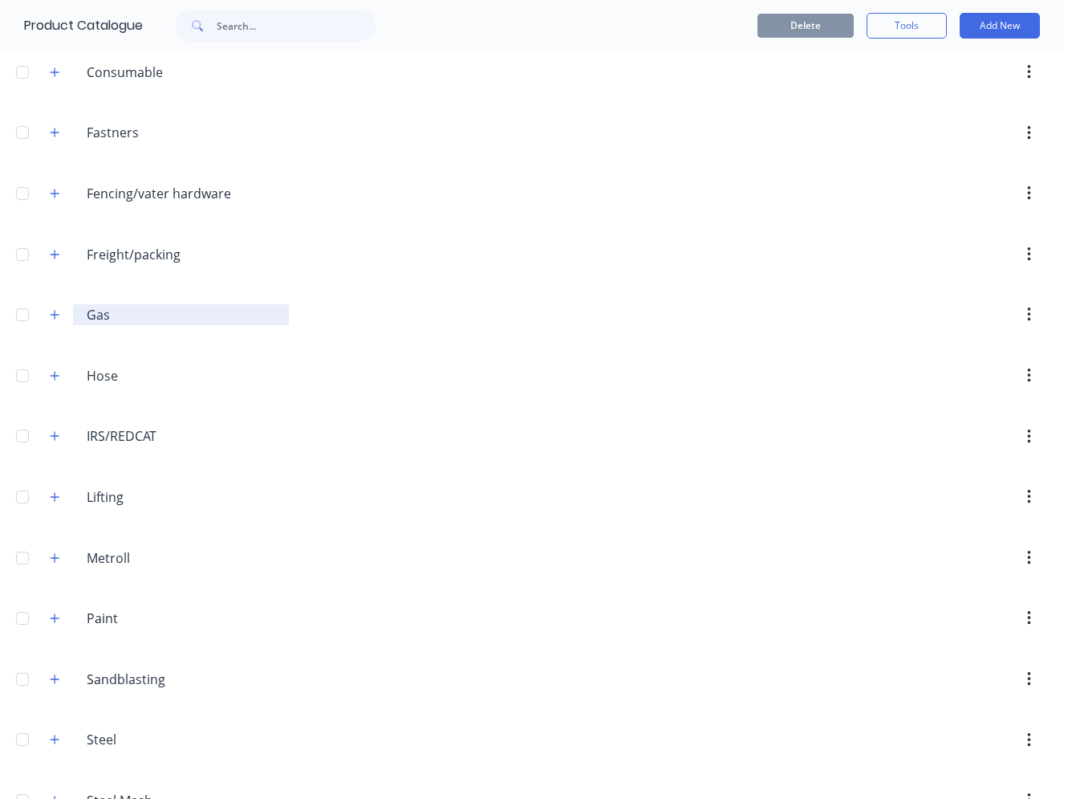
click at [93, 317] on input "Gas" at bounding box center [182, 314] width 190 height 19
click at [117, 315] on input "Gas" at bounding box center [182, 314] width 190 height 19
click at [54, 313] on icon "button" at bounding box center [55, 314] width 10 height 11
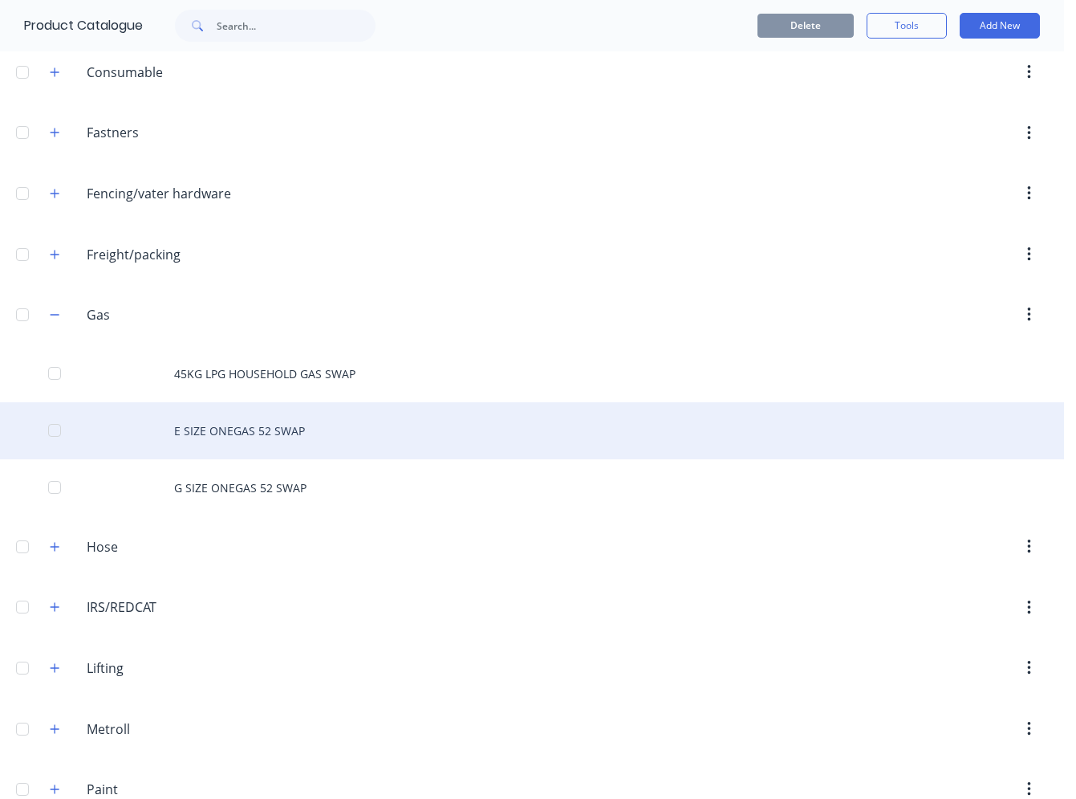
click at [220, 429] on div "E SIZE ONEGAS 52 SWAP" at bounding box center [532, 430] width 1064 height 57
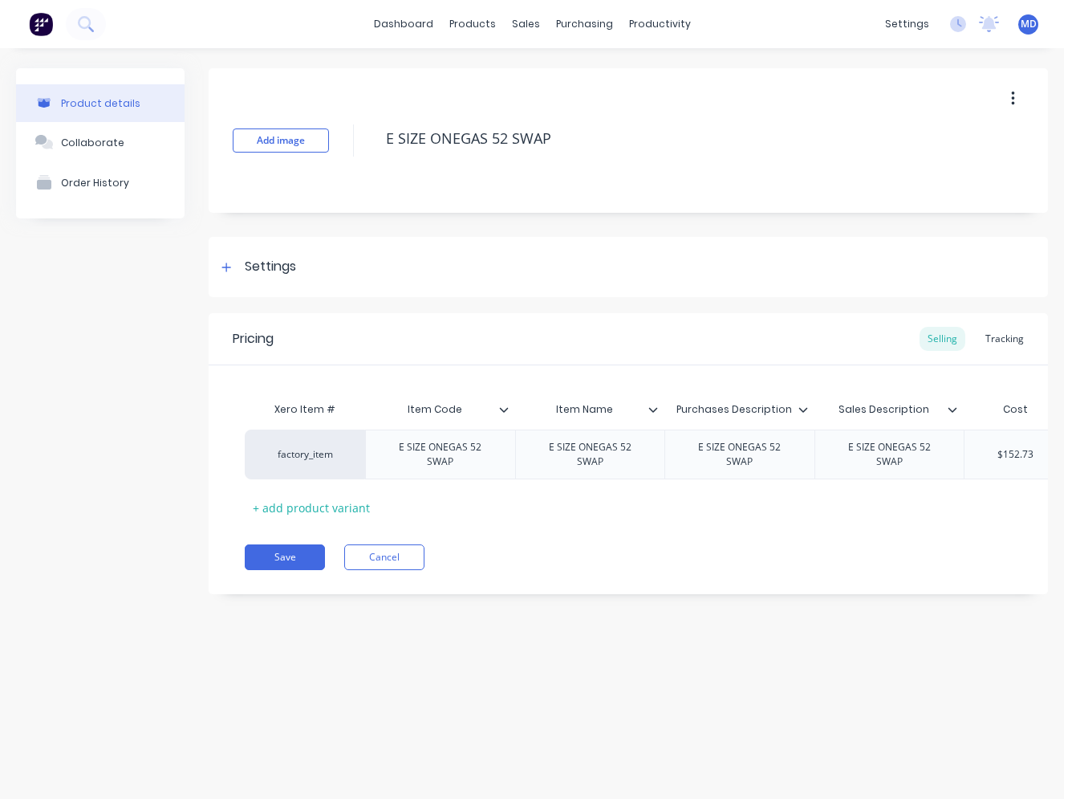
scroll to position [0, 274]
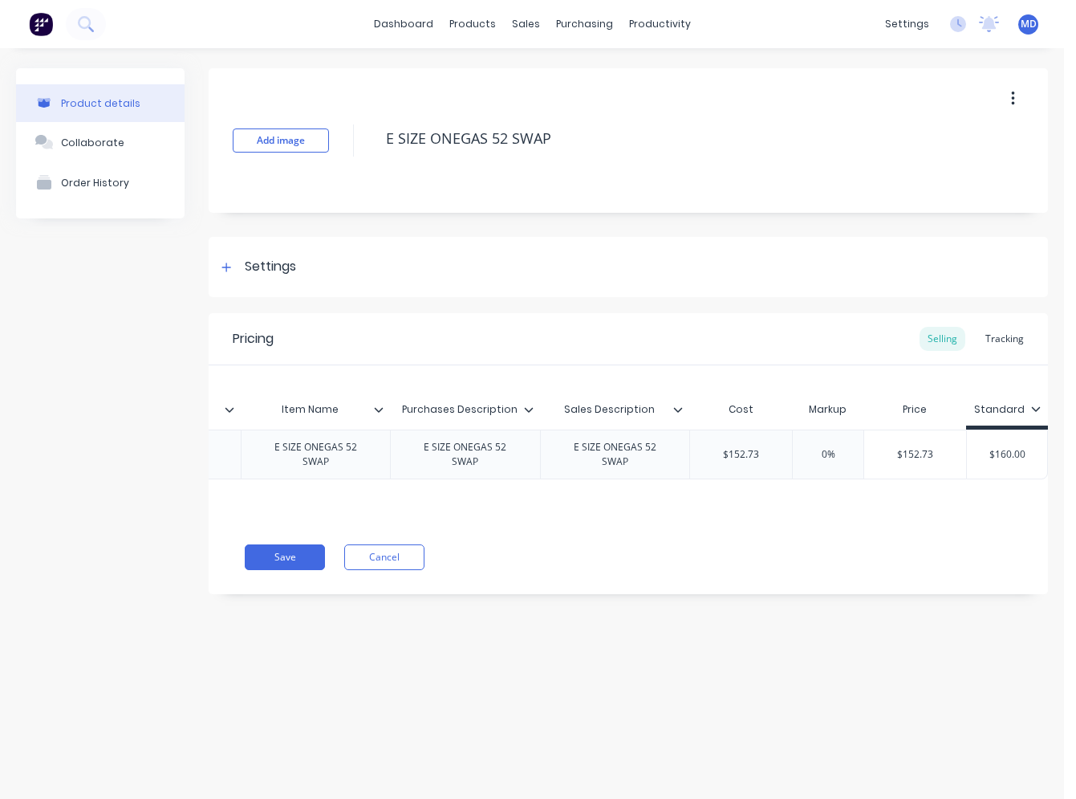
drag, startPoint x: 773, startPoint y: 450, endPoint x: 691, endPoint y: 455, distance: 82.0
click at [691, 455] on input "$152.73" at bounding box center [741, 454] width 102 height 14
drag, startPoint x: 1046, startPoint y: 445, endPoint x: 968, endPoint y: 445, distance: 77.9
click at [768, 447] on input "$160.00" at bounding box center [1007, 454] width 80 height 14
click at [315, 566] on button "Save" at bounding box center [285, 557] width 80 height 26
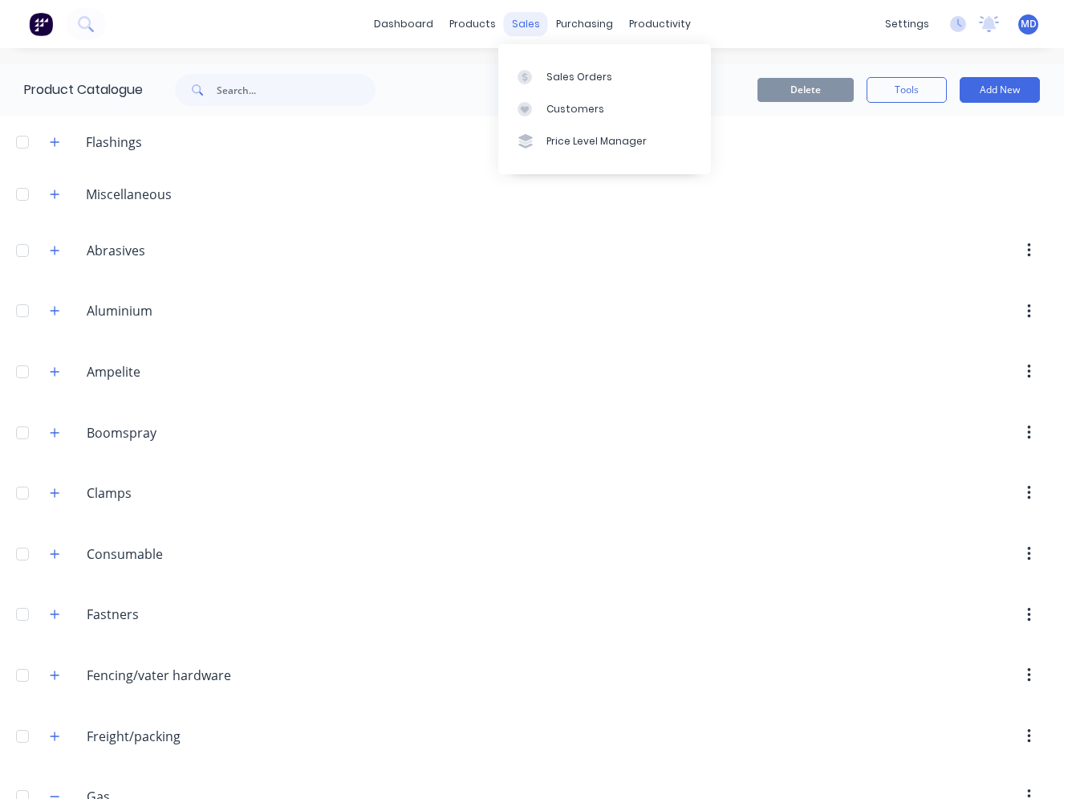
click at [513, 26] on div "sales" at bounding box center [526, 24] width 44 height 24
click at [559, 84] on link "Sales Orders" at bounding box center [604, 76] width 213 height 32
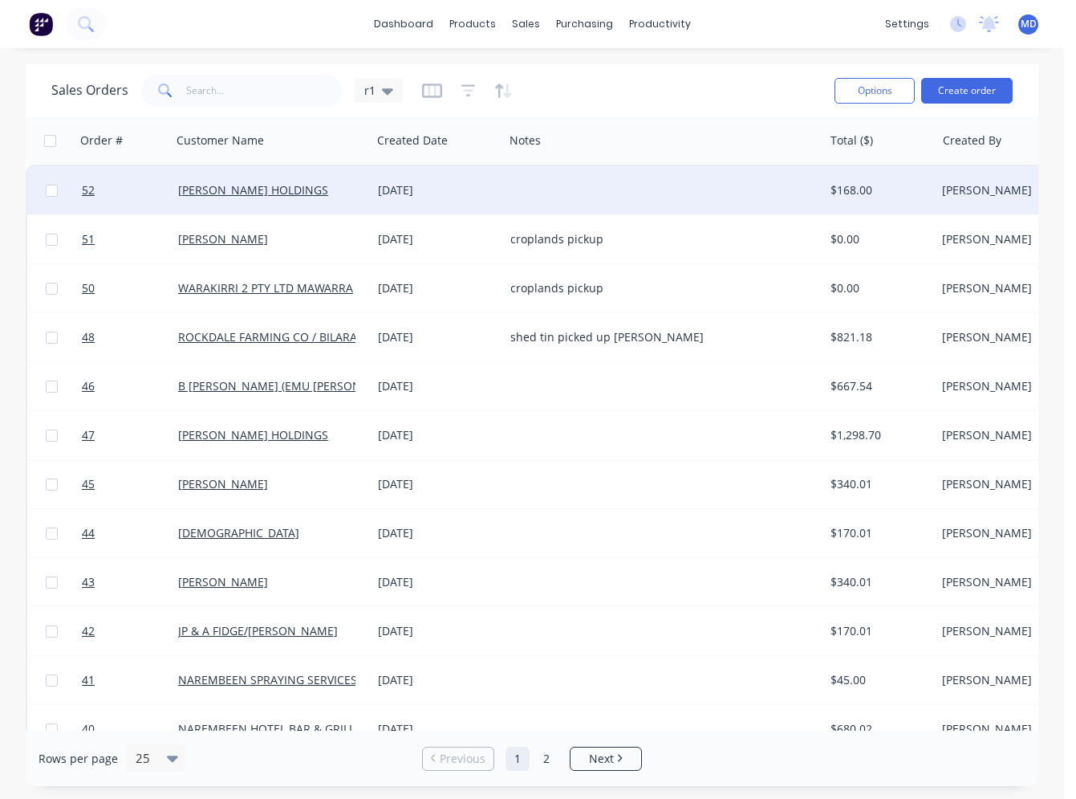
click at [344, 193] on div "[PERSON_NAME] HOLDINGS" at bounding box center [267, 190] width 178 height 16
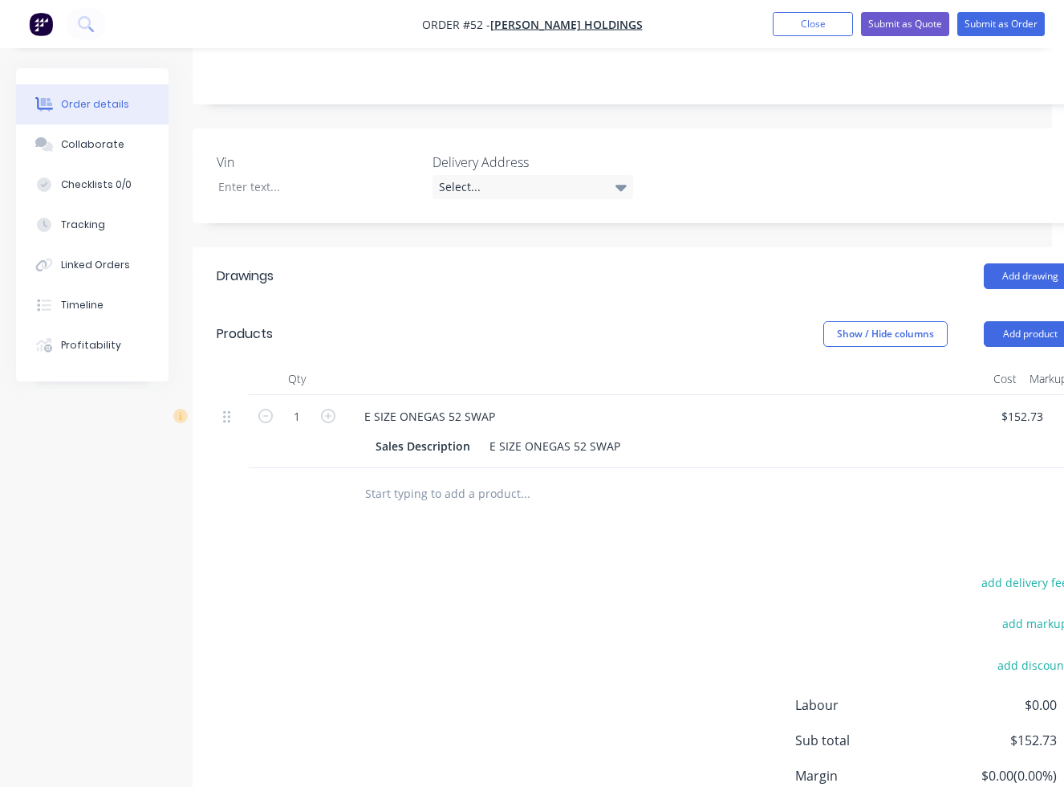
scroll to position [321, 192]
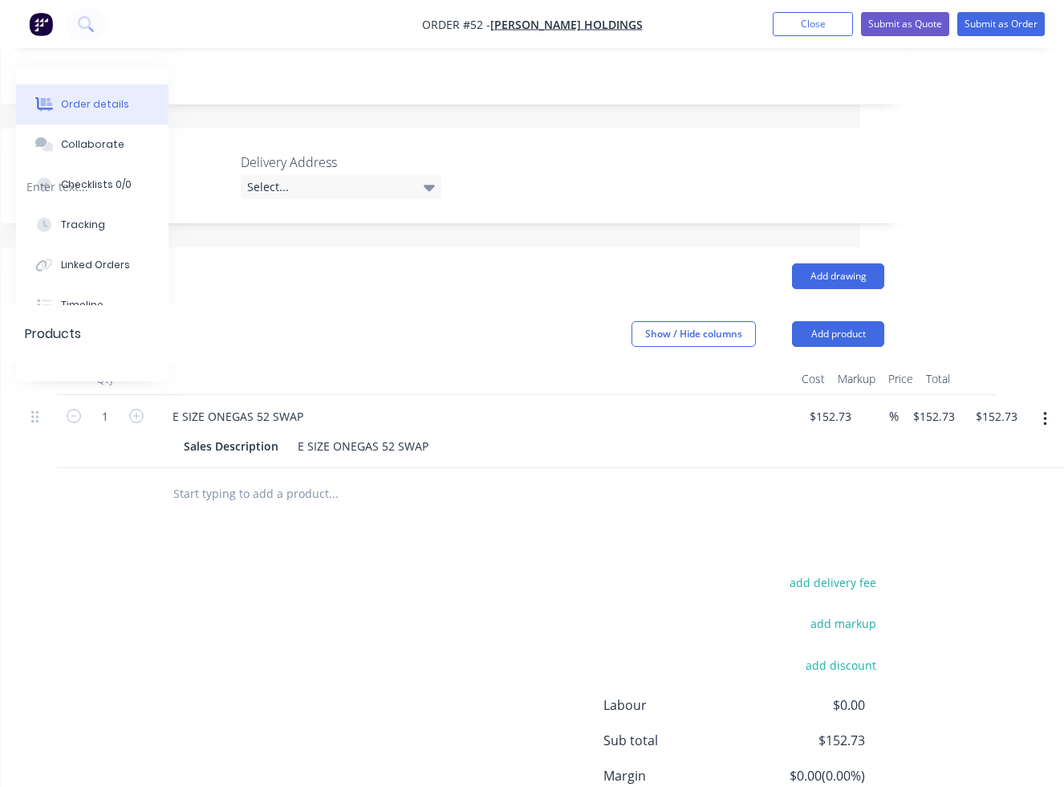
click at [768, 413] on icon "button" at bounding box center [1044, 419] width 3 height 14
click at [768, 554] on div "Delete" at bounding box center [988, 557] width 124 height 23
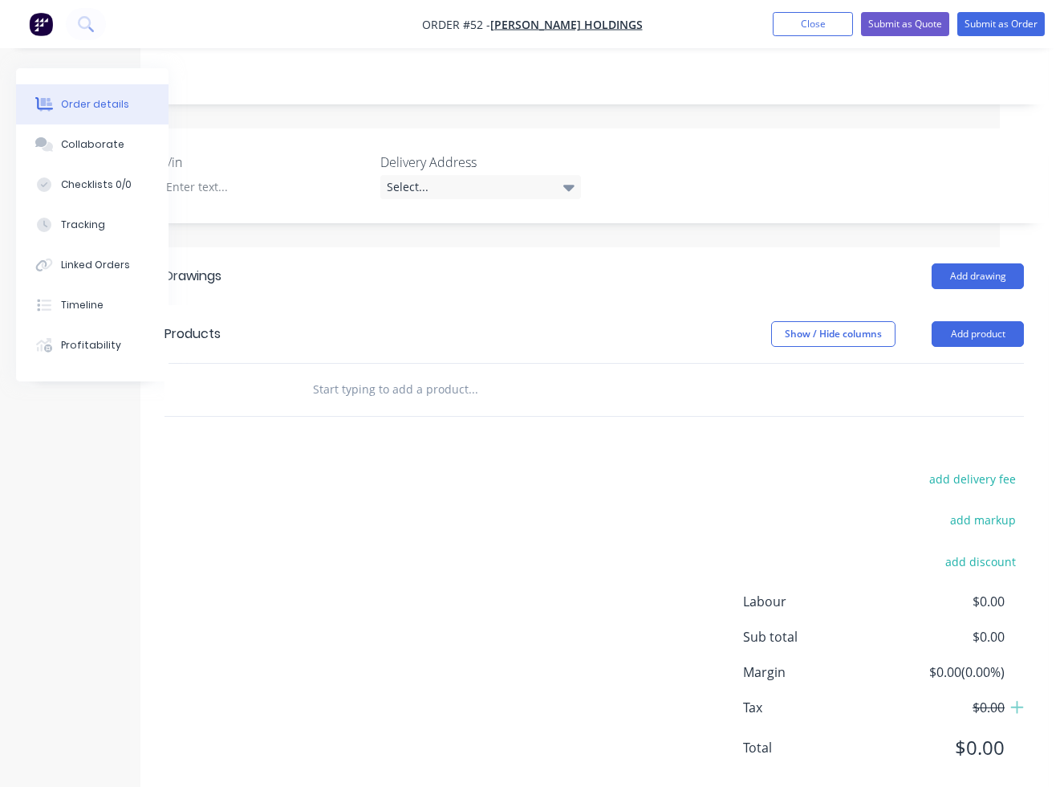
scroll to position [321, 52]
click at [339, 393] on input "text" at bounding box center [472, 389] width 321 height 32
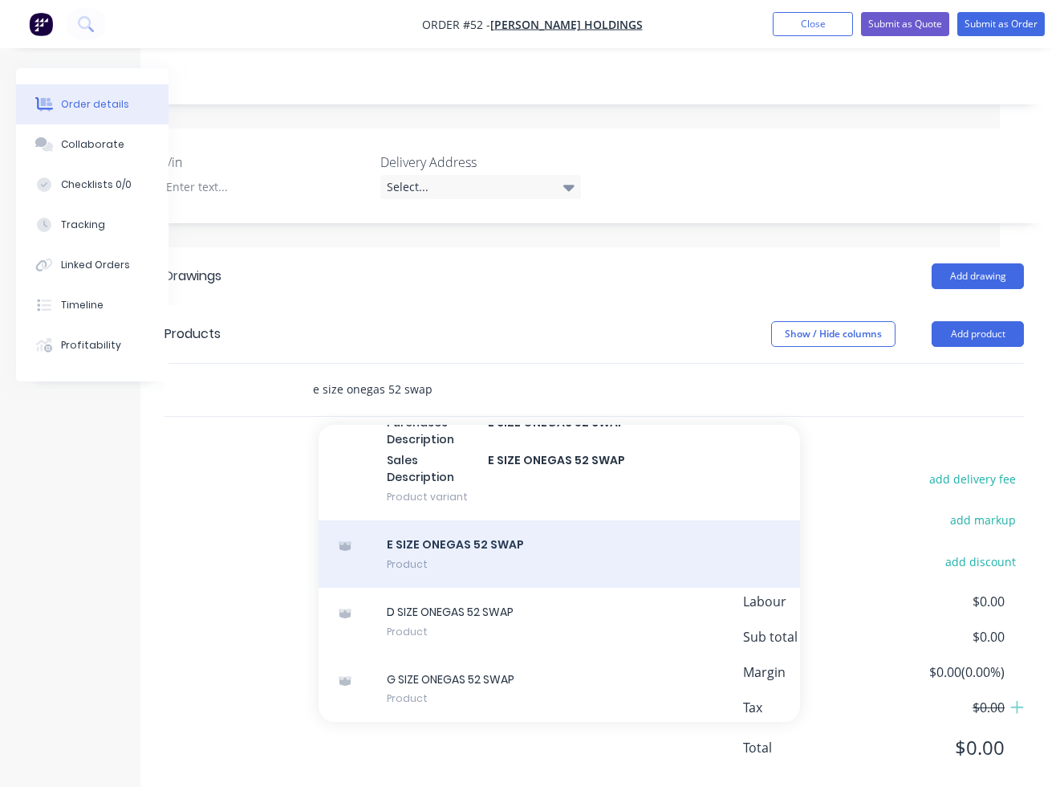
scroll to position [489, 0]
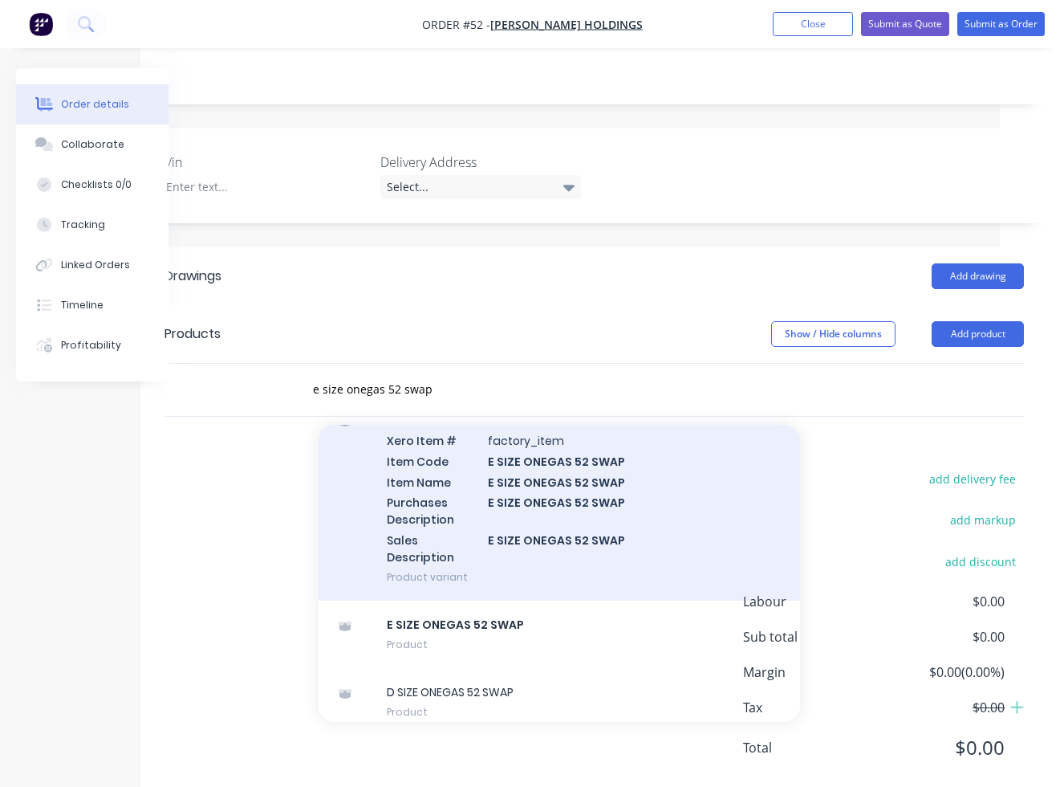
click at [482, 537] on div "E SIZE ONEGAS 52 SWAP Xero Item # factory_item Item Code E SIZE ONEGAS 52 SWAP …" at bounding box center [560, 498] width 482 height 205
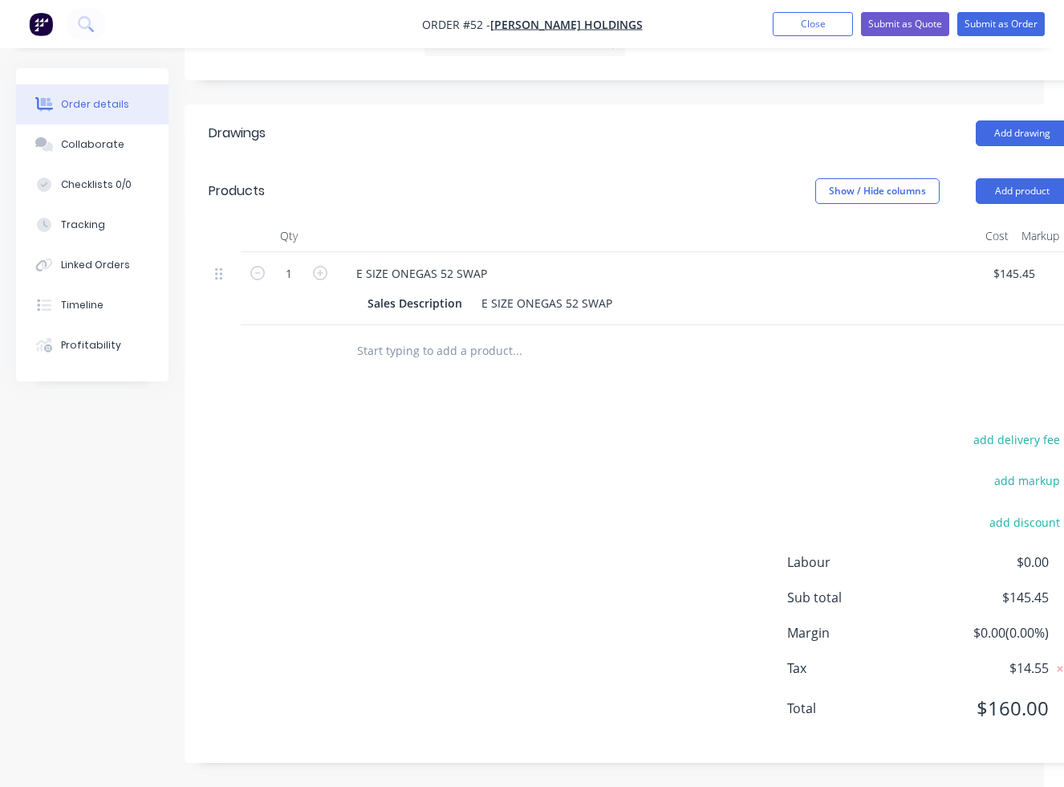
scroll to position [464, 2]
click at [390, 352] on input "text" at bounding box center [523, 351] width 321 height 32
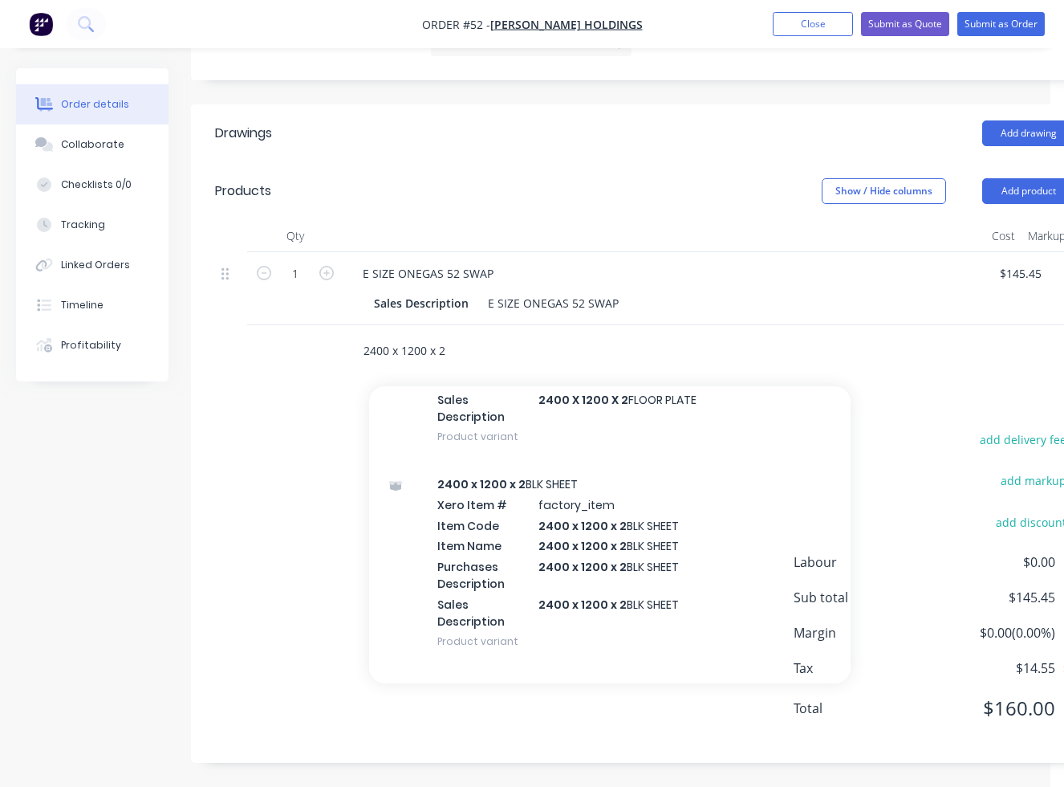
scroll to position [642, 0]
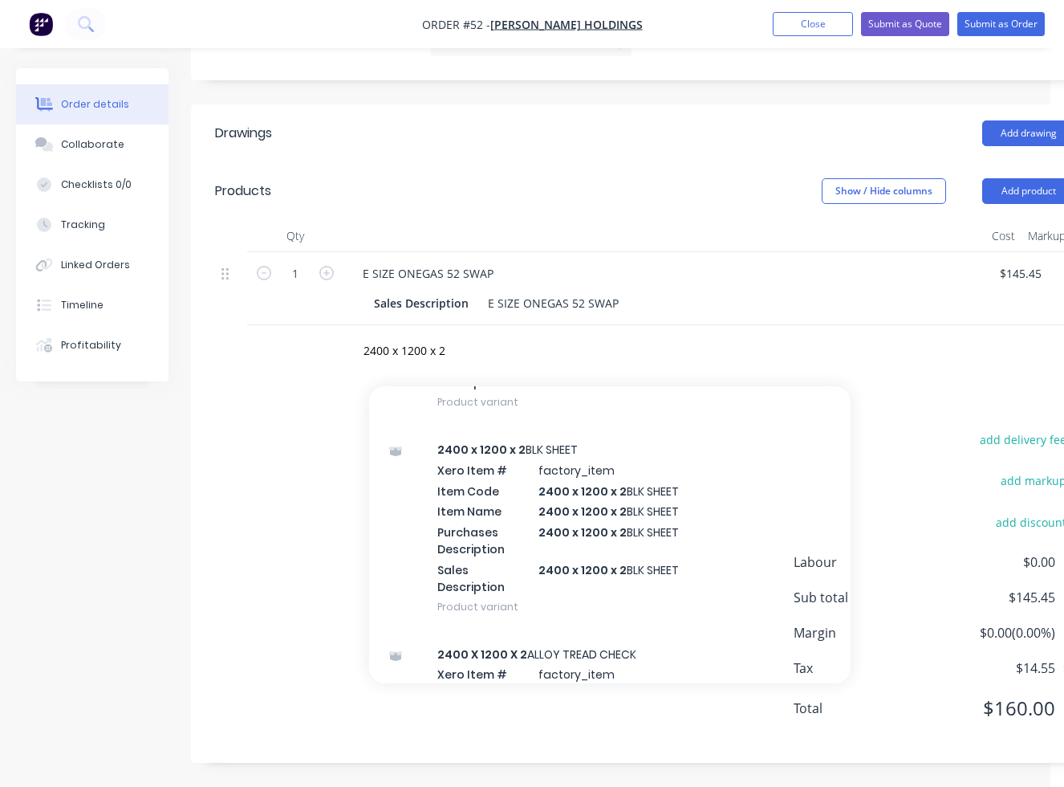
click at [514, 471] on div "2400 x 1200 x 2 BLK SHEET Xero Item # factory_item Item Code 2400 x 1200 x 2 BL…" at bounding box center [610, 527] width 482 height 205
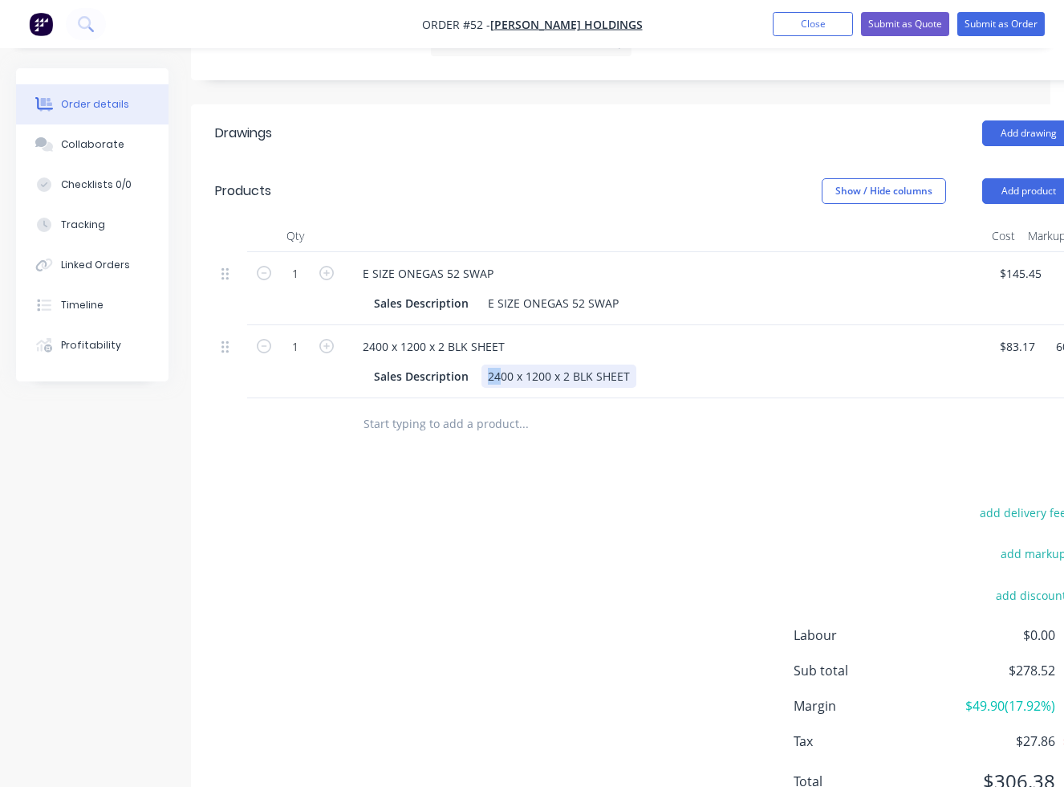
drag, startPoint x: 498, startPoint y: 379, endPoint x: 485, endPoint y: 379, distance: 13.6
click at [485, 379] on div "2400 x 1200 x 2 BLK SHEET" at bounding box center [559, 375] width 155 height 23
drag, startPoint x: 535, startPoint y: 380, endPoint x: 519, endPoint y: 382, distance: 16.1
click at [519, 382] on div "510 x 1200 x 2 BLK SHEET" at bounding box center [556, 375] width 148 height 23
click at [616, 372] on div "510 x 350 x 2 BLK SHEET" at bounding box center [553, 375] width 142 height 23
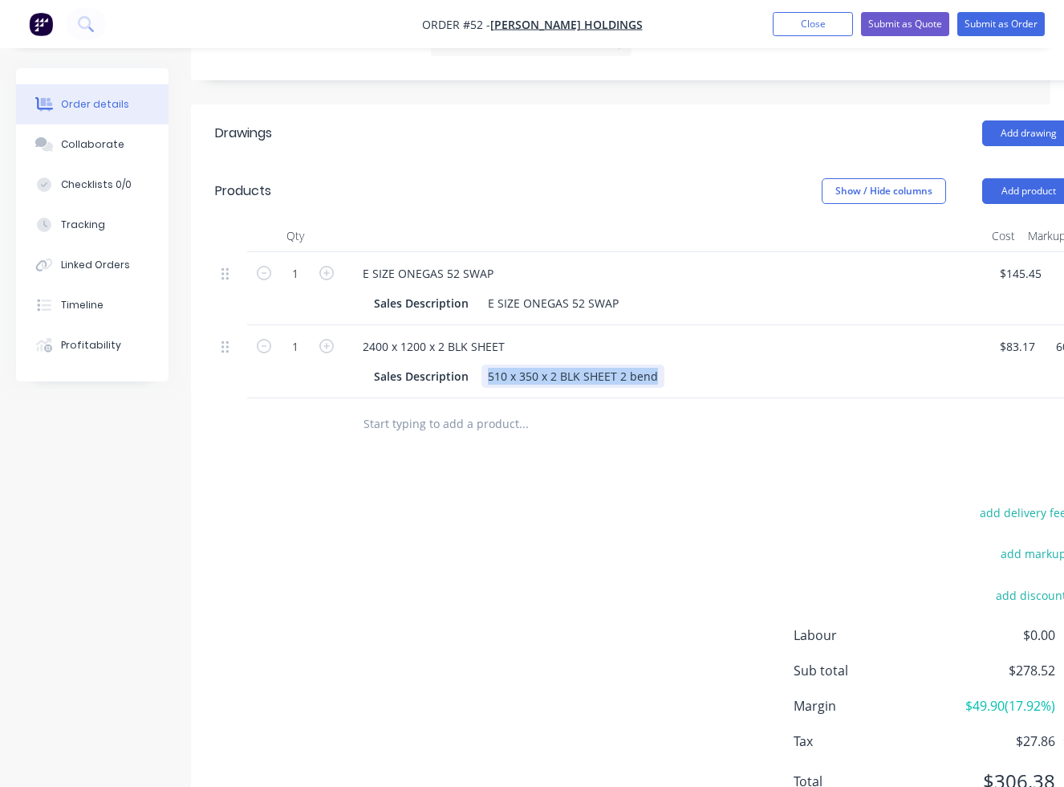
drag, startPoint x: 653, startPoint y: 371, endPoint x: 488, endPoint y: 386, distance: 165.2
click at [488, 386] on div "510 x 350 x 2 BLK SHEET 2 bend" at bounding box center [573, 375] width 183 height 23
copy div "510 x 350 x 2 BLK SHEET 2 bend"
click at [663, 380] on div "Sales Description 510 x 350 x 2 BLK SHEET 2 bend" at bounding box center [661, 375] width 587 height 23
click at [658, 378] on div "510 x 350 x 2 BLK SHEET 2 bend" at bounding box center [573, 375] width 183 height 23
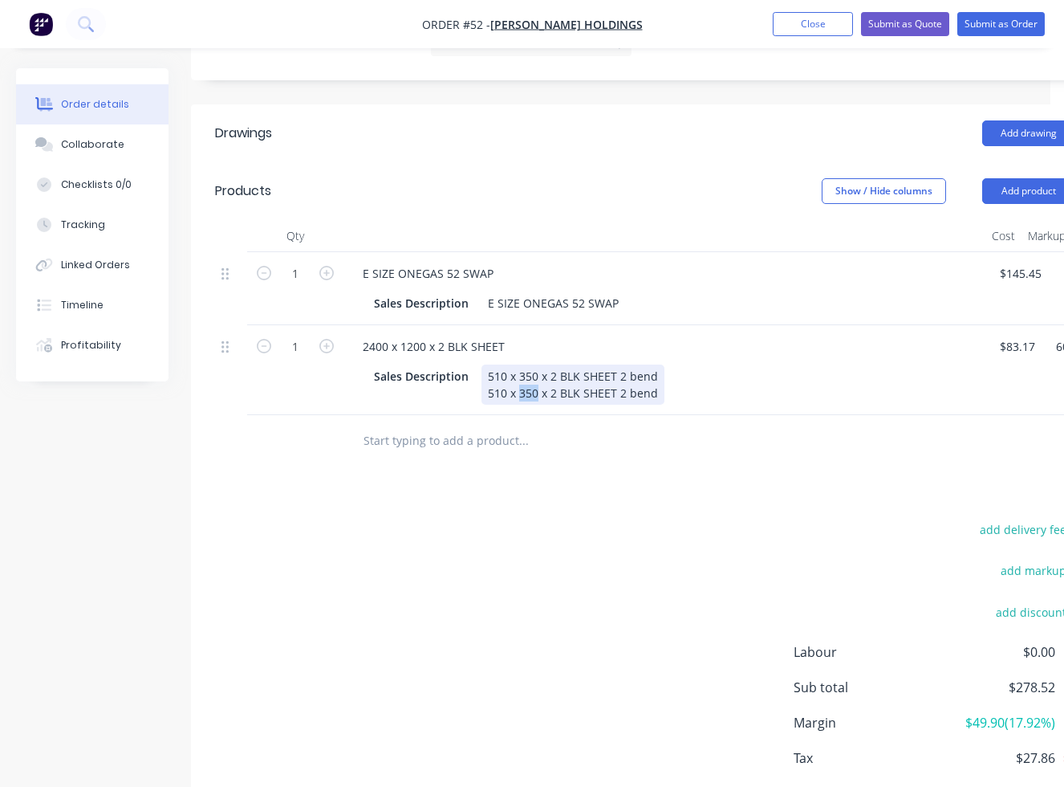
drag, startPoint x: 537, startPoint y: 393, endPoint x: 519, endPoint y: 391, distance: 17.8
click at [519, 391] on div "510 x 350 x 2 BLK SHEET 2 bend 510 x 350 x 2 BLK SHEET 2 bend" at bounding box center [573, 384] width 183 height 40
drag, startPoint x: 653, startPoint y: 393, endPoint x: 488, endPoint y: 396, distance: 165.4
click at [488, 396] on div "510 x 350 x 2 BLK SHEET 2 bend 510 x 350 x 2 BLK SHEET 2 bend" at bounding box center [573, 384] width 183 height 40
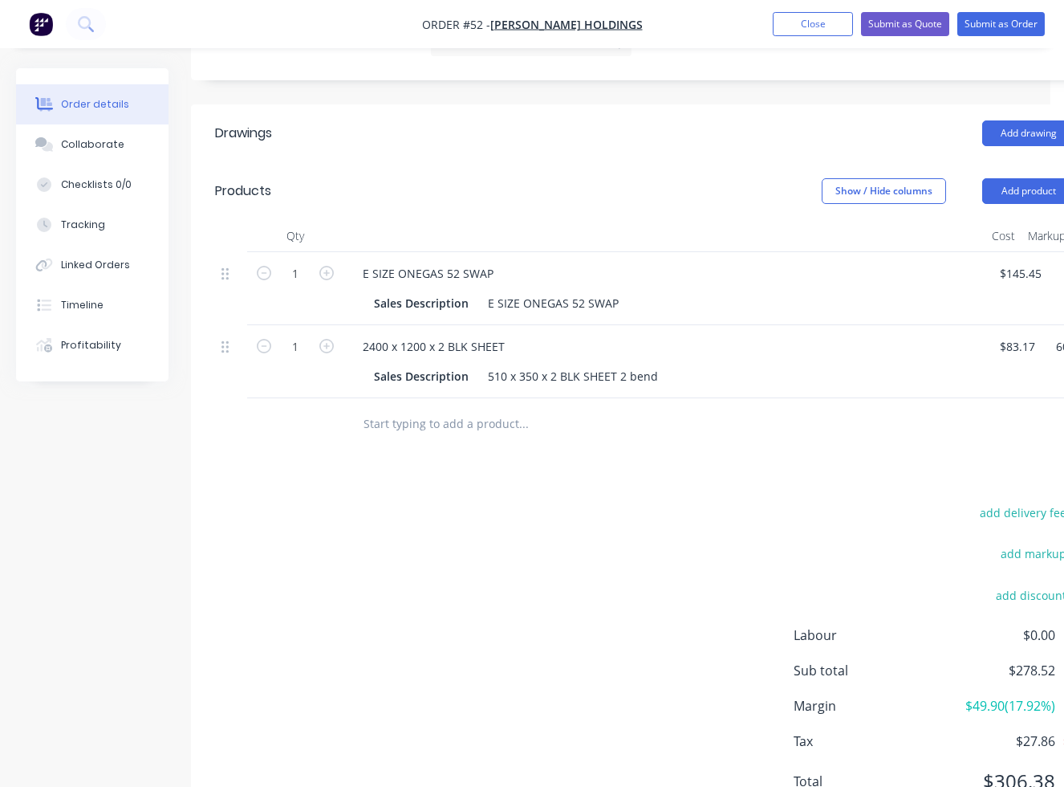
click at [450, 417] on input "text" at bounding box center [523, 424] width 321 height 32
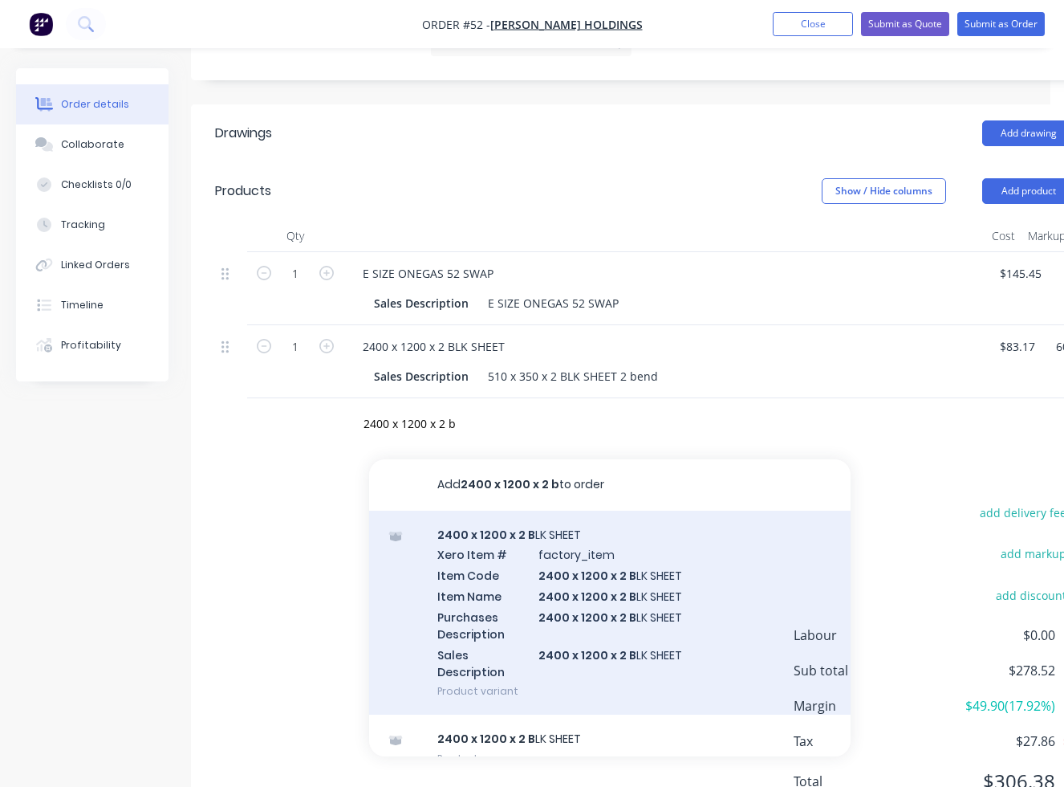
click at [563, 563] on div "2400 x 1200 x 2 B LK SHEET Xero Item # factory_item Item Code 2400 x 1200 x 2 B…" at bounding box center [610, 612] width 482 height 205
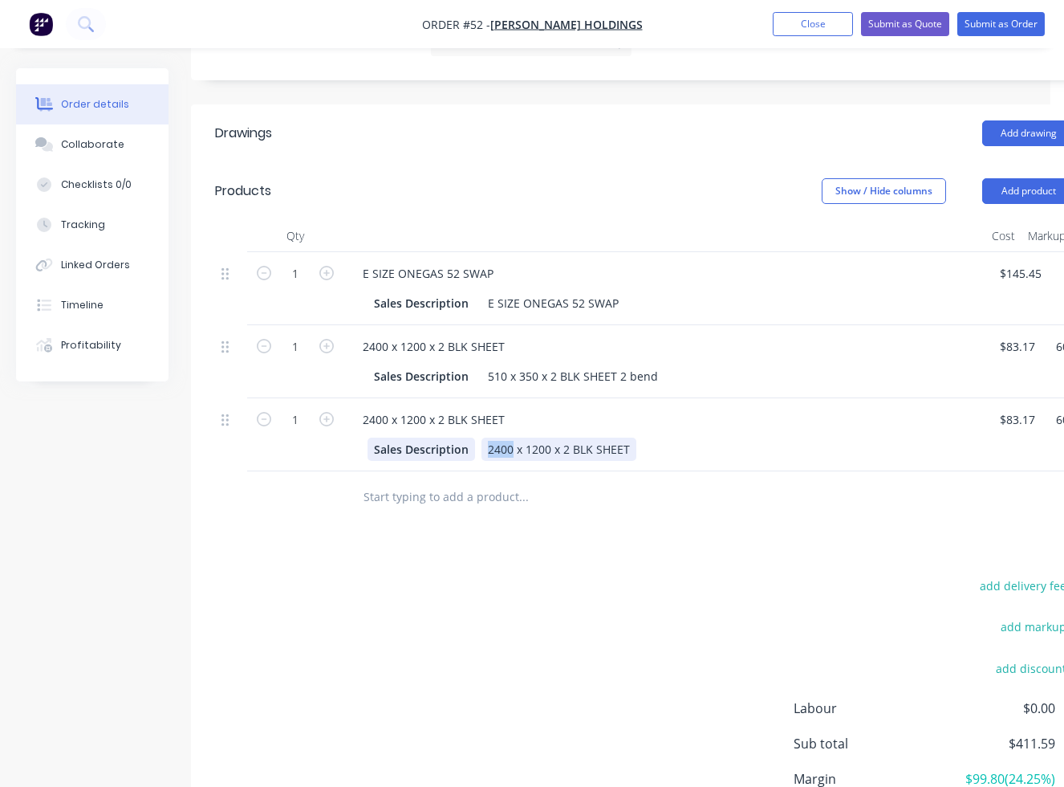
drag, startPoint x: 511, startPoint y: 449, endPoint x: 460, endPoint y: 447, distance: 51.4
click at [460, 447] on div "Sales Description 2400 x 1200 x 2 BLK SHEET" at bounding box center [661, 448] width 587 height 23
click at [622, 452] on div "510 x 1095 x 2 BLK SHEET" at bounding box center [556, 448] width 148 height 23
click at [324, 340] on icon "button" at bounding box center [326, 346] width 14 height 14
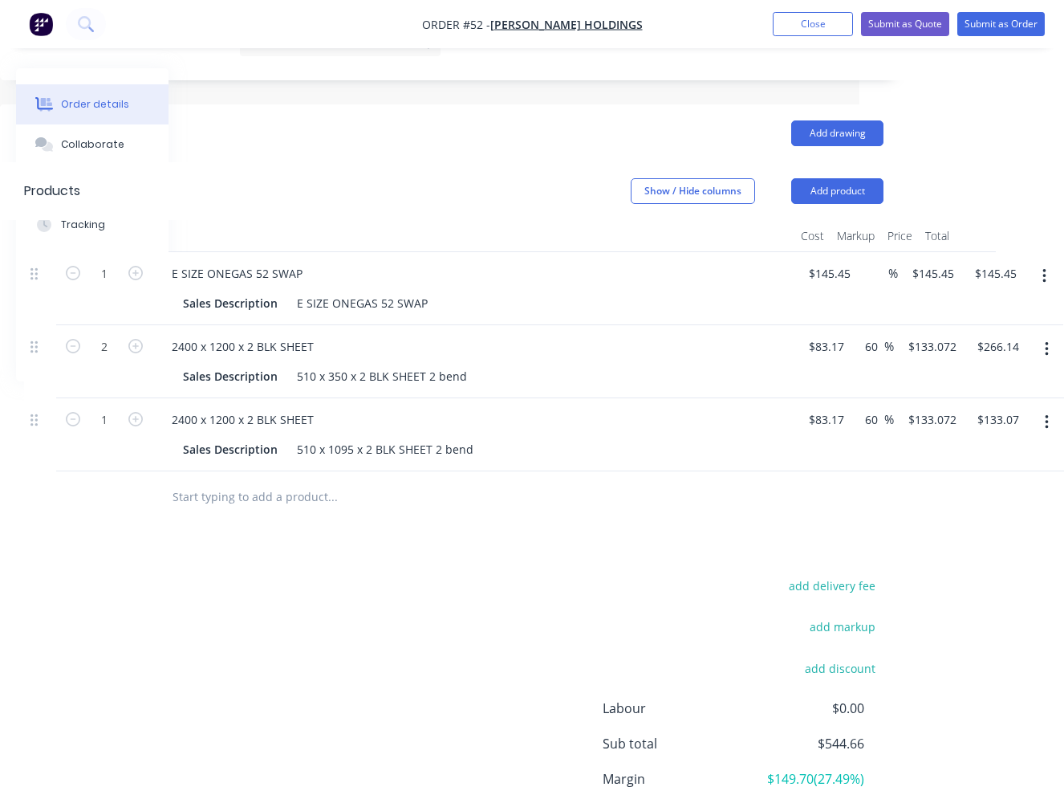
scroll to position [464, 194]
click at [768, 348] on input "83.17" at bounding box center [824, 346] width 37 height 23
click at [768, 404] on div "2400 x 1200 x 2 BLK SHEET Sales Description 510 x 1095 x 2 BLK SHEET 2 bend" at bounding box center [472, 434] width 642 height 73
click at [768, 348] on input "5.16" at bounding box center [821, 346] width 30 height 23
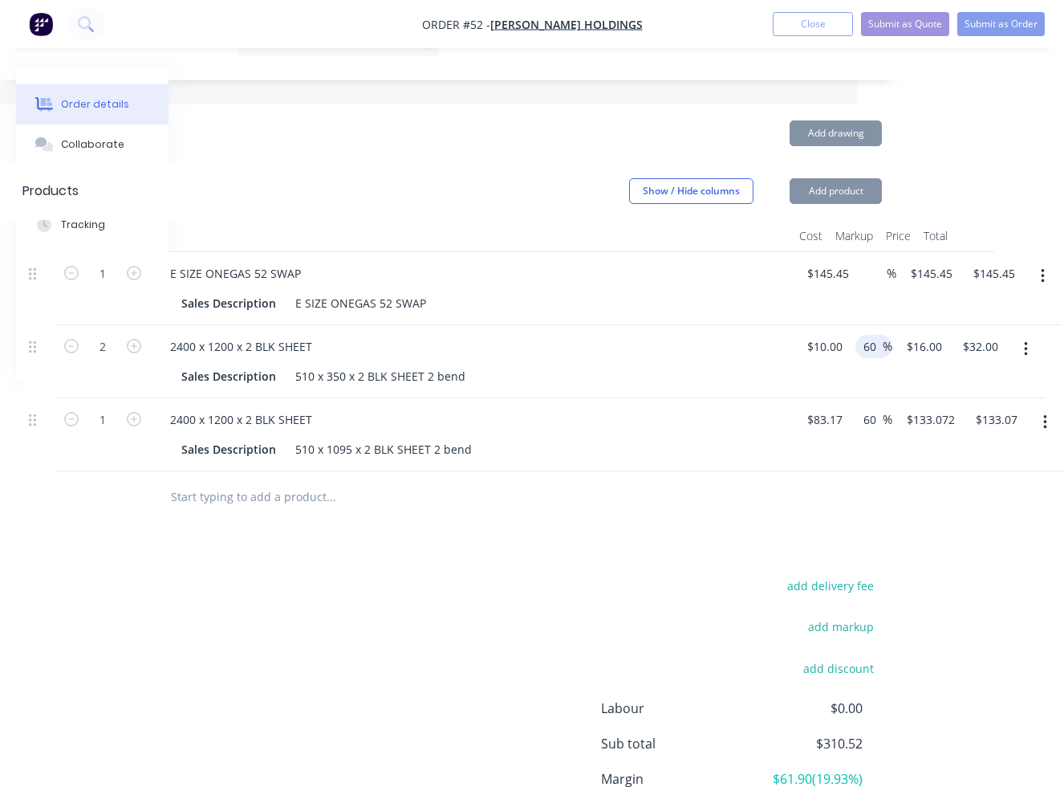
click at [768, 344] on div "60 60 %" at bounding box center [870, 361] width 43 height 73
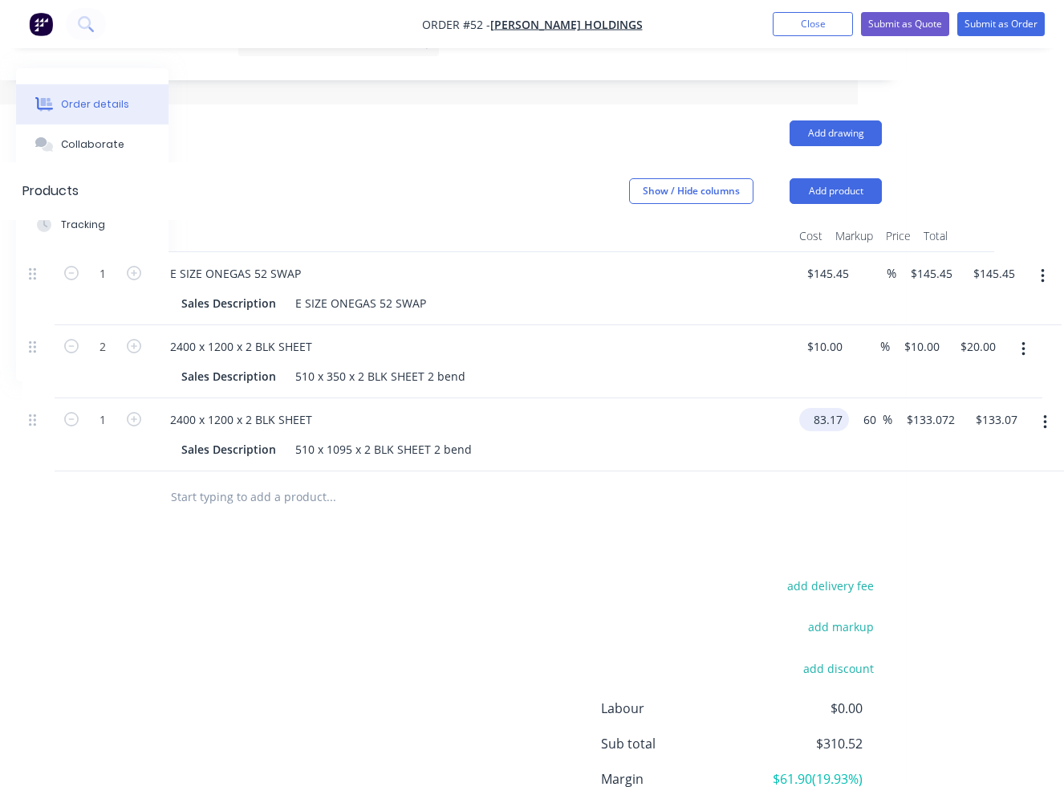
scroll to position [464, 192]
click at [768, 412] on div "1 2400 x 1200 x 2 BLK SHEET Sales Description 510 x 1095 x 2 BLK SHEET 2 bend 8…" at bounding box center [455, 434] width 860 height 73
click at [768, 428] on div "1 2400 x 1200 x 2 BLK SHEET Sales Description 510 x 1095 x 2 BLK SHEET 2 bend $…" at bounding box center [455, 434] width 860 height 73
click at [653, 536] on div "Drawings Add drawing Products Show / Hide columns Add product Qty Cost Markup P…" at bounding box center [455, 506] width 908 height 804
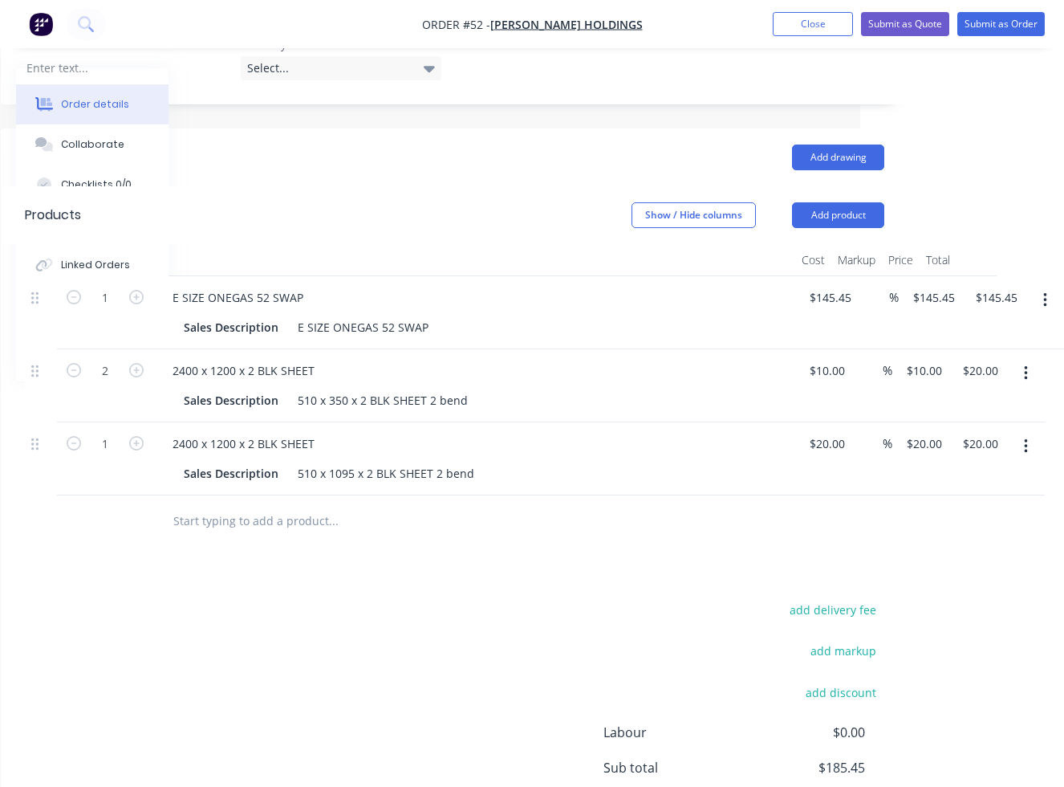
scroll to position [289, 192]
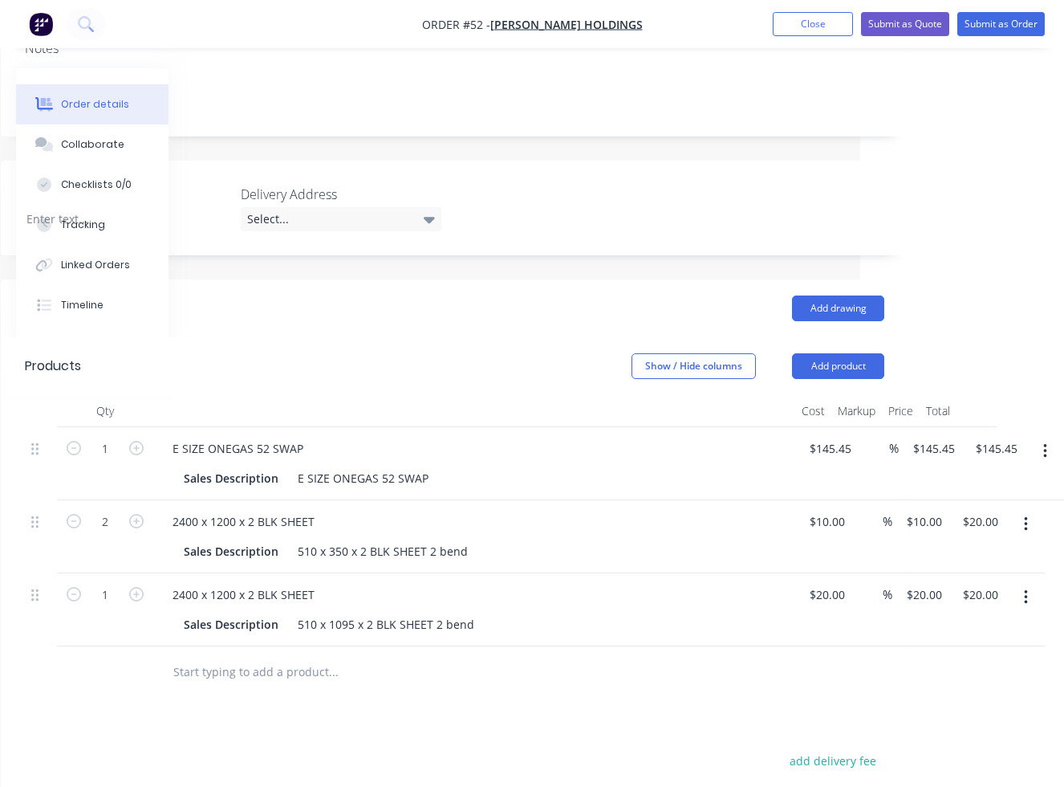
click at [246, 657] on input "text" at bounding box center [333, 672] width 321 height 32
click at [768, 18] on button "Close" at bounding box center [813, 24] width 80 height 24
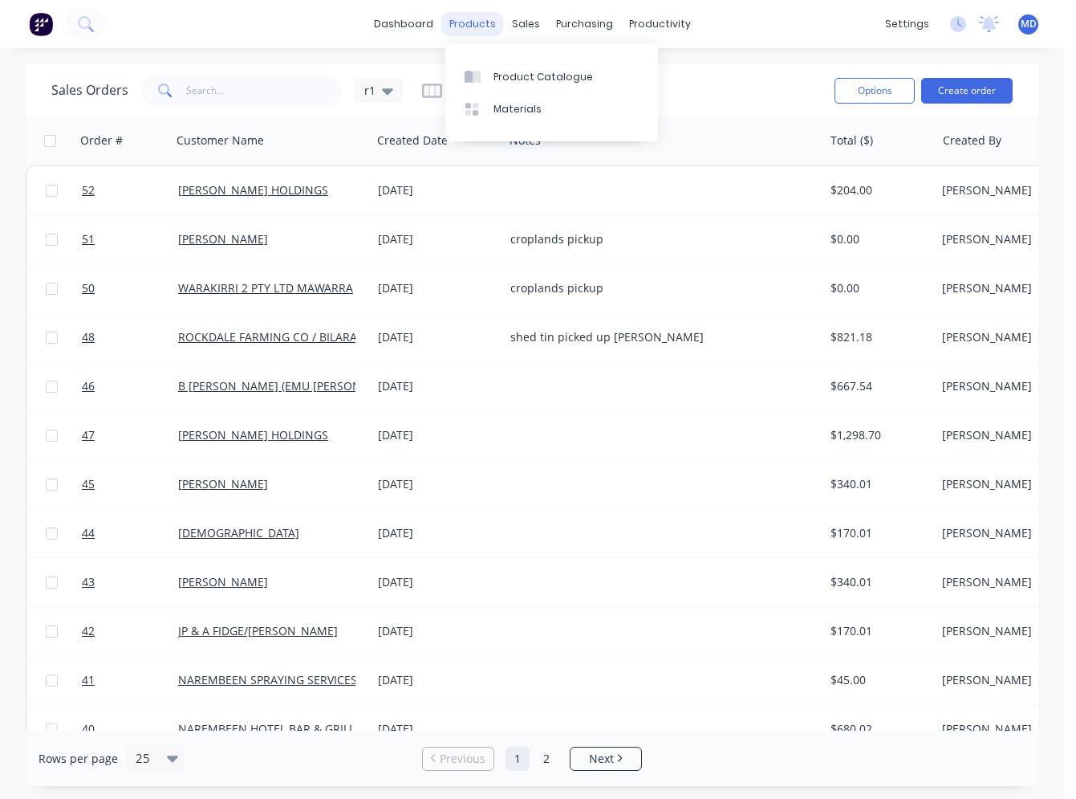
click at [466, 24] on div "products" at bounding box center [472, 24] width 63 height 24
click at [487, 72] on div at bounding box center [477, 77] width 24 height 14
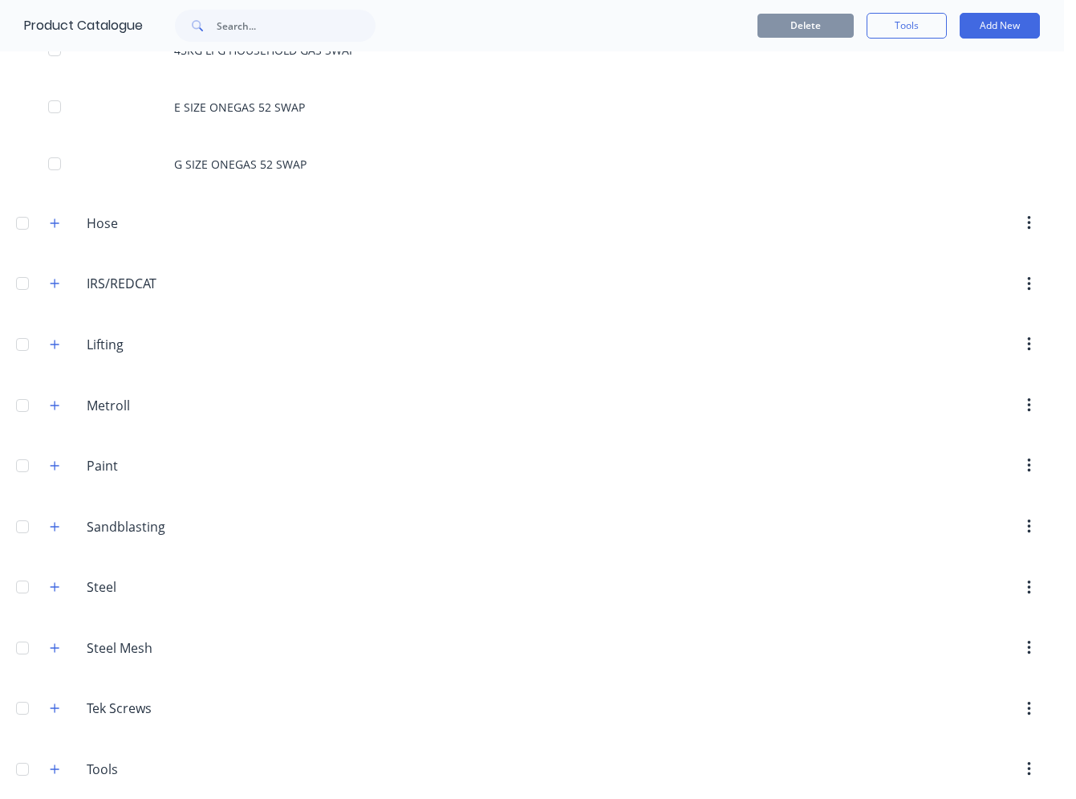
scroll to position [803, 0]
click at [57, 465] on icon "button" at bounding box center [55, 467] width 10 height 11
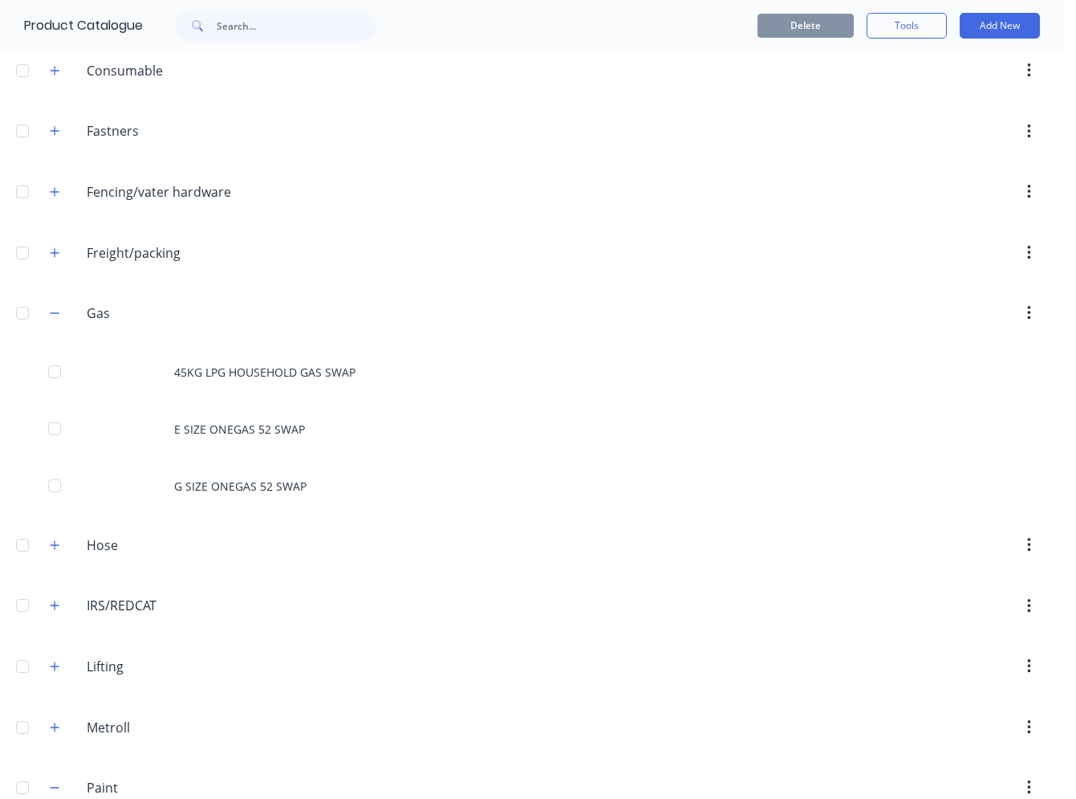
scroll to position [321, 0]
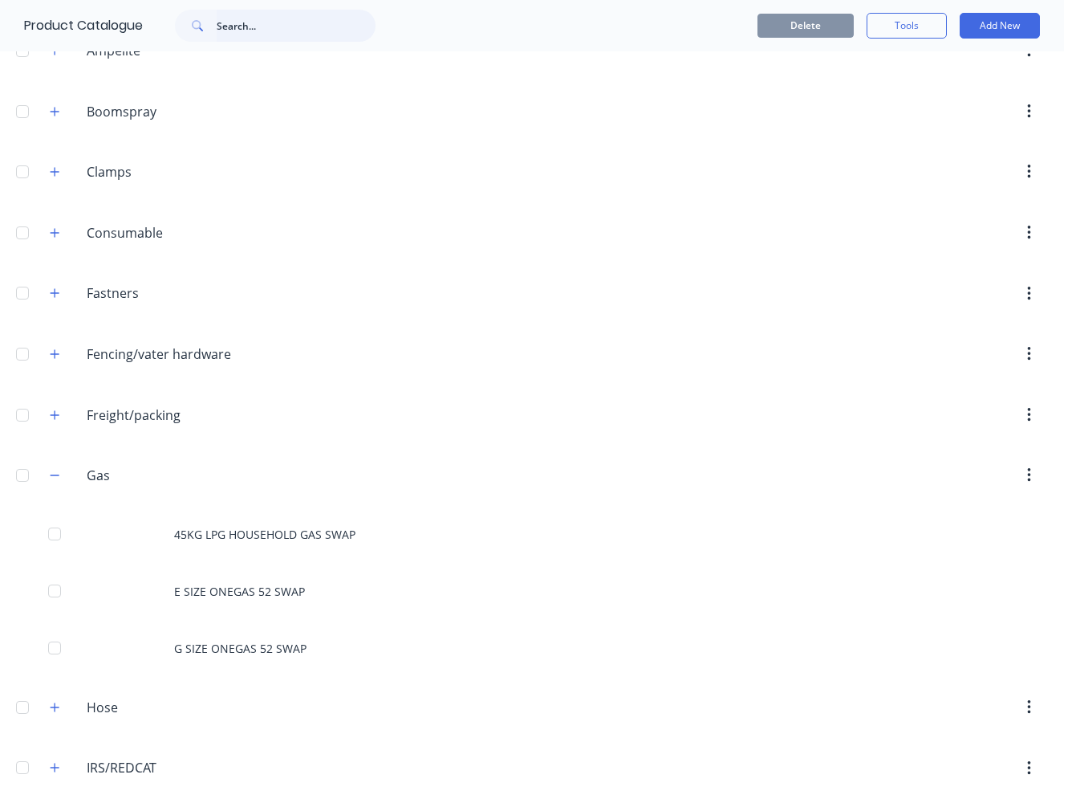
click at [262, 26] on input "text" at bounding box center [296, 26] width 159 height 32
click at [49, 477] on button "button" at bounding box center [55, 476] width 20 height 20
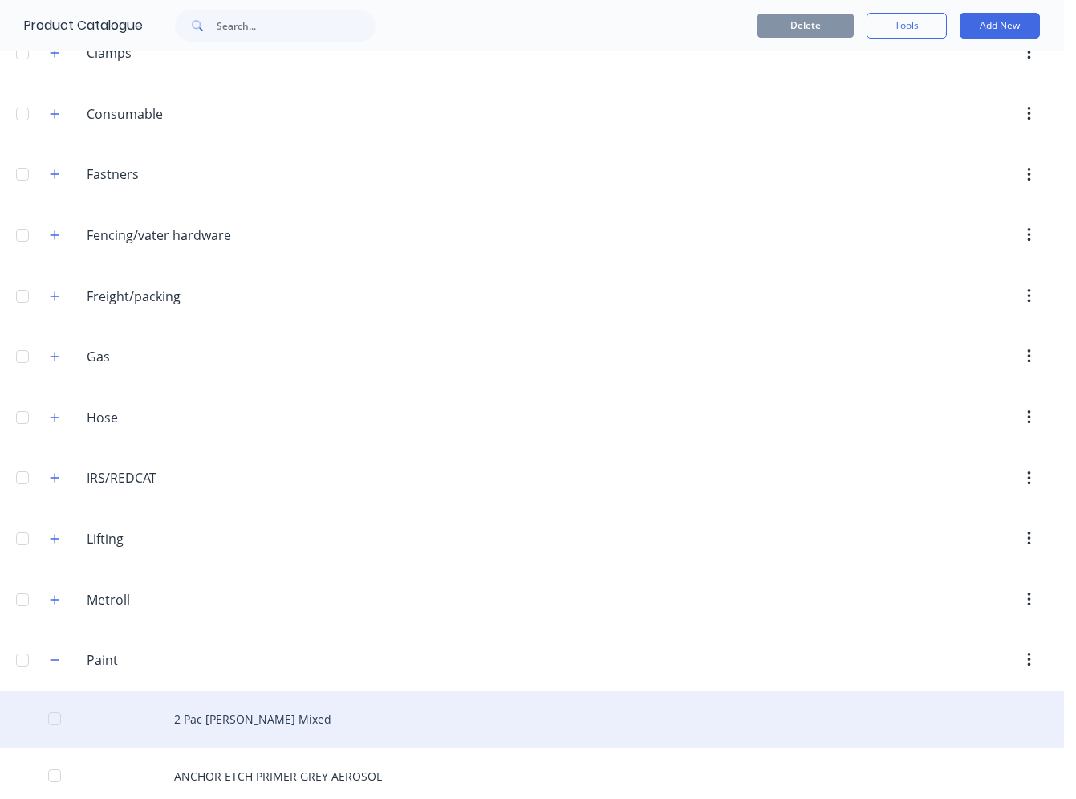
scroll to position [642, 0]
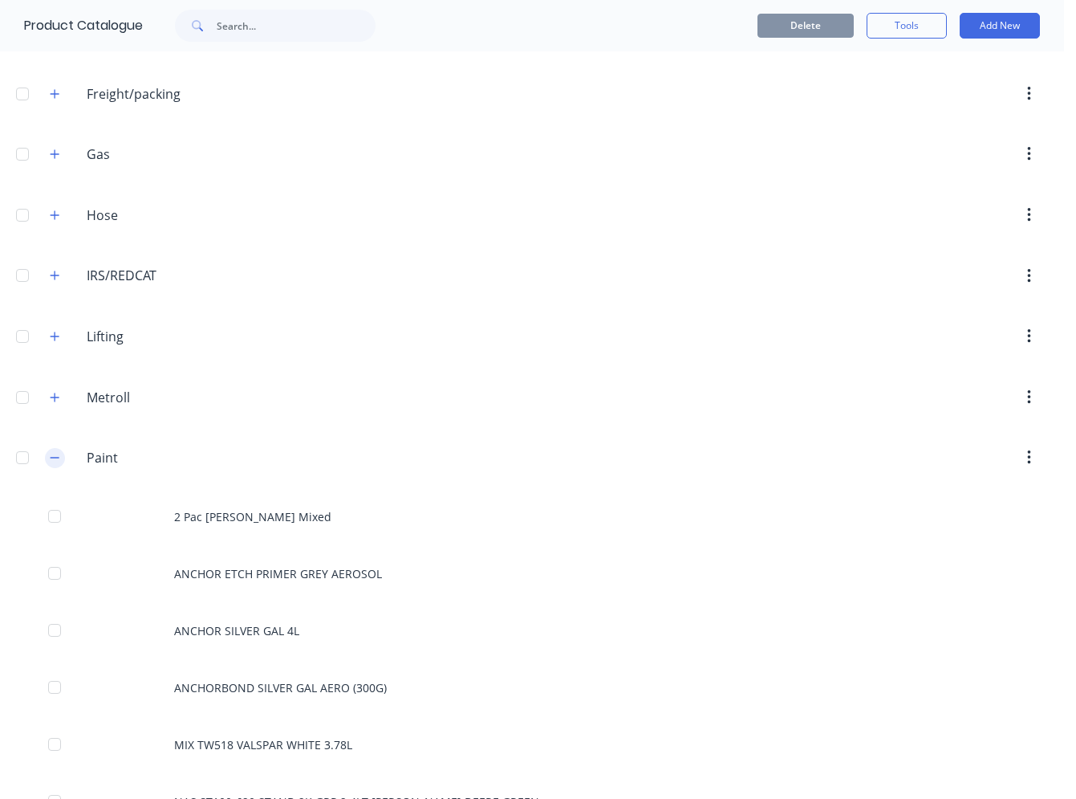
click at [55, 457] on icon "button" at bounding box center [55, 457] width 10 height 11
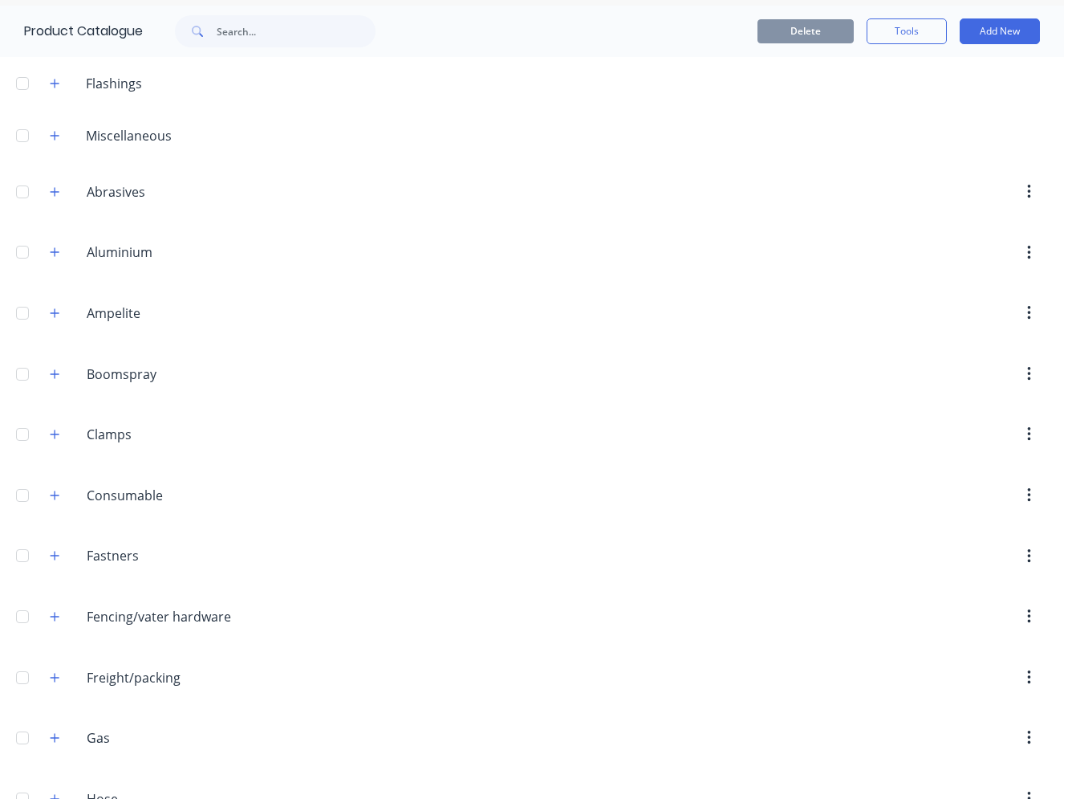
scroll to position [0, 0]
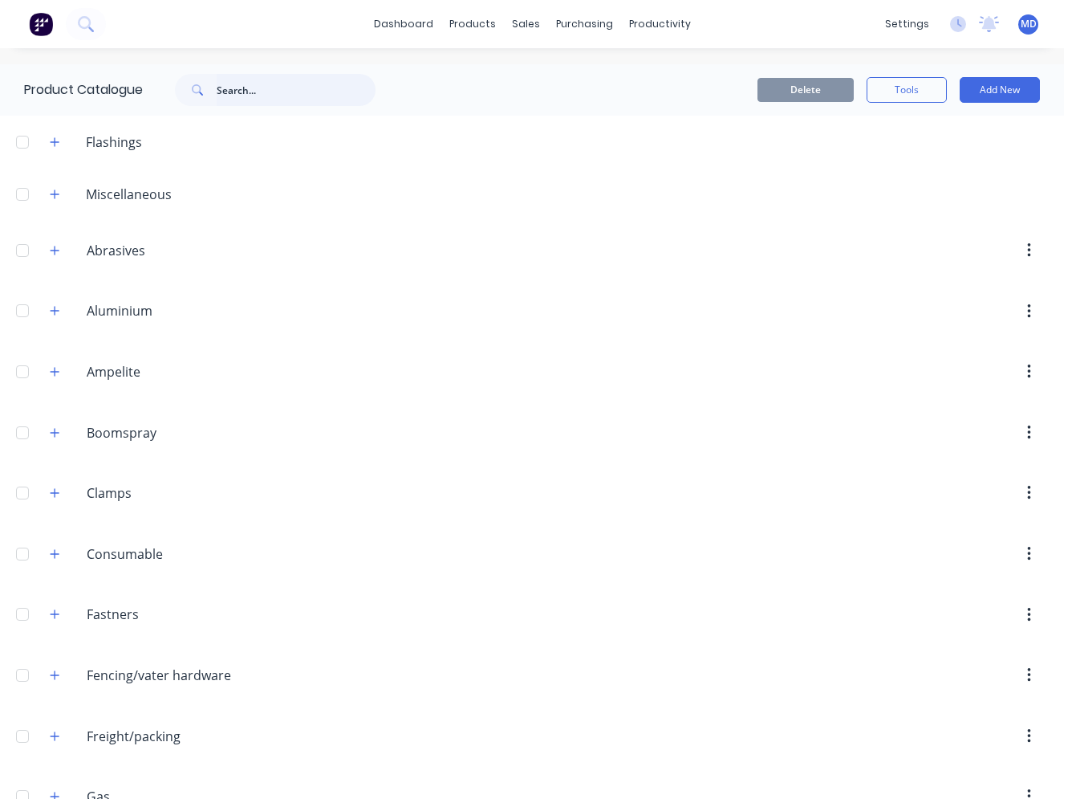
click at [222, 97] on input "text" at bounding box center [296, 90] width 159 height 32
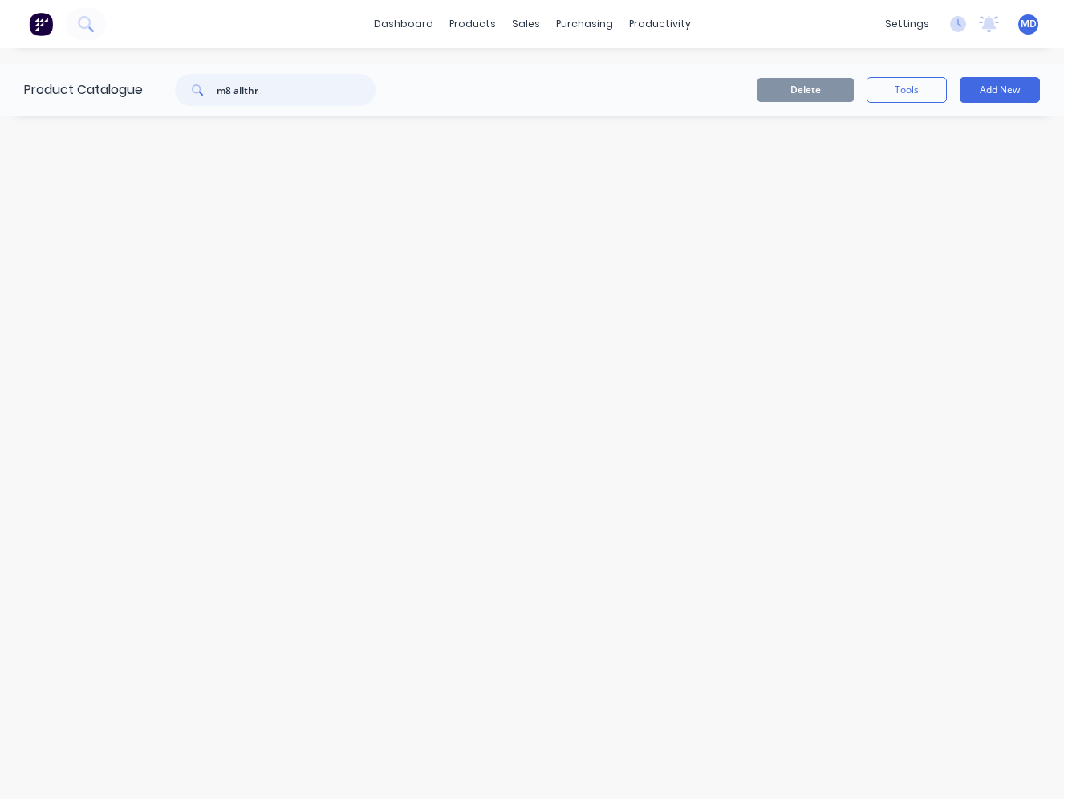
drag, startPoint x: 236, startPoint y: 89, endPoint x: 212, endPoint y: 93, distance: 24.4
click at [212, 93] on div "m8 allthr" at bounding box center [275, 90] width 201 height 32
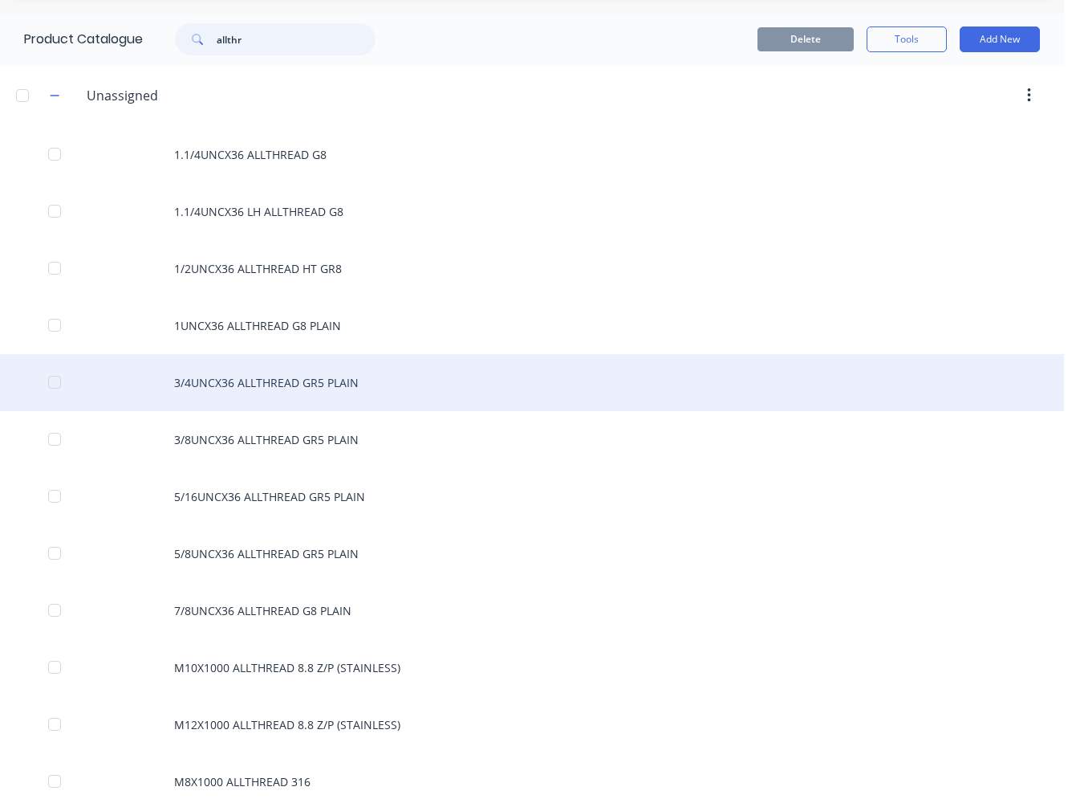
scroll to position [78, 0]
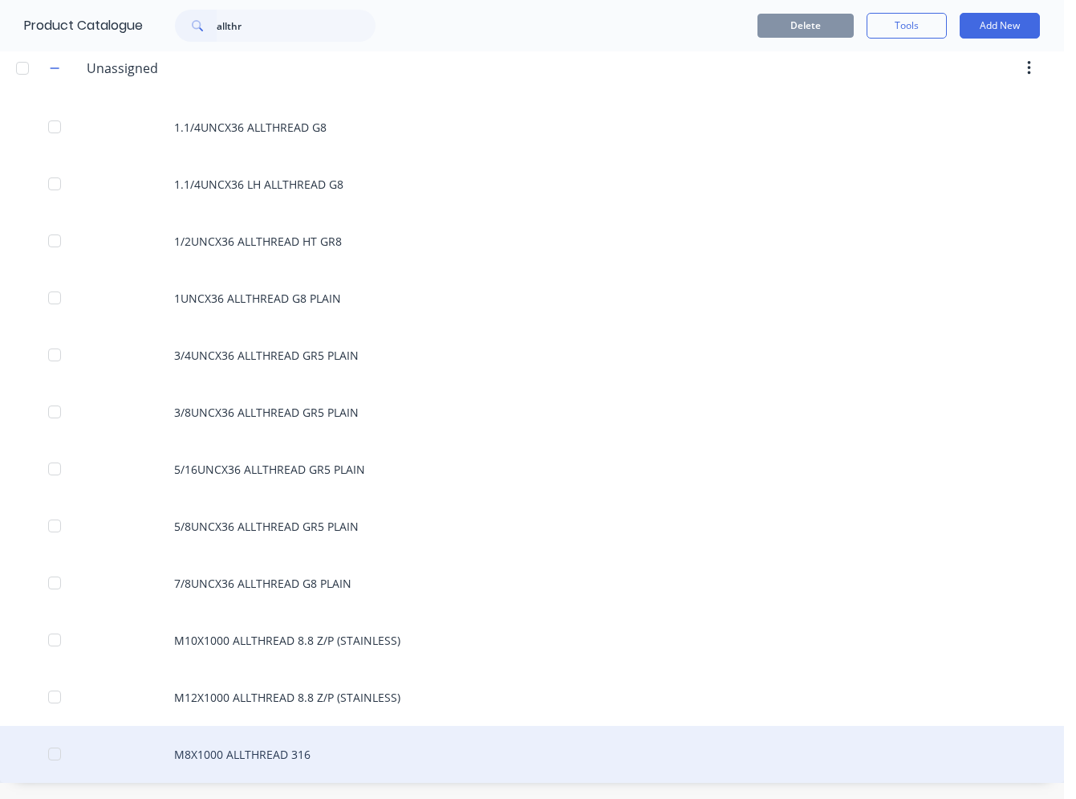
click at [228, 751] on div "M8X1000 ALLTHREAD 316" at bounding box center [532, 754] width 1064 height 57
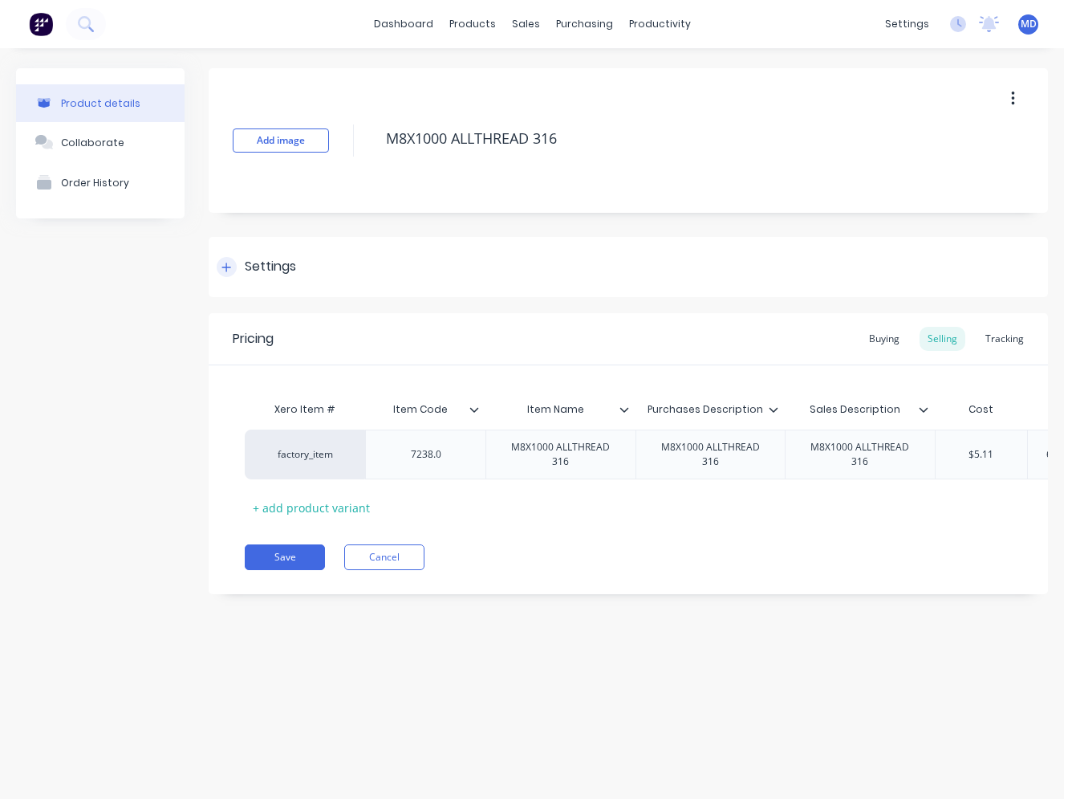
click at [269, 259] on div "Settings" at bounding box center [270, 267] width 51 height 20
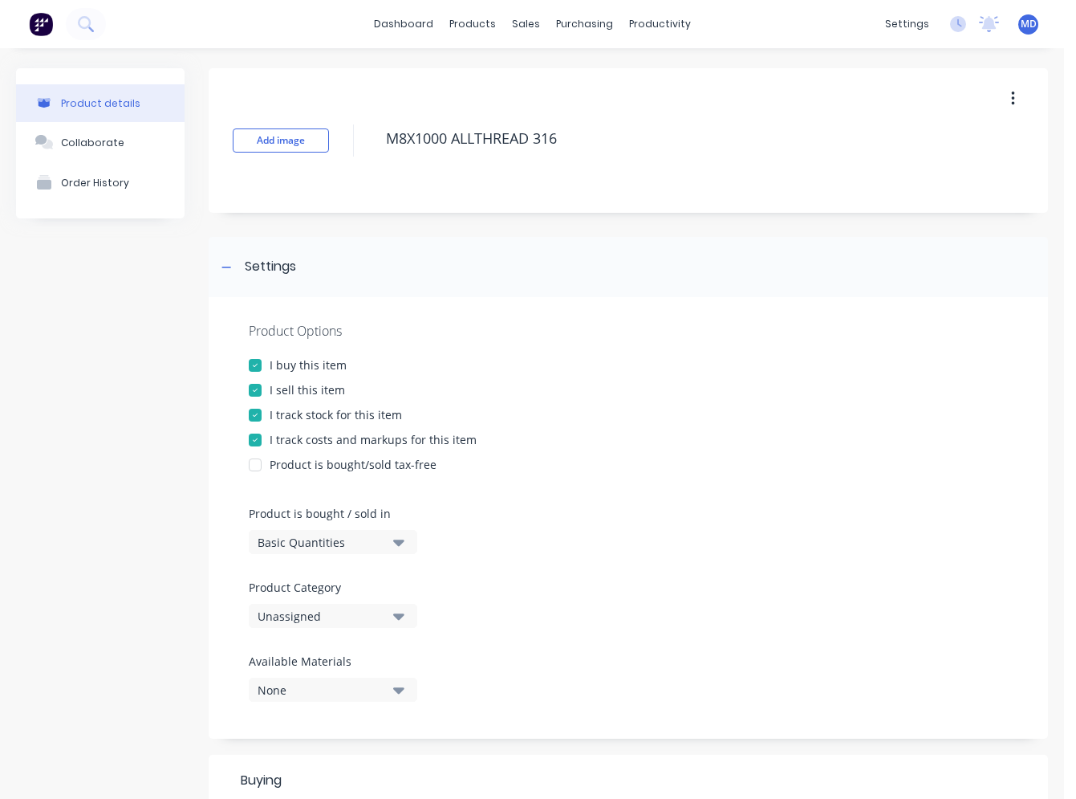
click at [323, 615] on div "Unassigned" at bounding box center [322, 616] width 128 height 17
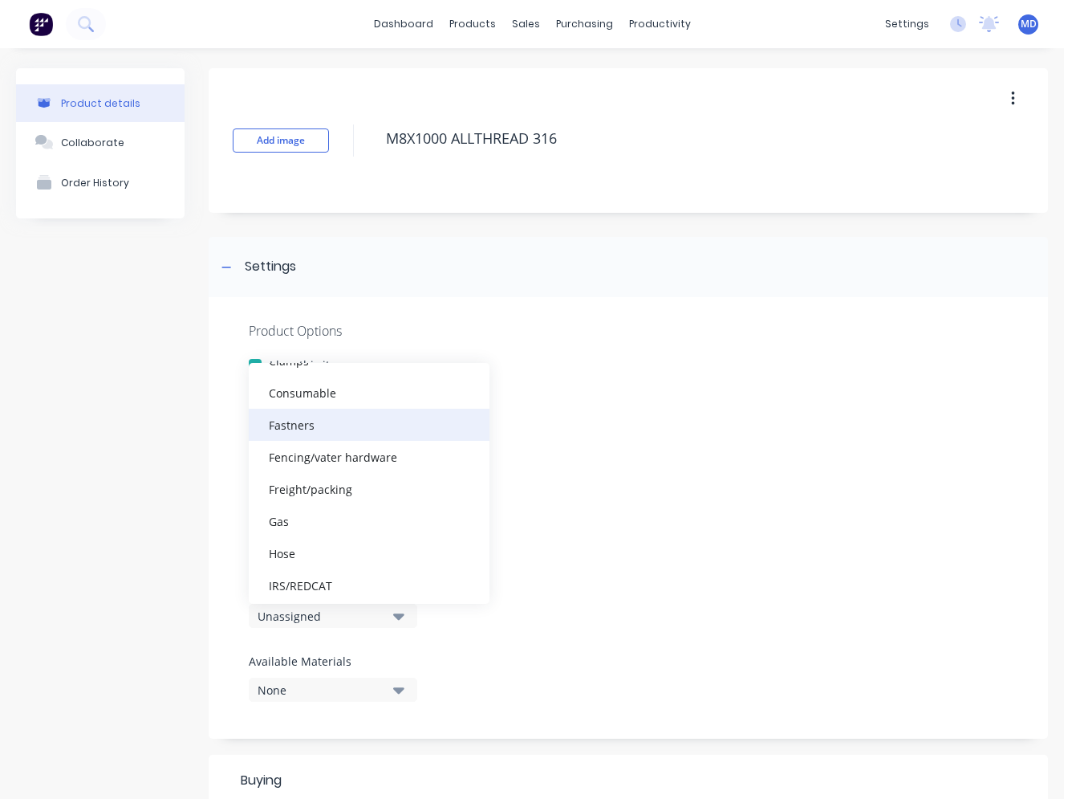
scroll to position [241, 0]
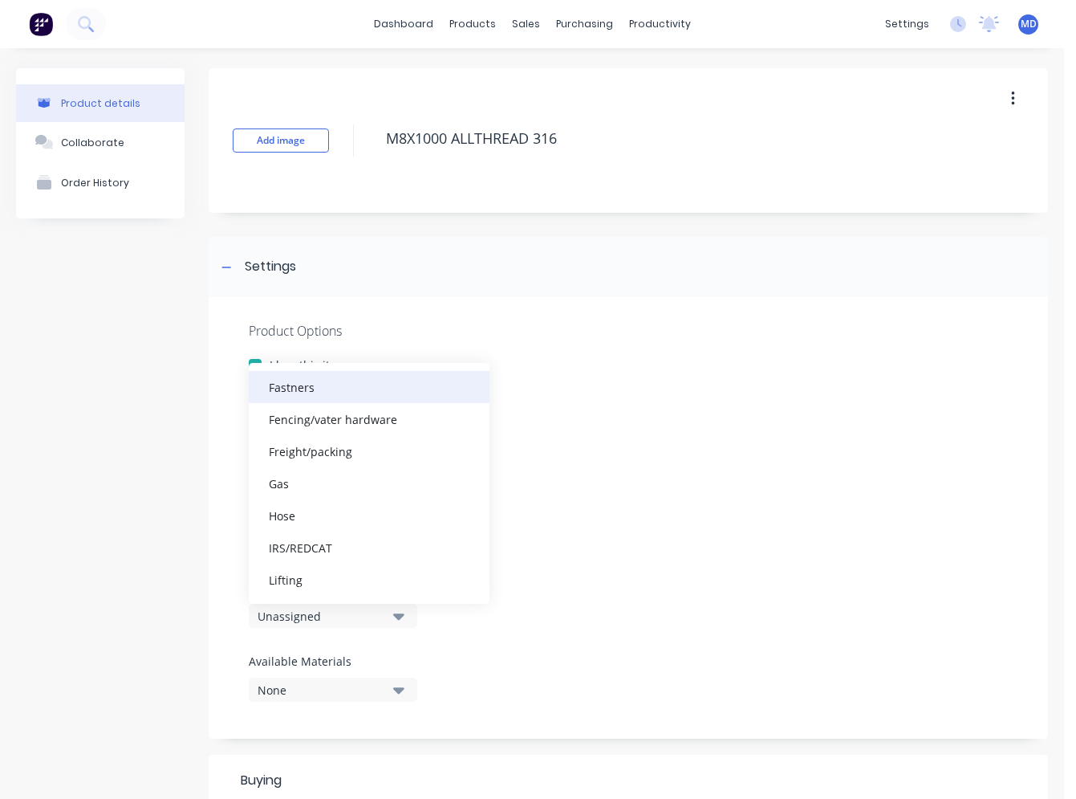
click at [308, 397] on div "Fastners" at bounding box center [369, 387] width 241 height 32
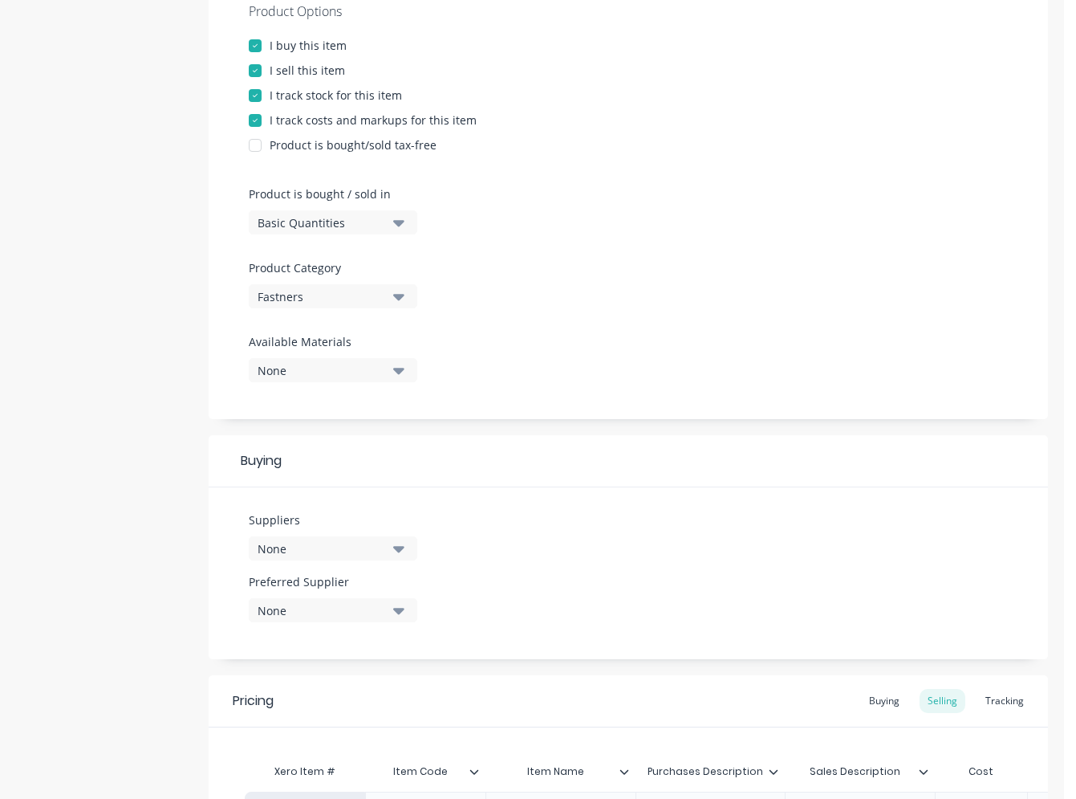
scroll to position [321, 0]
click at [355, 547] on div "None" at bounding box center [322, 547] width 128 height 17
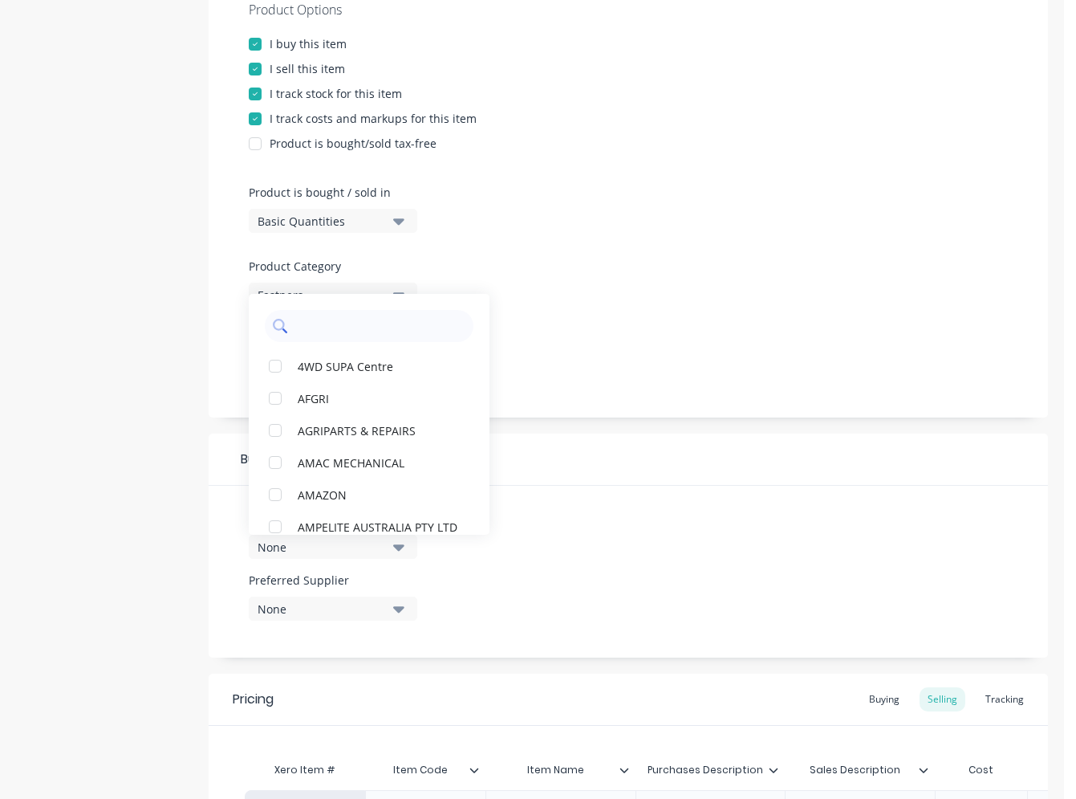
click at [327, 327] on input "text" at bounding box center [380, 326] width 170 height 32
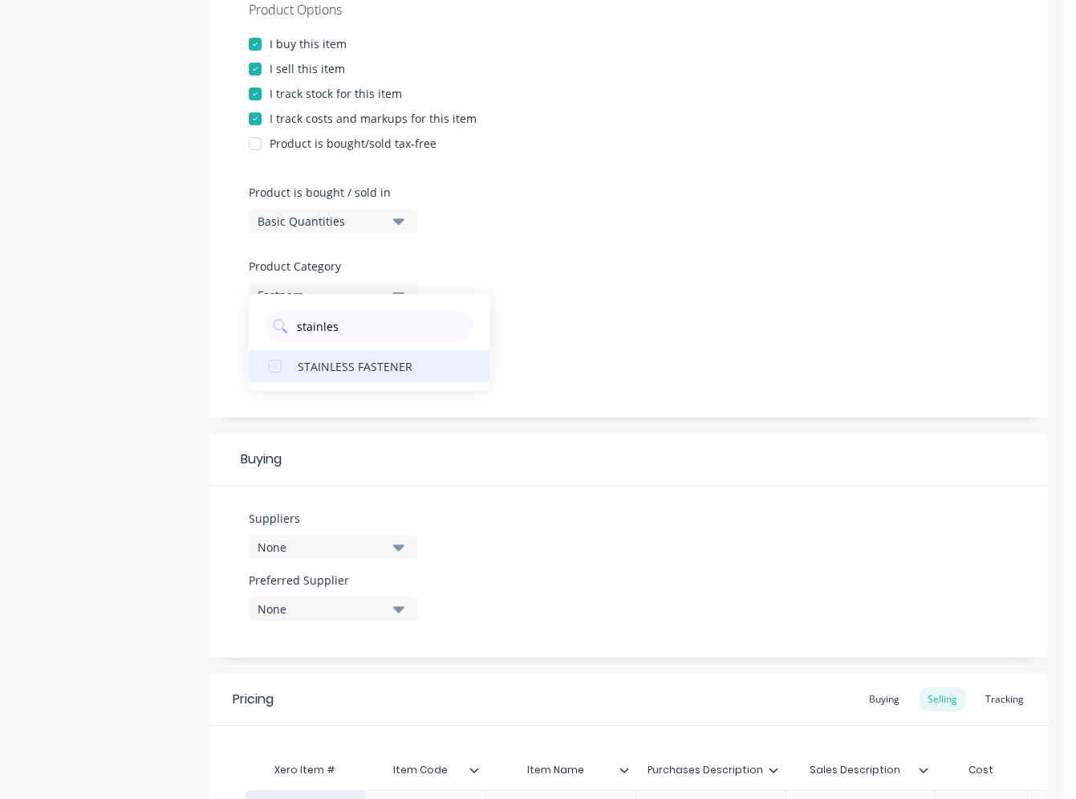
click at [369, 361] on div "STAINLESS FASTENER" at bounding box center [378, 365] width 161 height 17
click at [392, 615] on button "None" at bounding box center [333, 608] width 169 height 24
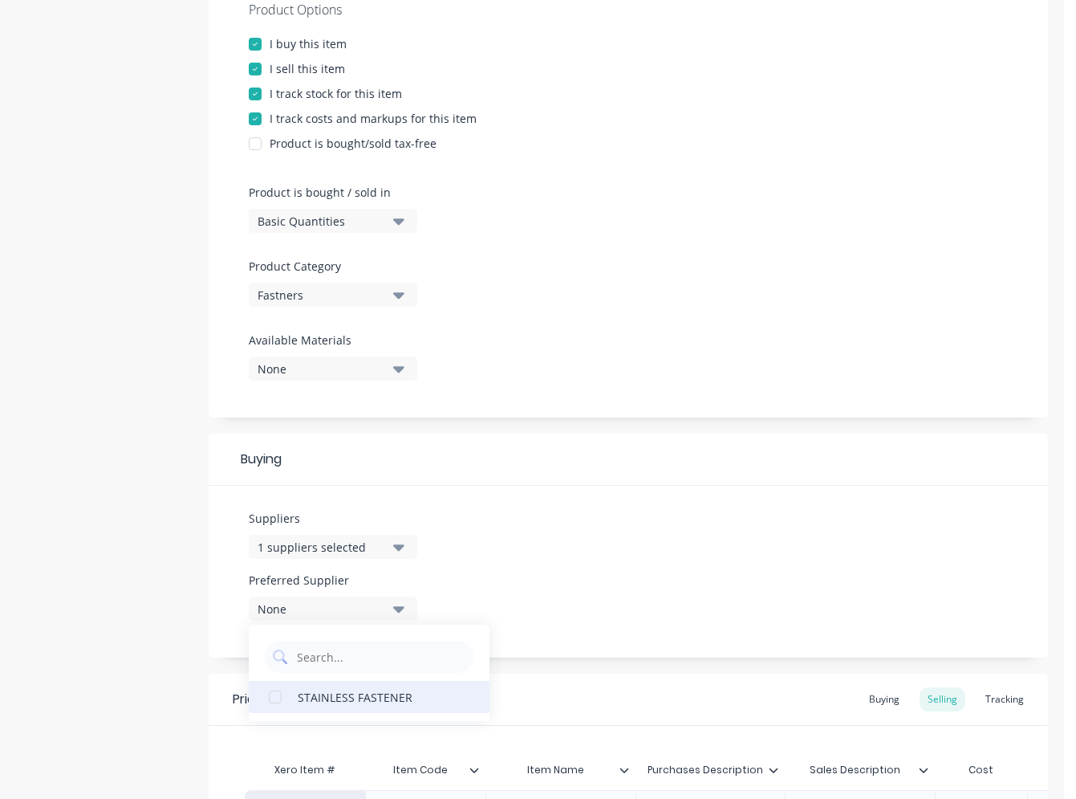
click at [348, 699] on div "STAINLESS FASTENER" at bounding box center [378, 696] width 161 height 17
click at [625, 506] on div "Suppliers 1 suppliers selected stainles Preferred Supplier STAINLESS FASTENER S…" at bounding box center [629, 572] width 840 height 172
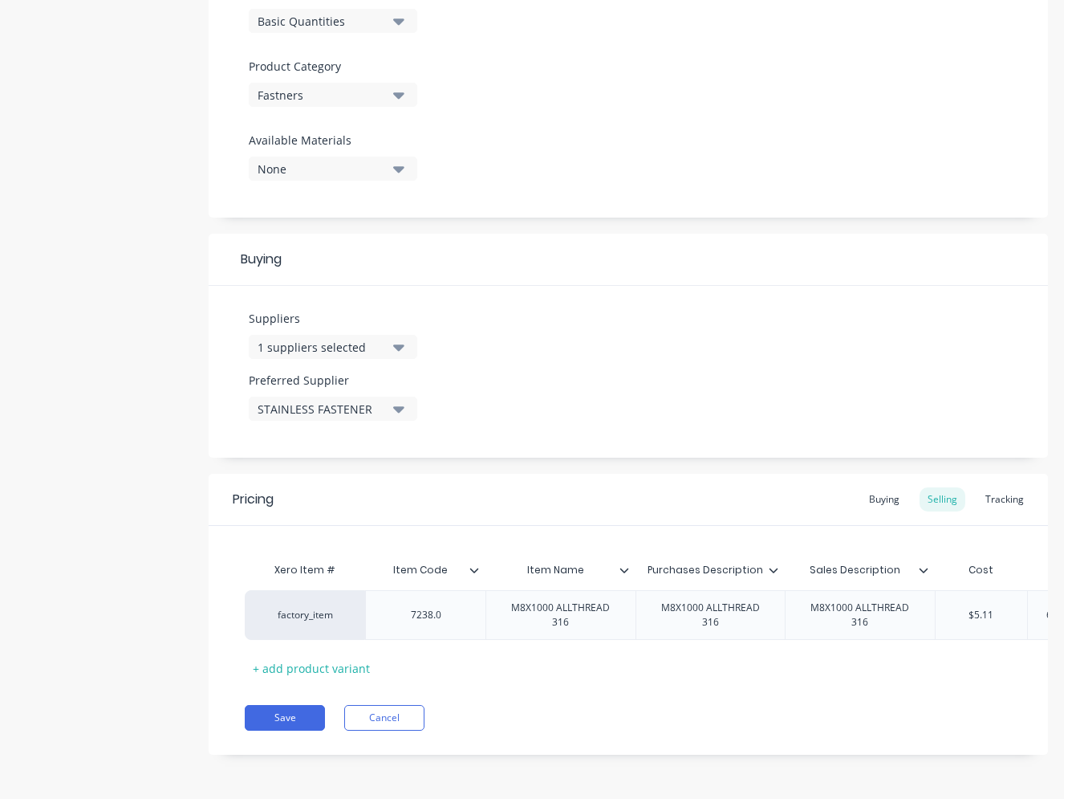
scroll to position [0, 247]
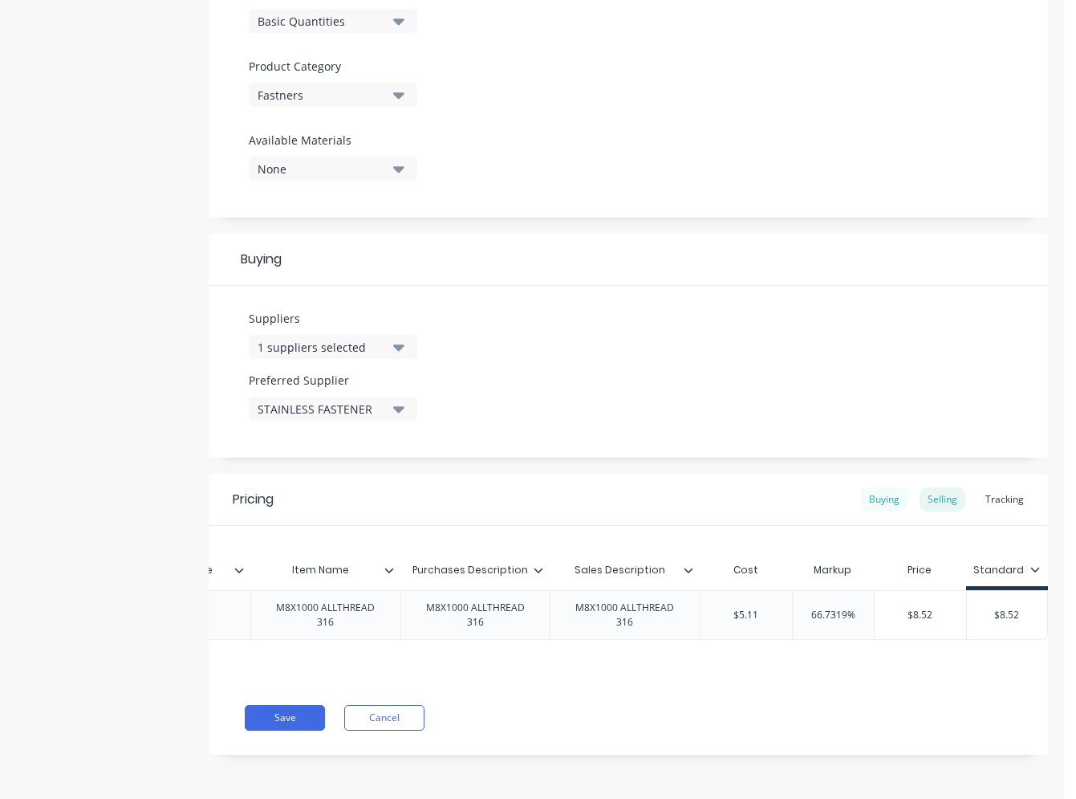
click at [768, 487] on div "Buying" at bounding box center [884, 499] width 47 height 24
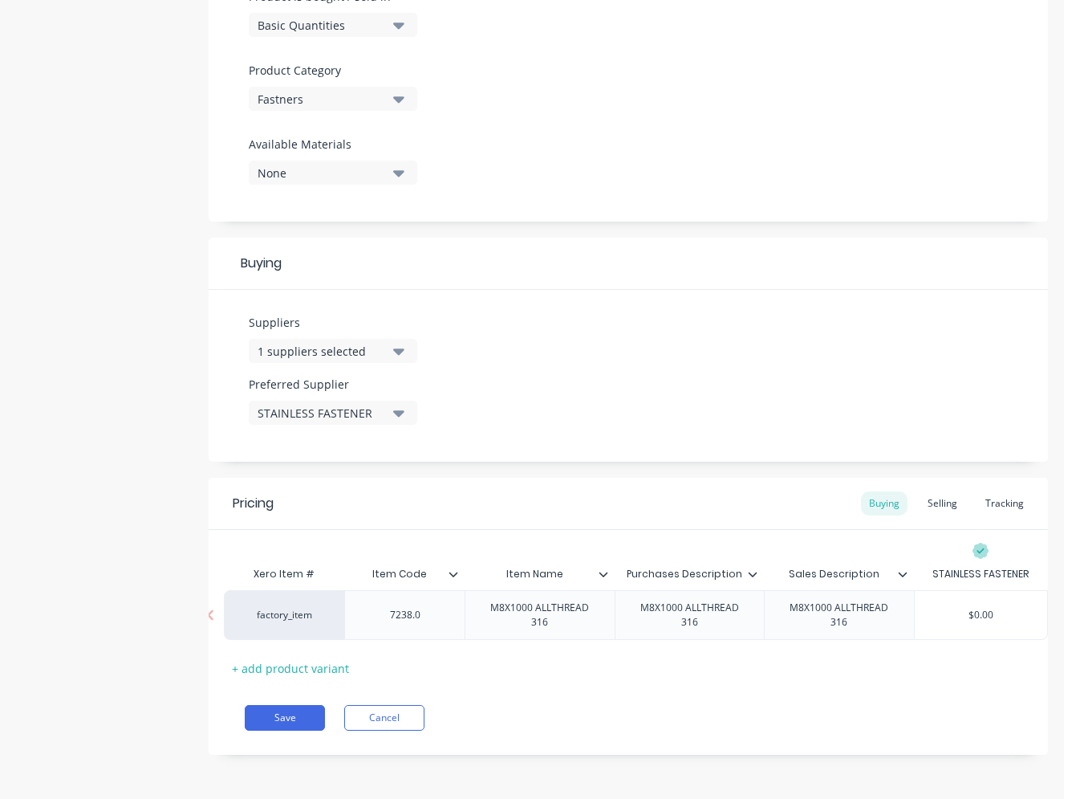
drag, startPoint x: 983, startPoint y: 603, endPoint x: 936, endPoint y: 603, distance: 47.4
click at [768, 608] on input "$0.00" at bounding box center [981, 615] width 132 height 14
click at [768, 497] on div "Selling" at bounding box center [943, 503] width 46 height 24
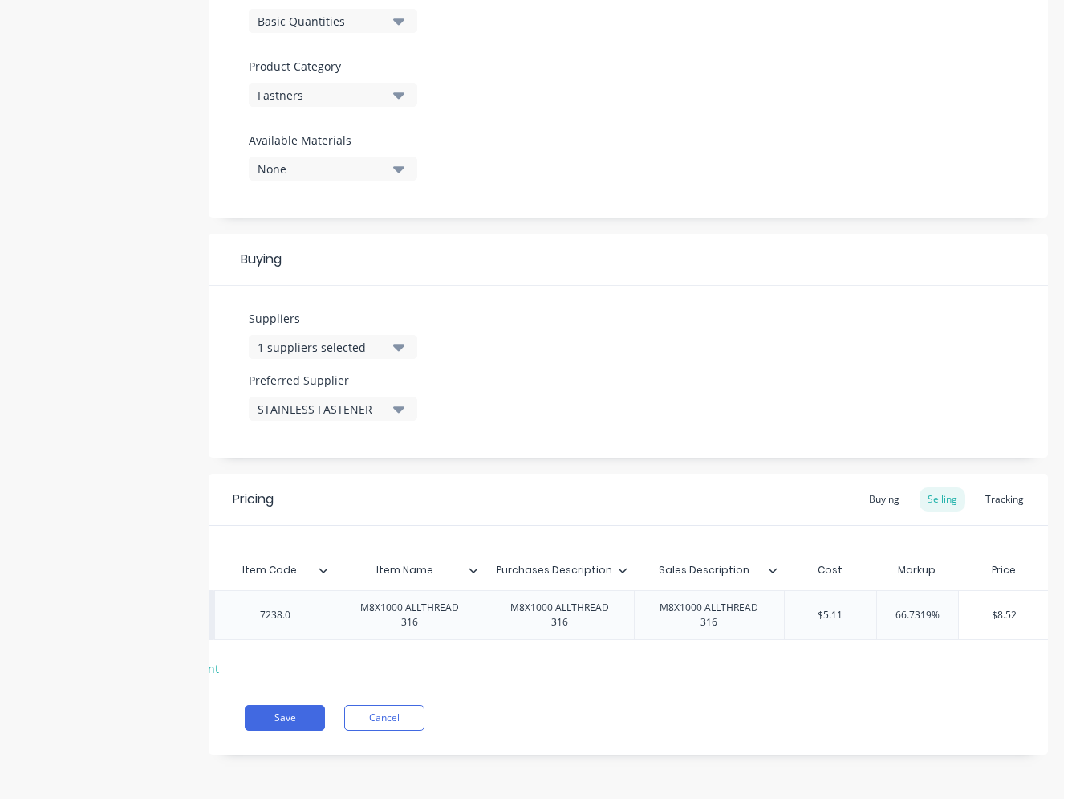
scroll to position [0, 192]
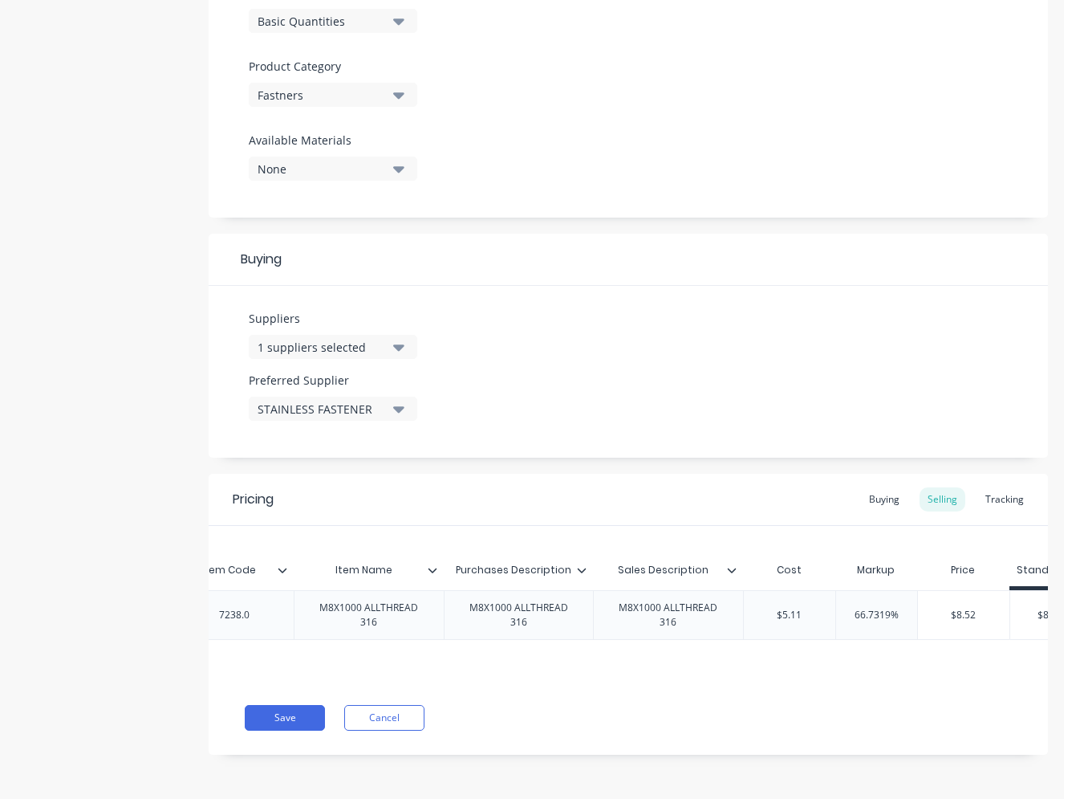
drag, startPoint x: 888, startPoint y: 602, endPoint x: 856, endPoint y: 603, distance: 32.1
click at [768, 608] on input "66.7319%" at bounding box center [876, 615] width 81 height 14
click at [768, 722] on div "Save Cancel" at bounding box center [646, 718] width 803 height 26
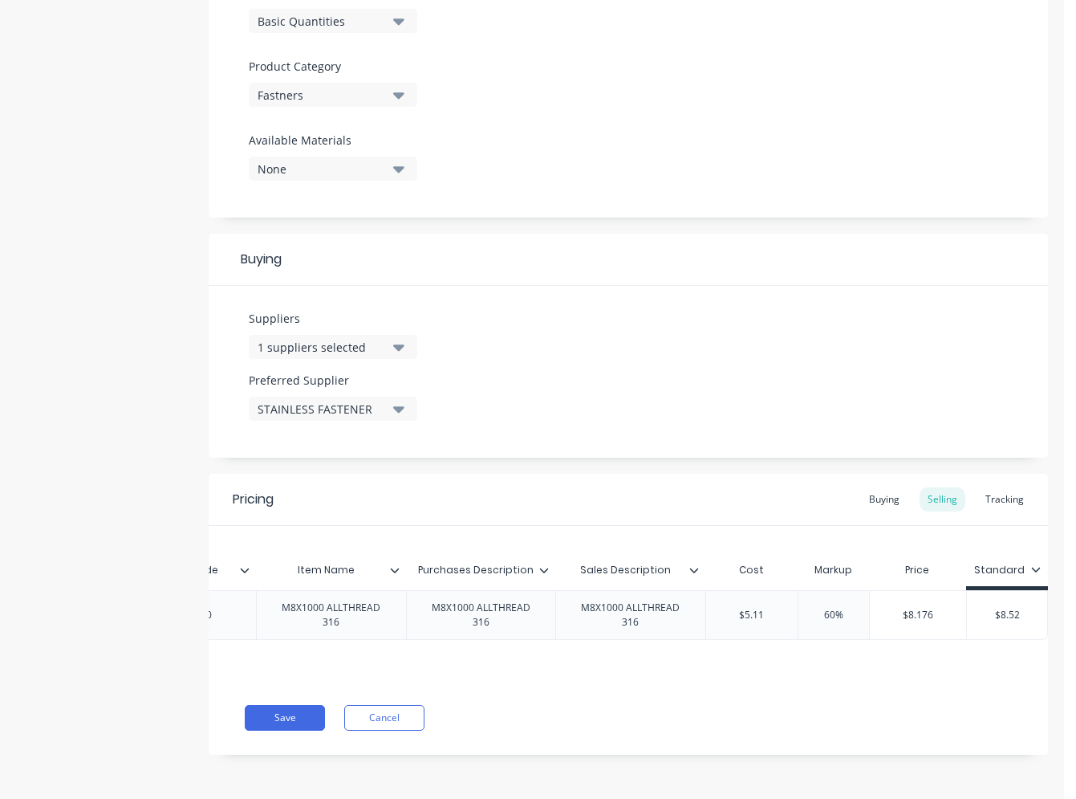
drag, startPoint x: 1019, startPoint y: 612, endPoint x: 976, endPoint y: 607, distance: 43.7
click at [768, 608] on input "$8.52" at bounding box center [1007, 615] width 80 height 14
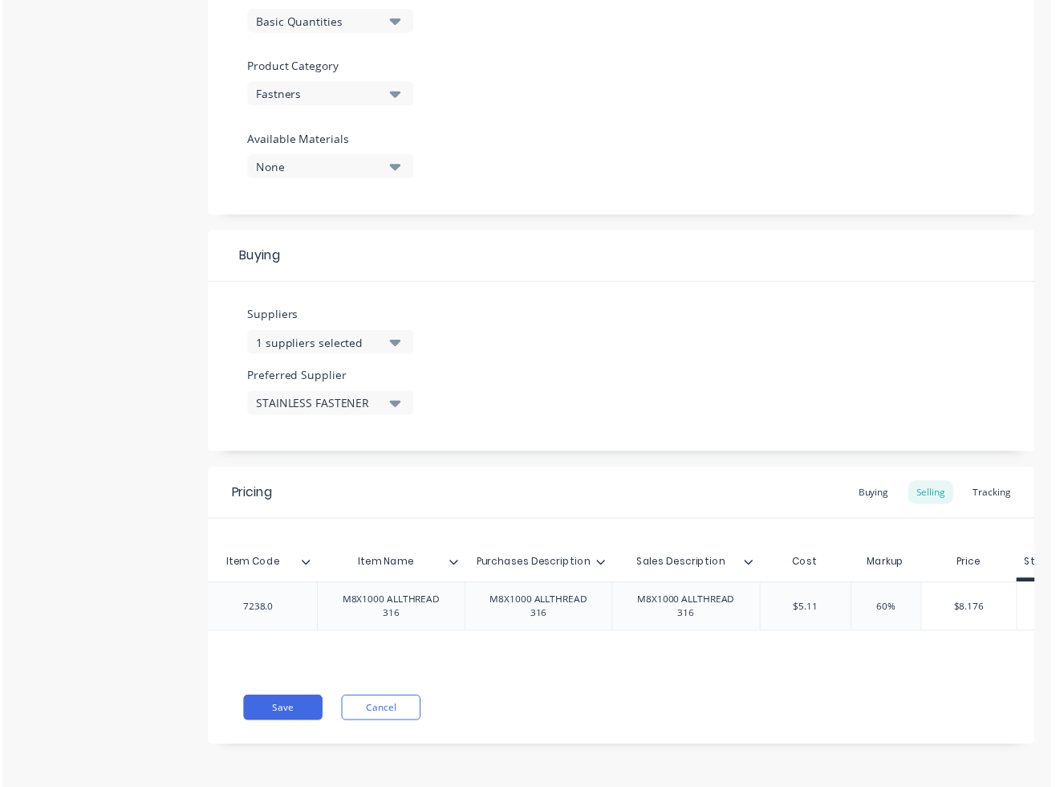
scroll to position [0, 50]
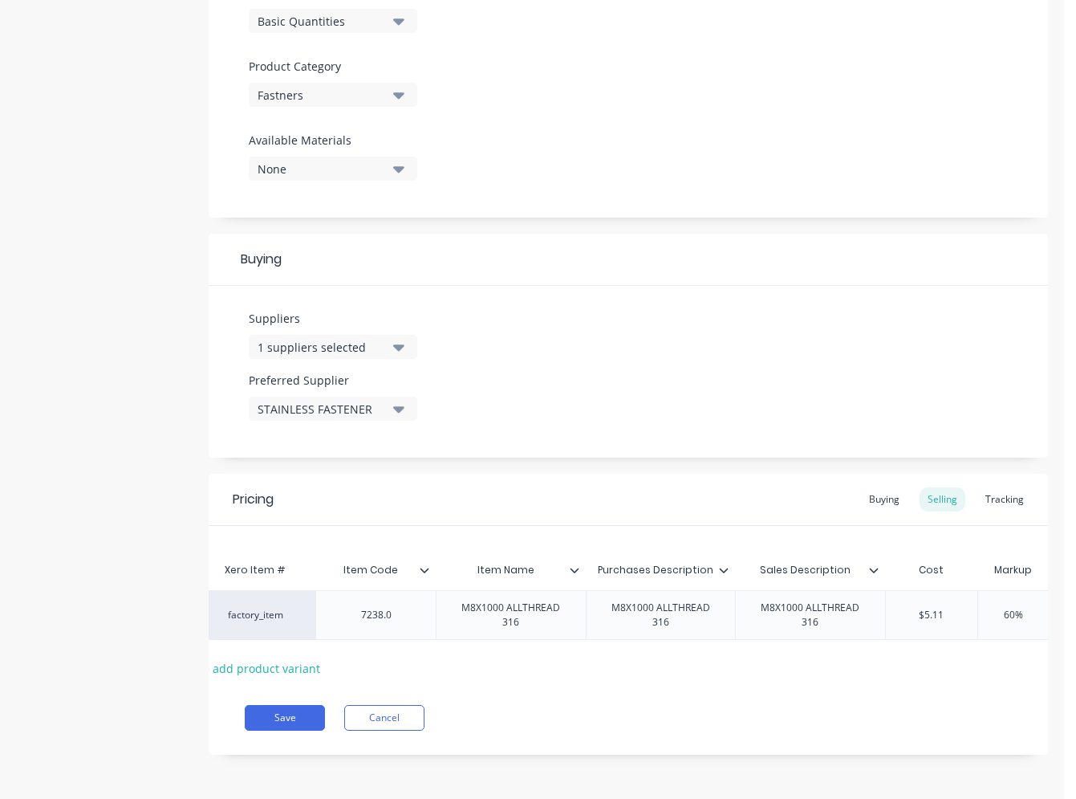
click at [577, 565] on icon at bounding box center [575, 570] width 10 height 10
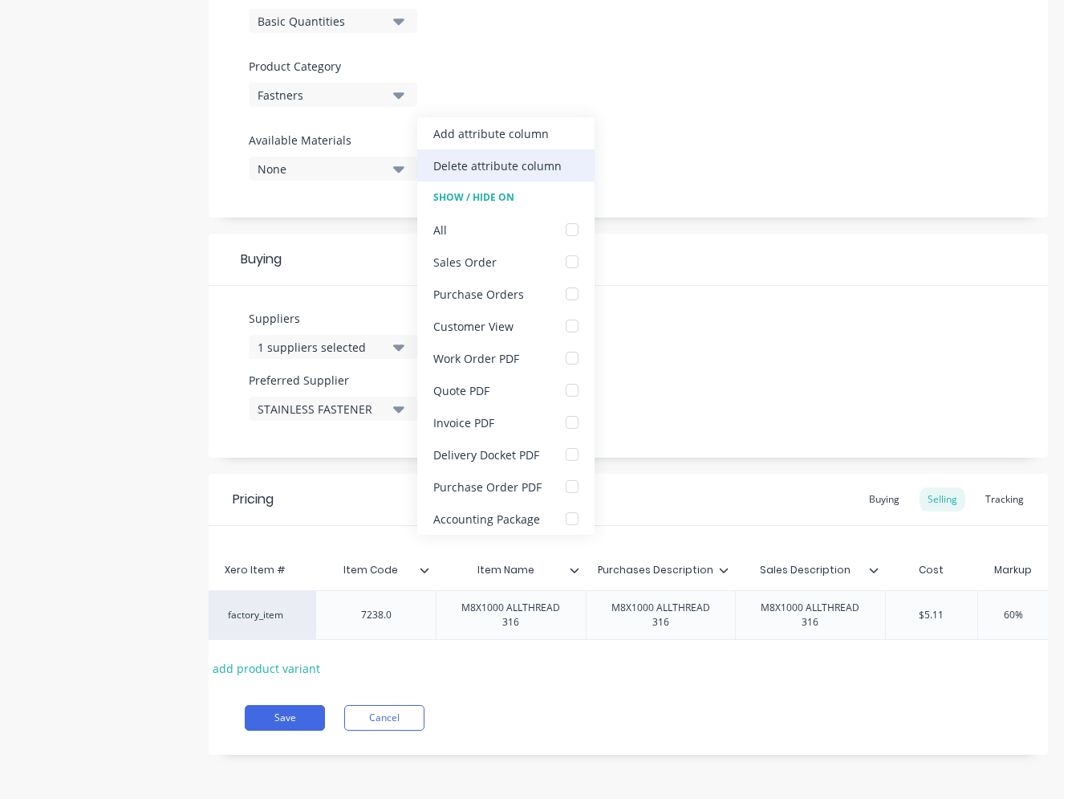
click at [498, 168] on div "Delete attribute column" at bounding box center [497, 165] width 128 height 17
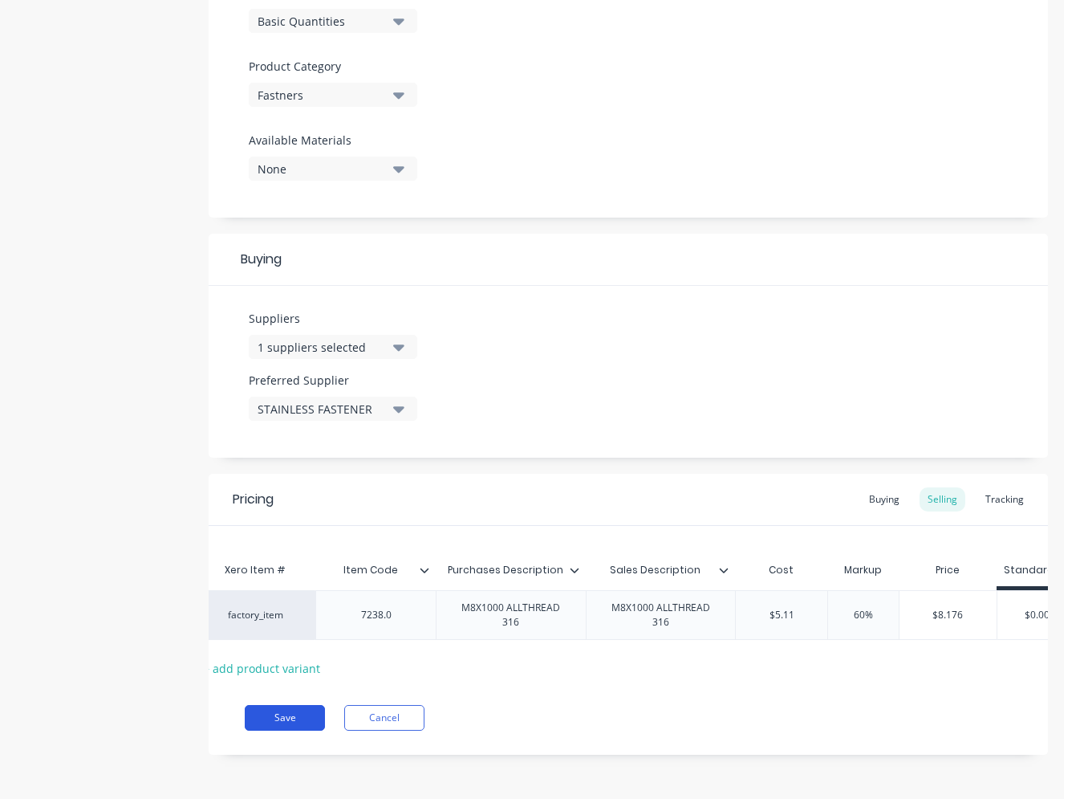
click at [285, 722] on button "Save" at bounding box center [285, 718] width 80 height 26
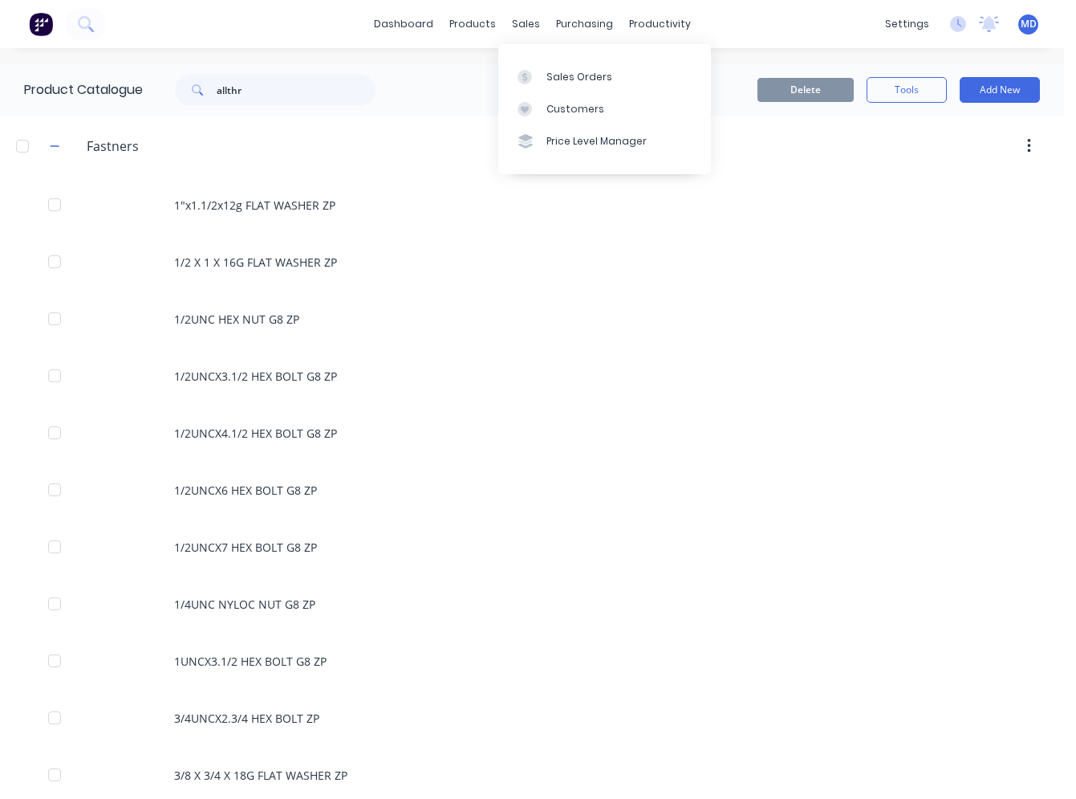
click at [522, 10] on div "dashboard products sales purchasing productivity dashboard products Product Cat…" at bounding box center [532, 24] width 1064 height 48
click at [552, 73] on div "Sales Orders" at bounding box center [580, 77] width 66 height 14
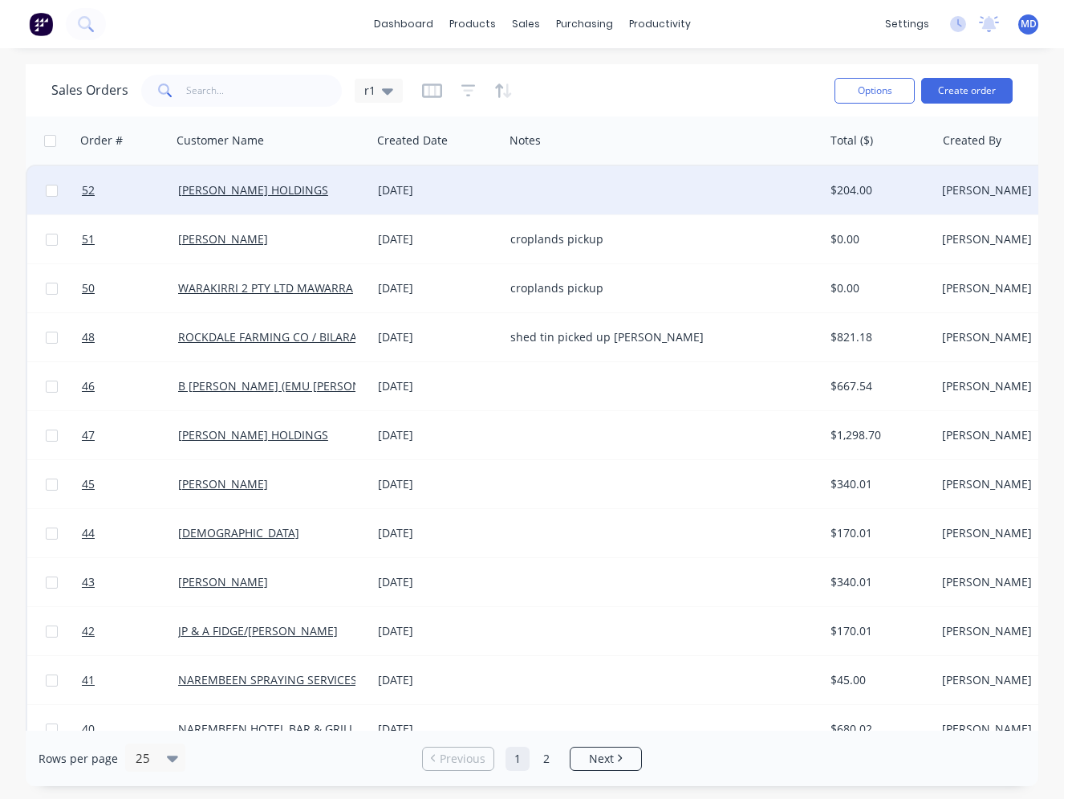
click at [331, 182] on div "[PERSON_NAME] HOLDINGS" at bounding box center [267, 190] width 178 height 16
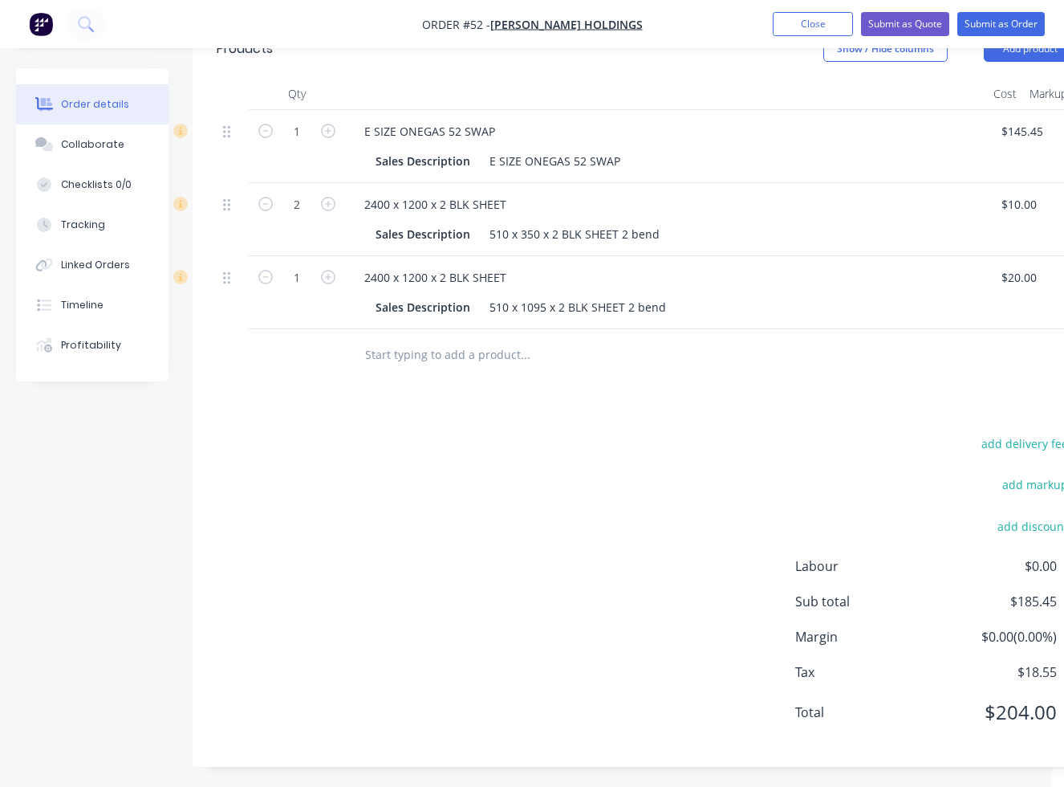
scroll to position [610, 0]
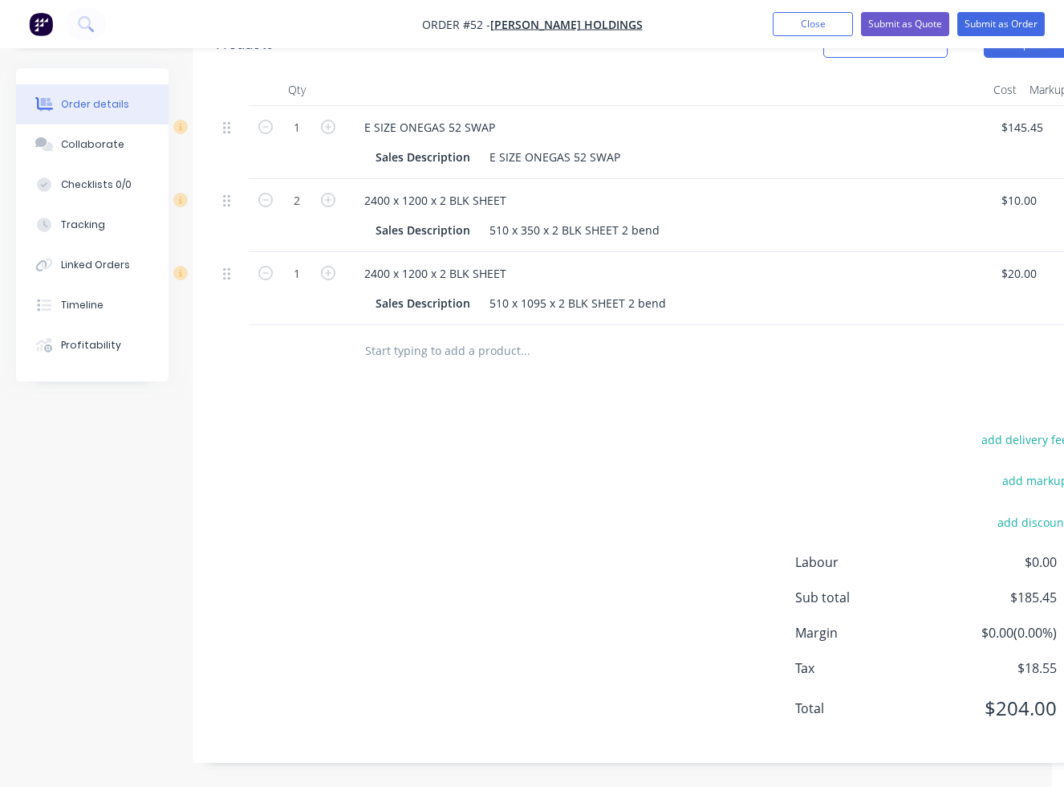
click at [466, 357] on input "text" at bounding box center [524, 351] width 321 height 32
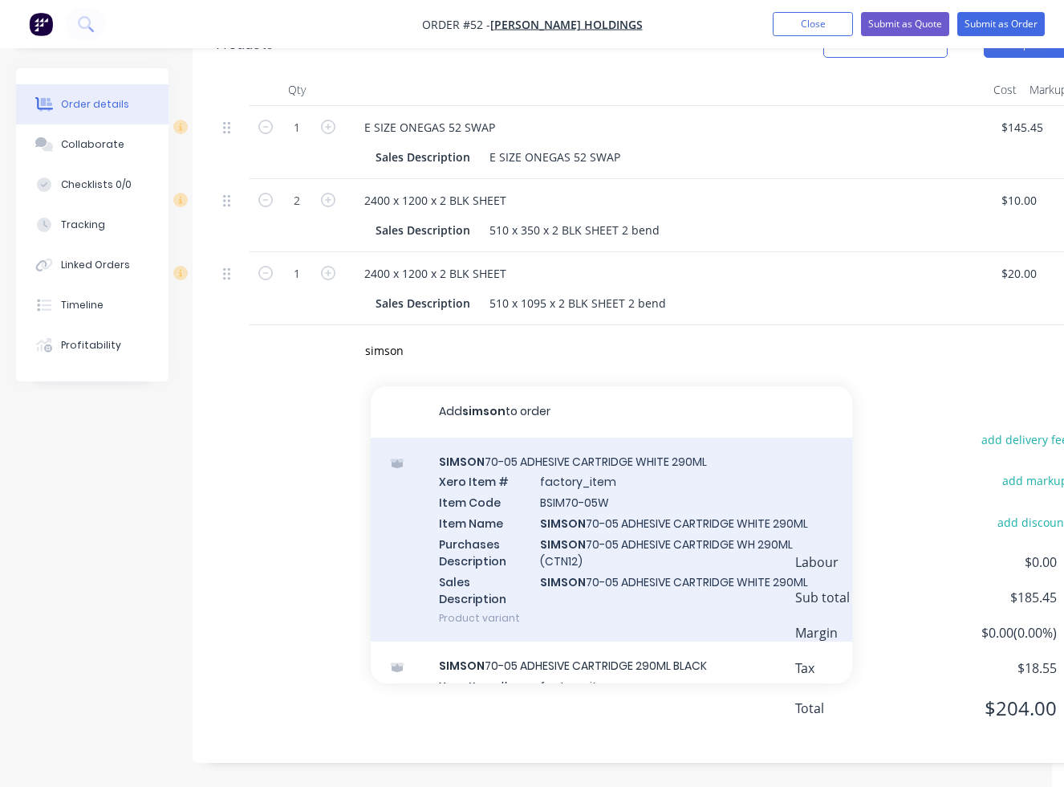
click at [604, 478] on div "SIMSON 70-05 ADHESIVE CARTRIDGE WHITE 290ML Xero Item # factory_item Item Code …" at bounding box center [612, 539] width 482 height 205
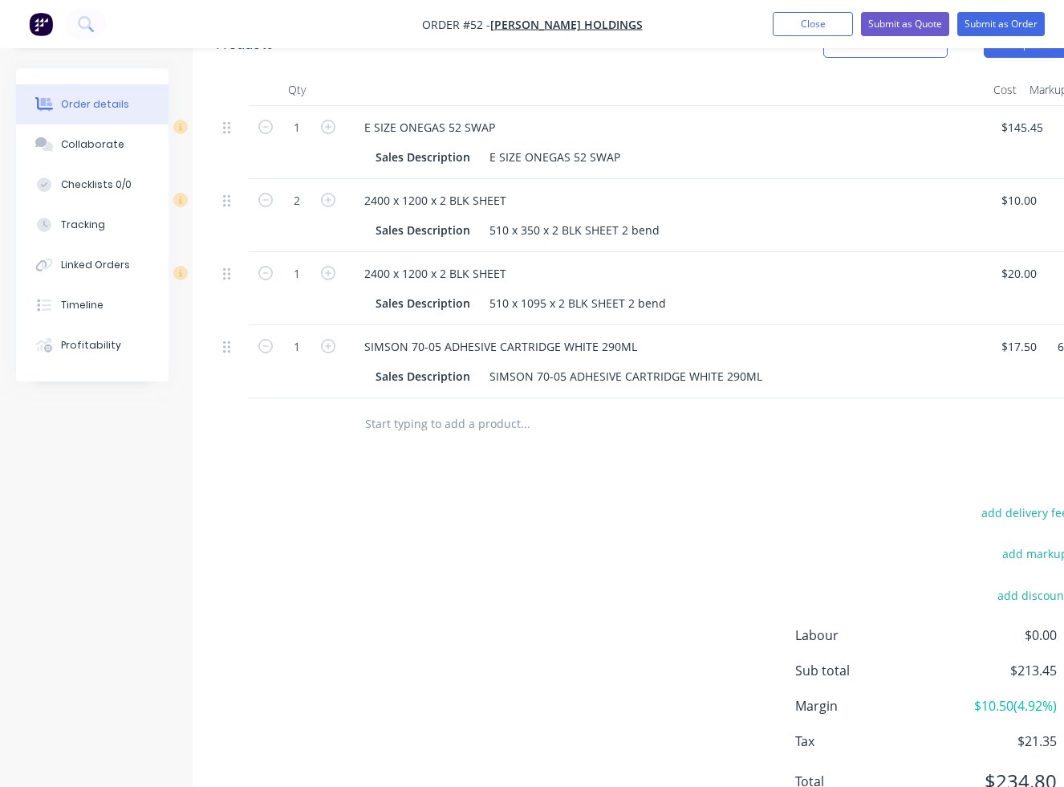
click at [425, 426] on input "text" at bounding box center [524, 424] width 321 height 32
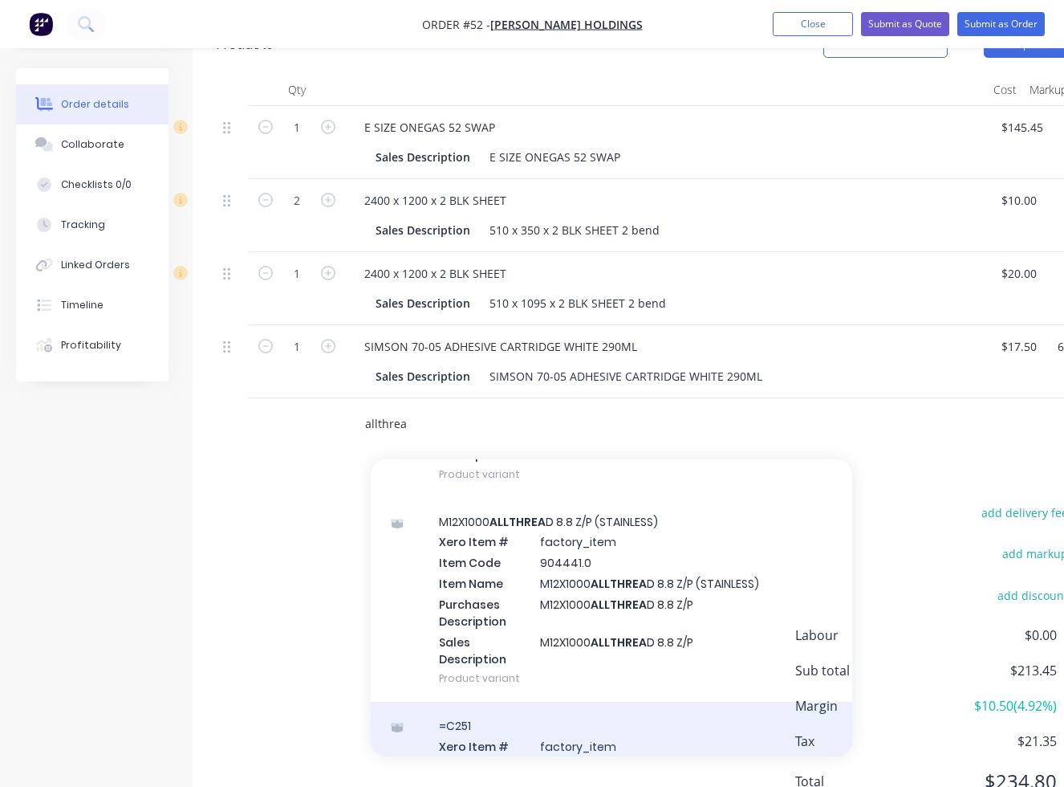
scroll to position [803, 0]
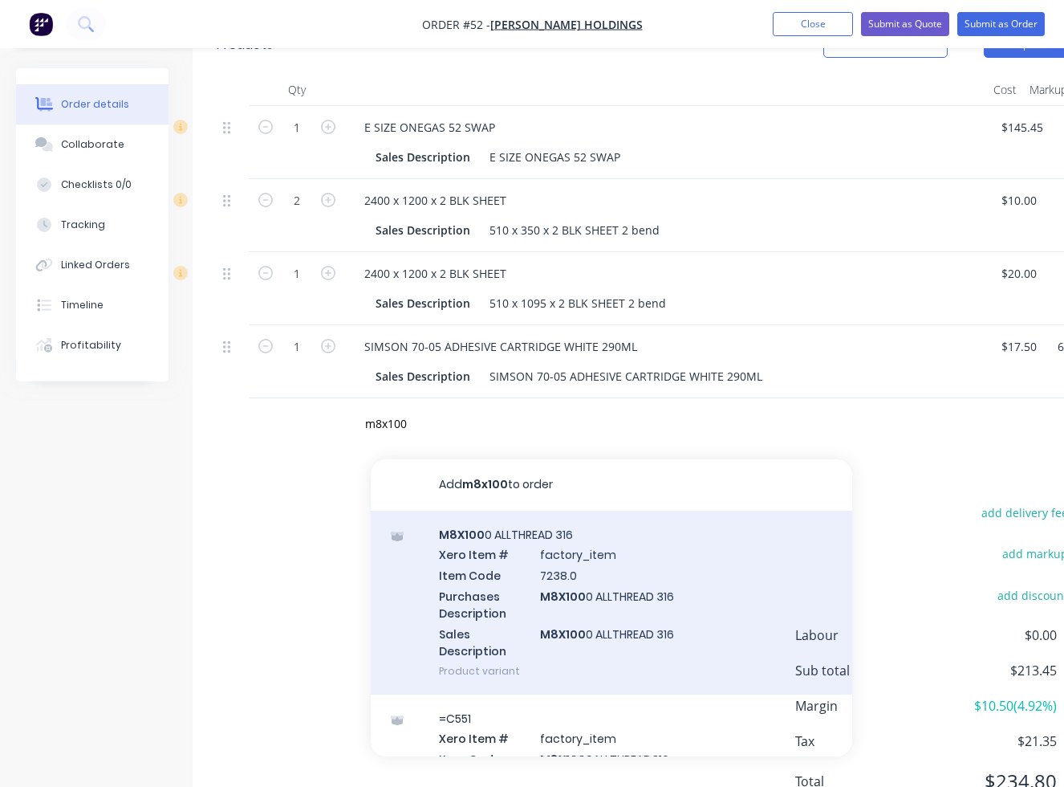
click at [552, 613] on div "M8X100 0 ALLTHREAD 316 Xero Item # factory_item Item Code 7238.0 Purchases Desc…" at bounding box center [612, 602] width 482 height 184
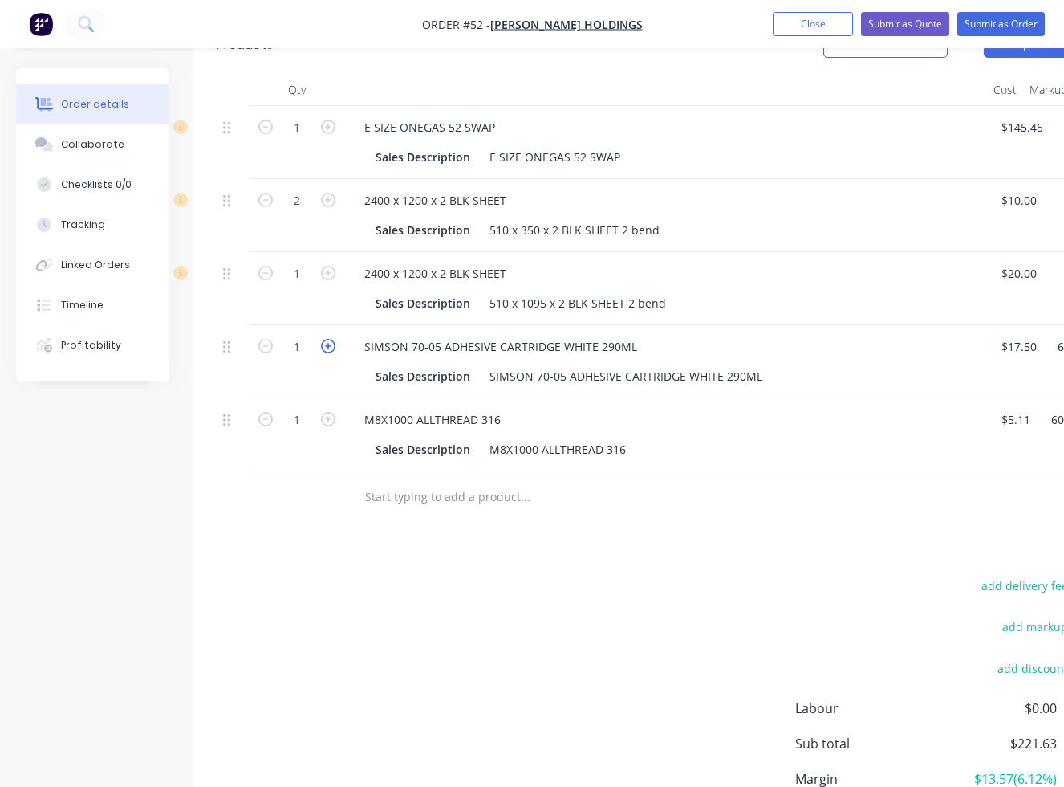
click at [332, 346] on icon "button" at bounding box center [328, 346] width 14 height 14
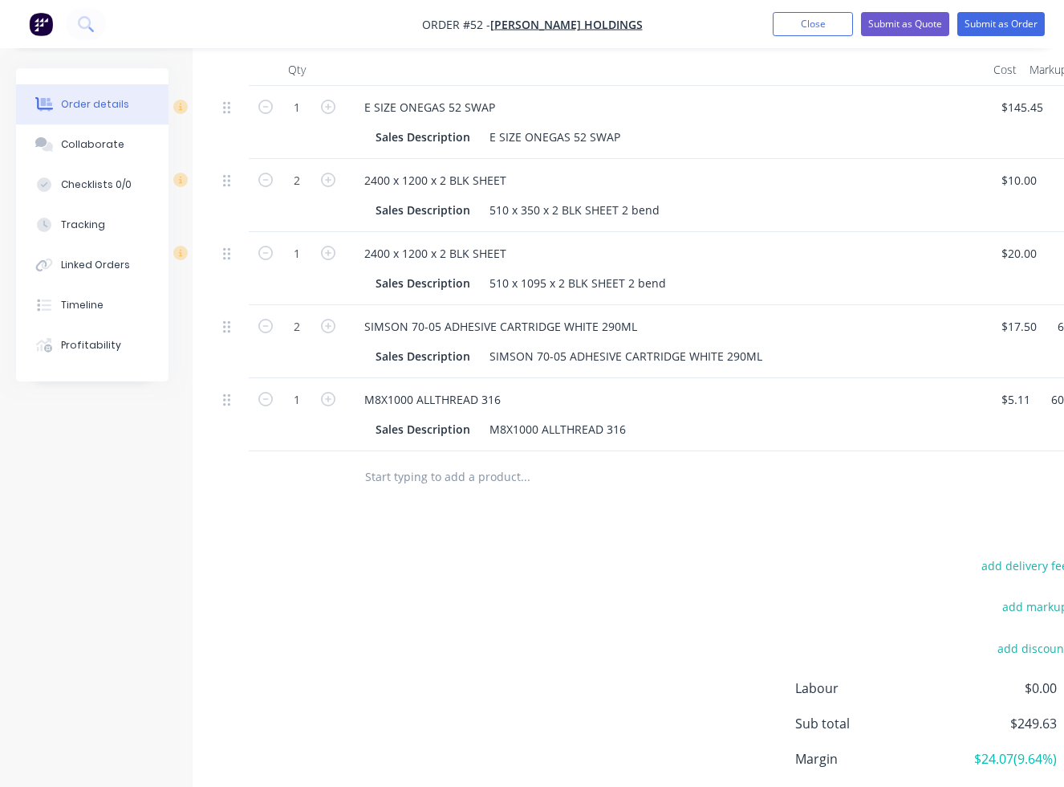
scroll to position [274, 0]
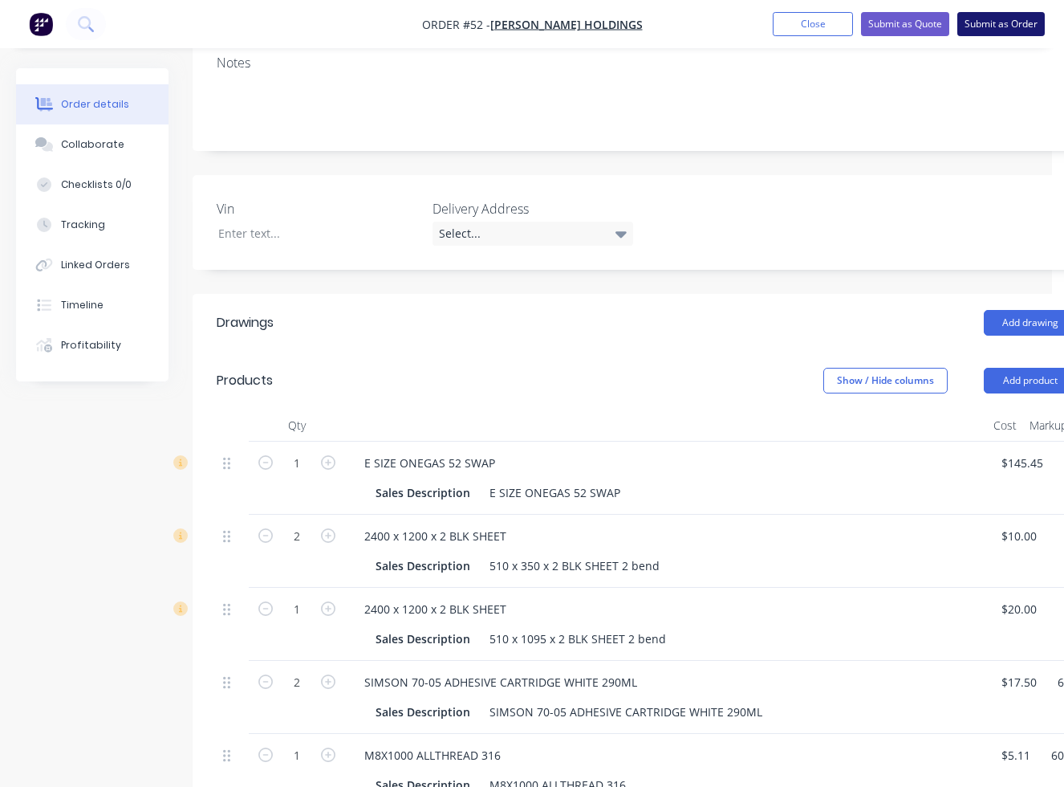
click at [768, 28] on button "Submit as Order" at bounding box center [1000, 24] width 87 height 24
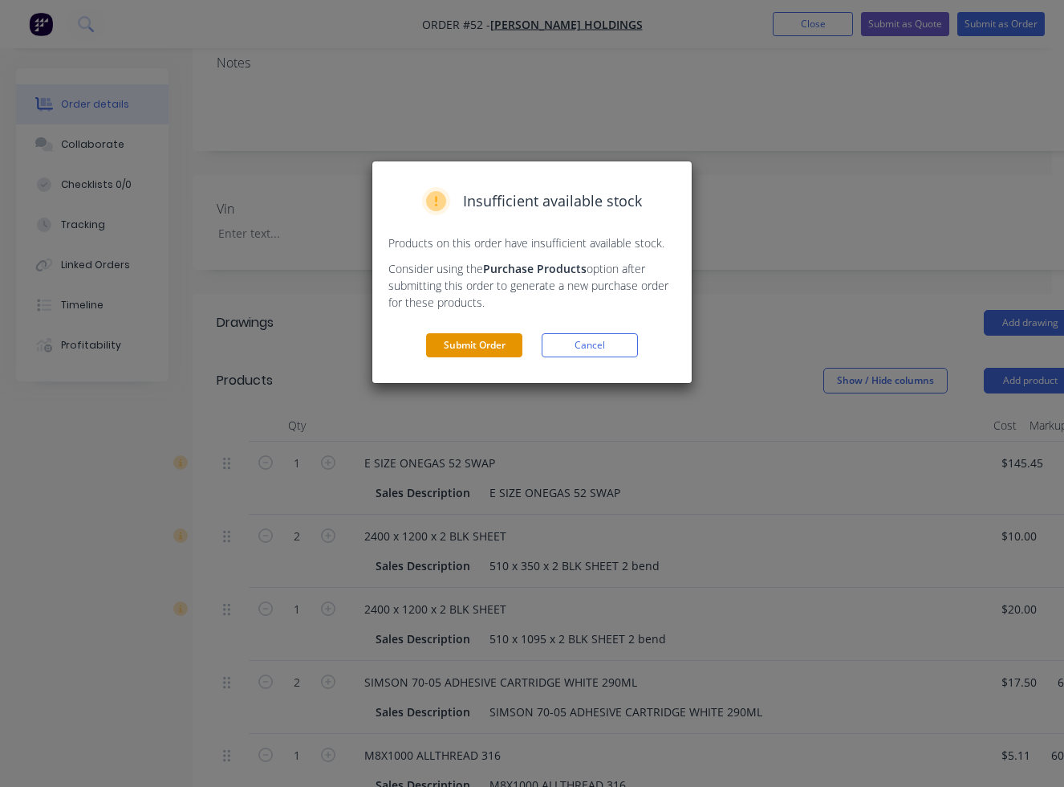
click at [462, 340] on button "Submit Order" at bounding box center [474, 345] width 96 height 24
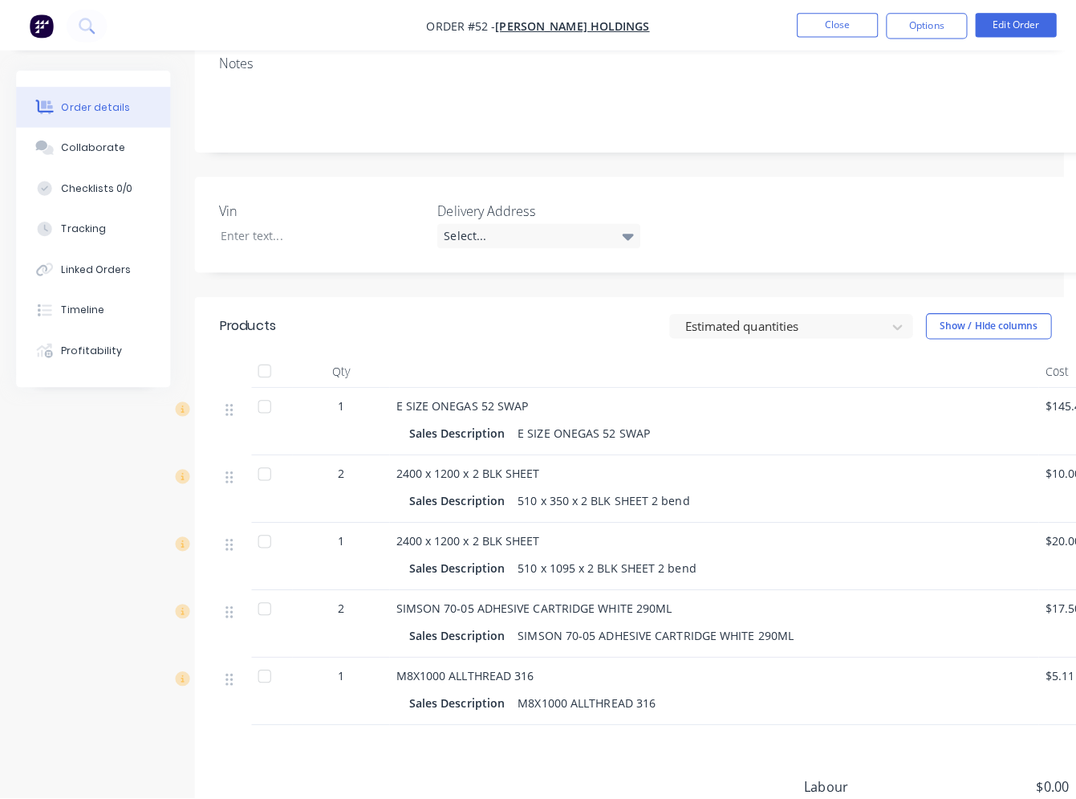
scroll to position [0, 0]
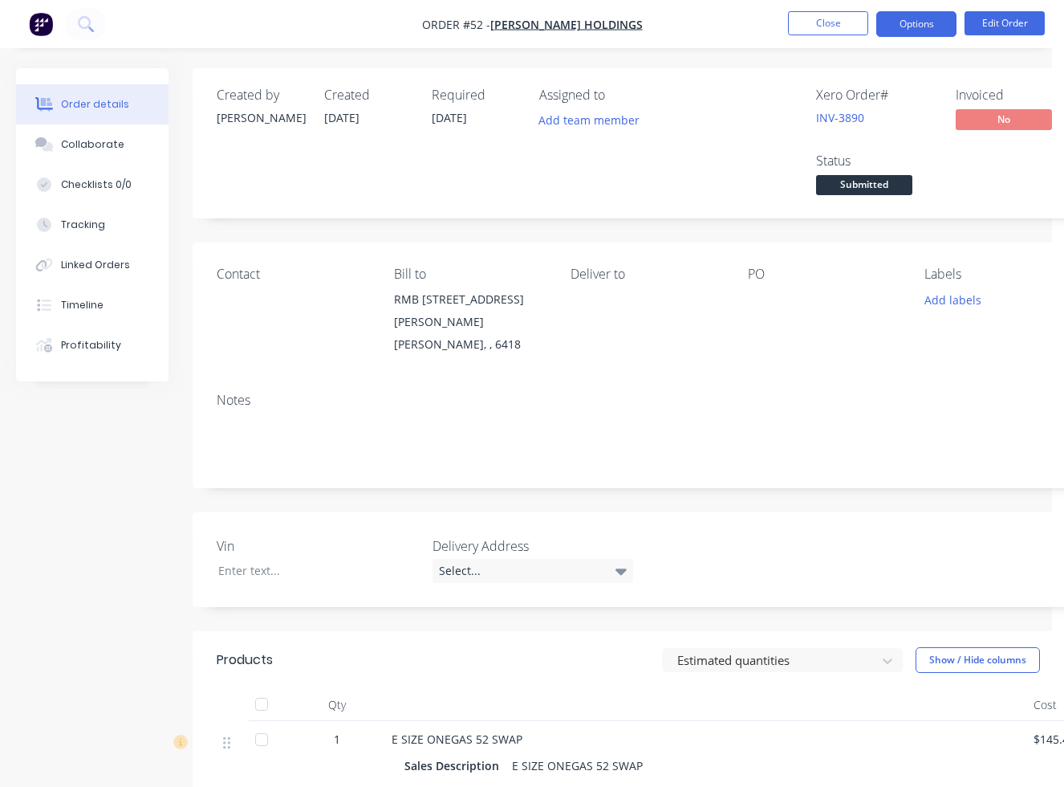
click at [768, 30] on button "Options" at bounding box center [916, 24] width 80 height 26
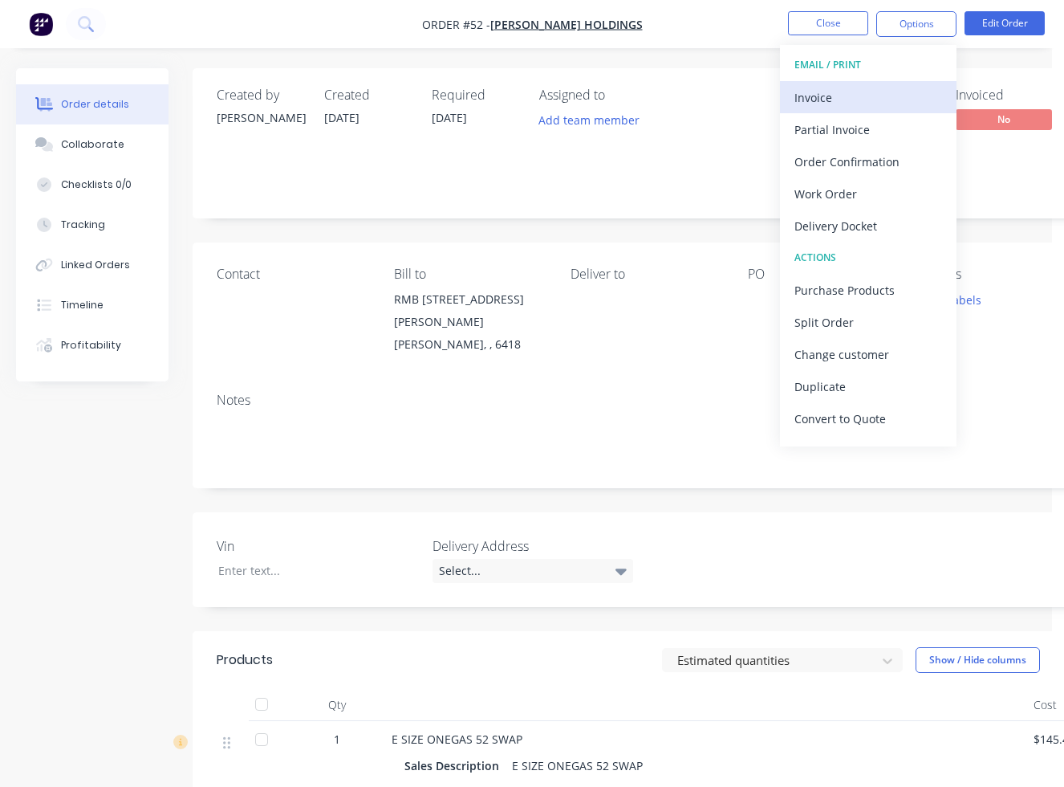
click at [768, 88] on div "Invoice" at bounding box center [869, 97] width 148 height 23
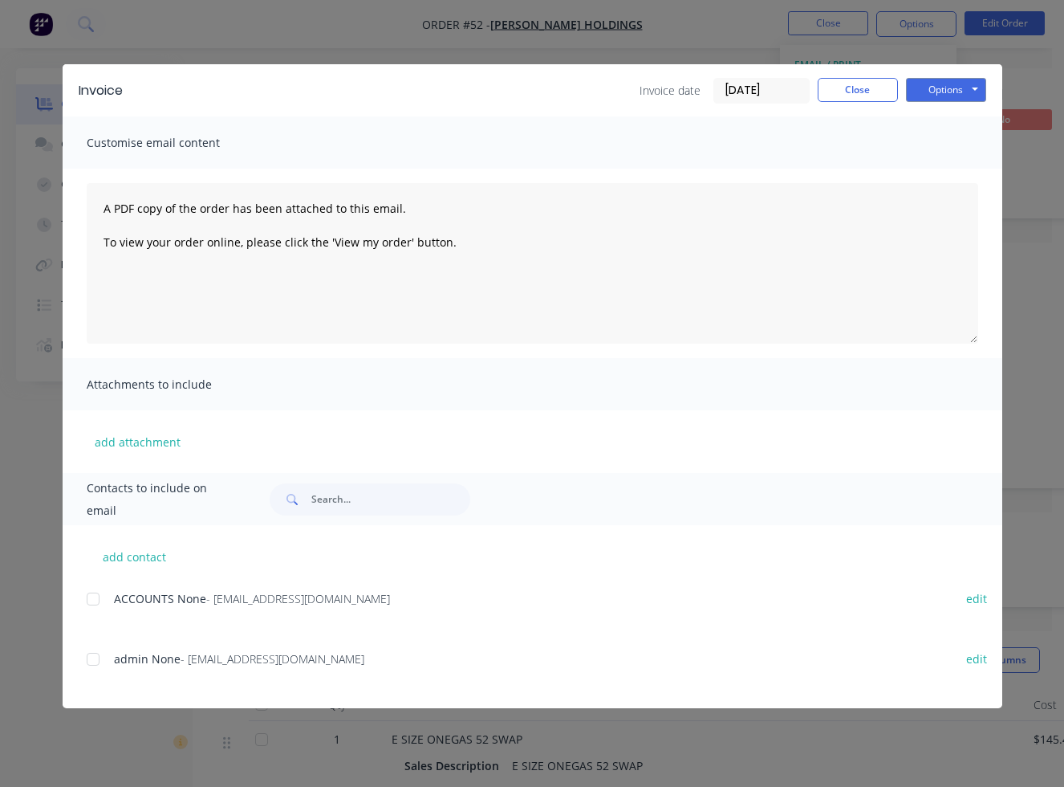
click at [90, 600] on div at bounding box center [93, 599] width 32 height 32
click at [768, 93] on button "Options" at bounding box center [946, 90] width 80 height 24
click at [768, 161] on button "Email" at bounding box center [957, 171] width 103 height 26
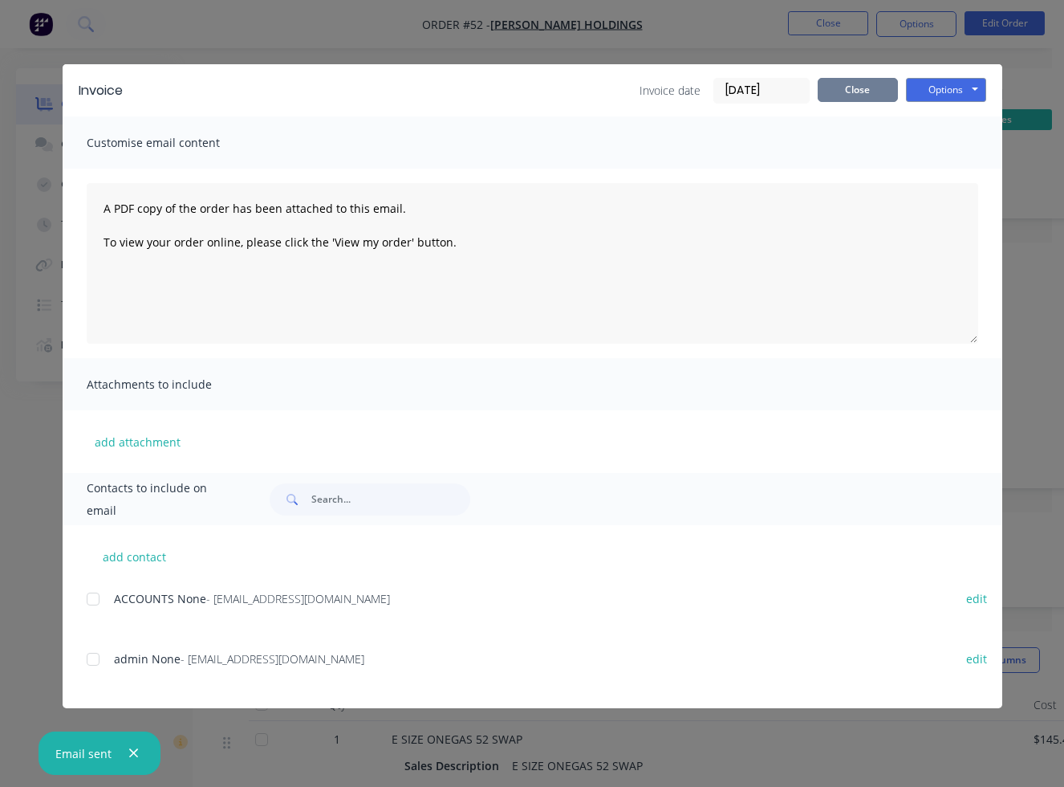
click at [768, 91] on button "Close" at bounding box center [858, 90] width 80 height 24
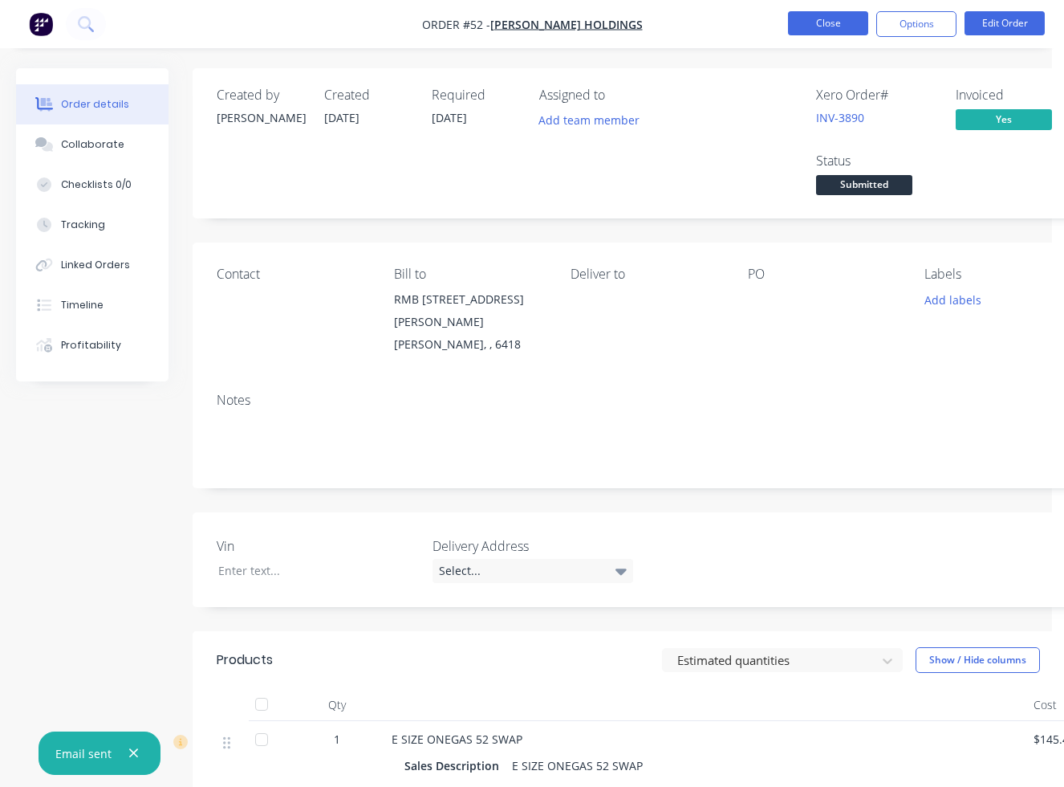
click at [768, 26] on button "Close" at bounding box center [828, 23] width 80 height 24
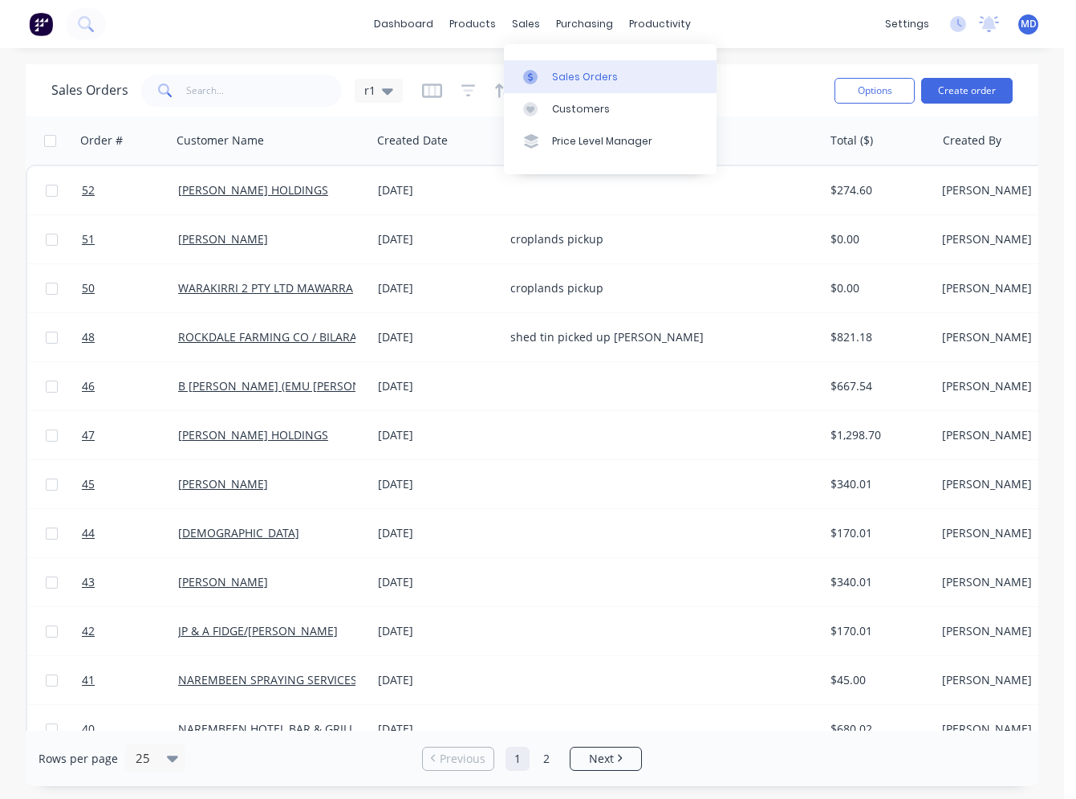
click at [579, 70] on div "Sales Orders" at bounding box center [585, 77] width 66 height 14
click at [555, 84] on link "Sales Orders" at bounding box center [610, 76] width 213 height 32
click at [955, 83] on button "Create order" at bounding box center [966, 91] width 91 height 26
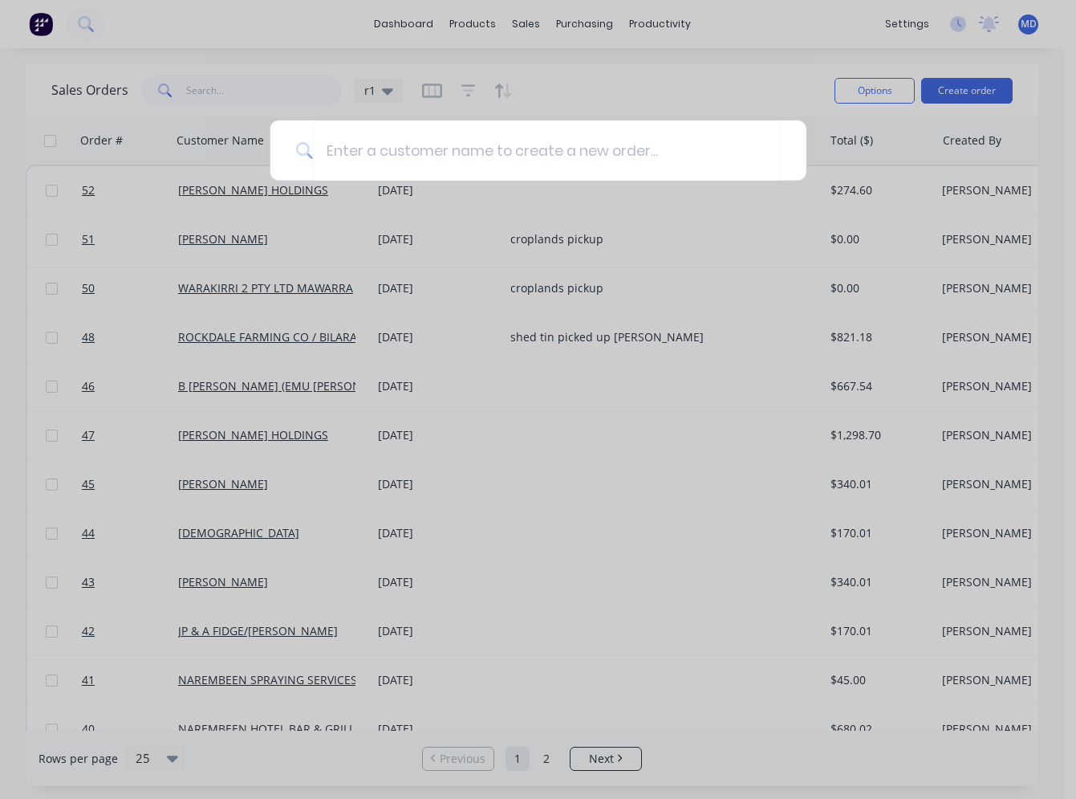
click at [741, 86] on div at bounding box center [538, 399] width 1076 height 799
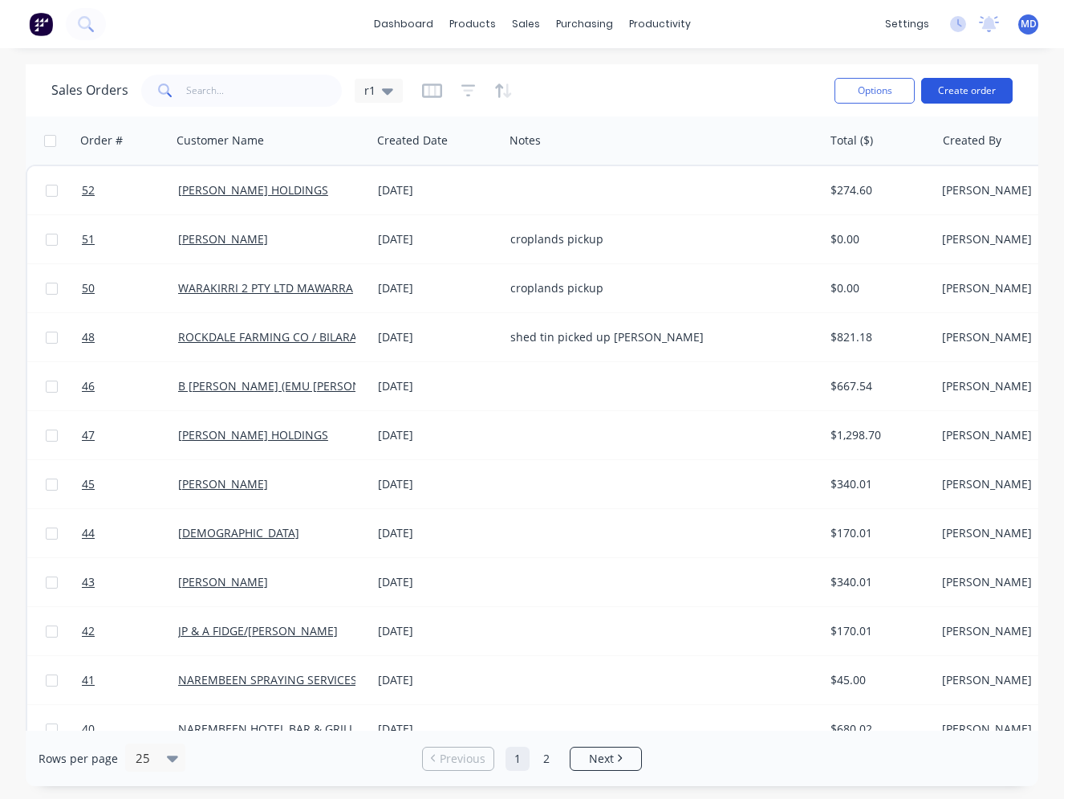
click at [957, 96] on button "Create order" at bounding box center [966, 91] width 91 height 26
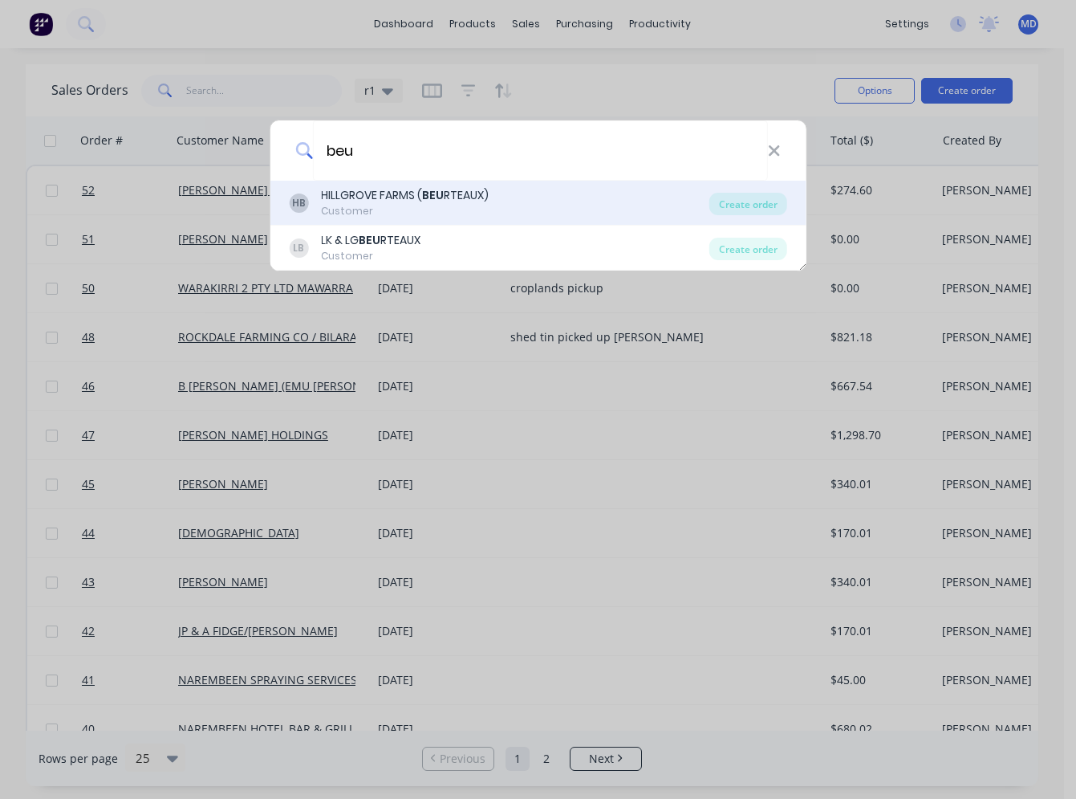
type input "beu"
click at [496, 204] on div "HB HILLGROVE FARMS ( BEU RTEAUX) Customer" at bounding box center [499, 202] width 421 height 31
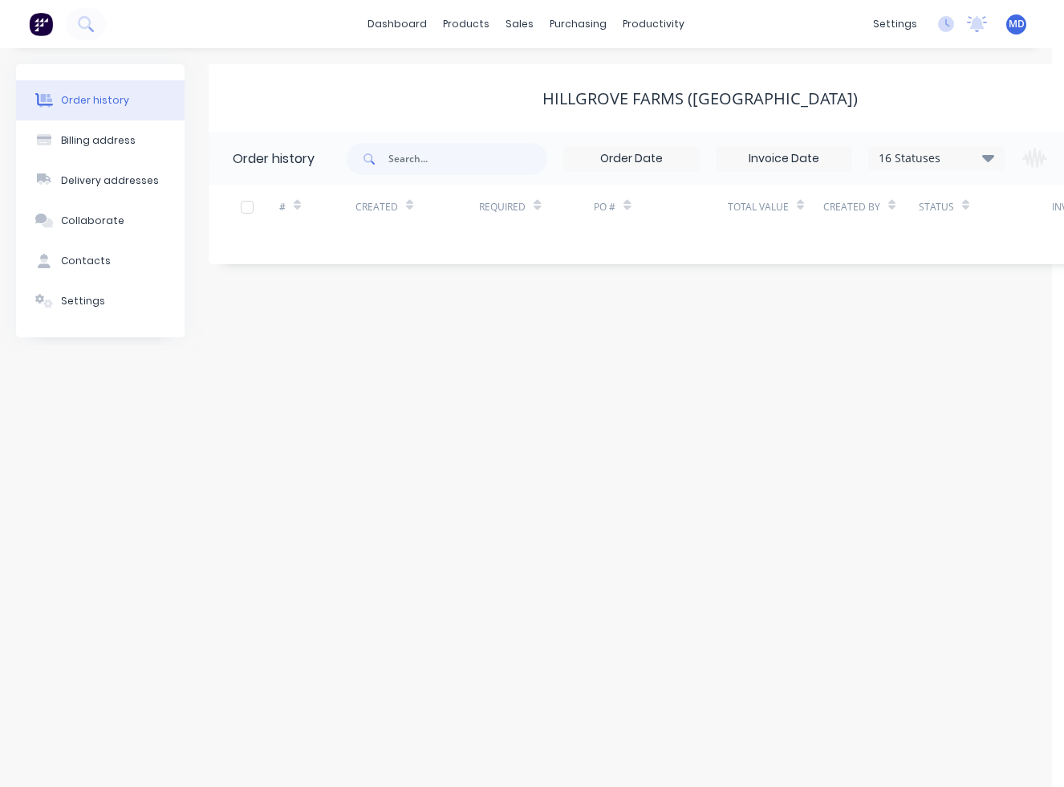
scroll to position [0, 127]
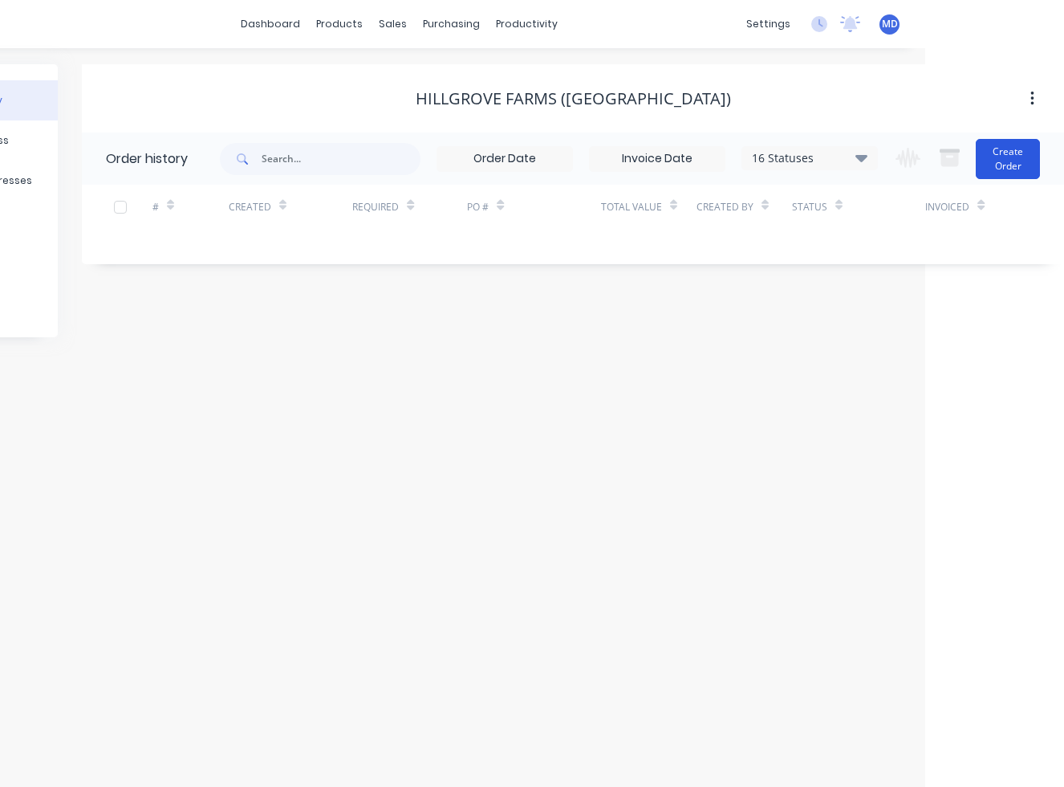
click at [999, 168] on button "Create Order" at bounding box center [1008, 159] width 64 height 40
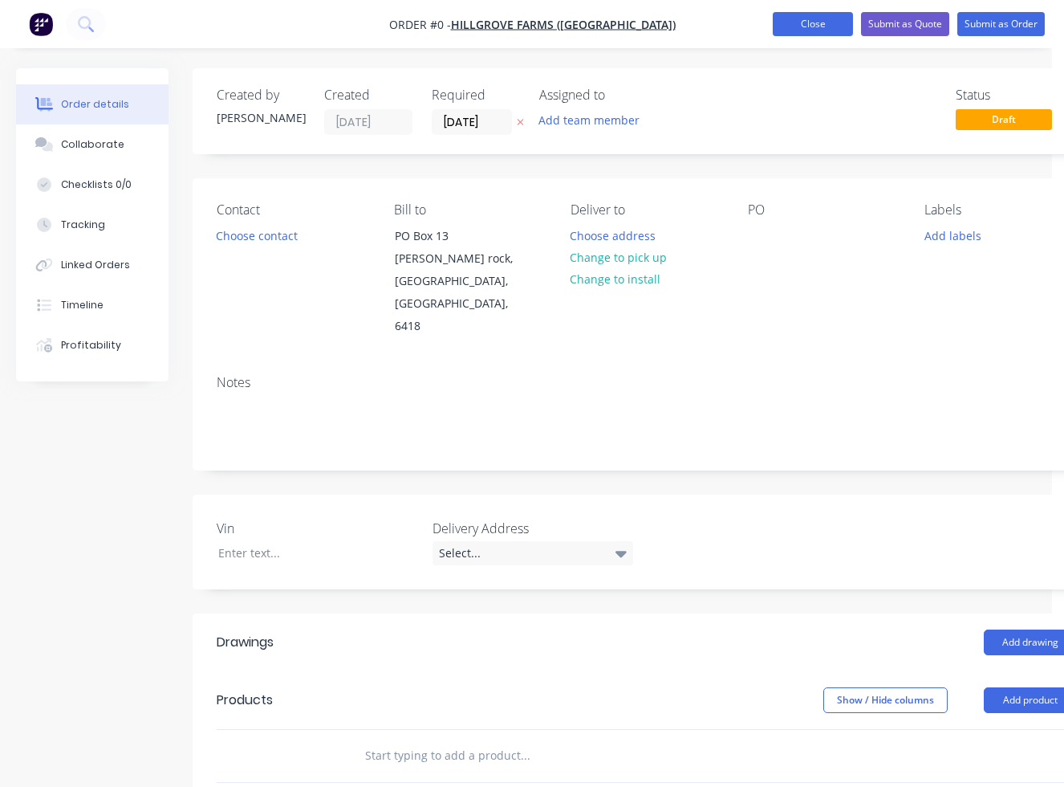
click at [808, 31] on button "Close" at bounding box center [813, 24] width 80 height 24
